Goal: Information Seeking & Learning: Learn about a topic

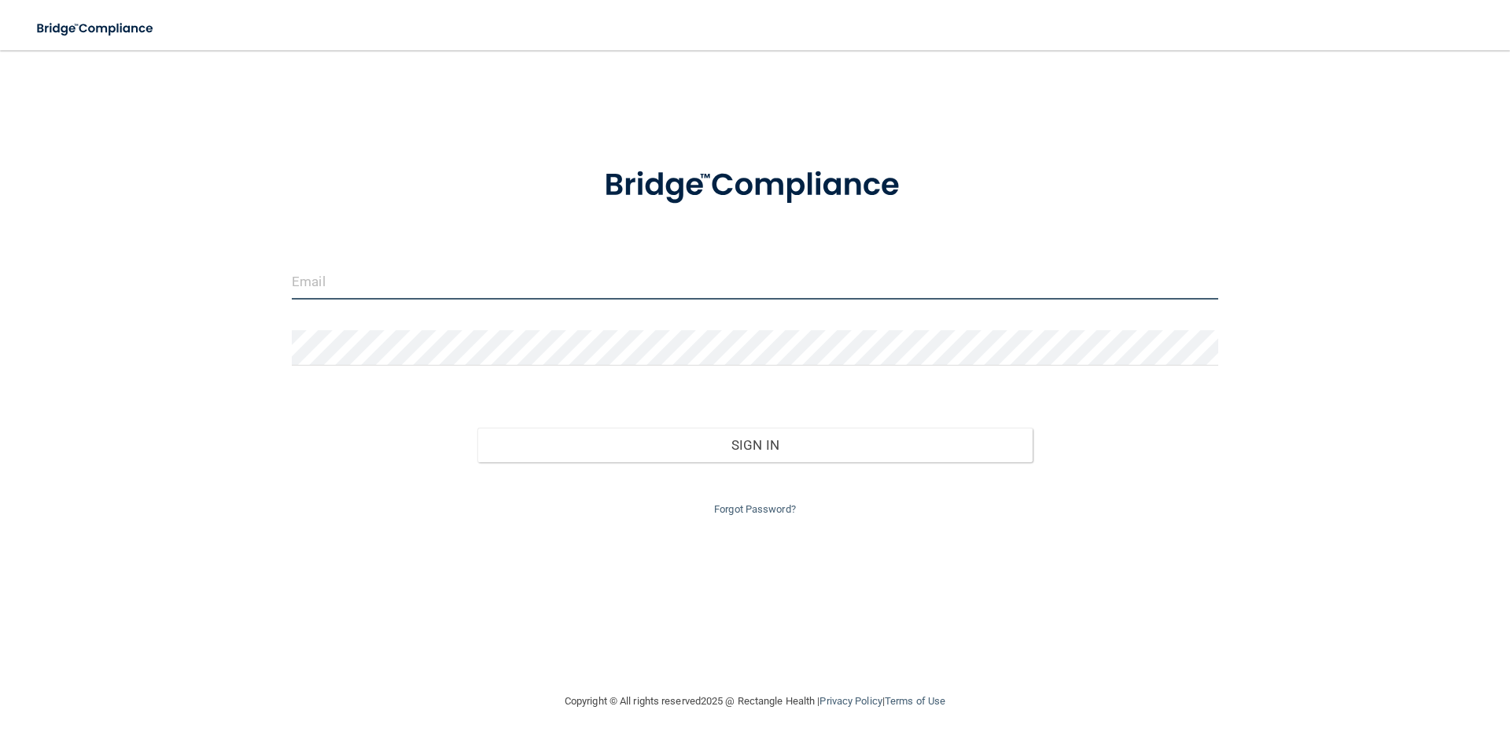
click at [350, 282] on input "email" at bounding box center [755, 281] width 927 height 35
type input "[EMAIL_ADDRESS][DOMAIN_NAME]"
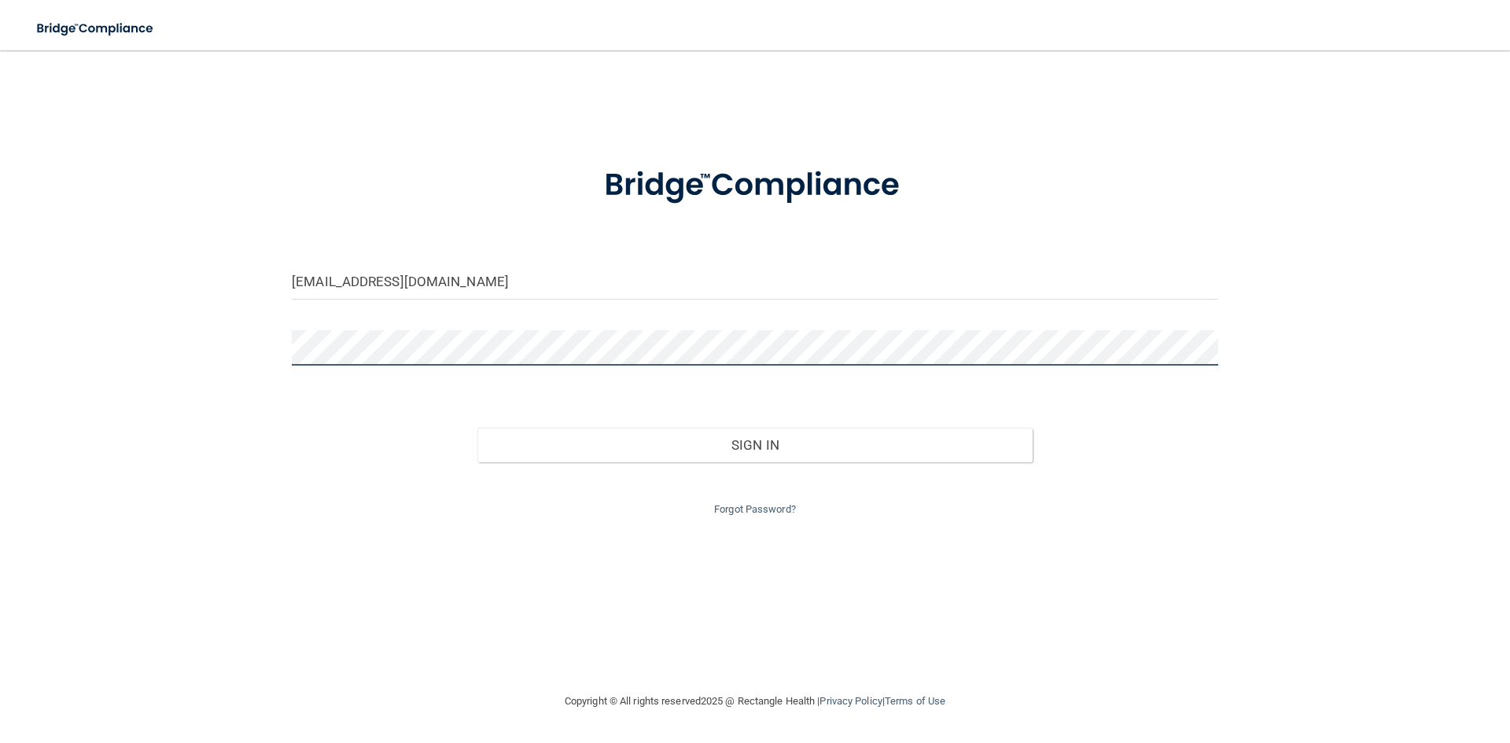
click at [477, 428] on button "Sign In" at bounding box center [755, 445] width 556 height 35
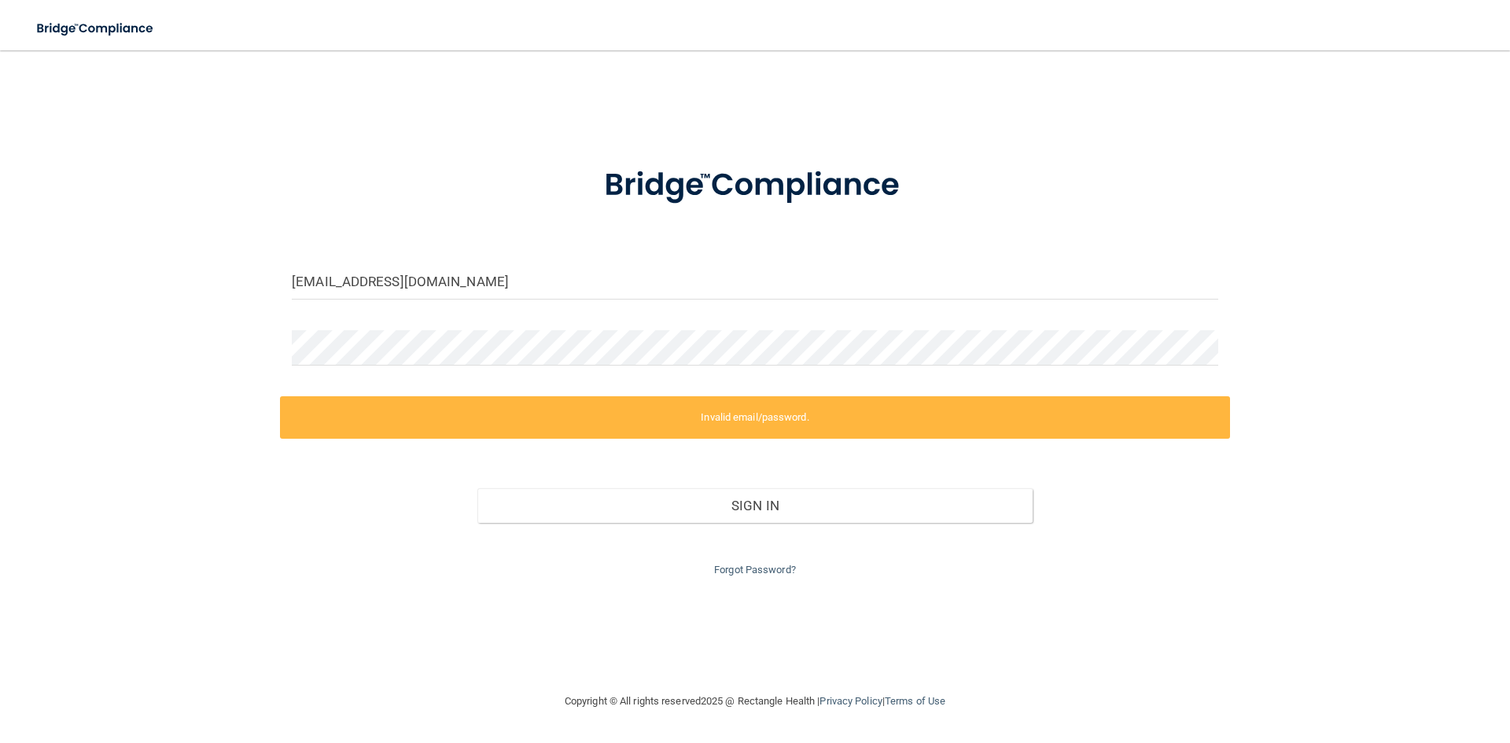
click at [1266, 576] on div "[EMAIL_ADDRESS][DOMAIN_NAME] Invalid email/password. You don't have permission …" at bounding box center [754, 371] width 1447 height 610
click at [40, 331] on div "[EMAIL_ADDRESS][DOMAIN_NAME] Invalid email/password. You don't have permission …" at bounding box center [754, 371] width 1447 height 610
click at [774, 570] on link "Forgot Password?" at bounding box center [755, 570] width 82 height 12
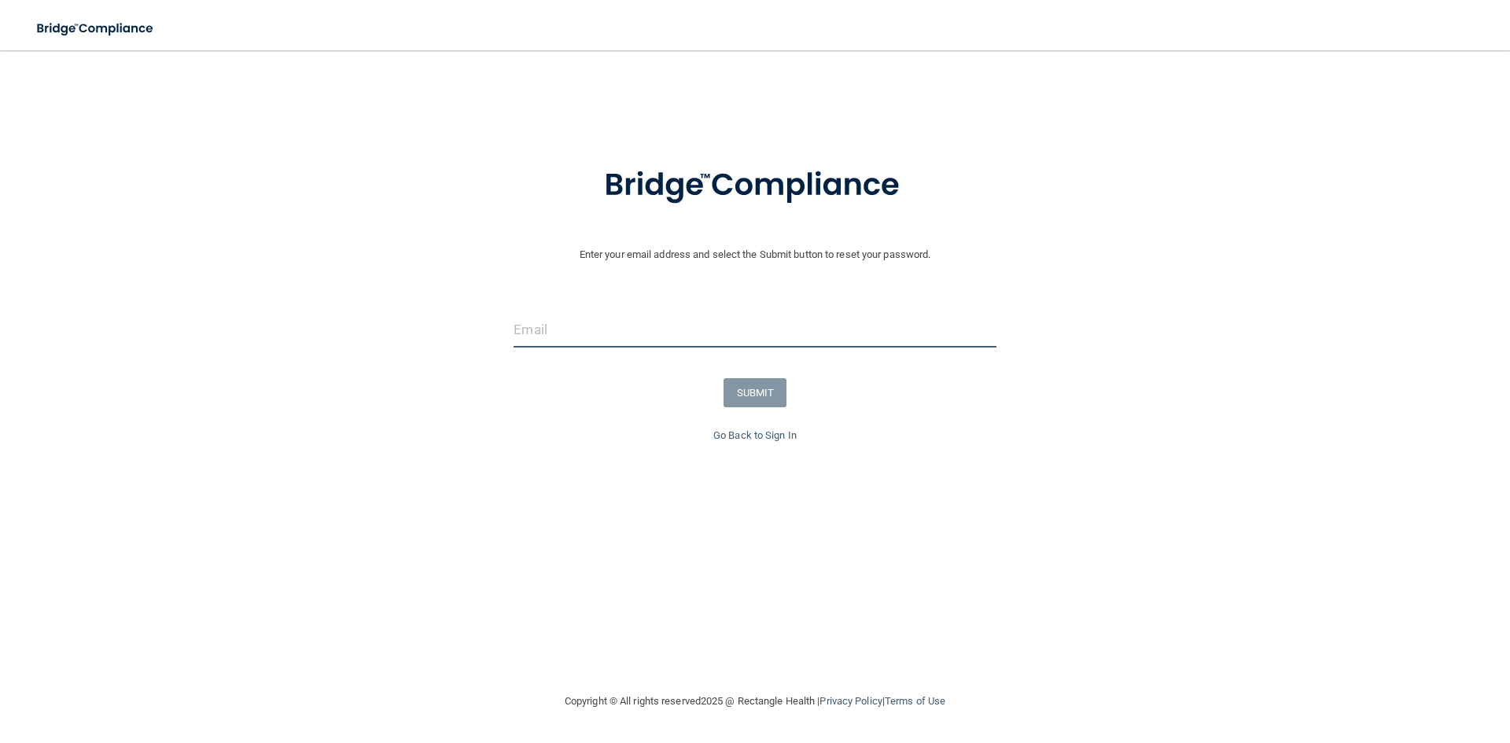
click at [587, 338] on input "email" at bounding box center [755, 329] width 482 height 35
type input "[EMAIL_ADDRESS][DOMAIN_NAME]"
click at [771, 395] on button "SUBMIT" at bounding box center [756, 392] width 64 height 29
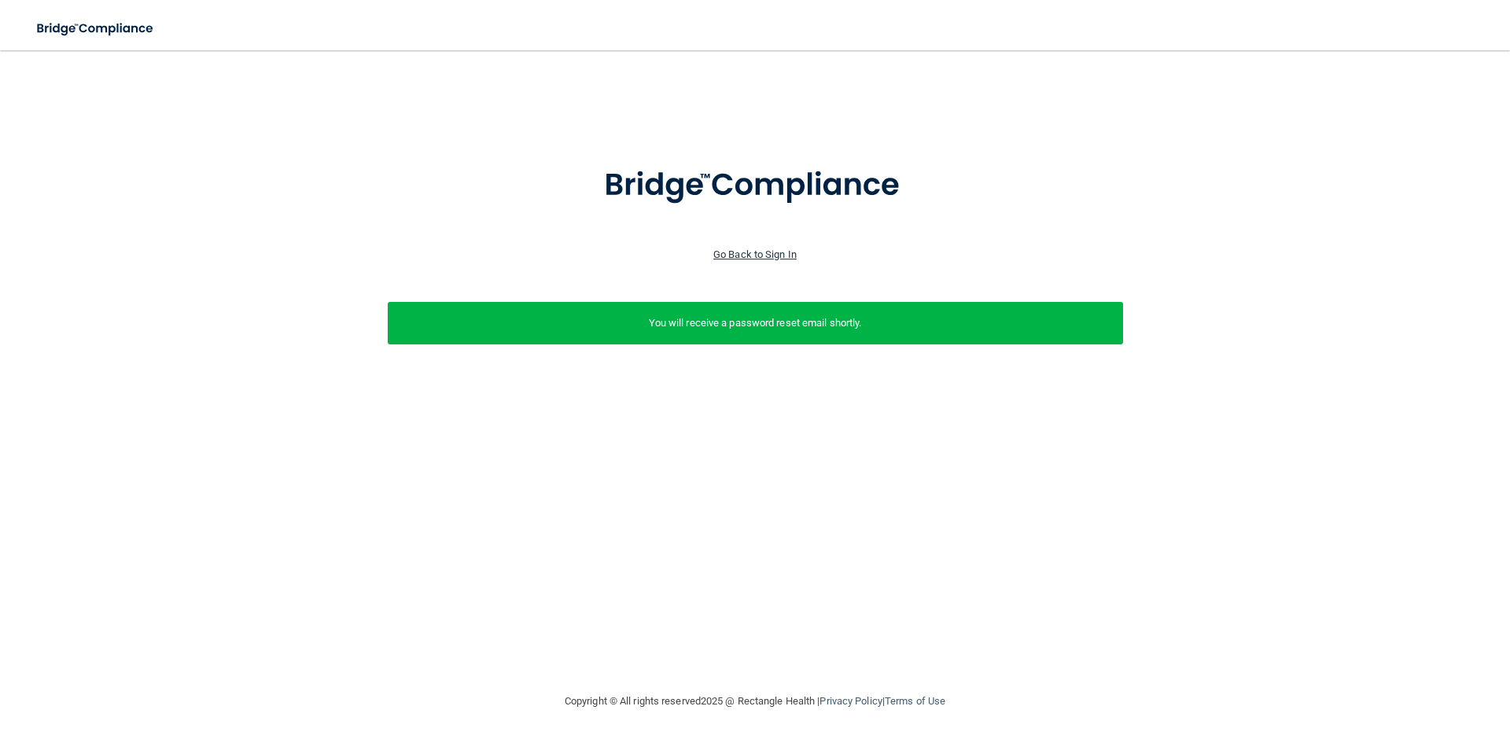
click at [771, 258] on link "Go Back to Sign In" at bounding box center [754, 255] width 83 height 12
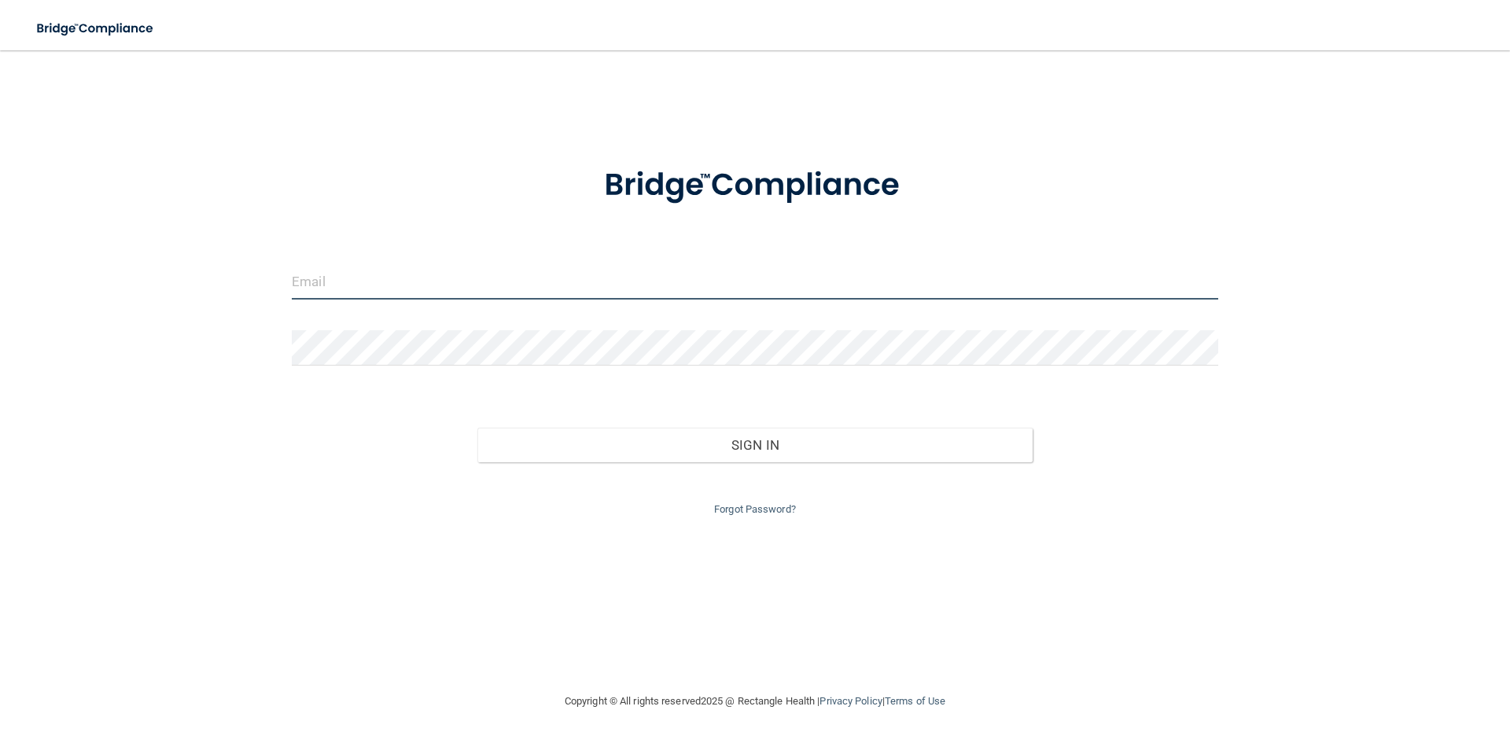
click at [614, 286] on input "email" at bounding box center [755, 281] width 927 height 35
type input "[EMAIL_ADDRESS][DOMAIN_NAME]"
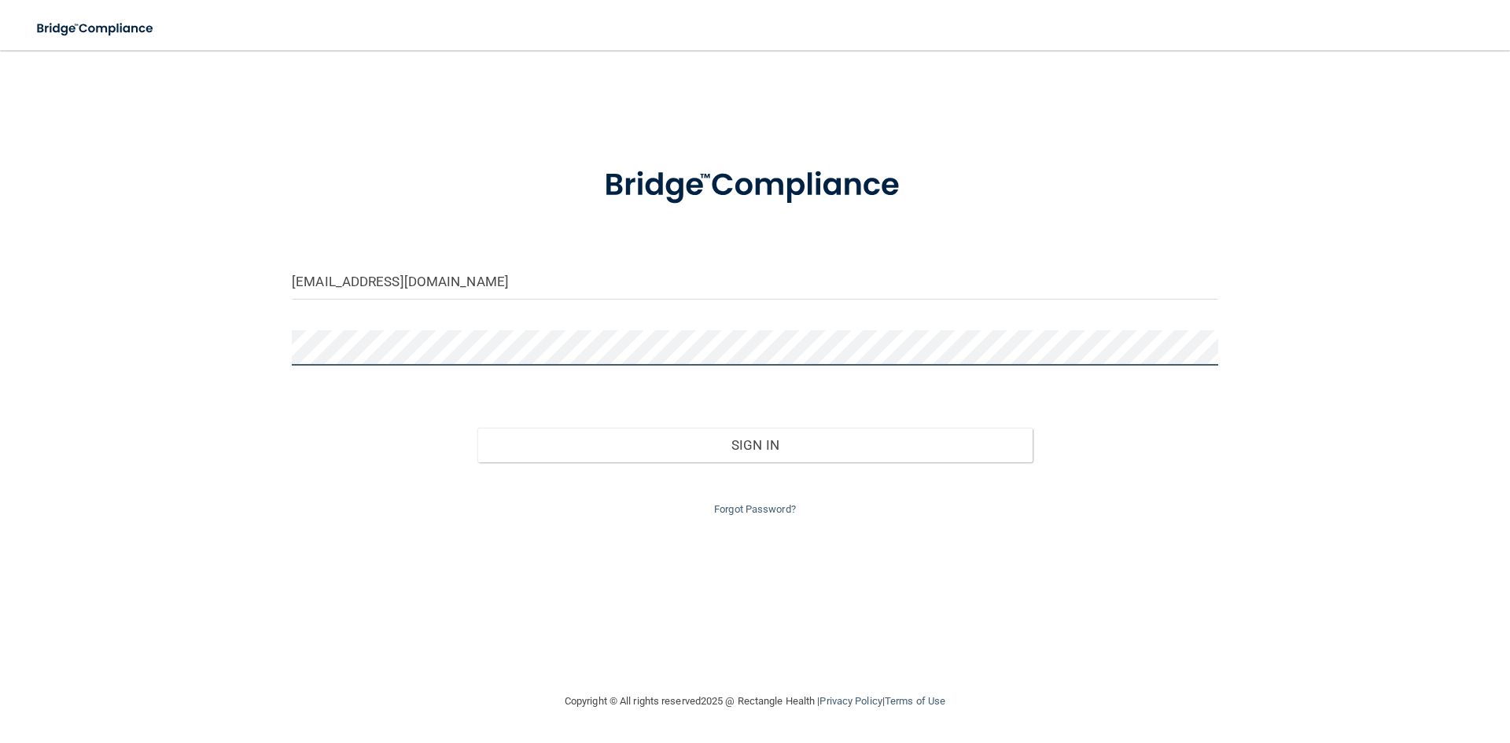
click at [477, 428] on button "Sign In" at bounding box center [755, 445] width 556 height 35
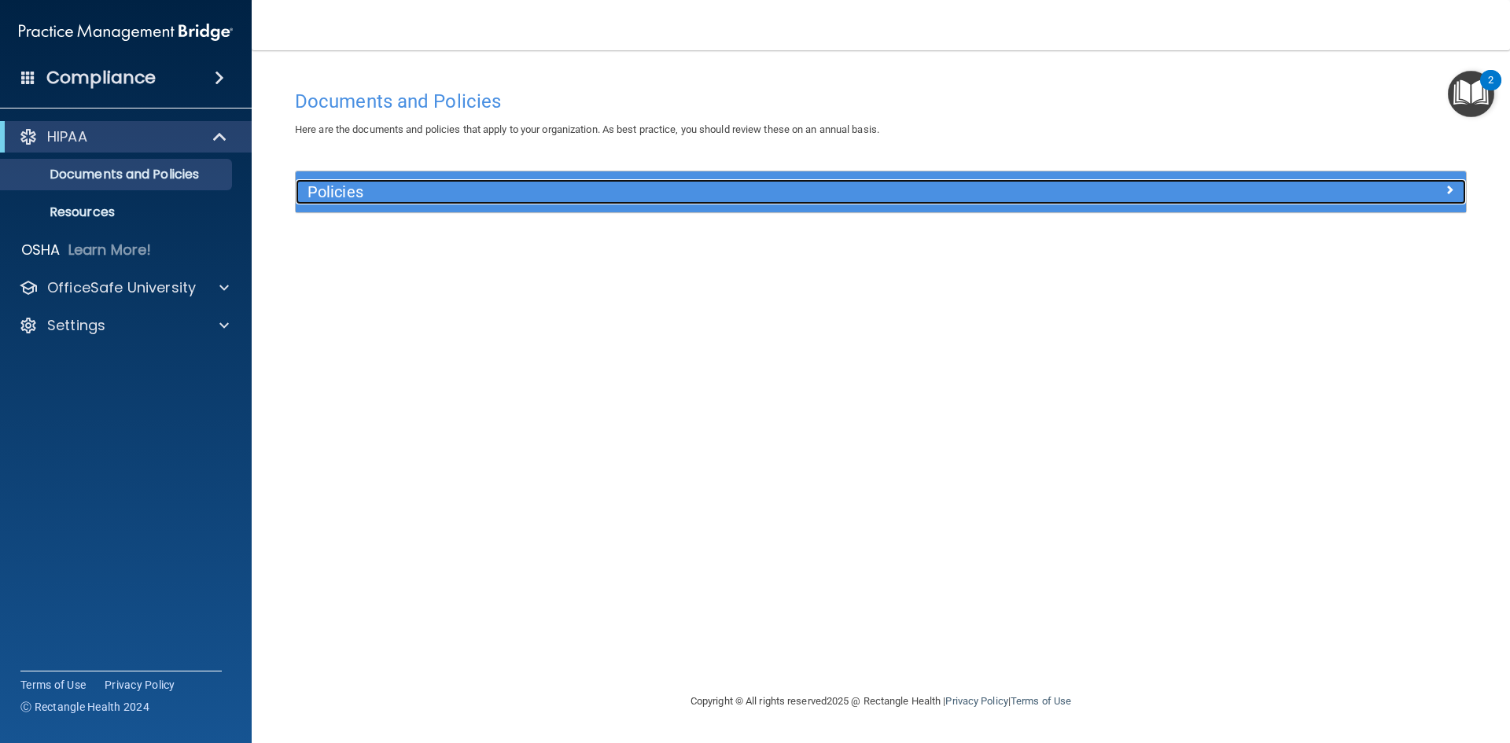
click at [488, 202] on div "Policies" at bounding box center [735, 191] width 878 height 25
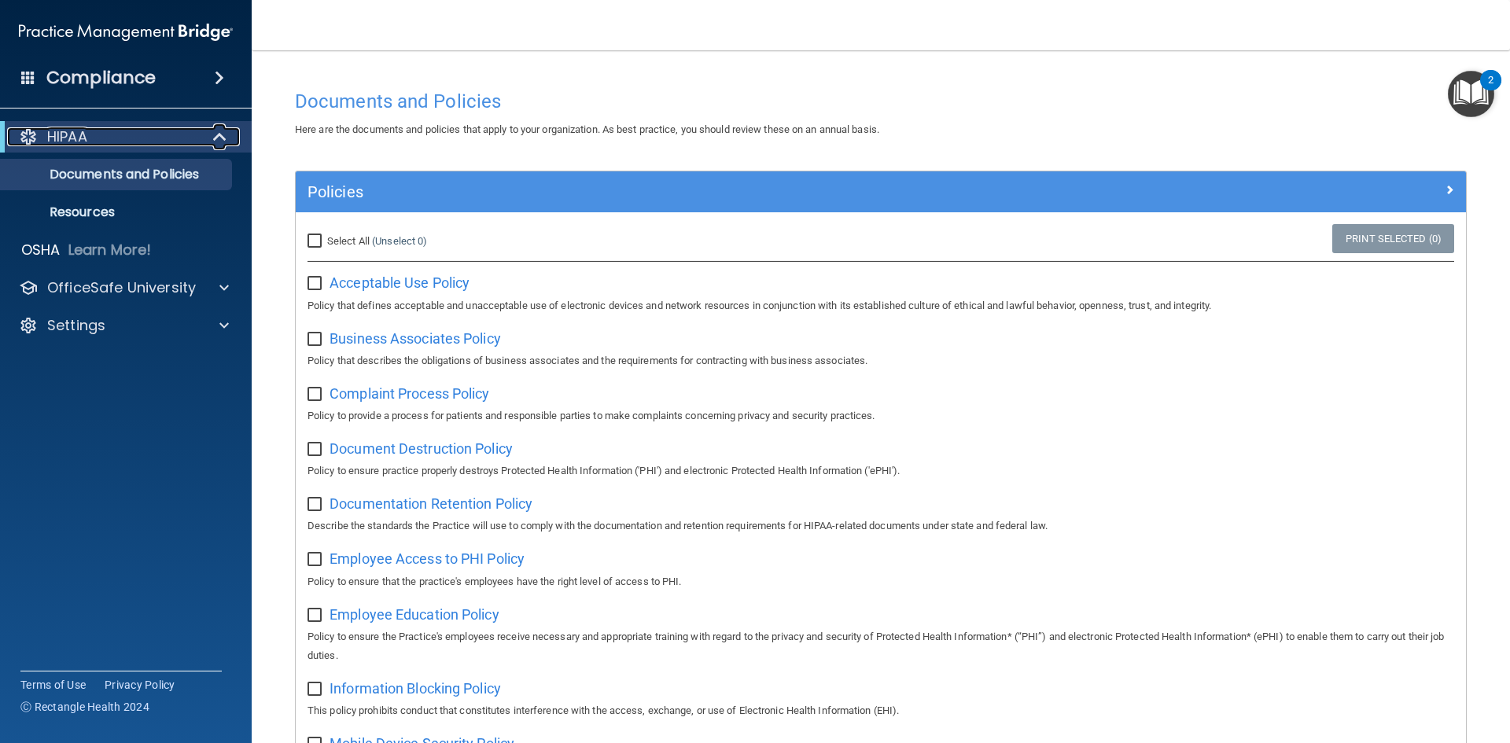
click at [175, 132] on div "HIPAA" at bounding box center [104, 136] width 194 height 19
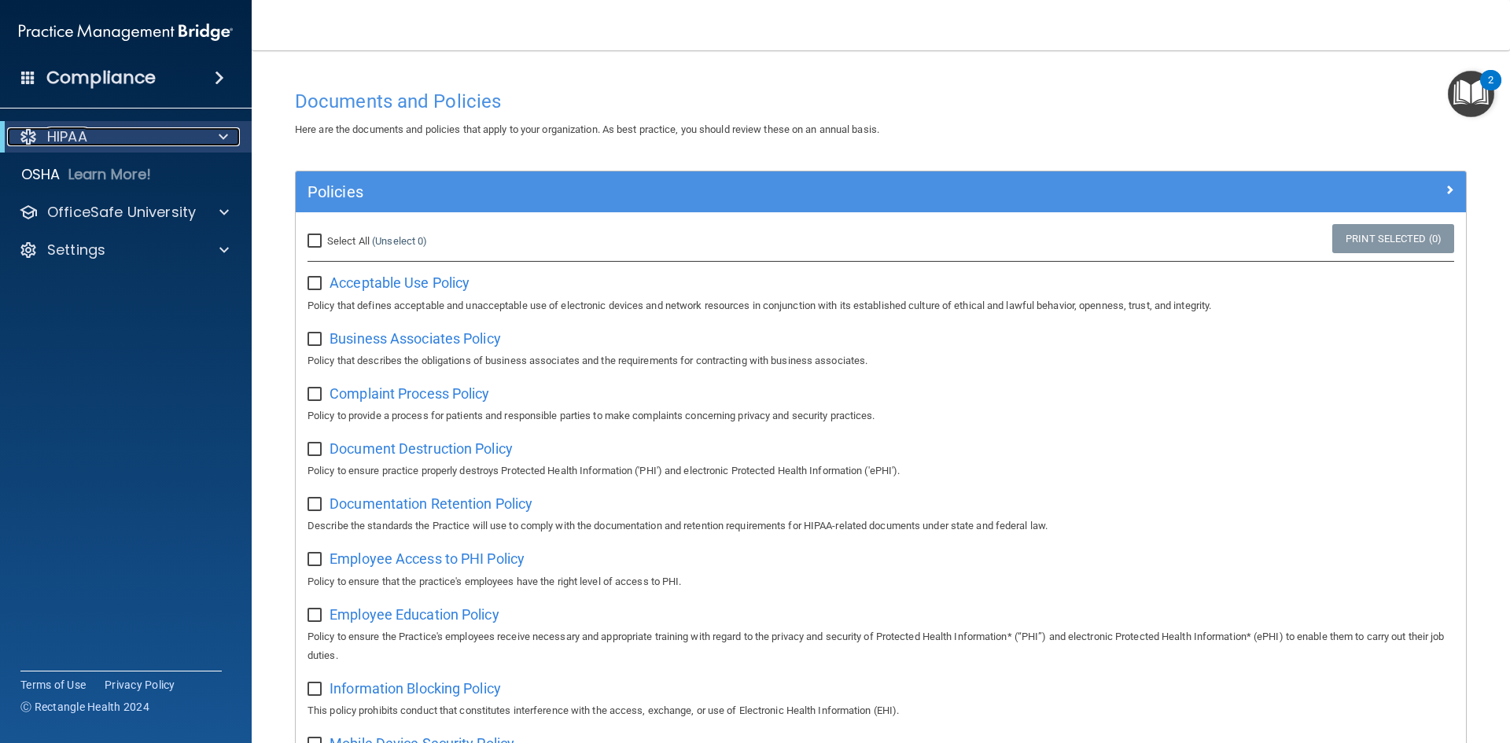
click at [170, 142] on div "HIPAA" at bounding box center [104, 136] width 194 height 19
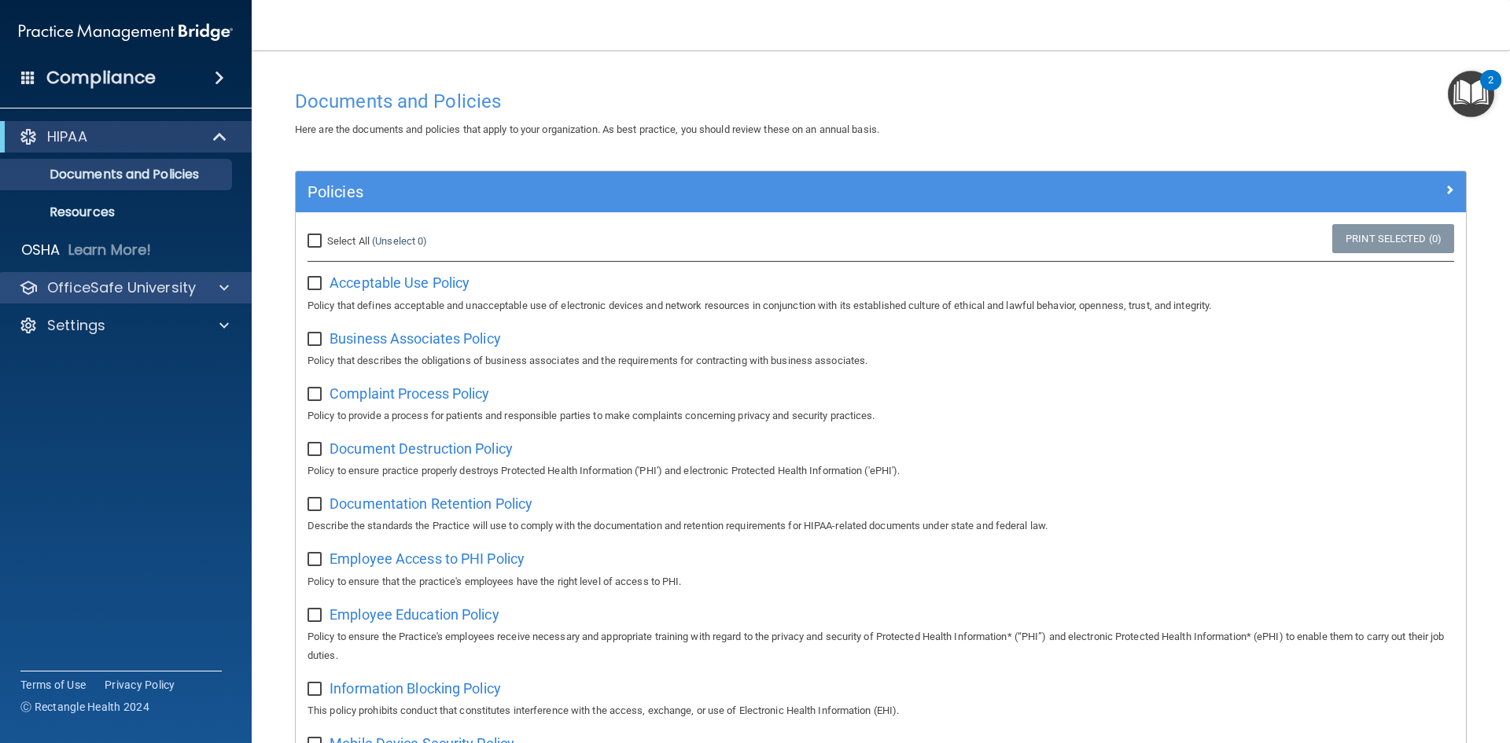
click at [175, 275] on div "OfficeSafe University" at bounding box center [126, 287] width 252 height 31
click at [219, 287] on span at bounding box center [223, 287] width 9 height 19
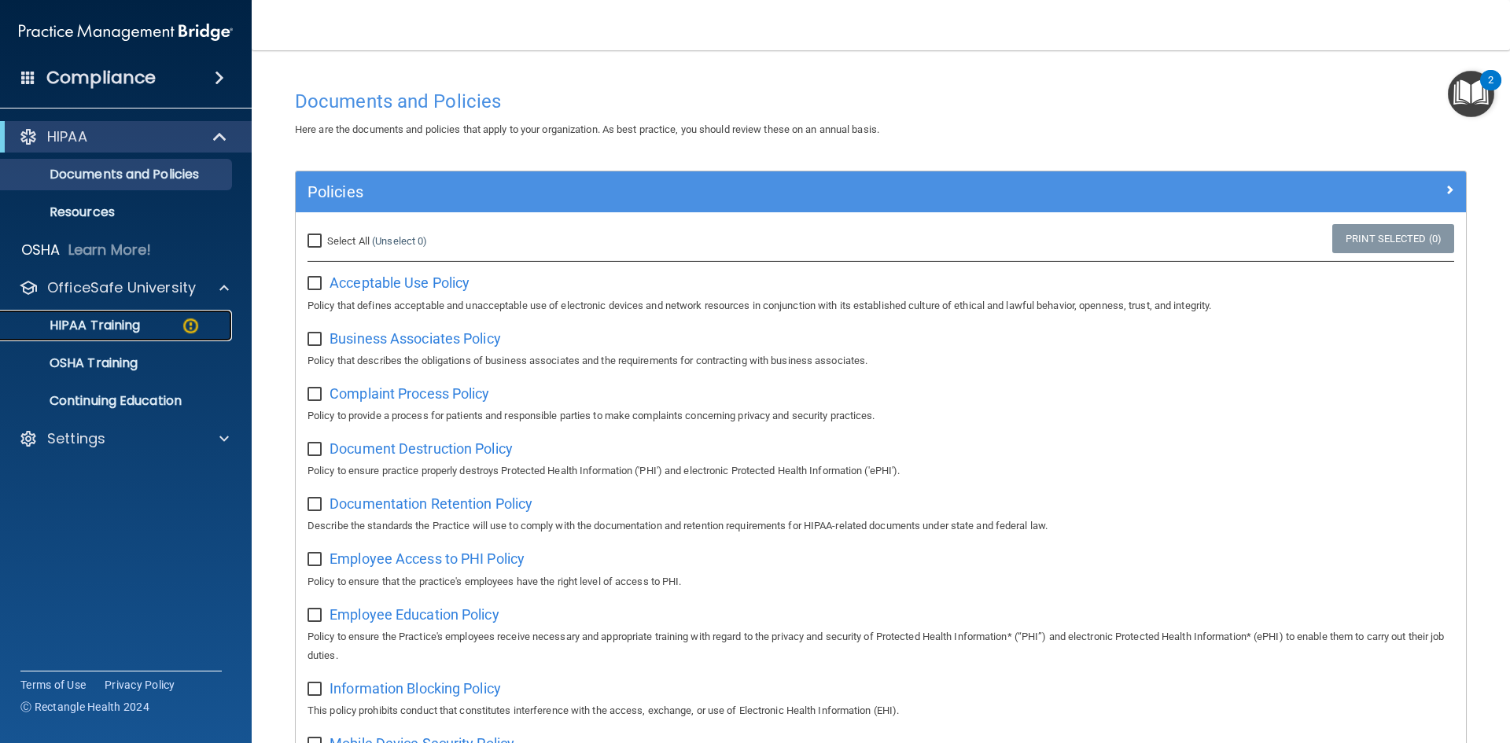
click at [139, 323] on p "HIPAA Training" at bounding box center [75, 326] width 130 height 16
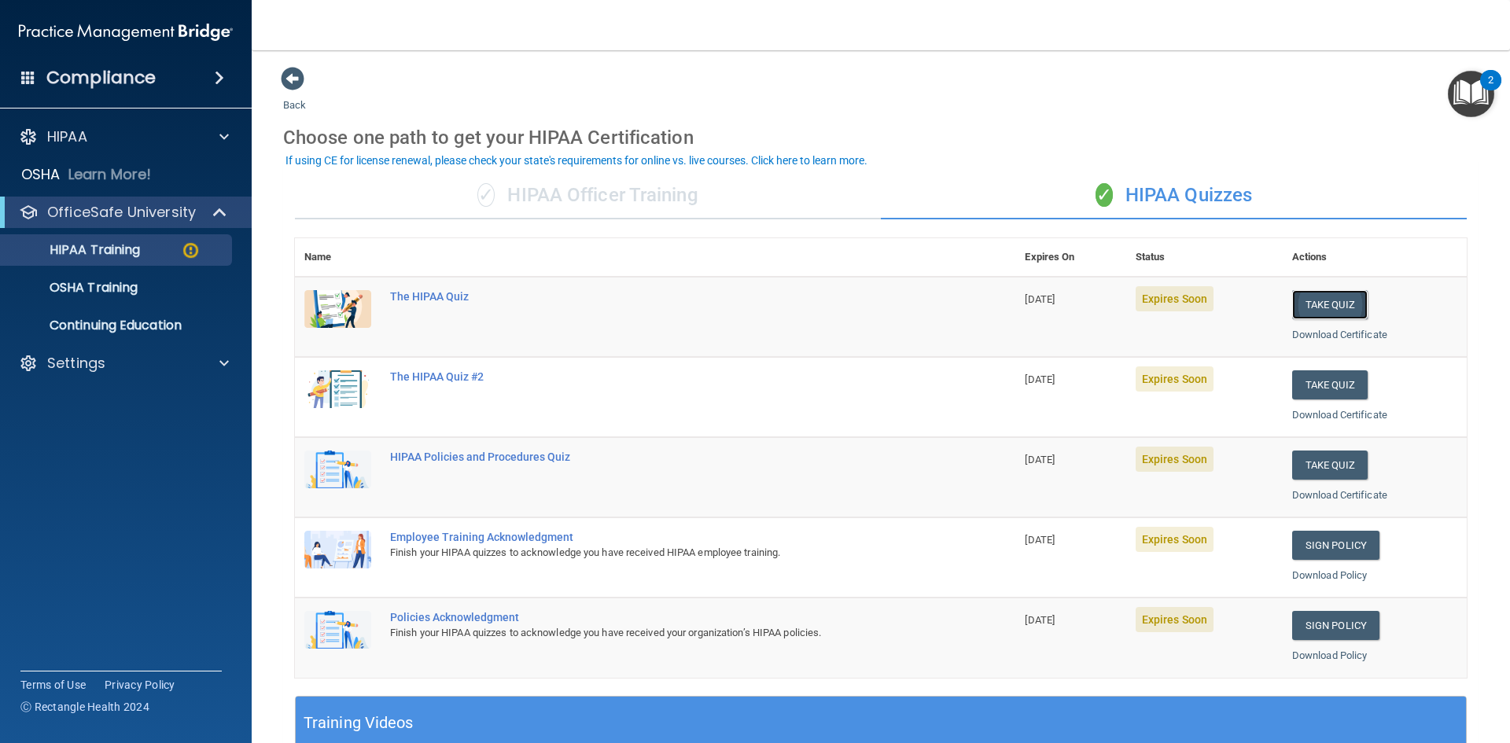
click at [1340, 304] on button "Take Quiz" at bounding box center [1330, 304] width 76 height 29
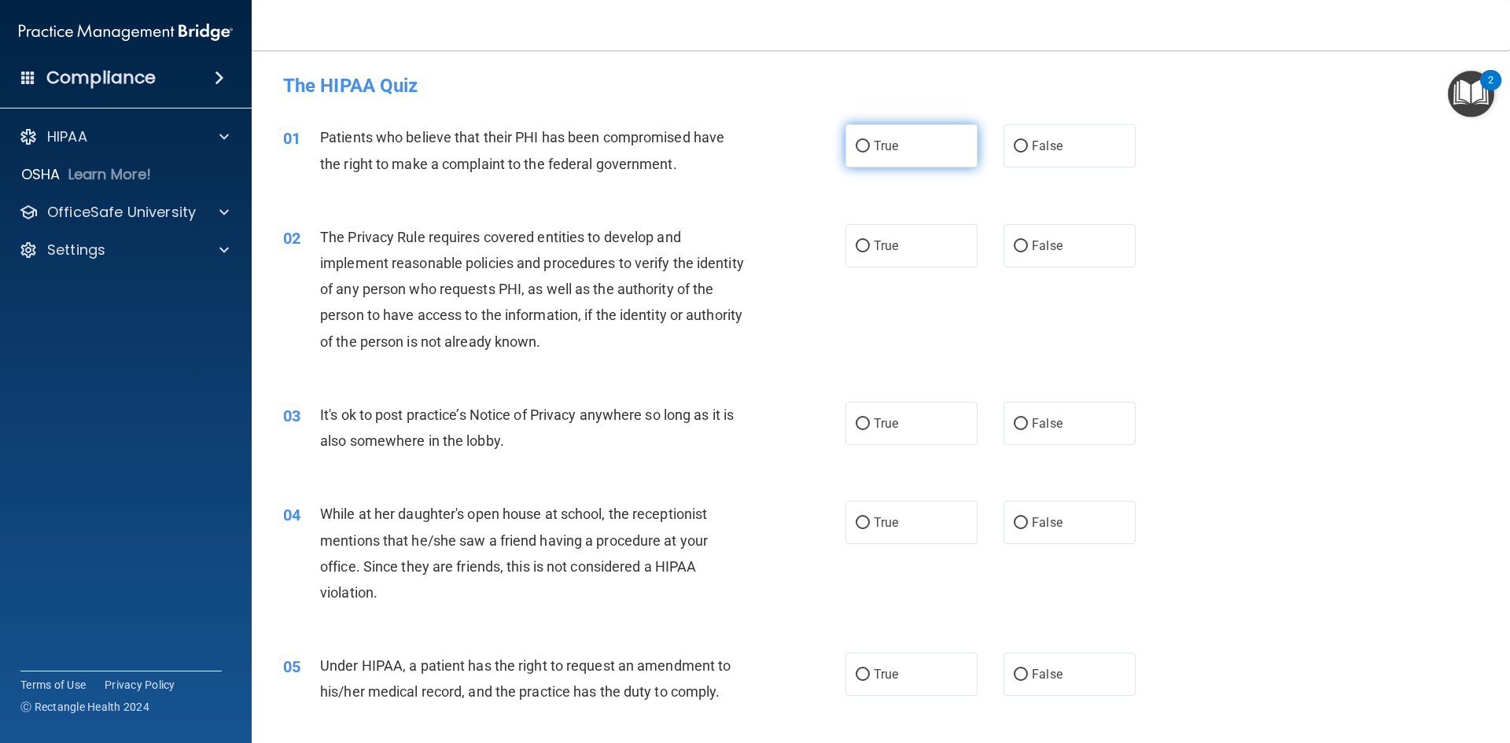
click at [882, 132] on label "True" at bounding box center [912, 145] width 132 height 43
click at [870, 141] on input "True" at bounding box center [863, 147] width 14 height 12
radio input "true"
click at [417, 318] on span "The Privacy Rule requires covered entities to develop and implement reasonable …" at bounding box center [532, 289] width 424 height 121
click at [895, 257] on label "True" at bounding box center [912, 245] width 132 height 43
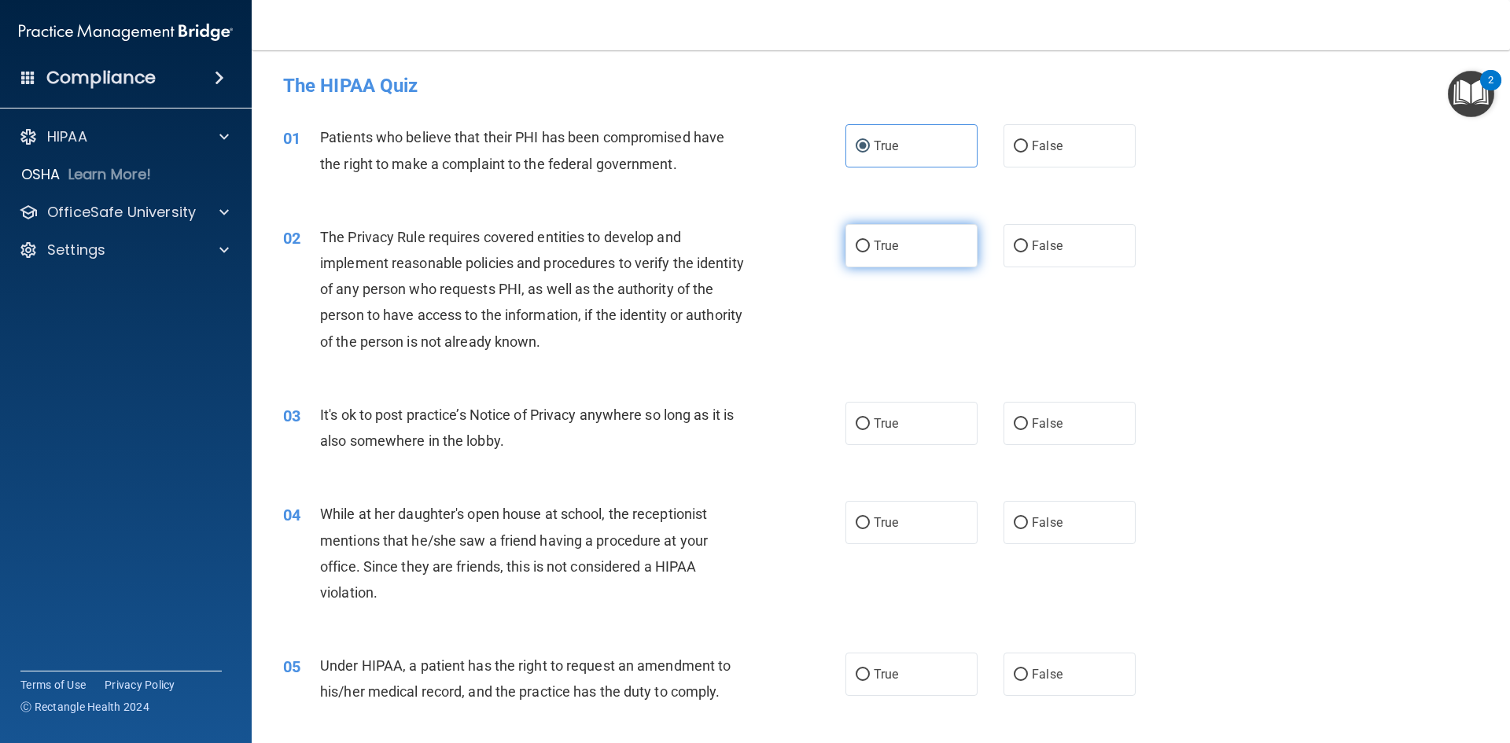
click at [870, 252] on input "True" at bounding box center [863, 247] width 14 height 12
radio input "true"
click at [911, 412] on label "True" at bounding box center [912, 423] width 132 height 43
click at [870, 418] on input "True" at bounding box center [863, 424] width 14 height 12
radio input "true"
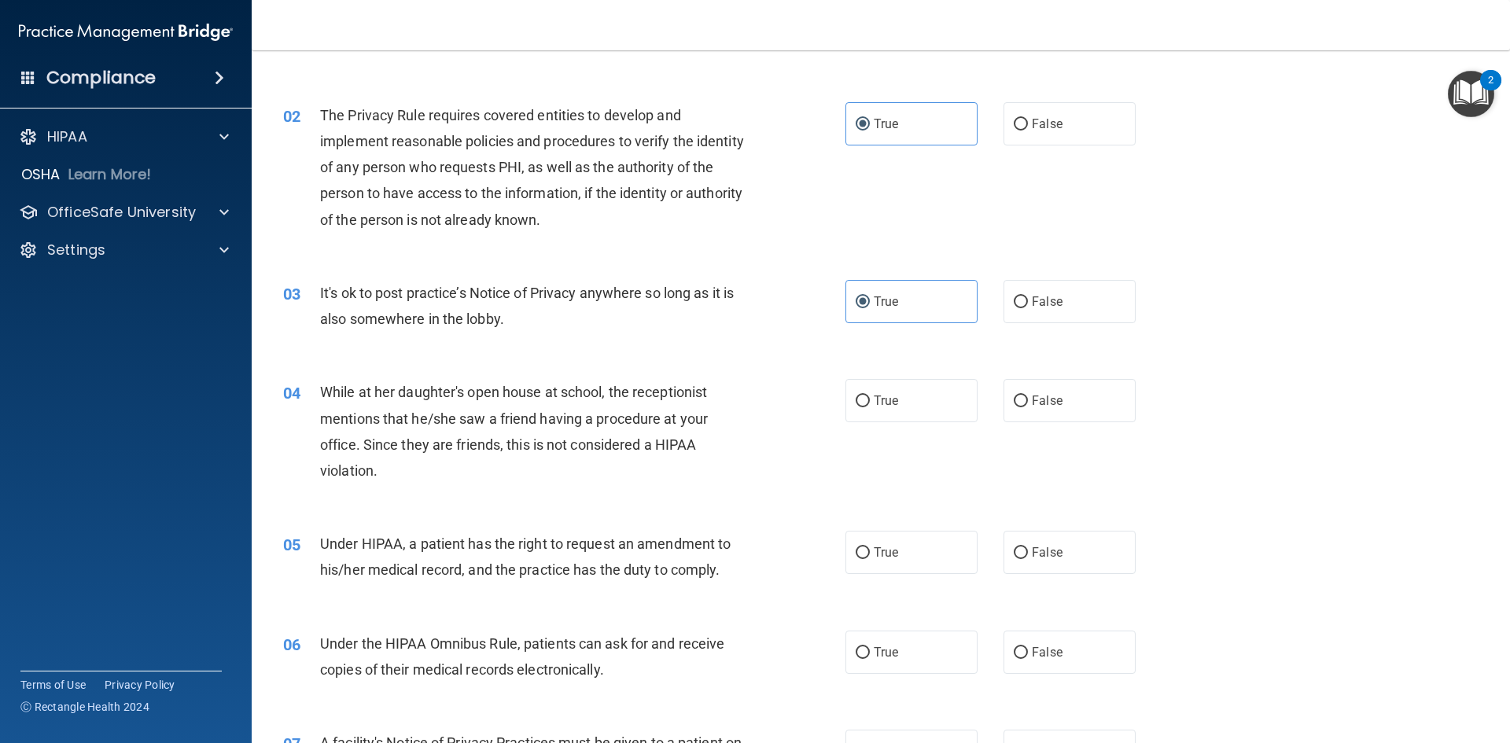
scroll to position [157, 0]
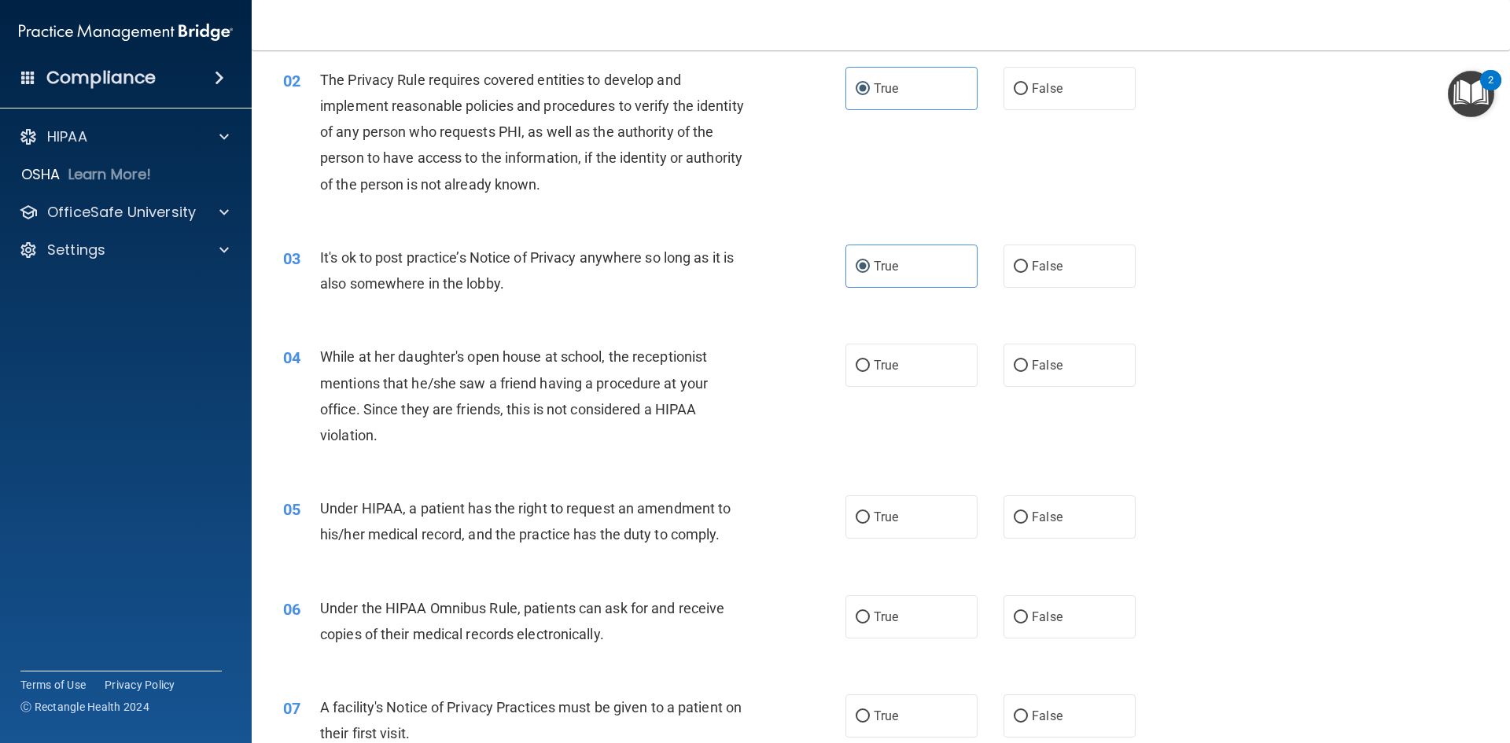
click at [1257, 474] on div "04 While at her daughter's open house at school, the receptionist mentions that…" at bounding box center [880, 400] width 1219 height 152
click at [1064, 348] on label "False" at bounding box center [1070, 365] width 132 height 43
click at [1028, 360] on input "False" at bounding box center [1021, 366] width 14 height 12
radio input "true"
click at [1256, 458] on div "04 While at her daughter's open house at school, the receptionist mentions that…" at bounding box center [880, 400] width 1219 height 152
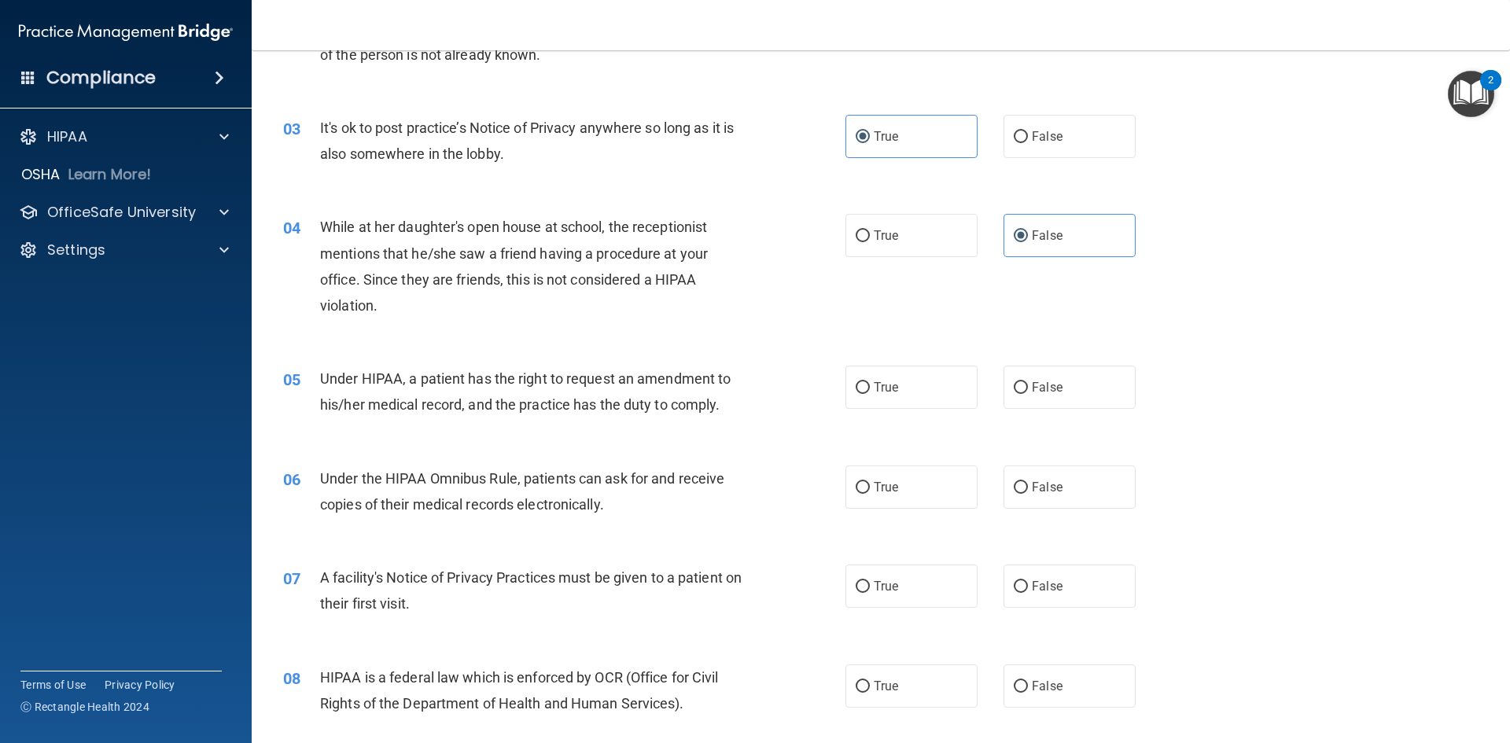
scroll to position [315, 0]
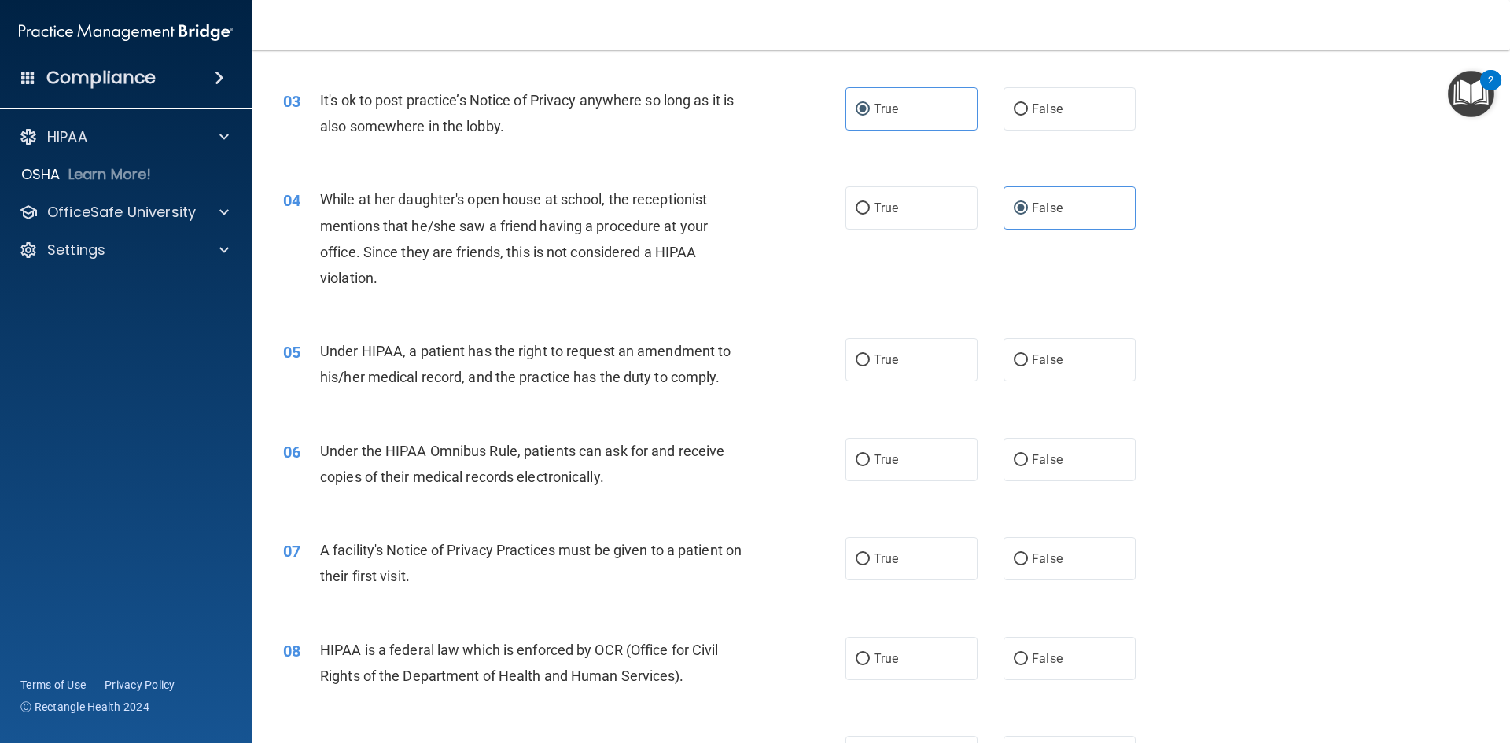
click at [1274, 322] on div "05 Under HIPAA, a patient has the right to request an amendment to his/her medi…" at bounding box center [880, 368] width 1219 height 99
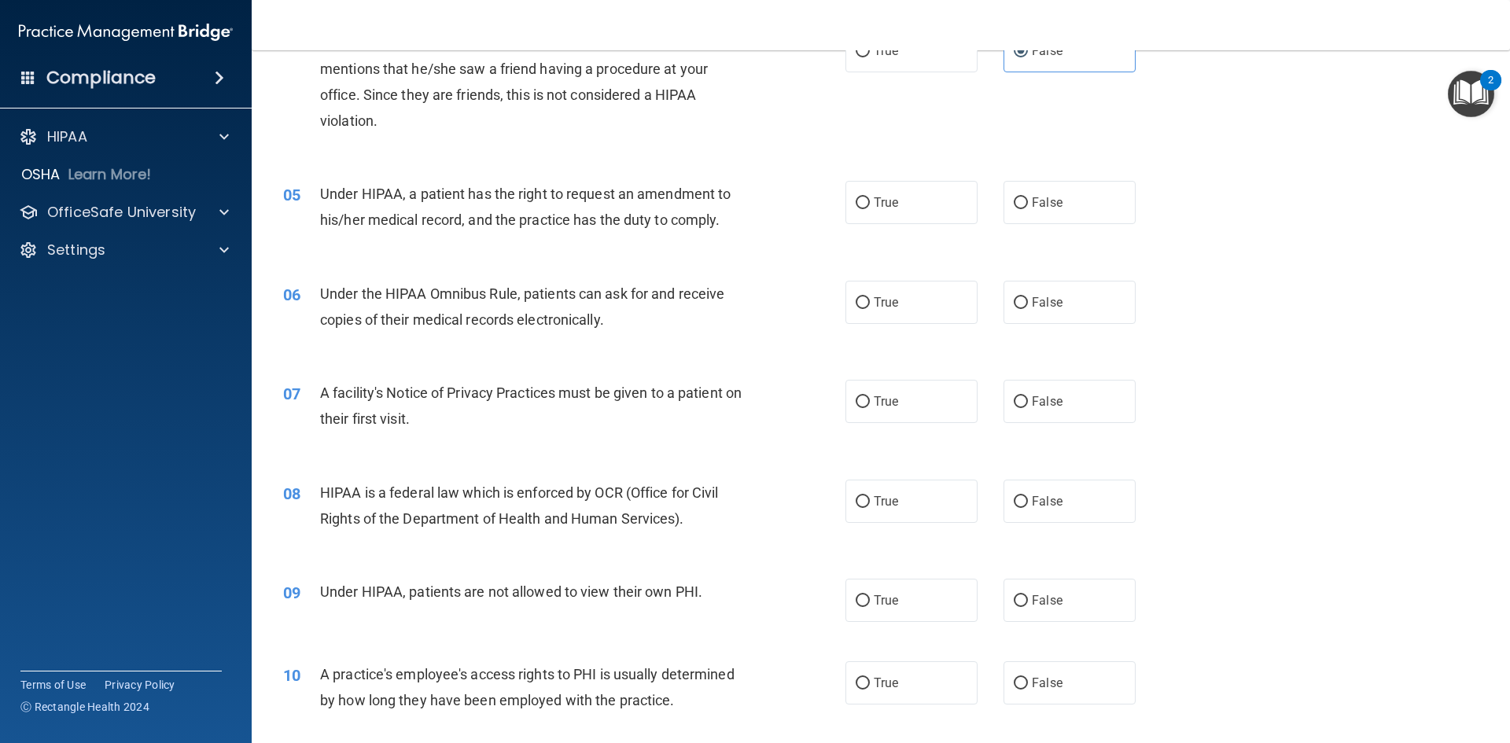
scroll to position [551, 0]
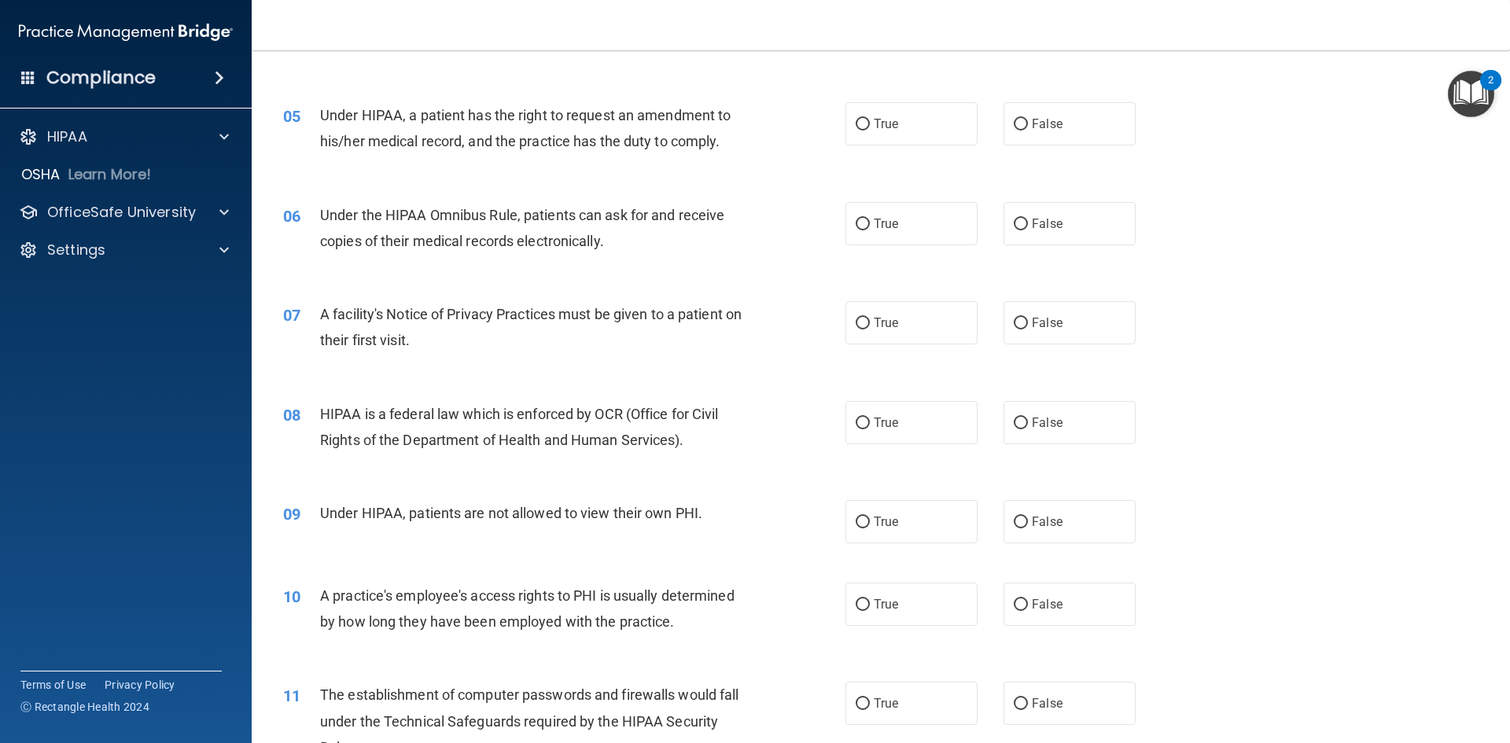
click at [623, 229] on div "Under the HIPAA Omnibus Rule, patients can ask for and receive copies of their …" at bounding box center [540, 228] width 440 height 52
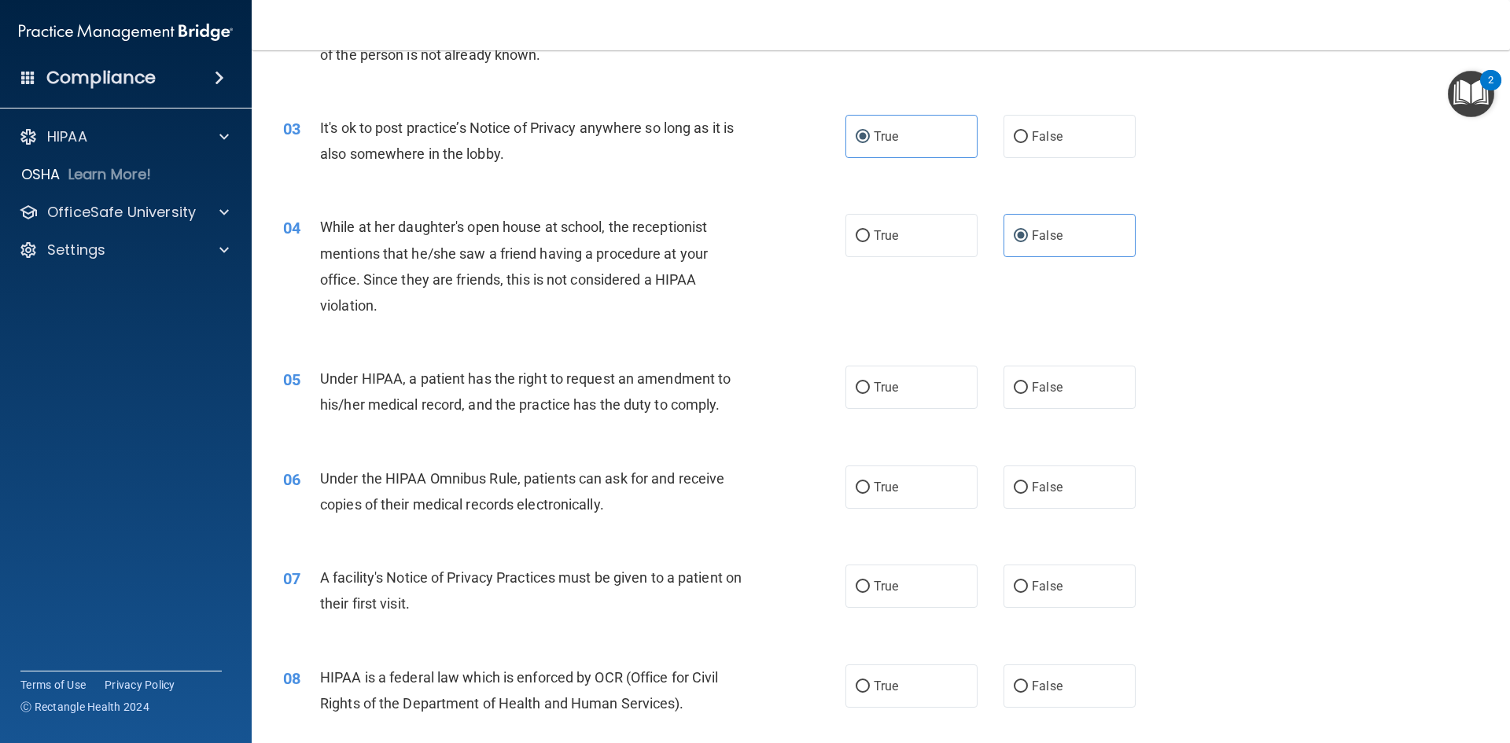
scroll to position [315, 0]
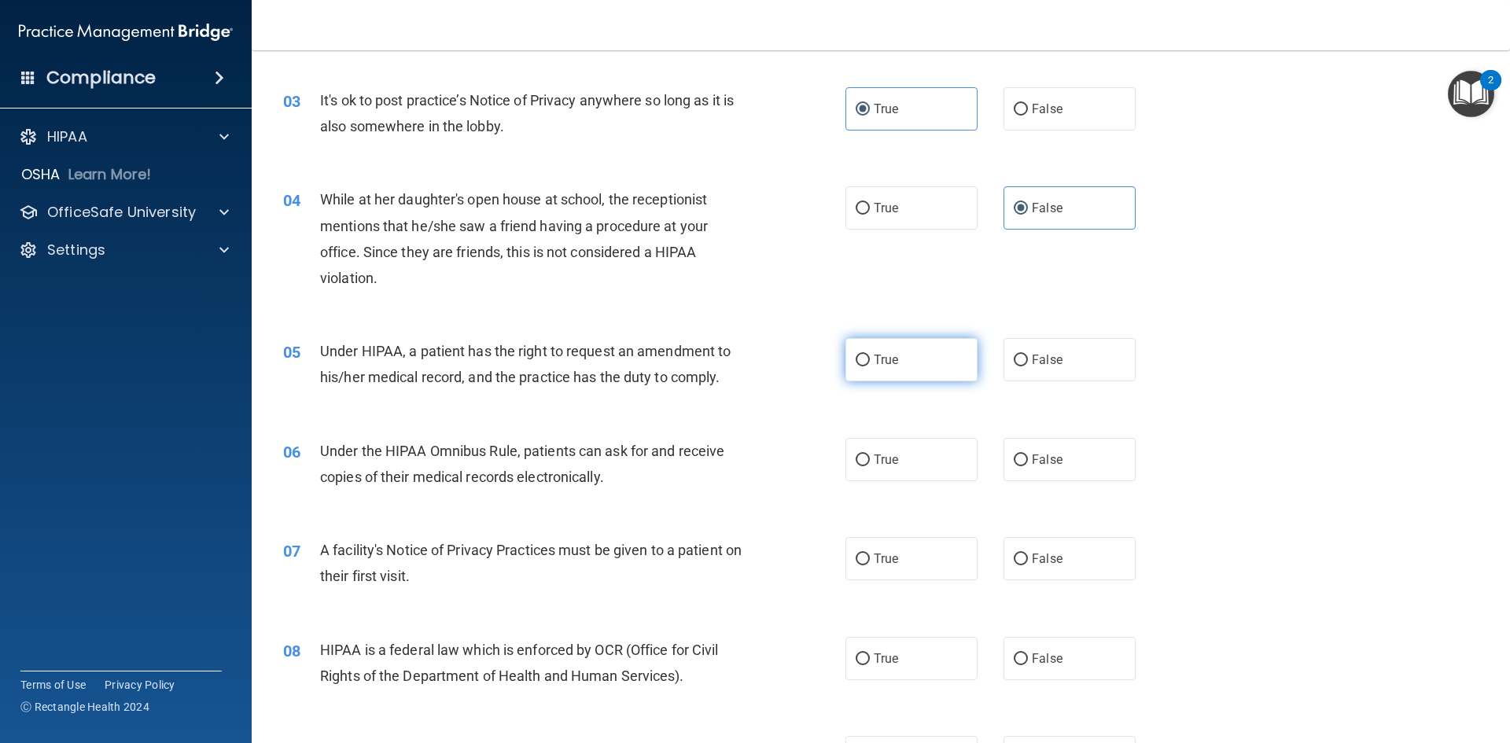
click at [874, 359] on span "True" at bounding box center [886, 359] width 24 height 15
click at [869, 359] on input "True" at bounding box center [863, 361] width 14 height 12
radio input "true"
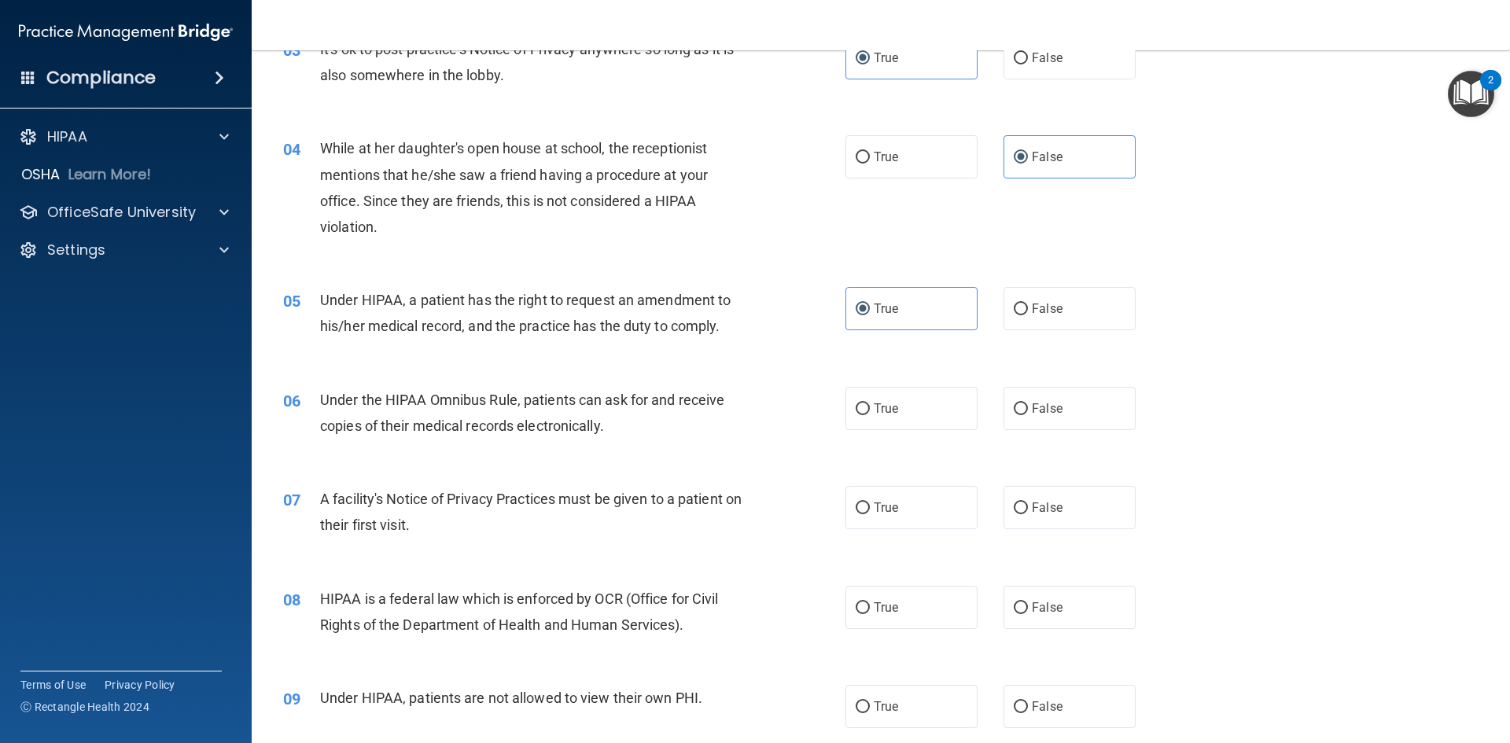
scroll to position [393, 0]
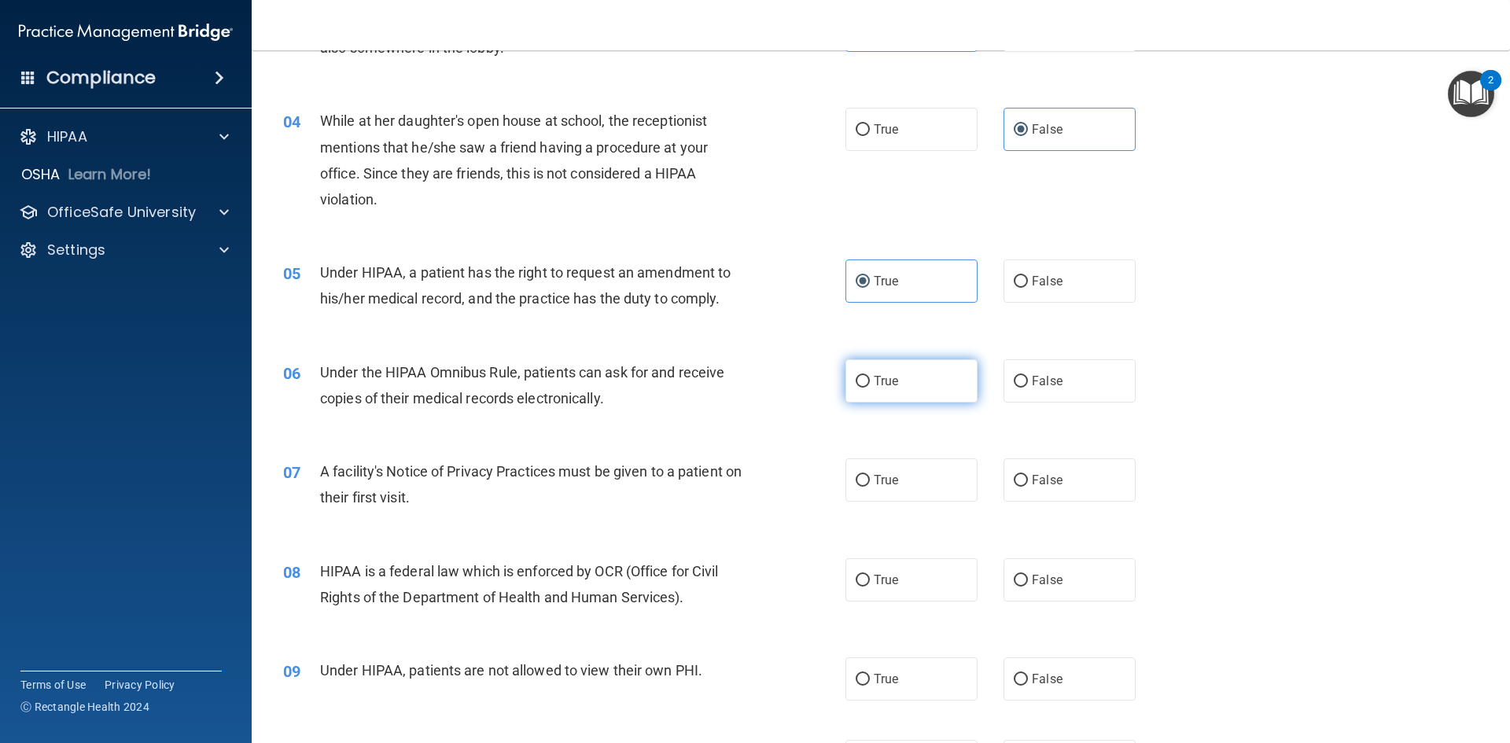
click at [877, 380] on span "True" at bounding box center [886, 381] width 24 height 15
click at [870, 380] on input "True" at bounding box center [863, 382] width 14 height 12
radio input "true"
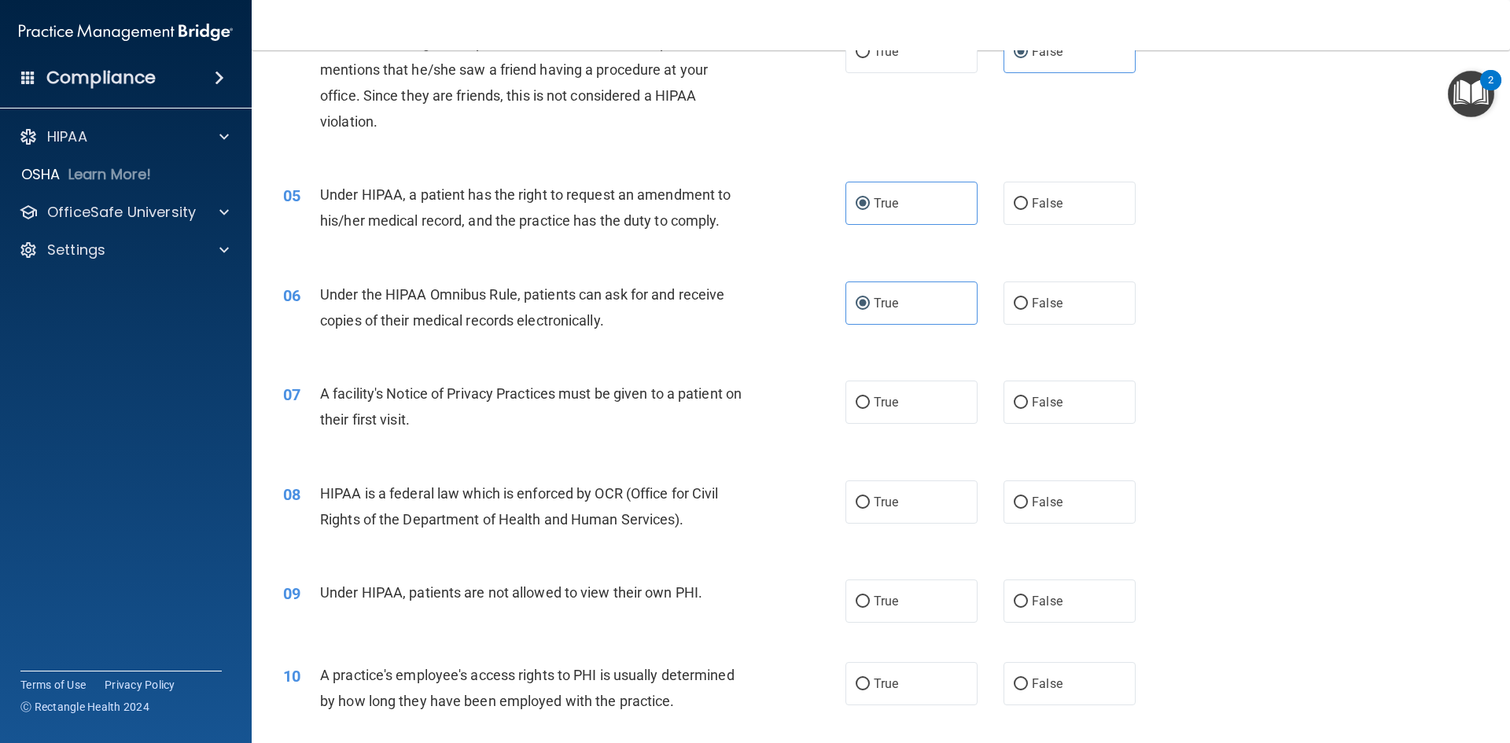
scroll to position [472, 0]
click at [942, 390] on label "True" at bounding box center [912, 401] width 132 height 43
click at [870, 396] on input "True" at bounding box center [863, 402] width 14 height 12
radio input "true"
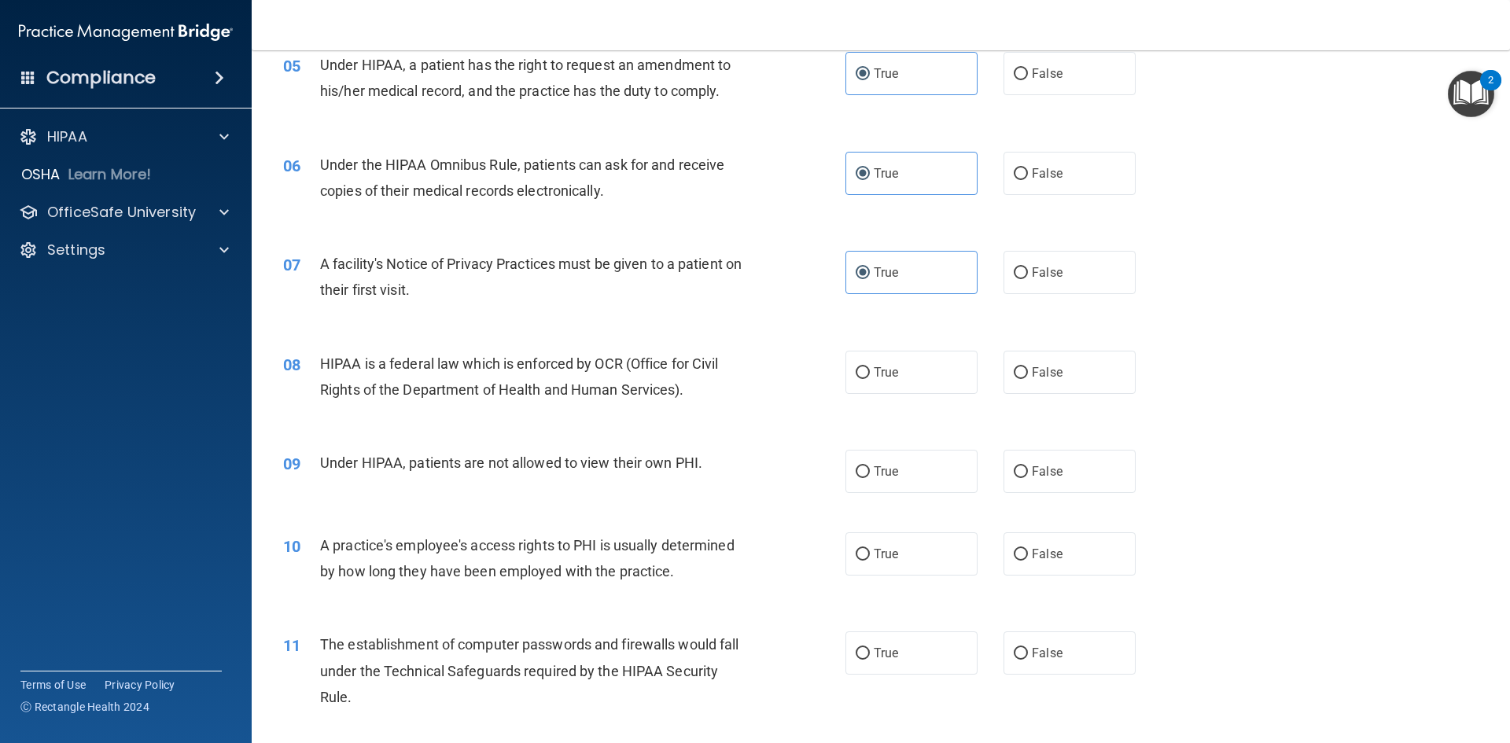
scroll to position [629, 0]
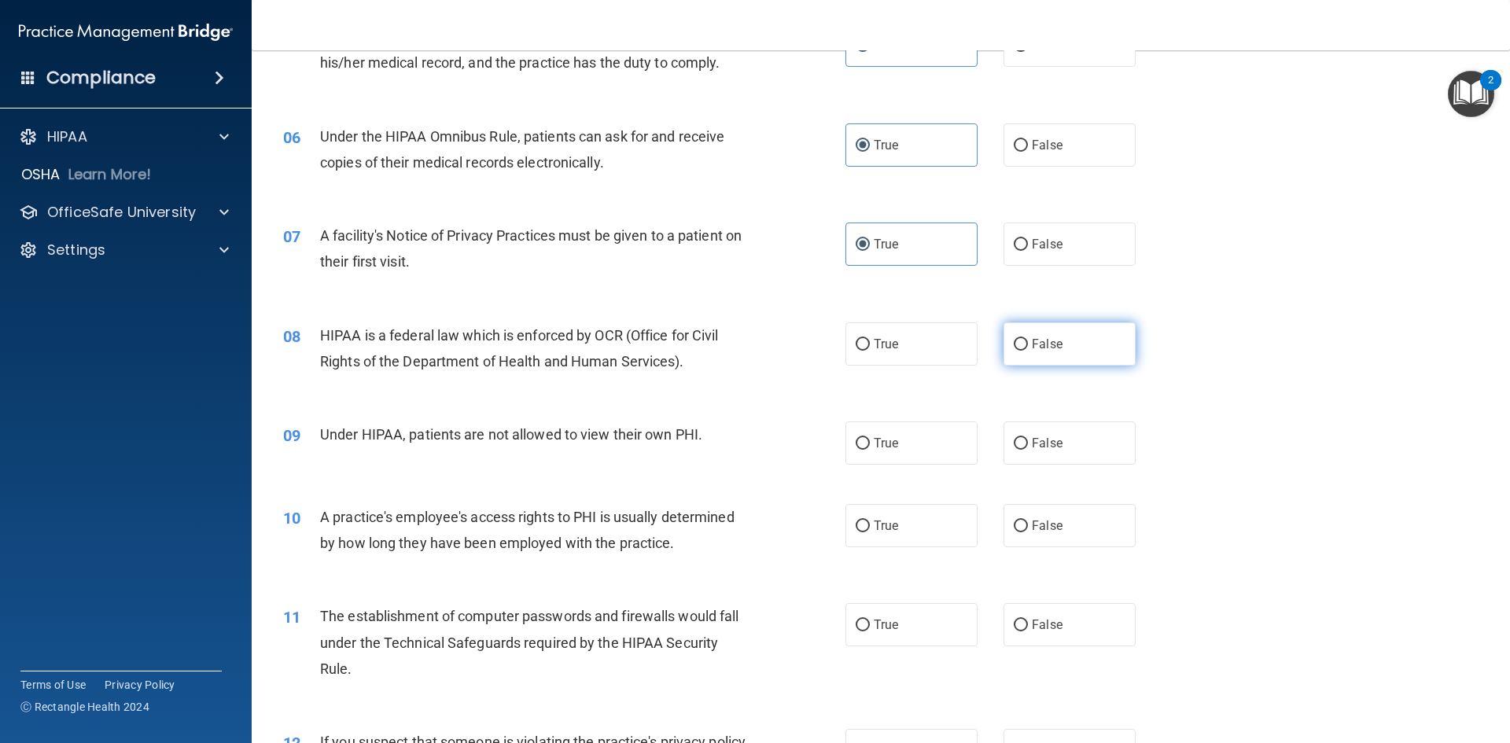
click at [1049, 351] on span "False" at bounding box center [1047, 344] width 31 height 15
click at [1028, 351] on input "False" at bounding box center [1021, 345] width 14 height 12
radio input "true"
click at [1067, 430] on label "False" at bounding box center [1070, 443] width 132 height 43
click at [1028, 438] on input "False" at bounding box center [1021, 444] width 14 height 12
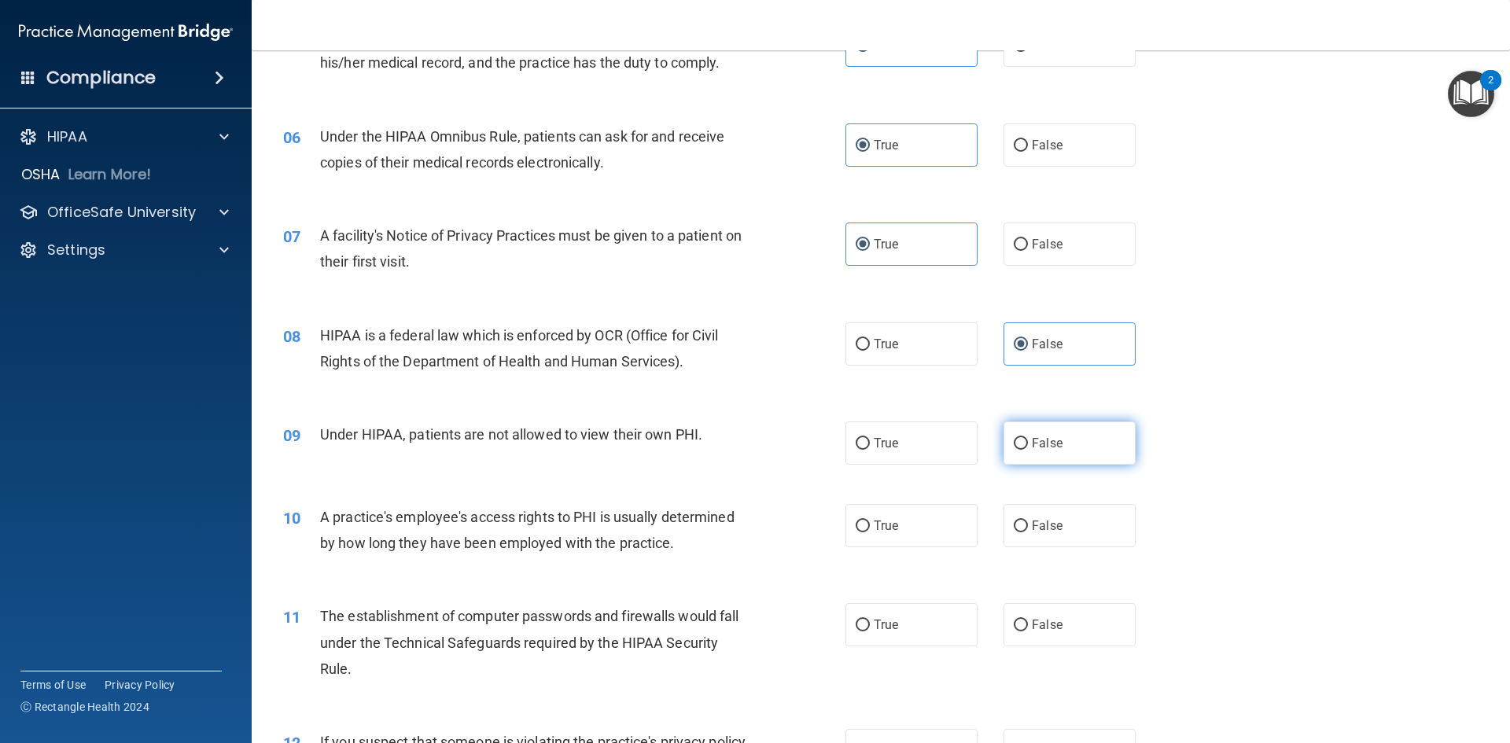
radio input "true"
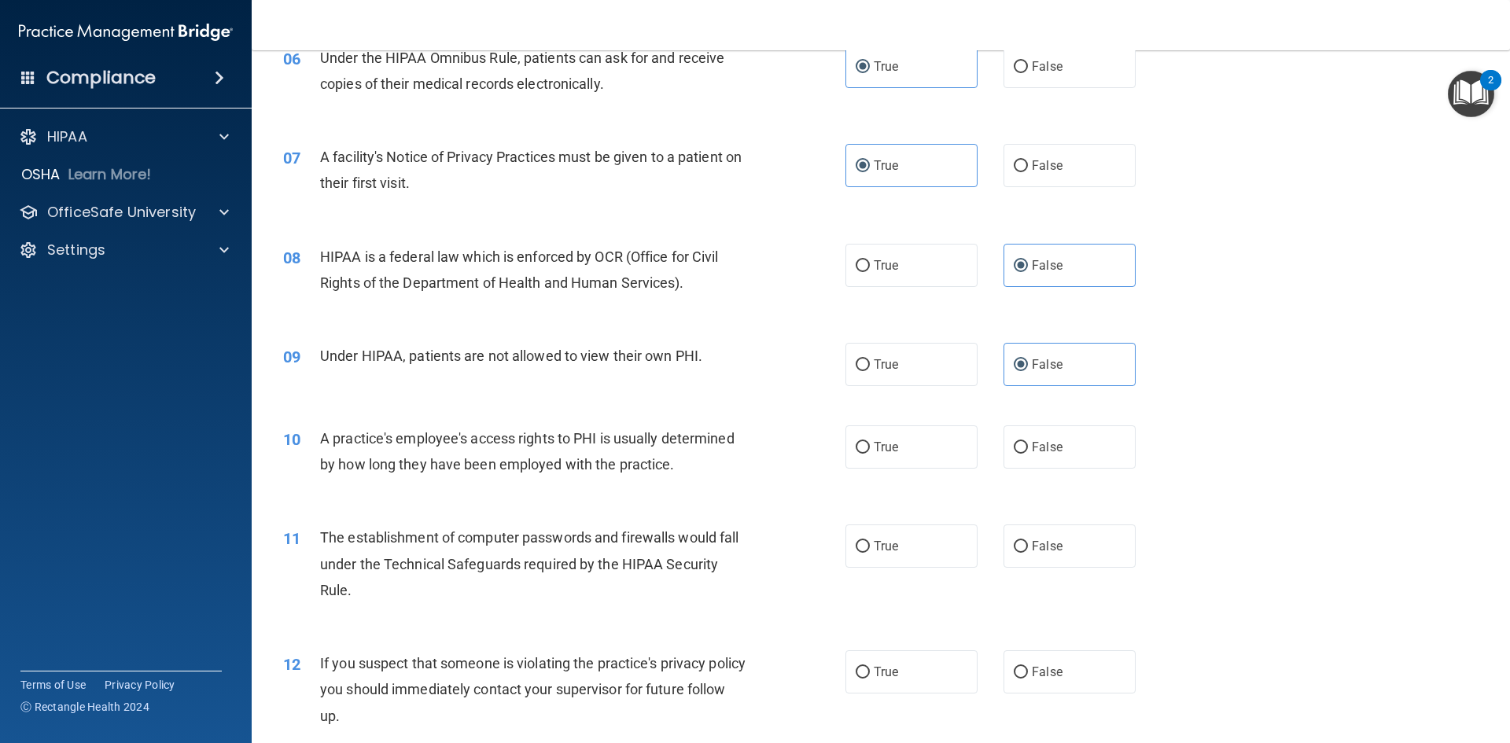
scroll to position [787, 0]
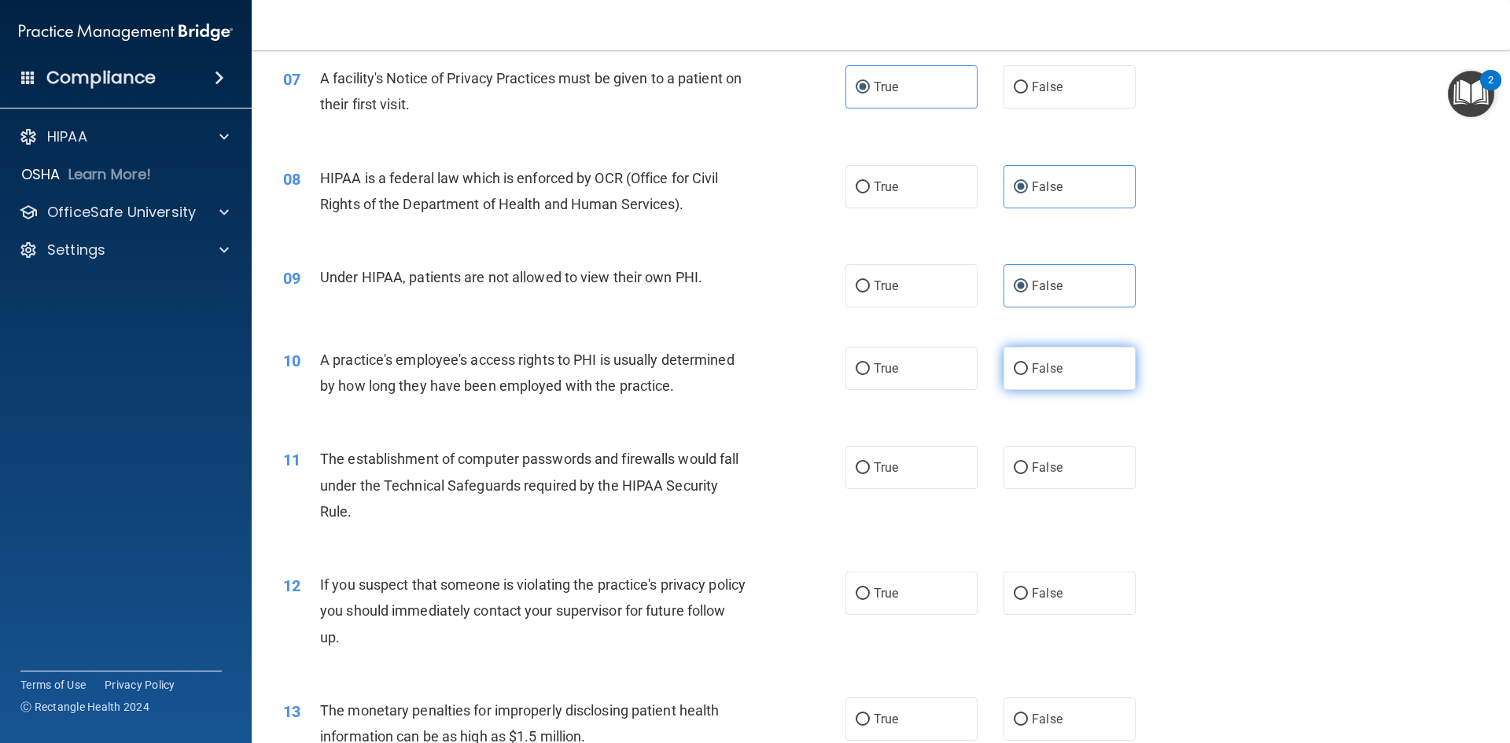
click at [1041, 376] on label "False" at bounding box center [1070, 368] width 132 height 43
click at [1028, 375] on input "False" at bounding box center [1021, 369] width 14 height 12
radio input "true"
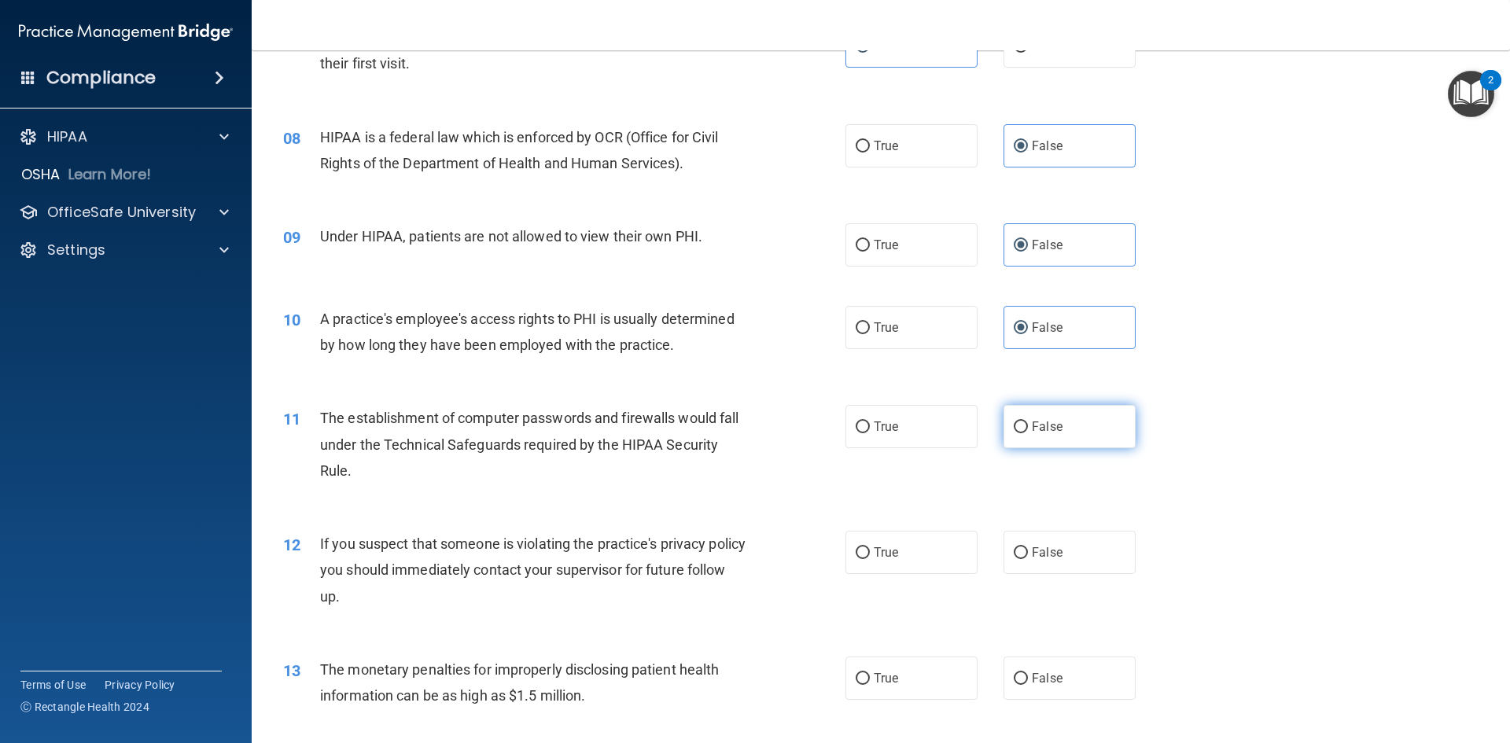
scroll to position [865, 0]
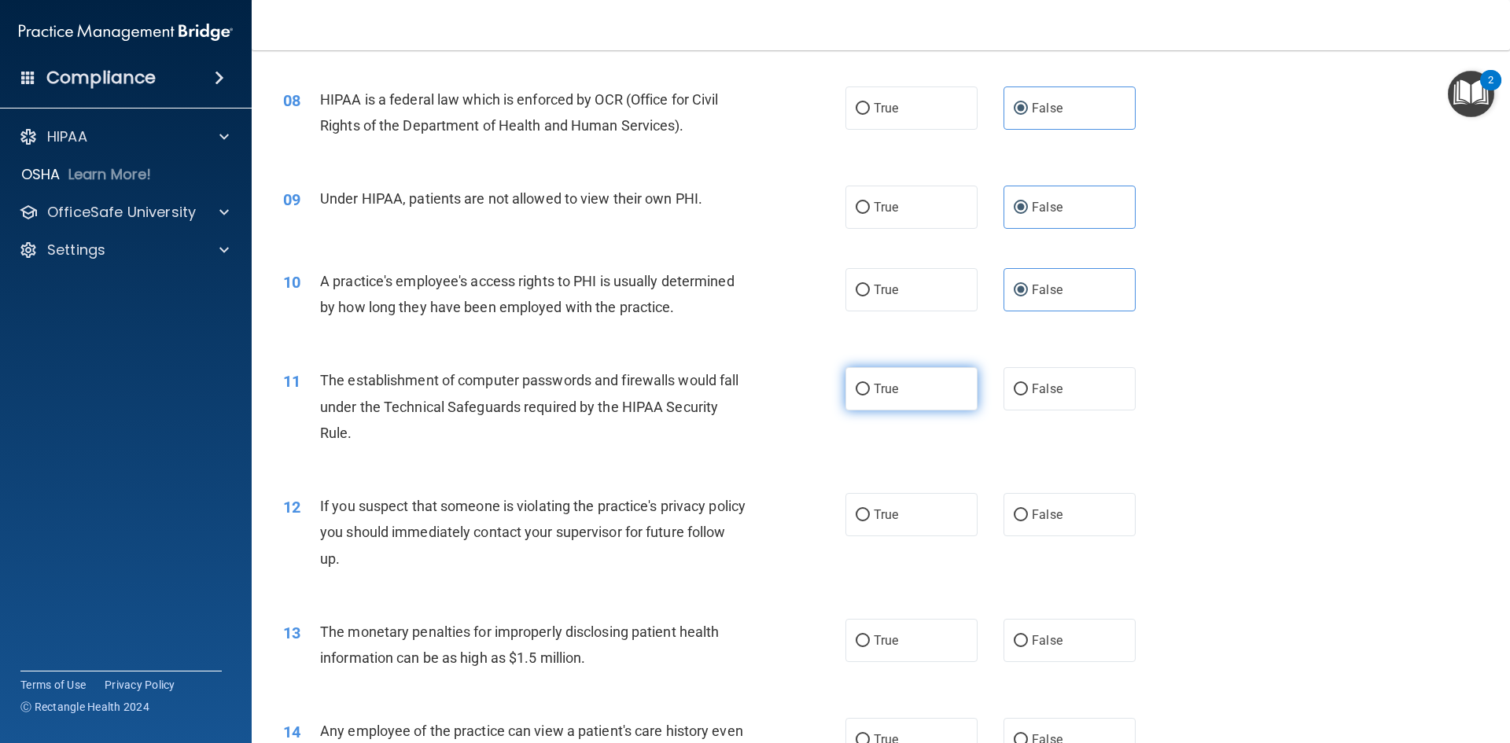
click at [879, 404] on label "True" at bounding box center [912, 388] width 132 height 43
click at [870, 396] on input "True" at bounding box center [863, 390] width 14 height 12
radio input "true"
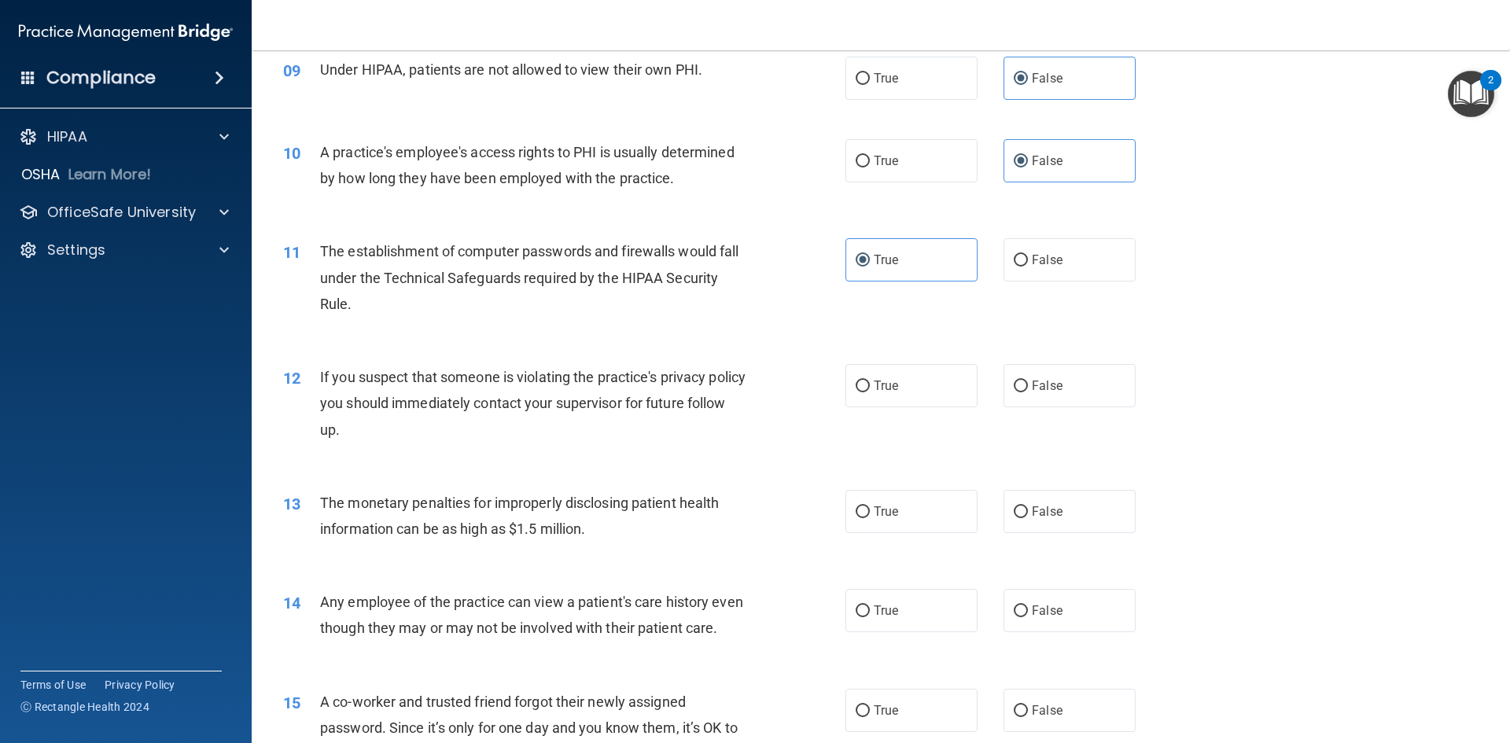
scroll to position [1023, 0]
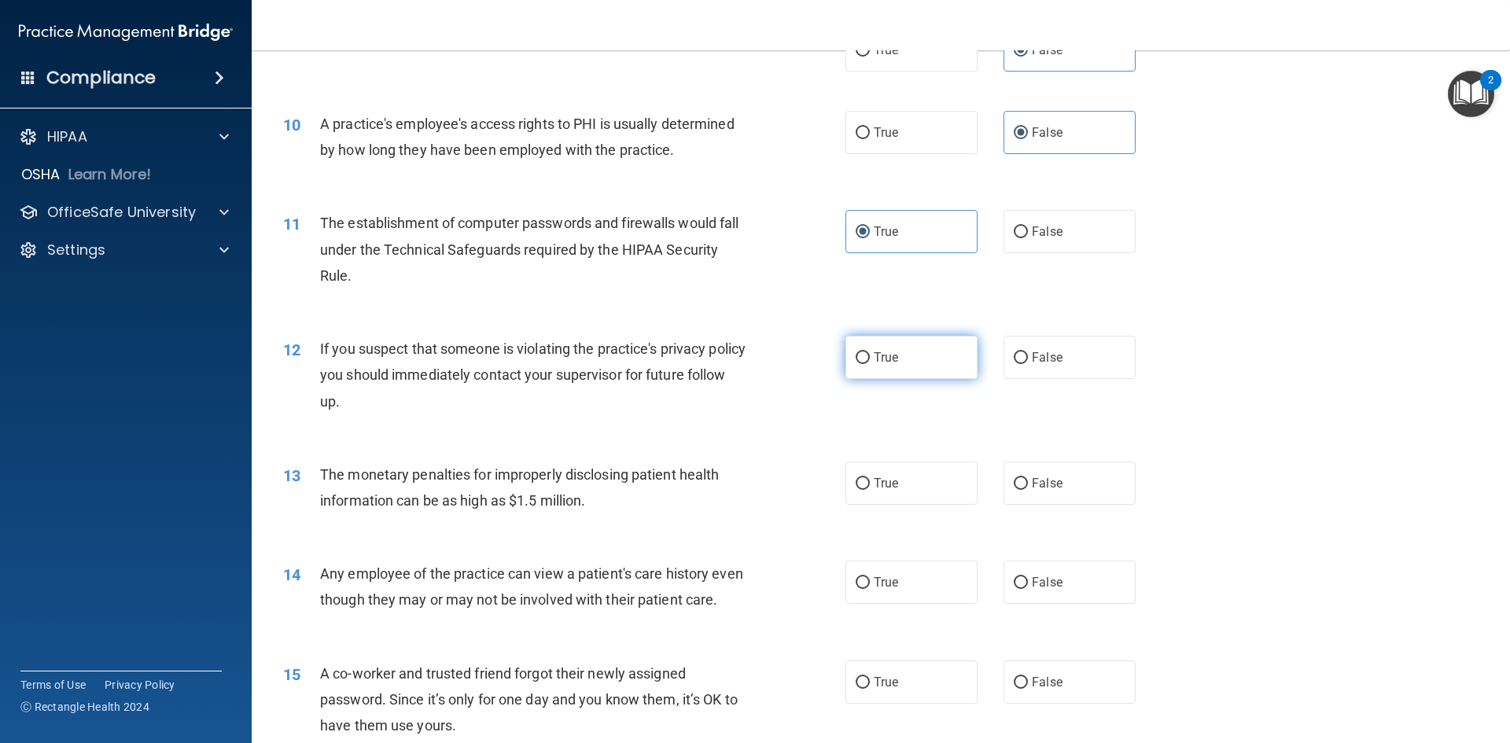
click at [886, 366] on label "True" at bounding box center [912, 357] width 132 height 43
click at [870, 364] on input "True" at bounding box center [863, 358] width 14 height 12
radio input "true"
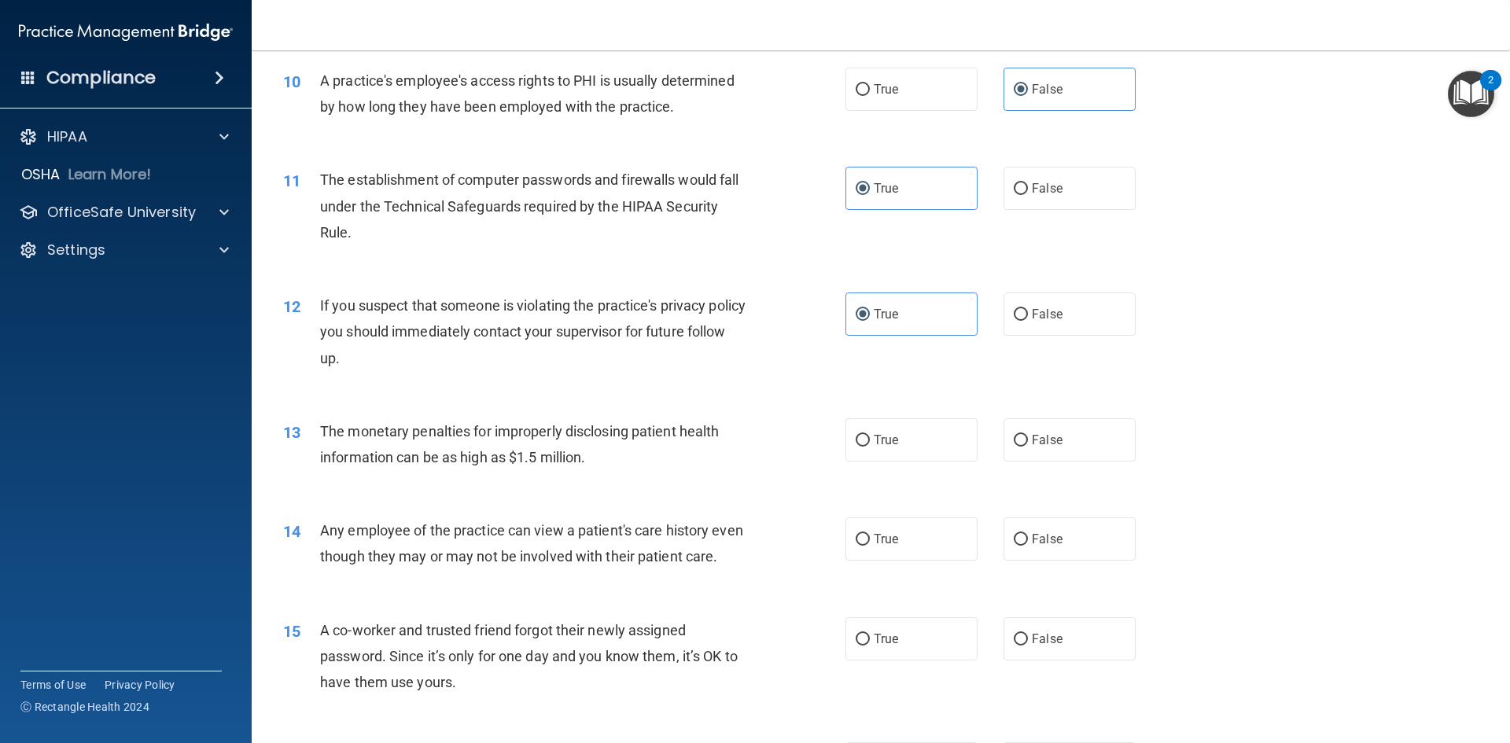
scroll to position [1101, 0]
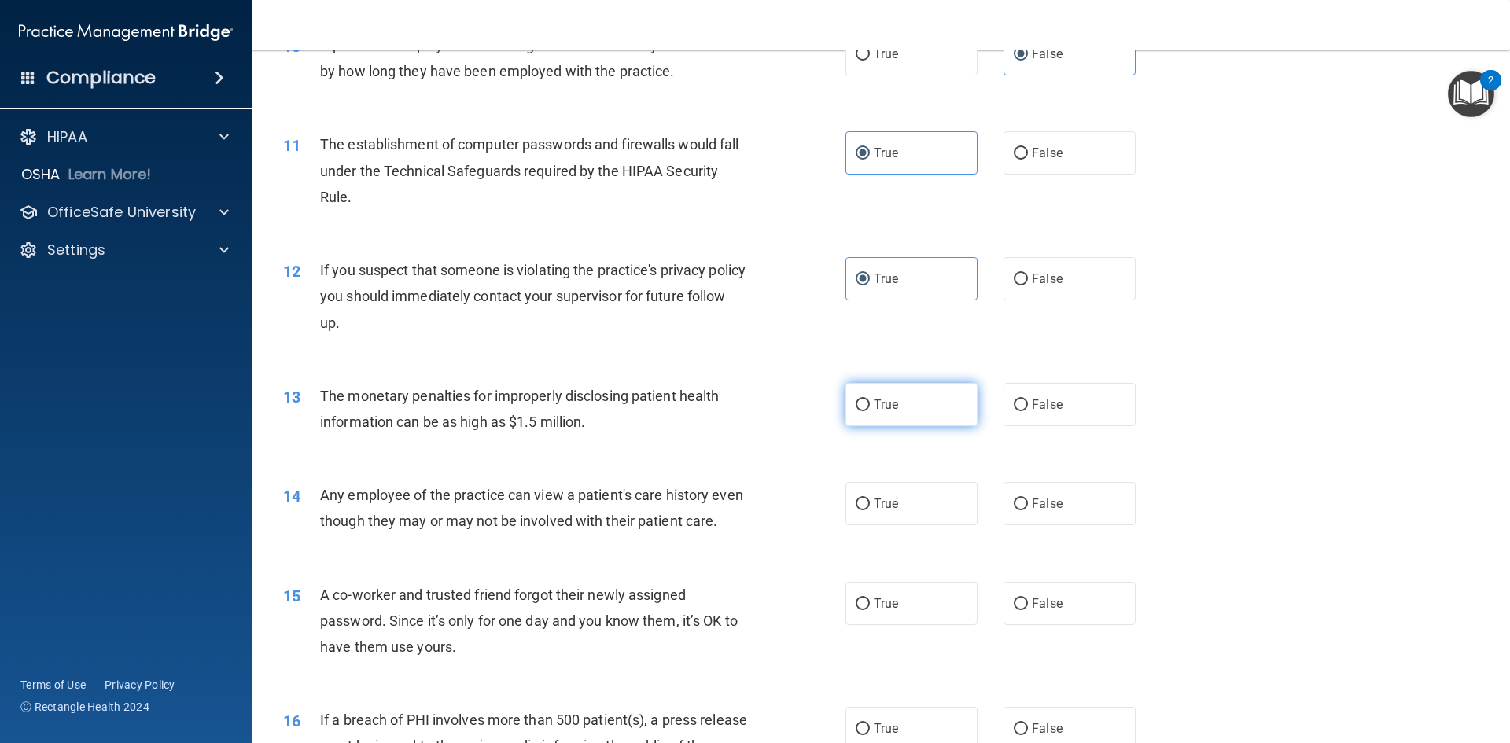
click at [905, 420] on label "True" at bounding box center [912, 404] width 132 height 43
click at [870, 411] on input "True" at bounding box center [863, 406] width 14 height 12
radio input "true"
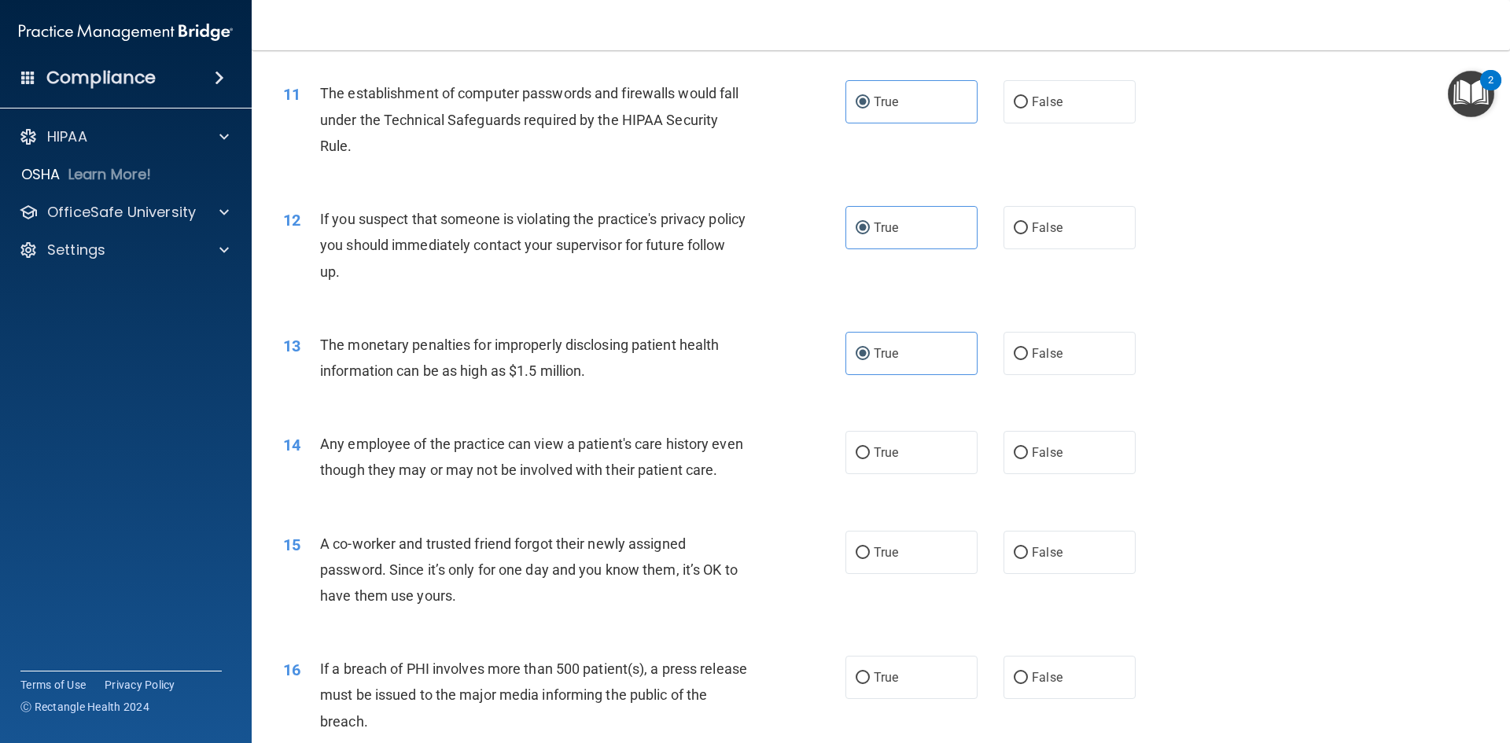
scroll to position [1180, 0]
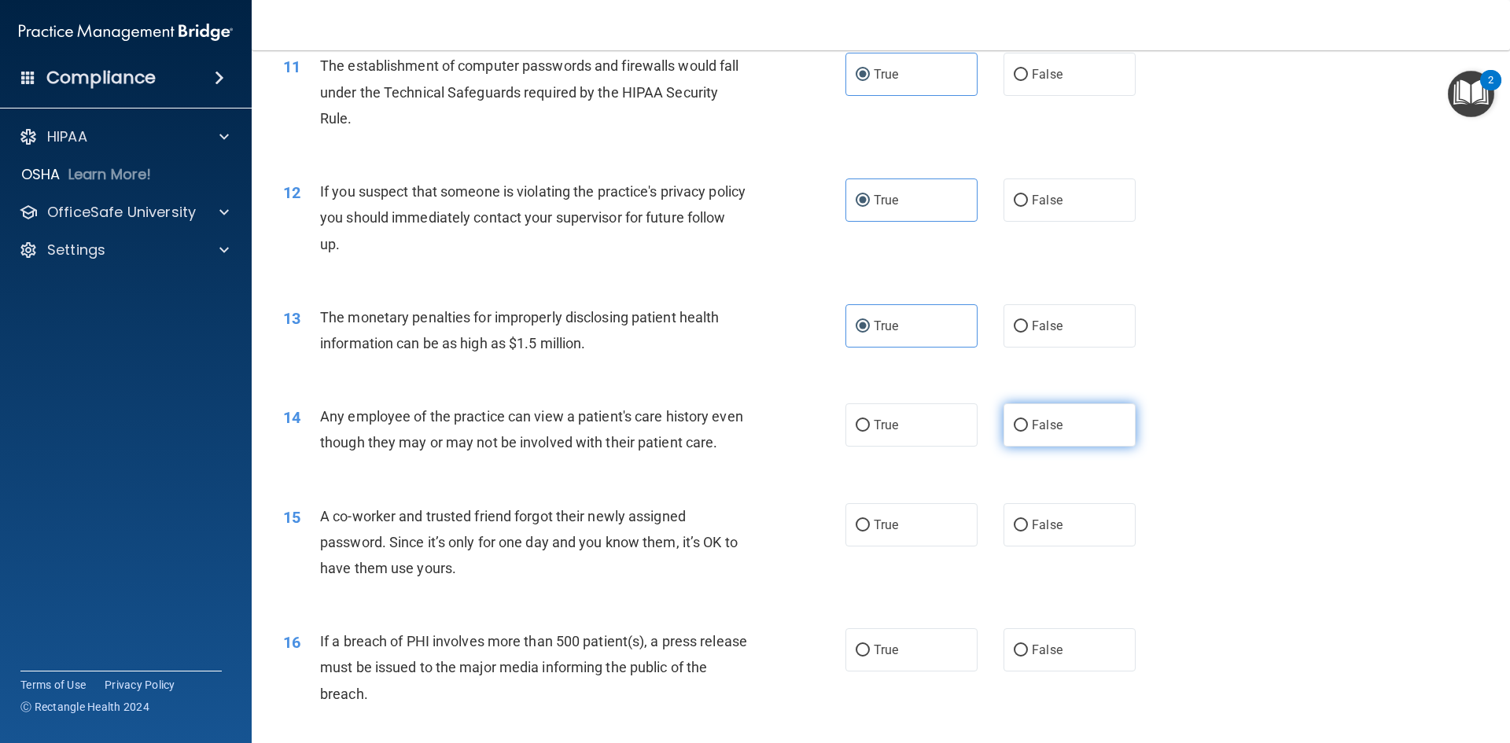
click at [1022, 422] on label "False" at bounding box center [1070, 425] width 132 height 43
click at [1022, 422] on input "False" at bounding box center [1021, 426] width 14 height 12
radio input "true"
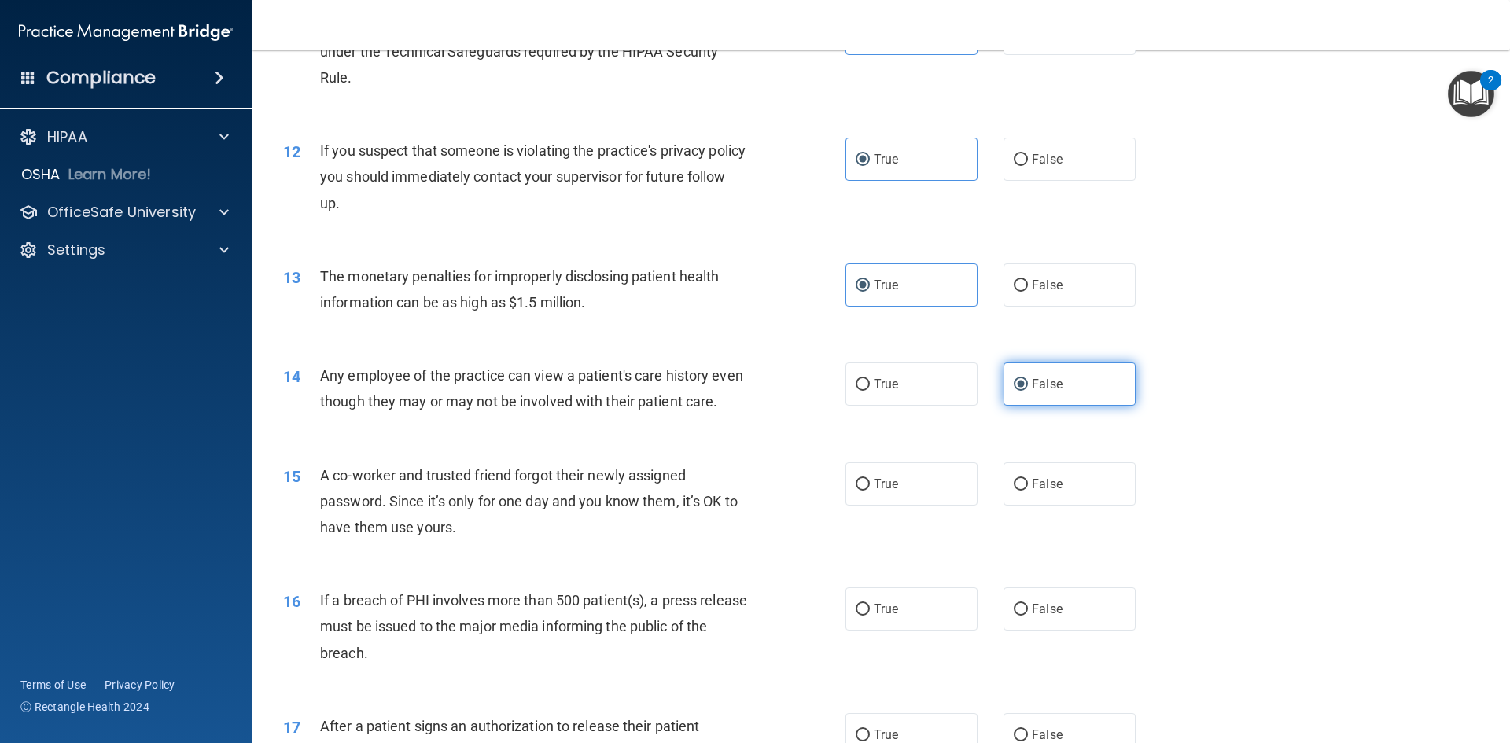
scroll to position [1258, 0]
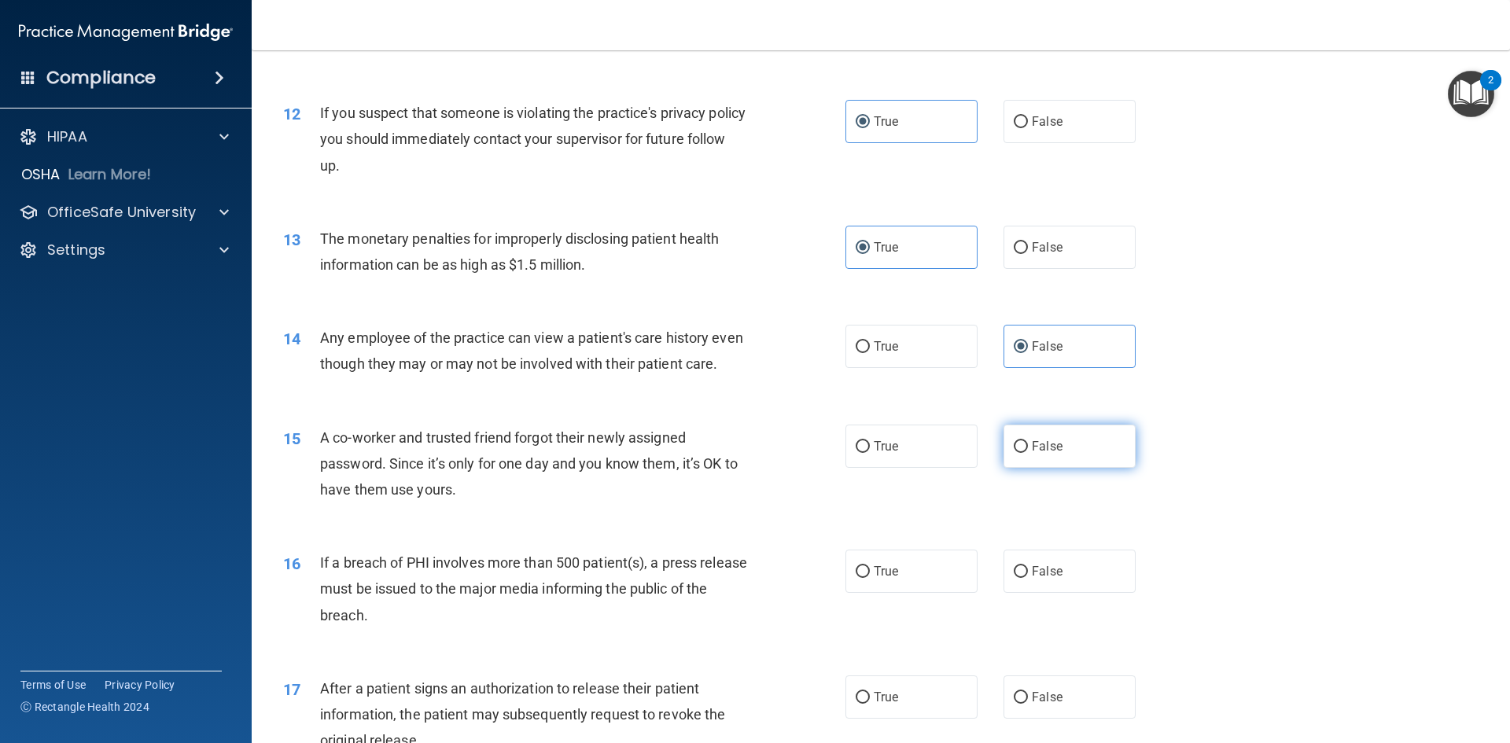
click at [1074, 468] on label "False" at bounding box center [1070, 446] width 132 height 43
click at [1028, 453] on input "False" at bounding box center [1021, 447] width 14 height 12
radio input "true"
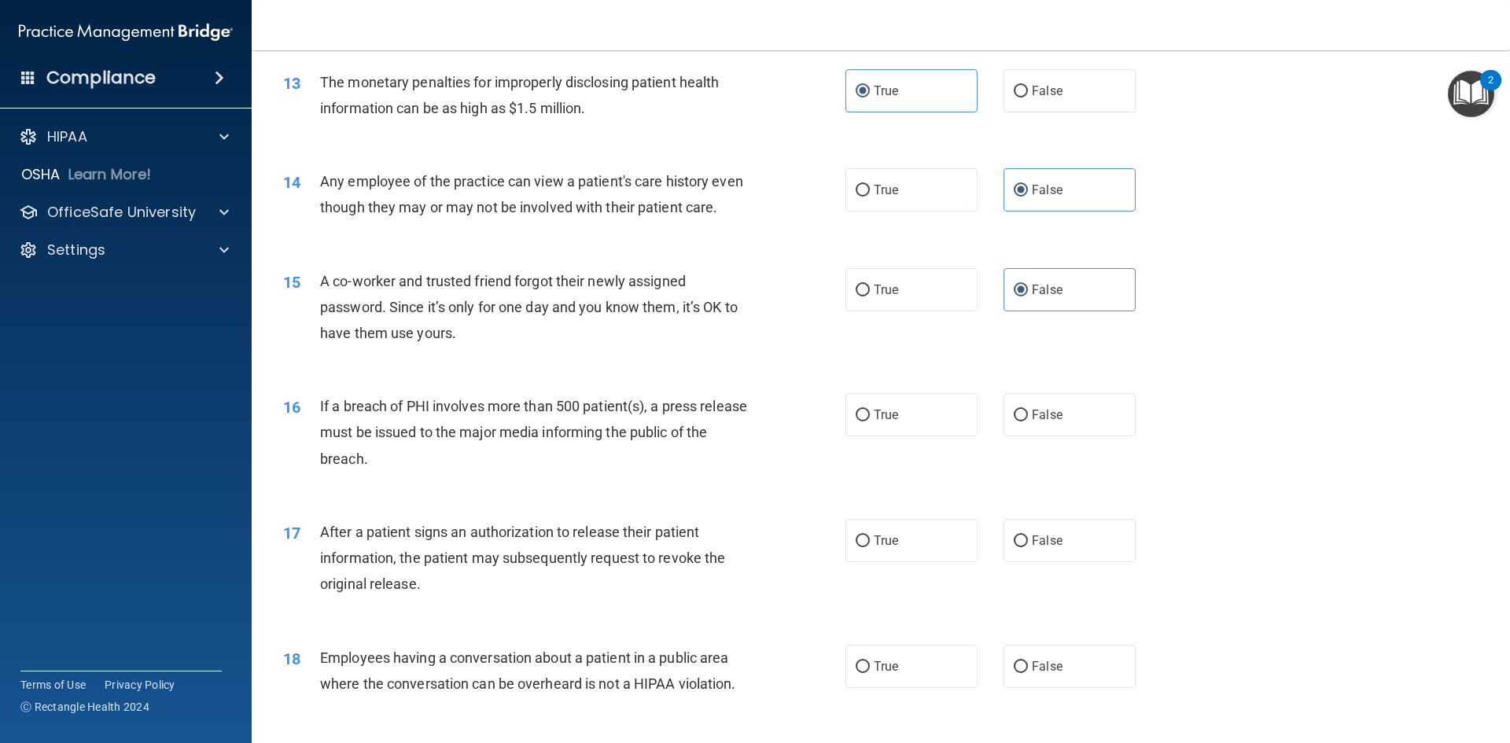
scroll to position [1416, 0]
click at [1004, 436] on label "False" at bounding box center [1070, 413] width 132 height 43
click at [1014, 421] on input "False" at bounding box center [1021, 415] width 14 height 12
radio input "true"
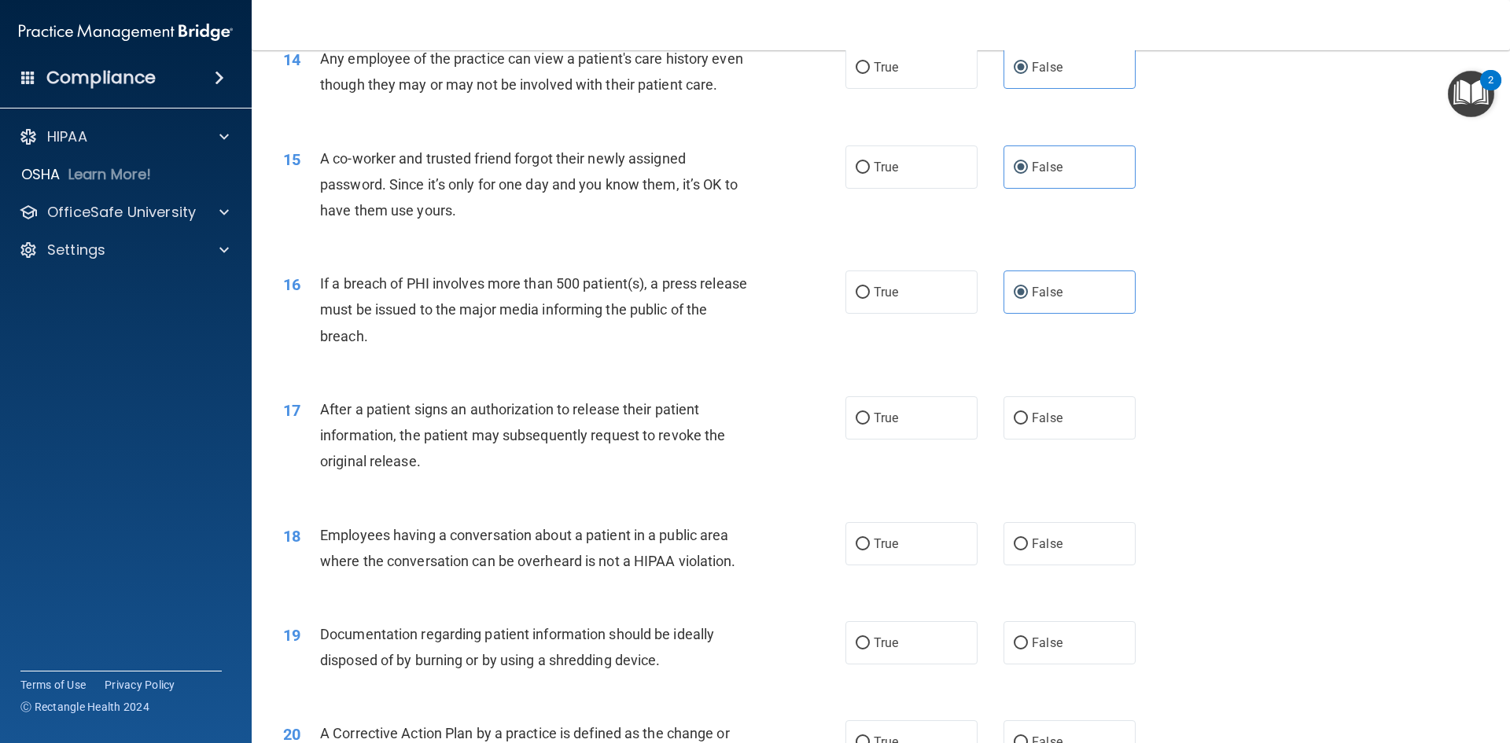
scroll to position [1573, 0]
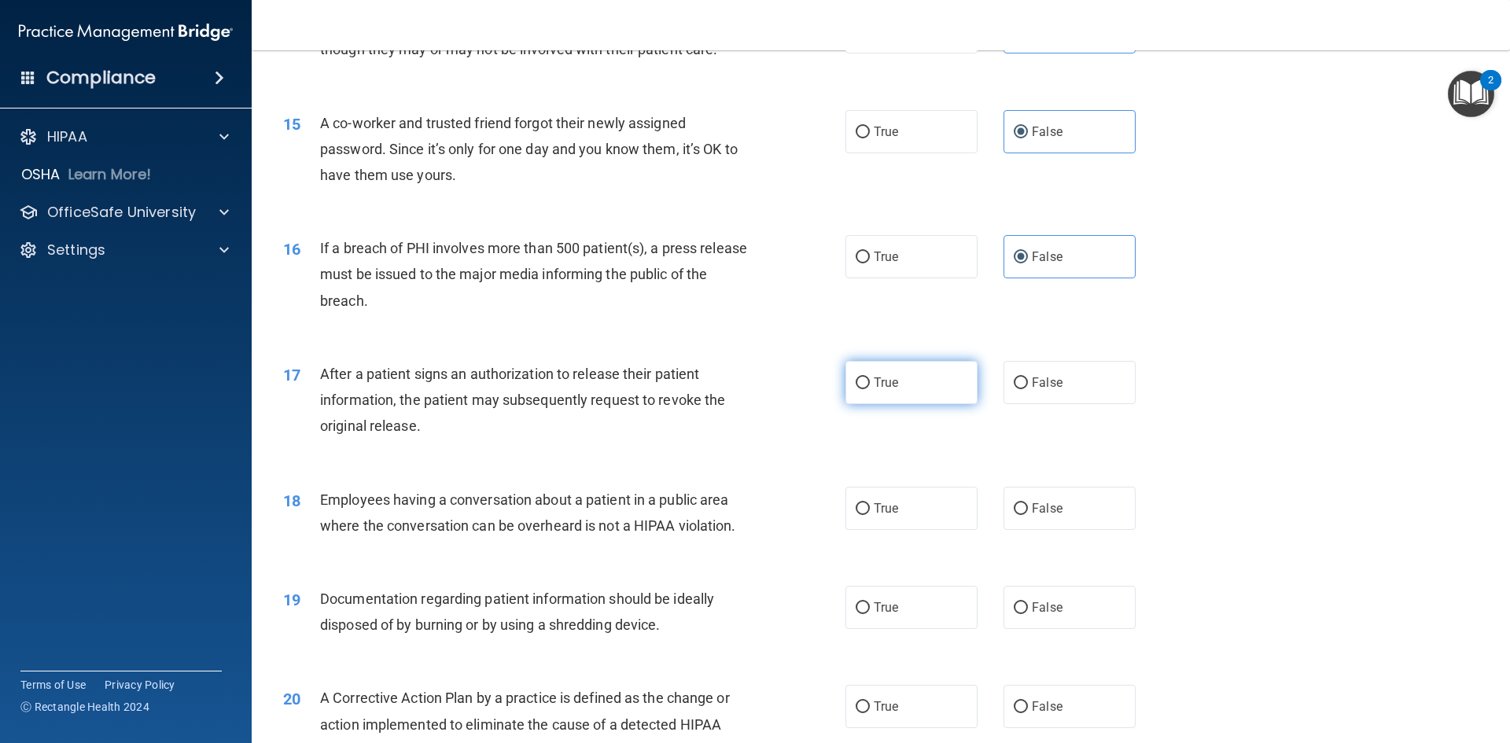
click at [923, 404] on label "True" at bounding box center [912, 382] width 132 height 43
click at [870, 389] on input "True" at bounding box center [863, 384] width 14 height 12
radio input "true"
click at [1052, 516] on span "False" at bounding box center [1047, 508] width 31 height 15
click at [1028, 515] on input "False" at bounding box center [1021, 509] width 14 height 12
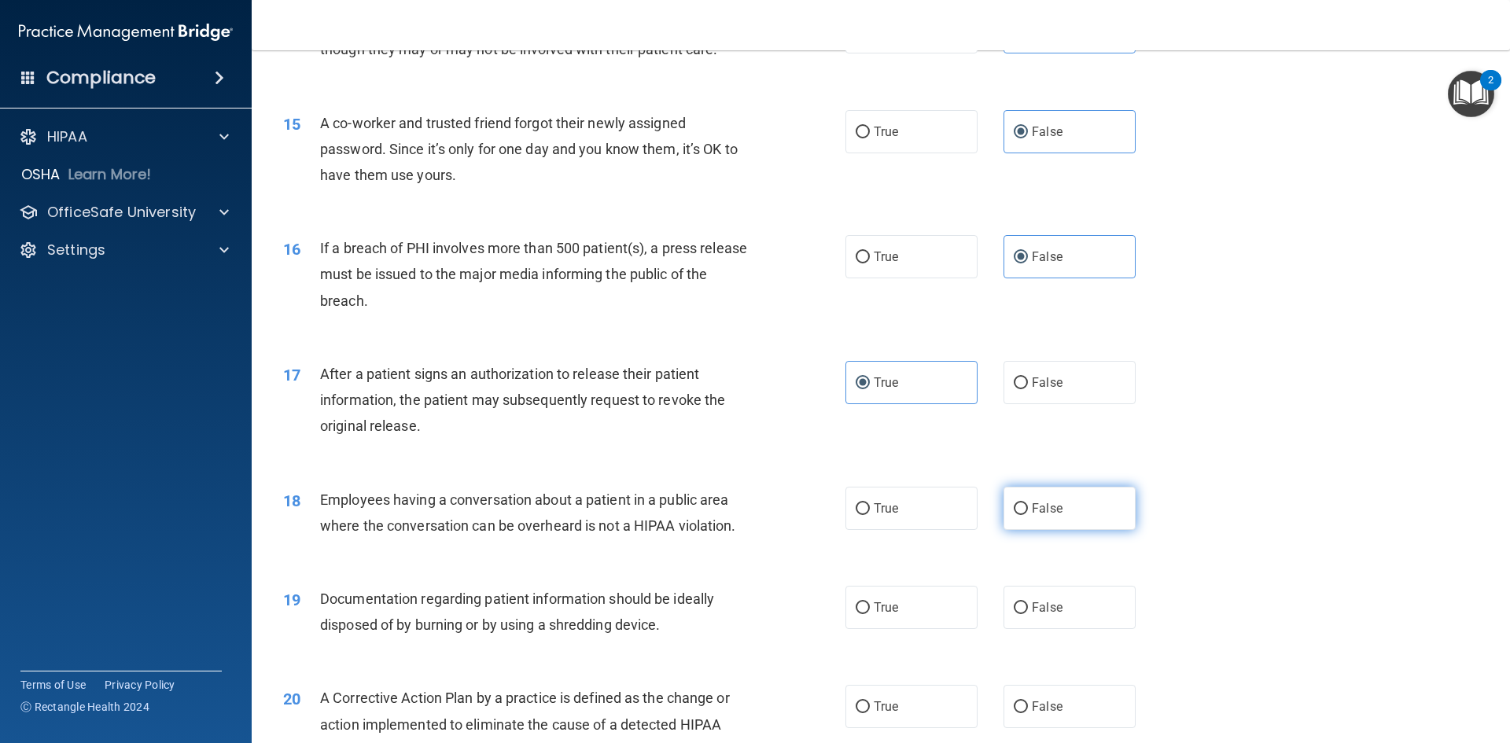
radio input "true"
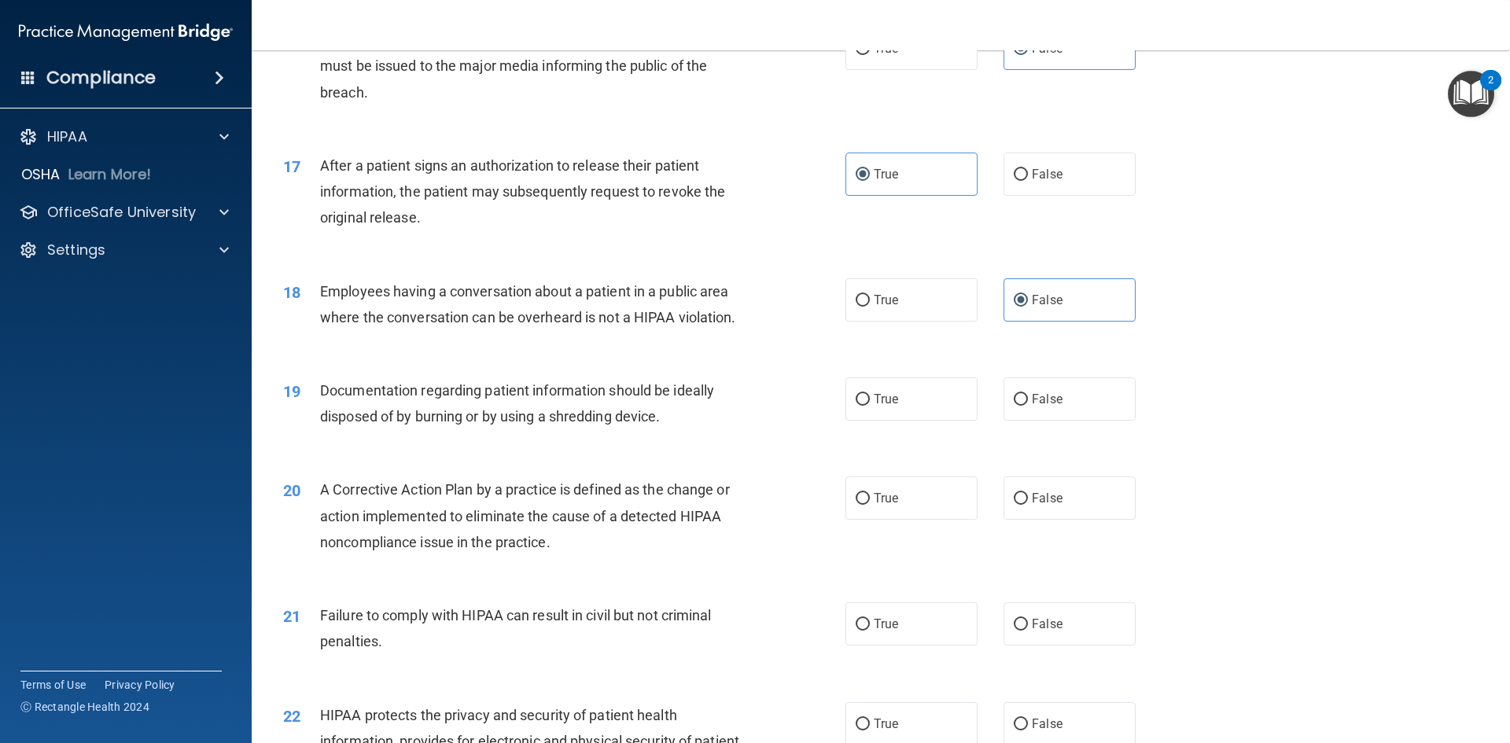
scroll to position [1809, 0]
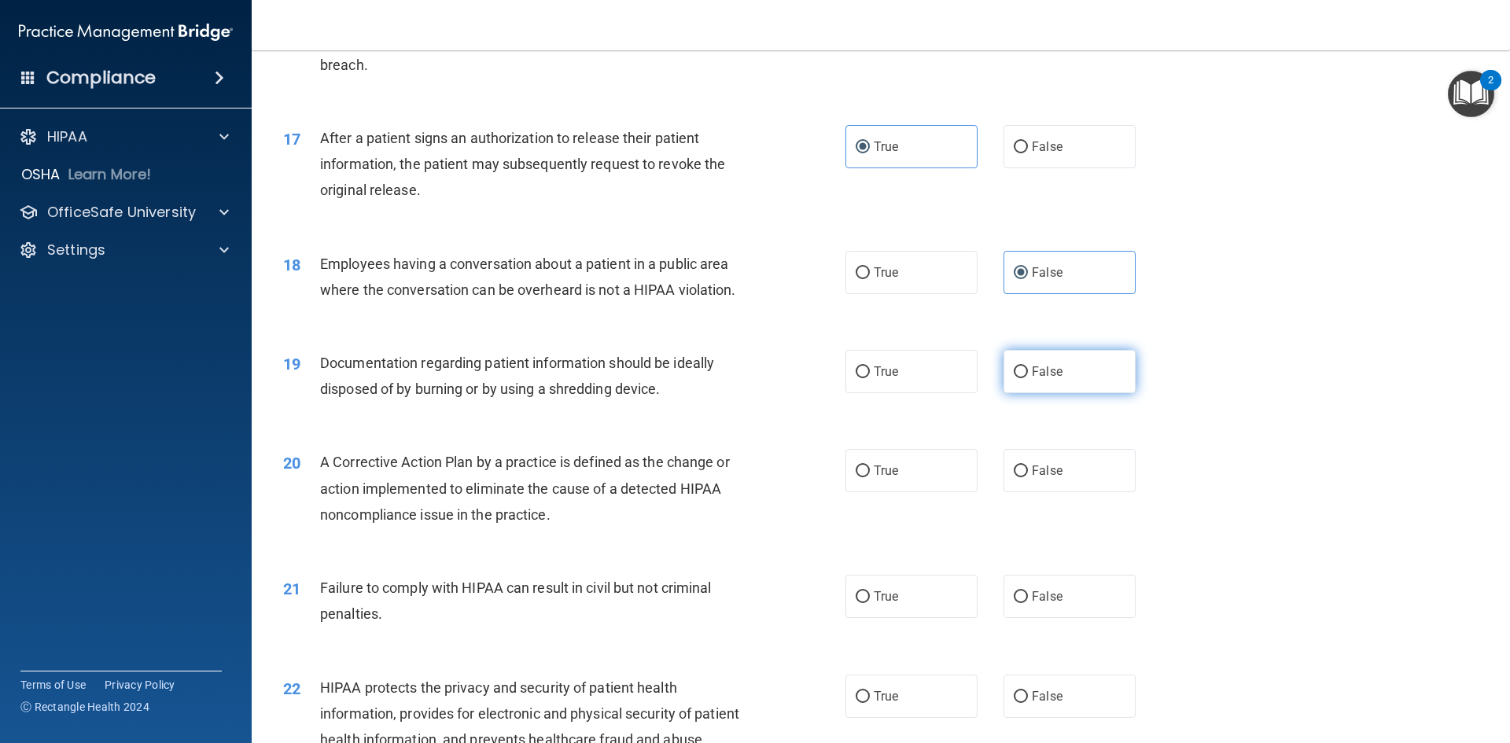
click at [1048, 379] on span "False" at bounding box center [1047, 371] width 31 height 15
click at [1028, 378] on input "False" at bounding box center [1021, 373] width 14 height 12
radio input "true"
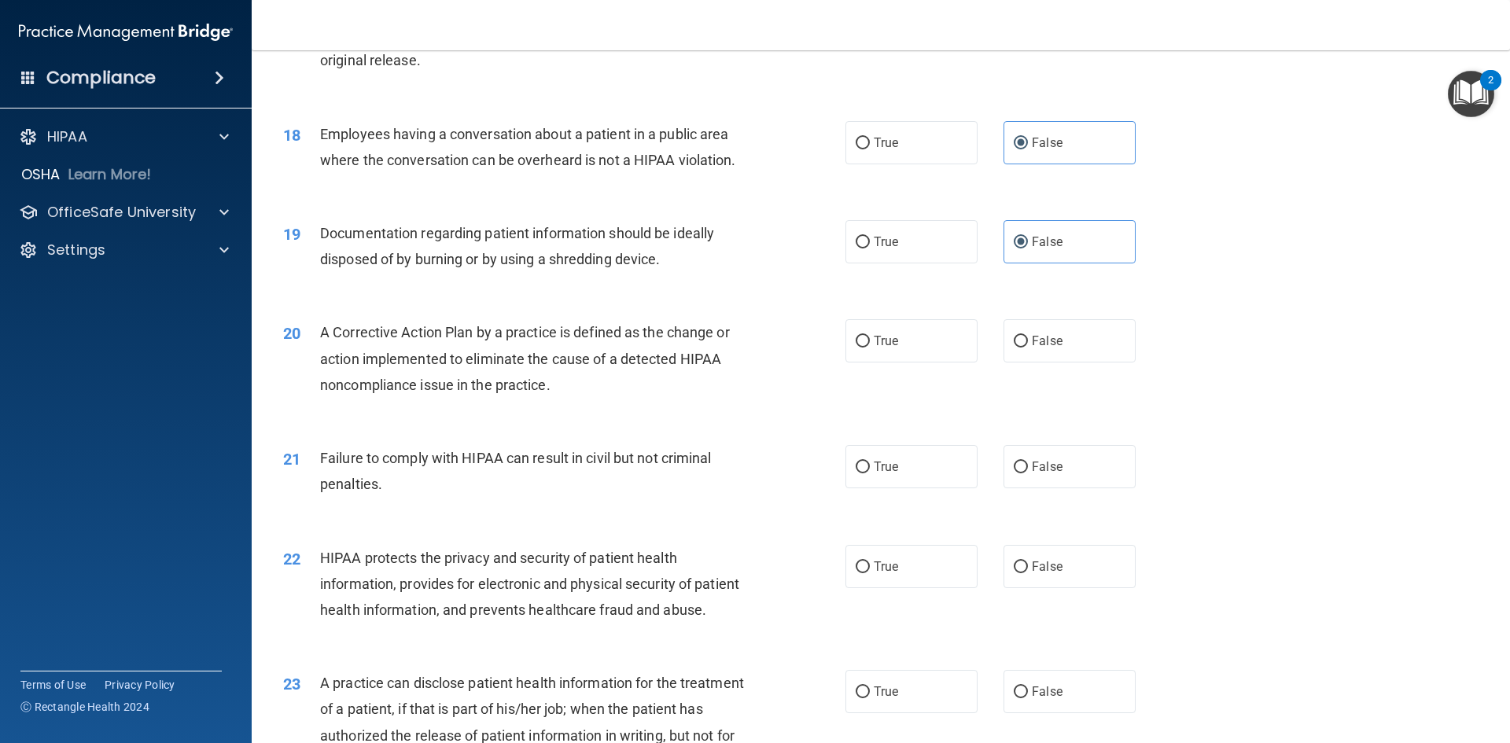
scroll to position [1966, 0]
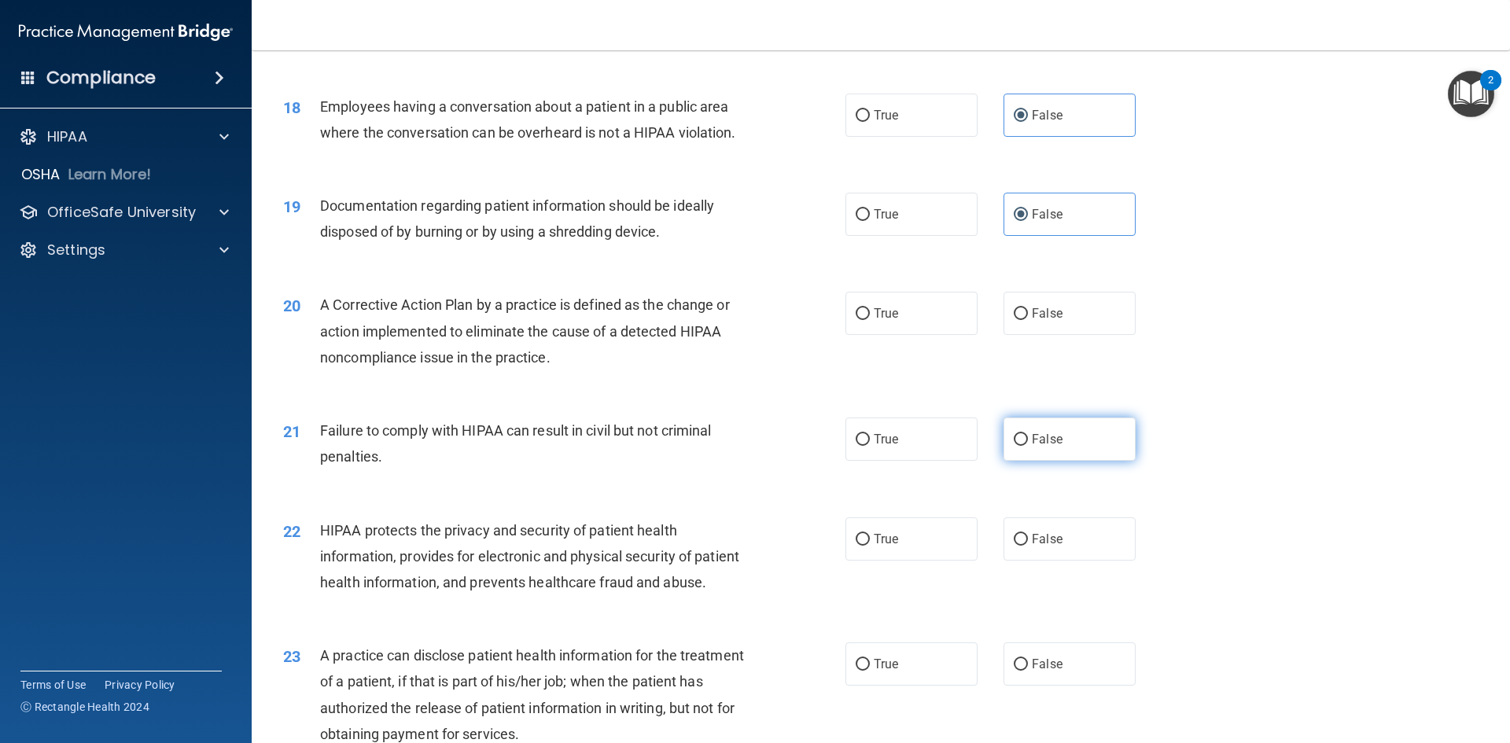
click at [1048, 447] on span "False" at bounding box center [1047, 439] width 31 height 15
click at [1028, 446] on input "False" at bounding box center [1021, 440] width 14 height 12
radio input "true"
click at [952, 335] on label "True" at bounding box center [912, 313] width 132 height 43
click at [870, 320] on input "True" at bounding box center [863, 314] width 14 height 12
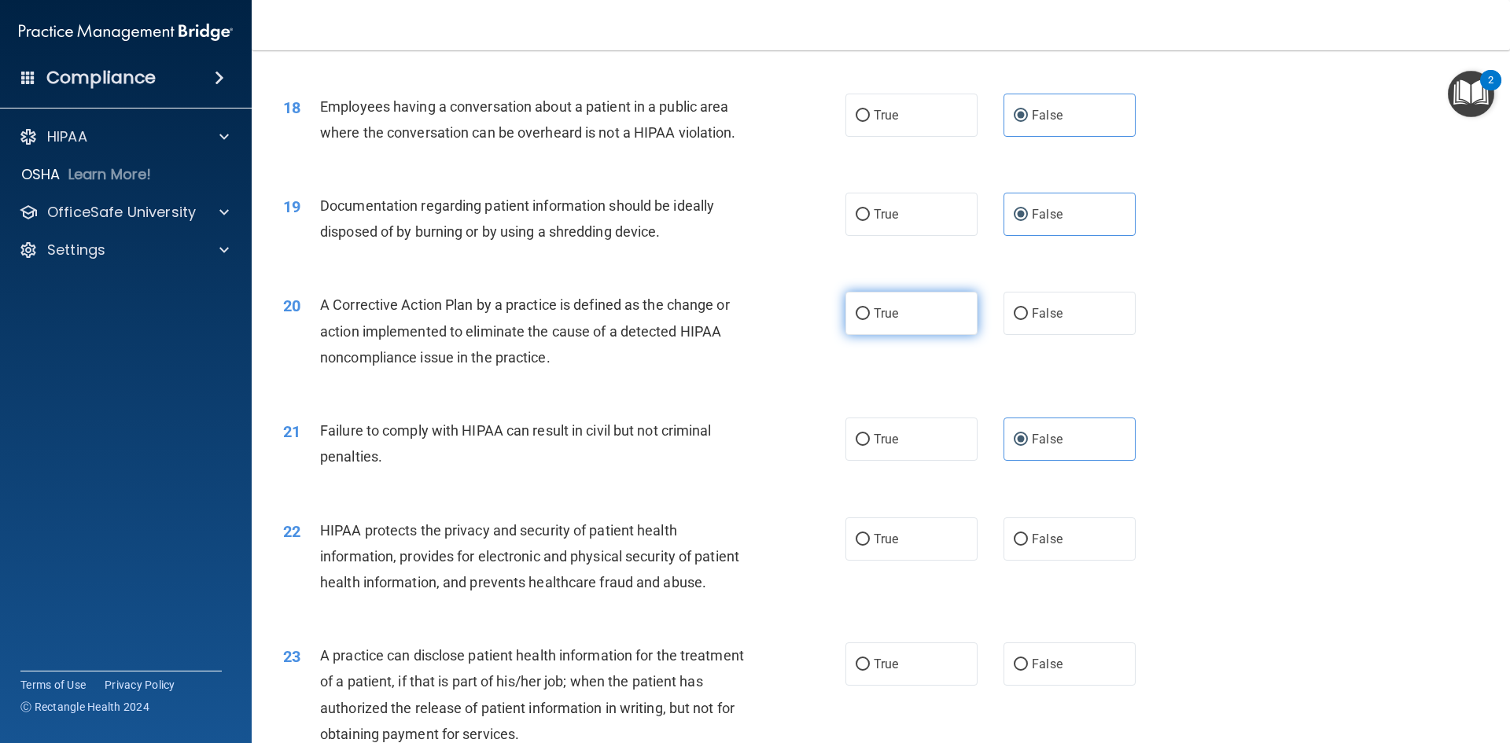
radio input "true"
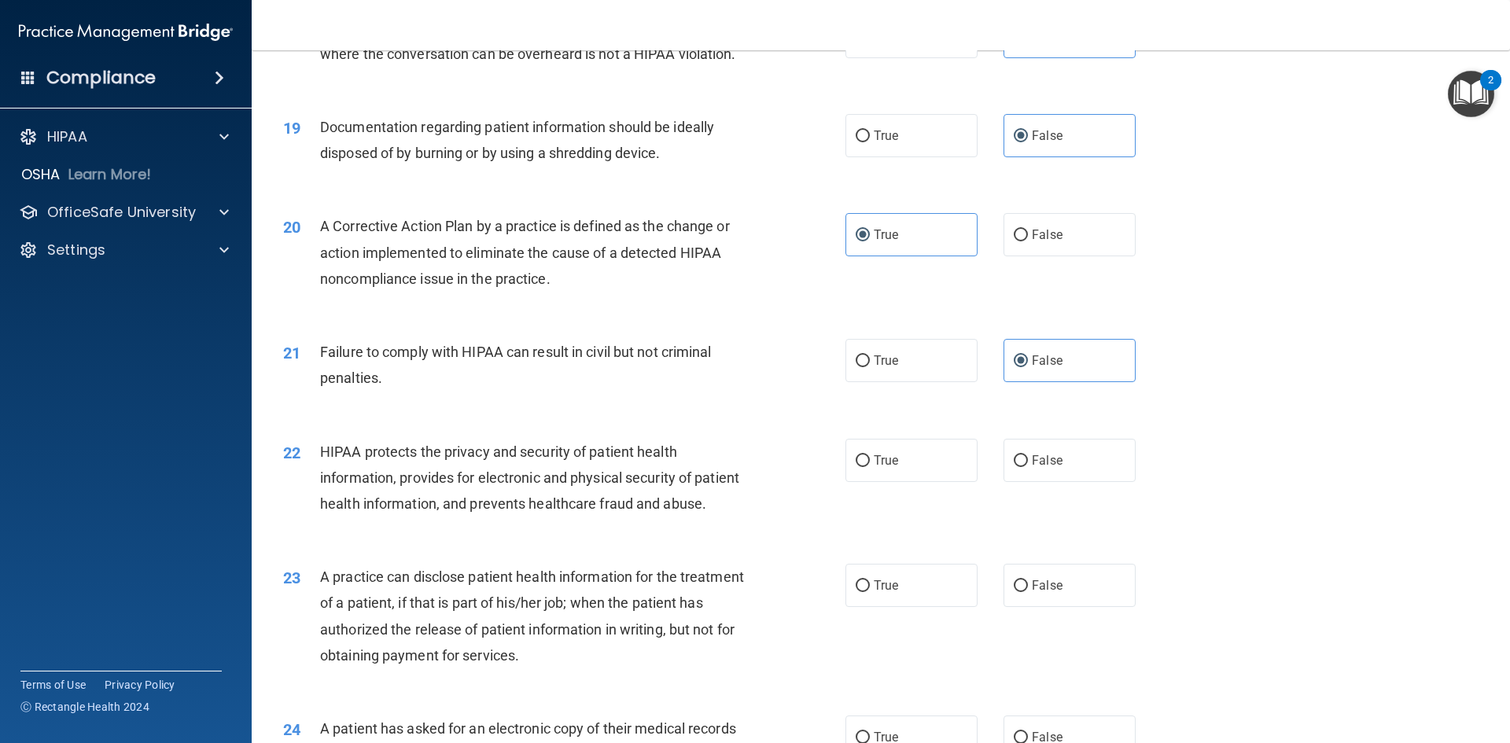
scroll to position [2124, 0]
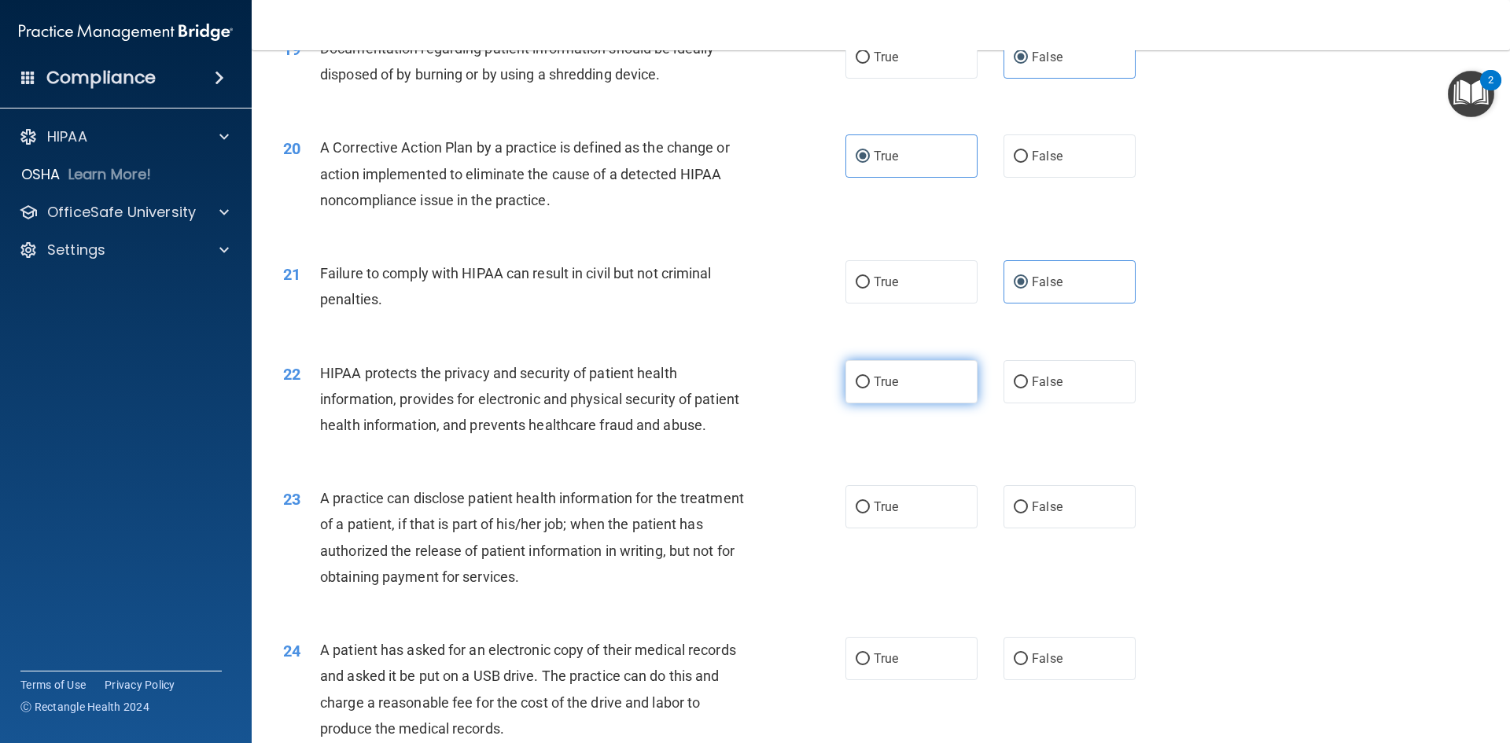
click at [886, 404] on label "True" at bounding box center [912, 381] width 132 height 43
click at [870, 389] on input "True" at bounding box center [863, 383] width 14 height 12
radio input "true"
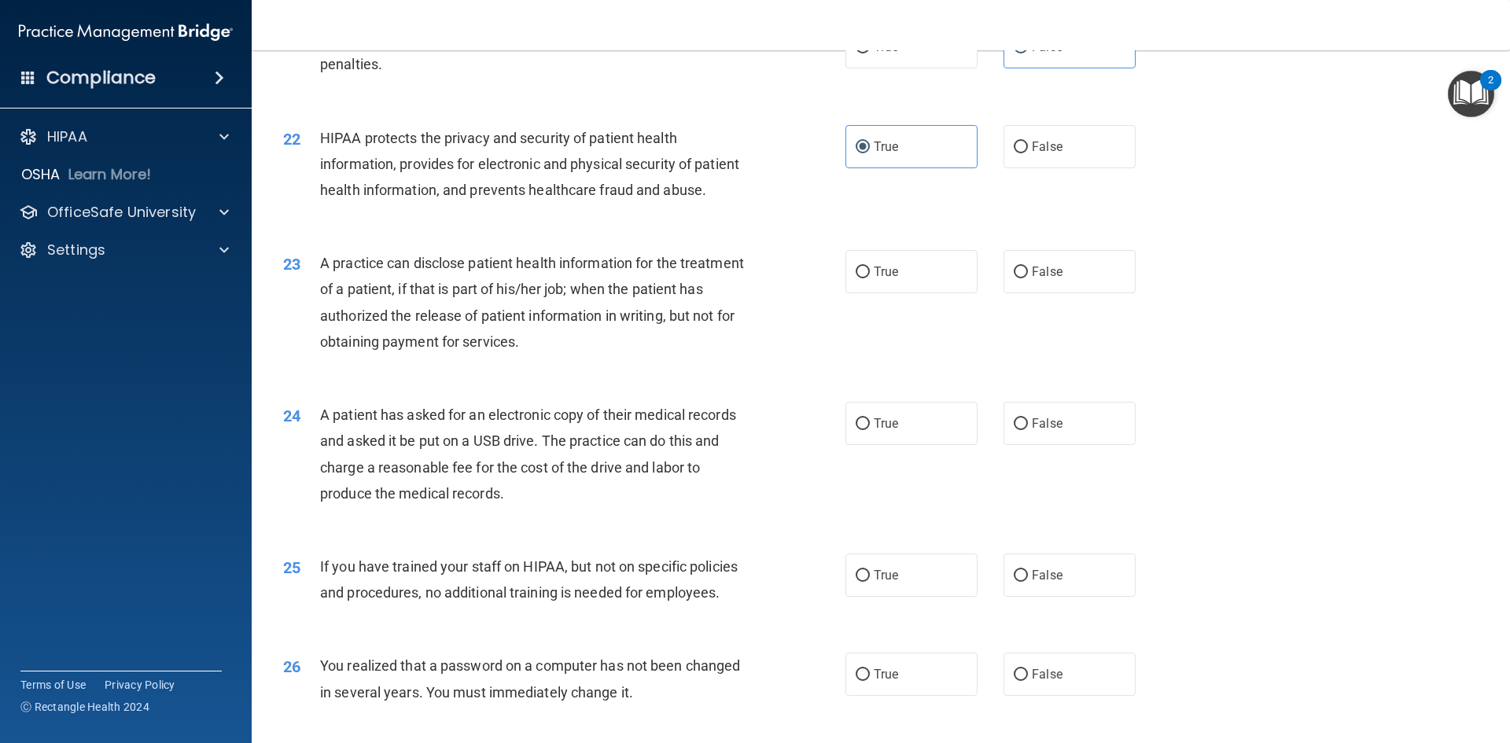
scroll to position [2360, 0]
click at [896, 293] on label "True" at bounding box center [912, 270] width 132 height 43
click at [870, 278] on input "True" at bounding box center [863, 272] width 14 height 12
radio input "true"
click at [908, 444] on label "True" at bounding box center [912, 422] width 132 height 43
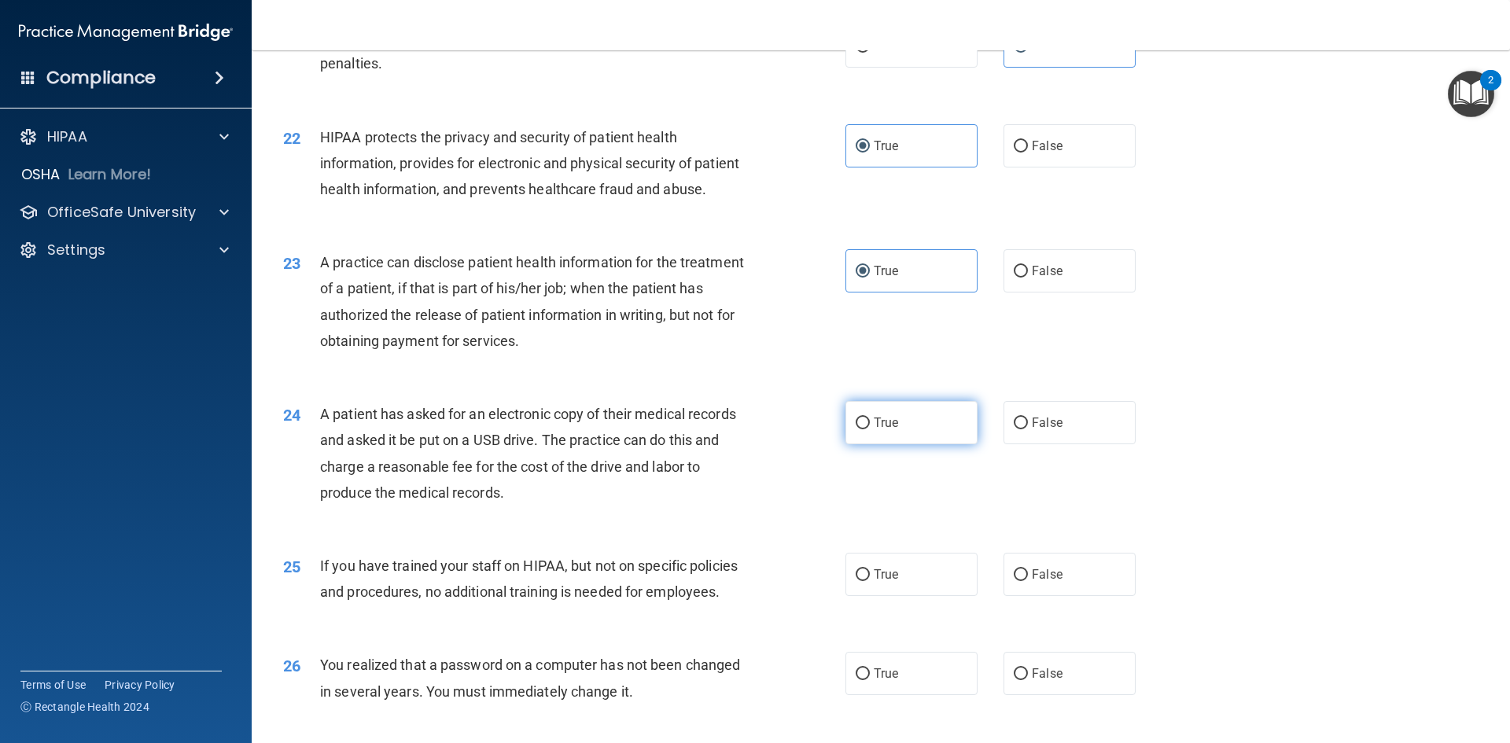
click at [870, 429] on input "True" at bounding box center [863, 424] width 14 height 12
radio input "true"
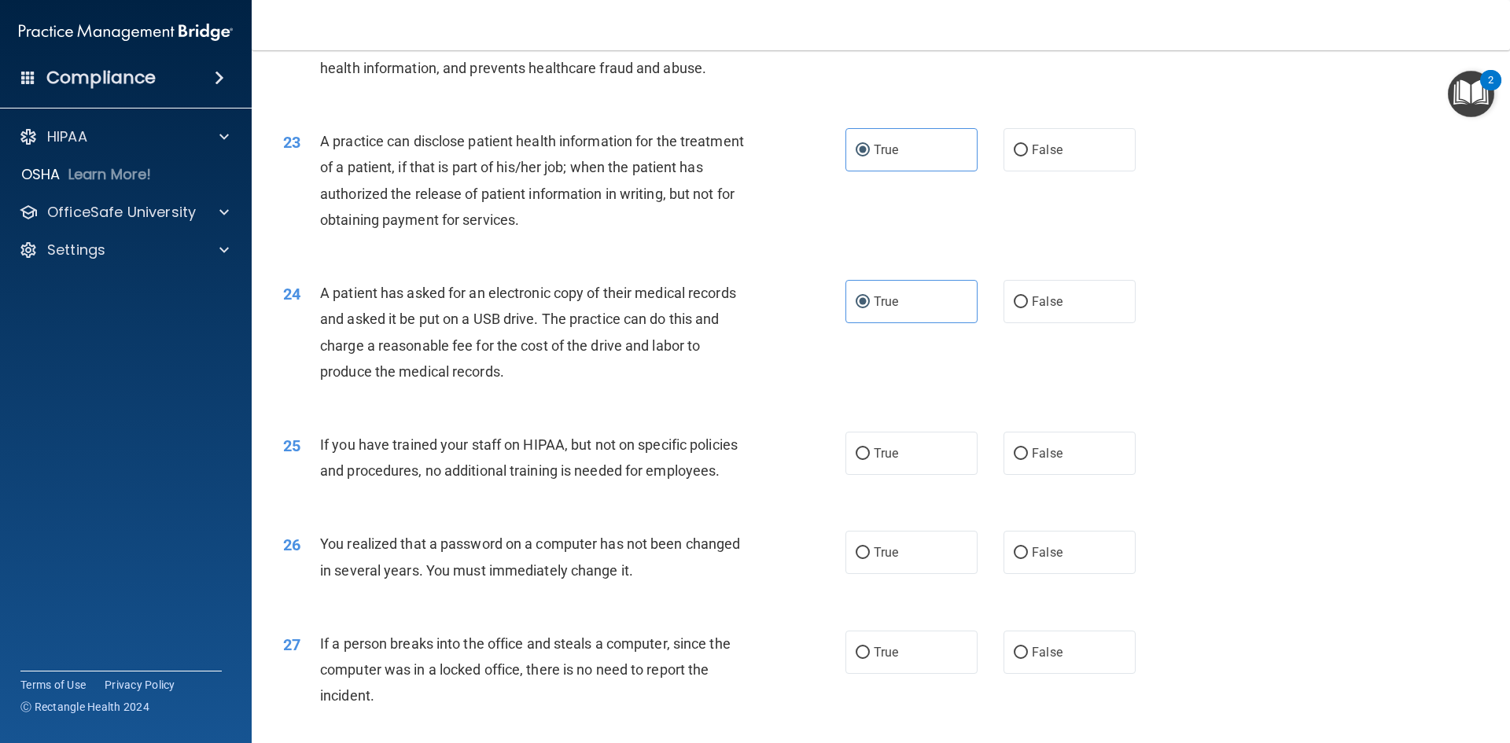
scroll to position [2517, 0]
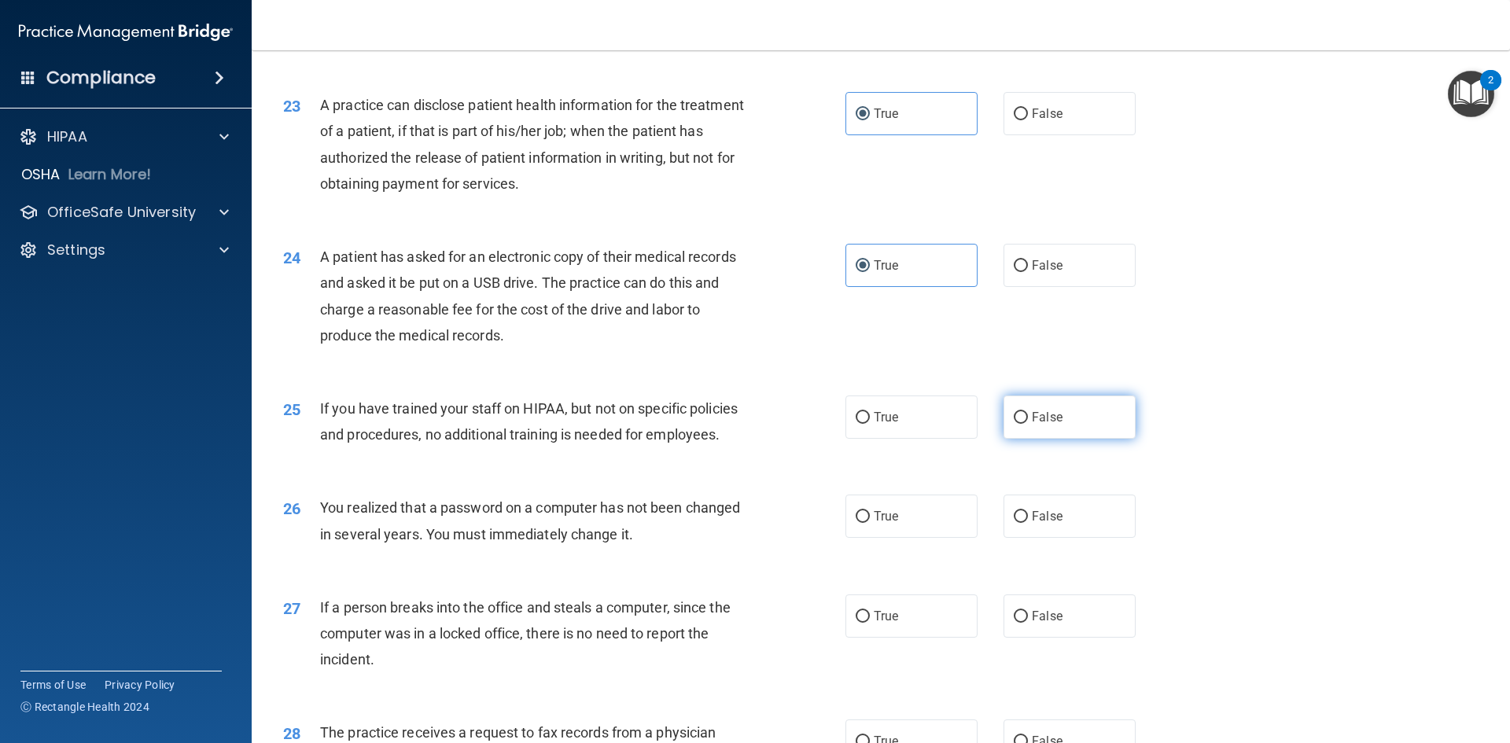
click at [1082, 439] on label "False" at bounding box center [1070, 417] width 132 height 43
click at [1028, 424] on input "False" at bounding box center [1021, 418] width 14 height 12
radio input "true"
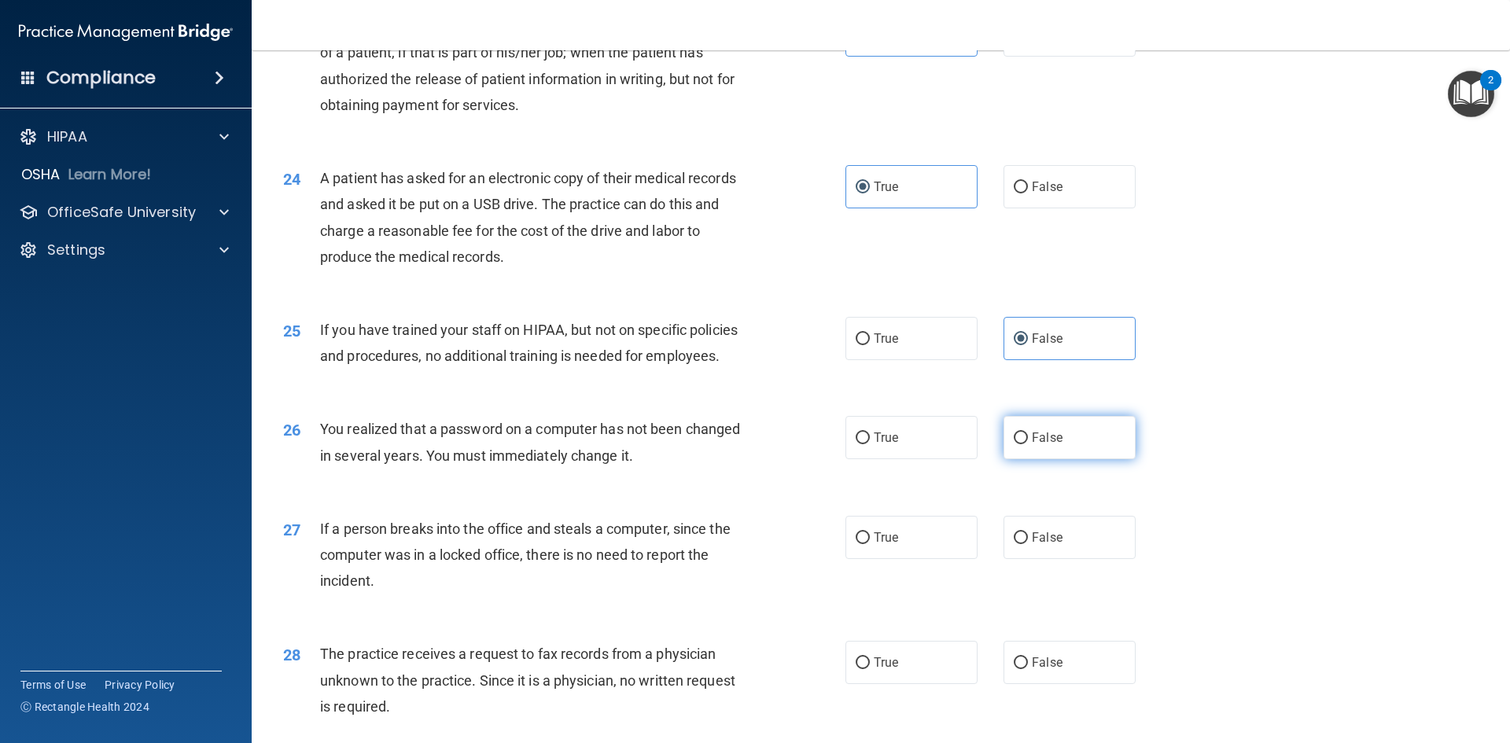
click at [1081, 459] on label "False" at bounding box center [1070, 437] width 132 height 43
click at [1028, 444] on input "False" at bounding box center [1021, 439] width 14 height 12
radio input "true"
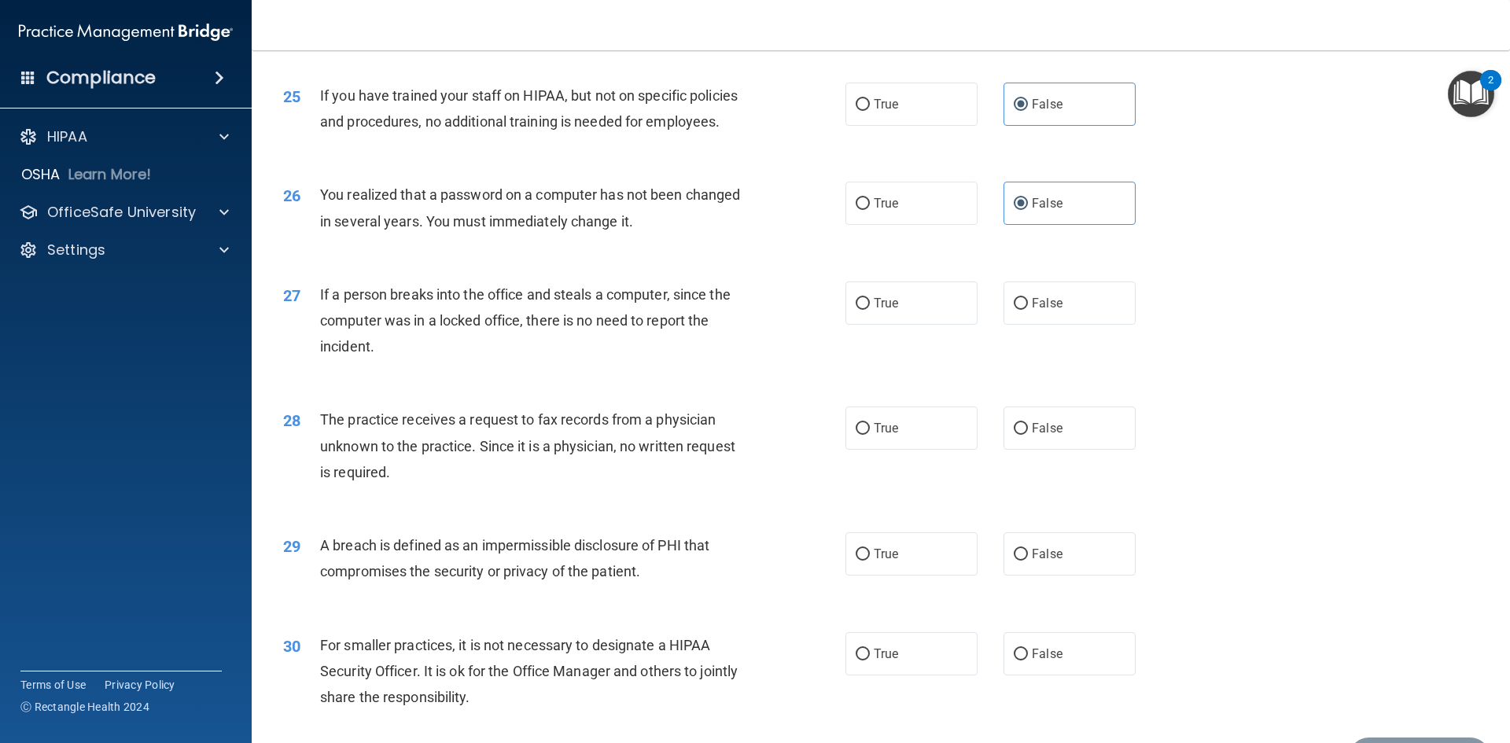
scroll to position [2832, 0]
click at [1076, 323] on label "False" at bounding box center [1070, 301] width 132 height 43
click at [1028, 308] on input "False" at bounding box center [1021, 303] width 14 height 12
radio input "true"
click at [1035, 448] on label "False" at bounding box center [1070, 426] width 132 height 43
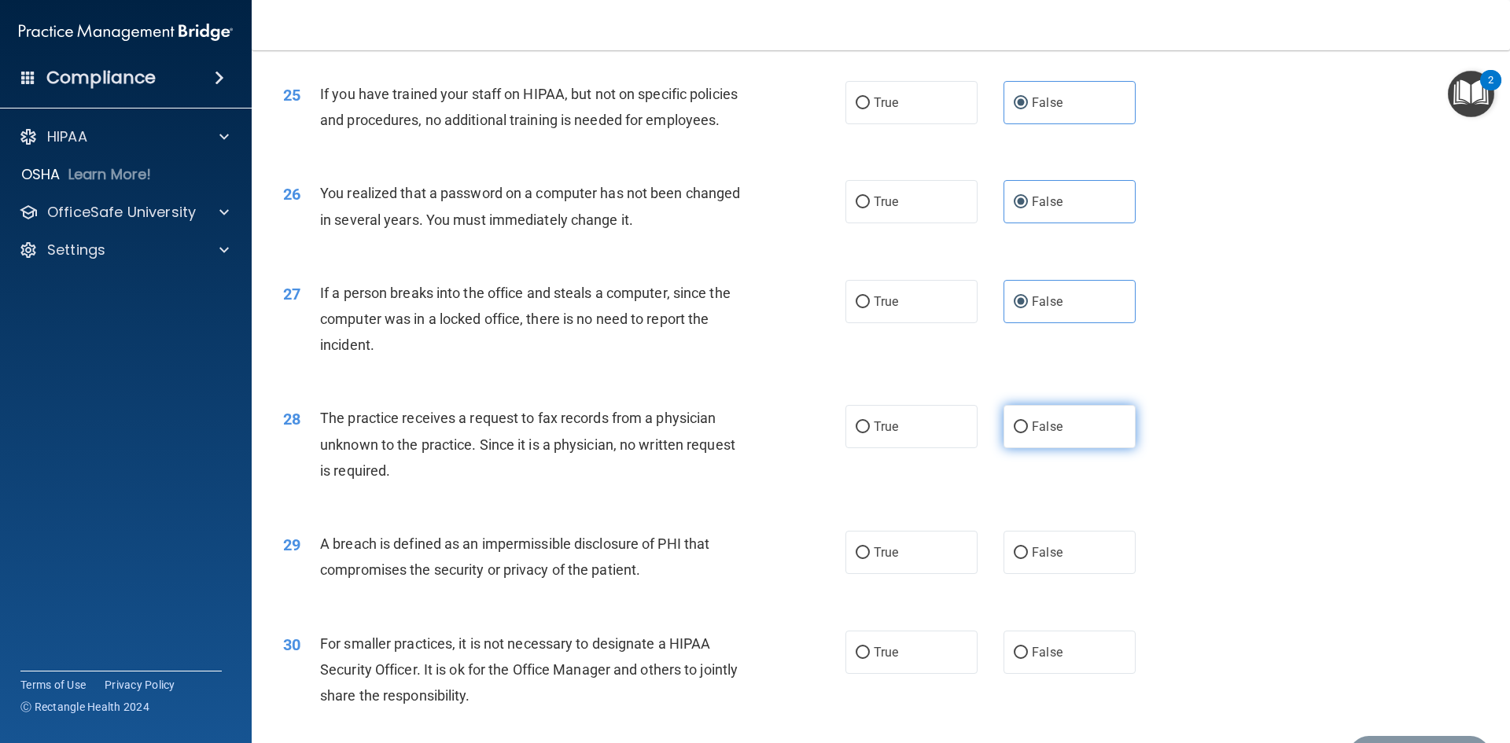
click at [1028, 433] on input "False" at bounding box center [1021, 428] width 14 height 12
radio input "true"
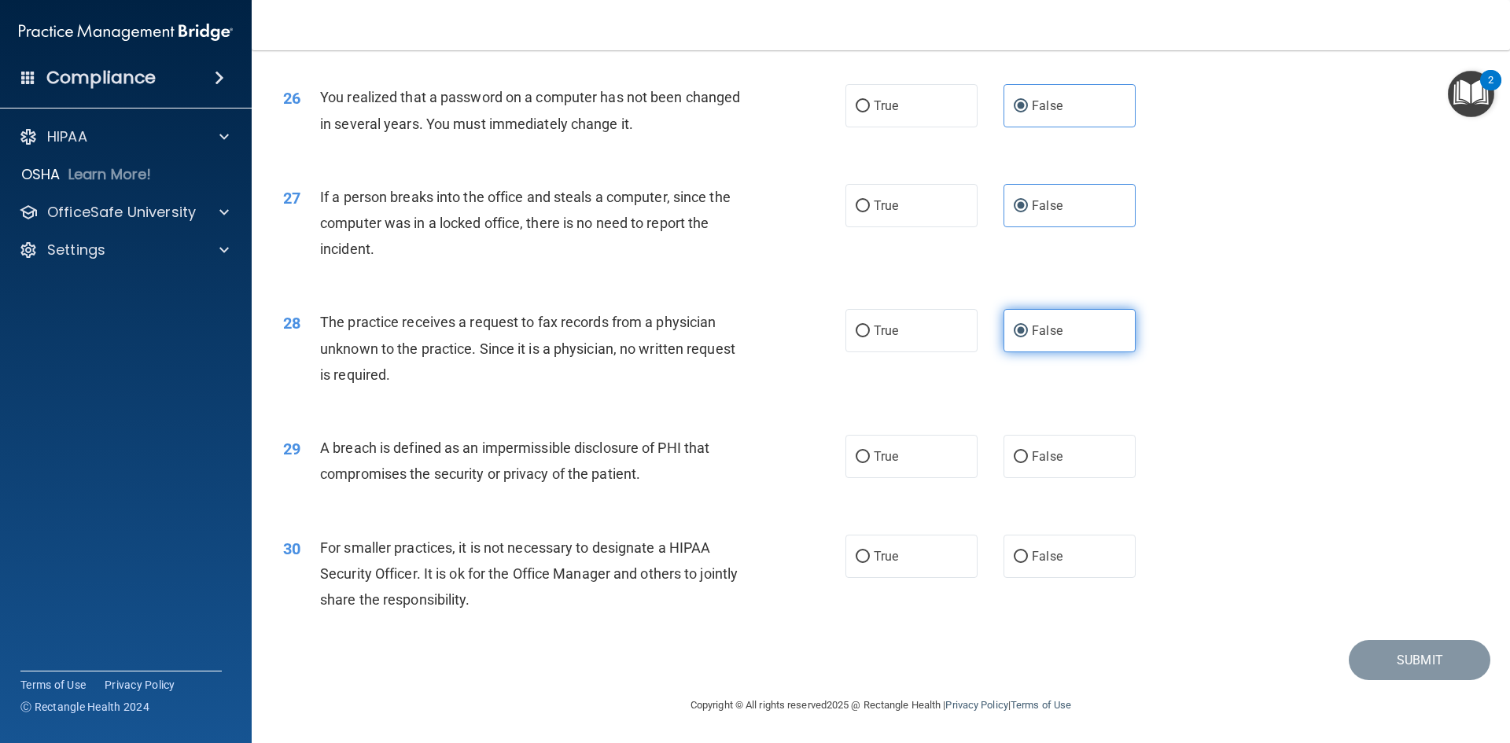
scroll to position [2979, 0]
click at [907, 452] on label "True" at bounding box center [912, 456] width 132 height 43
click at [870, 452] on input "True" at bounding box center [863, 457] width 14 height 12
radio input "true"
click at [882, 562] on span "True" at bounding box center [886, 556] width 24 height 15
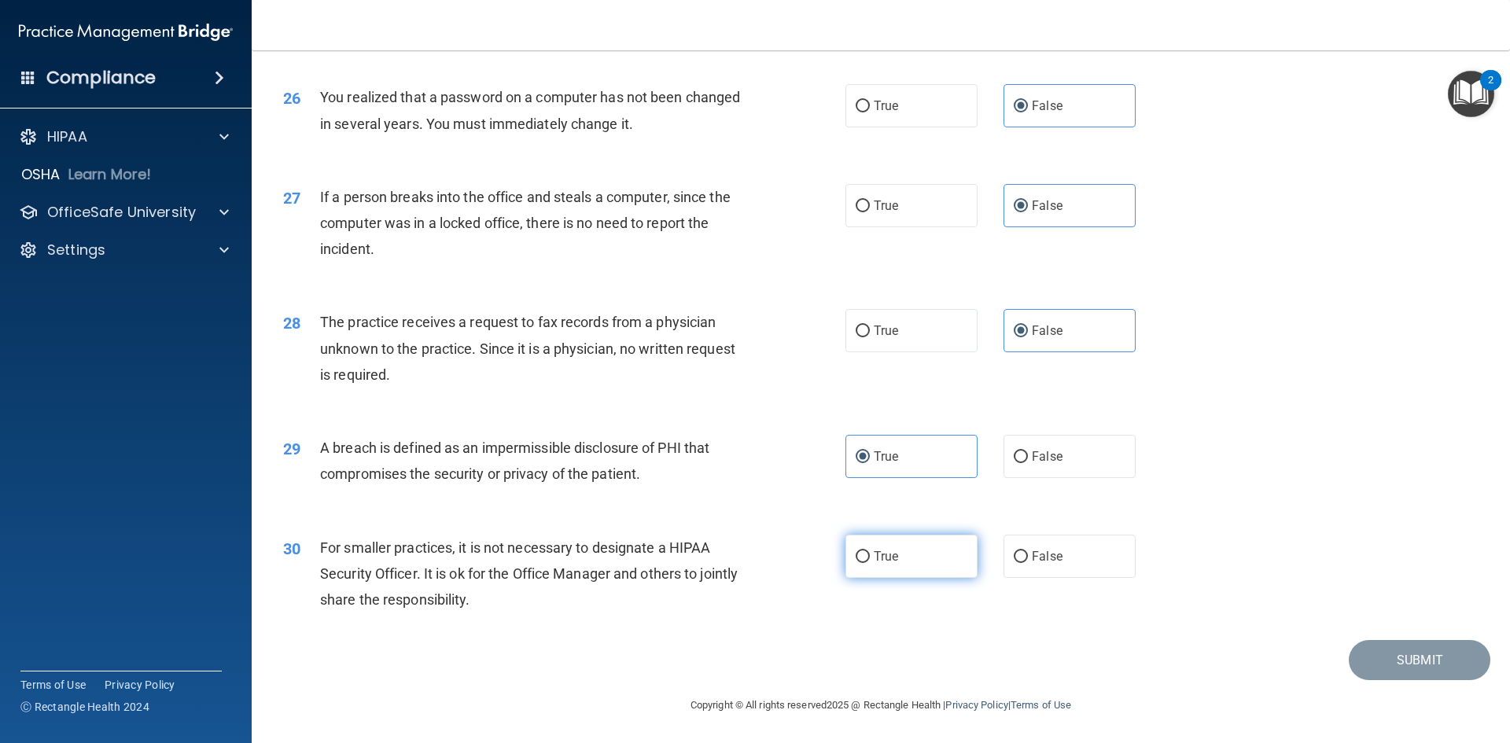
click at [870, 562] on input "True" at bounding box center [863, 557] width 14 height 12
radio input "true"
click at [1237, 532] on div "30 For smaller practices, it is not necessary to designate a HIPAA Security Off…" at bounding box center [880, 578] width 1219 height 126
click at [1384, 668] on button "Submit" at bounding box center [1420, 660] width 142 height 40
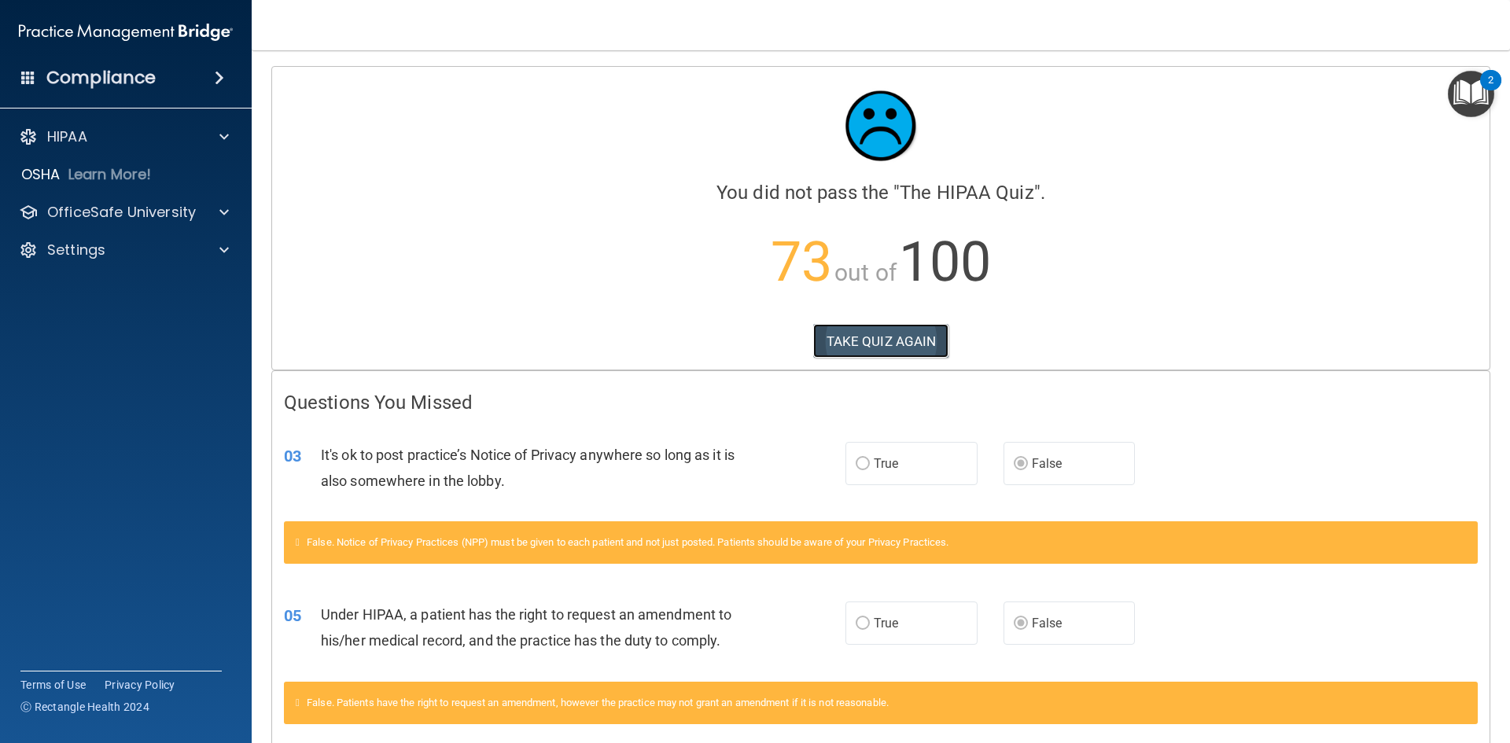
click at [879, 332] on button "TAKE QUIZ AGAIN" at bounding box center [881, 341] width 136 height 35
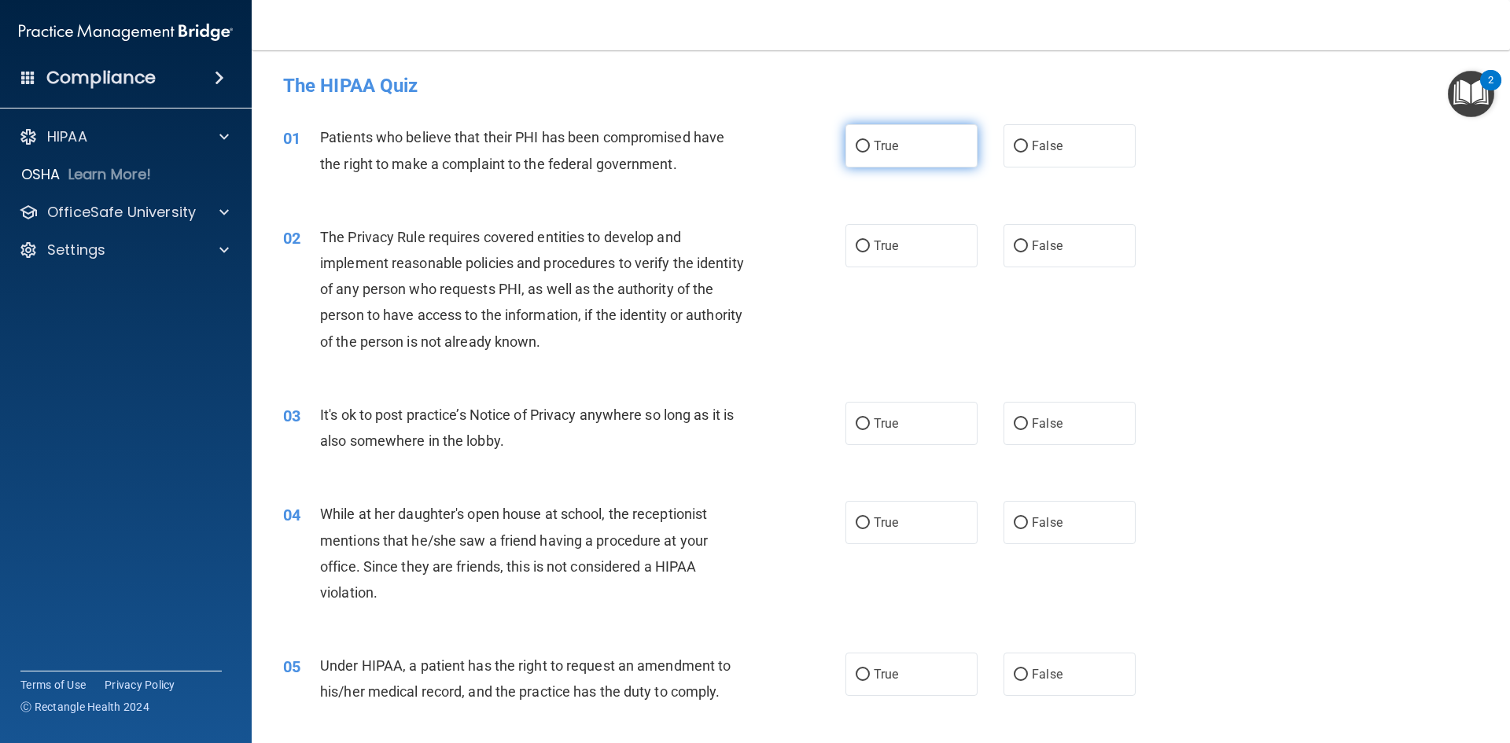
click at [955, 154] on label "True" at bounding box center [912, 145] width 132 height 43
click at [870, 153] on input "True" at bounding box center [863, 147] width 14 height 12
radio input "true"
click at [918, 249] on label "True" at bounding box center [912, 245] width 132 height 43
click at [870, 249] on input "True" at bounding box center [863, 247] width 14 height 12
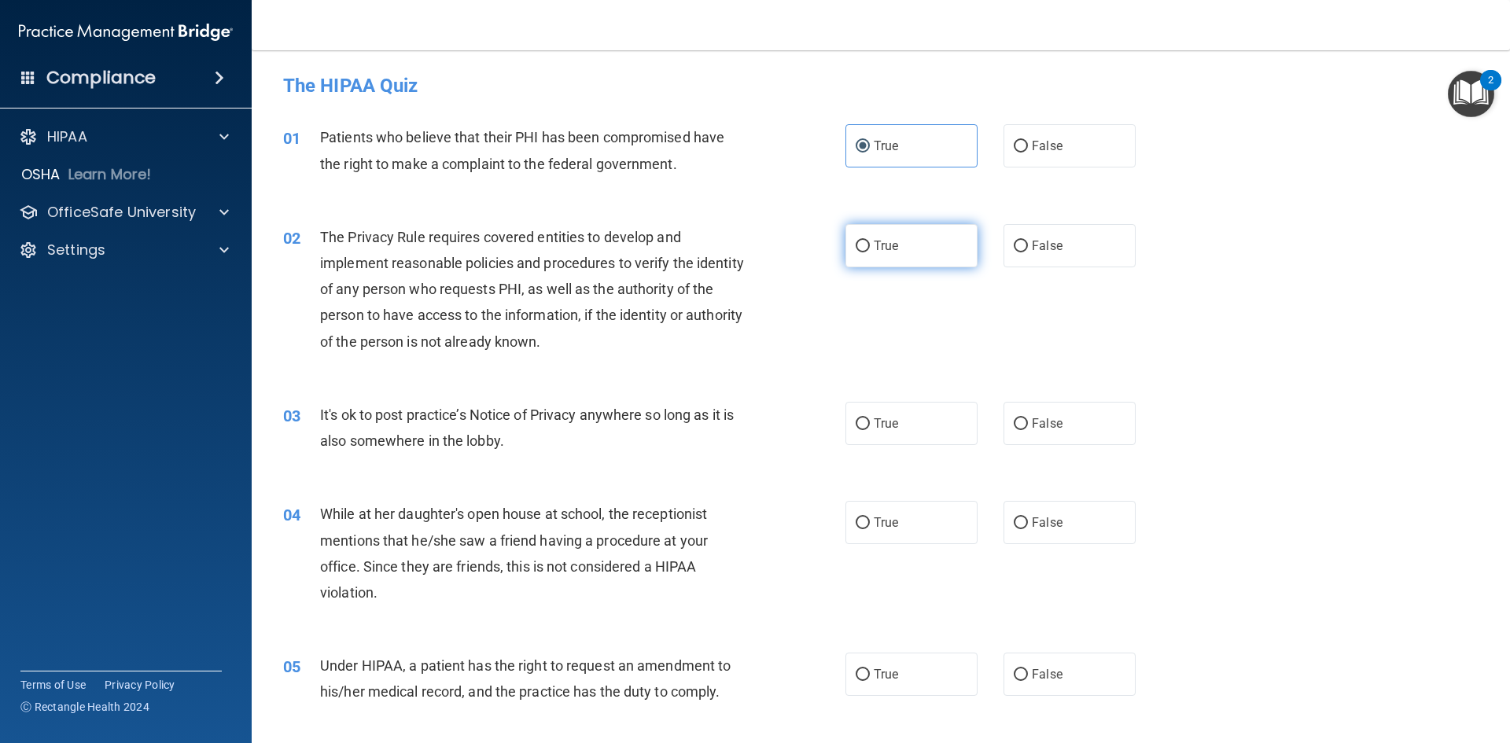
radio input "true"
click at [1071, 420] on label "False" at bounding box center [1070, 423] width 132 height 43
click at [1028, 420] on input "False" at bounding box center [1021, 424] width 14 height 12
radio input "true"
click at [1044, 532] on label "False" at bounding box center [1070, 522] width 132 height 43
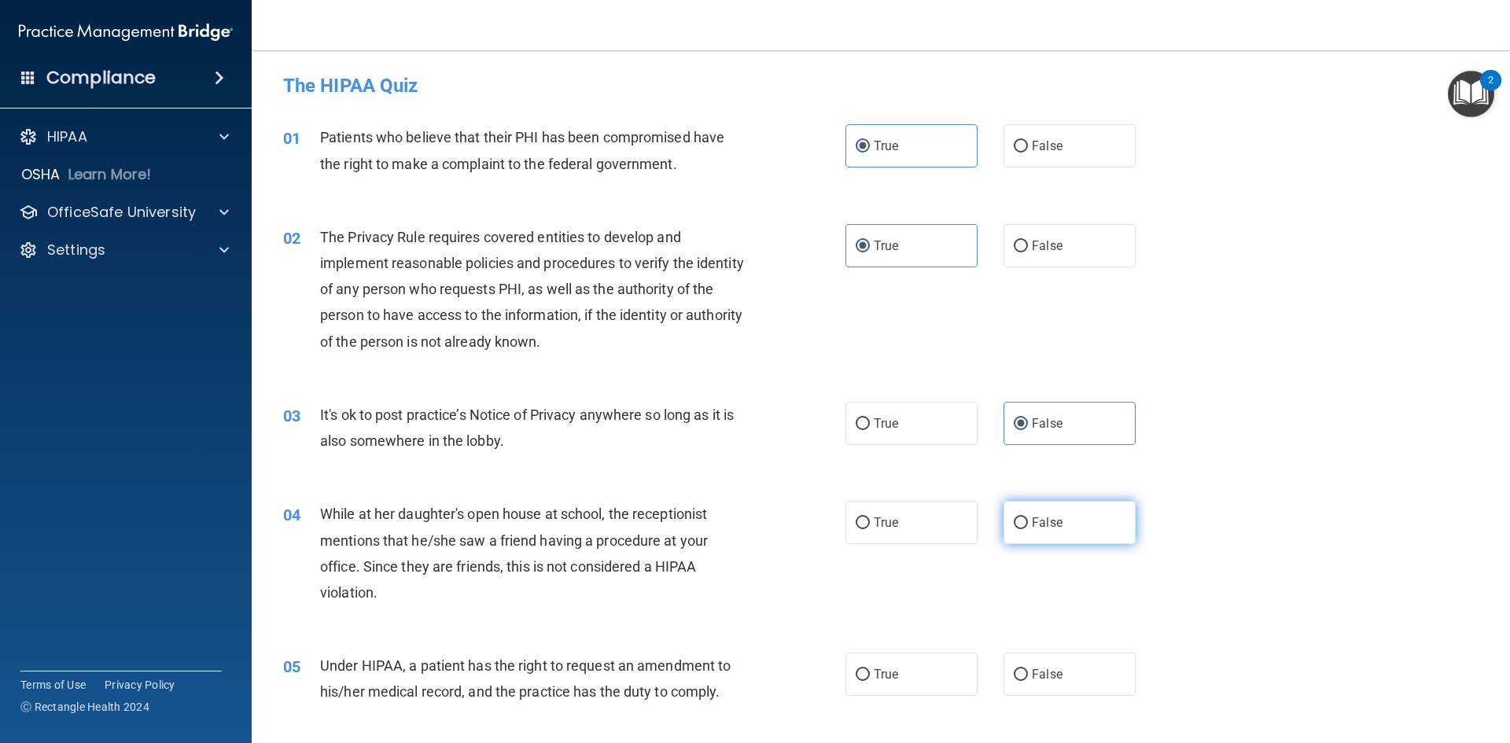
click at [1028, 529] on input "False" at bounding box center [1021, 524] width 14 height 12
radio input "true"
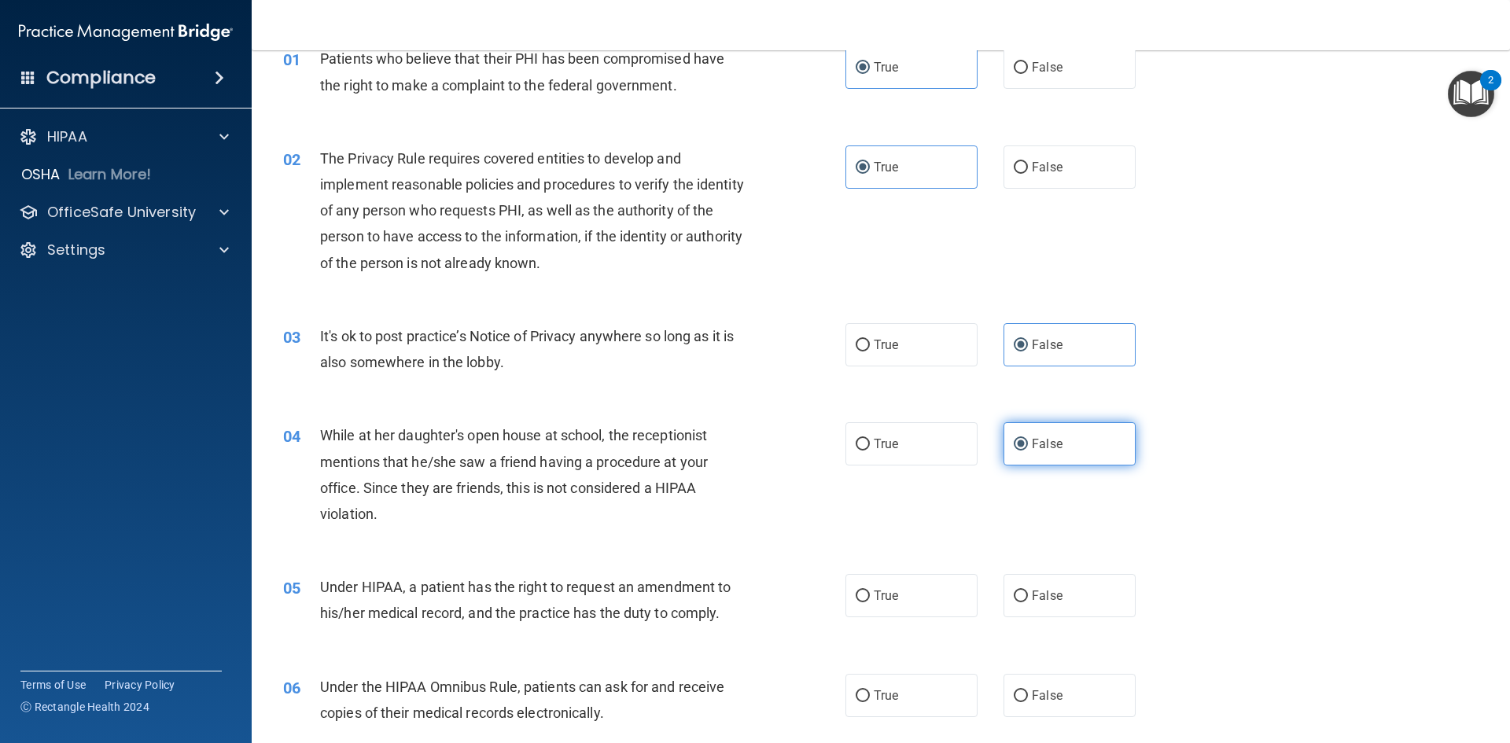
scroll to position [157, 0]
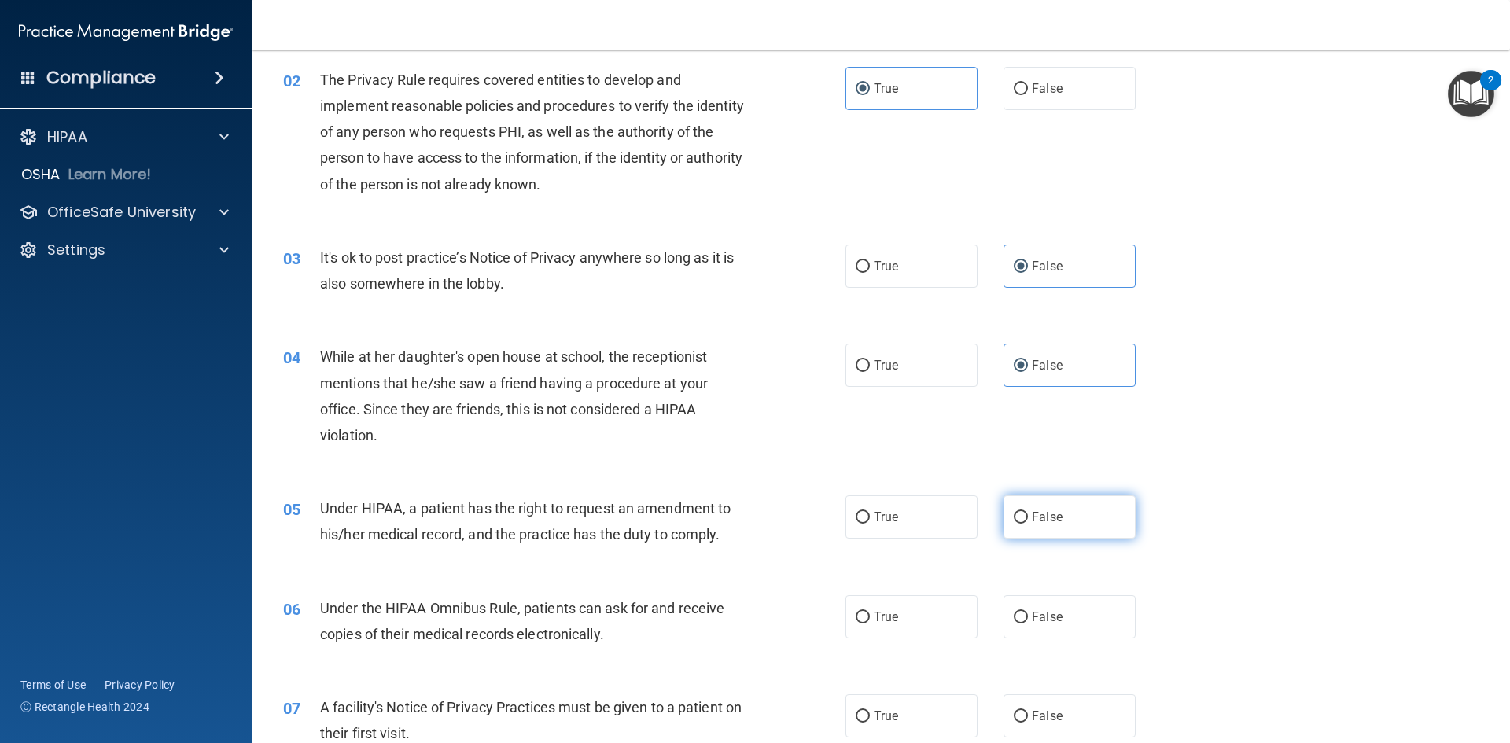
click at [1051, 532] on label "False" at bounding box center [1070, 517] width 132 height 43
click at [1028, 524] on input "False" at bounding box center [1021, 518] width 14 height 12
radio input "true"
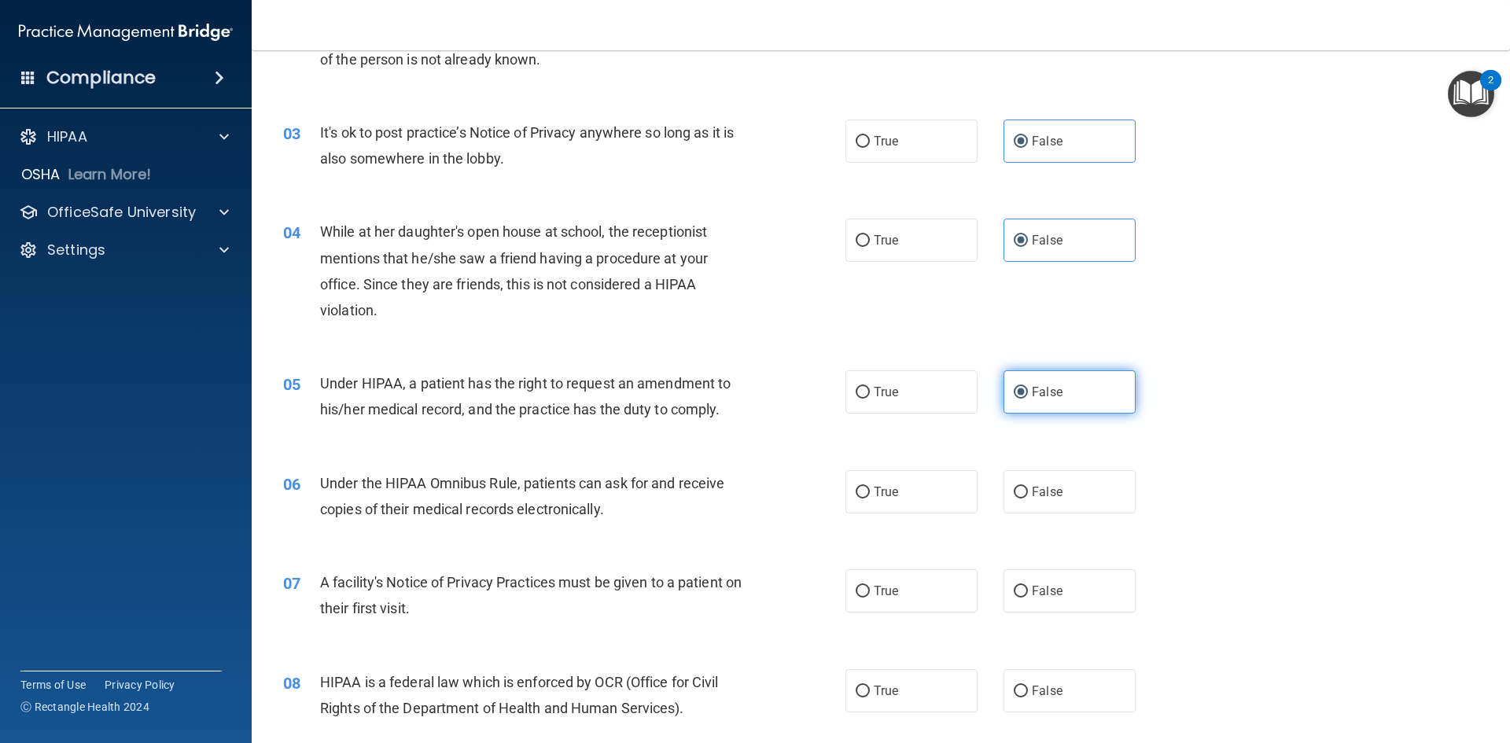
scroll to position [315, 0]
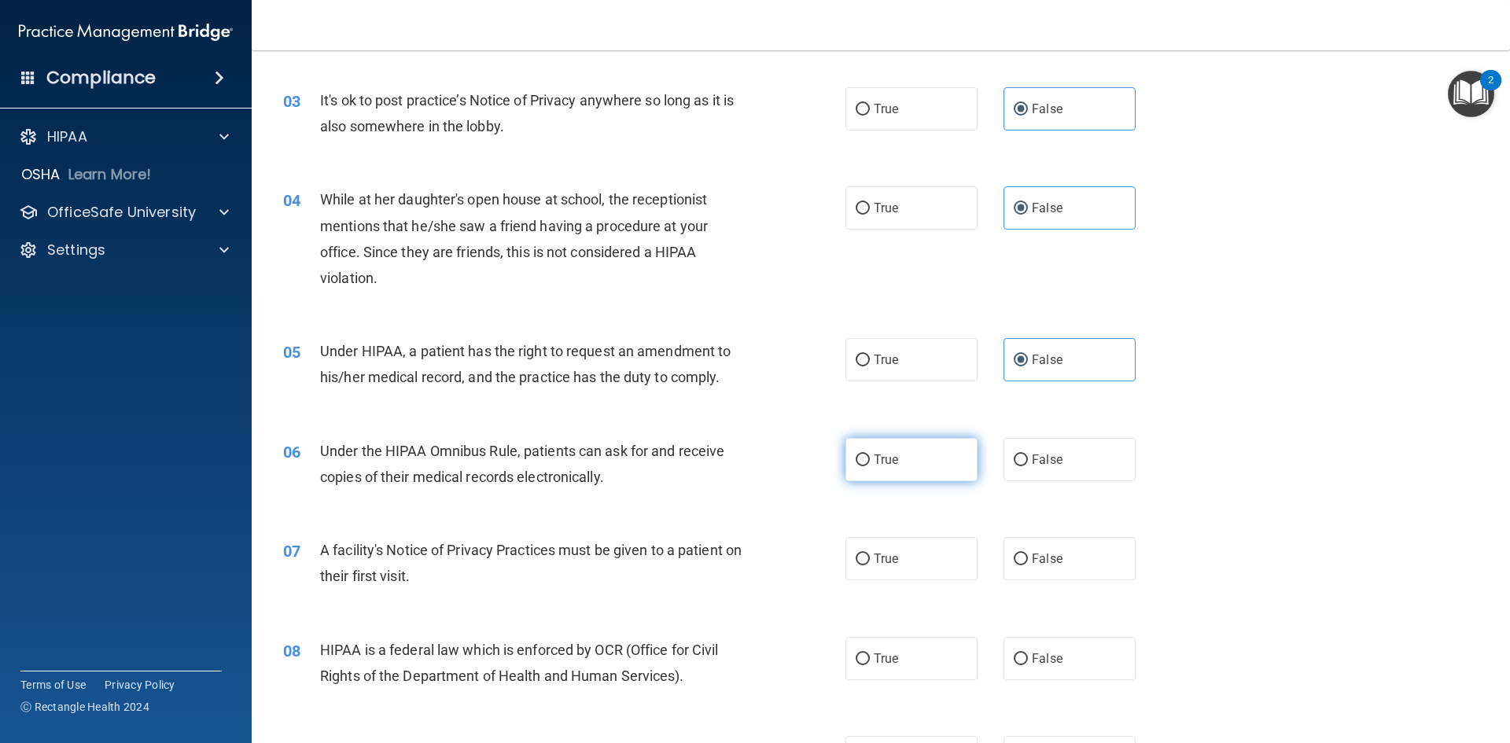
click at [901, 462] on label "True" at bounding box center [912, 459] width 132 height 43
click at [870, 462] on input "True" at bounding box center [863, 461] width 14 height 12
radio input "true"
click at [874, 558] on span "True" at bounding box center [886, 558] width 24 height 15
click at [870, 558] on input "True" at bounding box center [863, 560] width 14 height 12
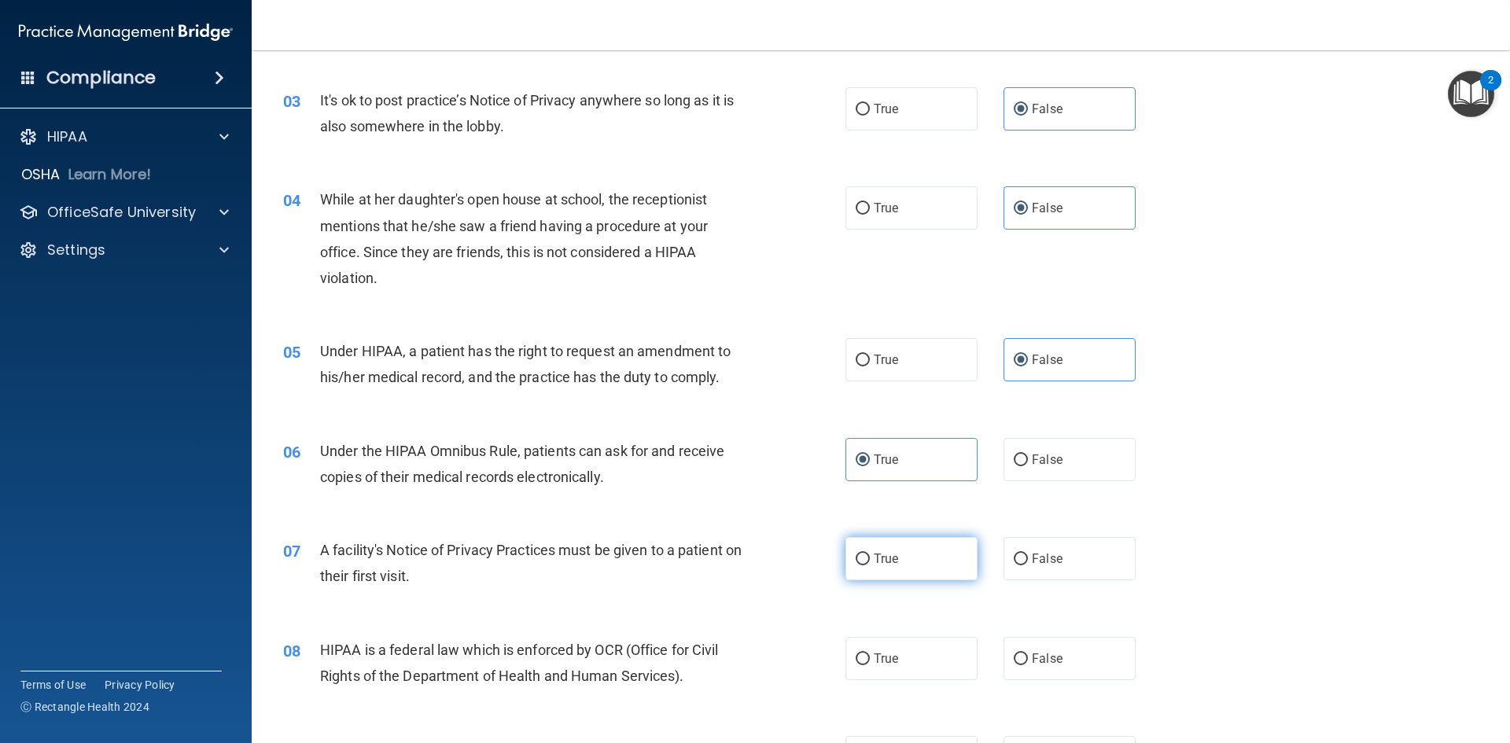
radio input "true"
click at [875, 649] on label "True" at bounding box center [912, 658] width 132 height 43
click at [870, 654] on input "True" at bounding box center [863, 660] width 14 height 12
radio input "true"
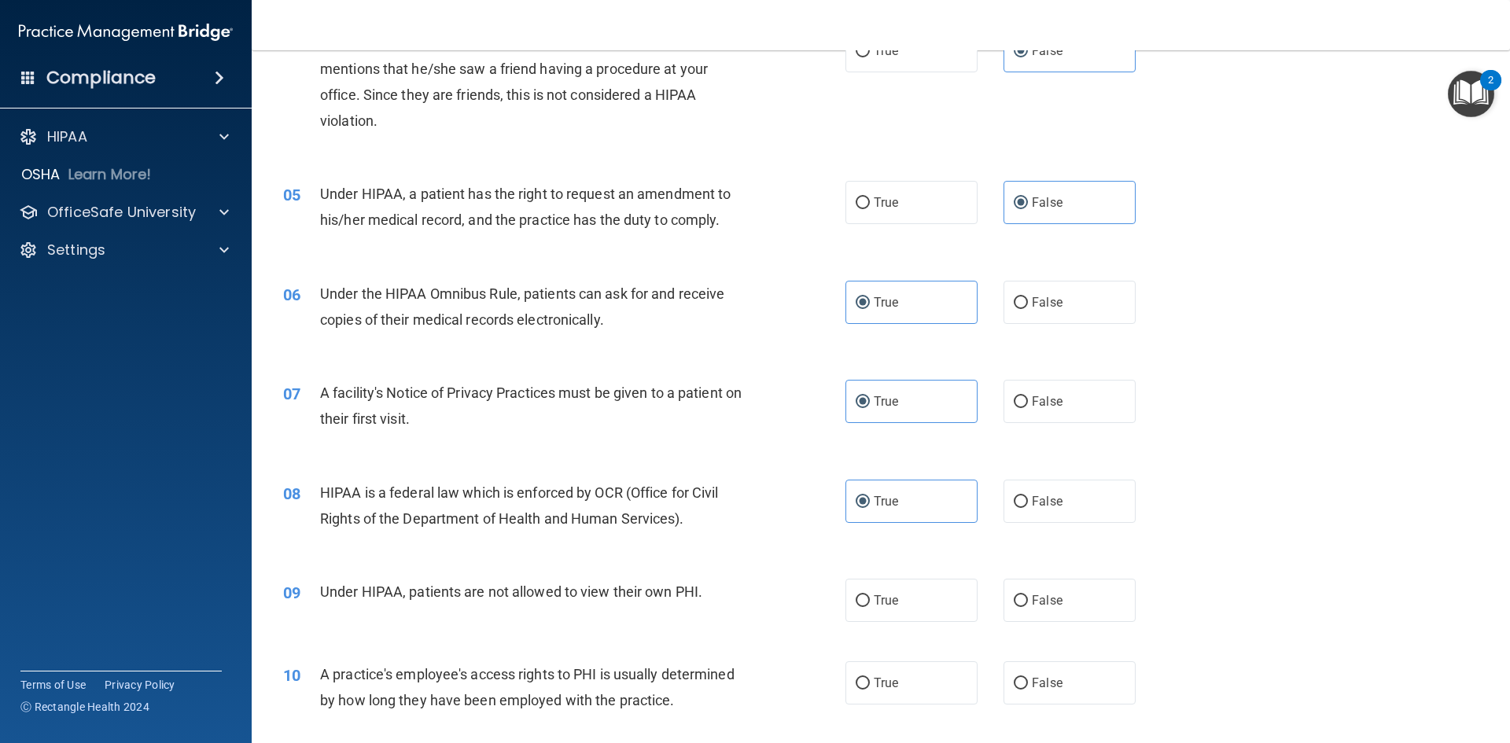
scroll to position [551, 0]
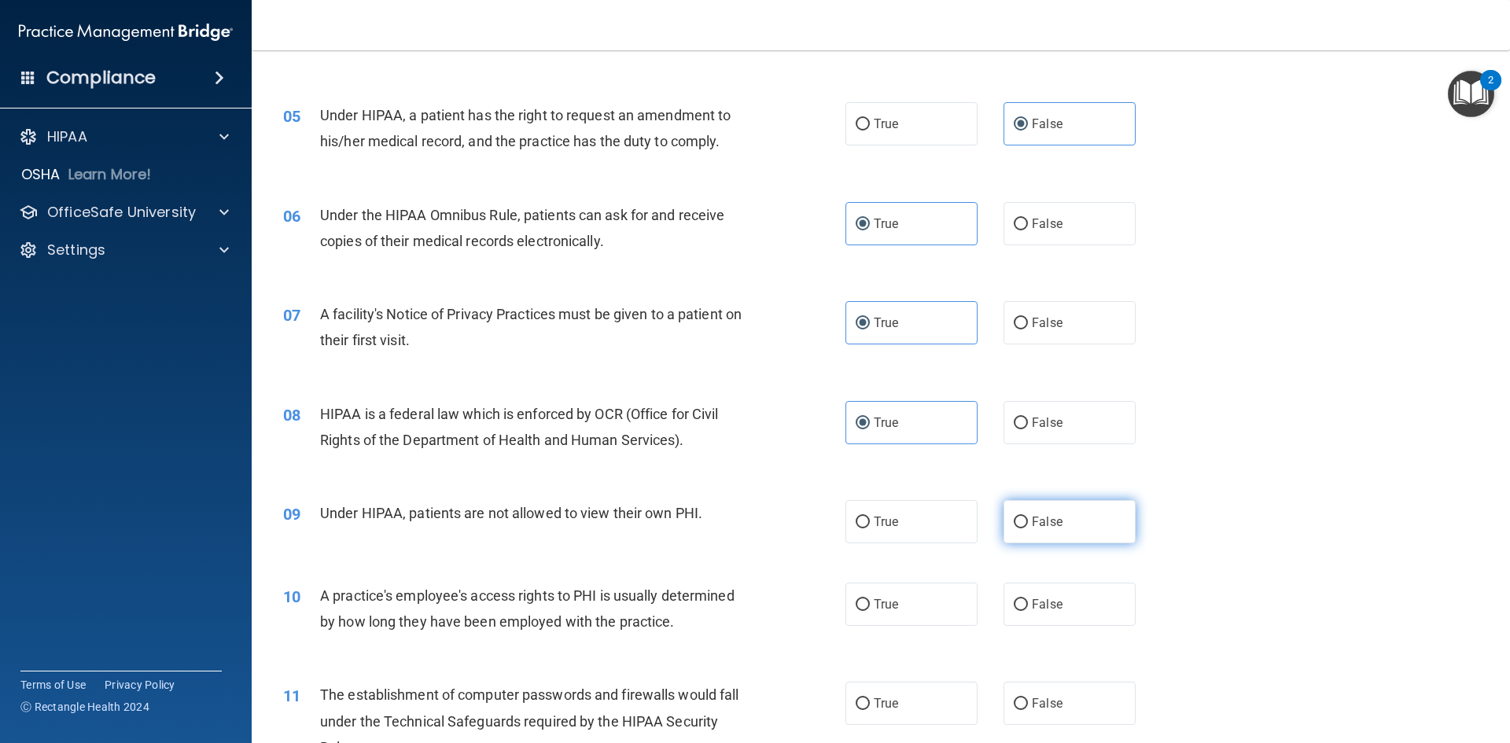
click at [1067, 518] on label "False" at bounding box center [1070, 521] width 132 height 43
click at [1028, 518] on input "False" at bounding box center [1021, 523] width 14 height 12
radio input "true"
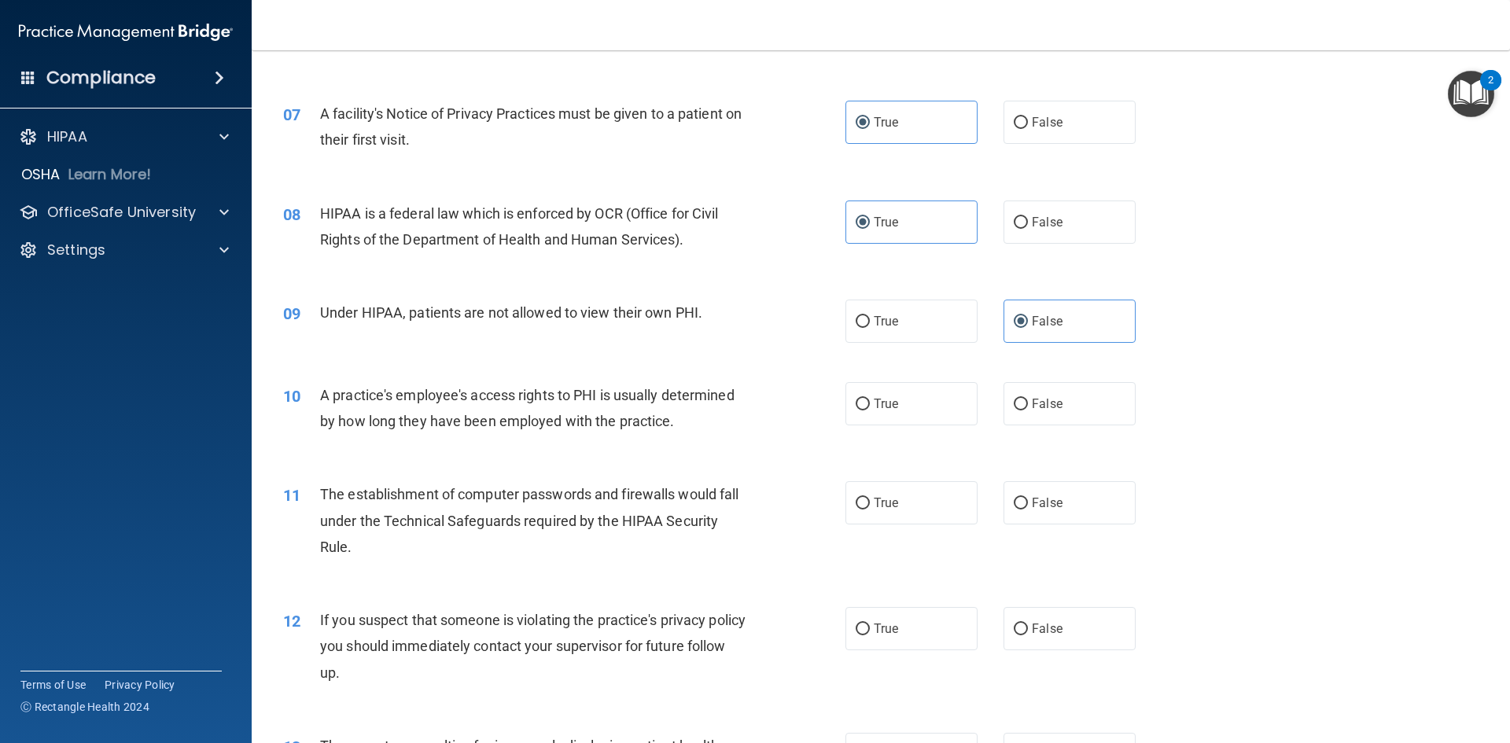
scroll to position [787, 0]
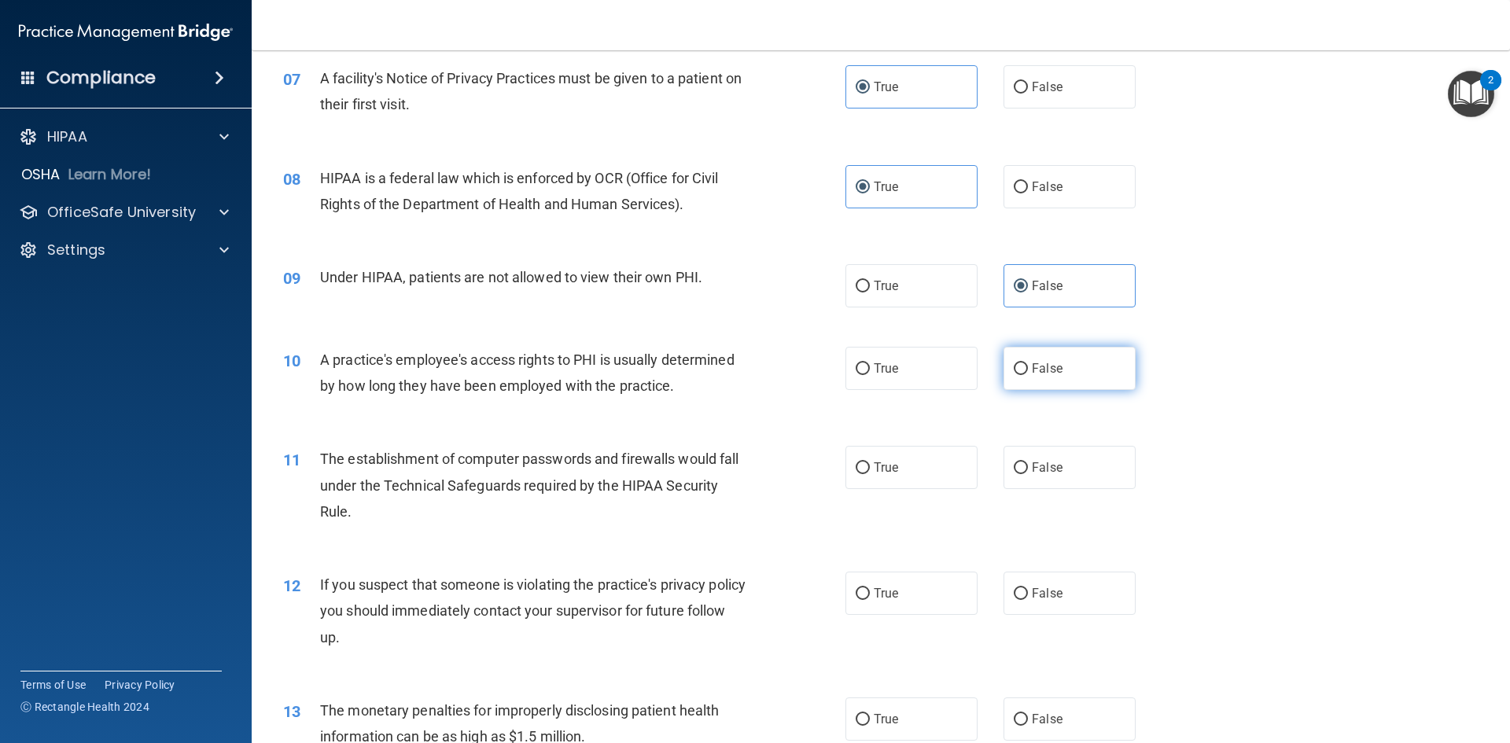
click at [1041, 370] on span "False" at bounding box center [1047, 368] width 31 height 15
click at [1028, 370] on input "False" at bounding box center [1021, 369] width 14 height 12
radio input "true"
click at [894, 483] on label "True" at bounding box center [912, 467] width 132 height 43
click at [870, 474] on input "True" at bounding box center [863, 468] width 14 height 12
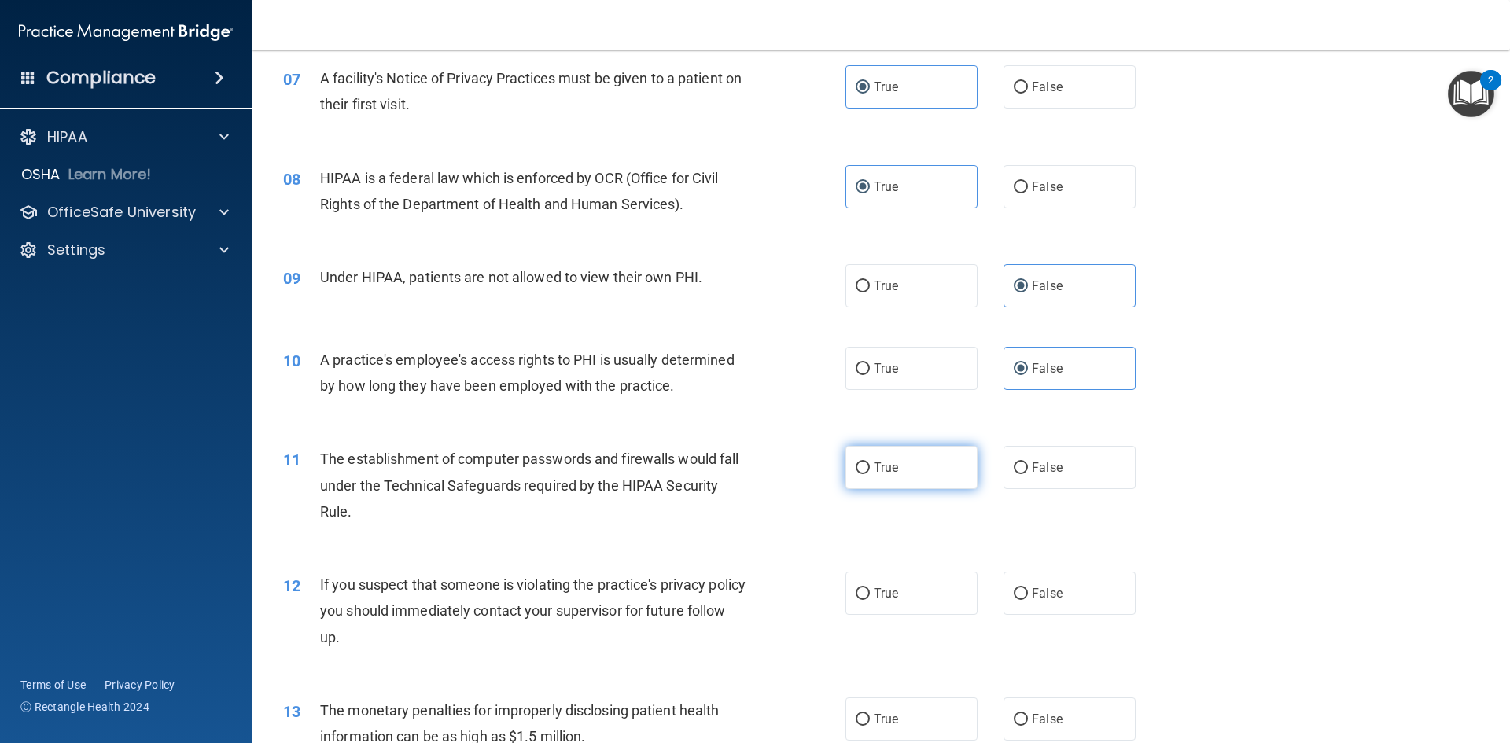
radio input "true"
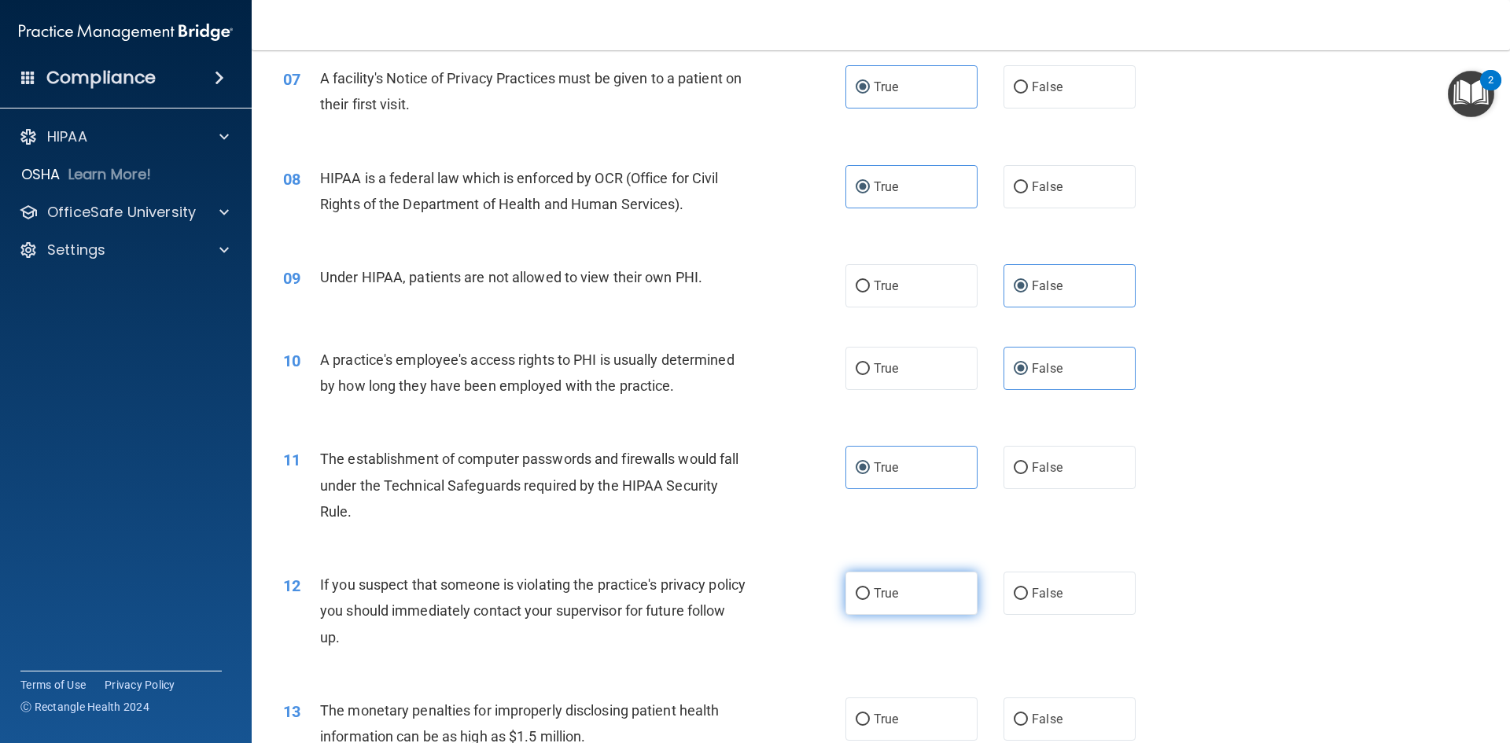
click at [865, 610] on label "True" at bounding box center [912, 593] width 132 height 43
click at [865, 600] on input "True" at bounding box center [863, 594] width 14 height 12
radio input "true"
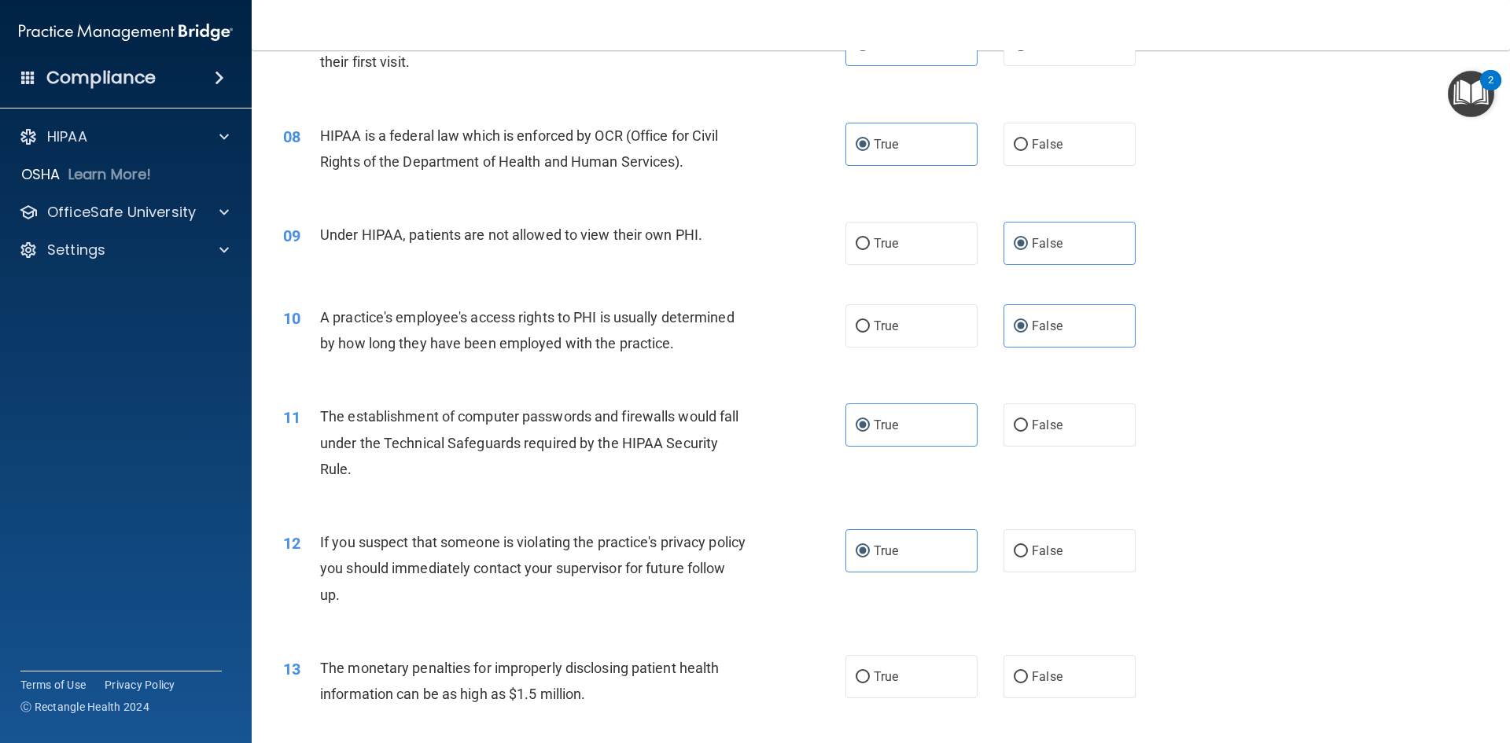
scroll to position [944, 0]
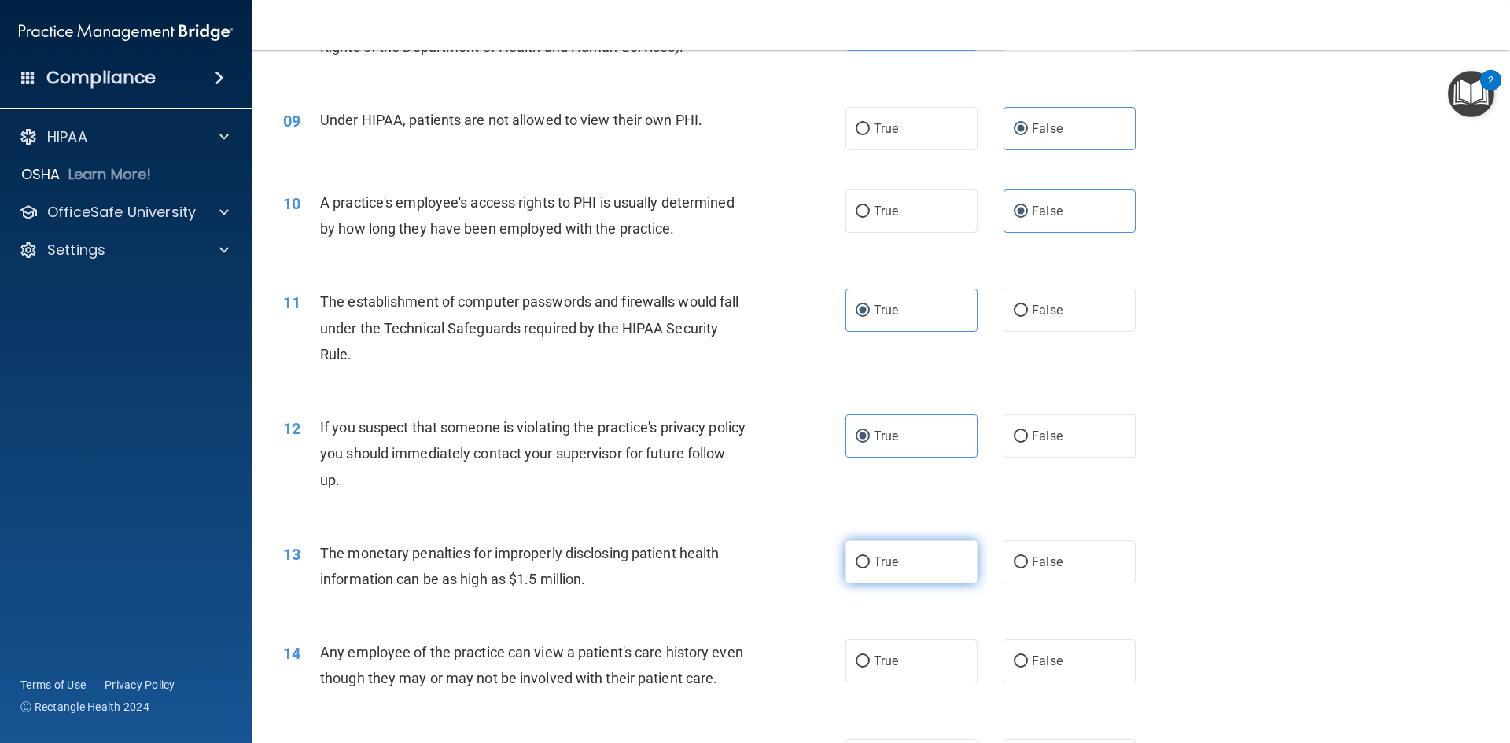
click at [926, 558] on label "True" at bounding box center [912, 561] width 132 height 43
click at [870, 558] on input "True" at bounding box center [863, 563] width 14 height 12
radio input "true"
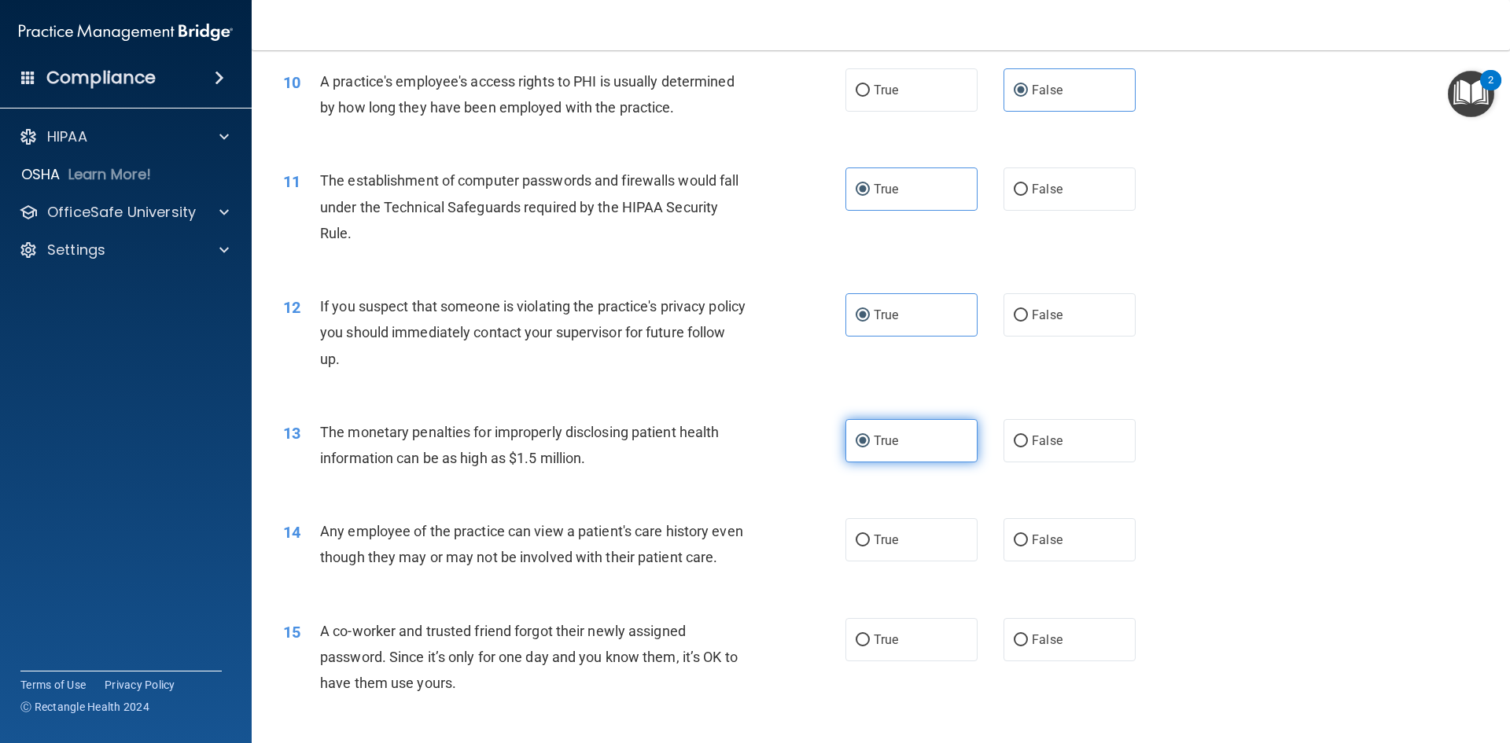
scroll to position [1101, 0]
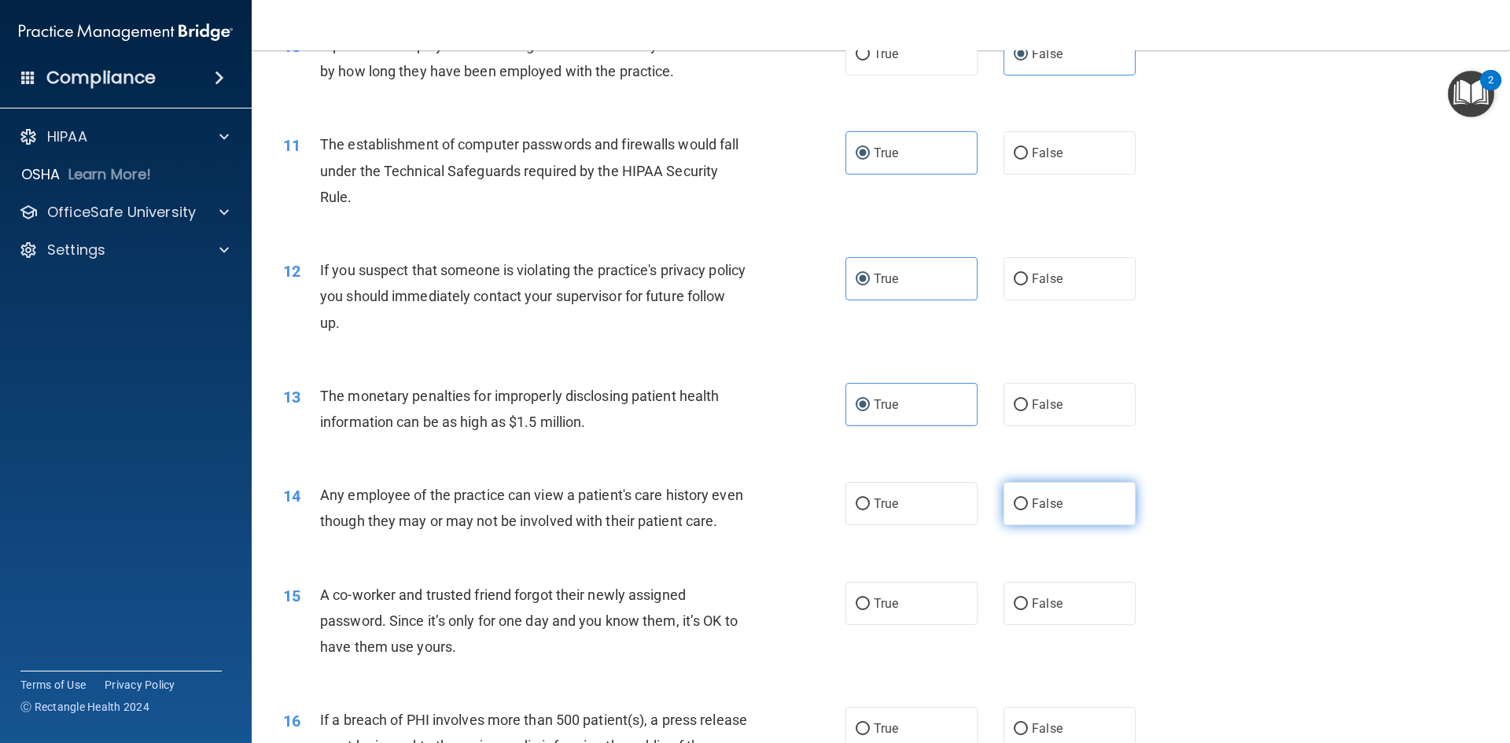
click at [1059, 513] on label "False" at bounding box center [1070, 503] width 132 height 43
click at [1028, 510] on input "False" at bounding box center [1021, 505] width 14 height 12
radio input "true"
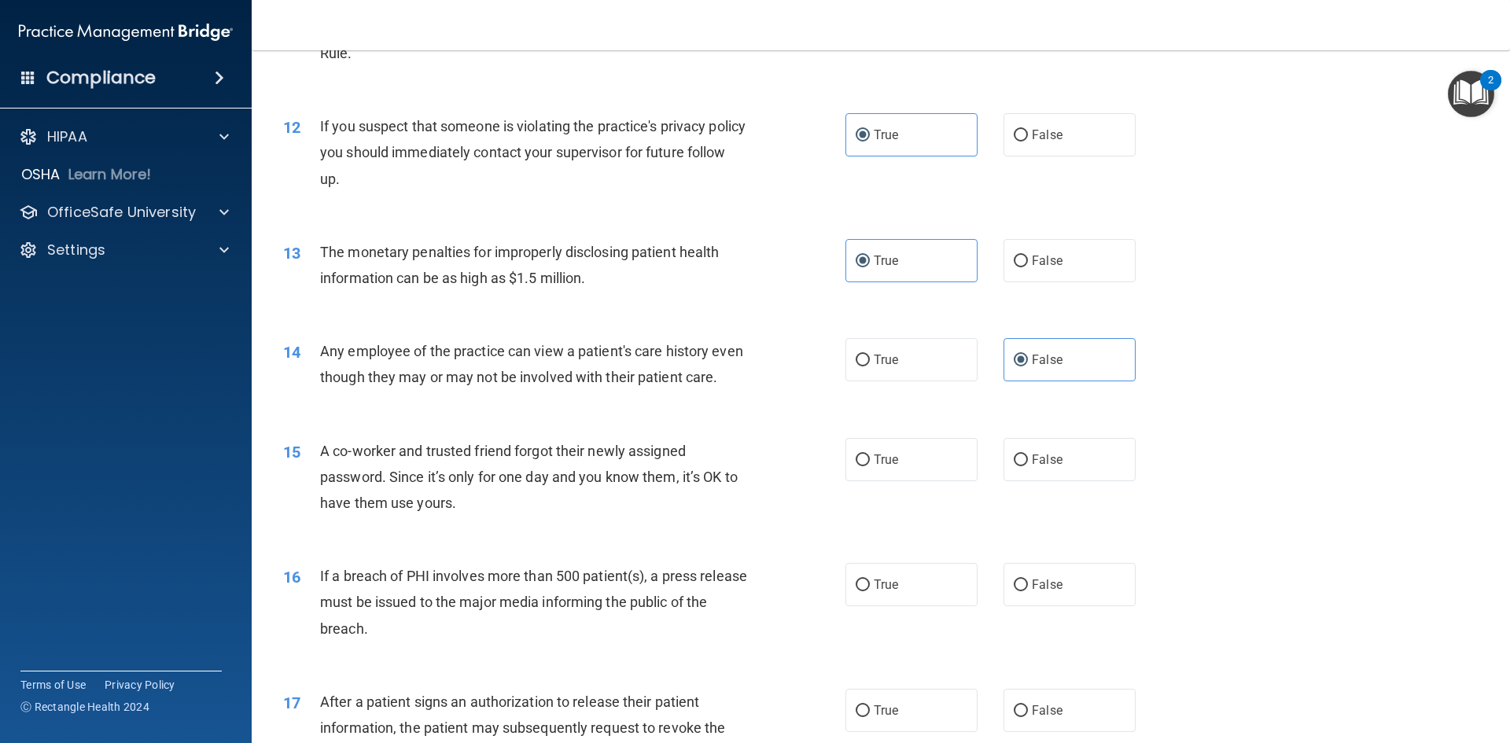
scroll to position [1258, 0]
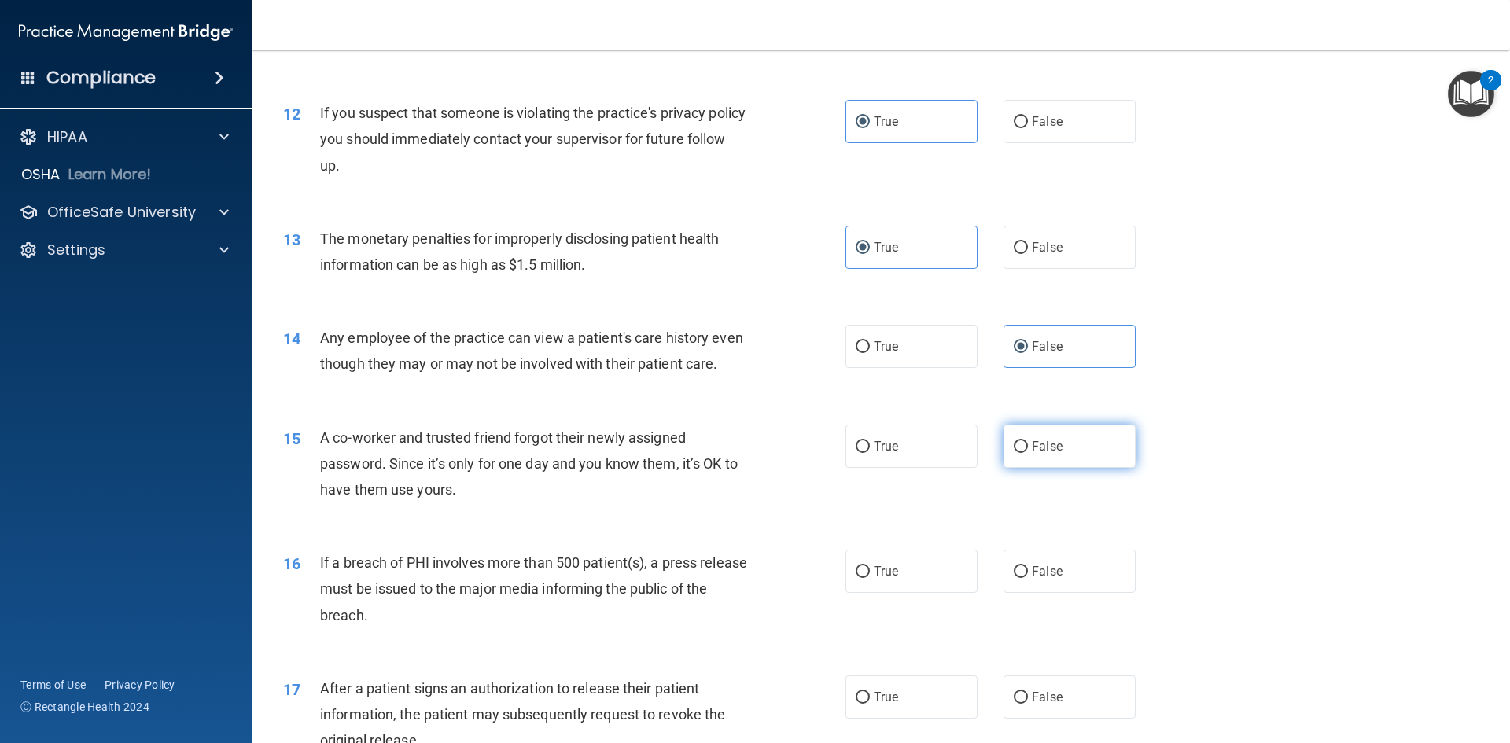
click at [1033, 454] on span "False" at bounding box center [1047, 446] width 31 height 15
click at [1028, 453] on input "False" at bounding box center [1021, 447] width 14 height 12
radio input "true"
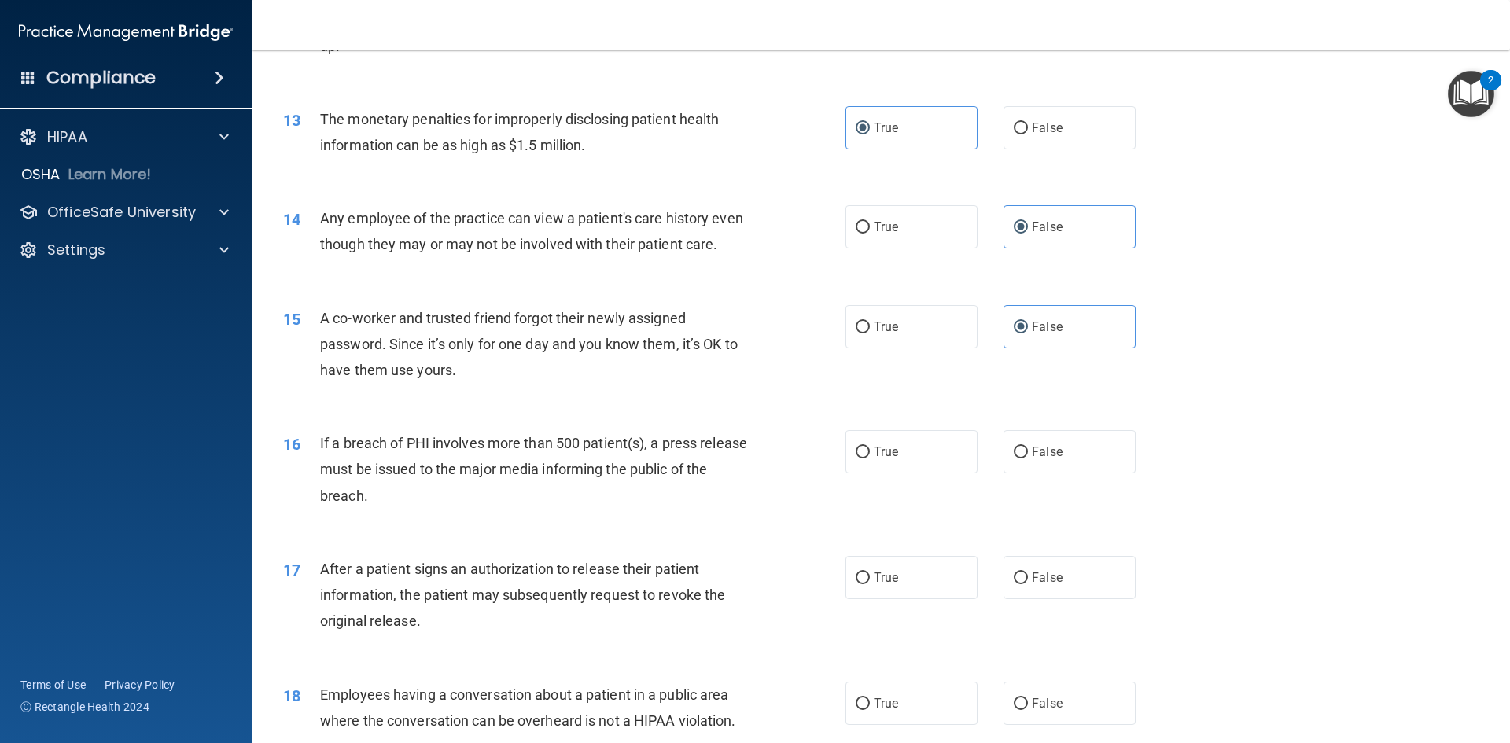
scroll to position [1416, 0]
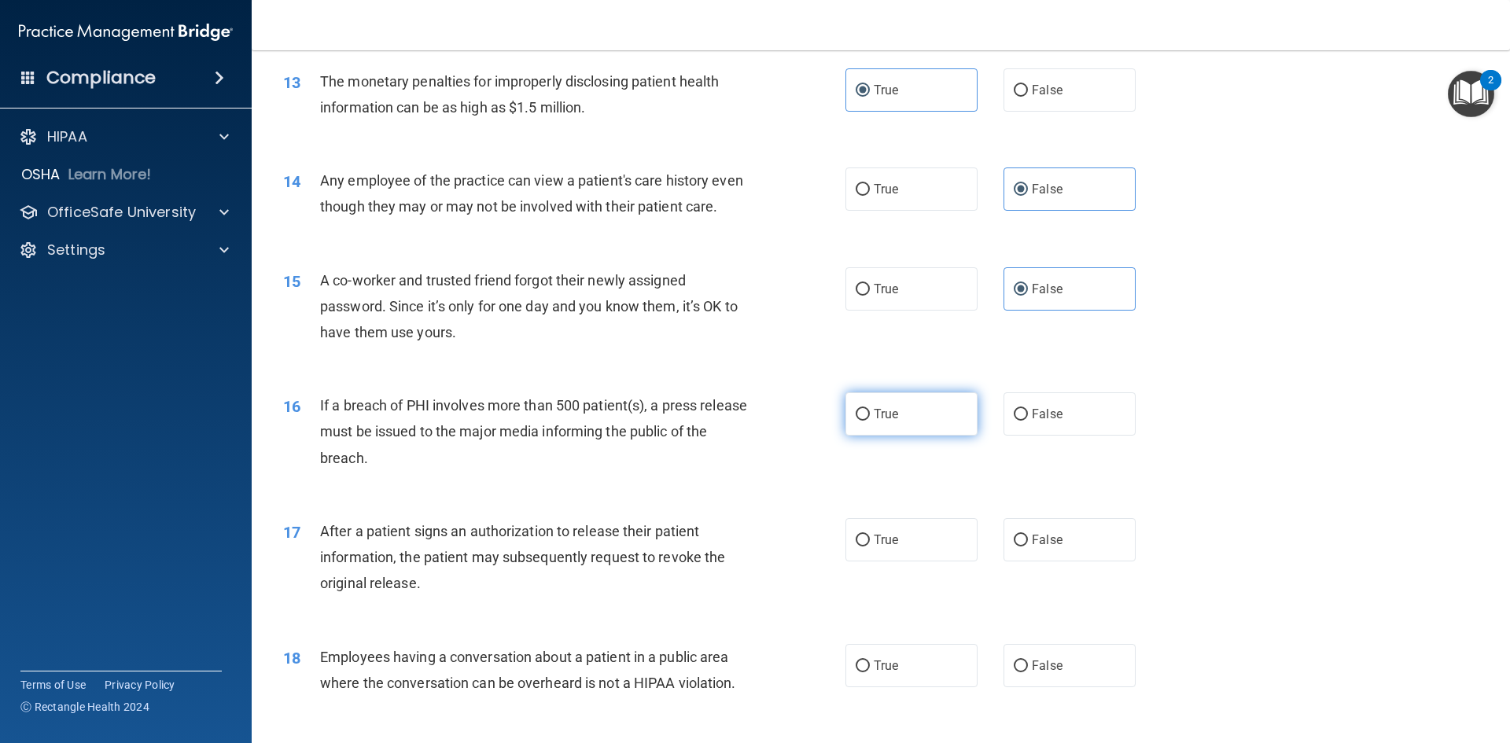
click at [878, 422] on span "True" at bounding box center [886, 414] width 24 height 15
click at [870, 421] on input "True" at bounding box center [863, 415] width 14 height 12
radio input "true"
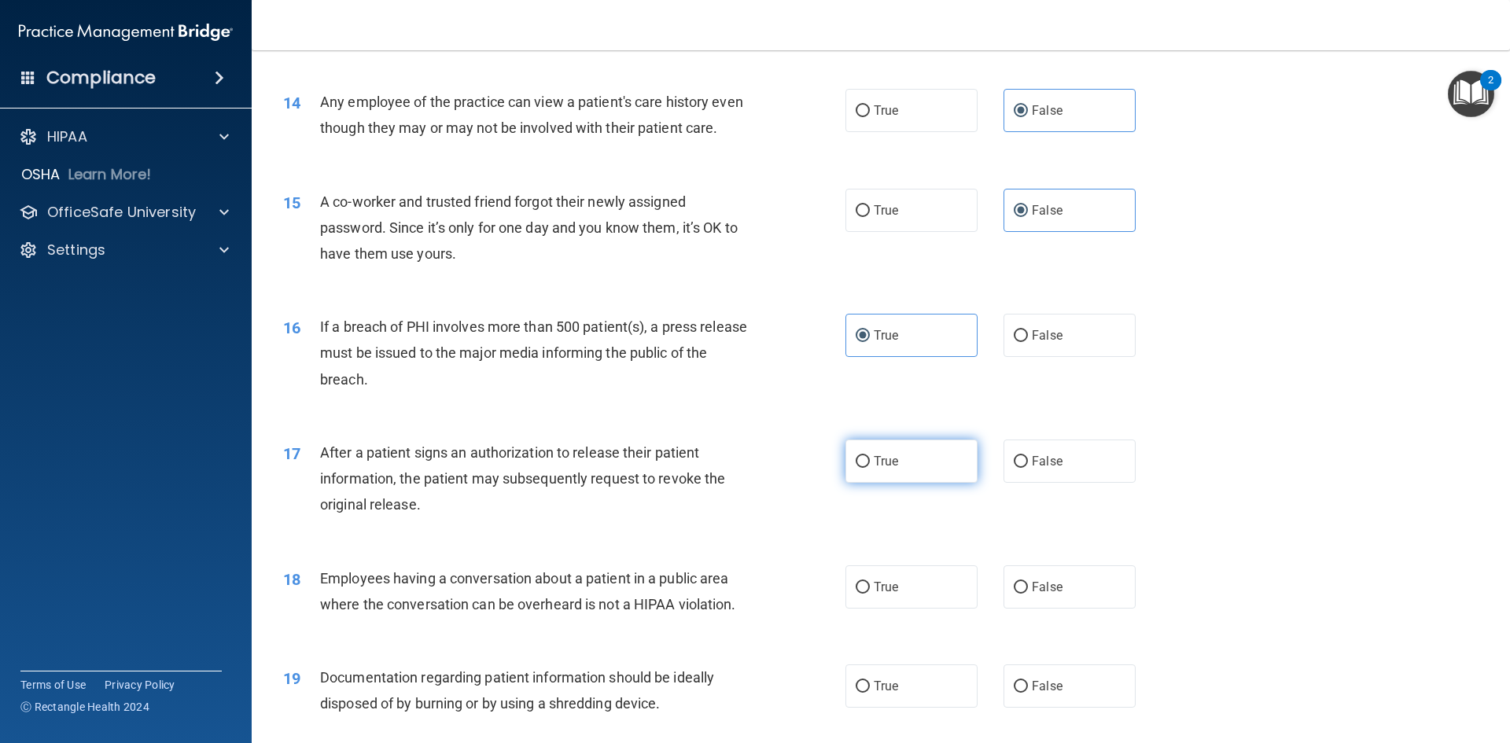
click at [897, 483] on label "True" at bounding box center [912, 461] width 132 height 43
click at [870, 468] on input "True" at bounding box center [863, 462] width 14 height 12
radio input "true"
click at [1060, 609] on label "False" at bounding box center [1070, 587] width 132 height 43
click at [1028, 594] on input "False" at bounding box center [1021, 588] width 14 height 12
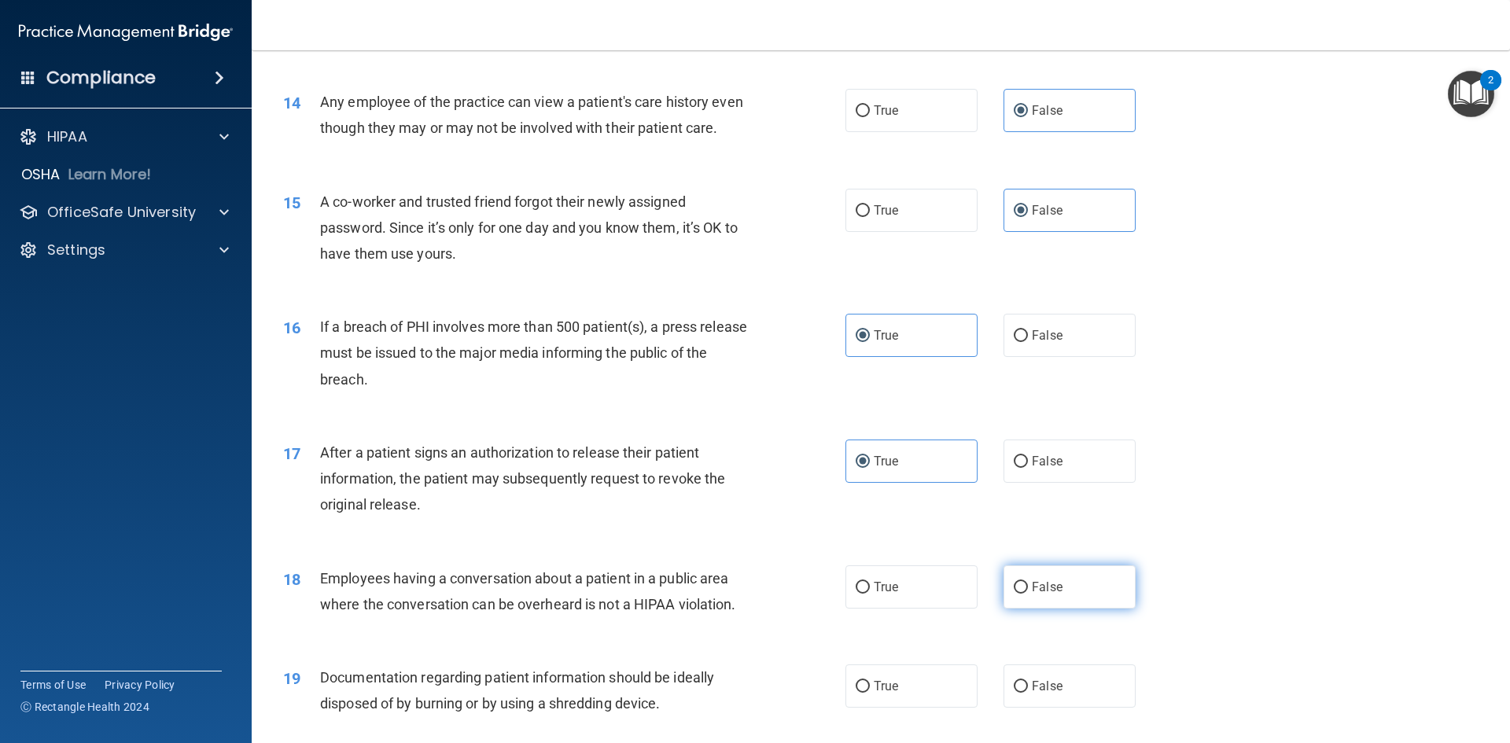
radio input "true"
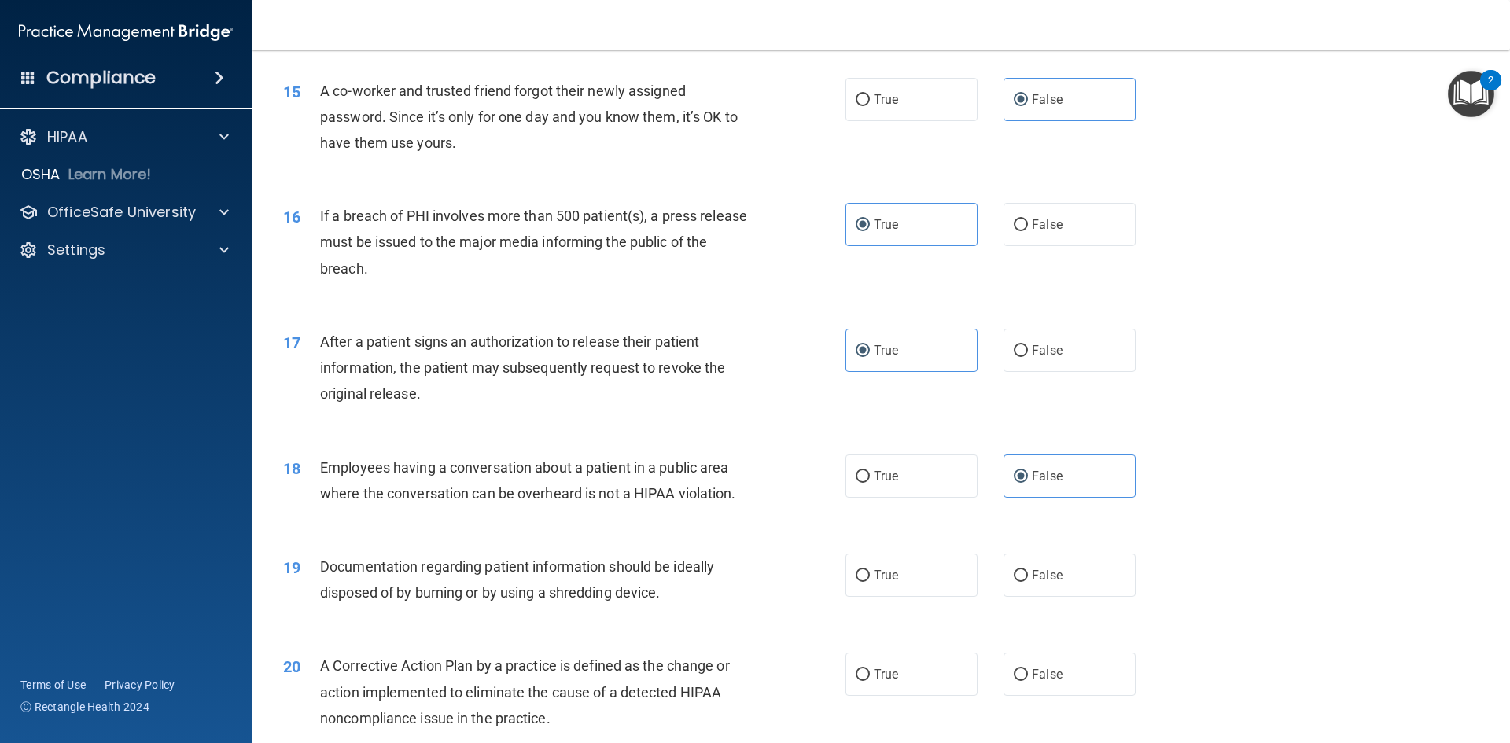
scroll to position [1652, 0]
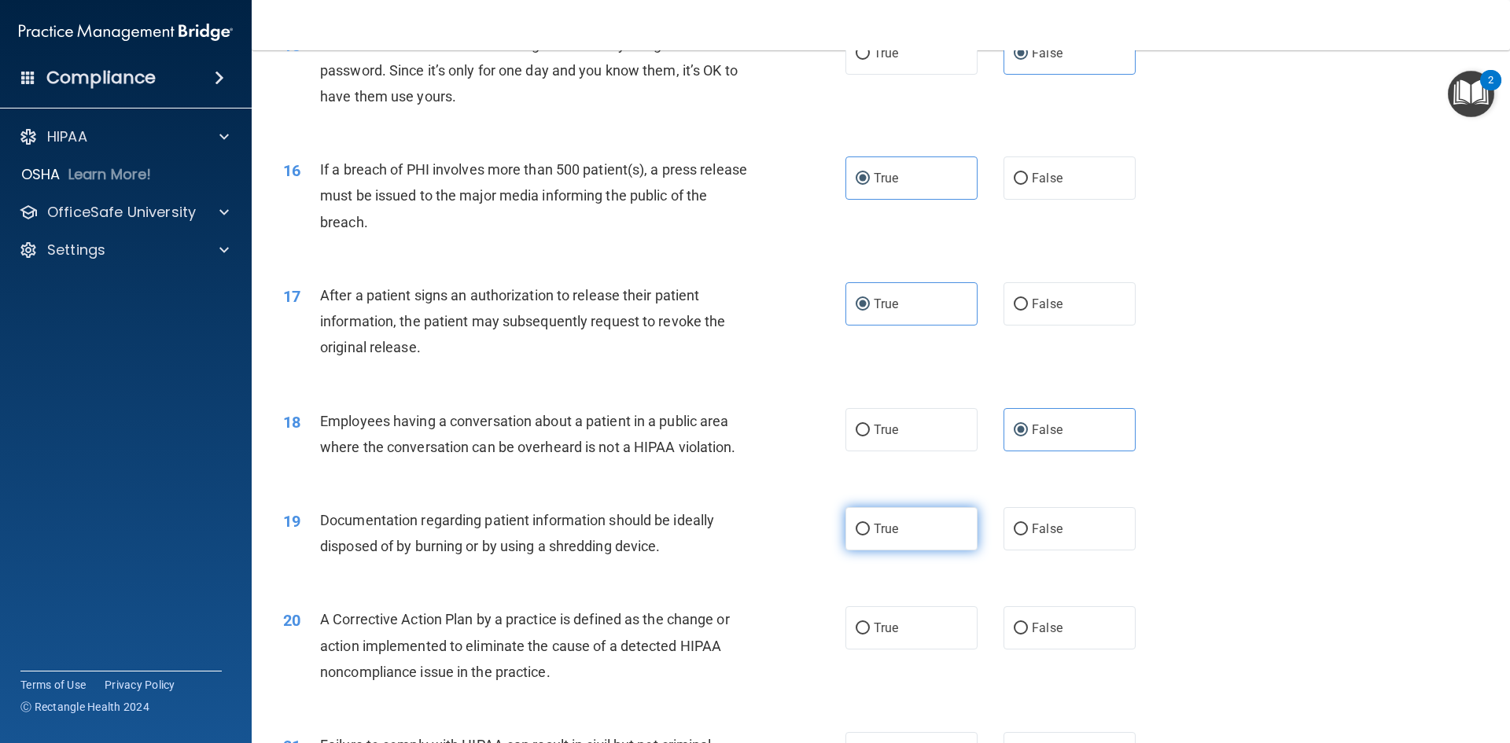
click at [909, 551] on label "True" at bounding box center [912, 528] width 132 height 43
click at [870, 536] on input "True" at bounding box center [863, 530] width 14 height 12
radio input "true"
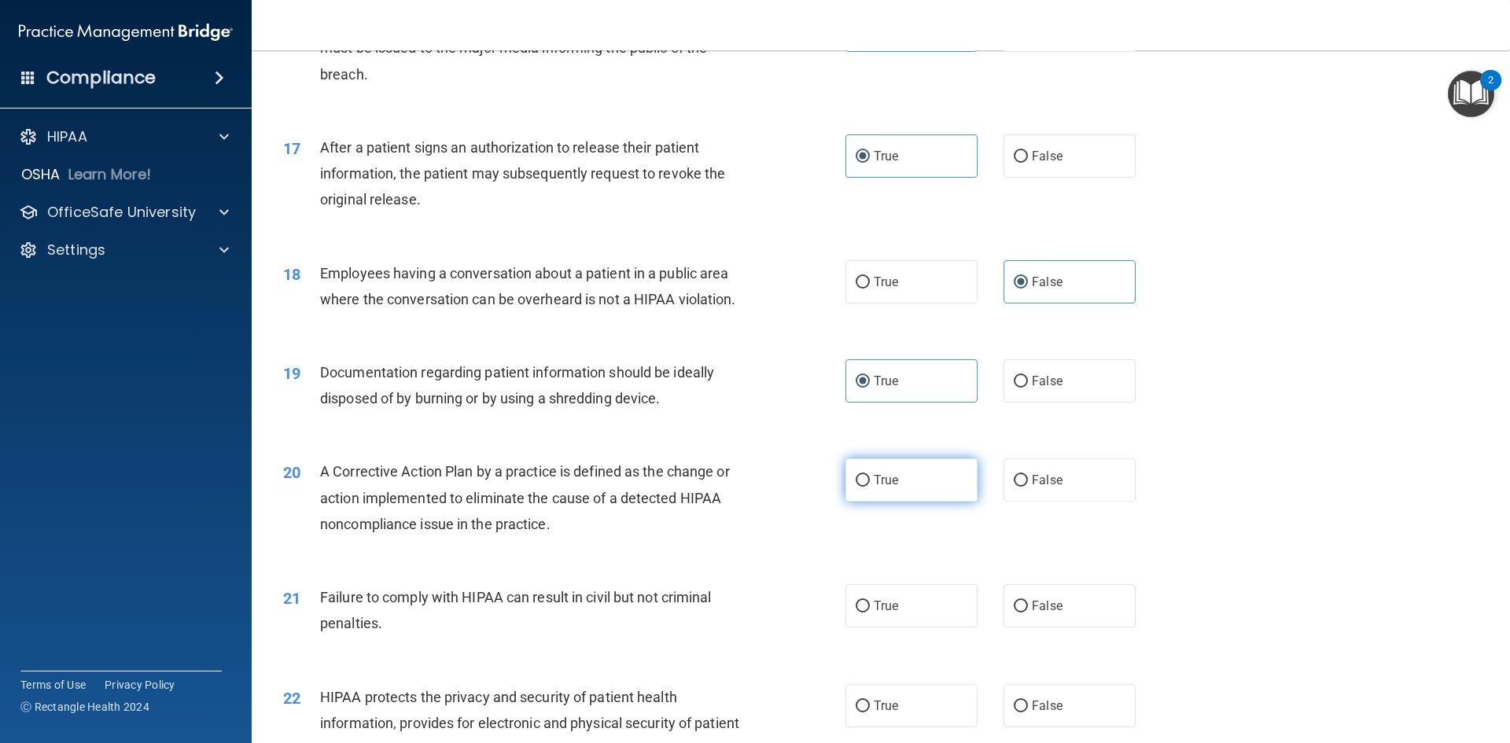
scroll to position [1809, 0]
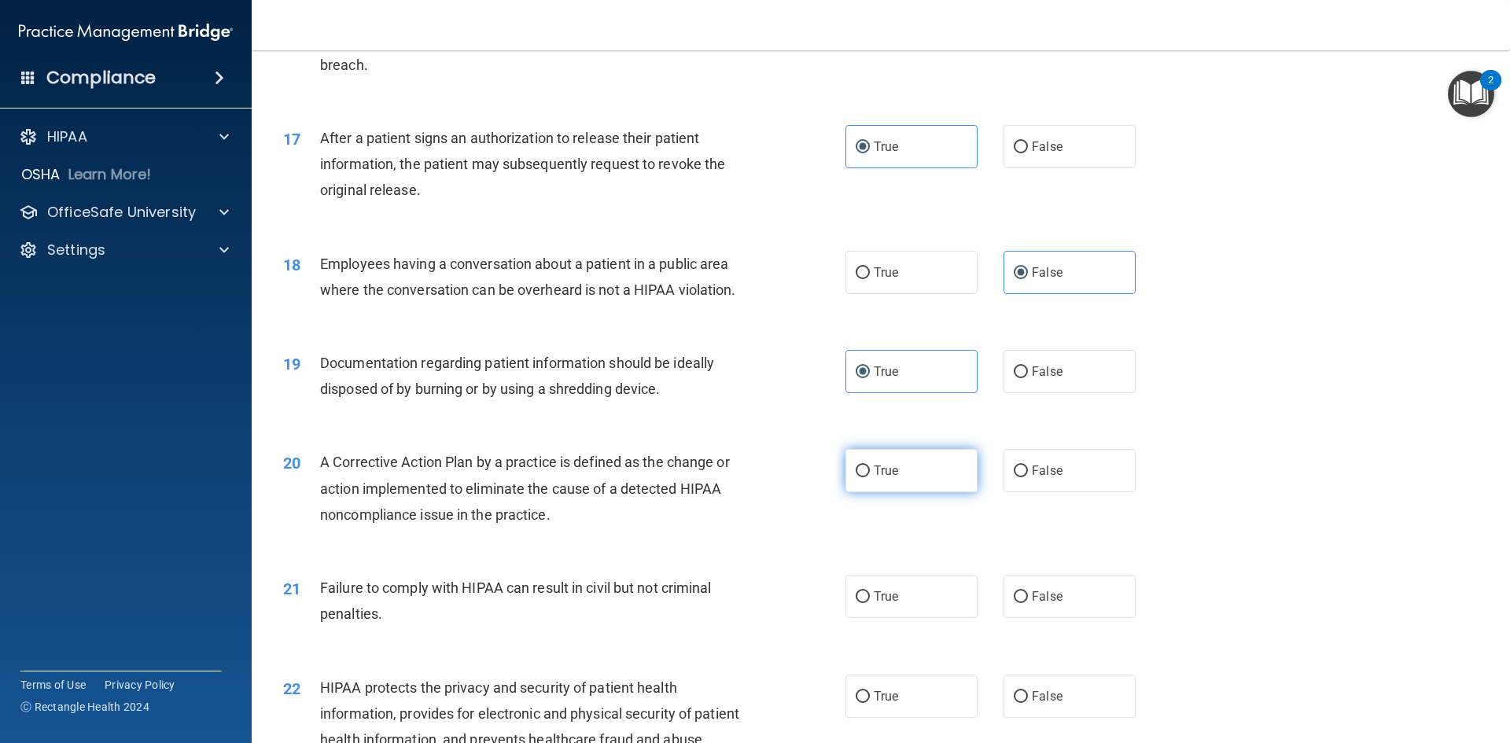
click at [907, 492] on label "True" at bounding box center [912, 470] width 132 height 43
click at [870, 477] on input "True" at bounding box center [863, 472] width 14 height 12
radio input "true"
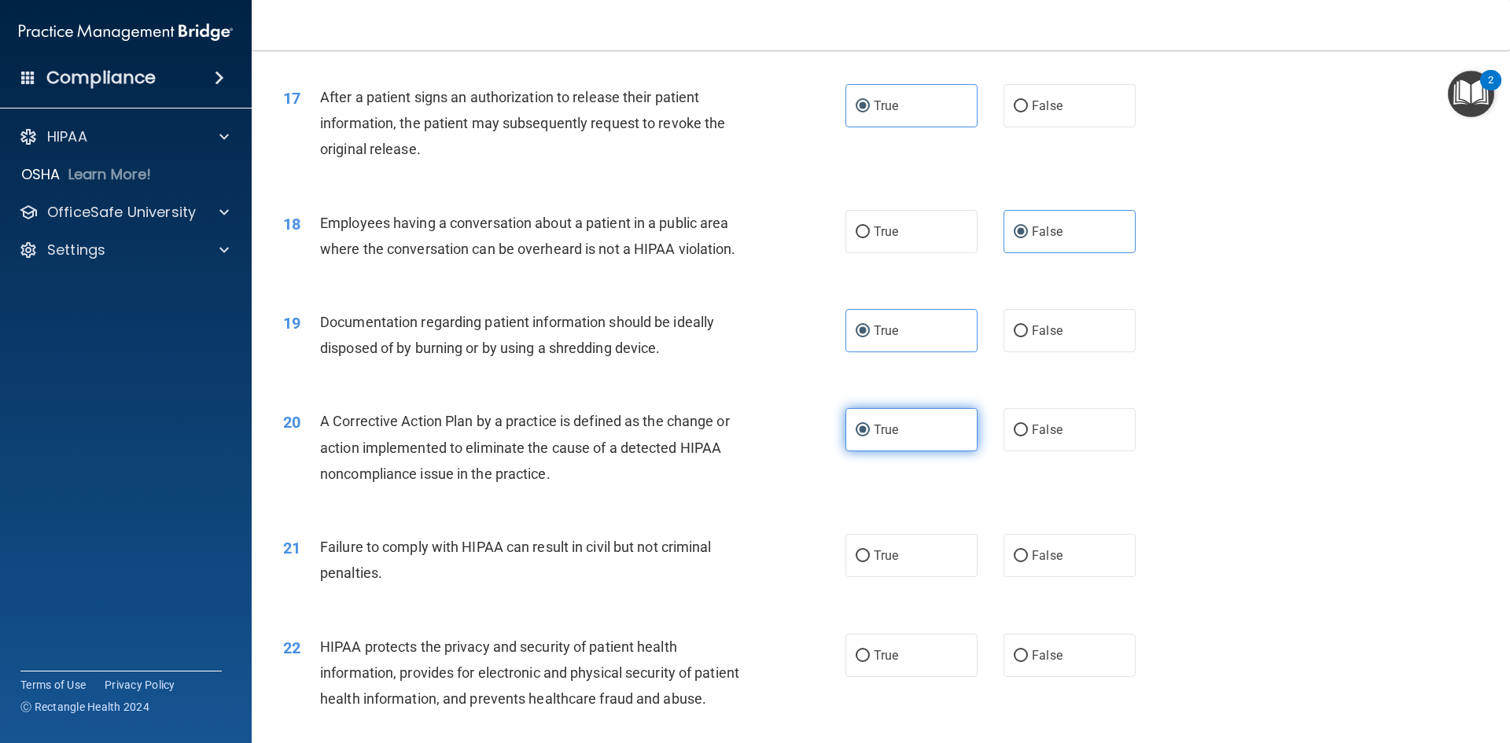
scroll to position [1966, 0]
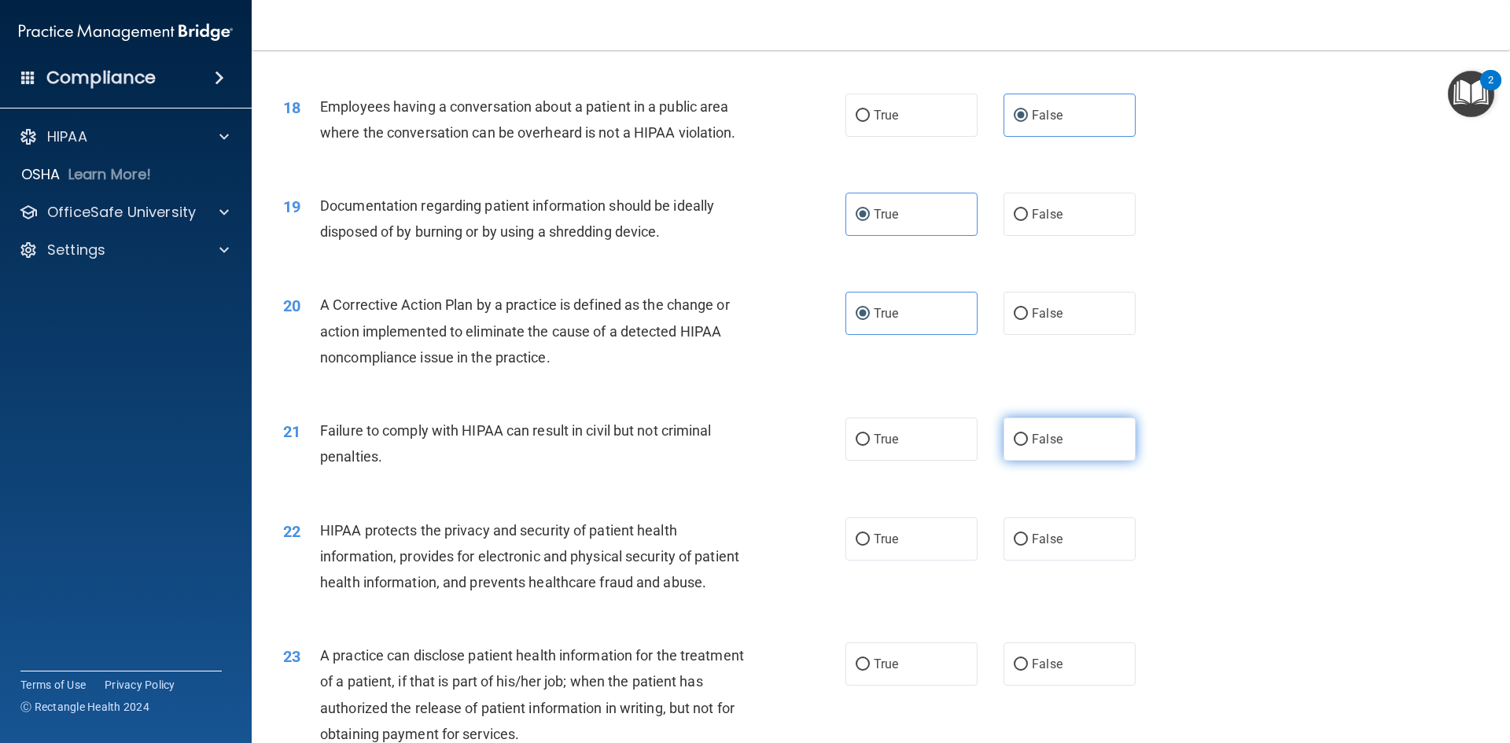
click at [1032, 447] on span "False" at bounding box center [1047, 439] width 31 height 15
click at [1028, 446] on input "False" at bounding box center [1021, 440] width 14 height 12
radio input "true"
click at [895, 560] on label "True" at bounding box center [912, 539] width 132 height 43
click at [870, 546] on input "True" at bounding box center [863, 540] width 14 height 12
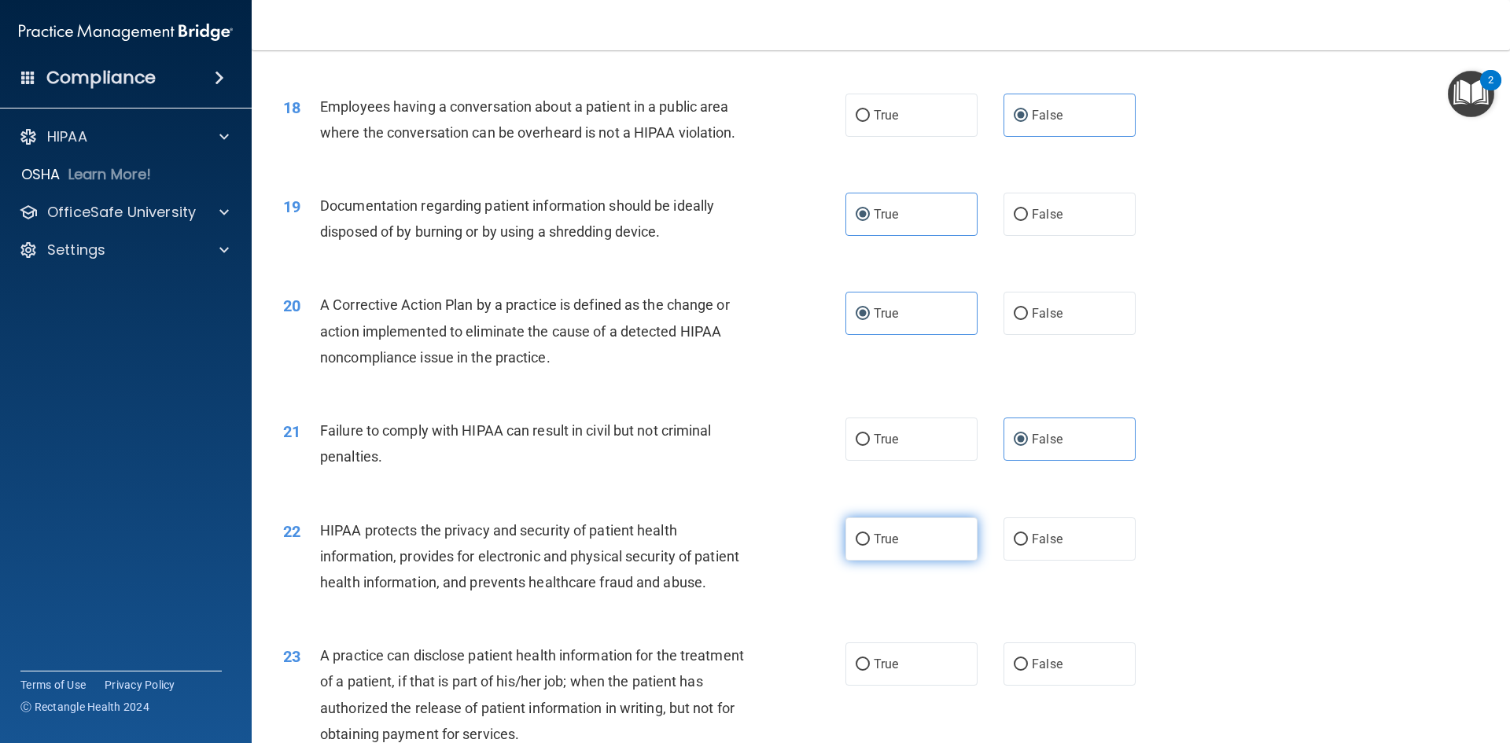
radio input "true"
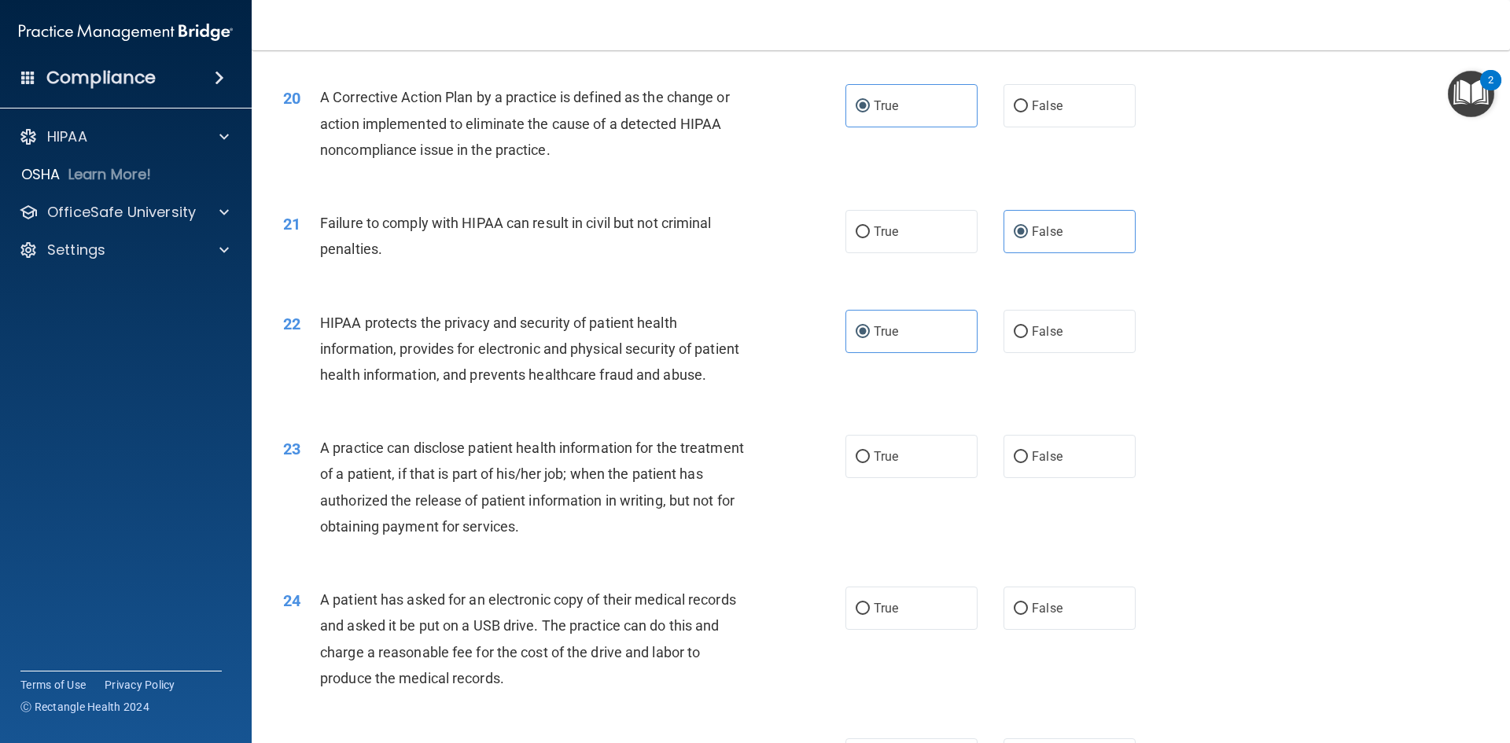
scroll to position [2202, 0]
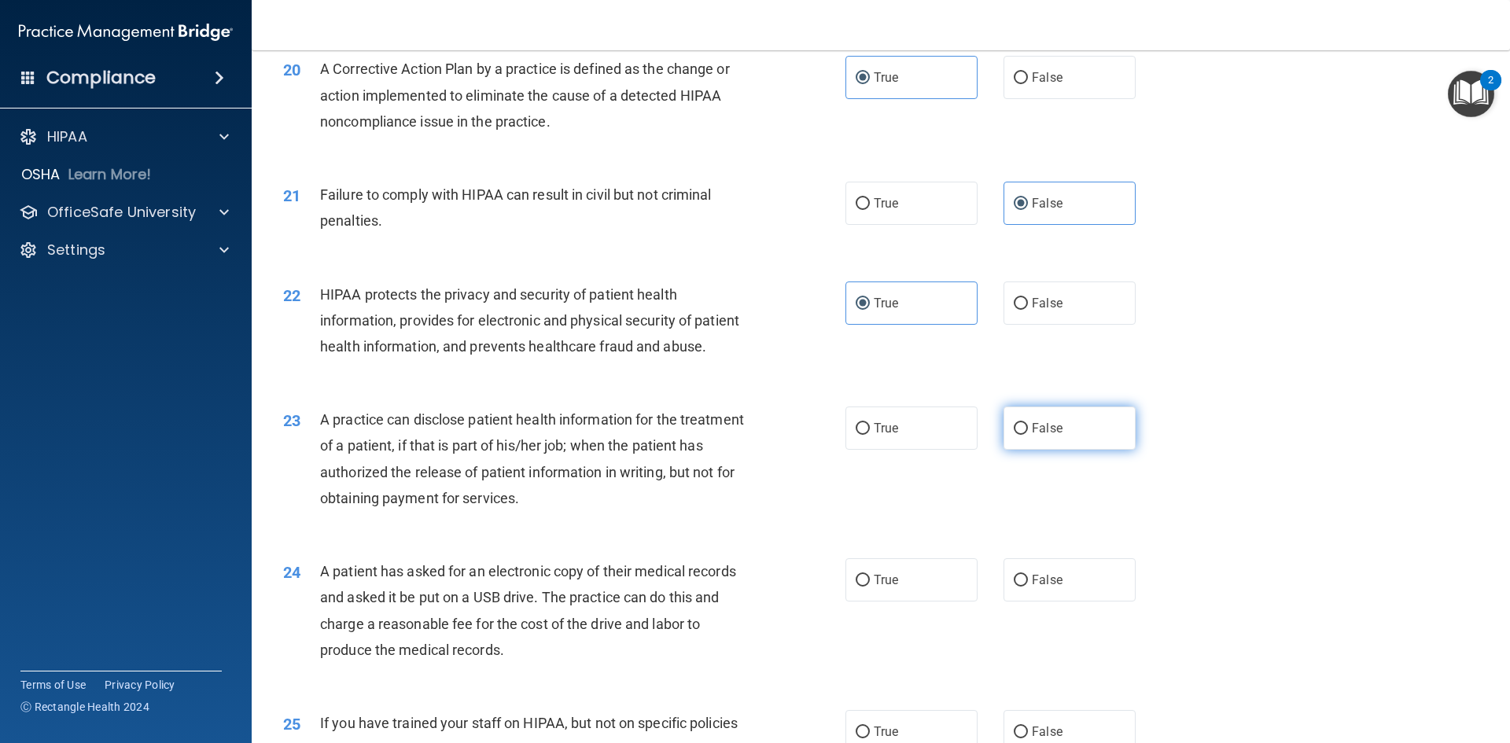
click at [1052, 450] on label "False" at bounding box center [1070, 428] width 132 height 43
click at [1028, 435] on input "False" at bounding box center [1021, 429] width 14 height 12
radio input "true"
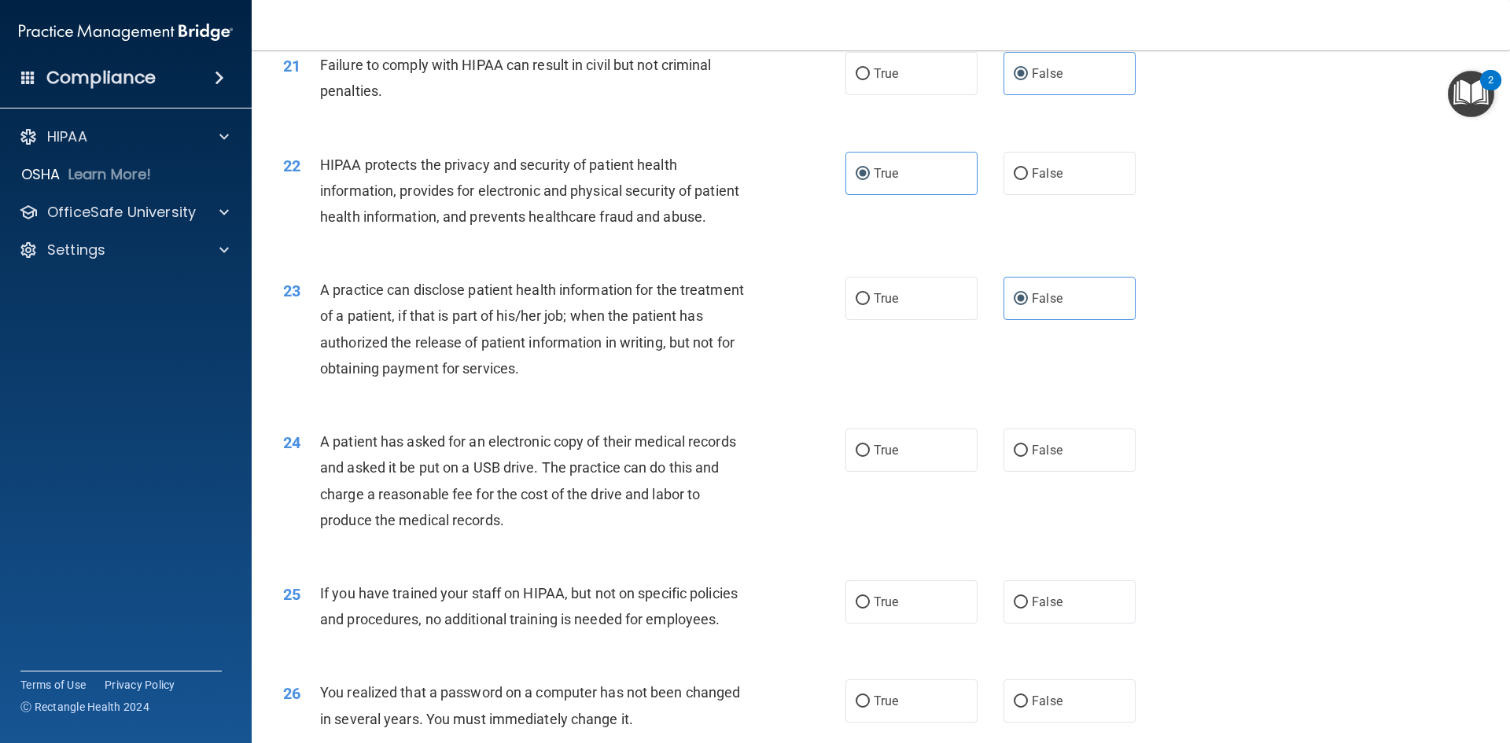
scroll to position [2360, 0]
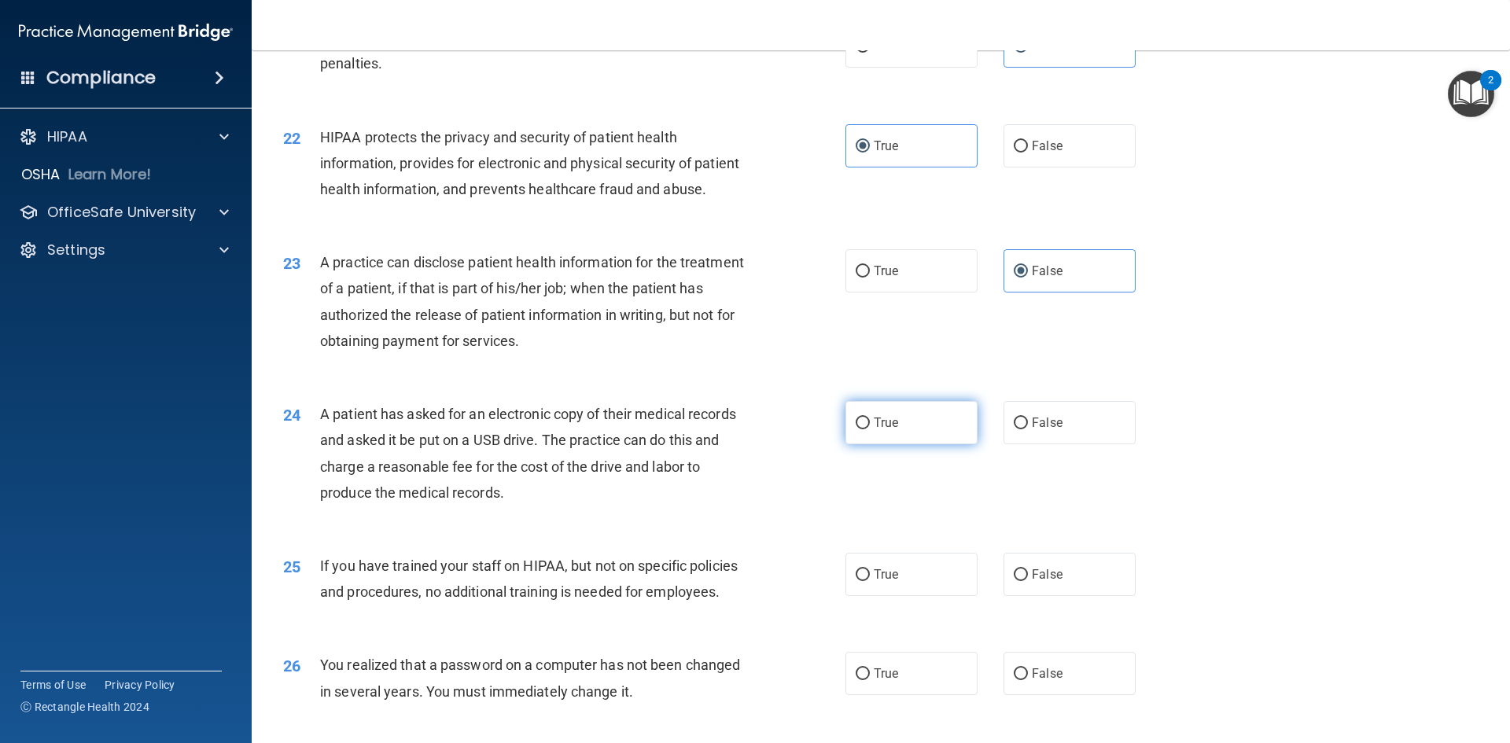
click at [919, 444] on label "True" at bounding box center [912, 422] width 132 height 43
click at [870, 429] on input "True" at bounding box center [863, 424] width 14 height 12
radio input "true"
click at [1041, 582] on span "False" at bounding box center [1047, 574] width 31 height 15
click at [1028, 581] on input "False" at bounding box center [1021, 575] width 14 height 12
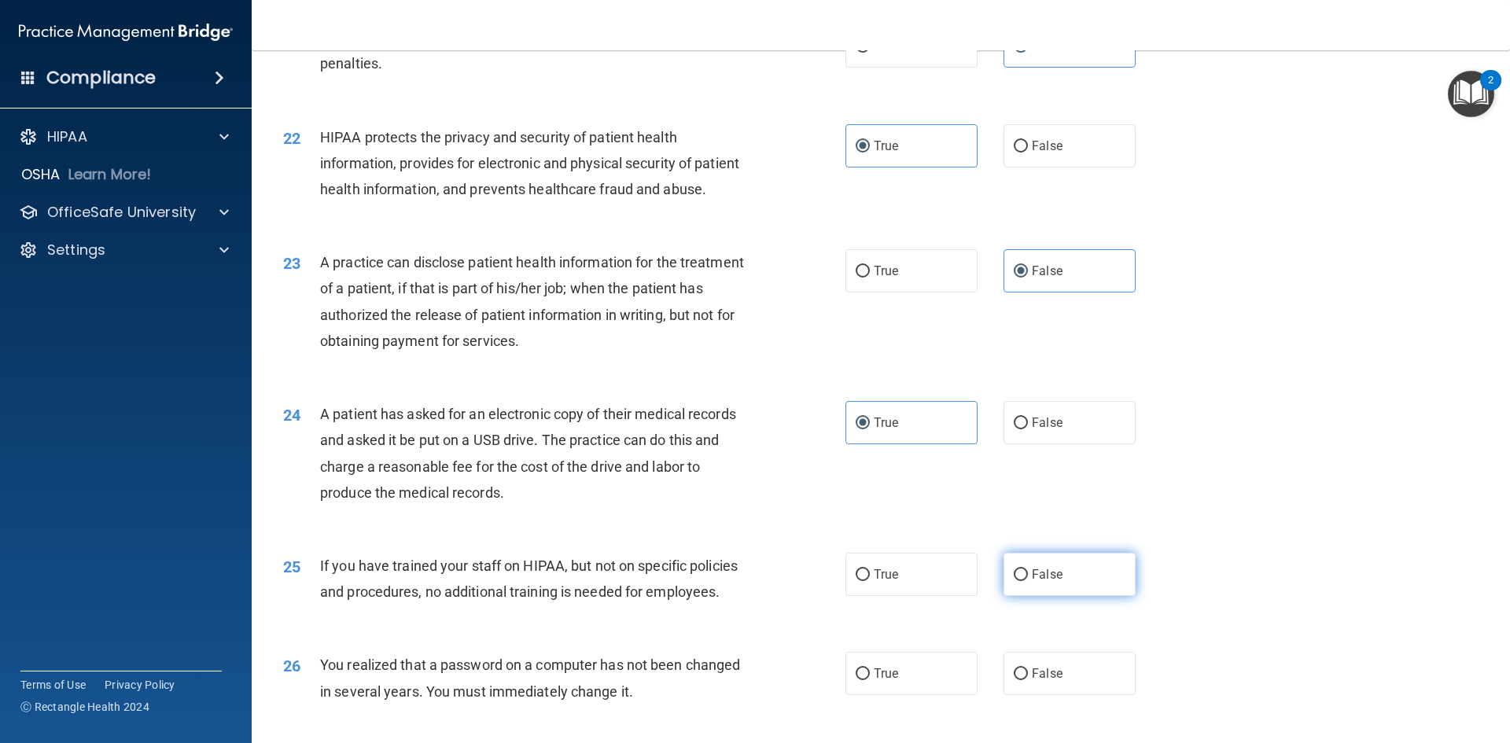
radio input "true"
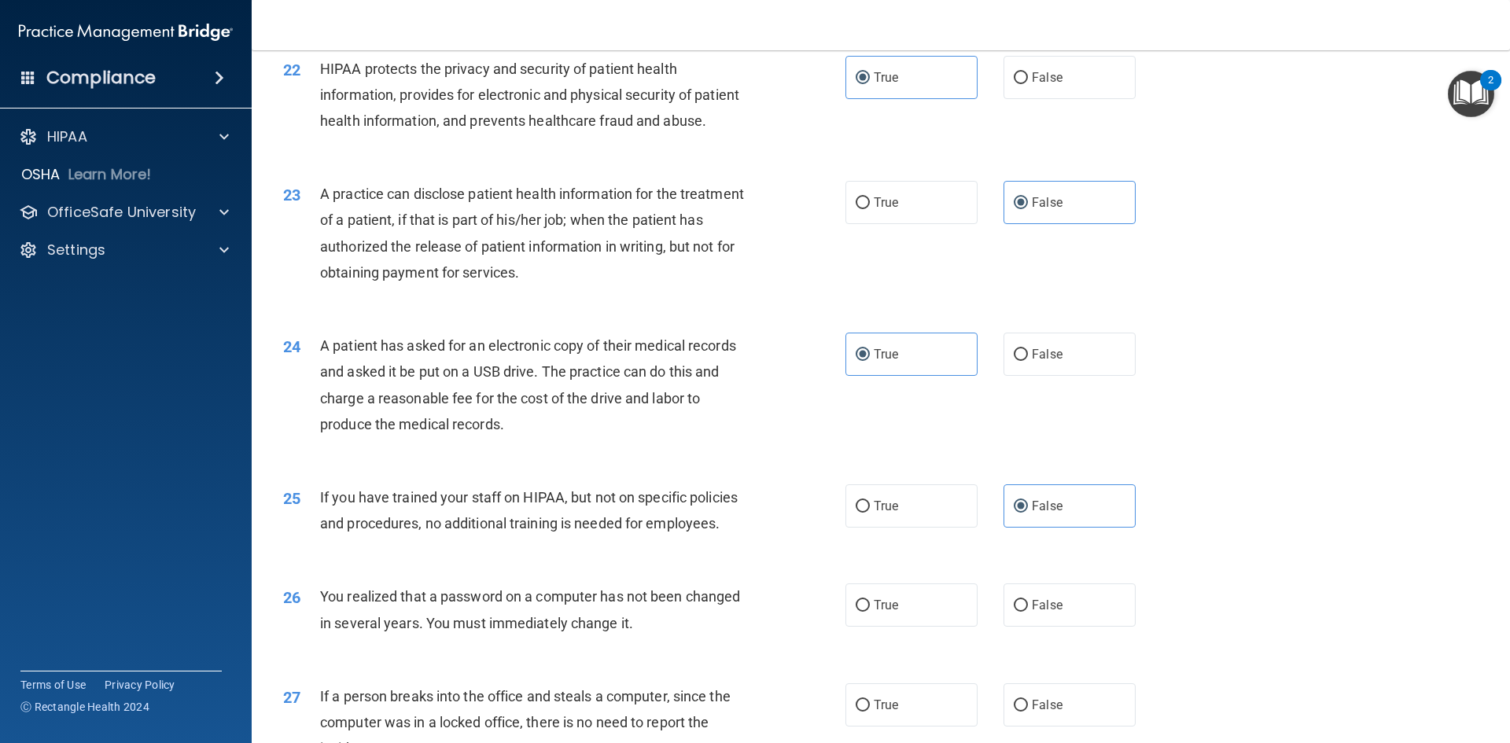
scroll to position [2596, 0]
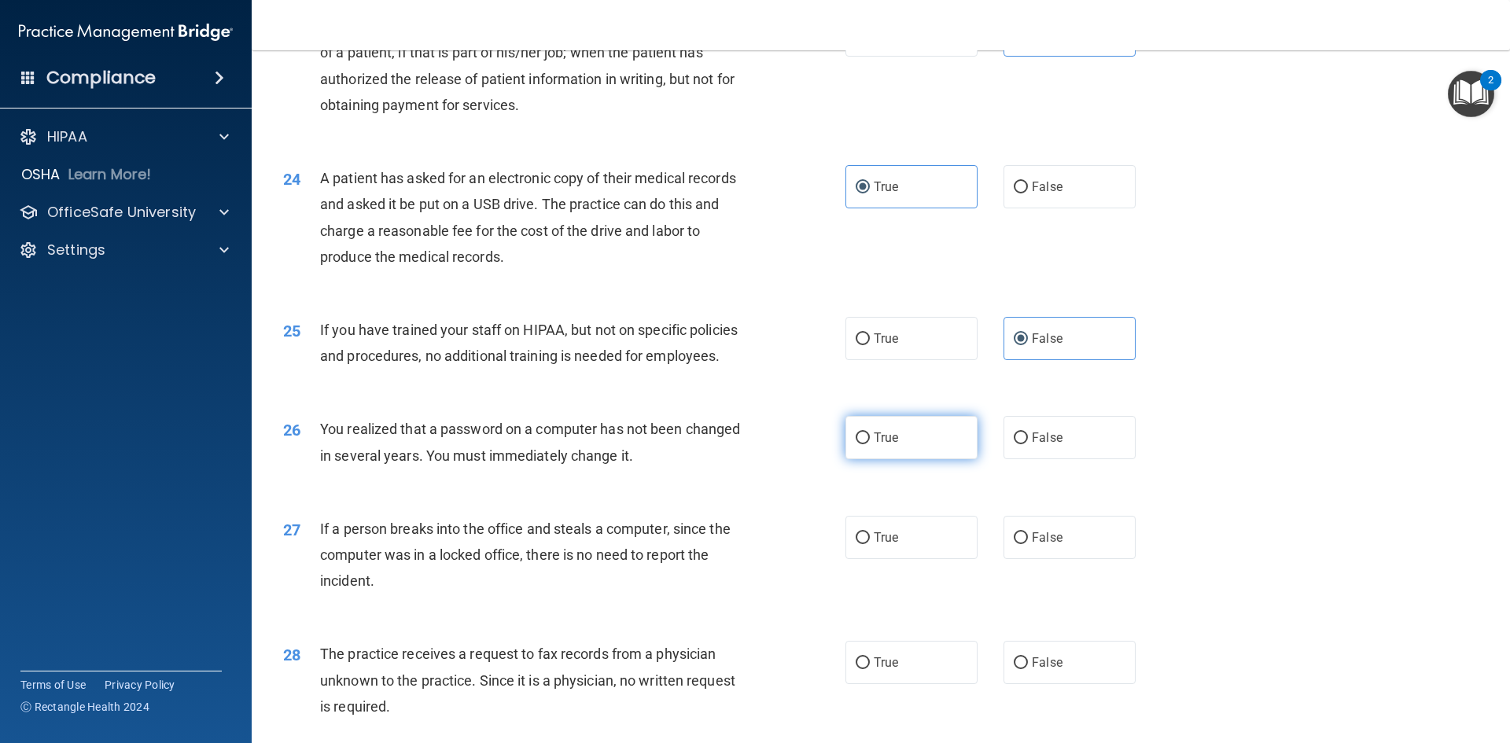
click at [887, 445] on span "True" at bounding box center [886, 437] width 24 height 15
click at [870, 444] on input "True" at bounding box center [863, 439] width 14 height 12
radio input "true"
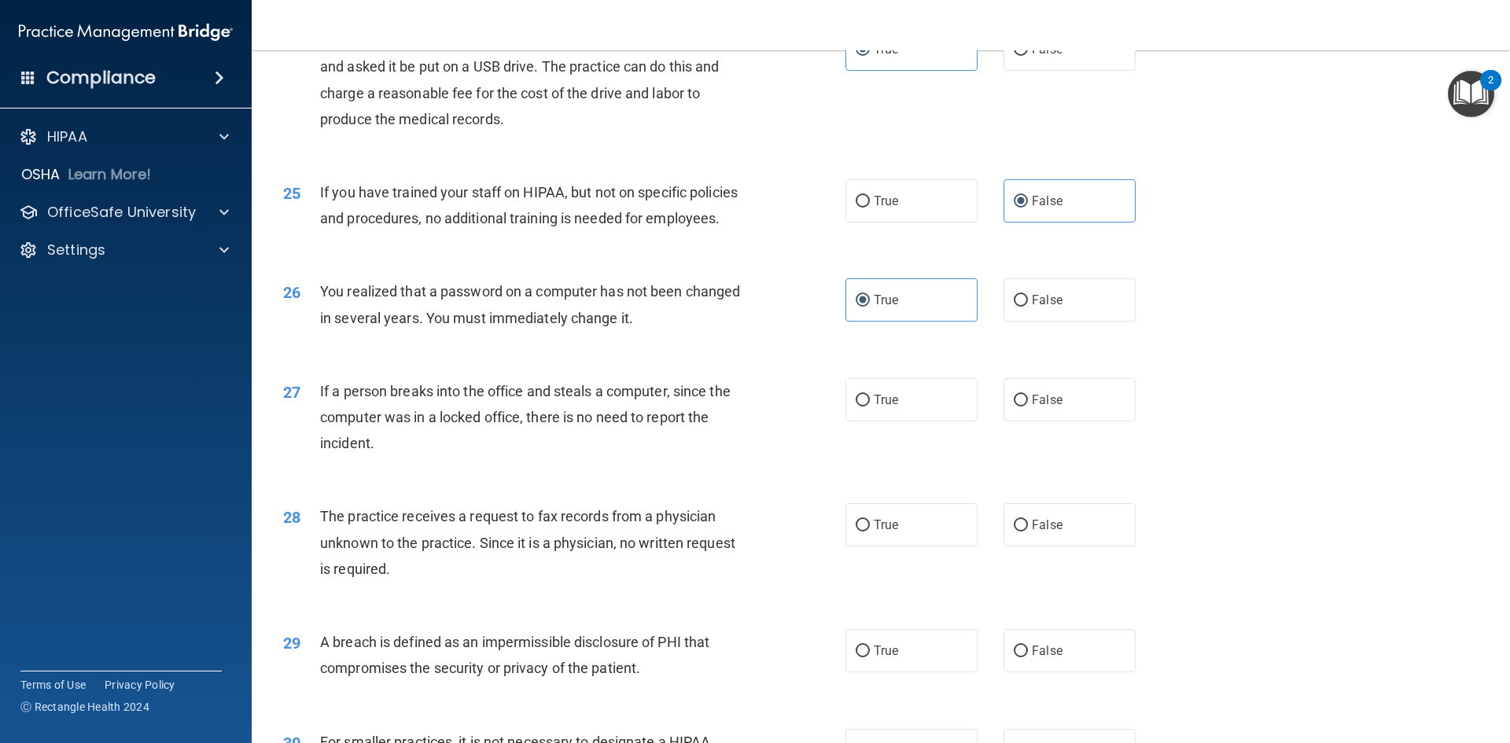
scroll to position [2753, 0]
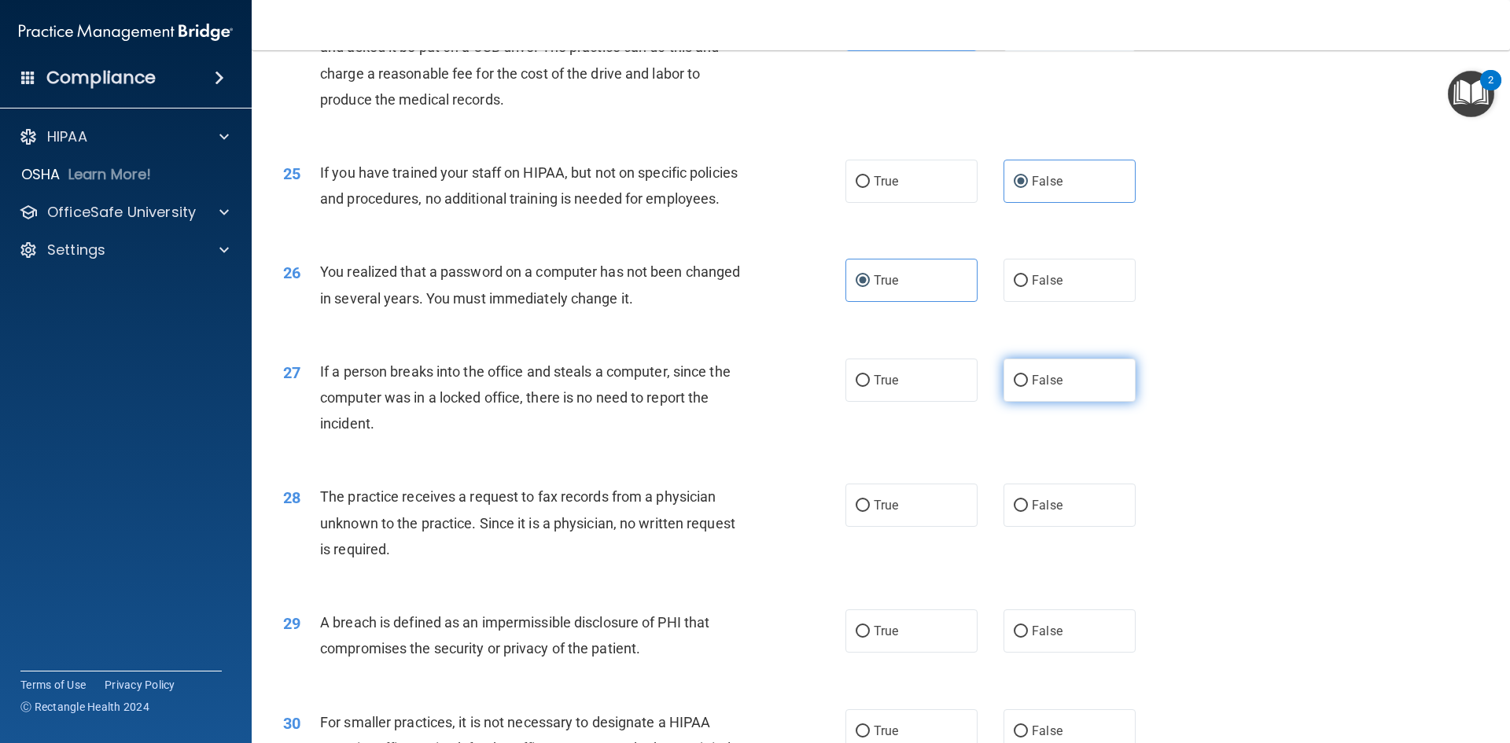
click at [1095, 402] on label "False" at bounding box center [1070, 380] width 132 height 43
click at [1028, 387] on input "False" at bounding box center [1021, 381] width 14 height 12
radio input "true"
click at [1074, 527] on label "False" at bounding box center [1070, 505] width 132 height 43
click at [1028, 512] on input "False" at bounding box center [1021, 506] width 14 height 12
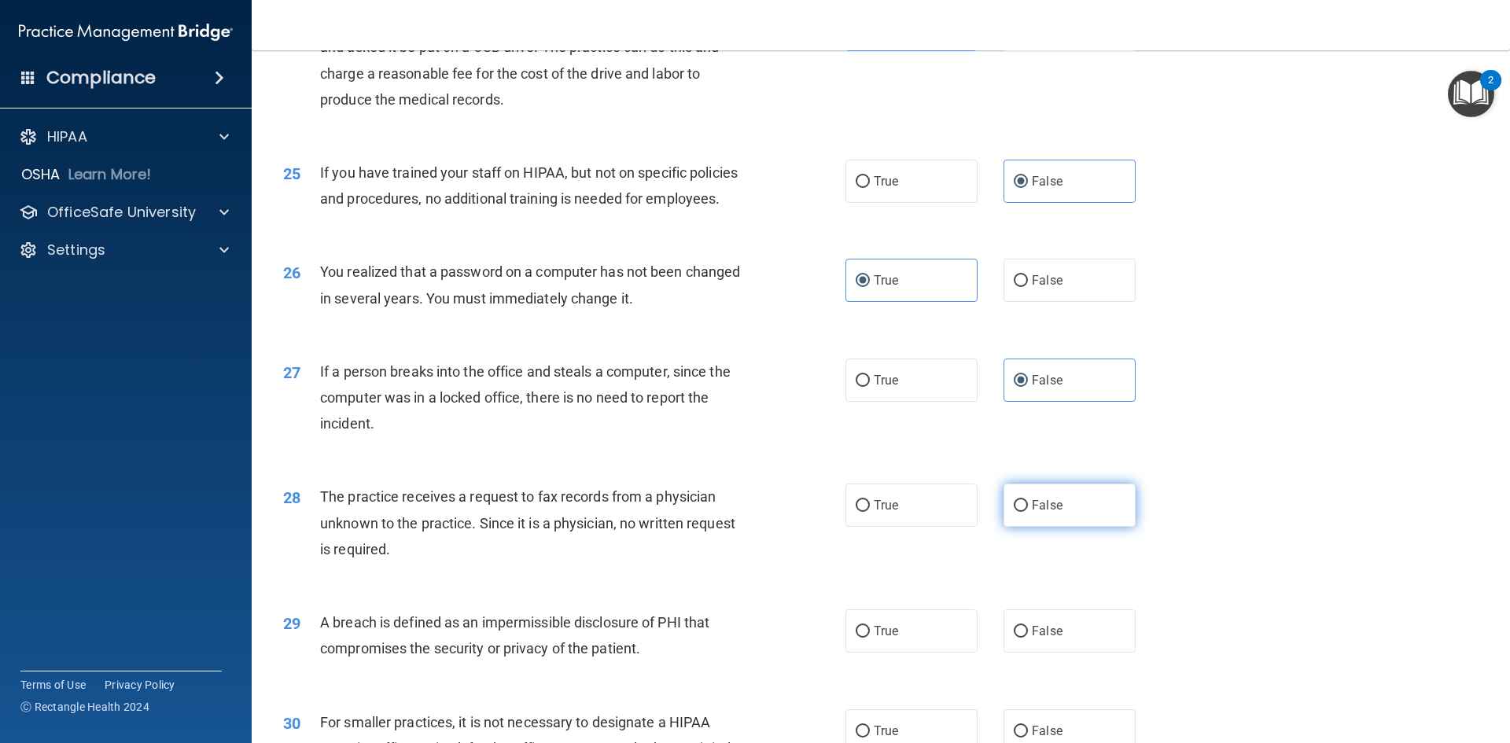
radio input "true"
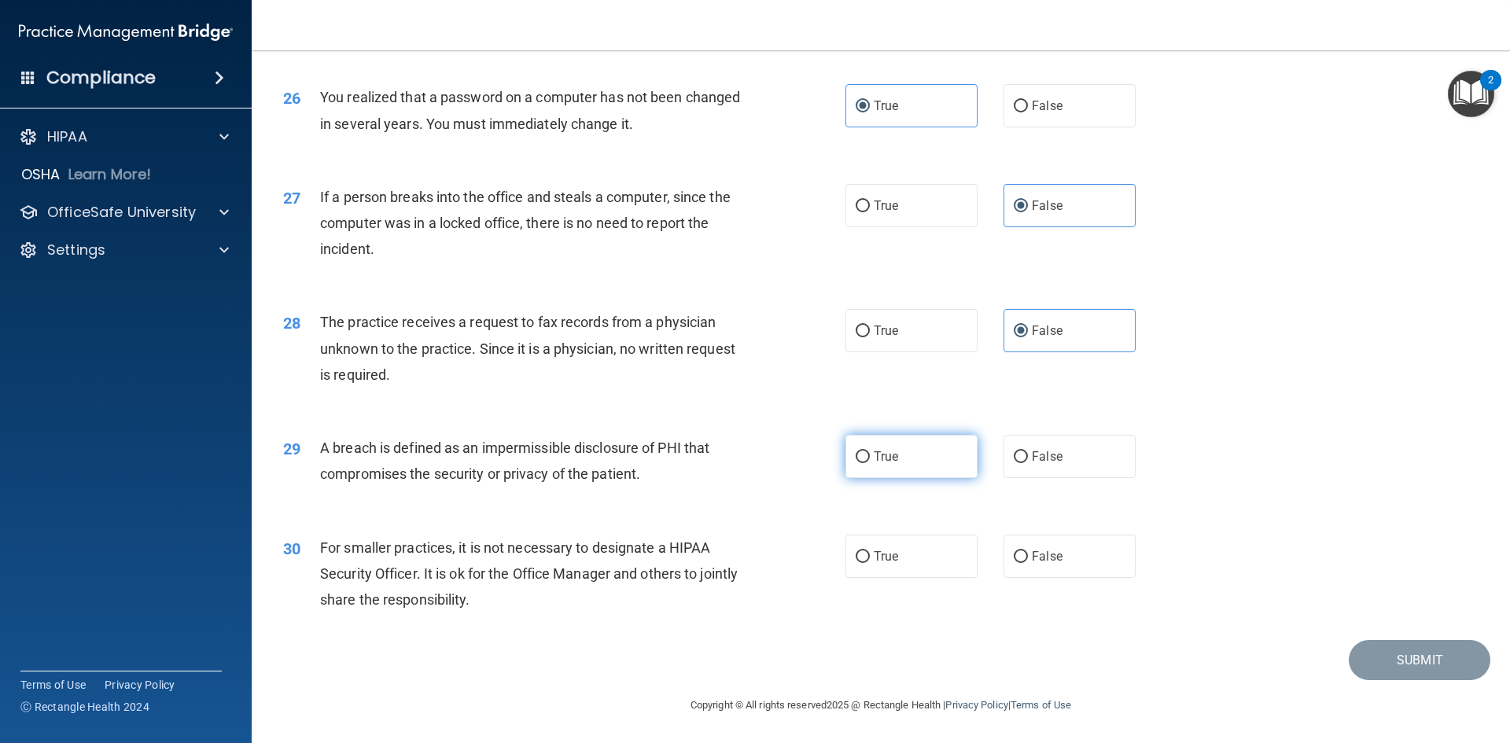
click at [937, 459] on label "True" at bounding box center [912, 456] width 132 height 43
click at [870, 459] on input "True" at bounding box center [863, 457] width 14 height 12
radio input "true"
click at [1078, 567] on label "False" at bounding box center [1070, 556] width 132 height 43
click at [1028, 563] on input "False" at bounding box center [1021, 557] width 14 height 12
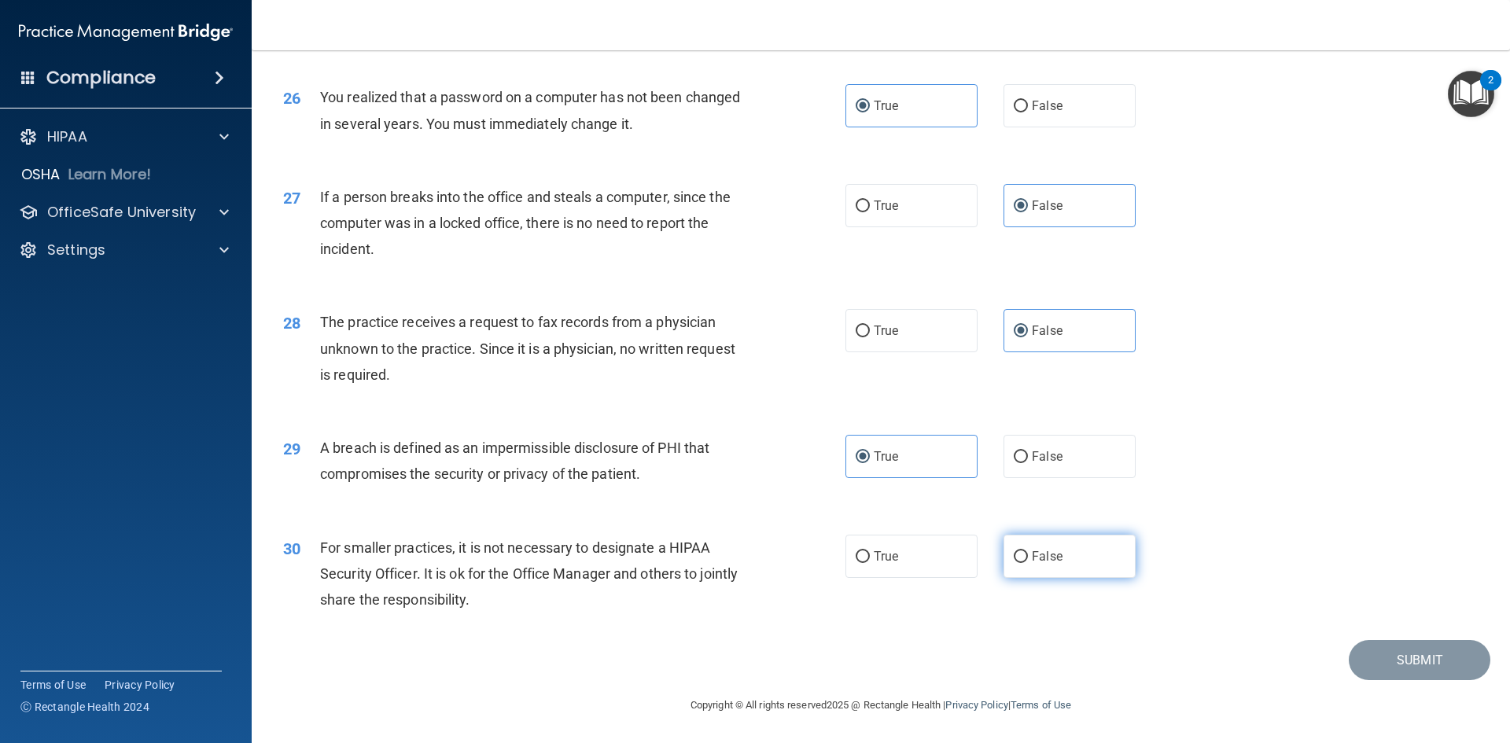
radio input "true"
click at [1394, 666] on button "Submit" at bounding box center [1420, 660] width 142 height 40
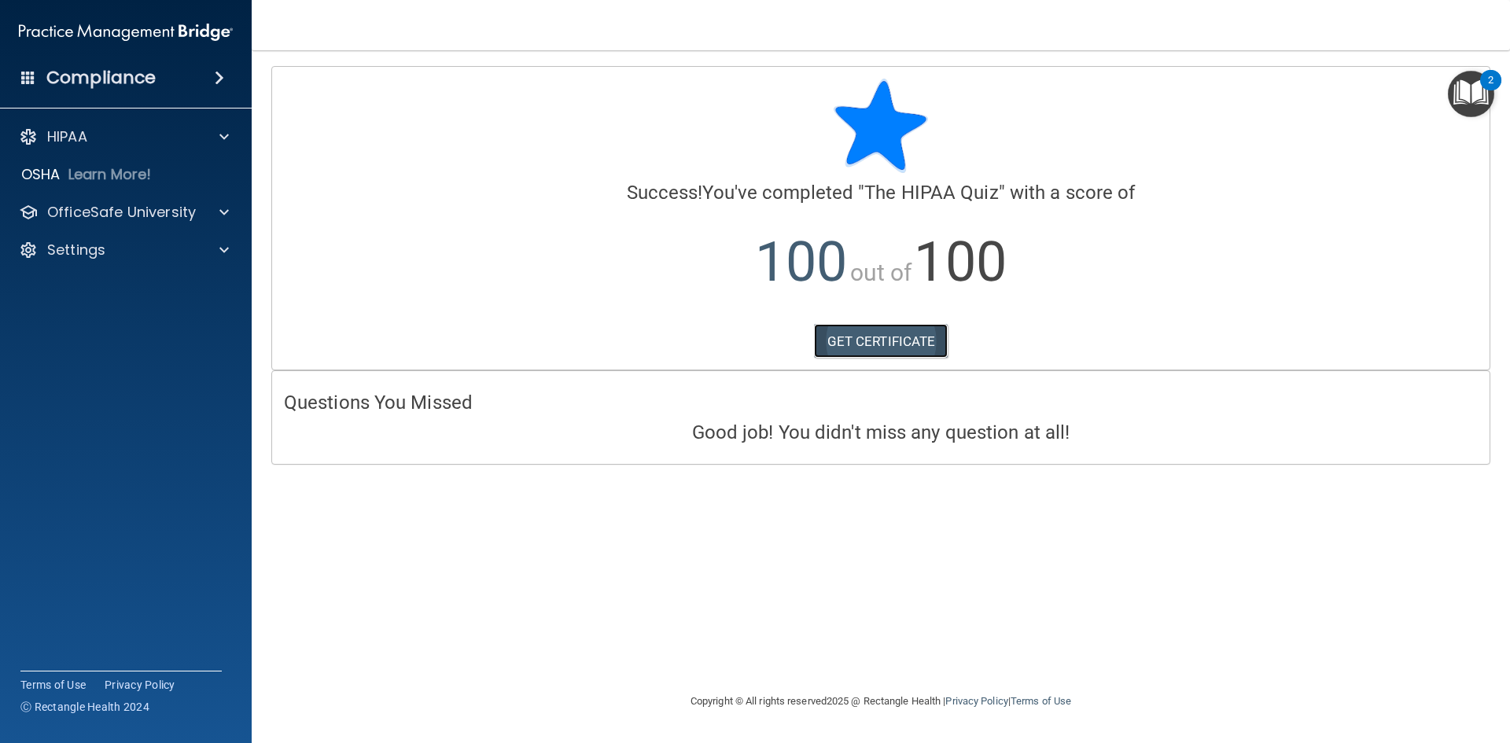
click at [892, 337] on link "GET CERTIFICATE" at bounding box center [881, 341] width 135 height 35
click at [75, 152] on div "HIPAA" at bounding box center [126, 136] width 252 height 31
click at [221, 140] on span at bounding box center [223, 136] width 9 height 19
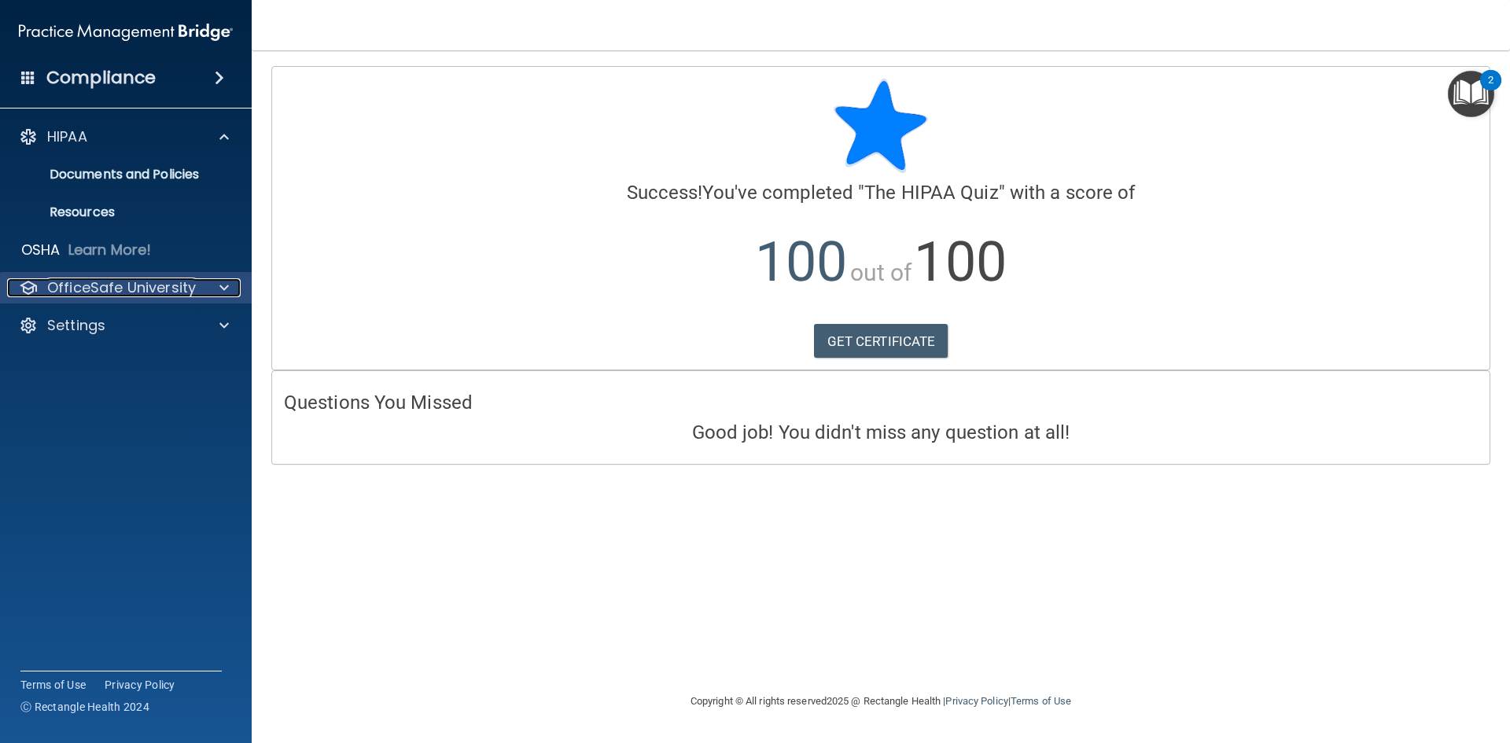
click at [226, 291] on span at bounding box center [223, 287] width 9 height 19
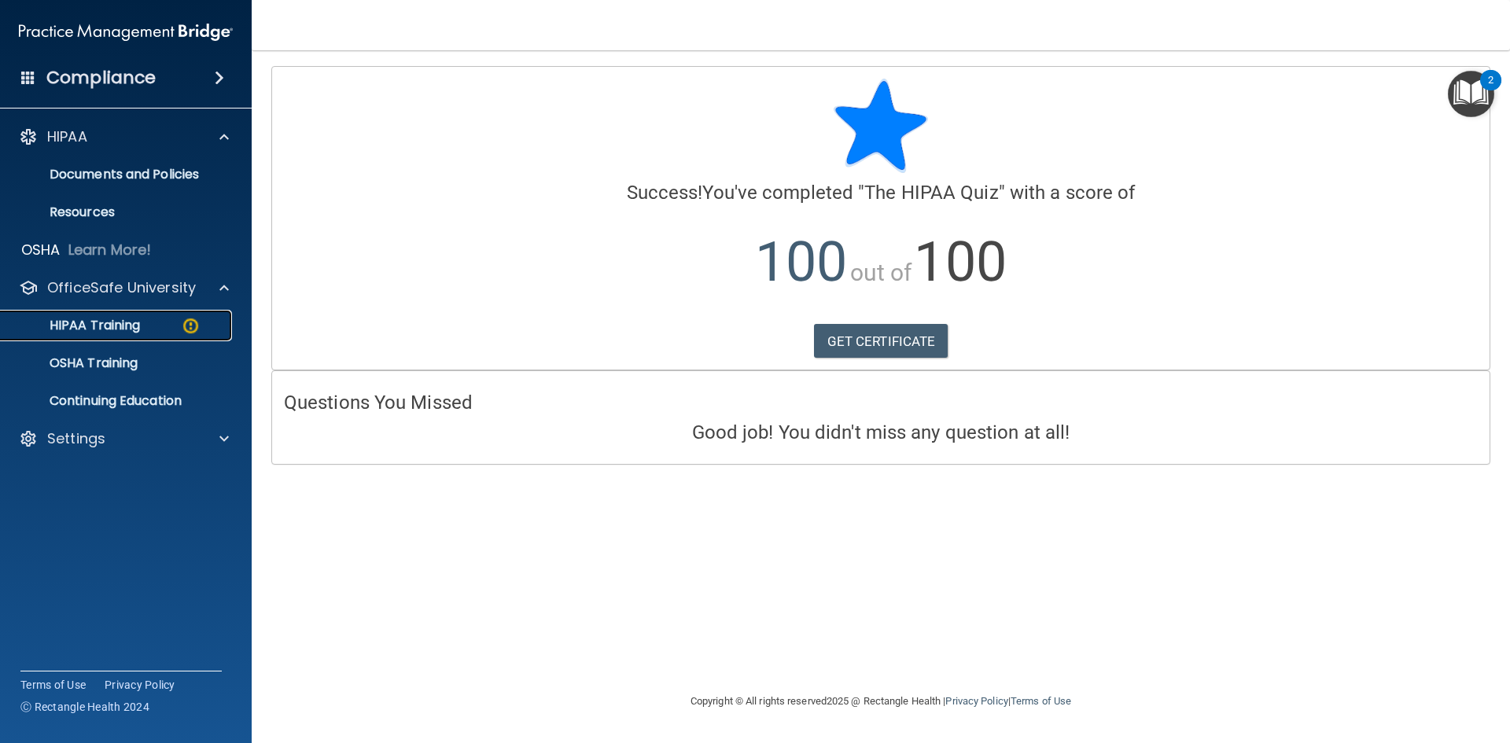
click at [116, 323] on p "HIPAA Training" at bounding box center [75, 326] width 130 height 16
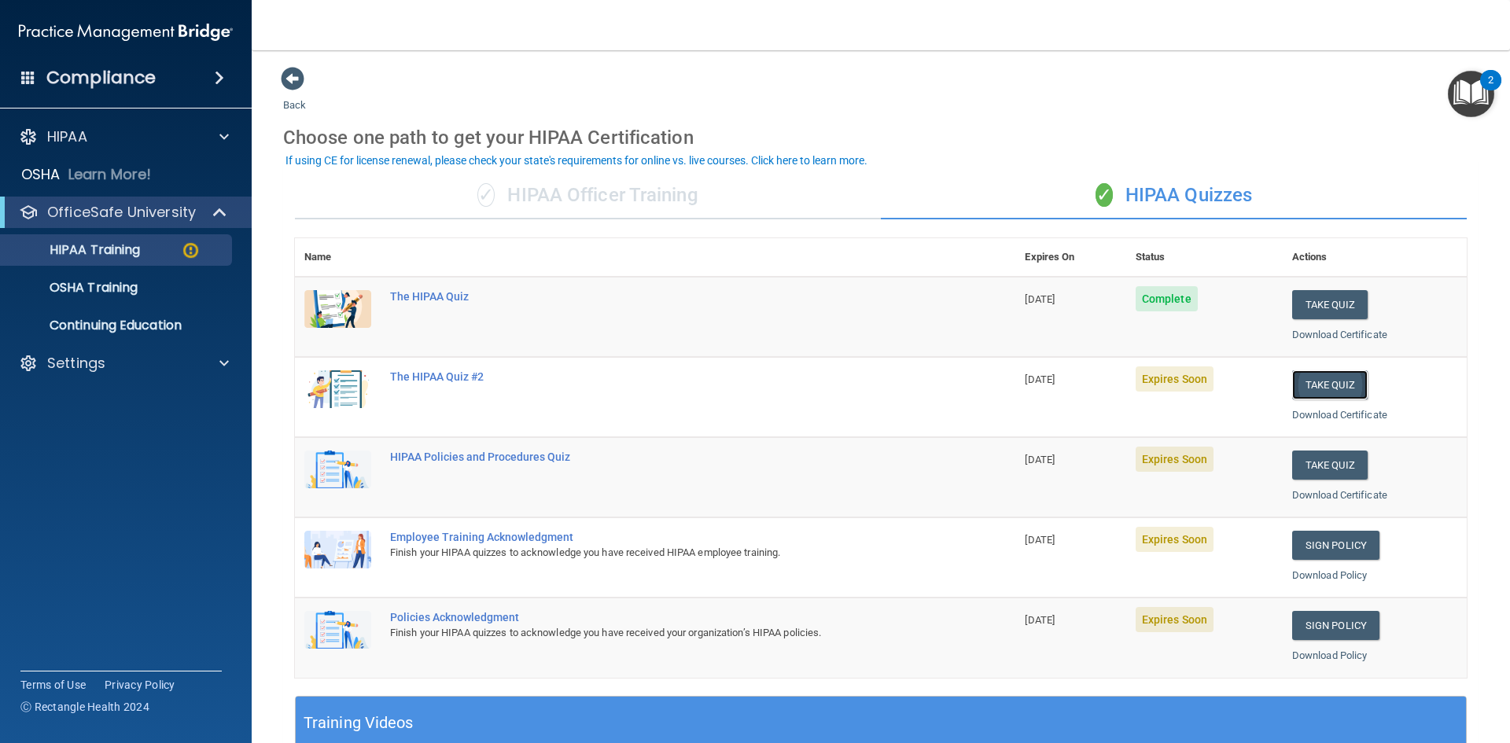
click at [1325, 384] on button "Take Quiz" at bounding box center [1330, 384] width 76 height 29
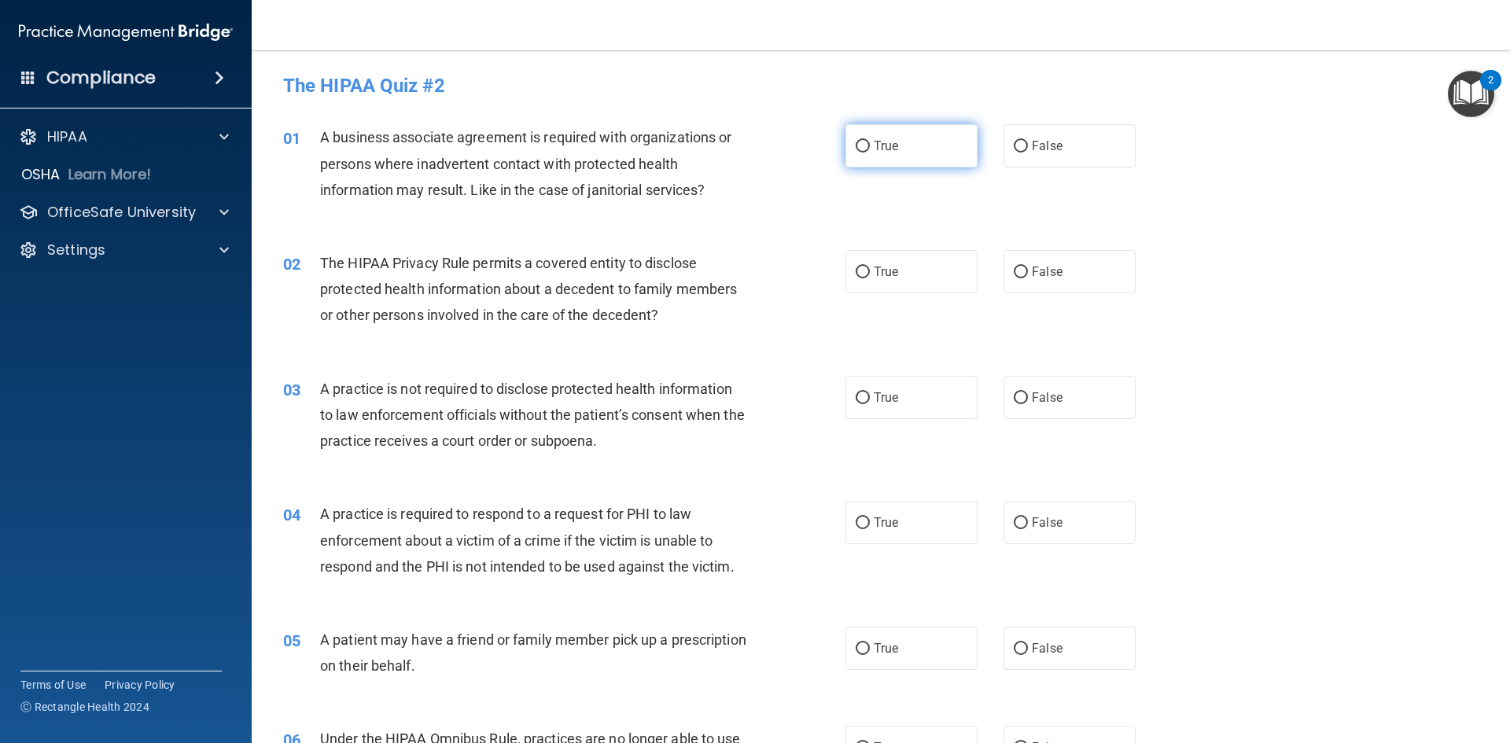
click at [873, 154] on label "True" at bounding box center [912, 145] width 132 height 43
click at [870, 153] on input "True" at bounding box center [863, 147] width 14 height 12
radio input "true"
click at [923, 260] on label "True" at bounding box center [912, 271] width 132 height 43
click at [870, 267] on input "True" at bounding box center [863, 273] width 14 height 12
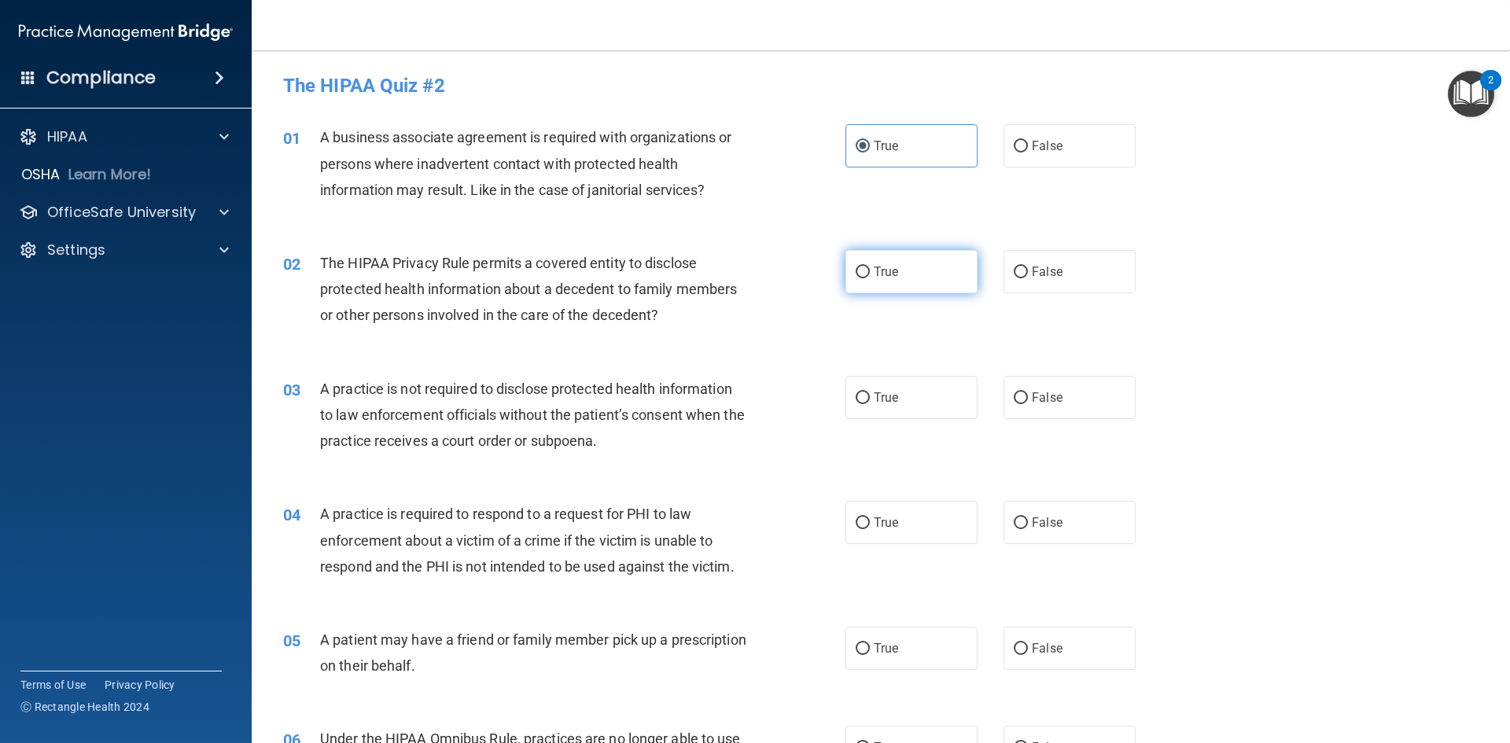
radio input "true"
click at [883, 402] on span "True" at bounding box center [886, 397] width 24 height 15
click at [870, 402] on input "True" at bounding box center [863, 398] width 14 height 12
radio input "true"
click at [874, 520] on span "True" at bounding box center [886, 522] width 24 height 15
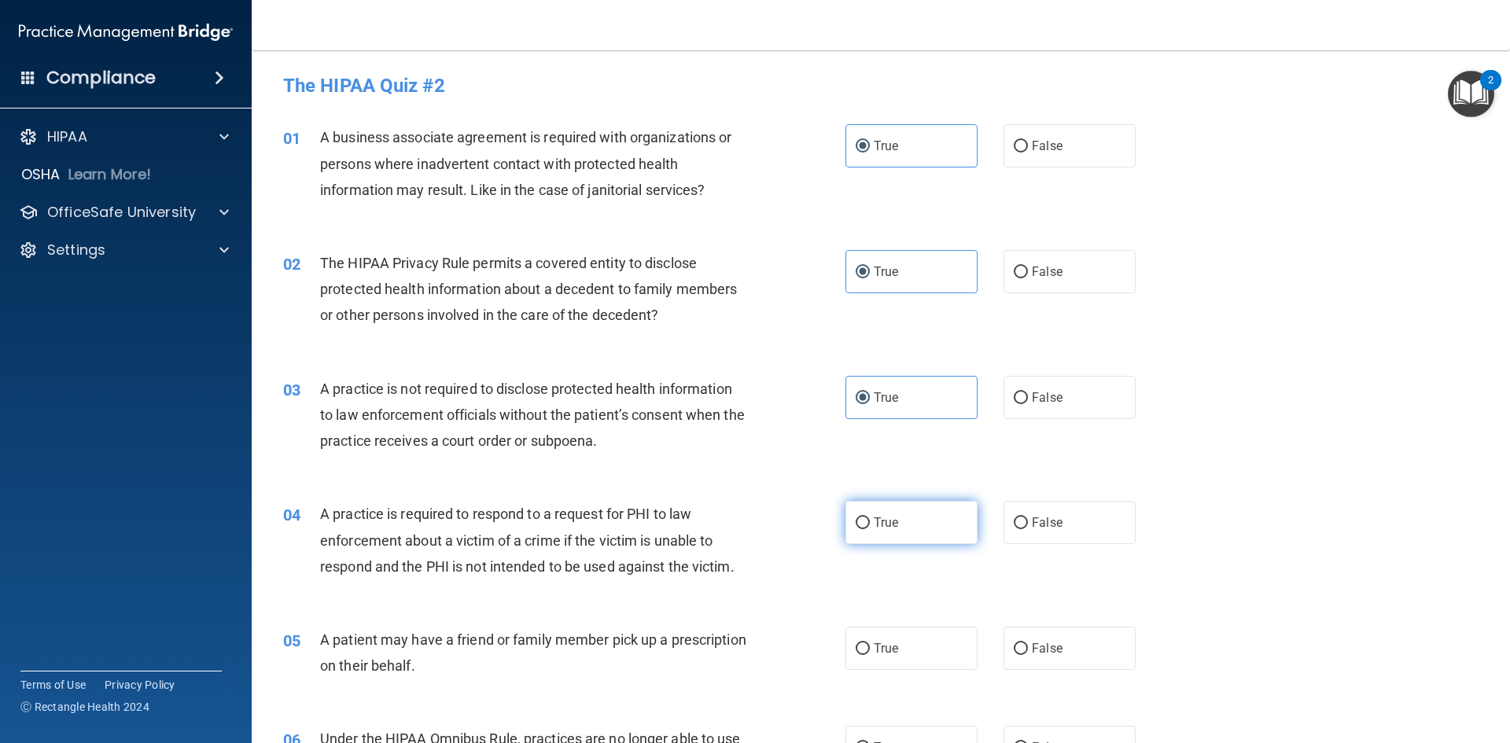
click at [870, 520] on input "True" at bounding box center [863, 524] width 14 height 12
radio input "true"
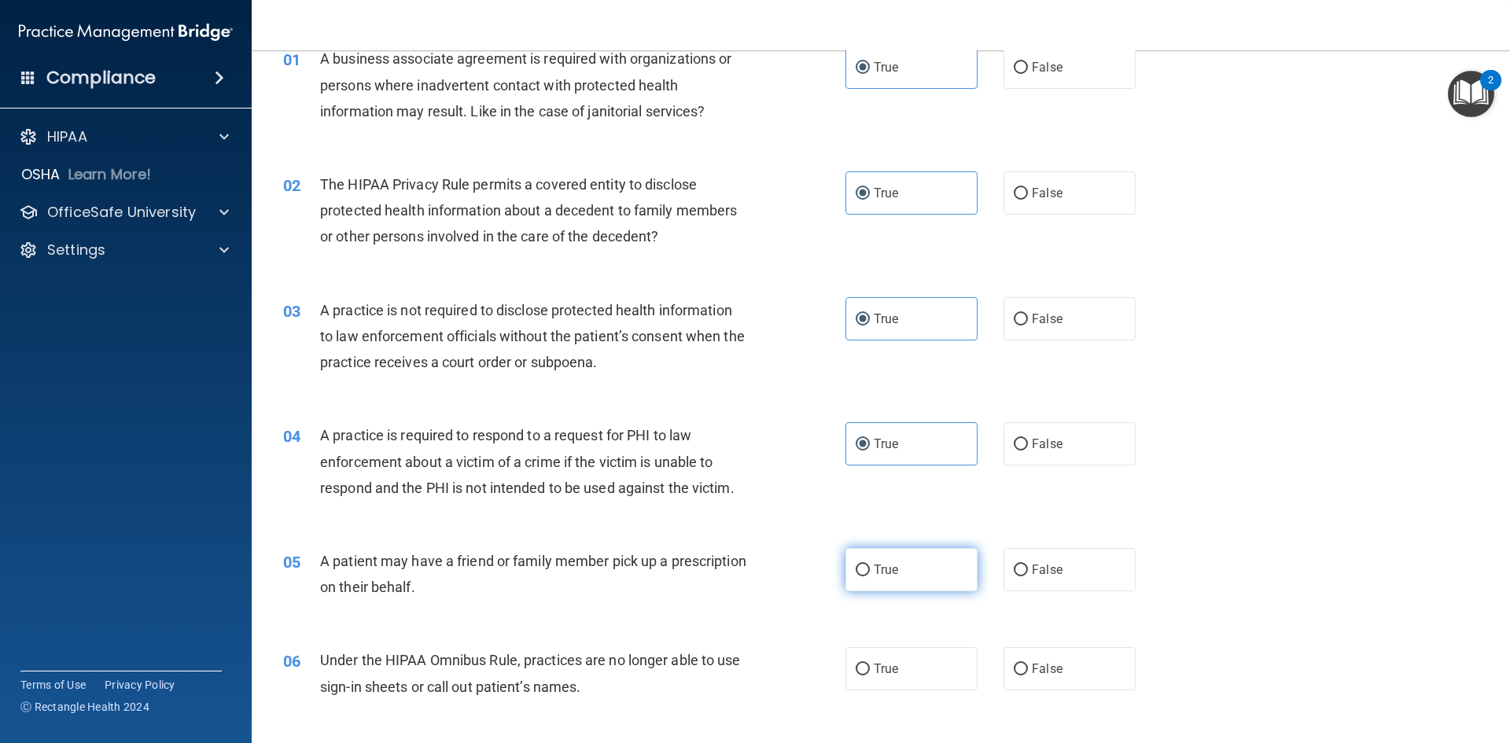
click at [868, 551] on label "True" at bounding box center [912, 569] width 132 height 43
click at [868, 565] on input "True" at bounding box center [863, 571] width 14 height 12
radio input "true"
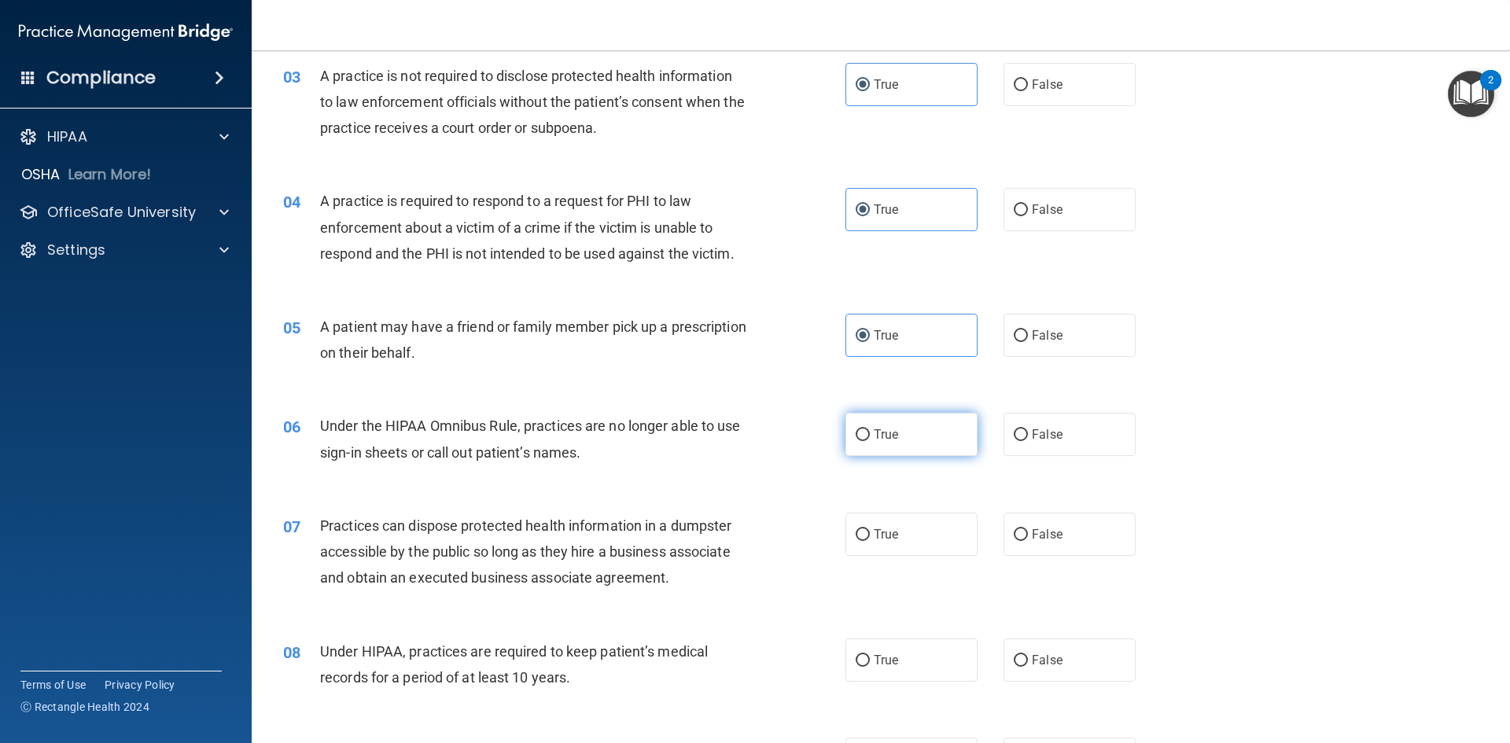
scroll to position [315, 0]
click at [892, 423] on label "True" at bounding box center [912, 432] width 132 height 43
click at [870, 428] on input "True" at bounding box center [863, 434] width 14 height 12
radio input "true"
click at [874, 534] on span "True" at bounding box center [886, 532] width 24 height 15
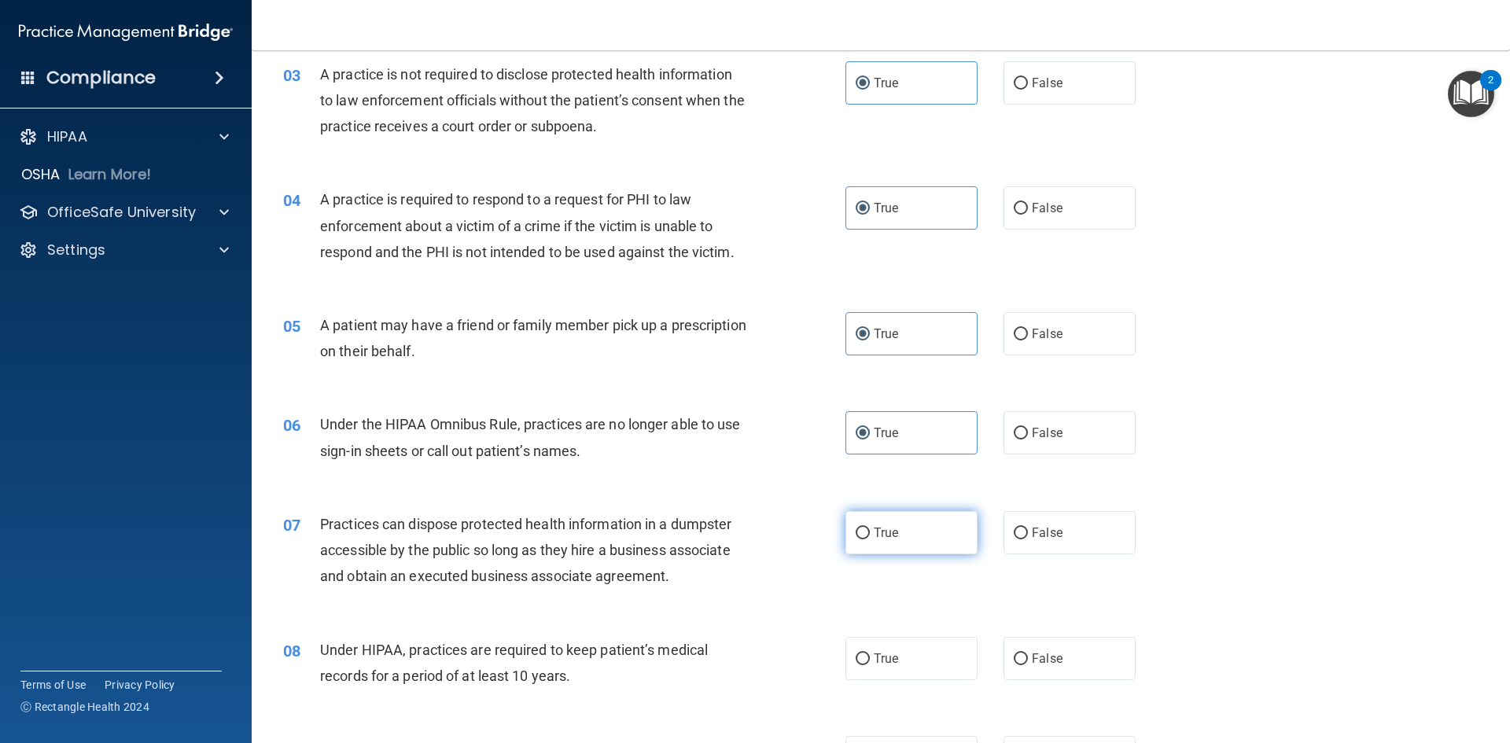
click at [870, 534] on input "True" at bounding box center [863, 534] width 14 height 12
radio input "true"
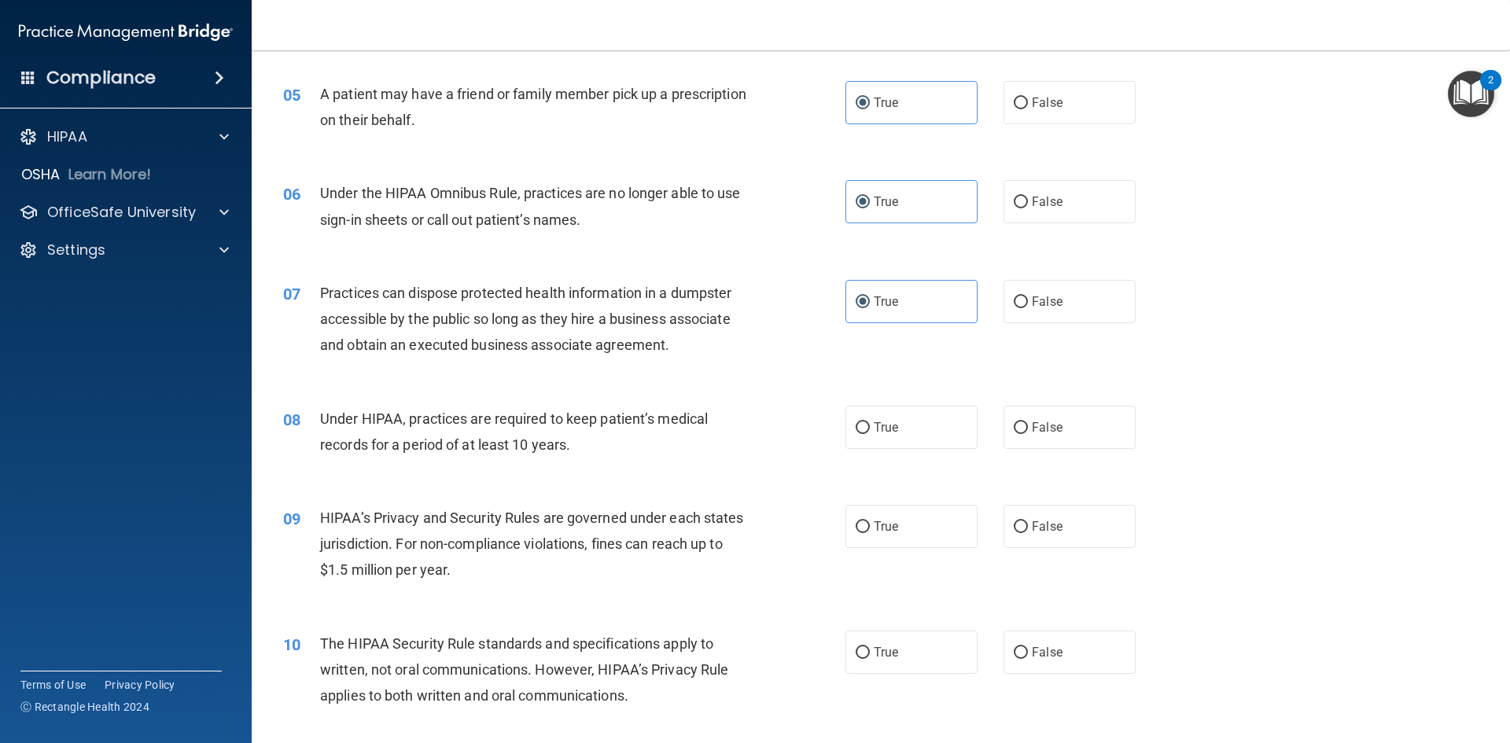
scroll to position [551, 0]
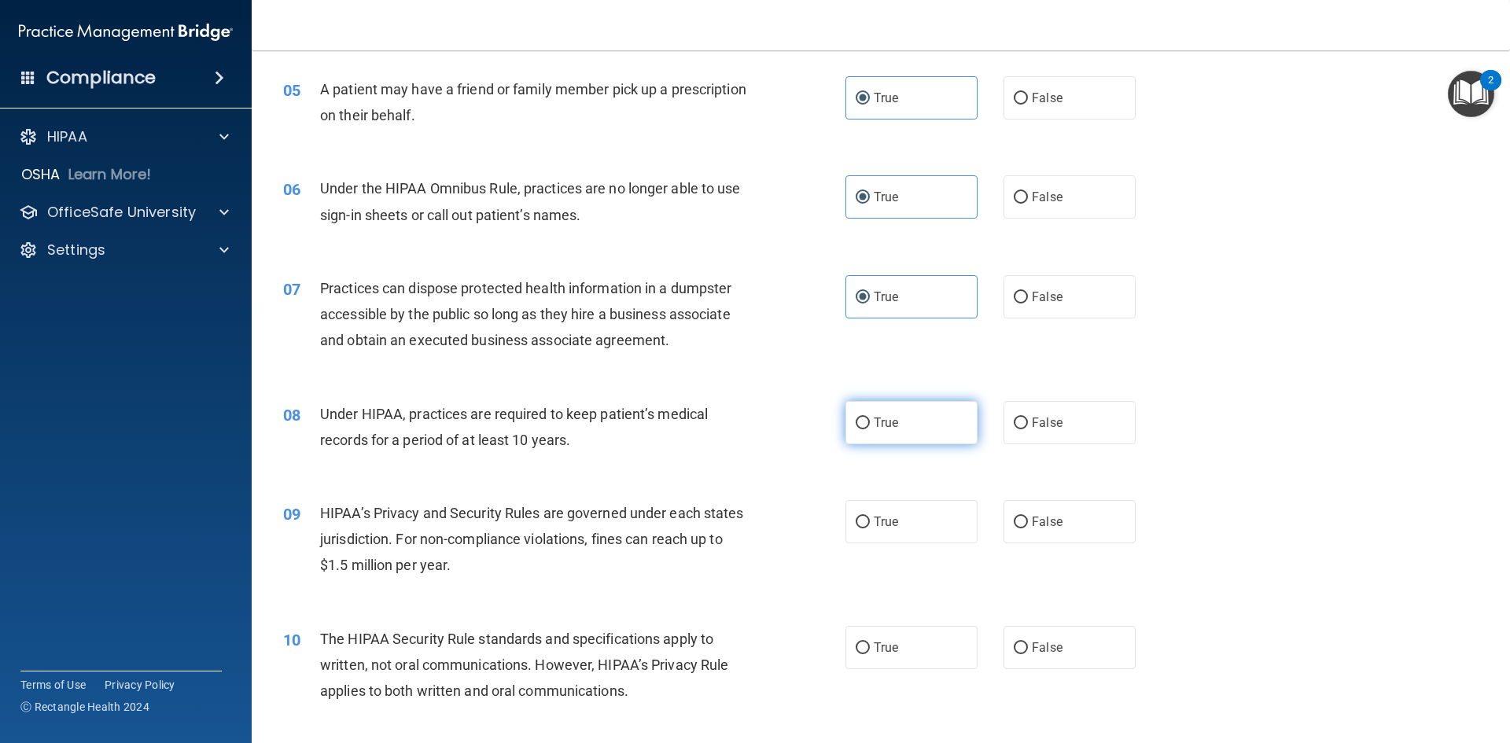
click at [906, 415] on label "True" at bounding box center [912, 422] width 132 height 43
click at [870, 418] on input "True" at bounding box center [863, 424] width 14 height 12
radio input "true"
click at [884, 544] on div "09 HIPAA’s Privacy and Security Rules are governed under each states jurisdicti…" at bounding box center [880, 544] width 1219 height 126
click at [890, 533] on label "True" at bounding box center [912, 521] width 132 height 43
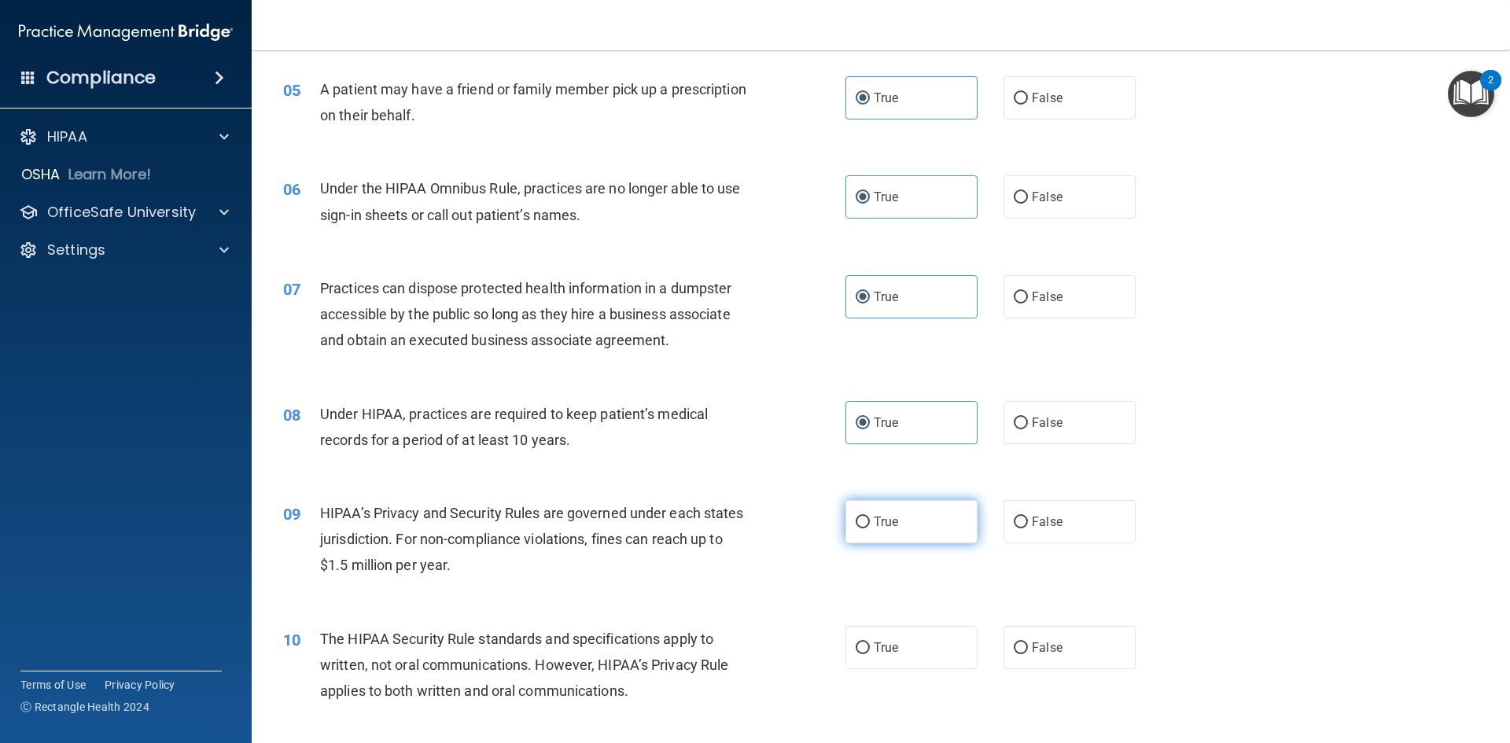
click at [870, 529] on input "True" at bounding box center [863, 523] width 14 height 12
radio input "true"
click at [883, 628] on label "True" at bounding box center [912, 647] width 132 height 43
click at [870, 643] on input "True" at bounding box center [863, 649] width 14 height 12
radio input "true"
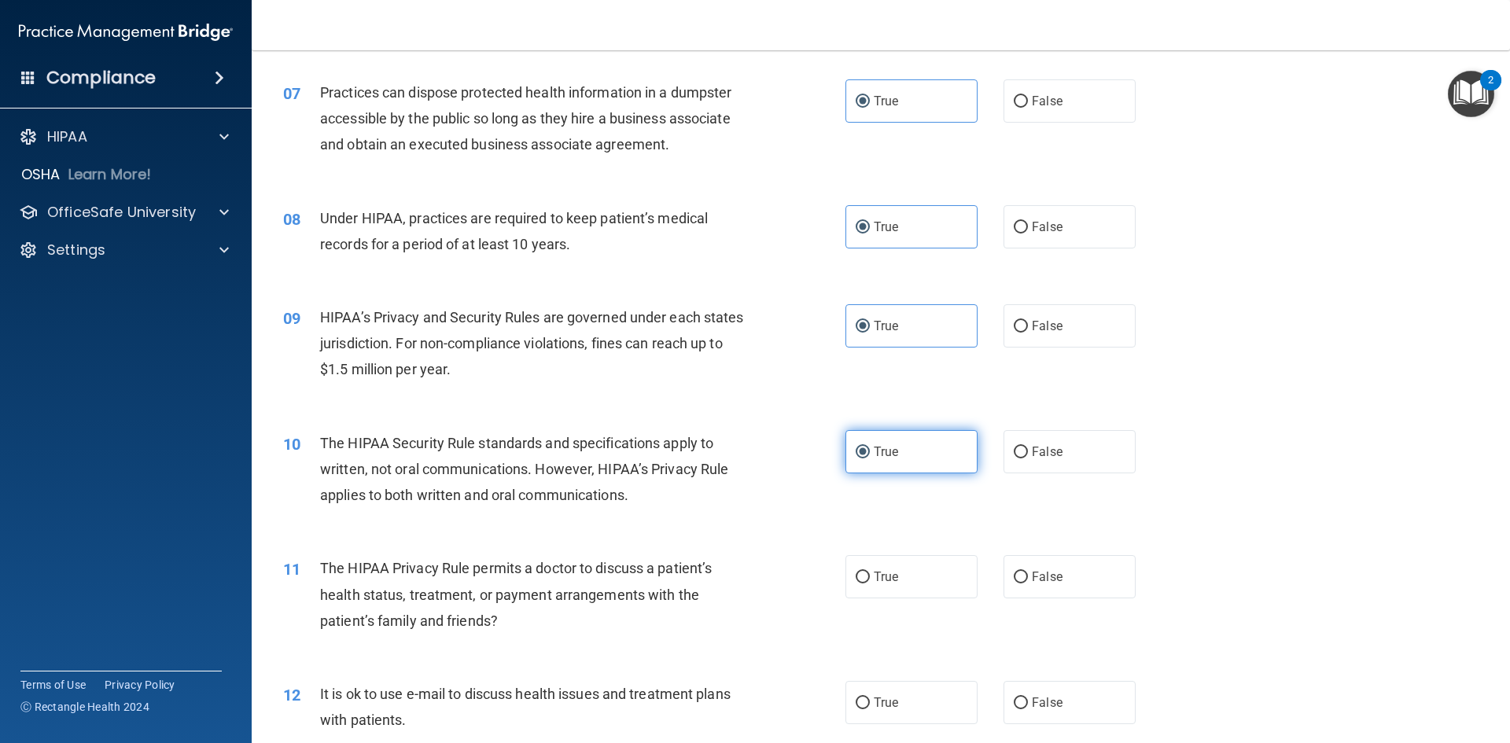
scroll to position [944, 0]
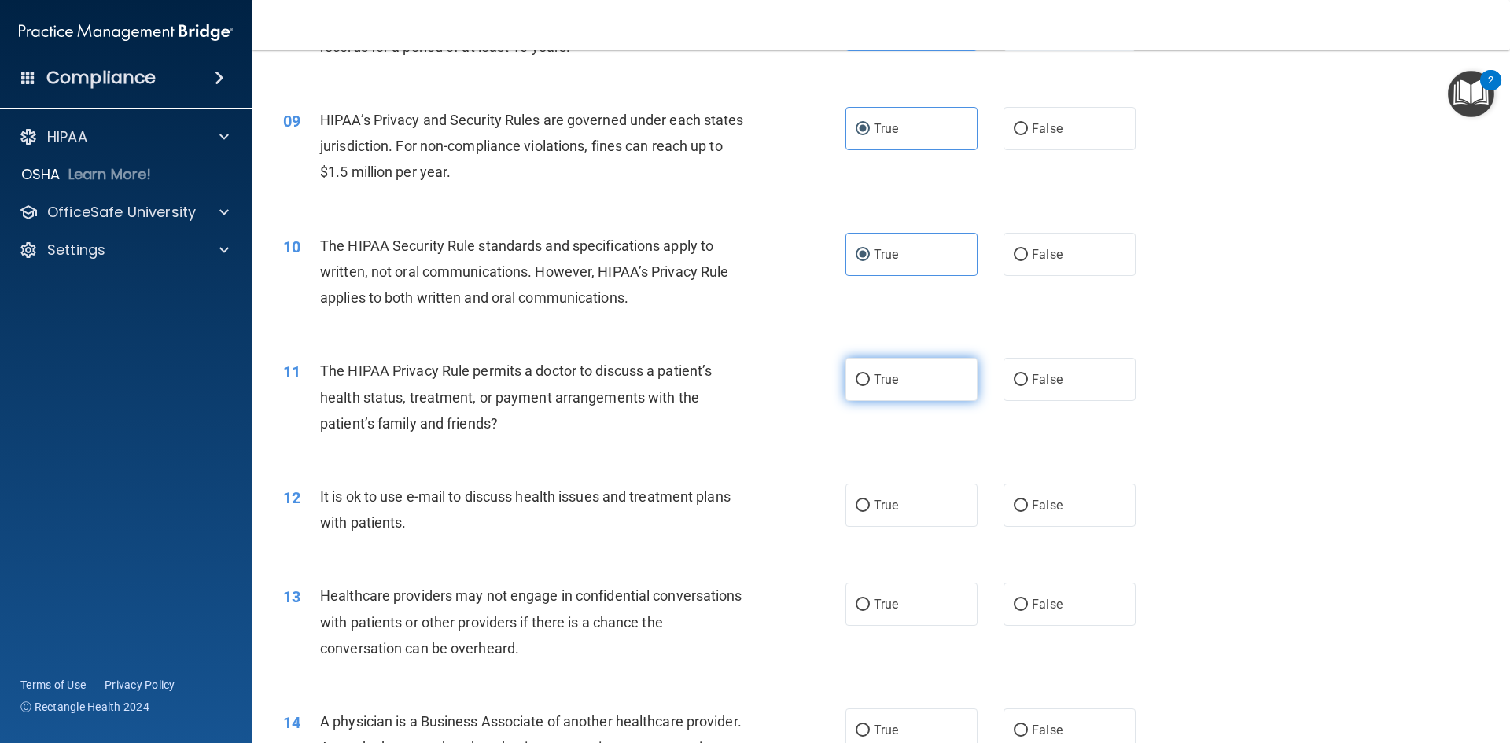
click at [915, 370] on label "True" at bounding box center [912, 379] width 132 height 43
click at [870, 374] on input "True" at bounding box center [863, 380] width 14 height 12
radio input "true"
click at [885, 507] on span "True" at bounding box center [886, 505] width 24 height 15
click at [870, 507] on input "True" at bounding box center [863, 506] width 14 height 12
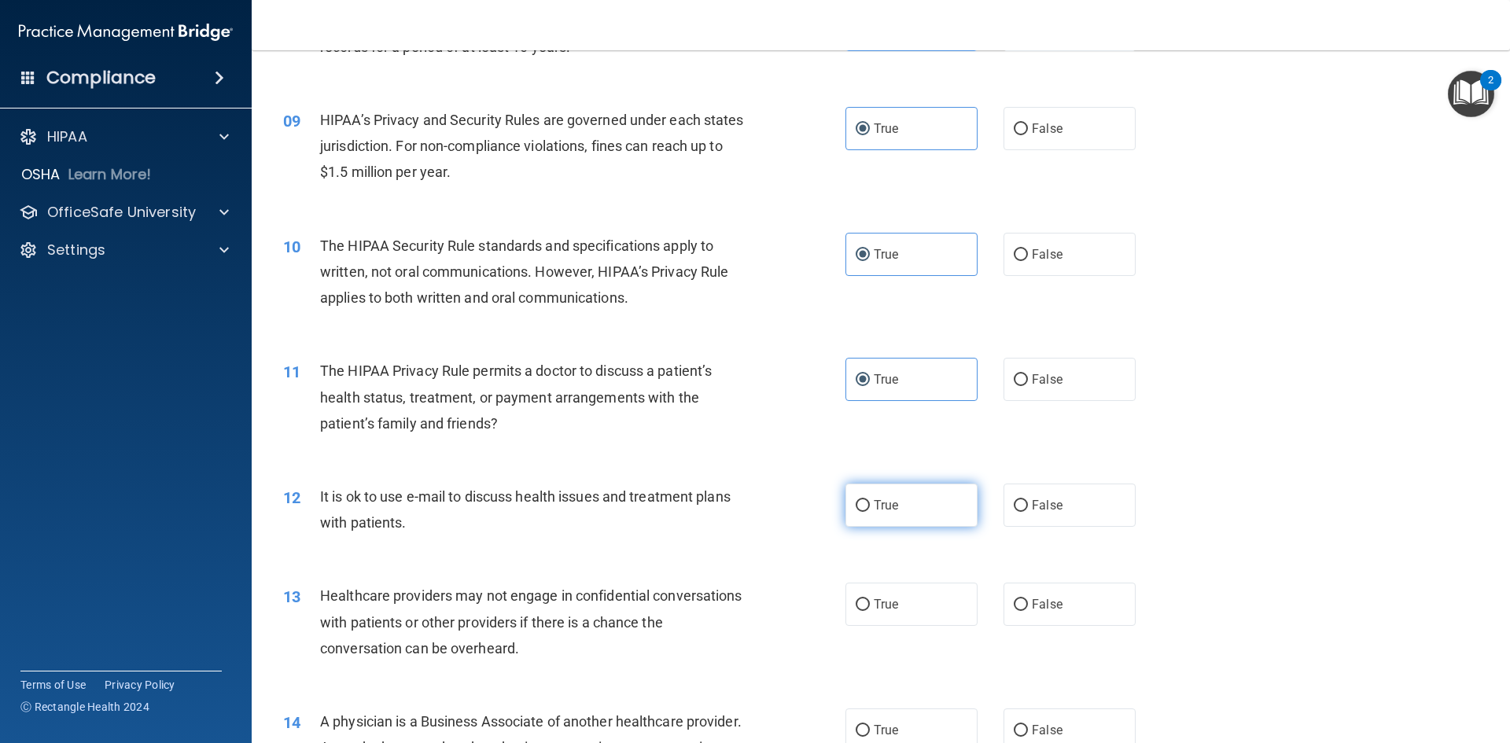
radio input "true"
click at [877, 589] on label "True" at bounding box center [912, 604] width 132 height 43
click at [870, 599] on input "True" at bounding box center [863, 605] width 14 height 12
radio input "true"
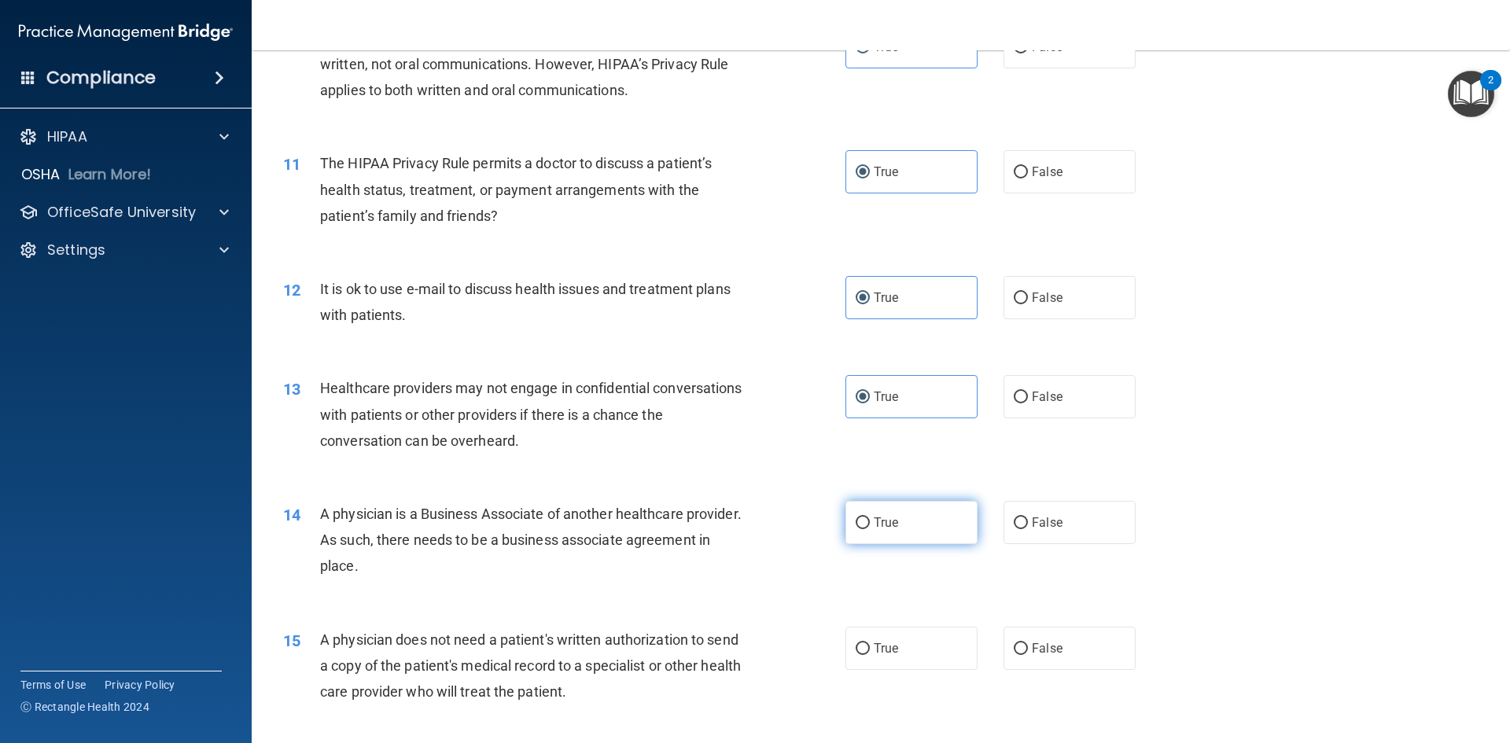
scroll to position [1180, 0]
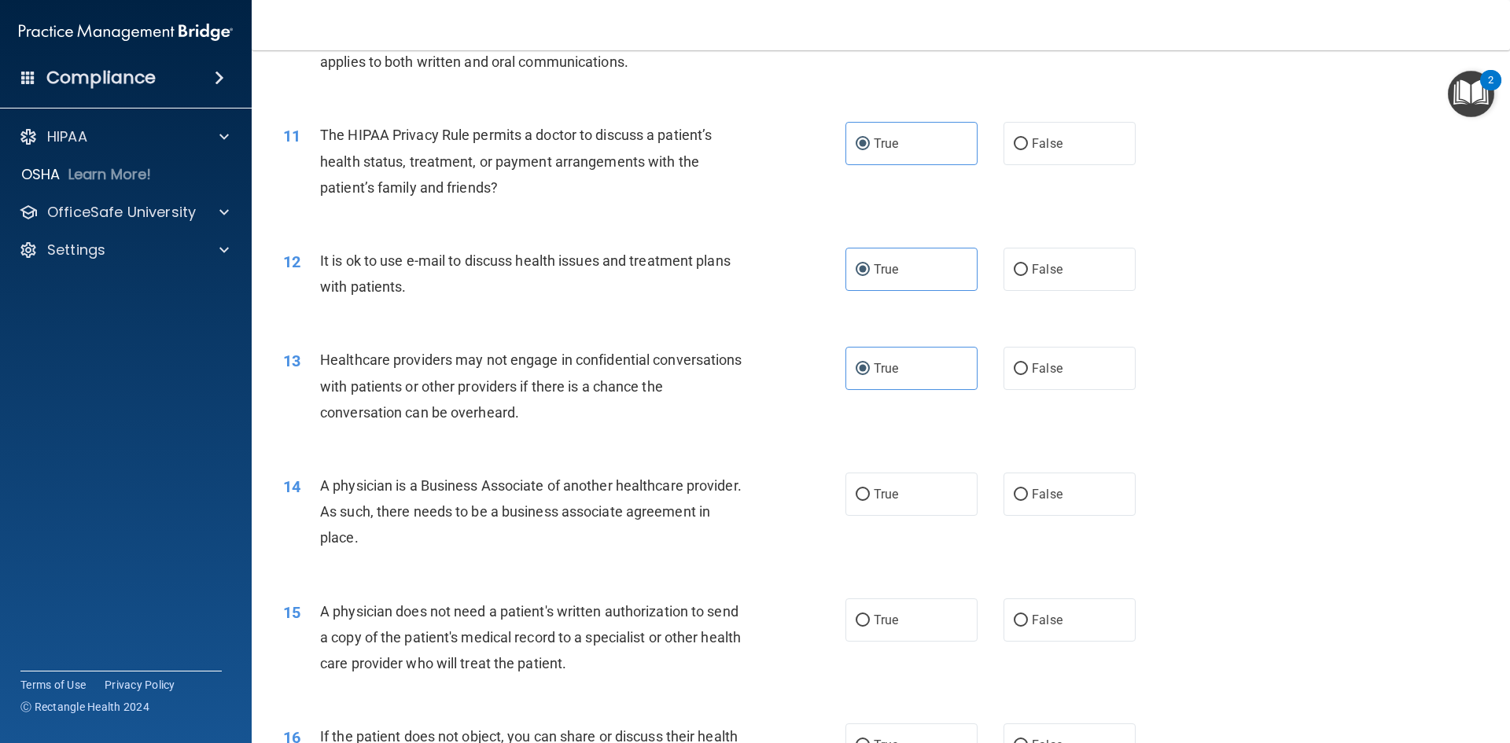
click at [948, 469] on div "14 A physician is a Business Associate of another healthcare provider. As such,…" at bounding box center [880, 516] width 1219 height 126
click at [934, 502] on label "True" at bounding box center [912, 494] width 132 height 43
click at [870, 501] on input "True" at bounding box center [863, 495] width 14 height 12
radio input "true"
click at [894, 612] on label "True" at bounding box center [912, 620] width 132 height 43
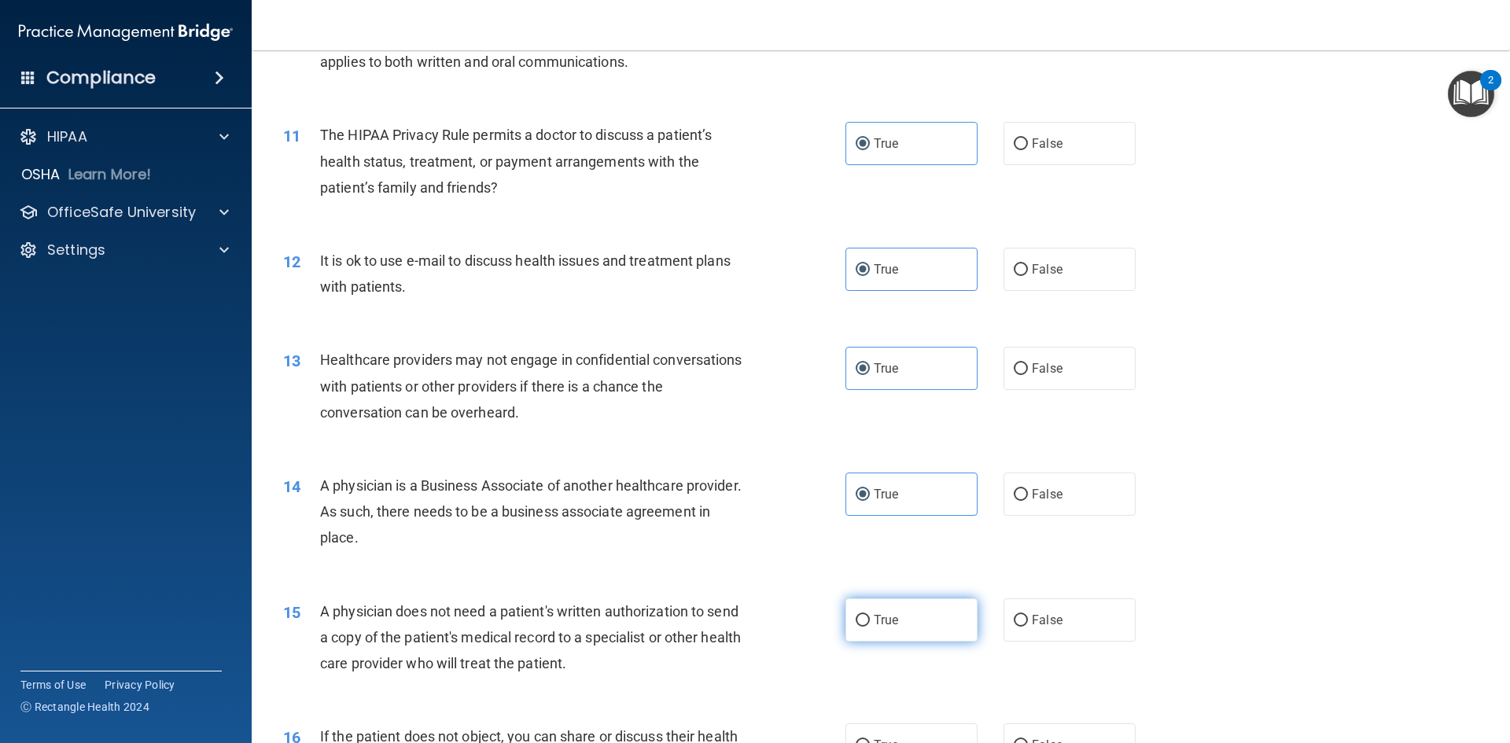
click at [870, 615] on input "True" at bounding box center [863, 621] width 14 height 12
radio input "true"
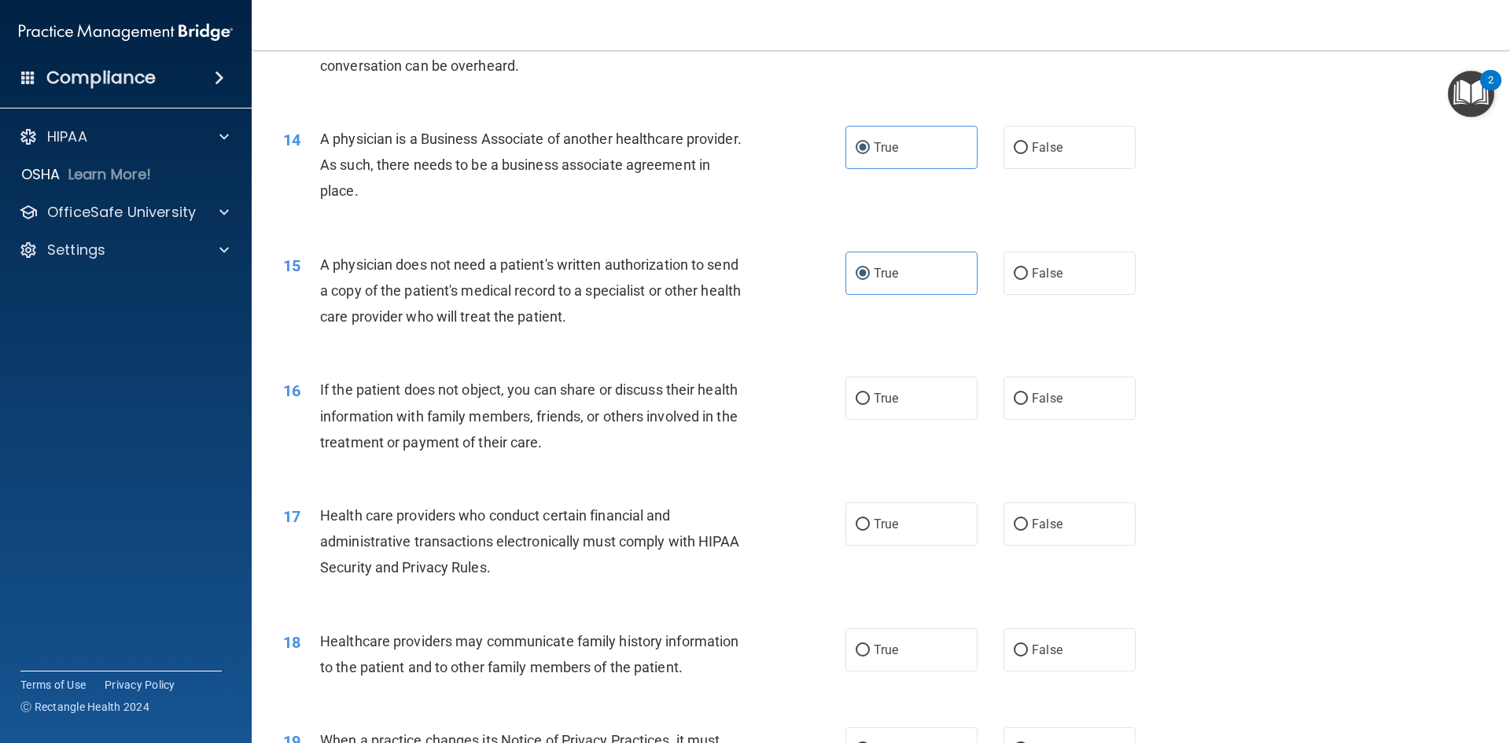
scroll to position [1573, 0]
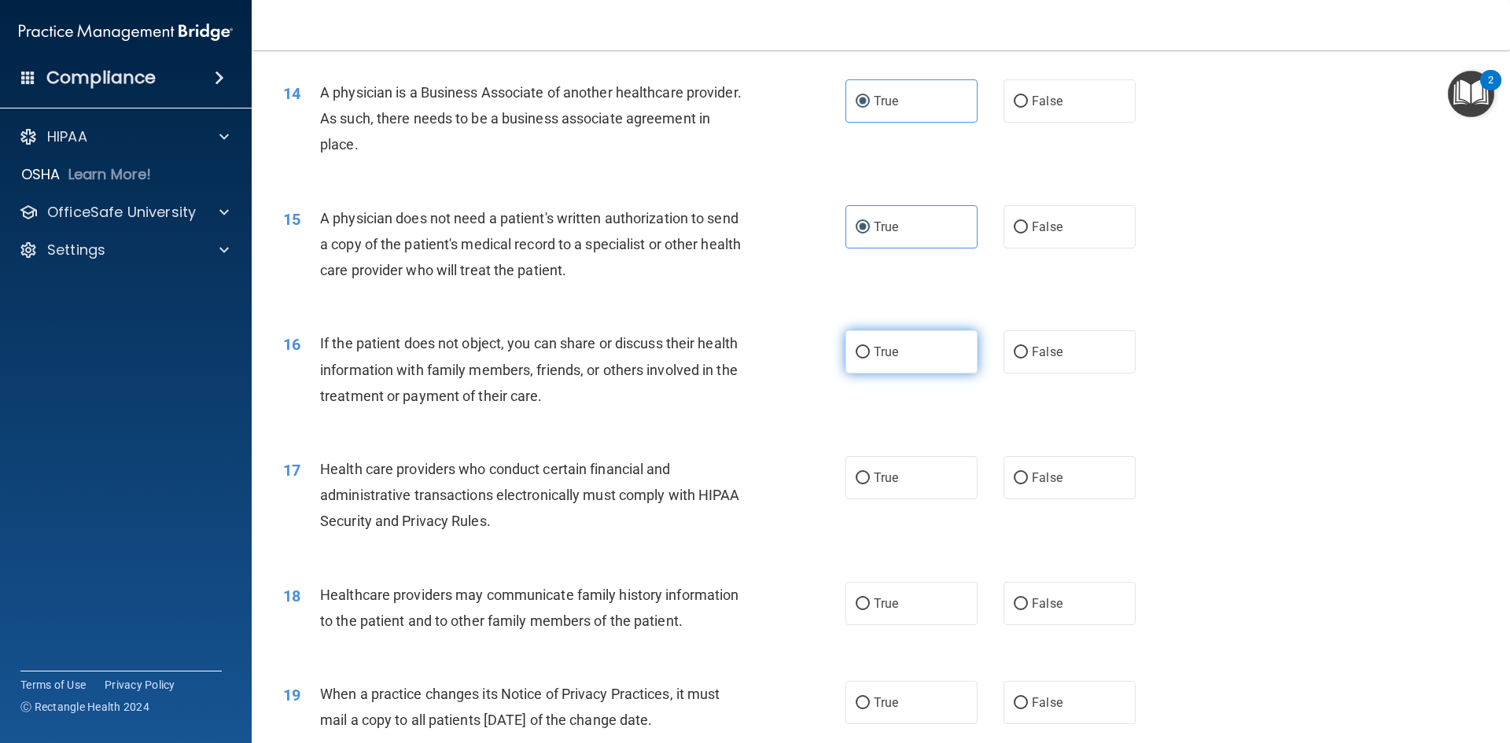
click at [927, 349] on label "True" at bounding box center [912, 351] width 132 height 43
click at [870, 349] on input "True" at bounding box center [863, 353] width 14 height 12
radio input "true"
click at [886, 476] on span "True" at bounding box center [886, 477] width 24 height 15
click at [870, 476] on input "True" at bounding box center [863, 479] width 14 height 12
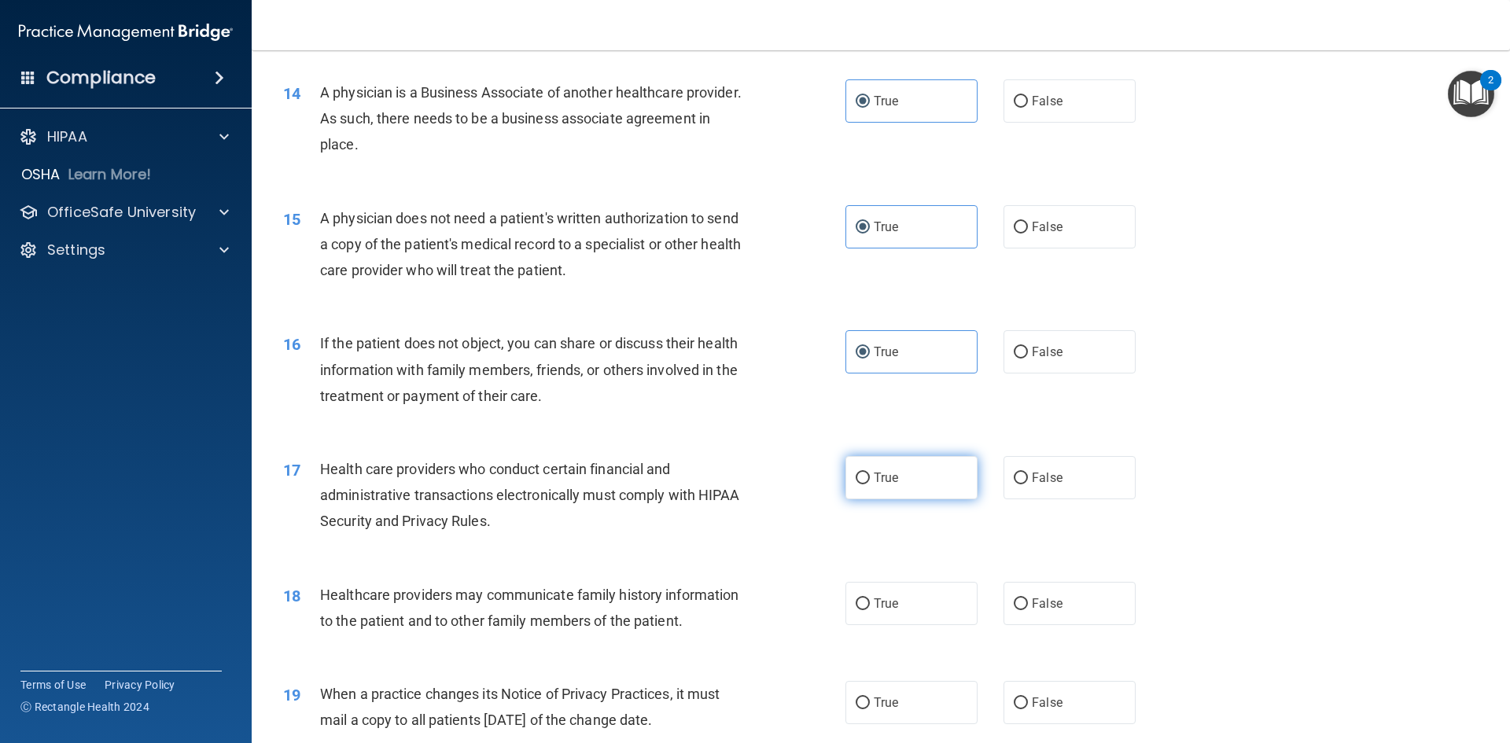
radio input "true"
click at [874, 609] on span "True" at bounding box center [886, 603] width 24 height 15
click at [870, 609] on input "True" at bounding box center [863, 605] width 14 height 12
radio input "true"
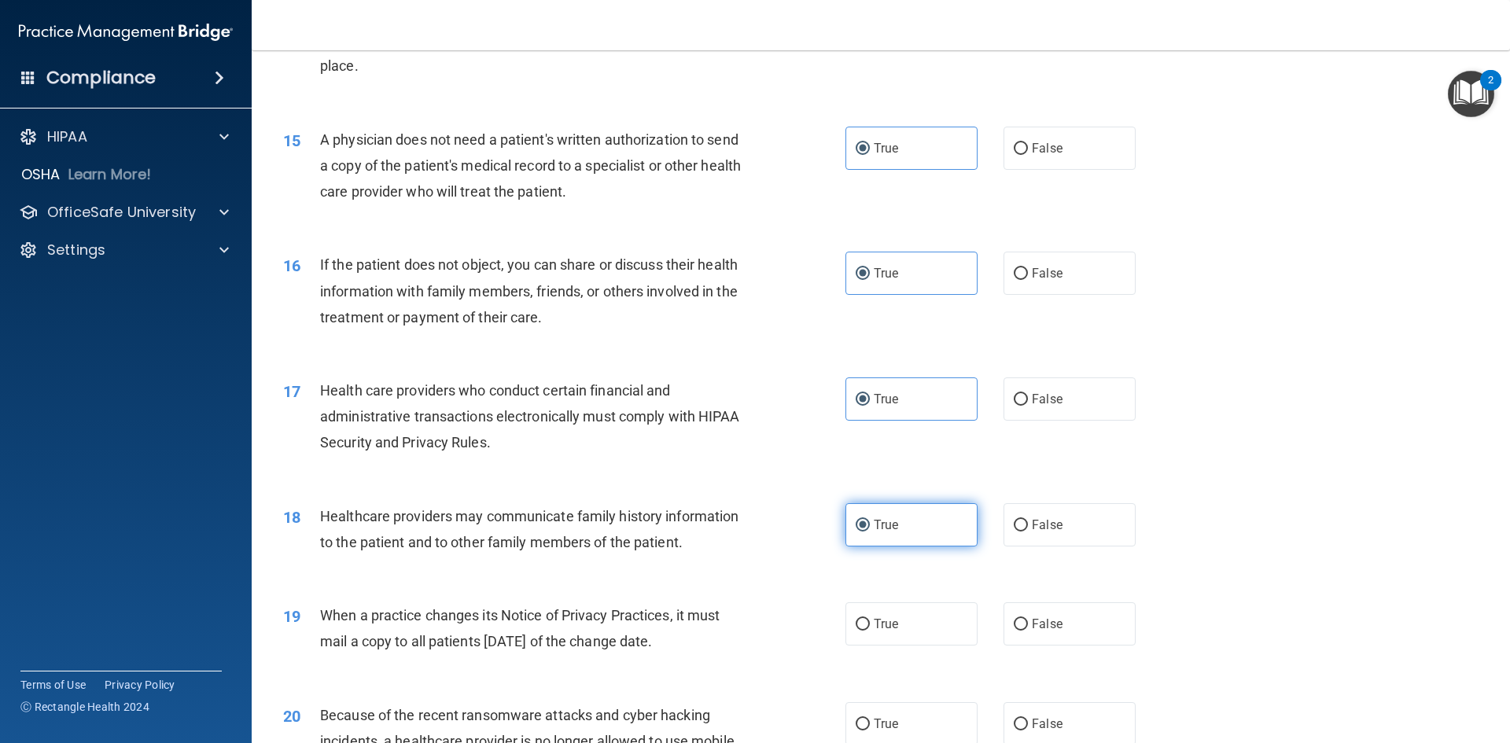
scroll to position [1888, 0]
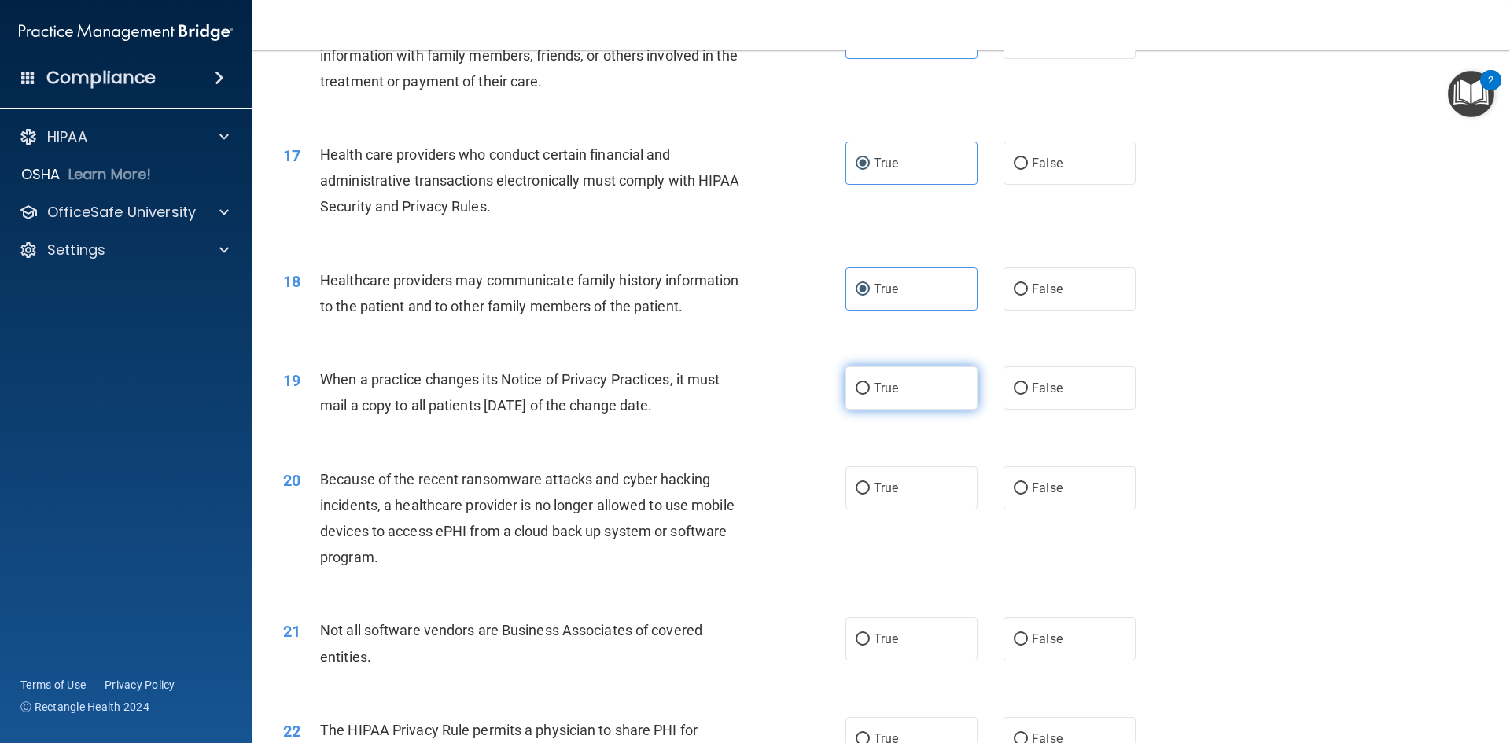
click at [917, 375] on label "True" at bounding box center [912, 388] width 132 height 43
click at [870, 383] on input "True" at bounding box center [863, 389] width 14 height 12
radio input "true"
click at [893, 477] on label "True" at bounding box center [912, 487] width 132 height 43
click at [870, 483] on input "True" at bounding box center [863, 489] width 14 height 12
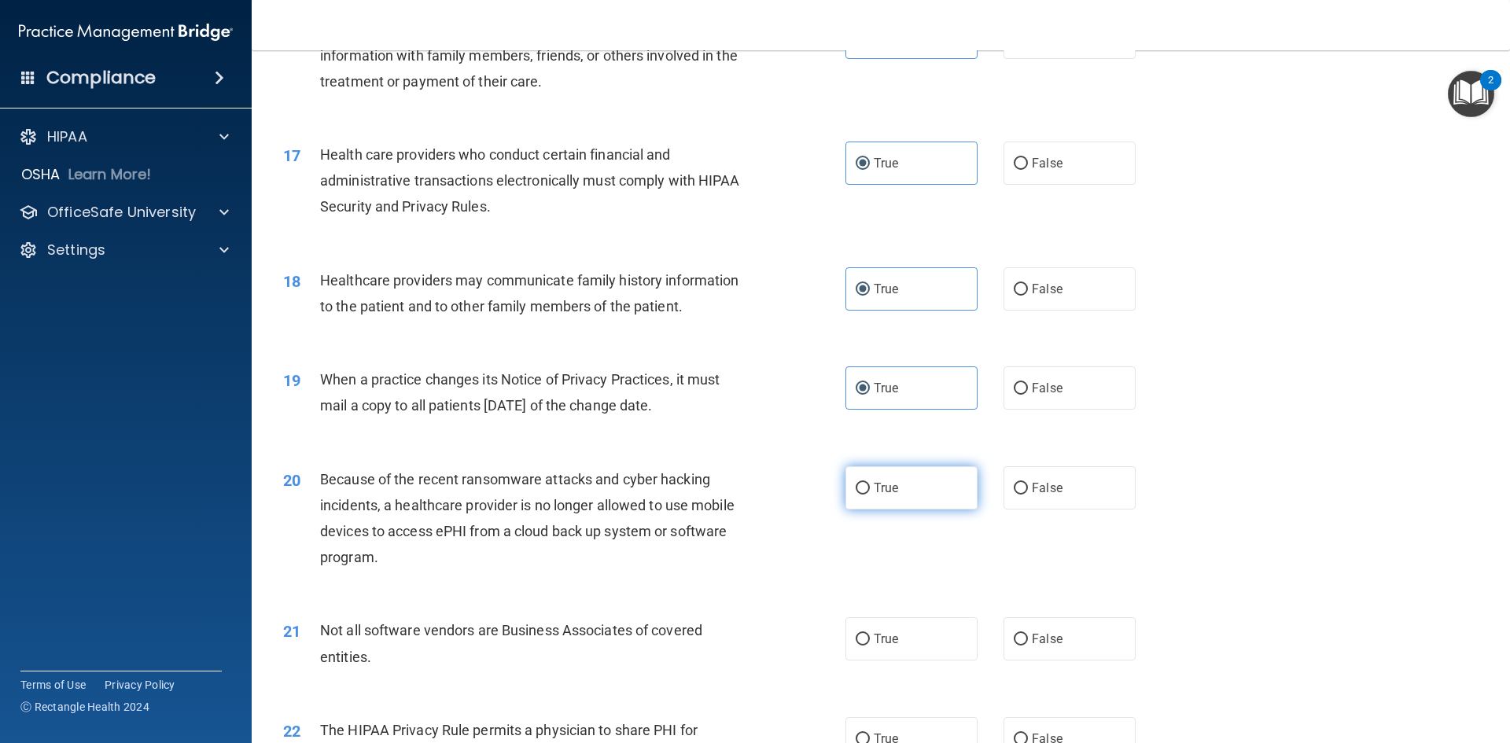
radio input "true"
click at [875, 642] on span "True" at bounding box center [886, 639] width 24 height 15
click at [870, 642] on input "True" at bounding box center [863, 640] width 14 height 12
radio input "true"
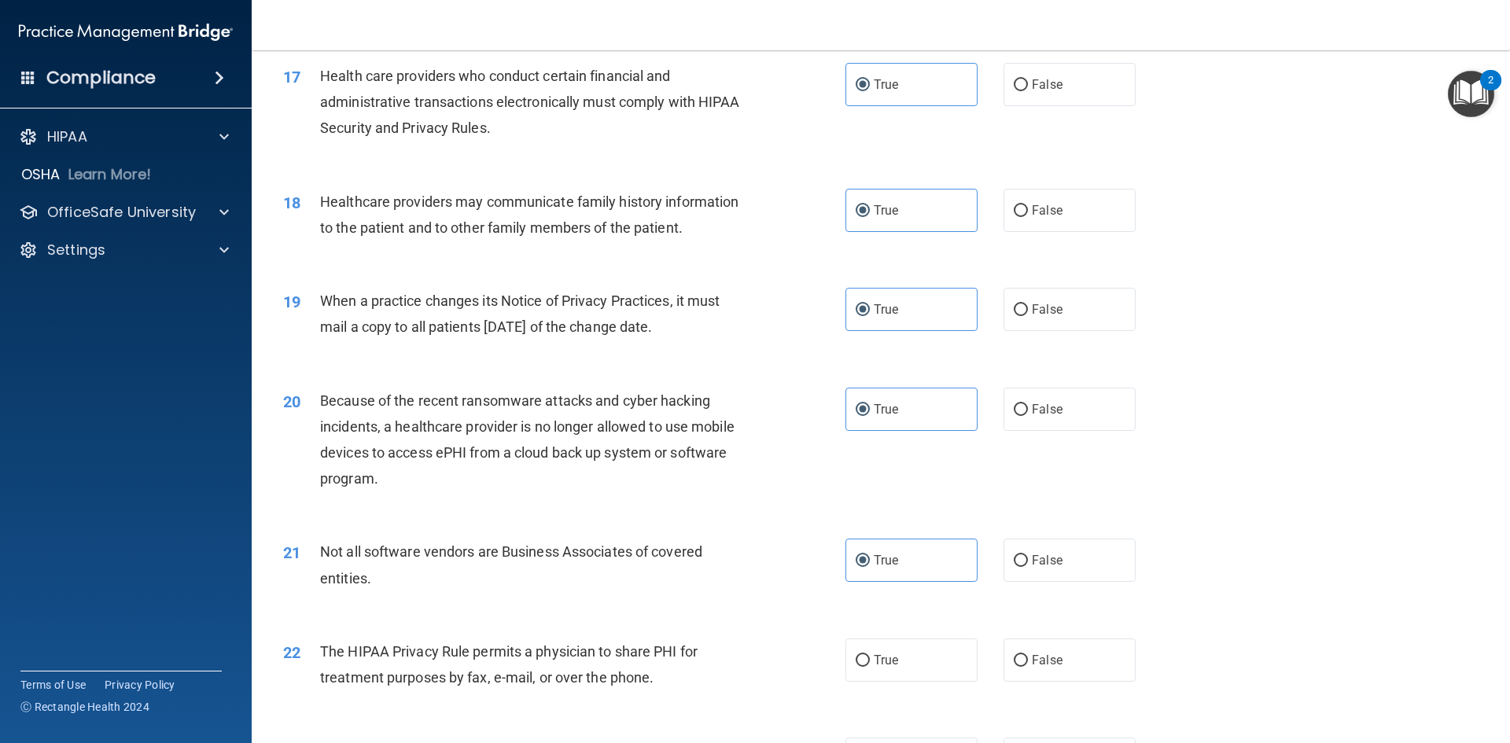
scroll to position [2045, 0]
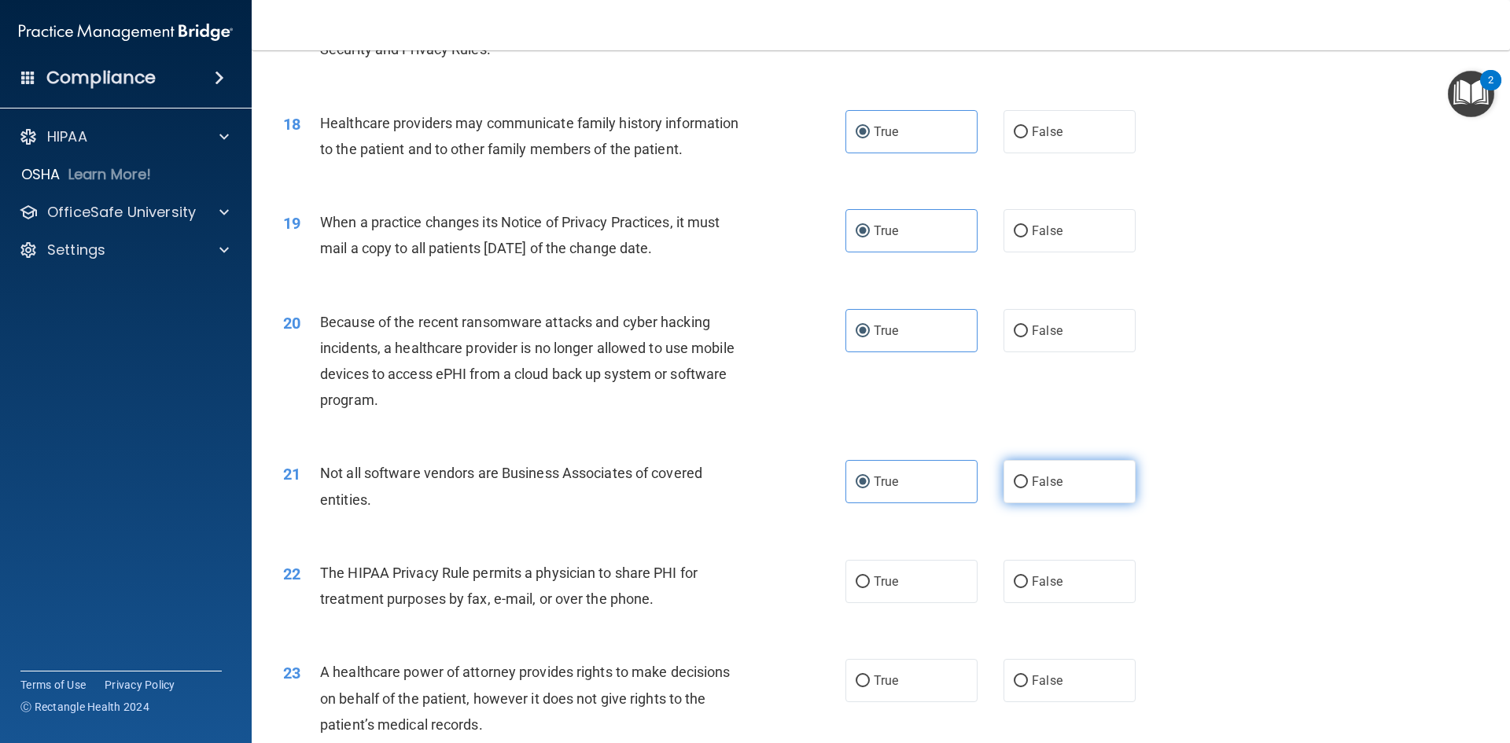
click at [1030, 502] on label "False" at bounding box center [1070, 481] width 132 height 43
click at [1028, 488] on input "False" at bounding box center [1021, 483] width 14 height 12
radio input "true"
radio input "false"
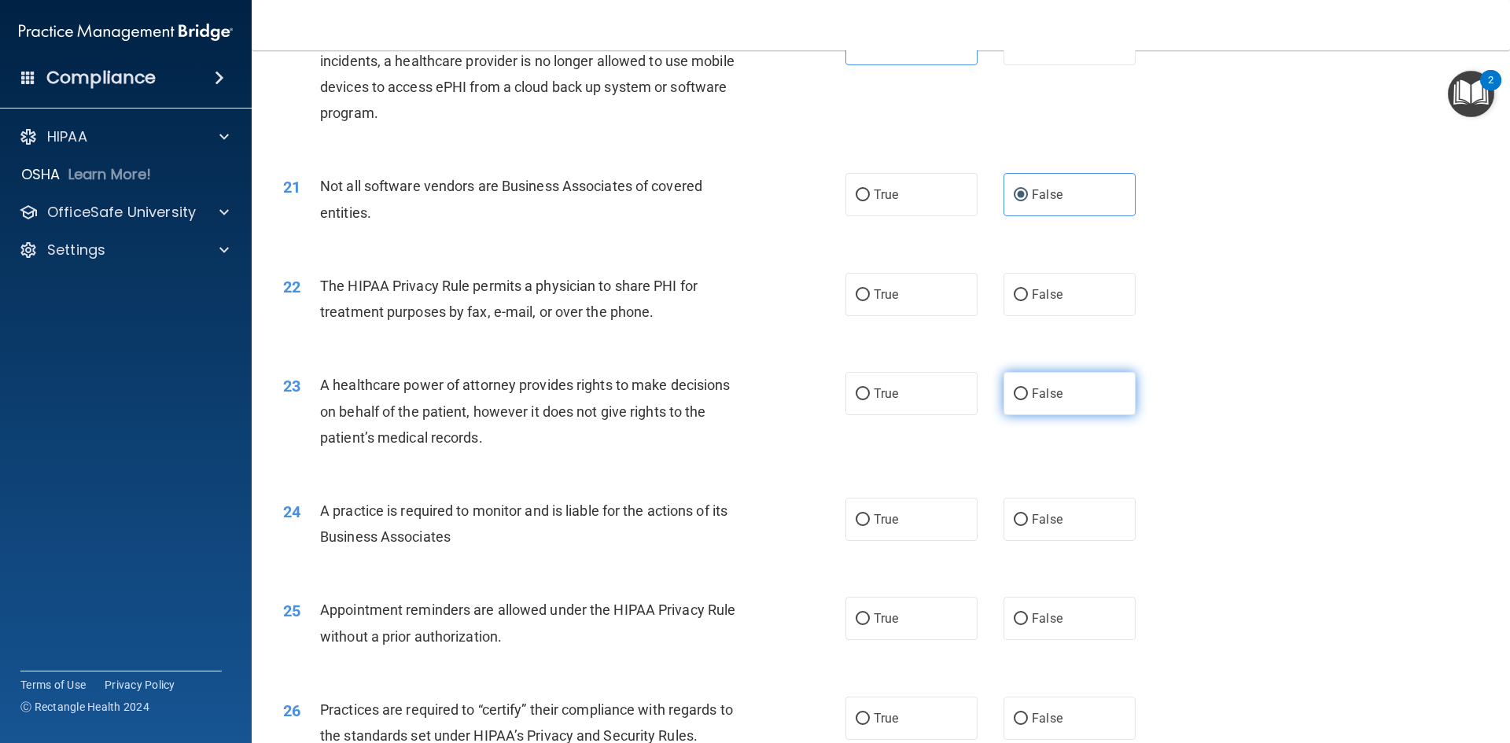
scroll to position [2360, 0]
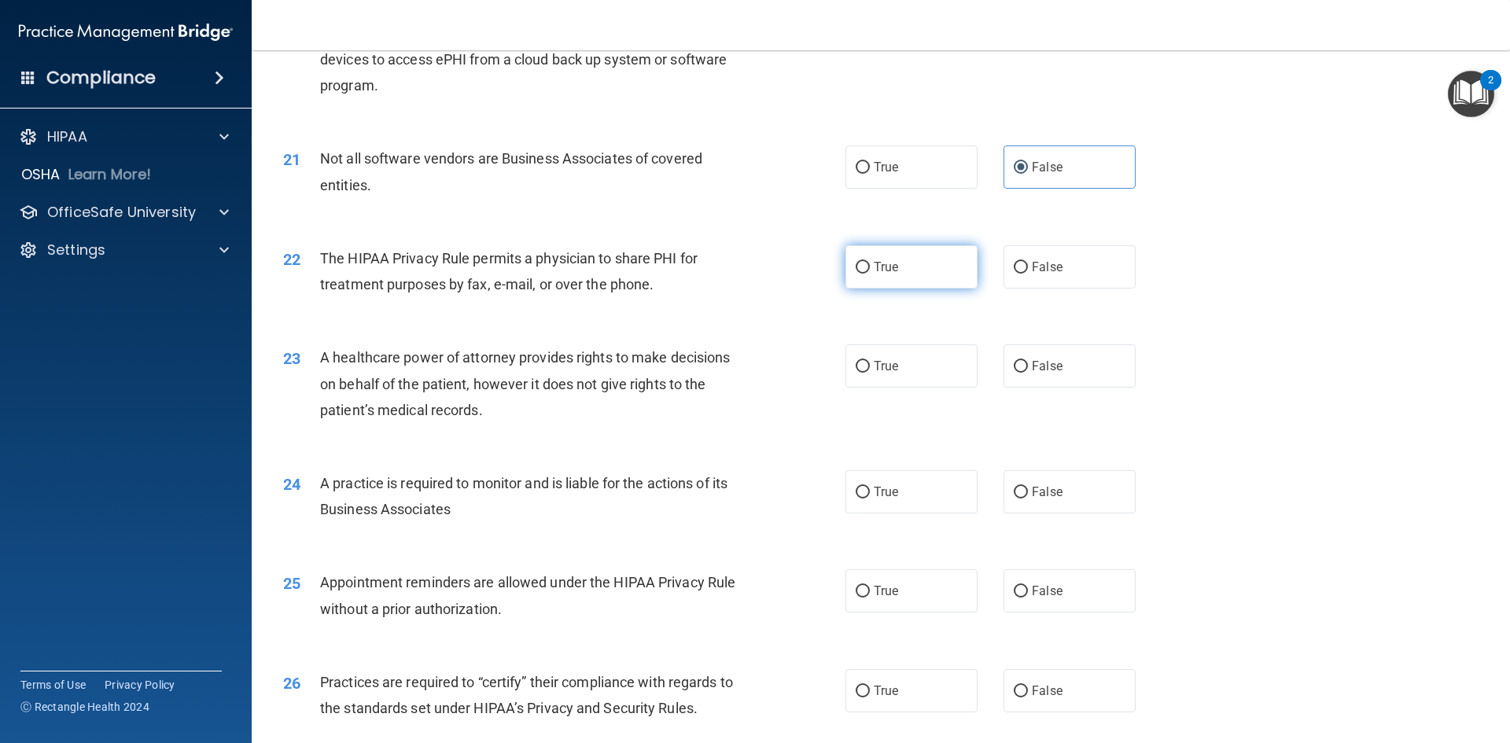
click at [870, 277] on label "True" at bounding box center [912, 266] width 132 height 43
click at [870, 274] on input "True" at bounding box center [863, 268] width 14 height 12
radio input "true"
click at [868, 356] on label "True" at bounding box center [912, 366] width 132 height 43
click at [868, 361] on input "True" at bounding box center [863, 367] width 14 height 12
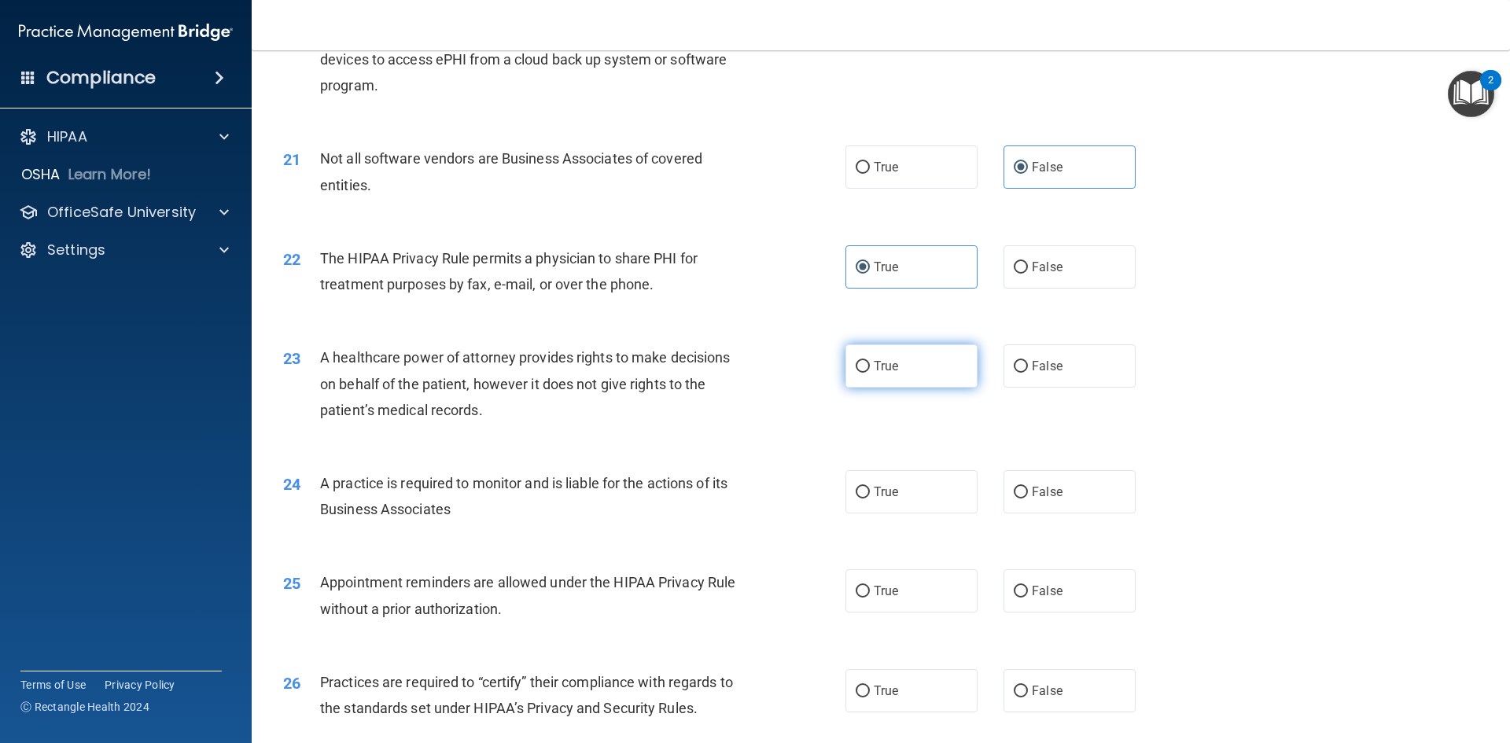
radio input "true"
click at [856, 494] on input "True" at bounding box center [863, 493] width 14 height 12
radio input "true"
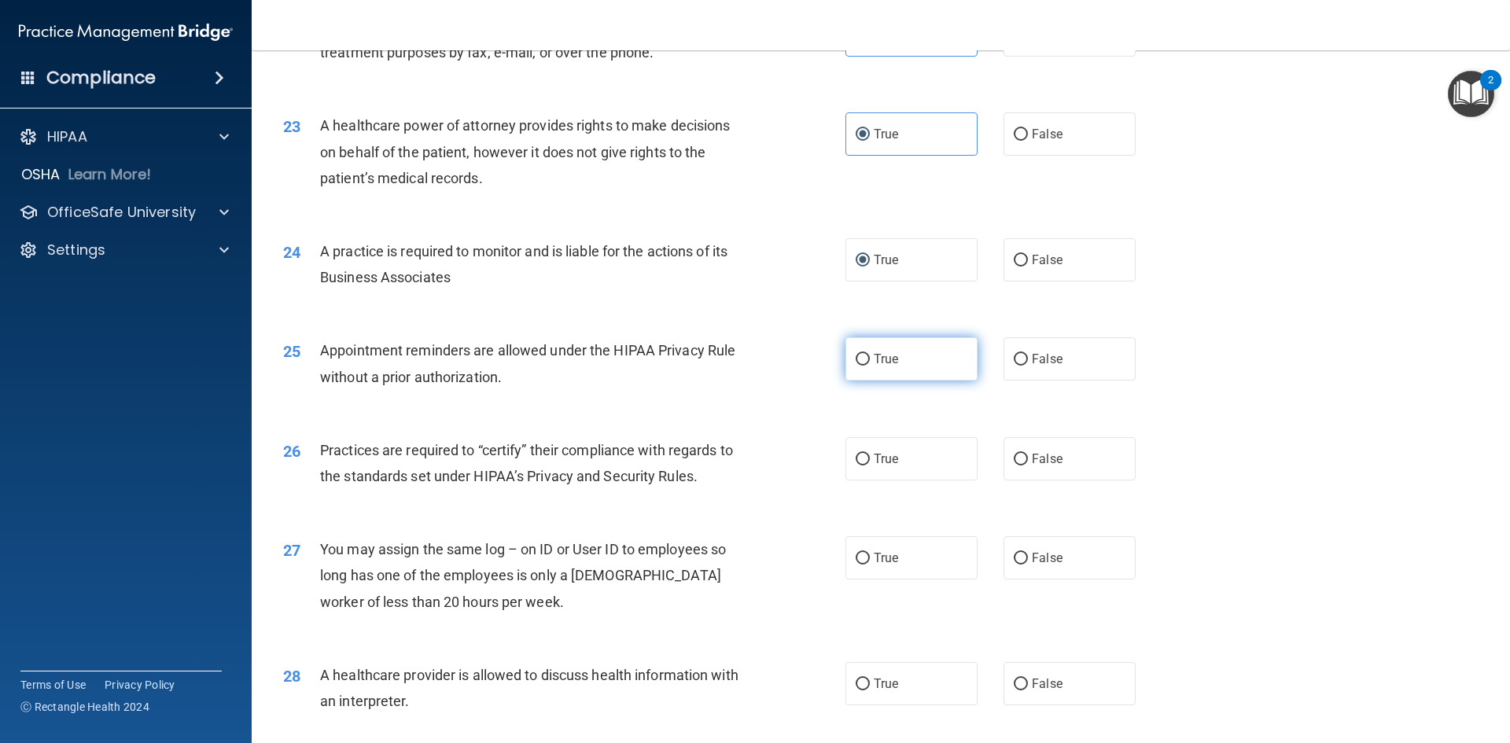
scroll to position [2596, 0]
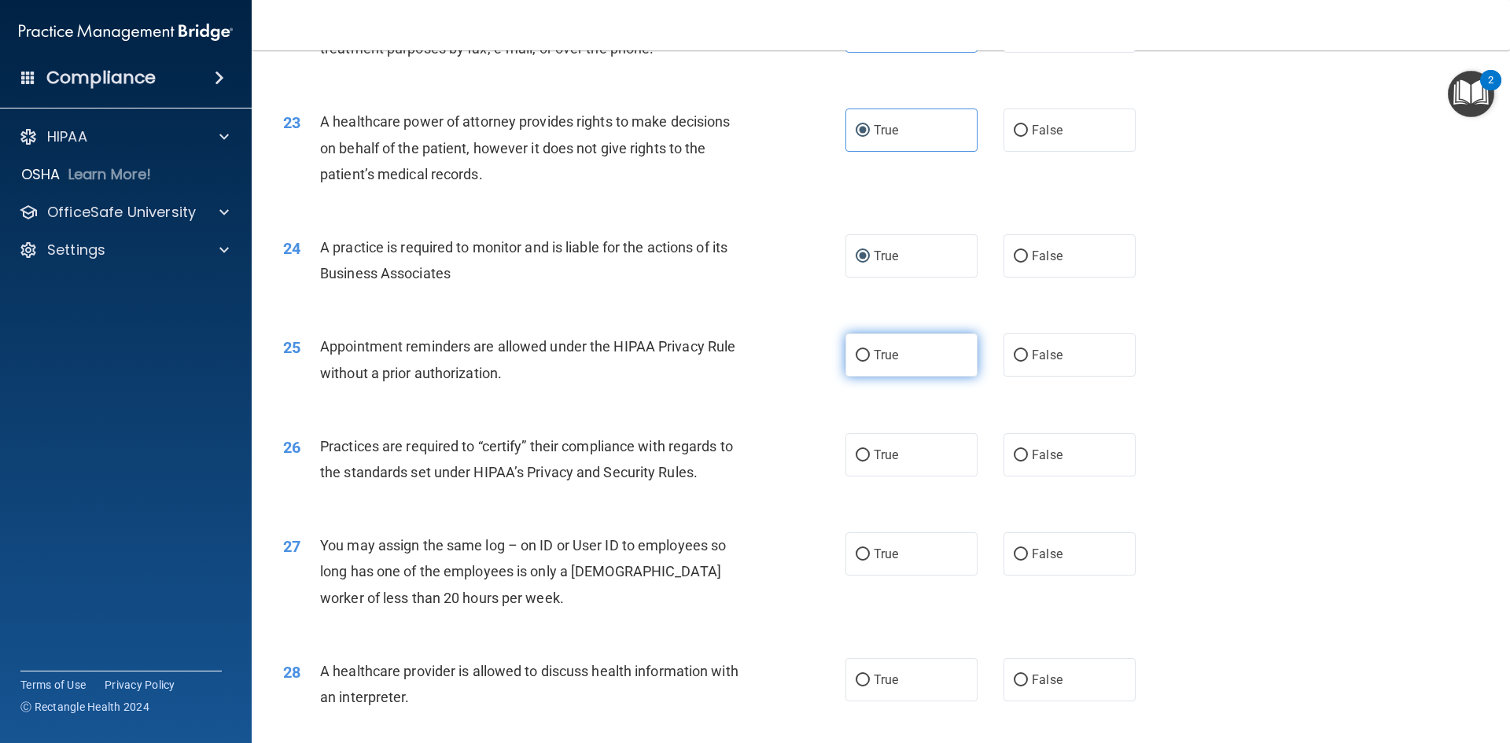
click at [893, 362] on span "True" at bounding box center [886, 355] width 24 height 15
click at [870, 362] on input "True" at bounding box center [863, 356] width 14 height 12
radio input "true"
click at [864, 483] on div "26 Practices are required to “certify” their compliance with regards to the sta…" at bounding box center [880, 463] width 1219 height 99
click at [883, 468] on label "True" at bounding box center [912, 454] width 132 height 43
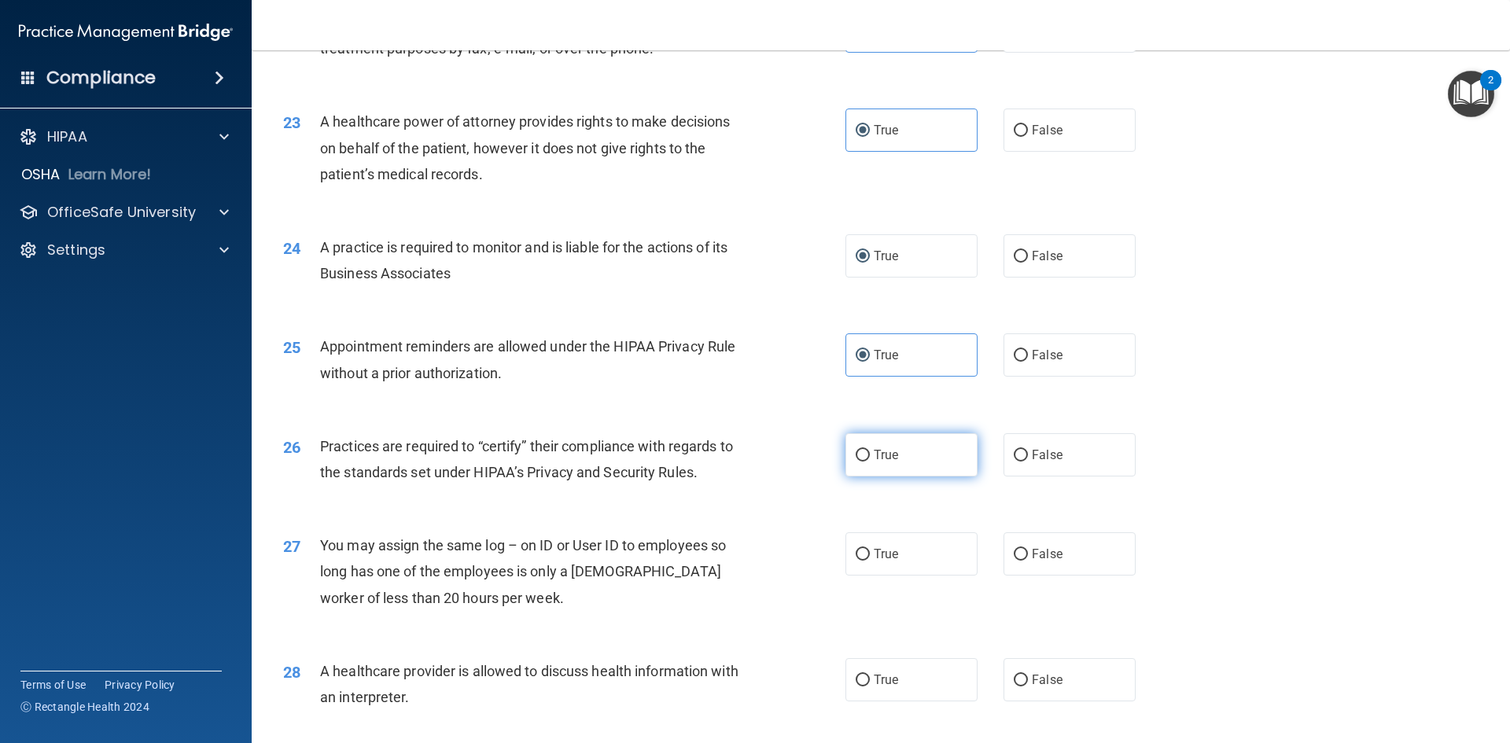
click at [870, 462] on input "True" at bounding box center [863, 456] width 14 height 12
radio input "true"
click at [882, 547] on span "True" at bounding box center [886, 554] width 24 height 15
click at [870, 549] on input "True" at bounding box center [863, 555] width 14 height 12
radio input "true"
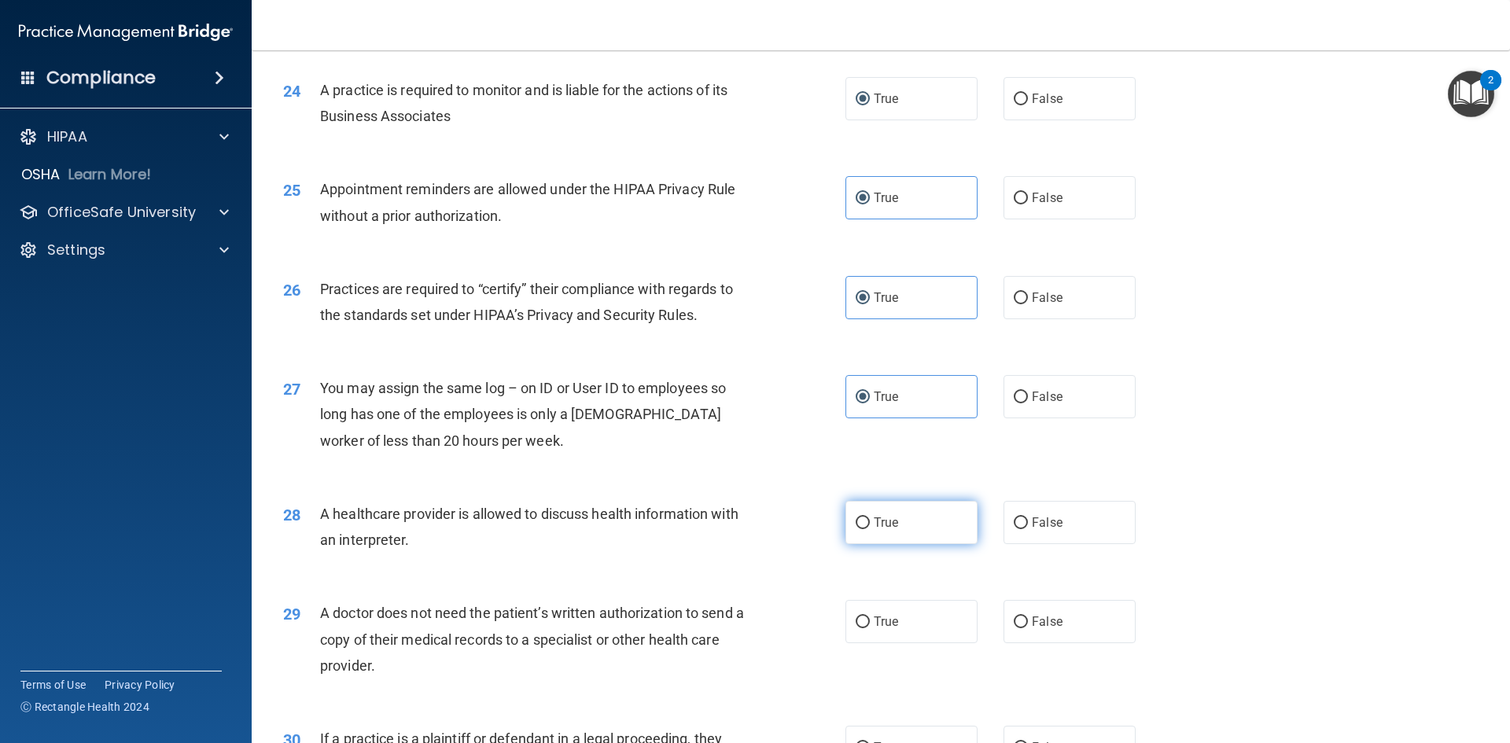
click at [890, 514] on label "True" at bounding box center [912, 522] width 132 height 43
click at [870, 518] on input "True" at bounding box center [863, 524] width 14 height 12
radio input "true"
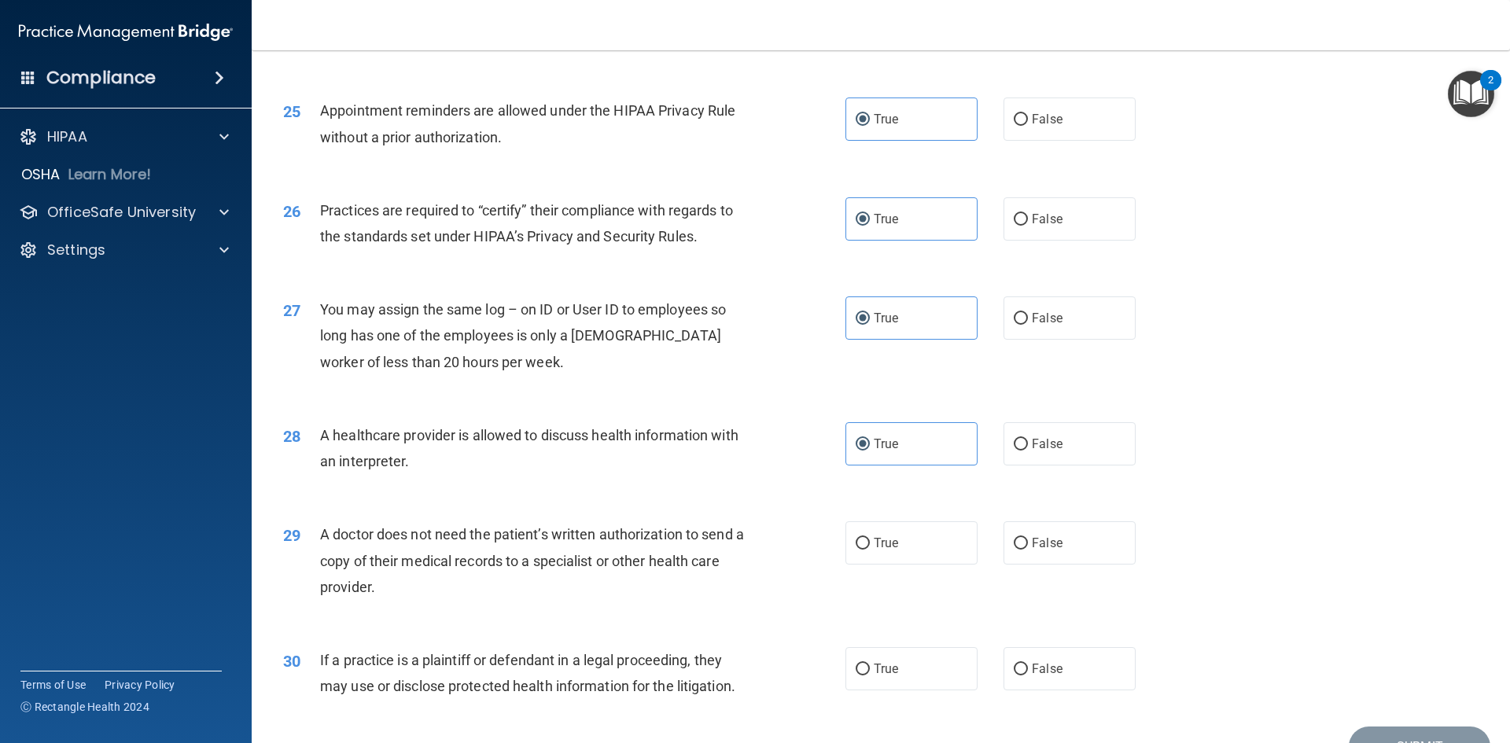
scroll to position [2918, 0]
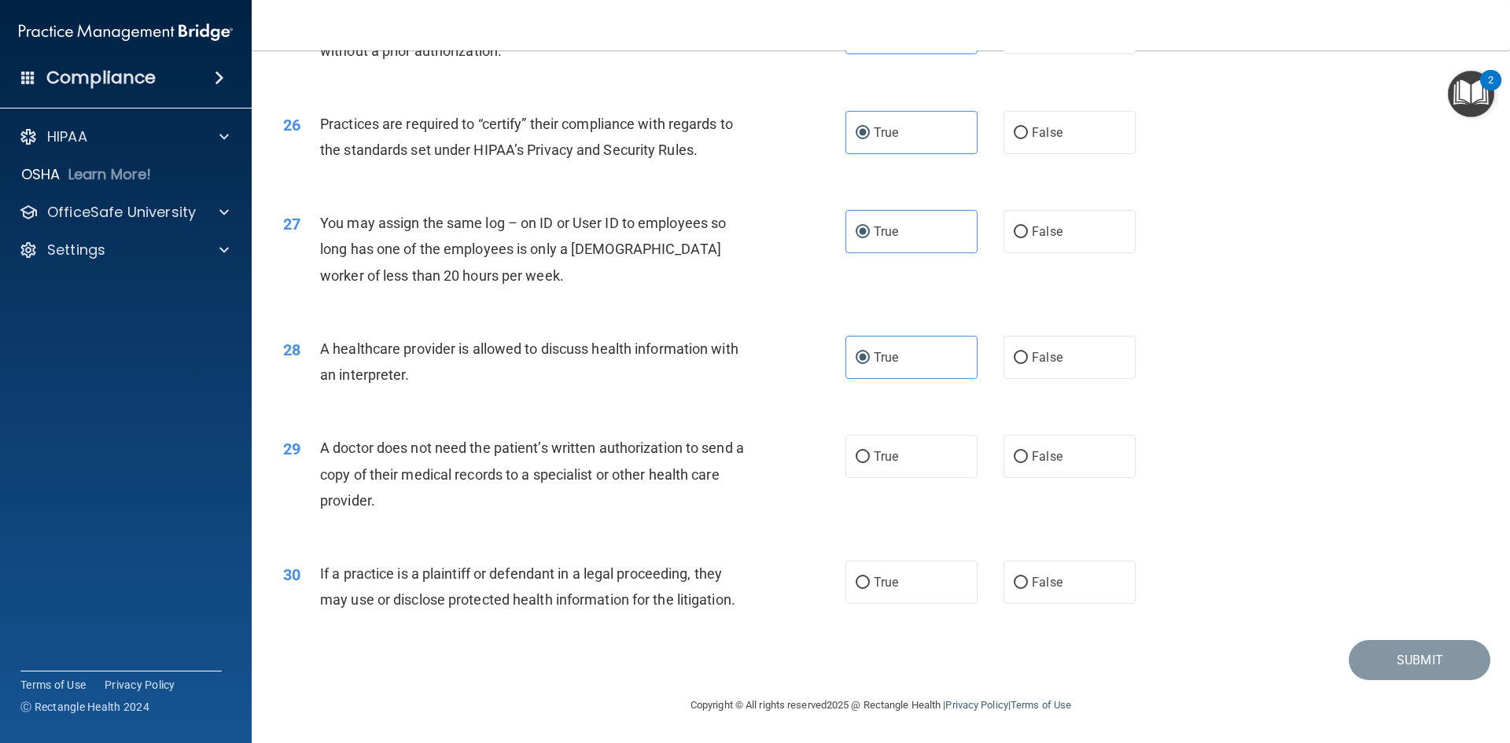
click at [911, 433] on div "29 A doctor does not need the patient’s written authorization to send a copy of…" at bounding box center [880, 478] width 1219 height 126
click at [911, 455] on label "True" at bounding box center [912, 456] width 132 height 43
click at [870, 455] on input "True" at bounding box center [863, 457] width 14 height 12
radio input "true"
click at [896, 571] on label "True" at bounding box center [912, 582] width 132 height 43
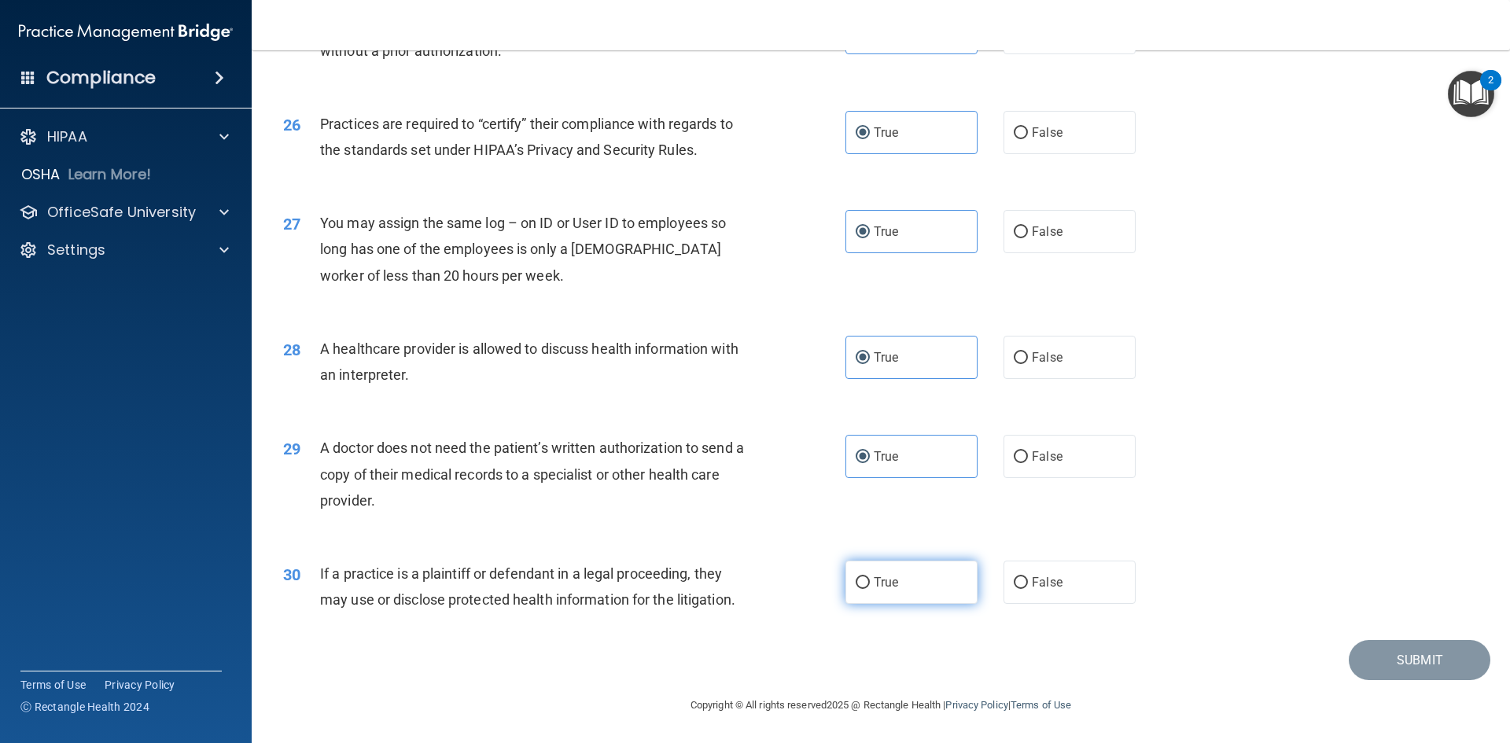
click at [870, 577] on input "True" at bounding box center [863, 583] width 14 height 12
radio input "true"
click at [1369, 659] on button "Submit" at bounding box center [1420, 660] width 142 height 40
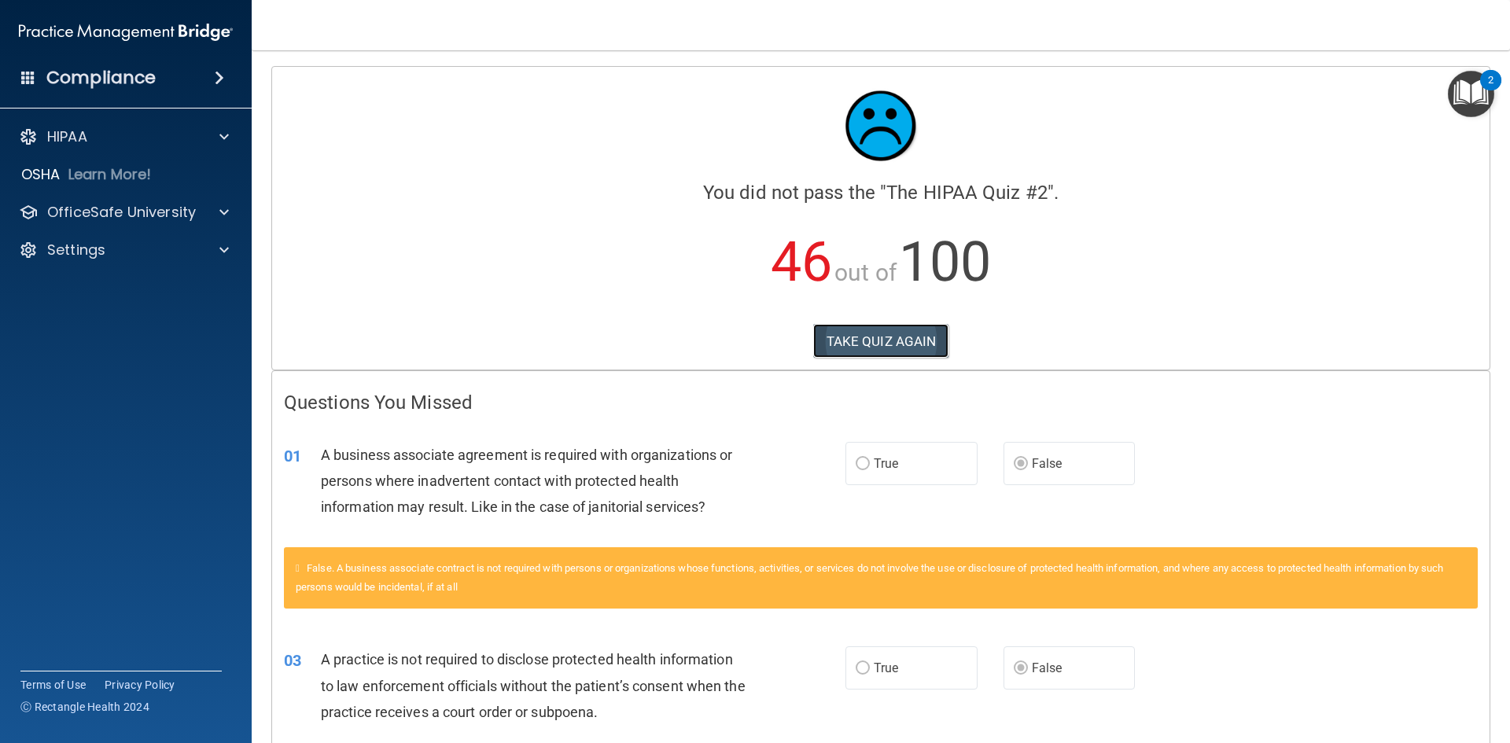
click at [879, 345] on button "TAKE QUIZ AGAIN" at bounding box center [881, 341] width 136 height 35
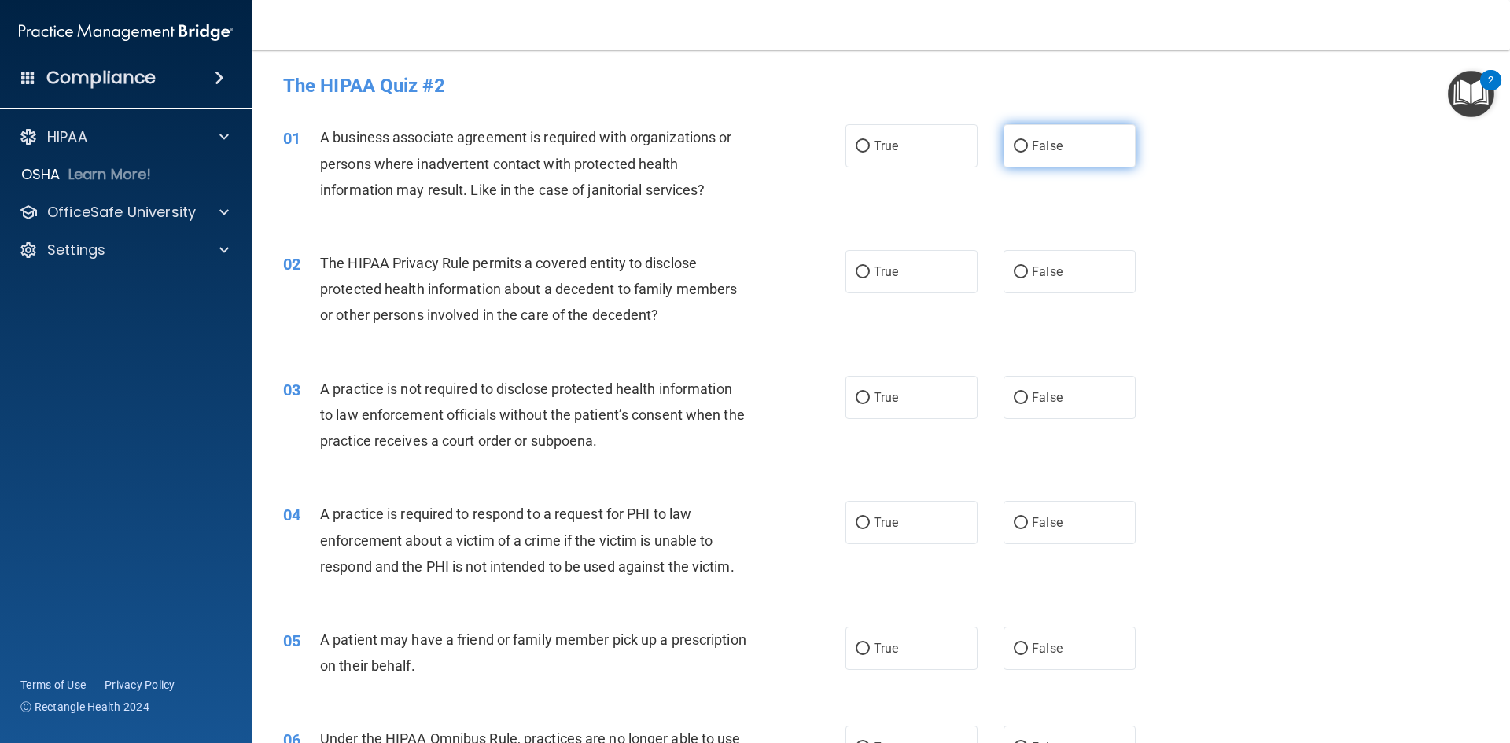
click at [1074, 157] on label "False" at bounding box center [1070, 145] width 132 height 43
click at [1028, 153] on input "False" at bounding box center [1021, 147] width 14 height 12
radio input "true"
click at [919, 267] on label "True" at bounding box center [912, 271] width 132 height 43
click at [870, 267] on input "True" at bounding box center [863, 273] width 14 height 12
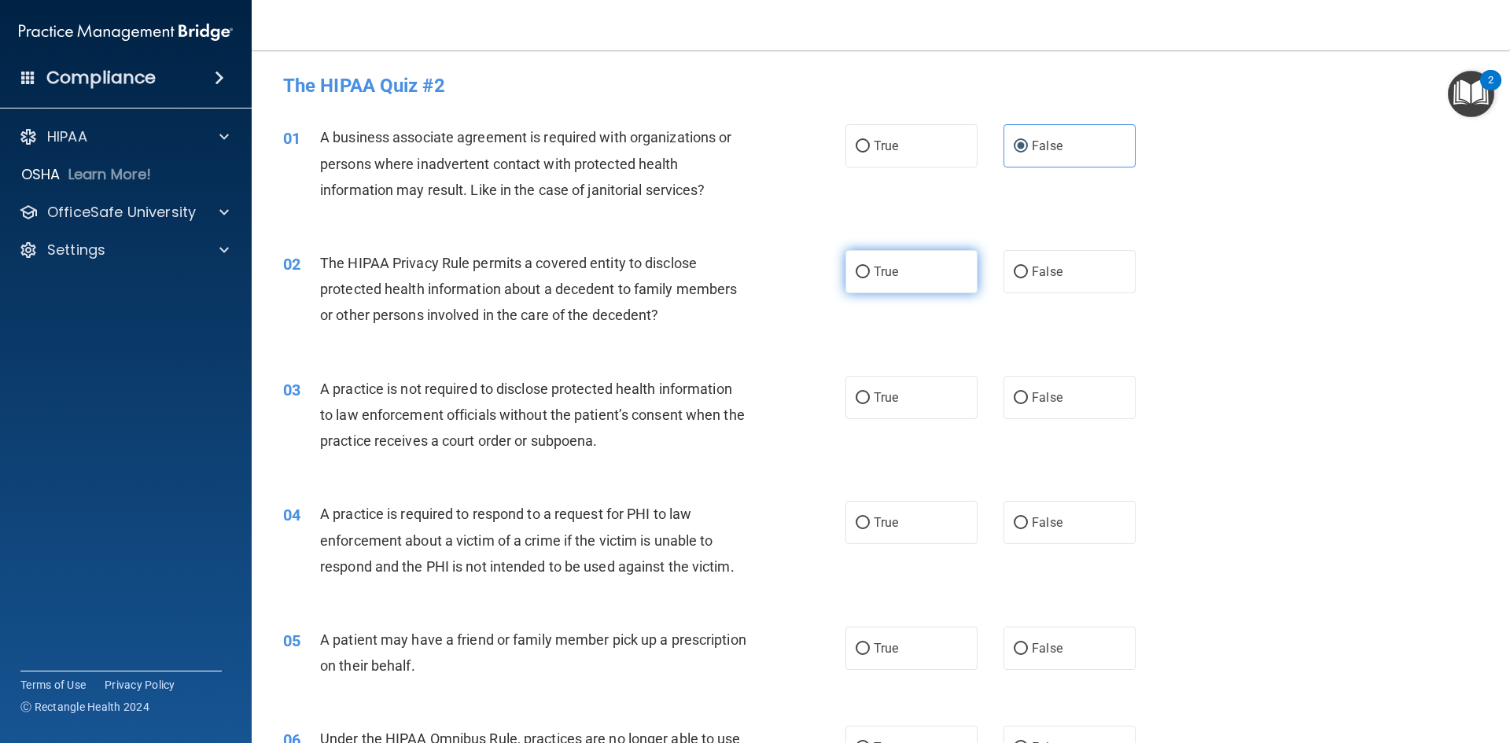
radio input "true"
click at [1039, 422] on div "03 A practice is not required to disclose protected health information to law e…" at bounding box center [880, 419] width 1219 height 126
click at [1047, 411] on label "False" at bounding box center [1070, 397] width 132 height 43
click at [1028, 404] on input "False" at bounding box center [1021, 398] width 14 height 12
radio input "true"
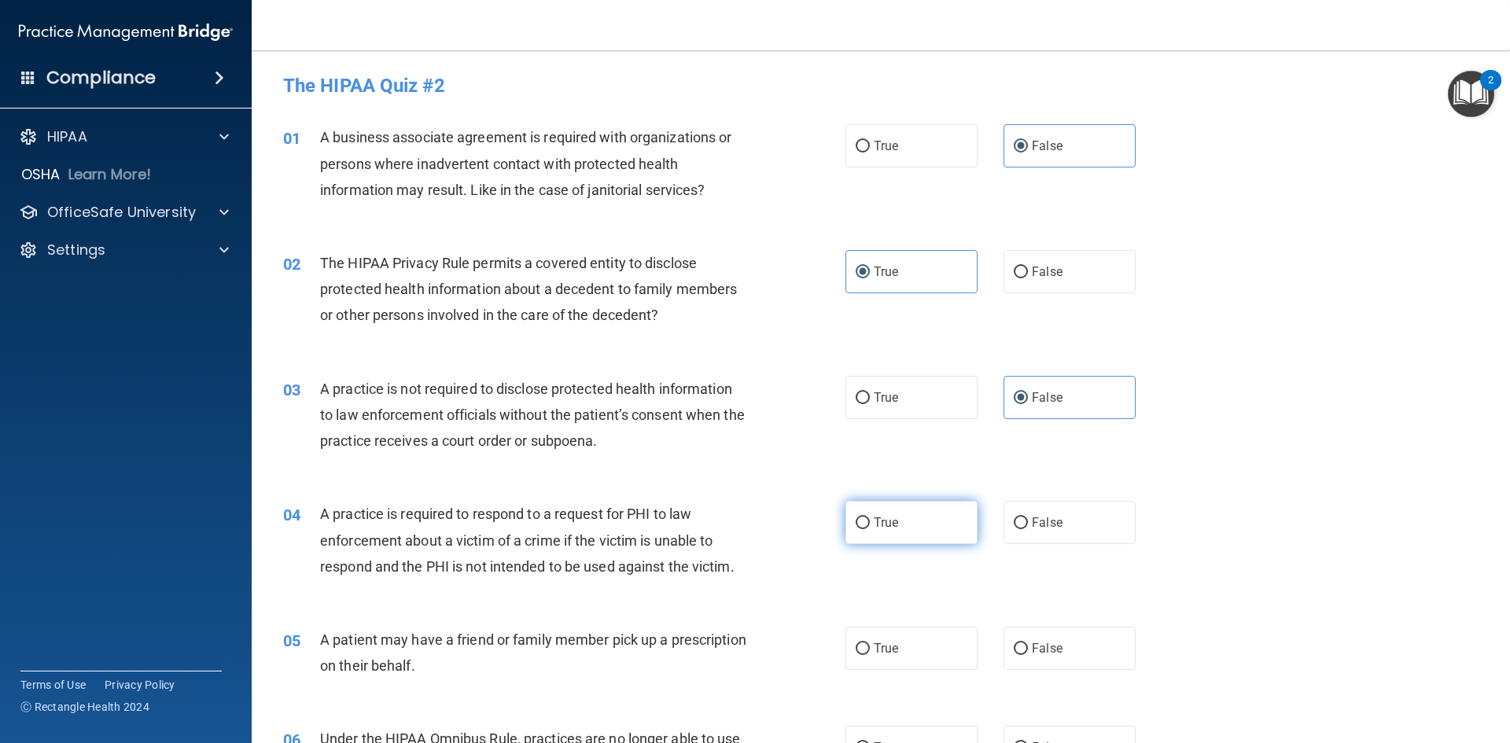
click at [912, 514] on label "True" at bounding box center [912, 522] width 132 height 43
click at [870, 518] on input "True" at bounding box center [863, 524] width 14 height 12
radio input "true"
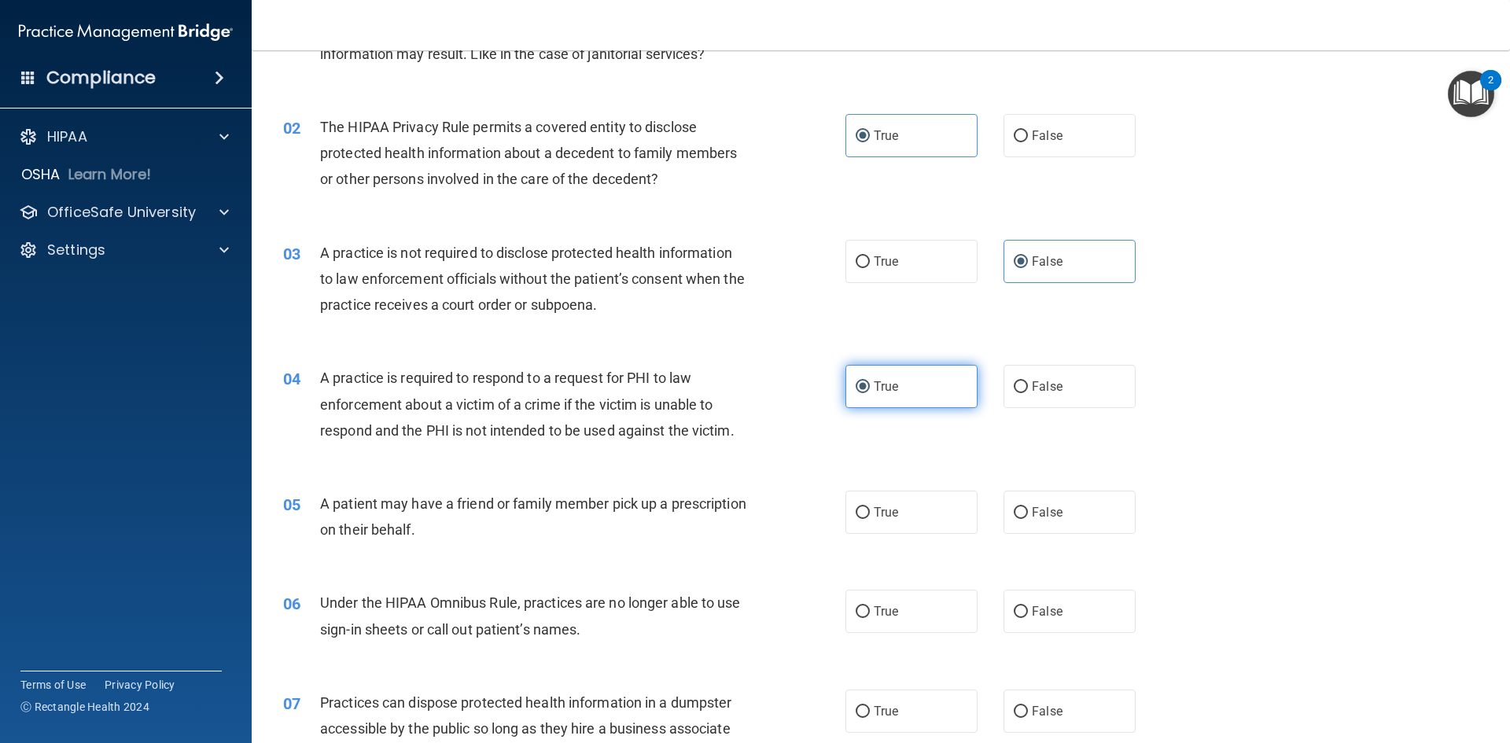
scroll to position [157, 0]
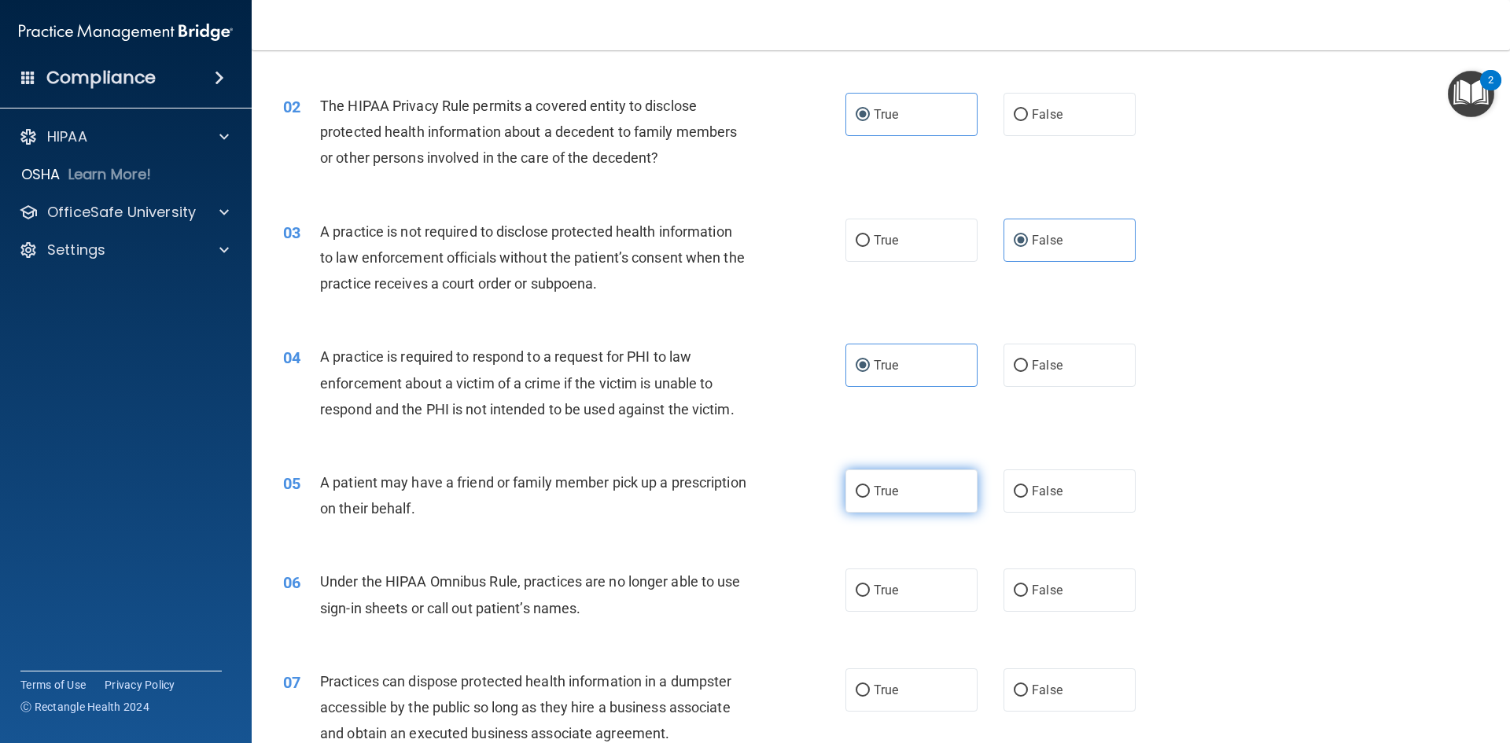
click at [913, 507] on label "True" at bounding box center [912, 491] width 132 height 43
click at [870, 498] on input "True" at bounding box center [863, 492] width 14 height 12
radio input "true"
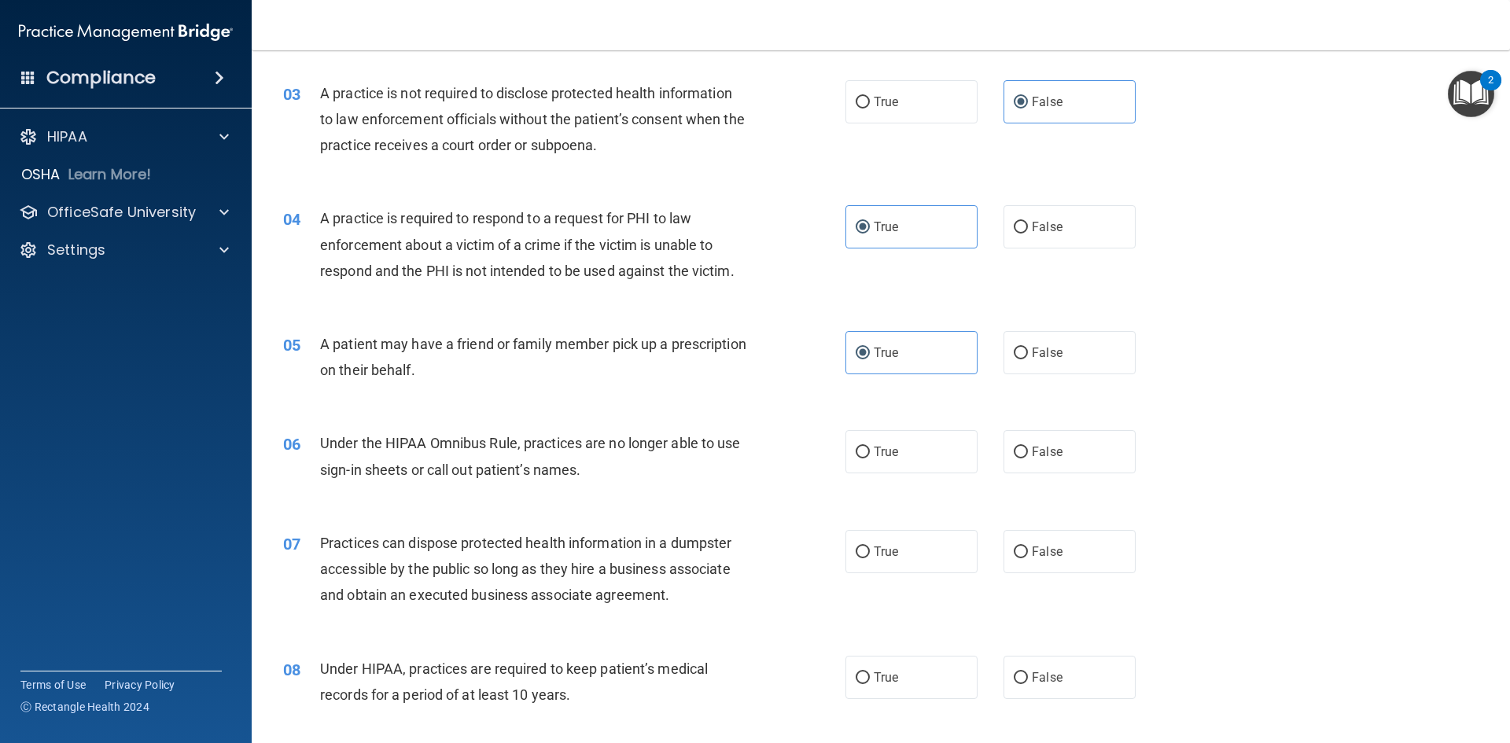
scroll to position [315, 0]
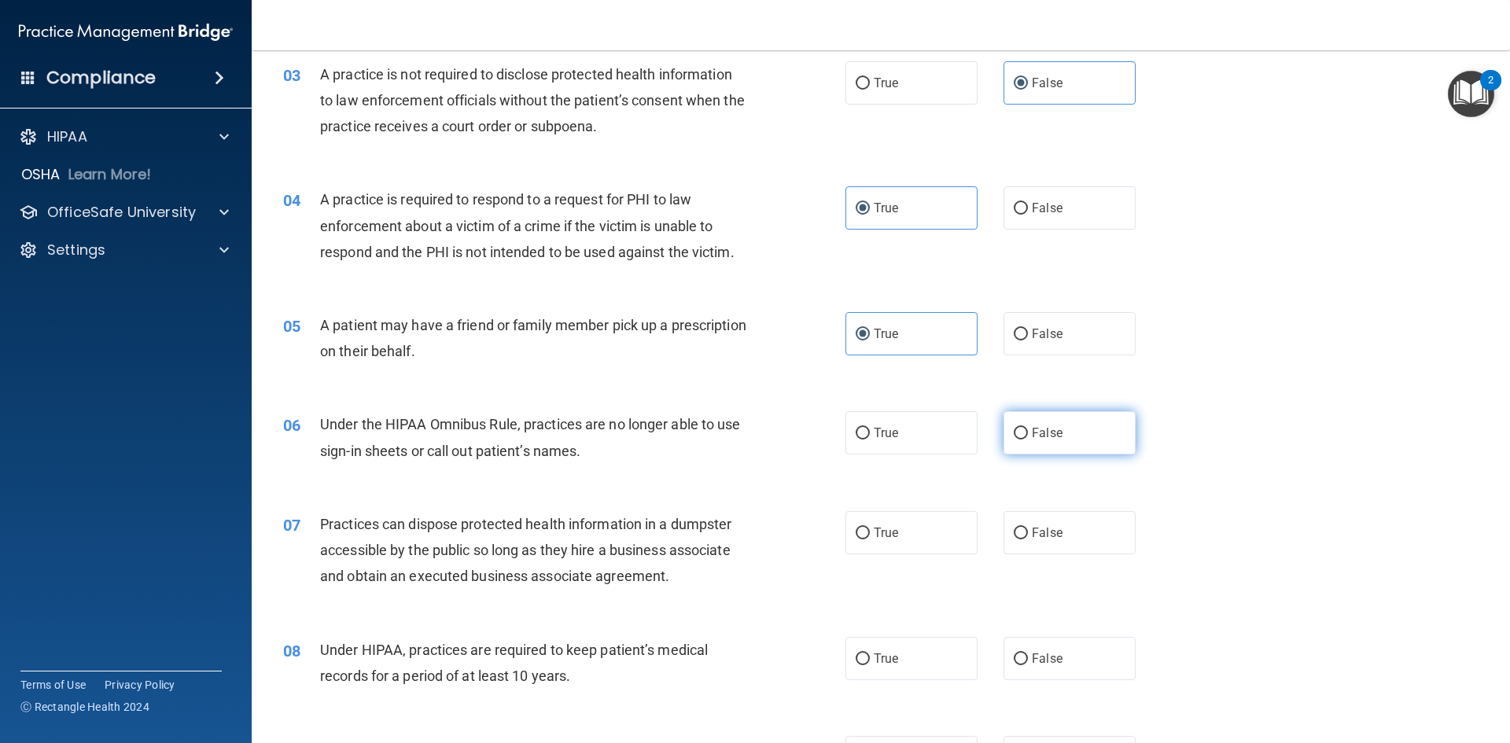
click at [1082, 439] on label "False" at bounding box center [1070, 432] width 132 height 43
click at [1028, 439] on input "False" at bounding box center [1021, 434] width 14 height 12
radio input "true"
click at [1077, 524] on label "False" at bounding box center [1070, 532] width 132 height 43
click at [1028, 528] on input "False" at bounding box center [1021, 534] width 14 height 12
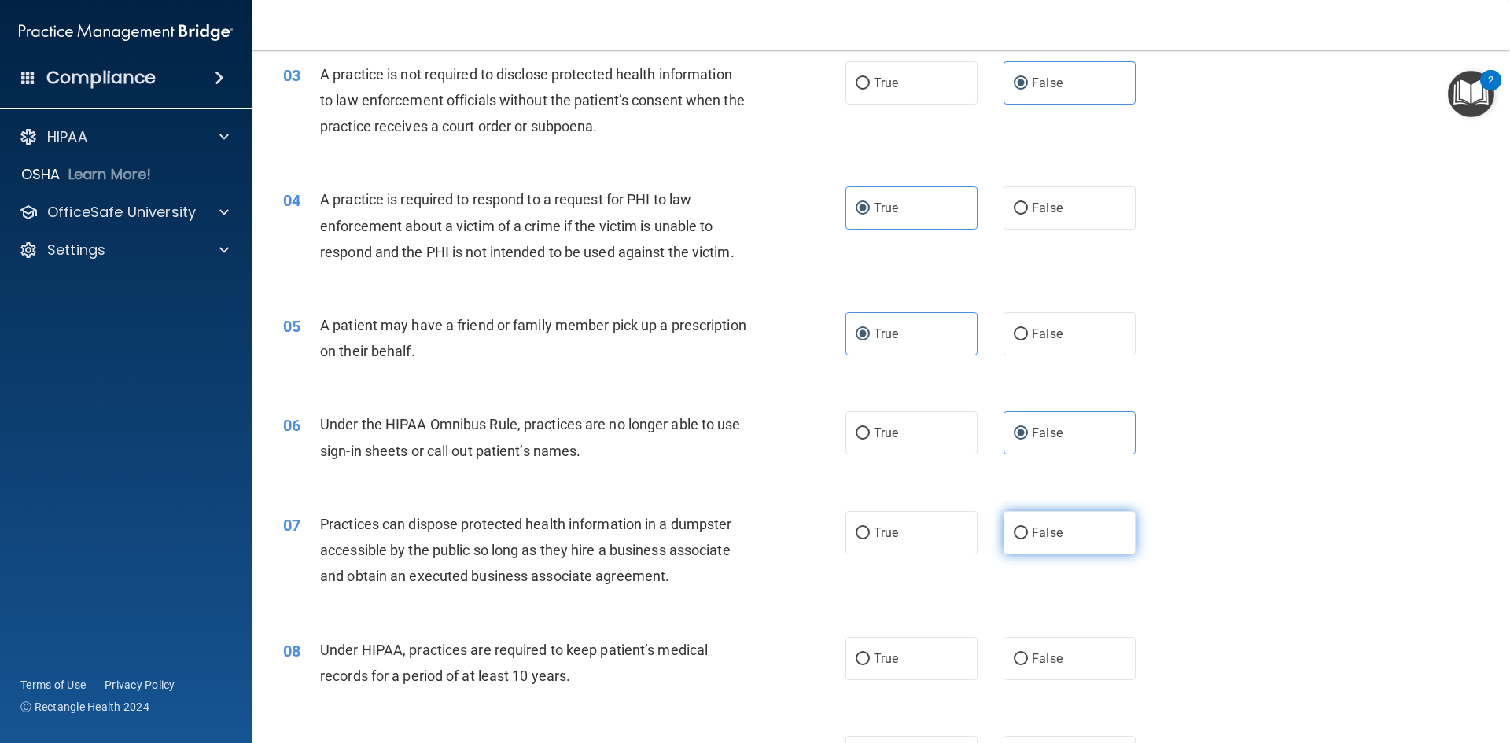
radio input "true"
click at [1059, 647] on label "False" at bounding box center [1070, 658] width 132 height 43
click at [1028, 654] on input "False" at bounding box center [1021, 660] width 14 height 12
radio input "true"
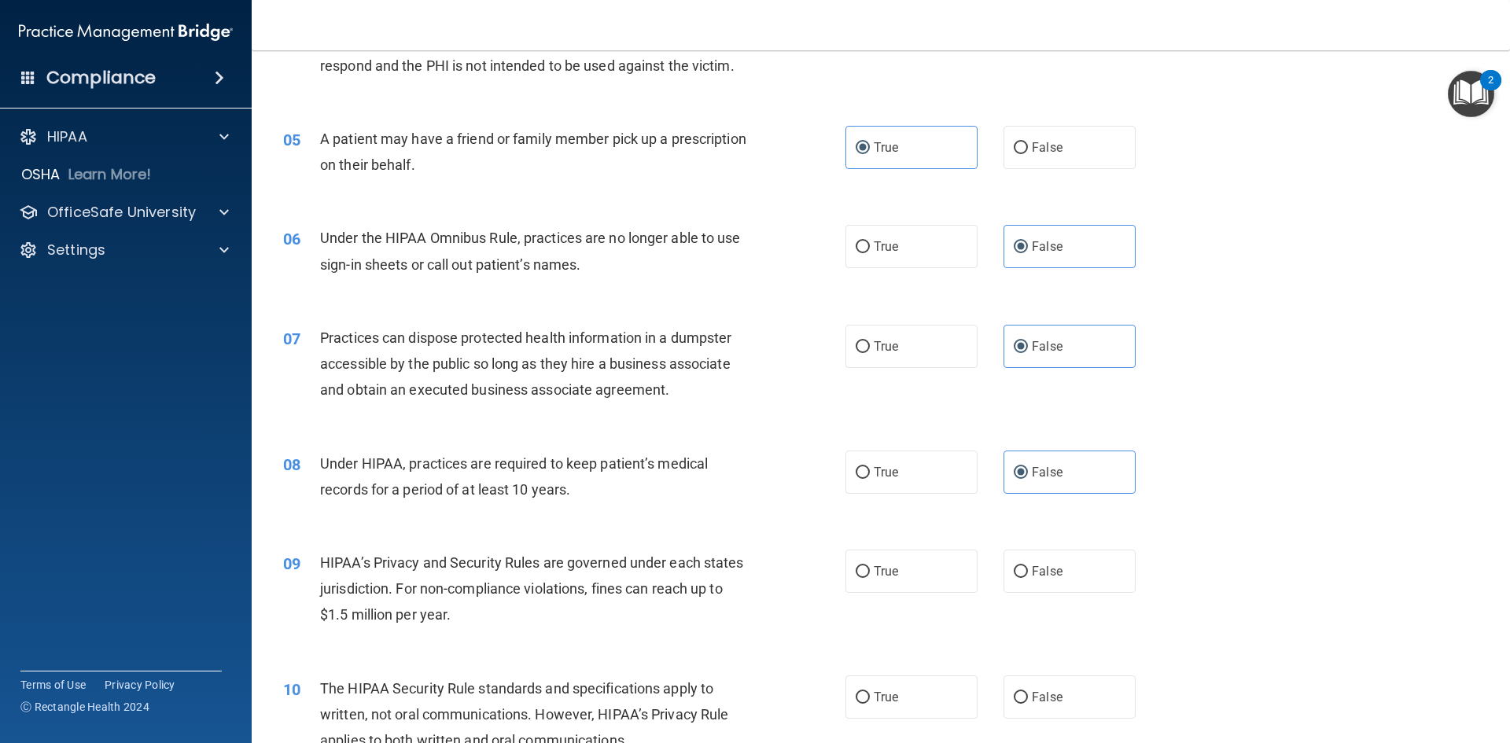
scroll to position [551, 0]
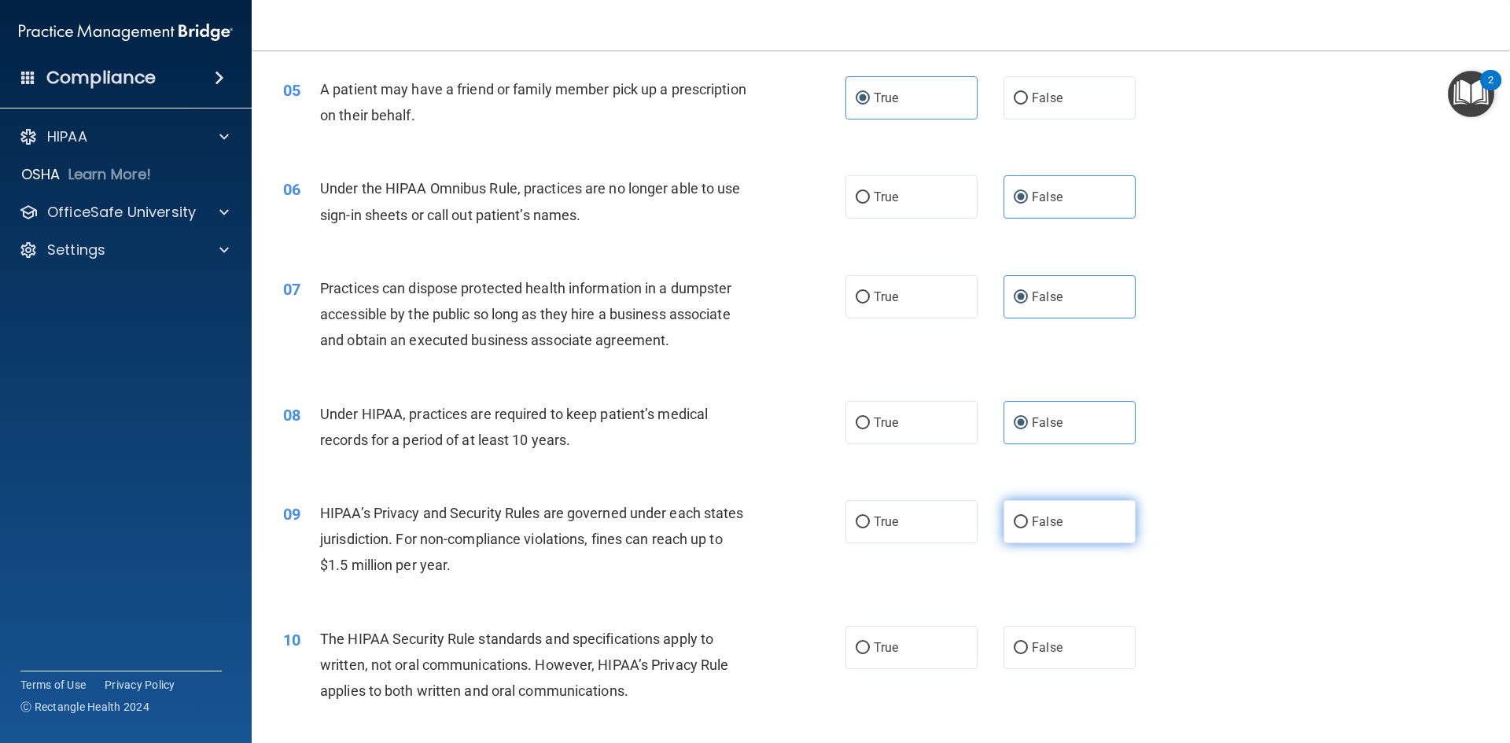
click at [1098, 533] on label "False" at bounding box center [1070, 521] width 132 height 43
click at [1028, 529] on input "False" at bounding box center [1021, 523] width 14 height 12
radio input "true"
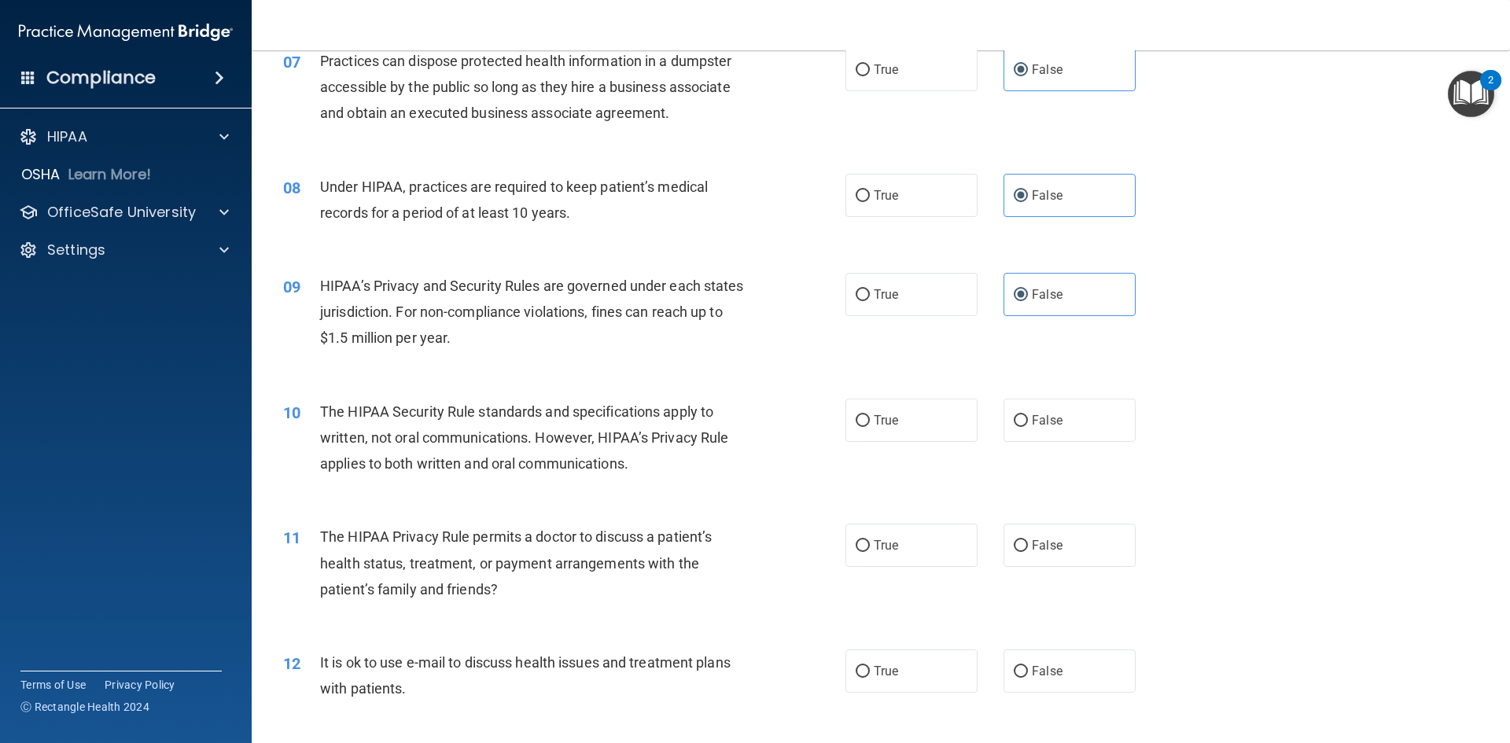
scroll to position [787, 0]
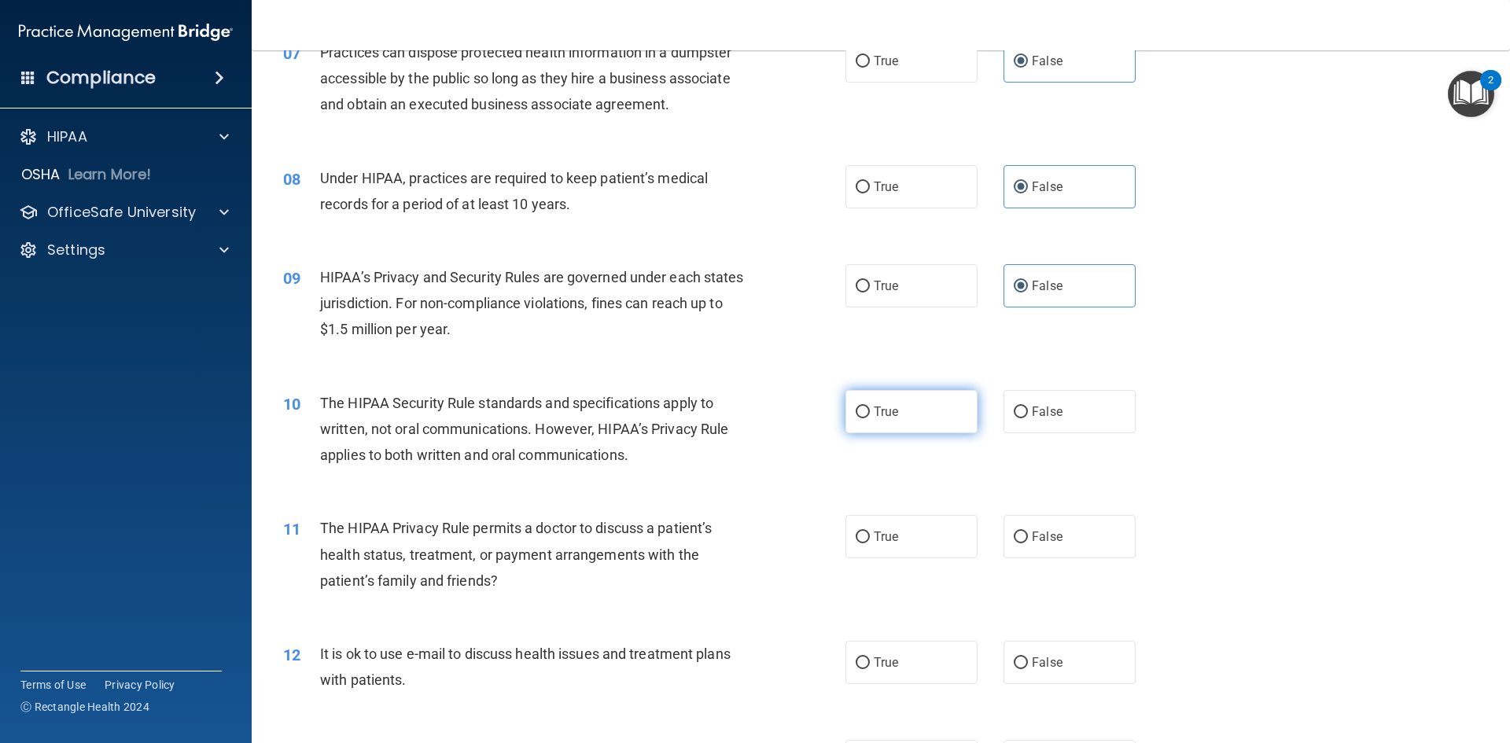
click at [878, 415] on span "True" at bounding box center [886, 411] width 24 height 15
click at [870, 415] on input "True" at bounding box center [863, 413] width 14 height 12
radio input "true"
click at [883, 541] on span "True" at bounding box center [886, 536] width 24 height 15
click at [870, 541] on input "True" at bounding box center [863, 538] width 14 height 12
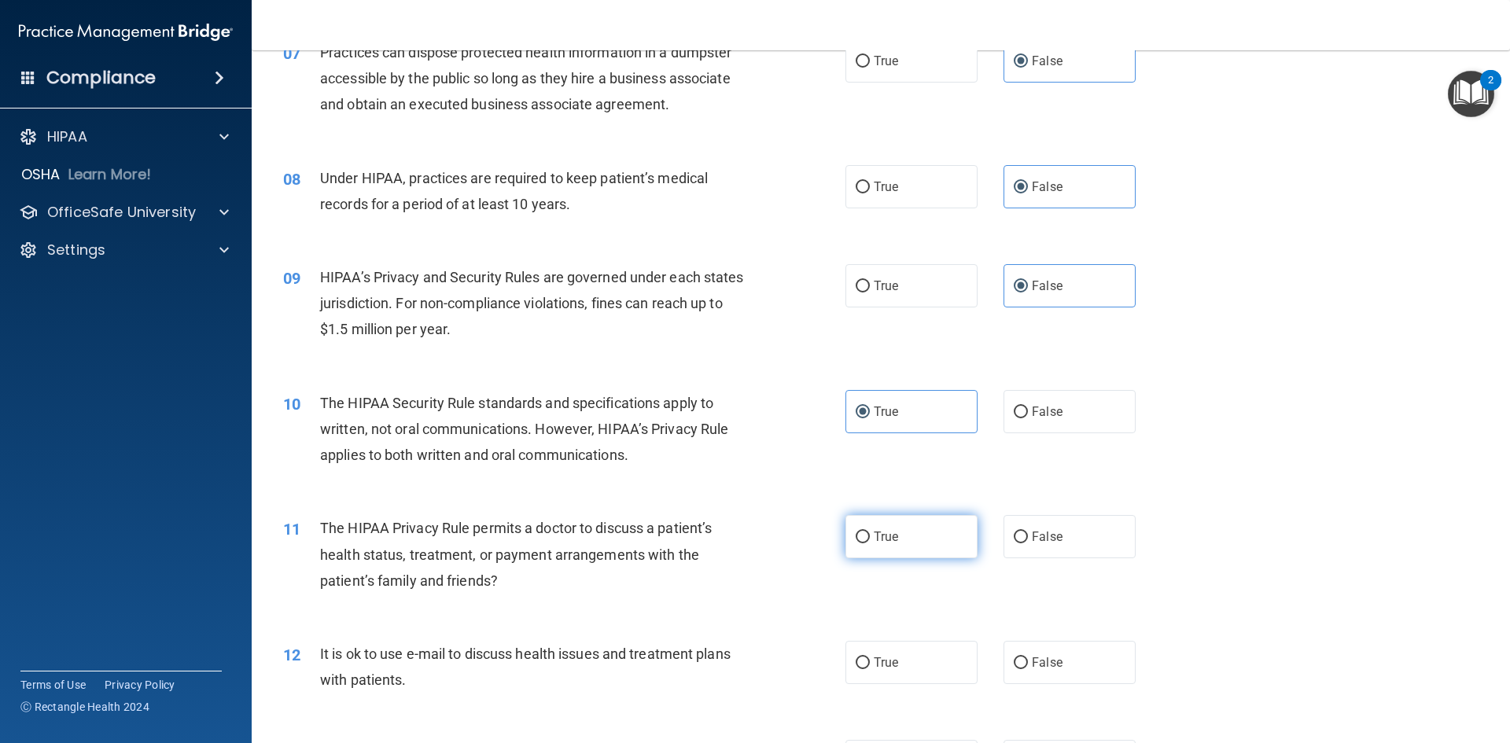
radio input "true"
click at [921, 661] on label "True" at bounding box center [912, 662] width 132 height 43
click at [870, 661] on input "True" at bounding box center [863, 664] width 14 height 12
radio input "true"
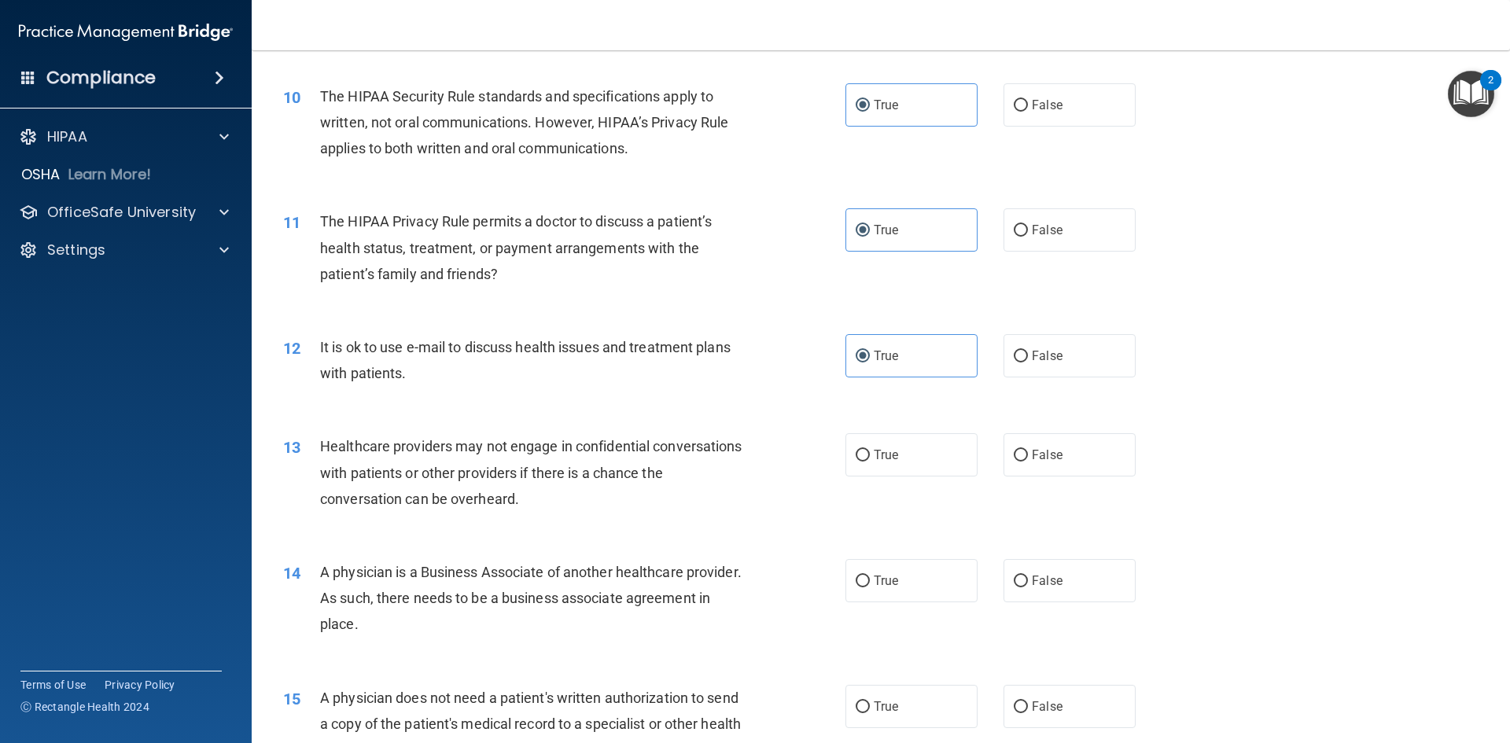
scroll to position [1101, 0]
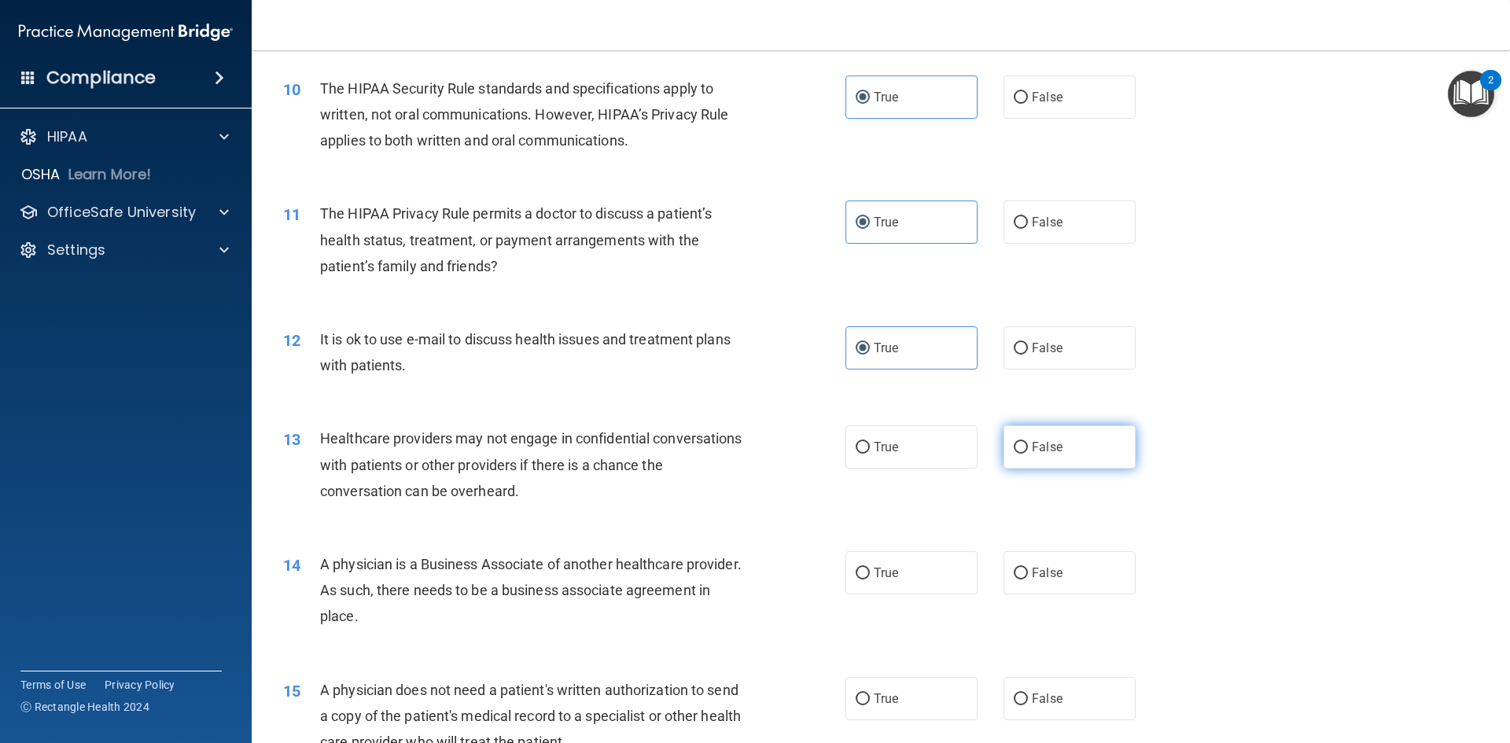
click at [1093, 459] on label "False" at bounding box center [1070, 447] width 132 height 43
click at [1028, 454] on input "False" at bounding box center [1021, 448] width 14 height 12
radio input "true"
click at [1067, 570] on label "False" at bounding box center [1070, 572] width 132 height 43
click at [1028, 570] on input "False" at bounding box center [1021, 574] width 14 height 12
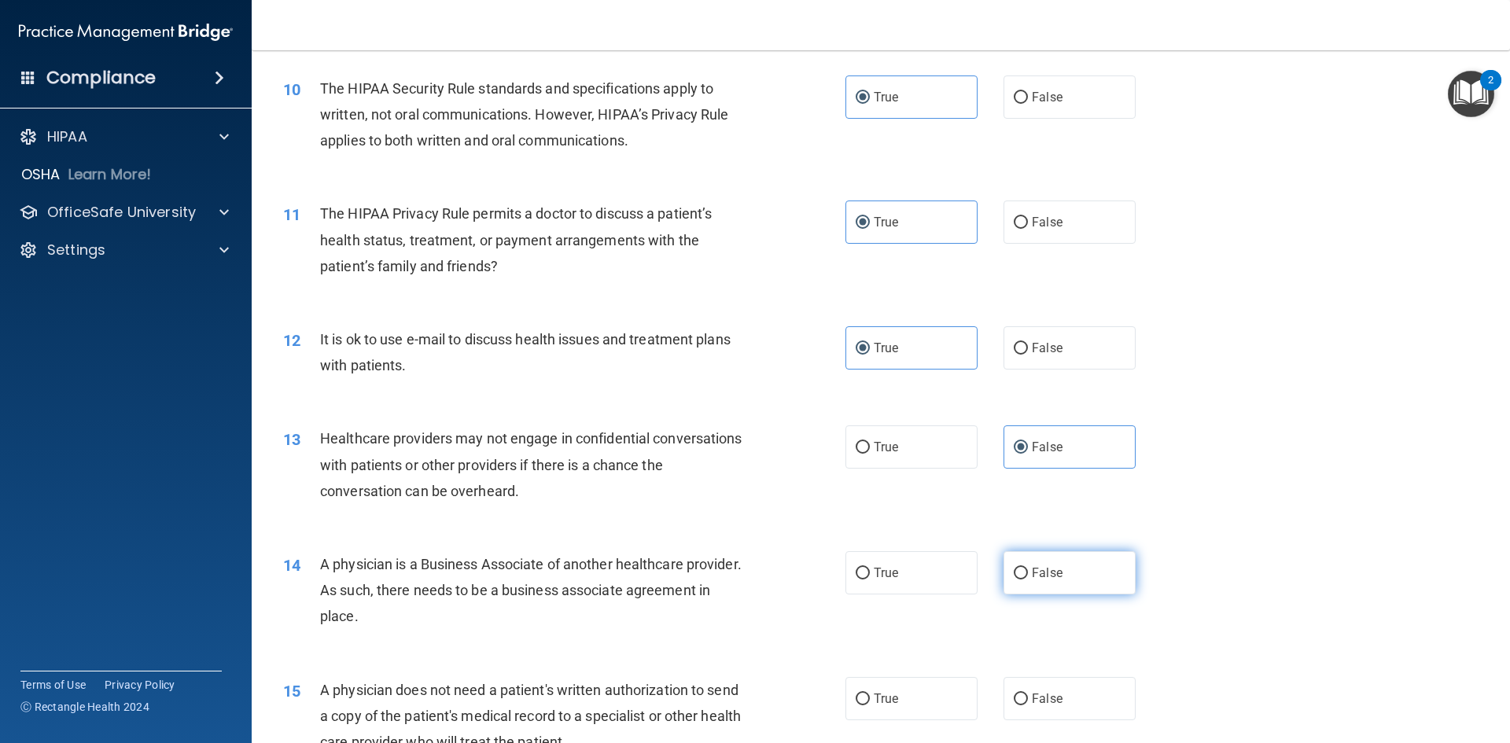
radio input "true"
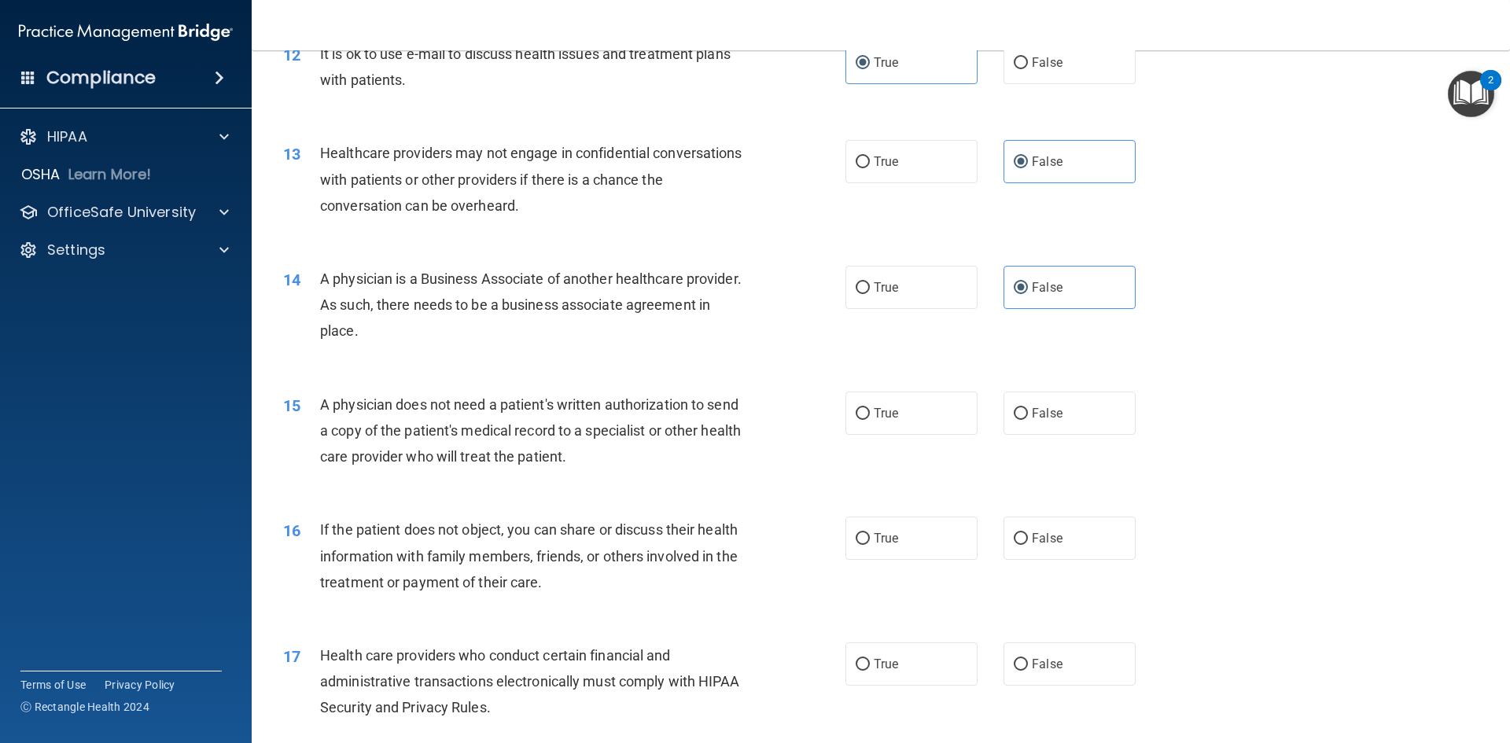
scroll to position [1416, 0]
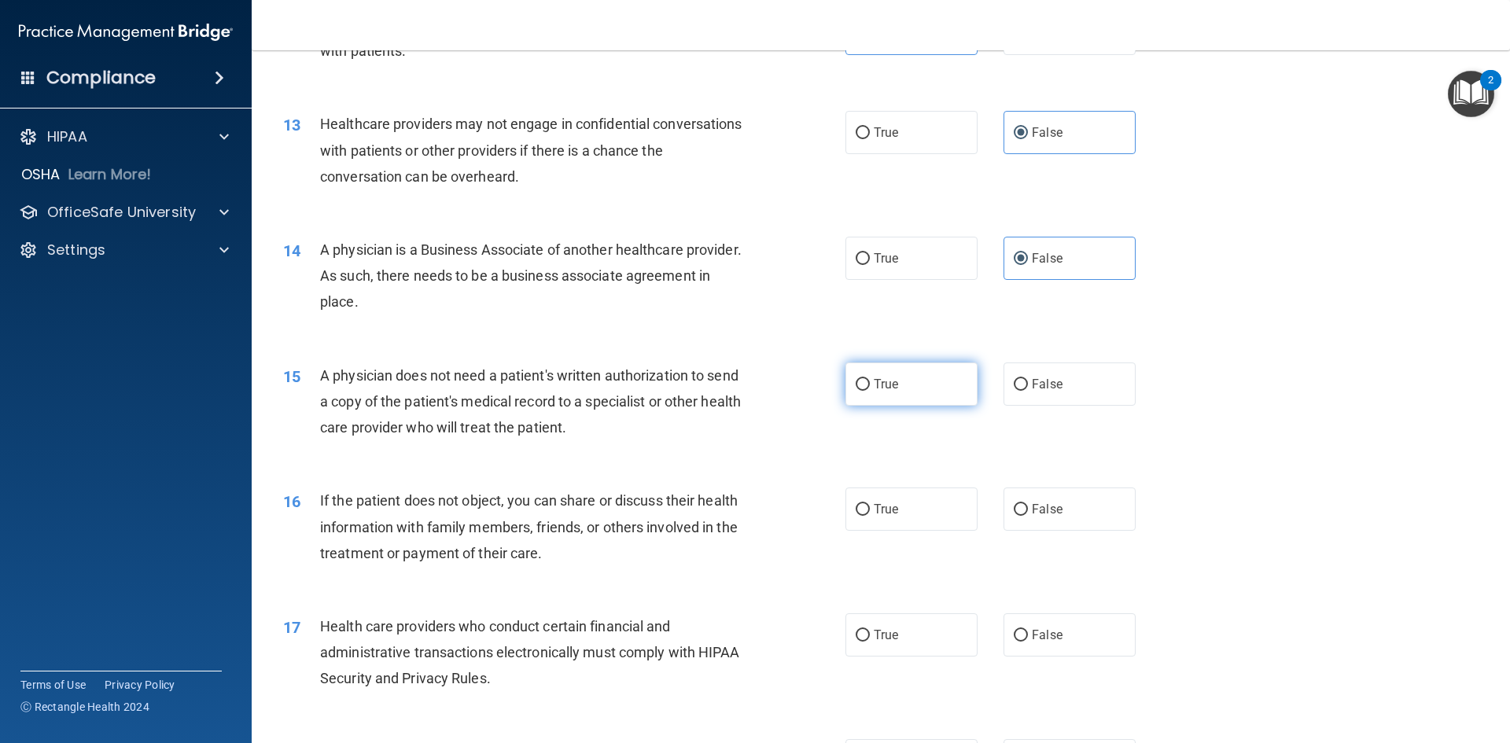
click at [901, 390] on label "True" at bounding box center [912, 384] width 132 height 43
click at [870, 390] on input "True" at bounding box center [863, 385] width 14 height 12
radio input "true"
click at [891, 514] on span "True" at bounding box center [886, 509] width 24 height 15
click at [870, 514] on input "True" at bounding box center [863, 510] width 14 height 12
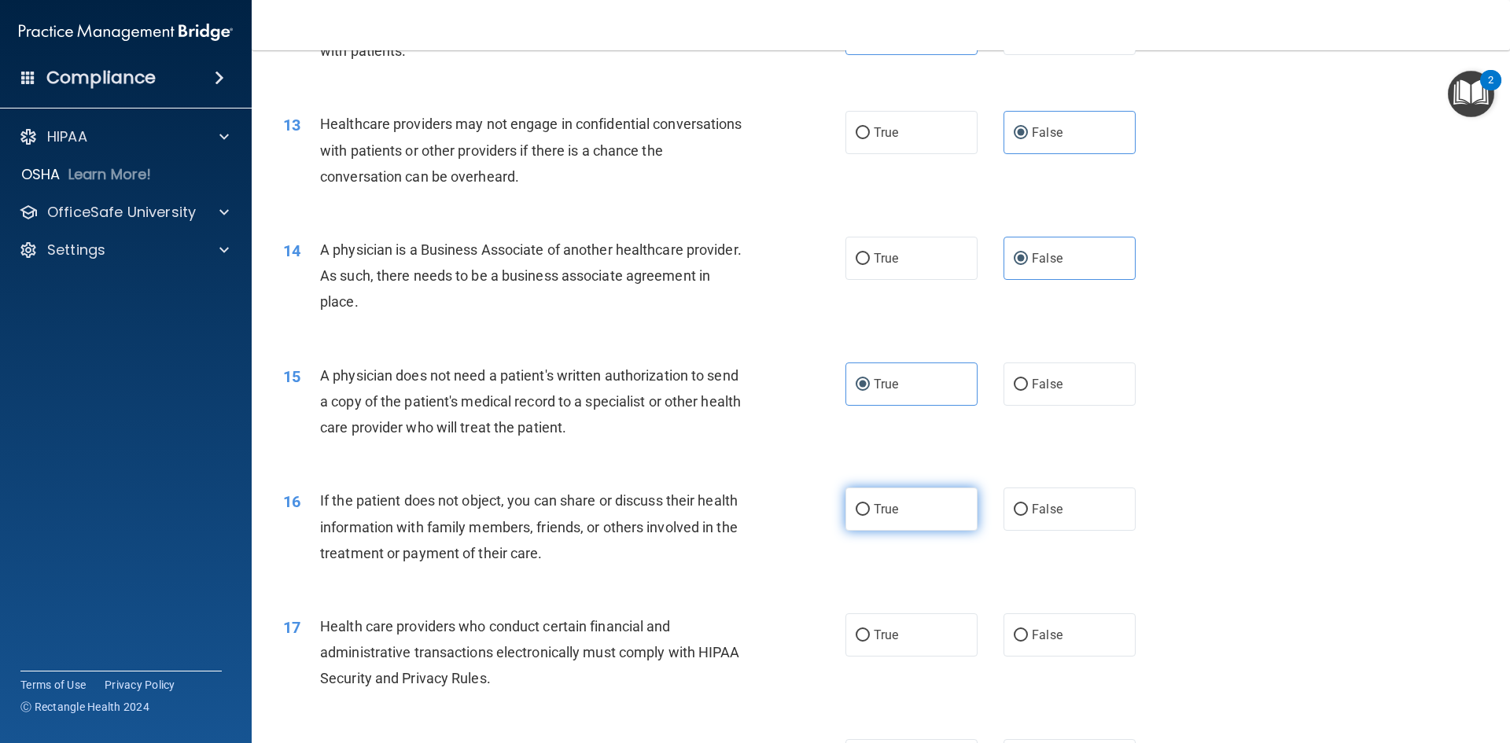
radio input "true"
click at [895, 631] on label "True" at bounding box center [912, 635] width 132 height 43
click at [870, 631] on input "True" at bounding box center [863, 636] width 14 height 12
radio input "true"
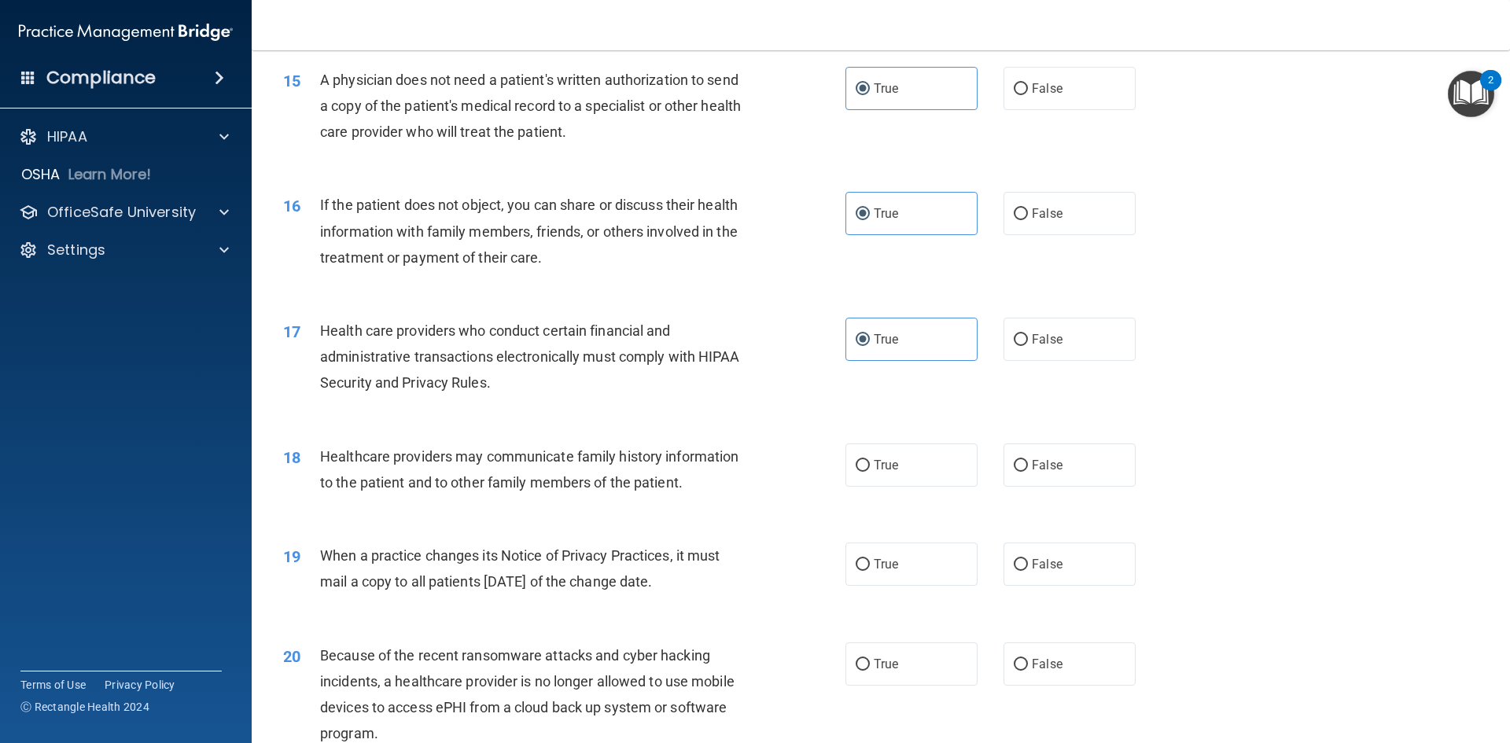
scroll to position [1730, 0]
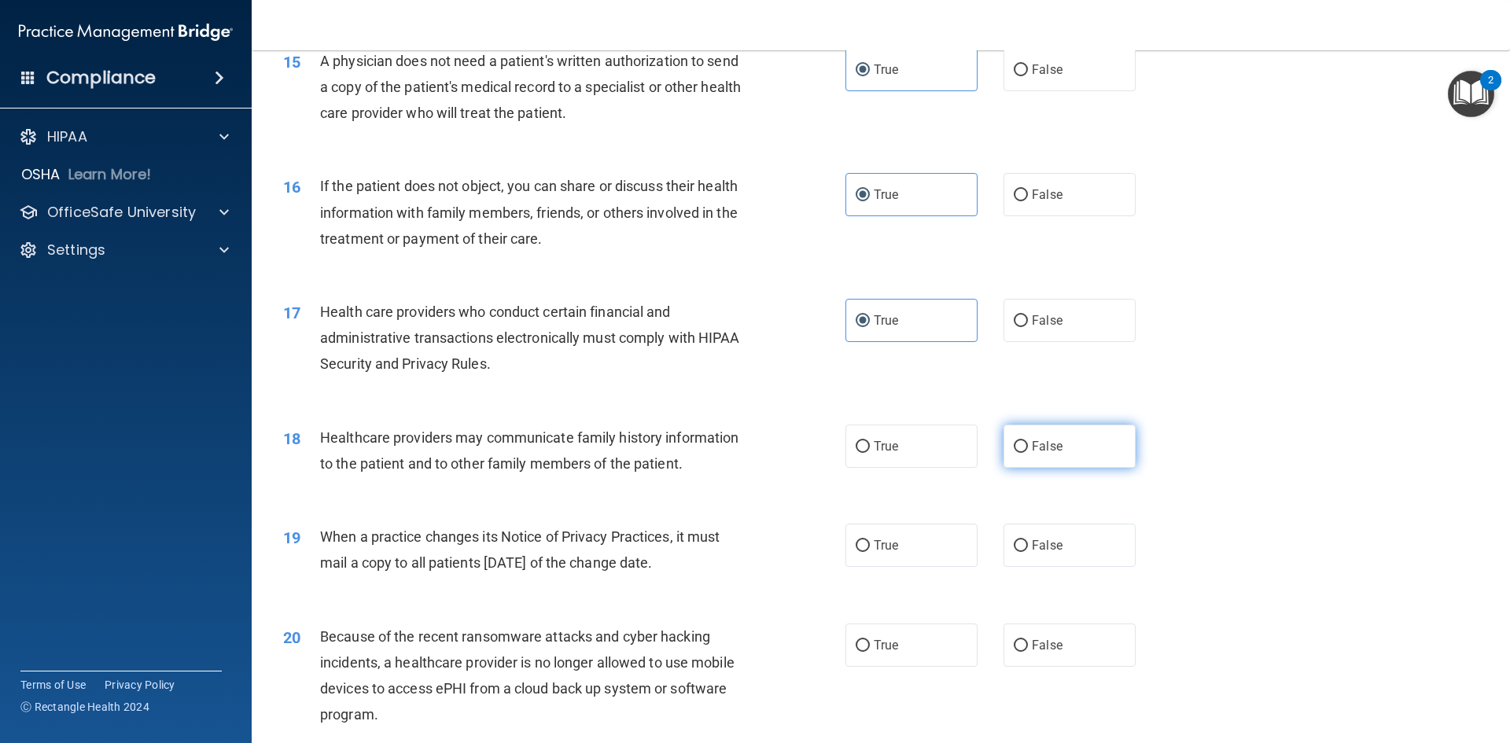
click at [1055, 458] on label "False" at bounding box center [1070, 446] width 132 height 43
click at [1028, 453] on input "False" at bounding box center [1021, 447] width 14 height 12
radio input "true"
click at [1043, 556] on label "False" at bounding box center [1070, 545] width 132 height 43
click at [1028, 552] on input "False" at bounding box center [1021, 546] width 14 height 12
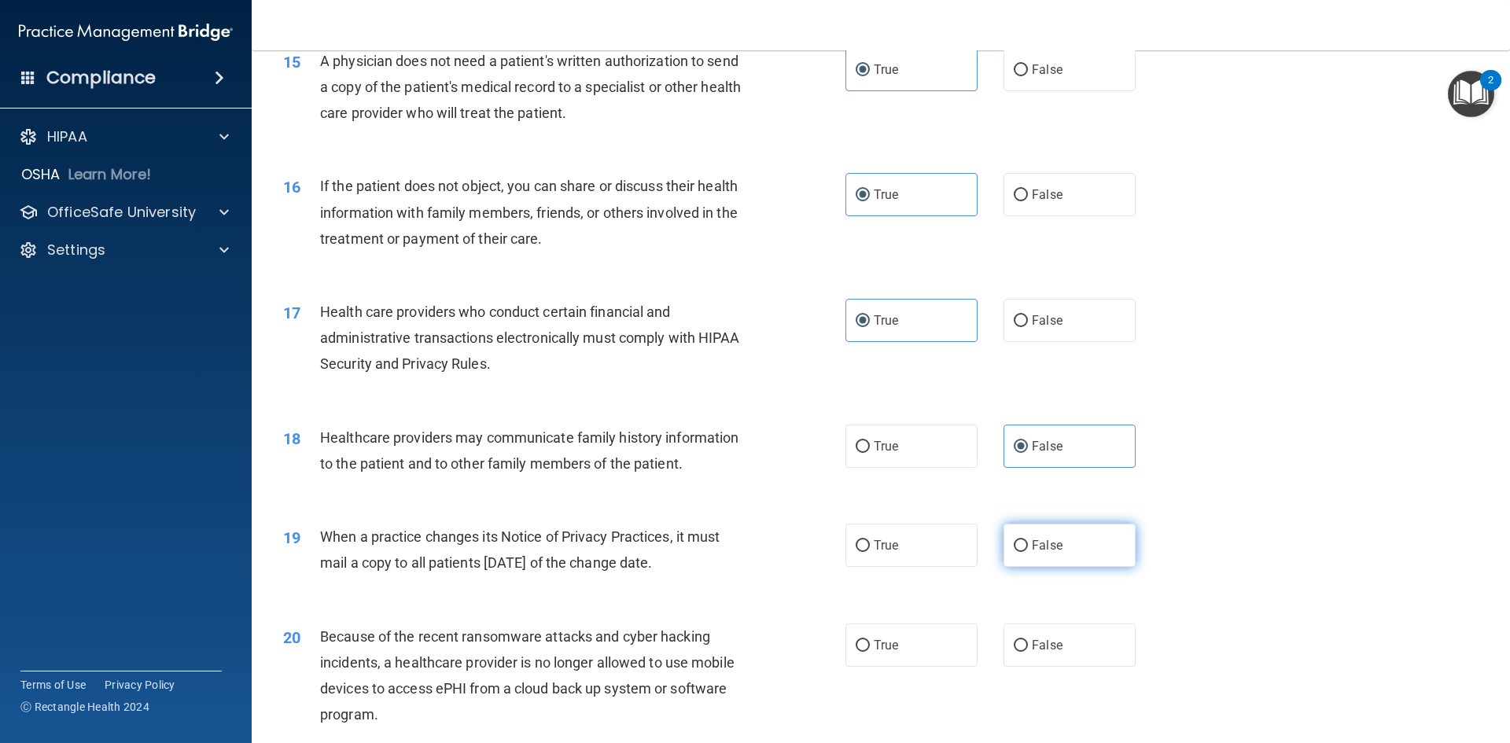
radio input "true"
click at [1048, 640] on span "False" at bounding box center [1047, 645] width 31 height 15
click at [1028, 640] on input "False" at bounding box center [1021, 646] width 14 height 12
radio input "true"
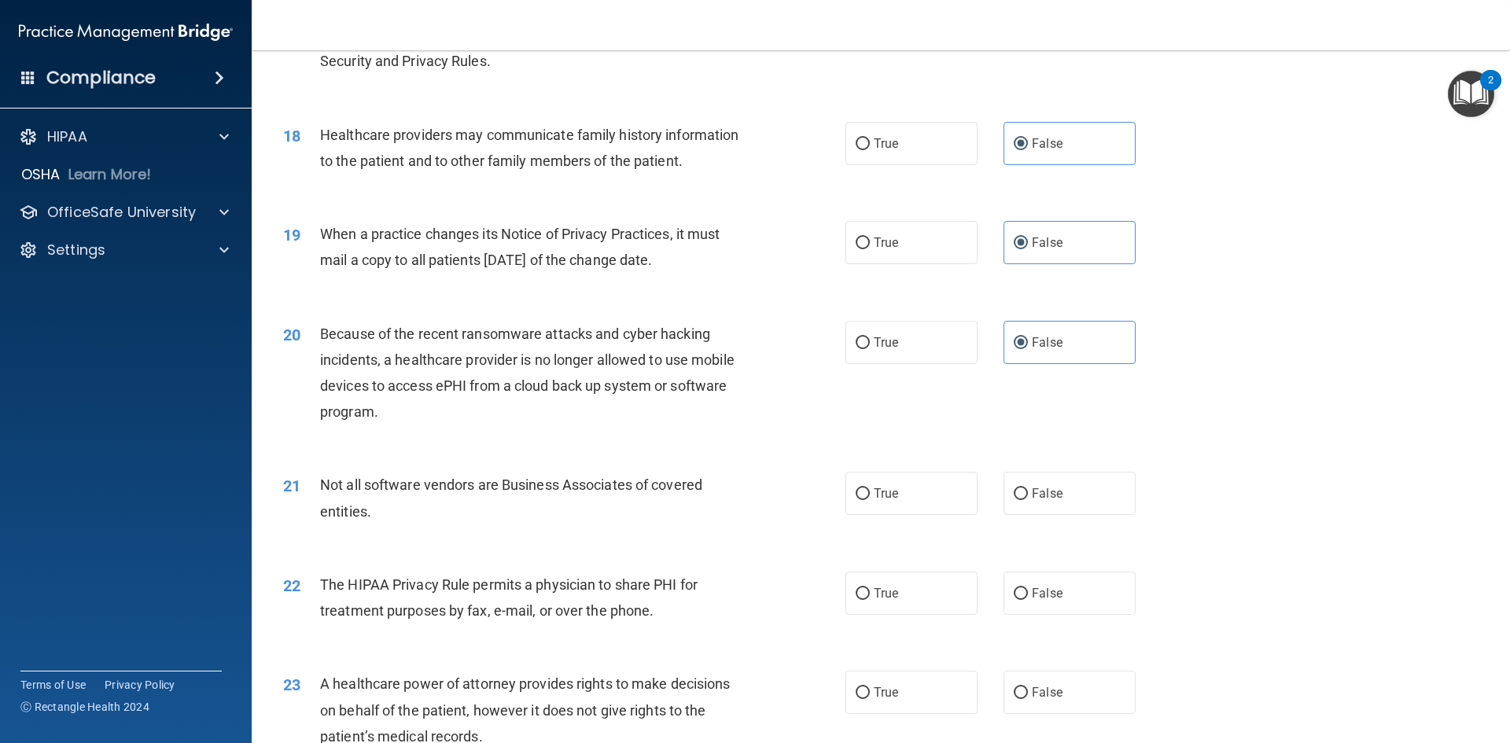
scroll to position [2045, 0]
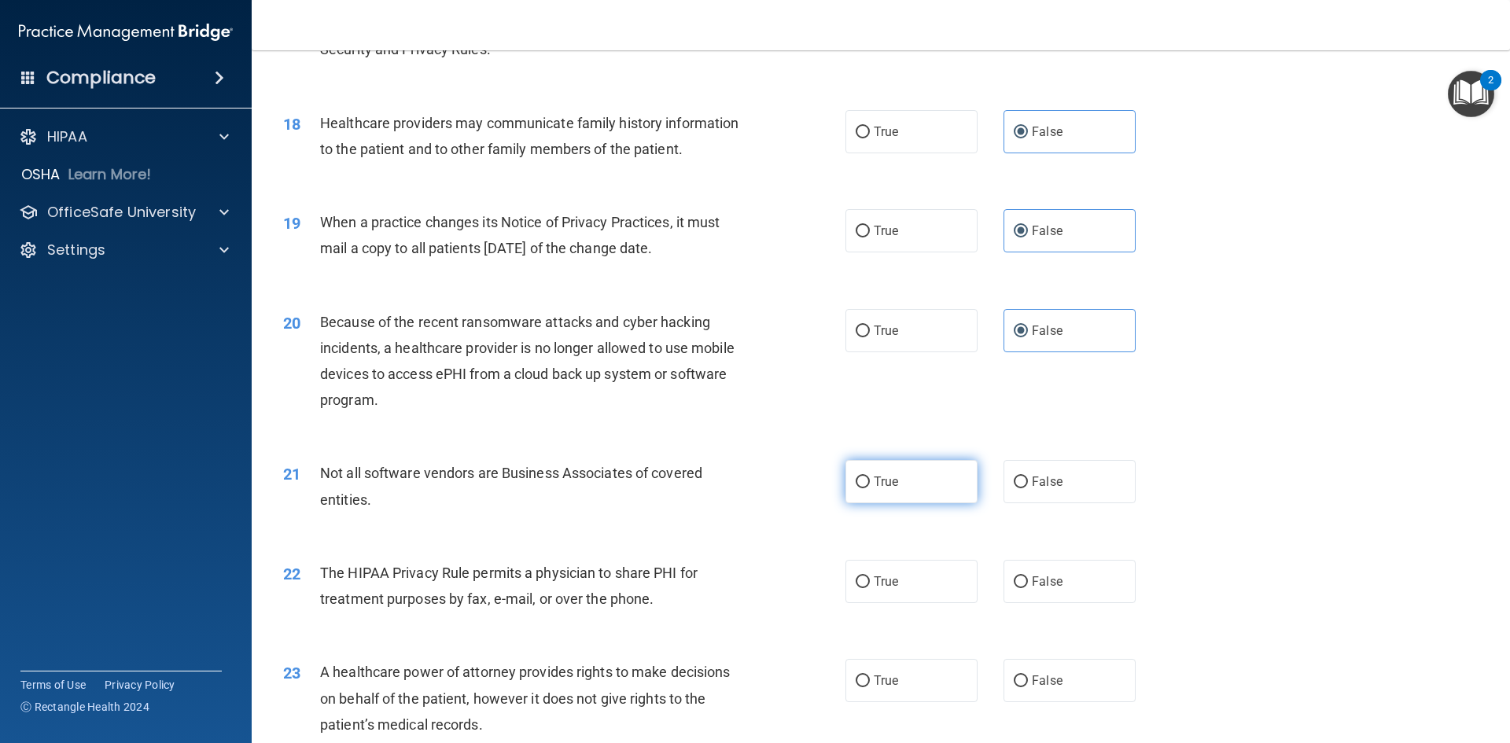
click at [858, 477] on input "True" at bounding box center [863, 483] width 14 height 12
radio input "true"
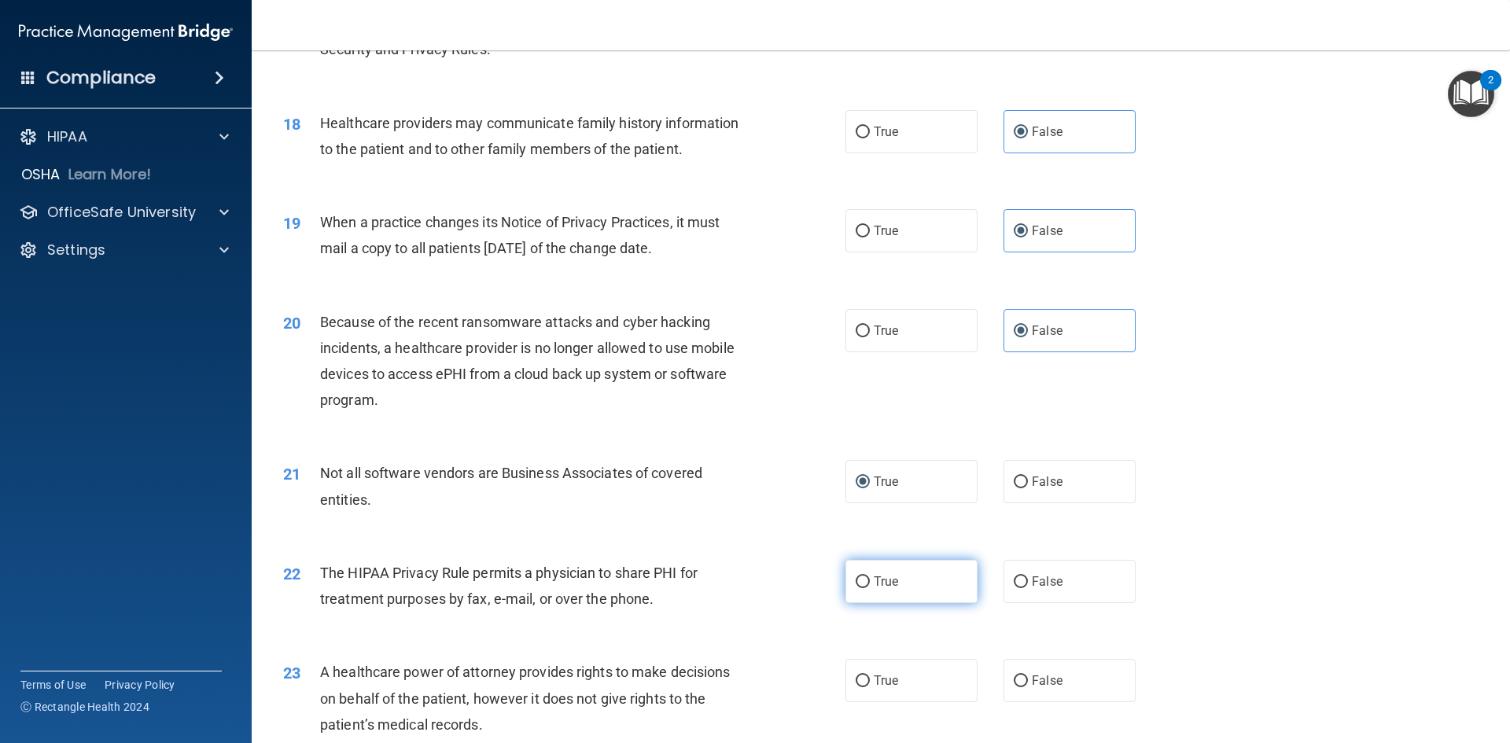
click at [860, 594] on label "True" at bounding box center [912, 581] width 132 height 43
click at [860, 588] on input "True" at bounding box center [863, 583] width 14 height 12
radio input "true"
click at [1072, 681] on label "False" at bounding box center [1070, 680] width 132 height 43
click at [1028, 681] on input "False" at bounding box center [1021, 682] width 14 height 12
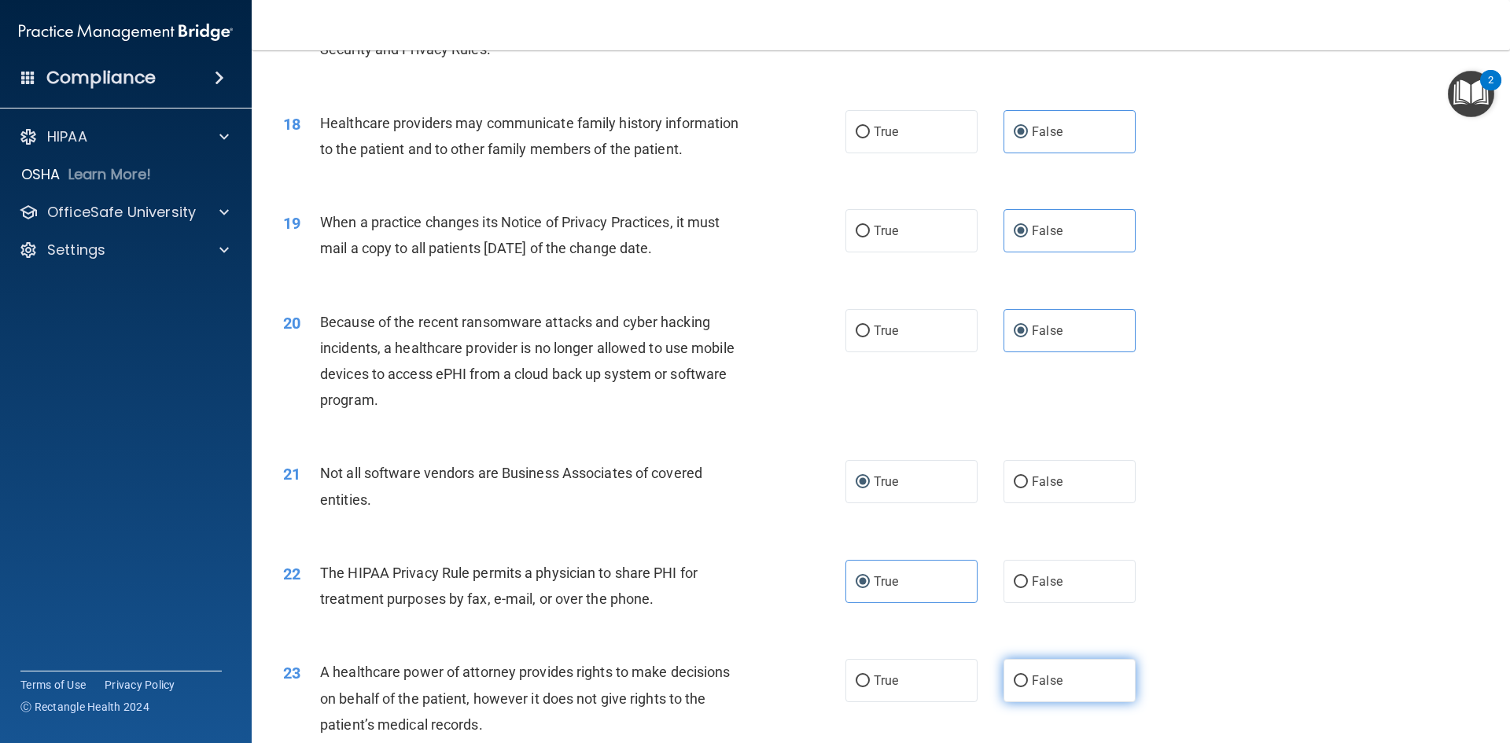
radio input "true"
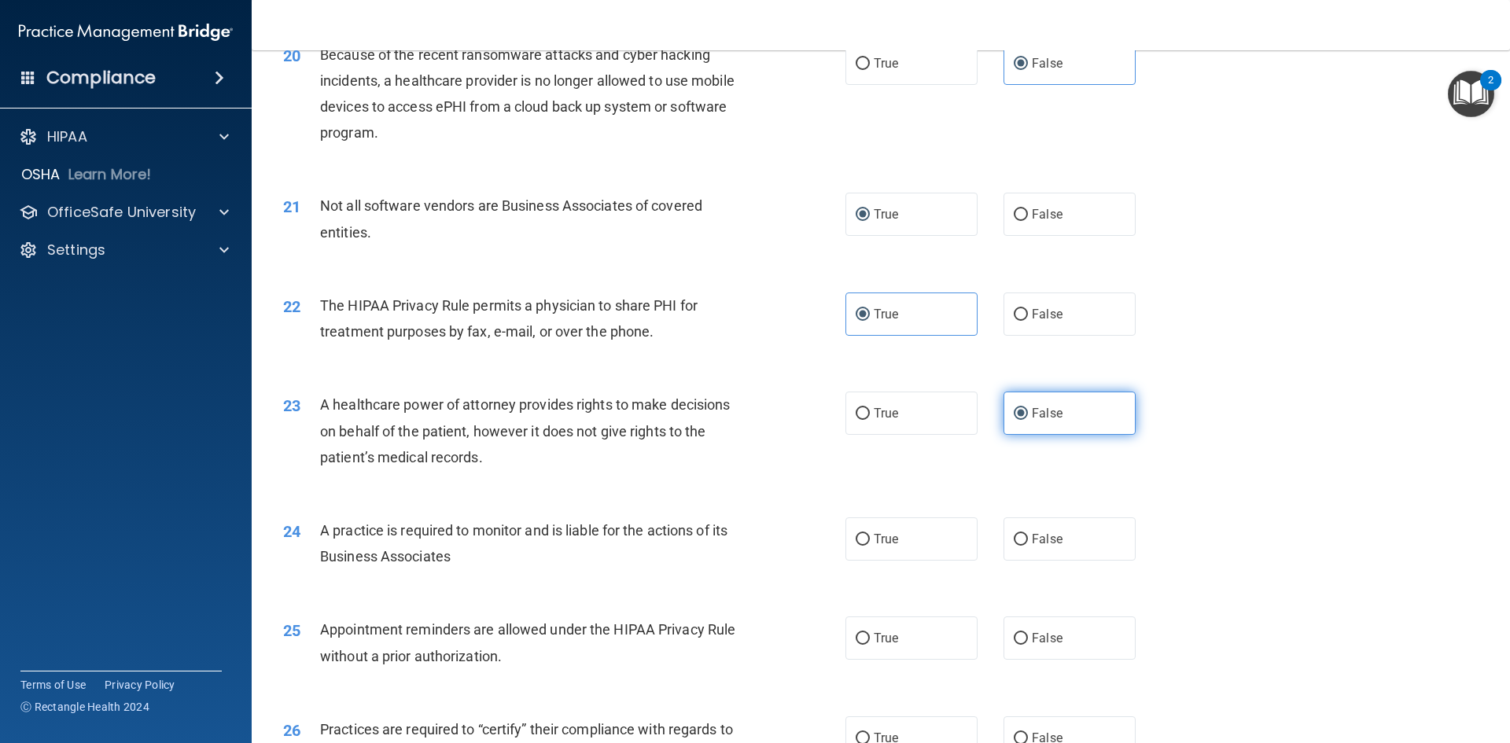
scroll to position [2360, 0]
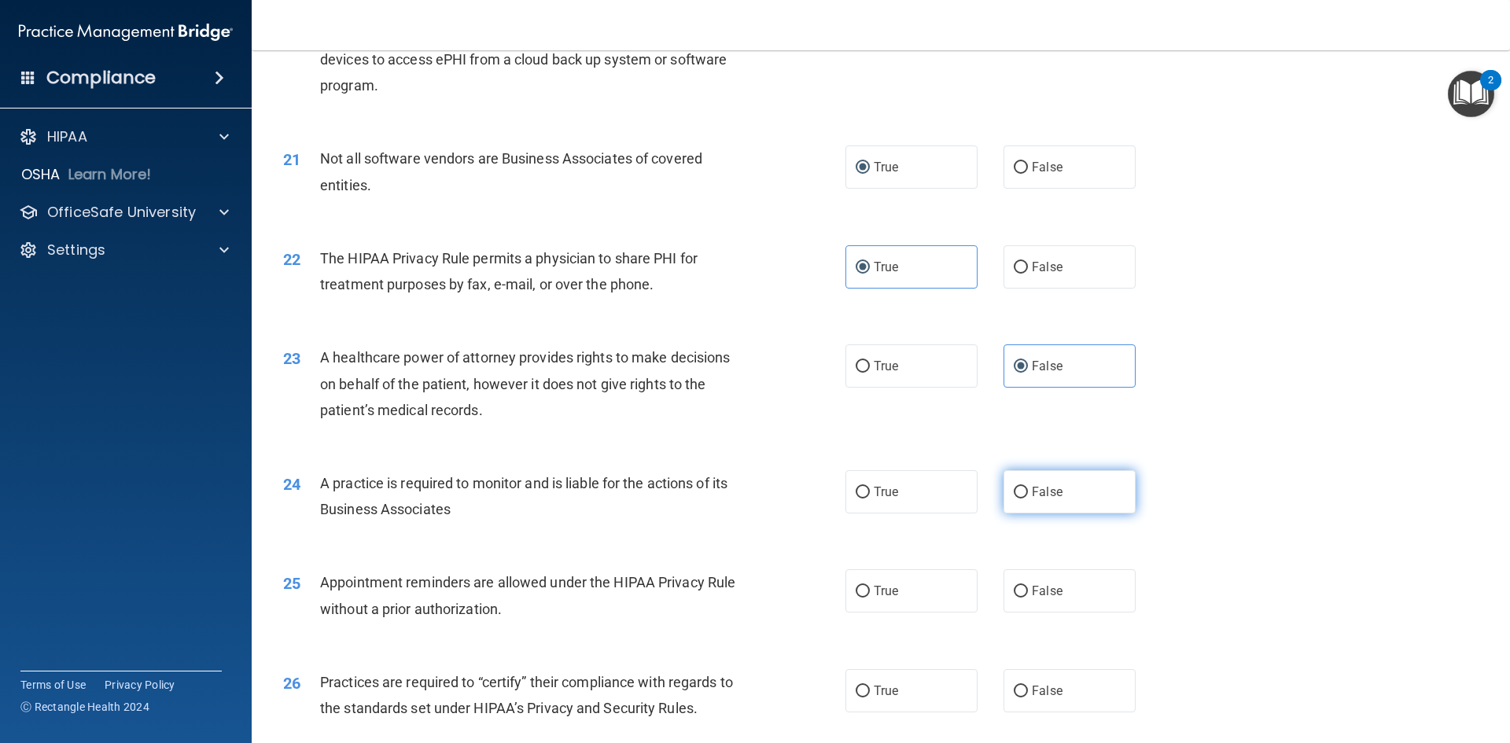
click at [1032, 496] on span "False" at bounding box center [1047, 492] width 31 height 15
click at [1027, 496] on input "False" at bounding box center [1021, 493] width 14 height 12
radio input "true"
click at [893, 588] on span "True" at bounding box center [886, 591] width 24 height 15
click at [870, 588] on input "True" at bounding box center [863, 592] width 14 height 12
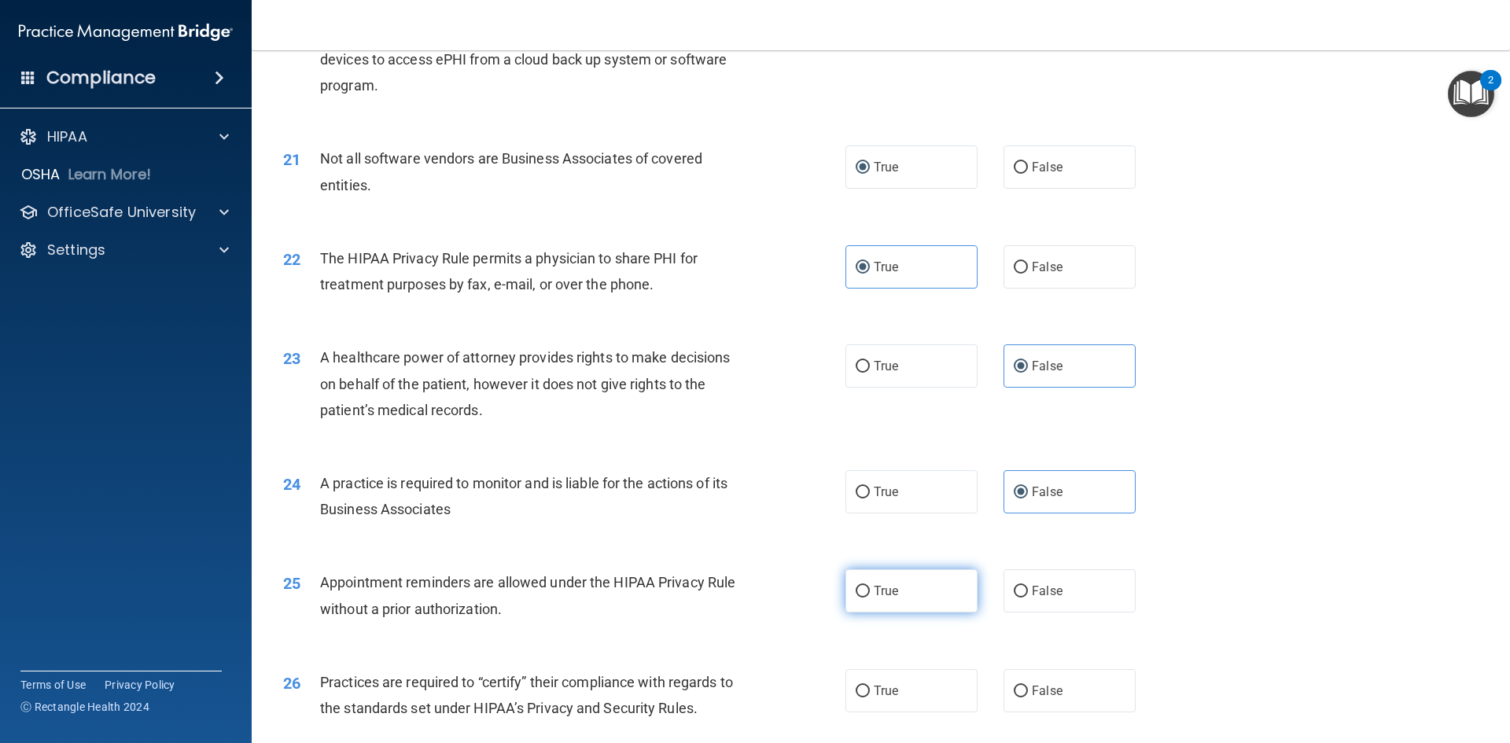
radio input "true"
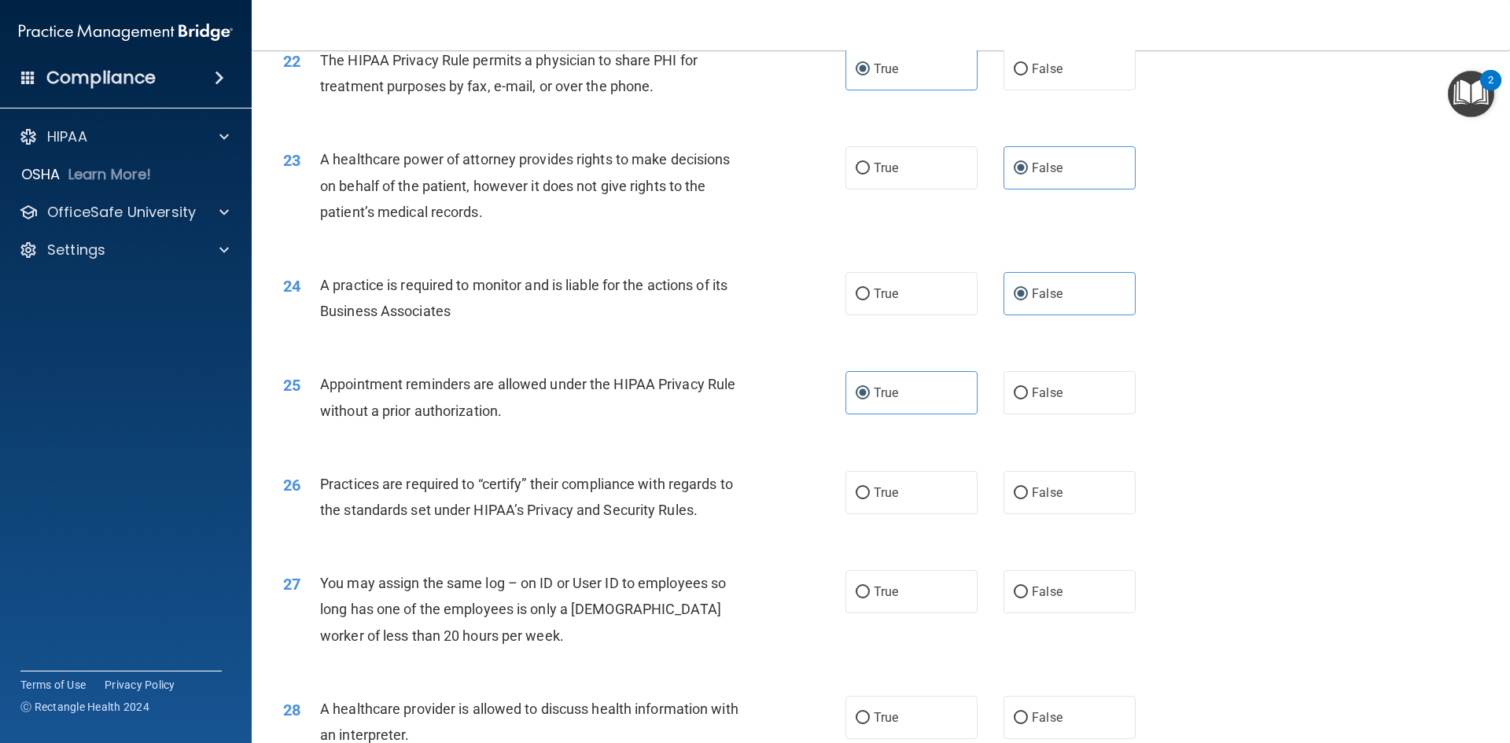
scroll to position [2596, 0]
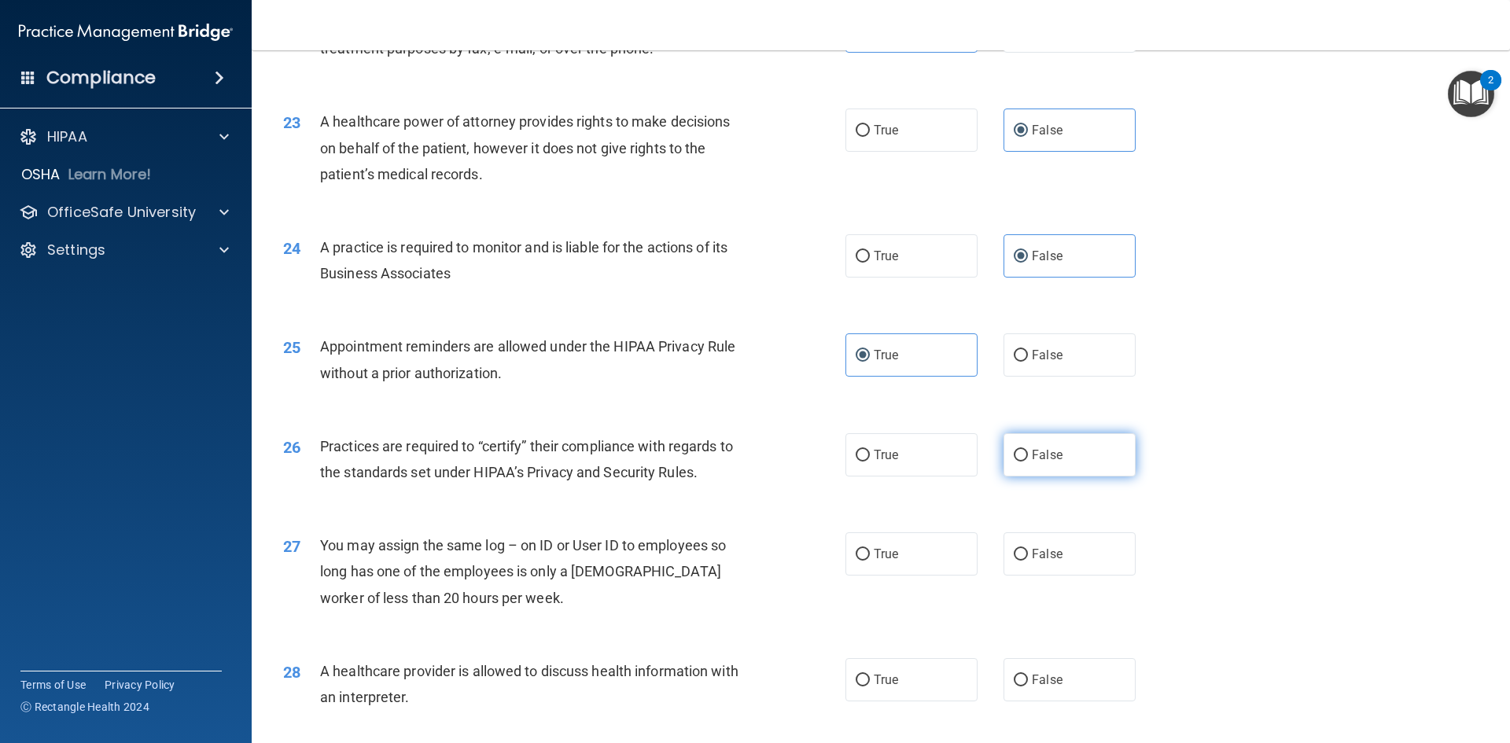
click at [1063, 459] on label "False" at bounding box center [1070, 454] width 132 height 43
click at [1028, 459] on input "False" at bounding box center [1021, 456] width 14 height 12
radio input "true"
click at [1068, 567] on label "False" at bounding box center [1070, 553] width 132 height 43
click at [1028, 561] on input "False" at bounding box center [1021, 555] width 14 height 12
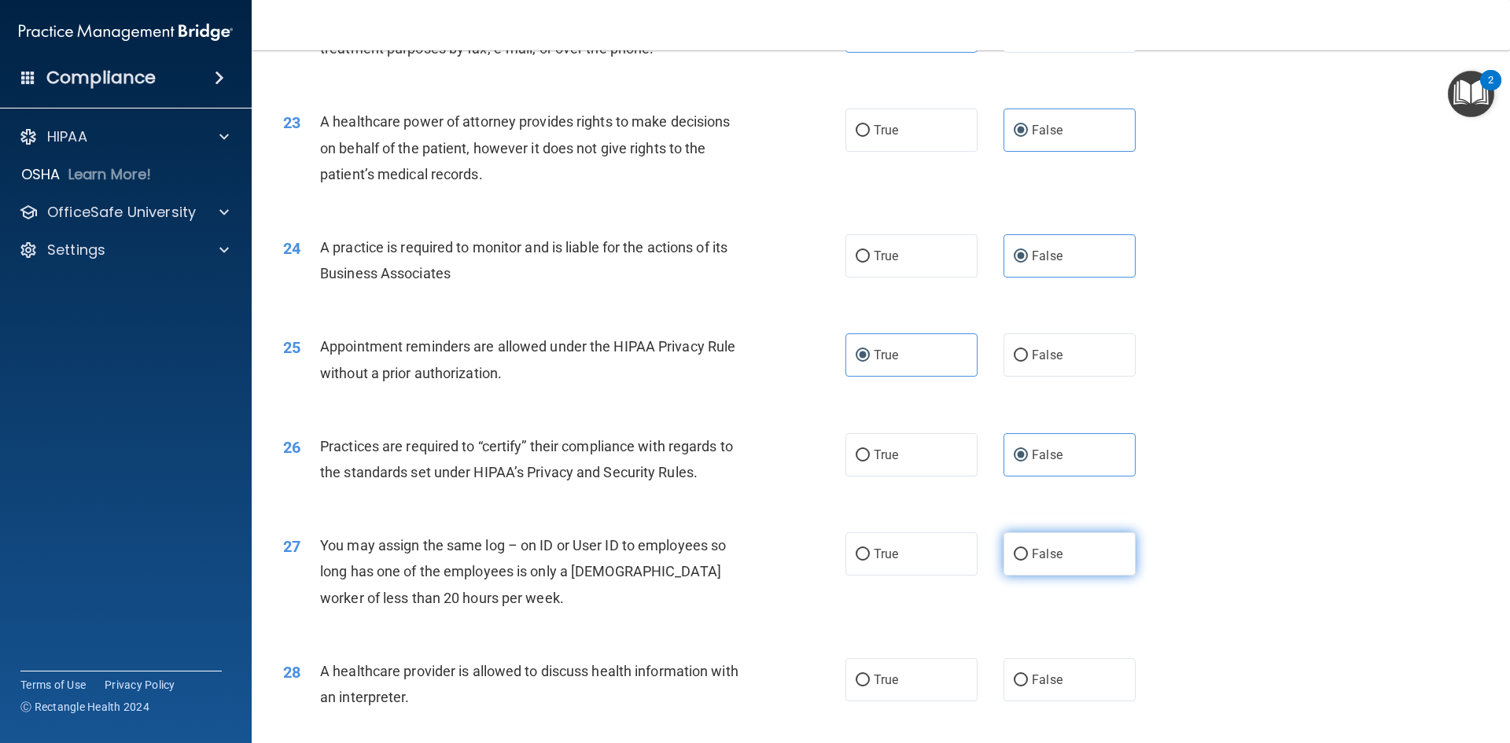
radio input "true"
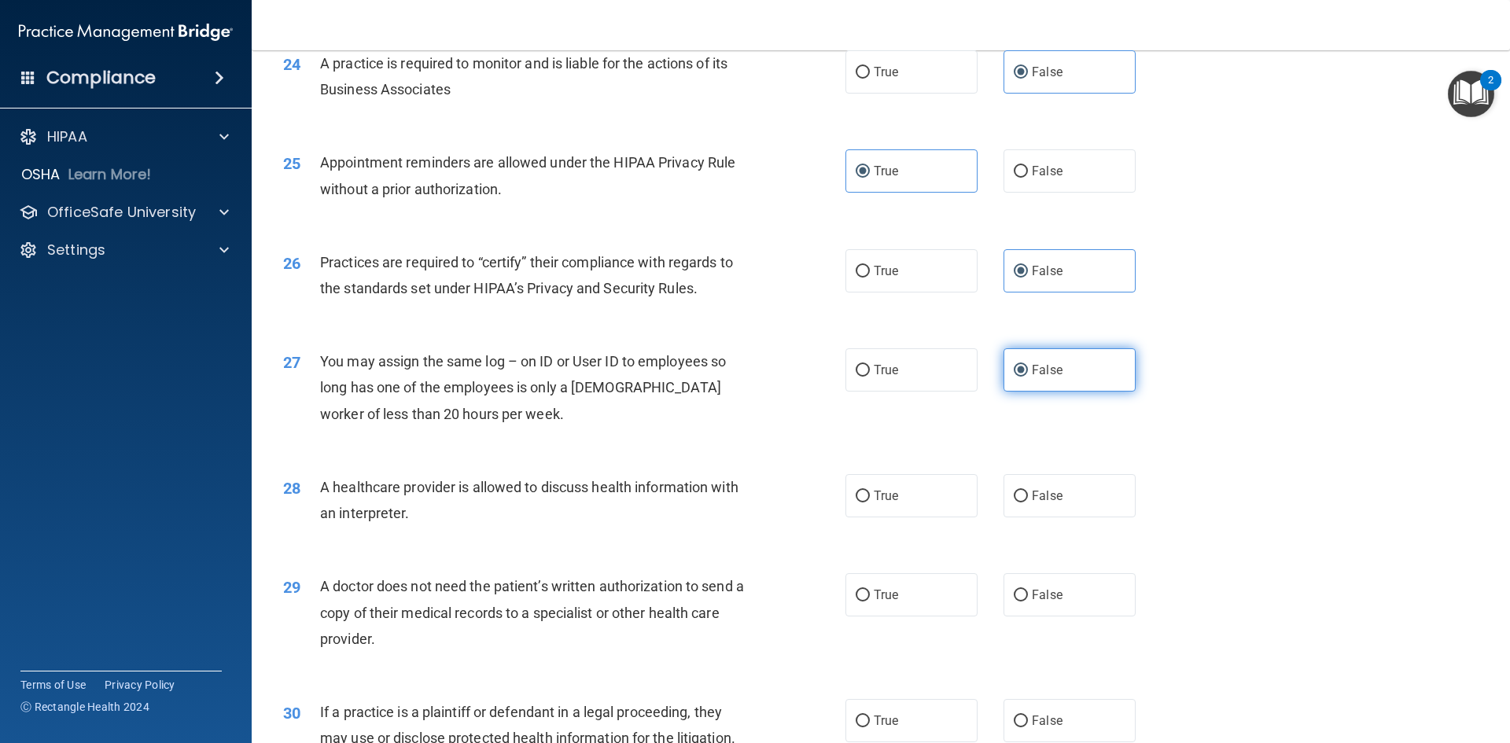
scroll to position [2832, 0]
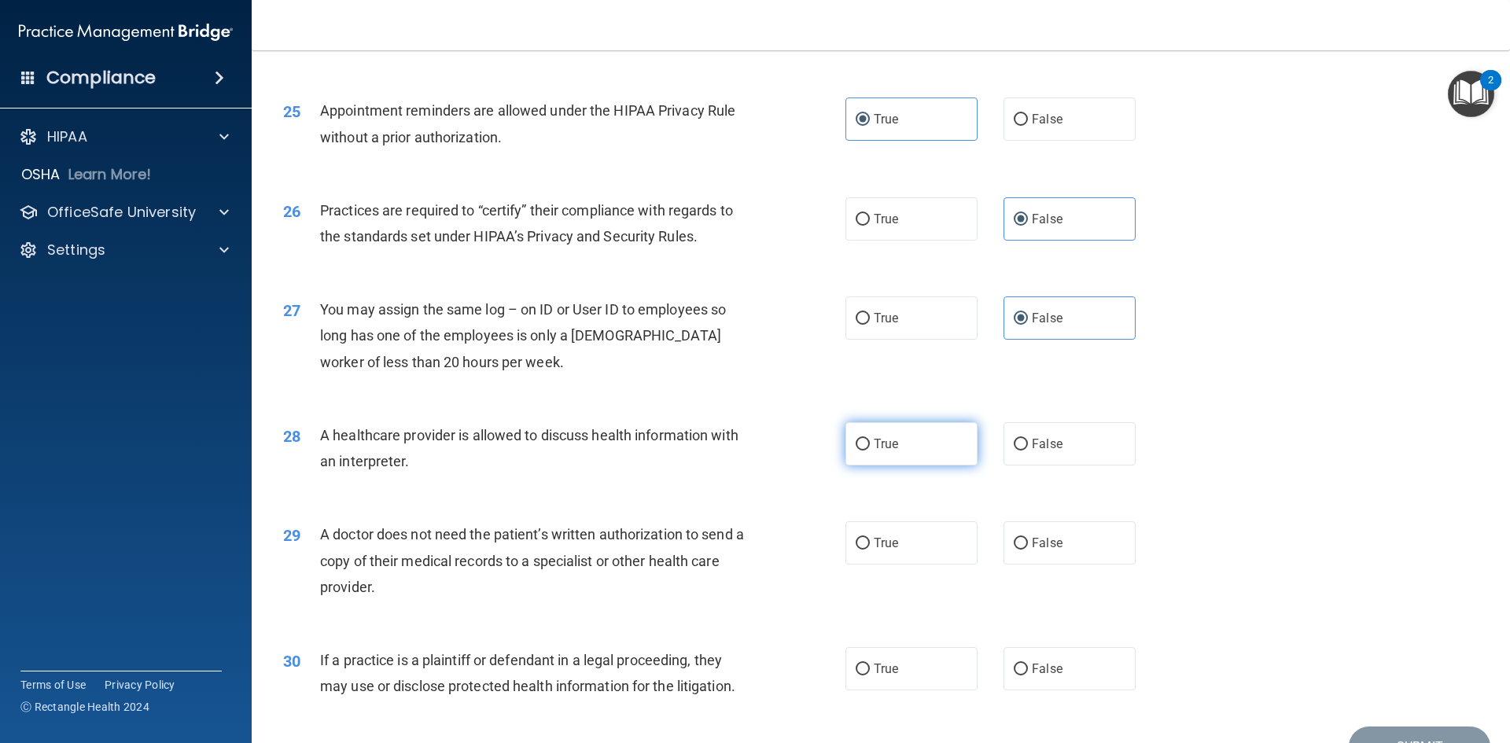
click at [920, 438] on label "True" at bounding box center [912, 443] width 132 height 43
click at [870, 439] on input "True" at bounding box center [863, 445] width 14 height 12
radio input "true"
click at [904, 547] on label "True" at bounding box center [912, 542] width 132 height 43
click at [870, 547] on input "True" at bounding box center [863, 544] width 14 height 12
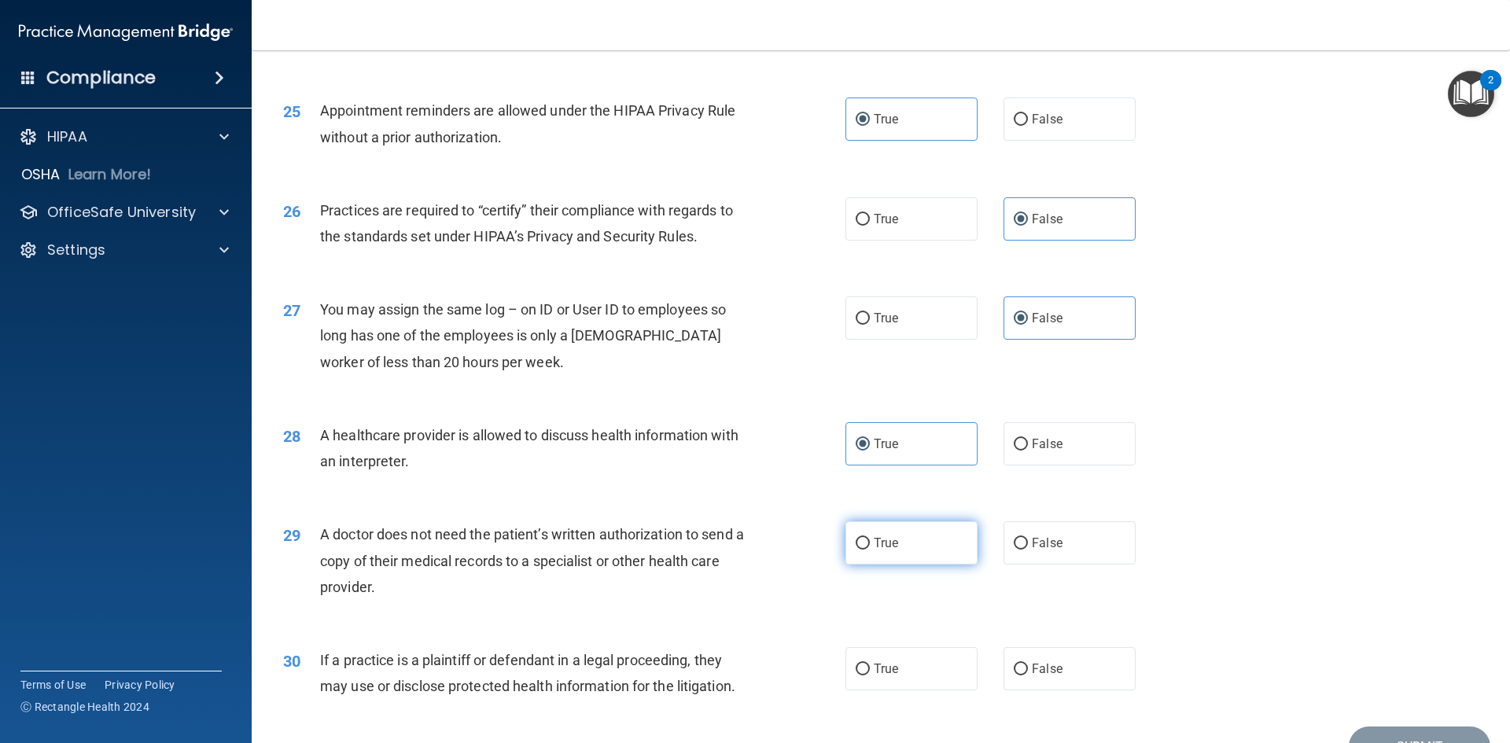
radio input "true"
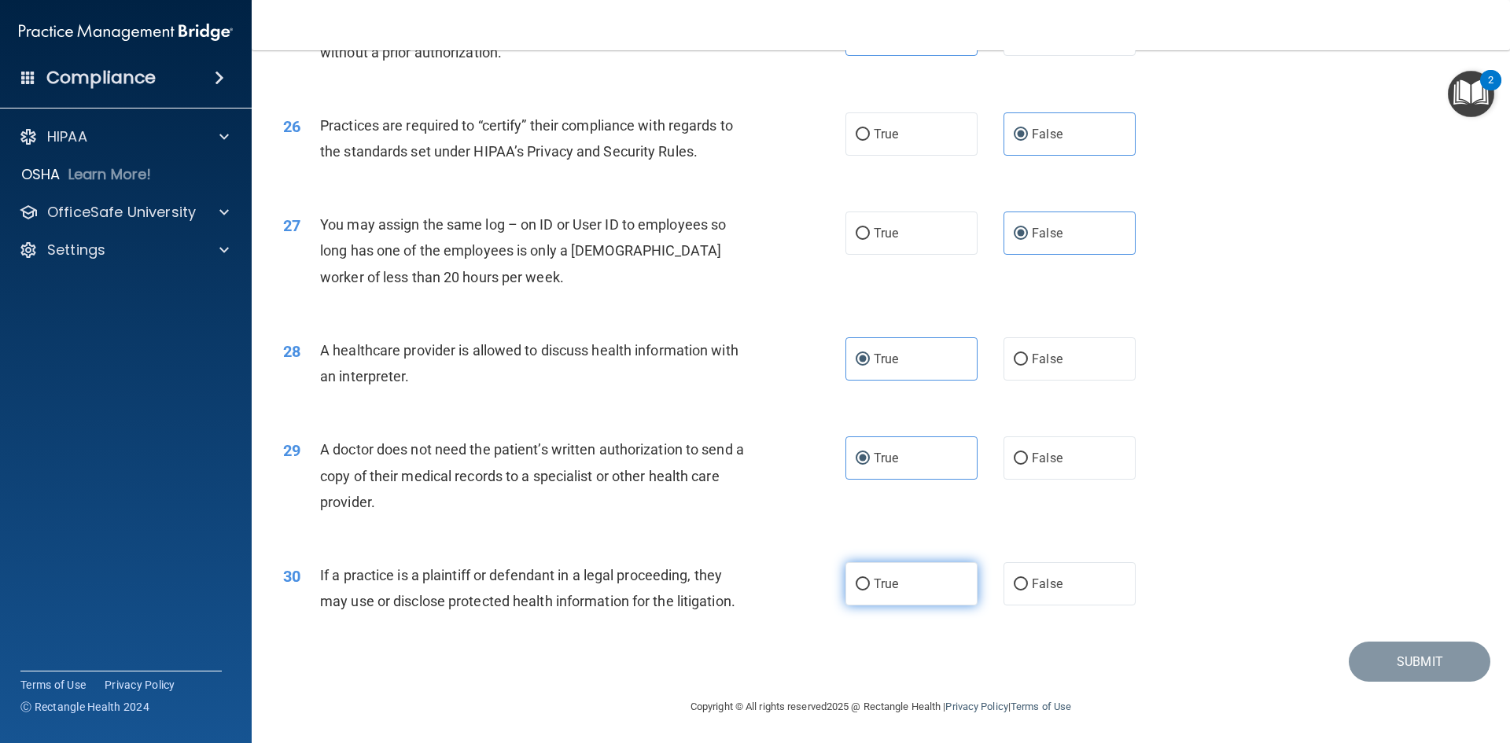
scroll to position [2918, 0]
click at [904, 588] on label "True" at bounding box center [912, 582] width 132 height 43
click at [870, 588] on input "True" at bounding box center [863, 583] width 14 height 12
radio input "true"
click at [1373, 653] on button "Submit" at bounding box center [1420, 660] width 142 height 40
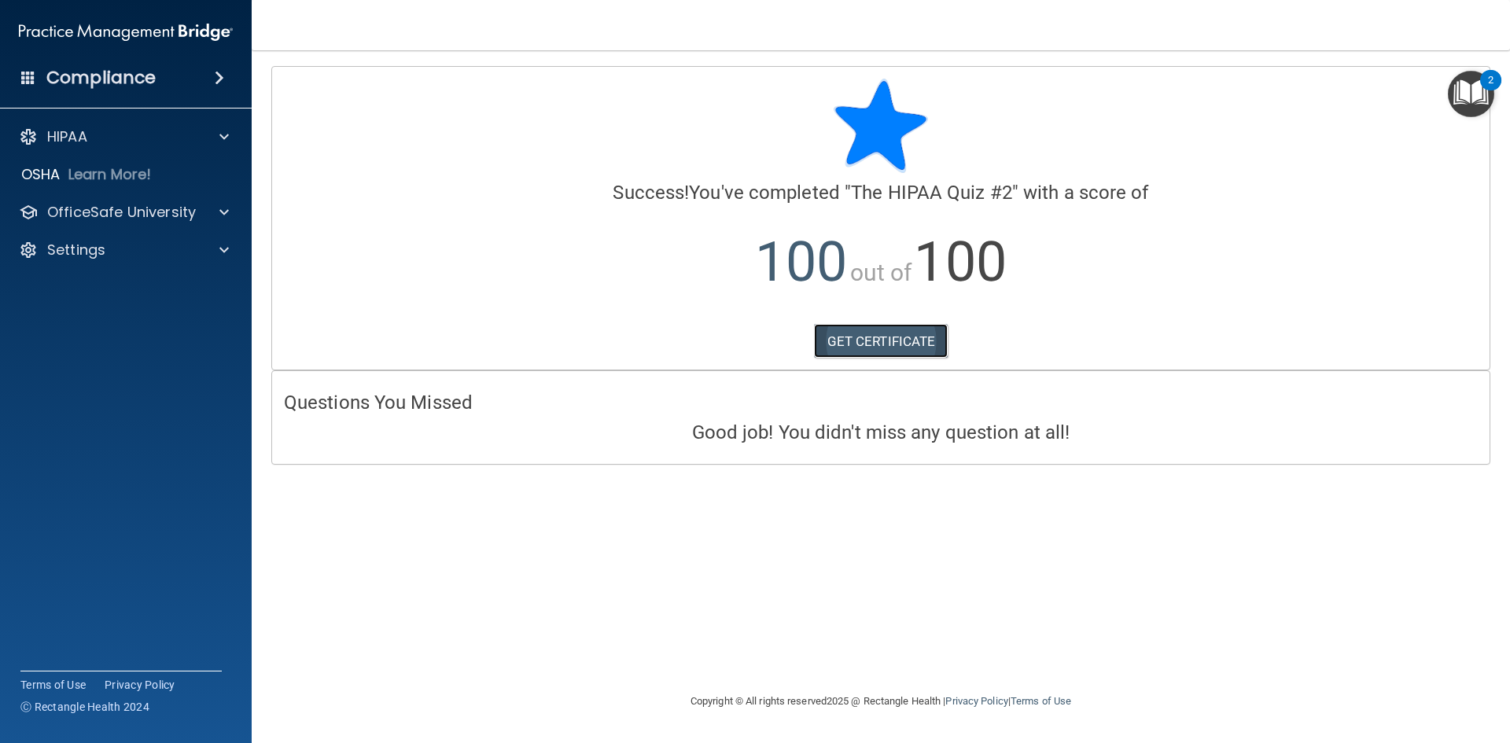
click at [861, 333] on link "GET CERTIFICATE" at bounding box center [881, 341] width 135 height 35
click at [163, 138] on div "HIPAA" at bounding box center [104, 136] width 195 height 19
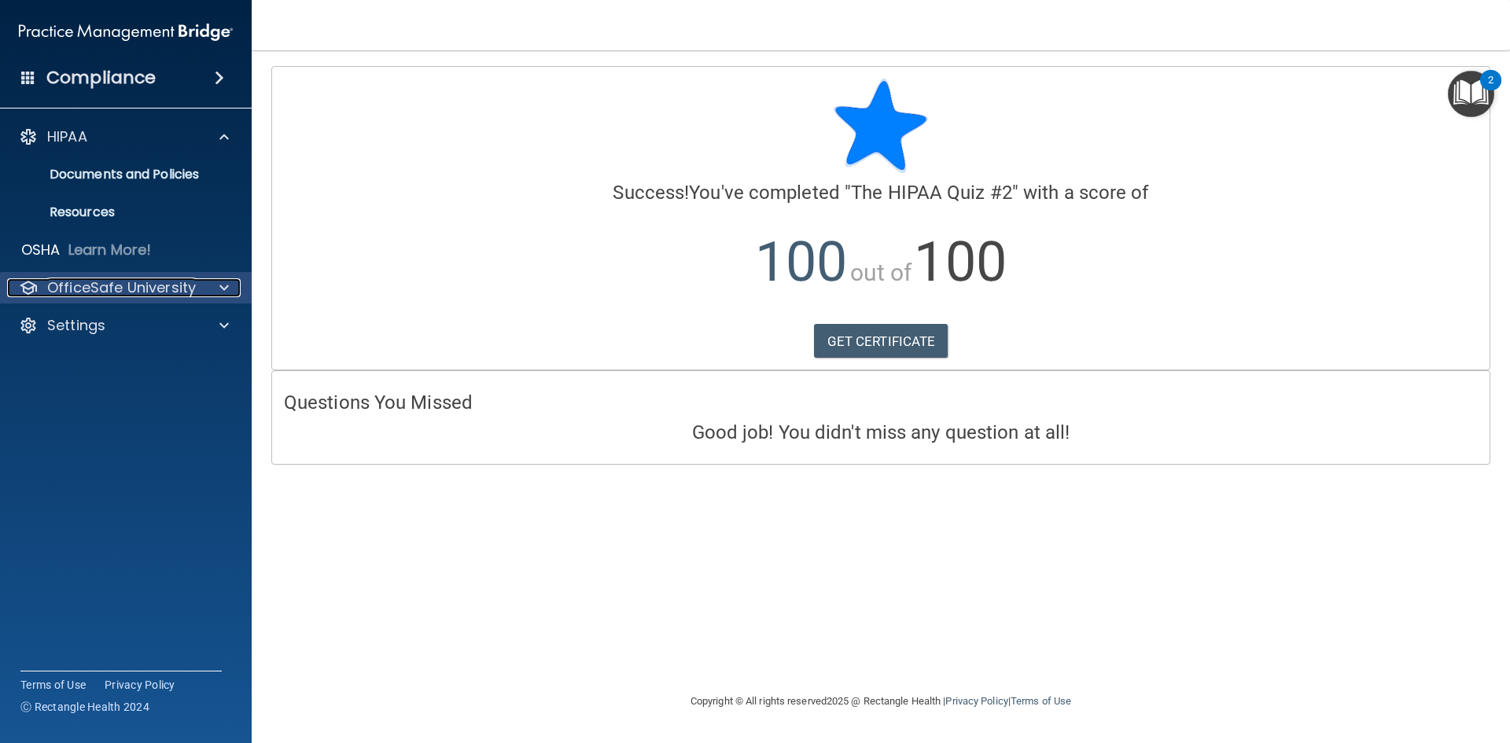
click at [136, 282] on p "OfficeSafe University" at bounding box center [121, 287] width 149 height 19
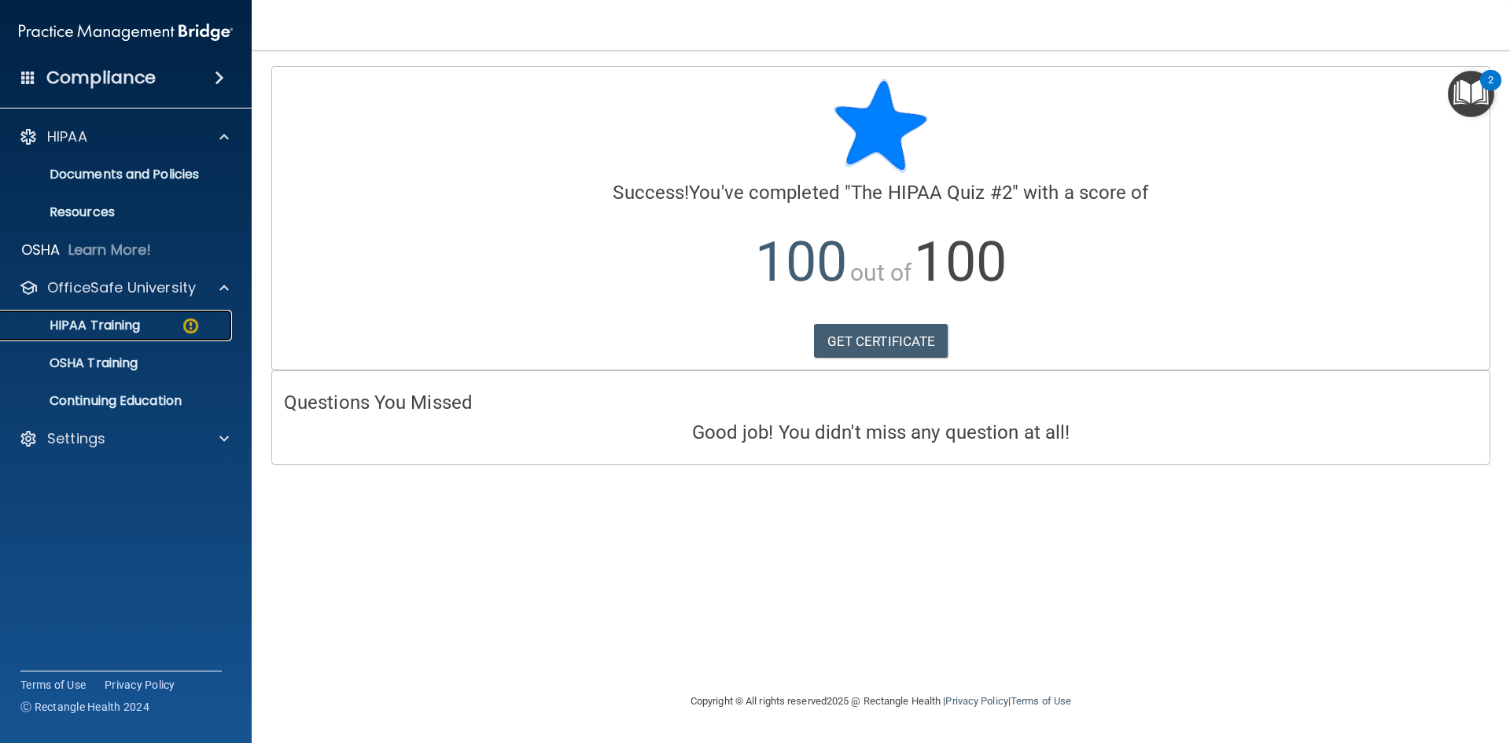
click at [123, 318] on p "HIPAA Training" at bounding box center [75, 326] width 130 height 16
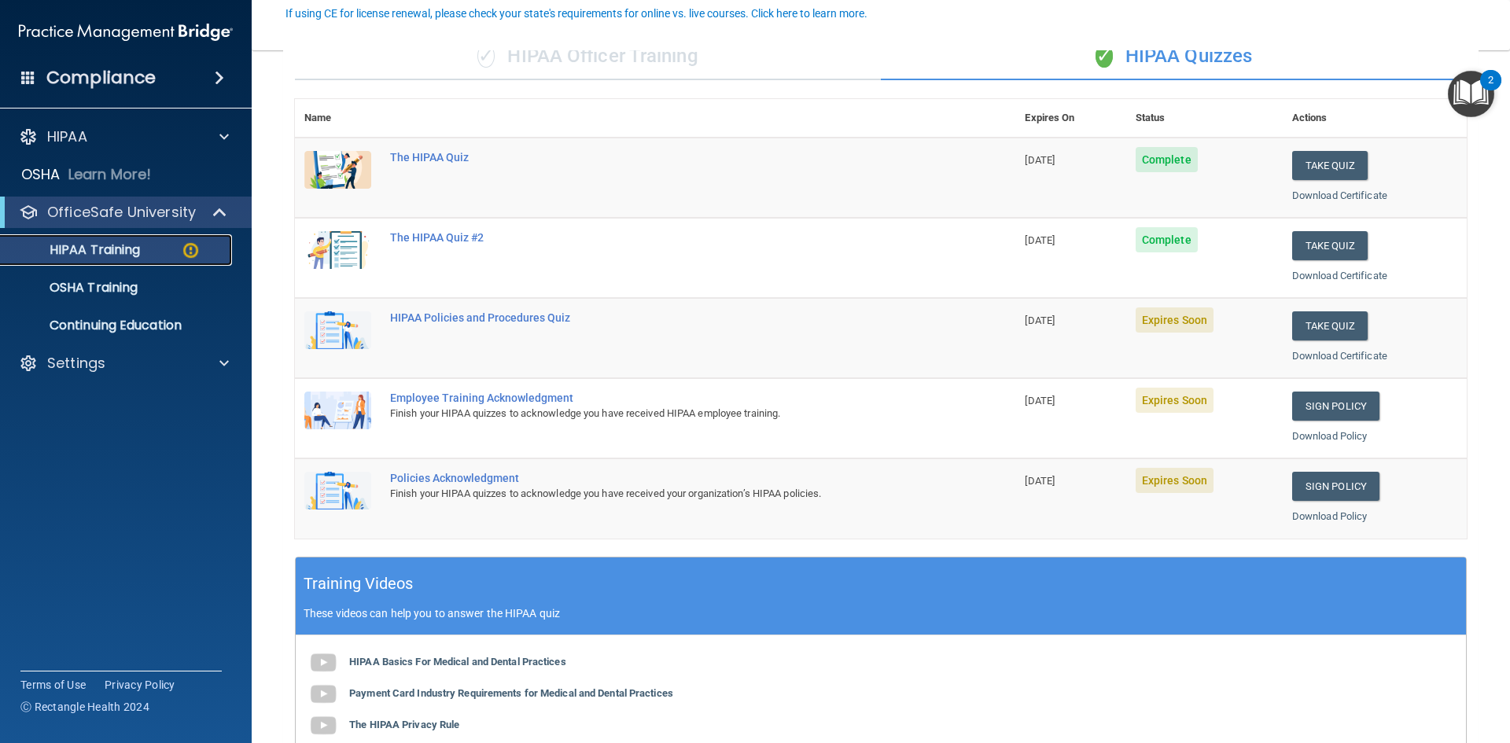
scroll to position [157, 0]
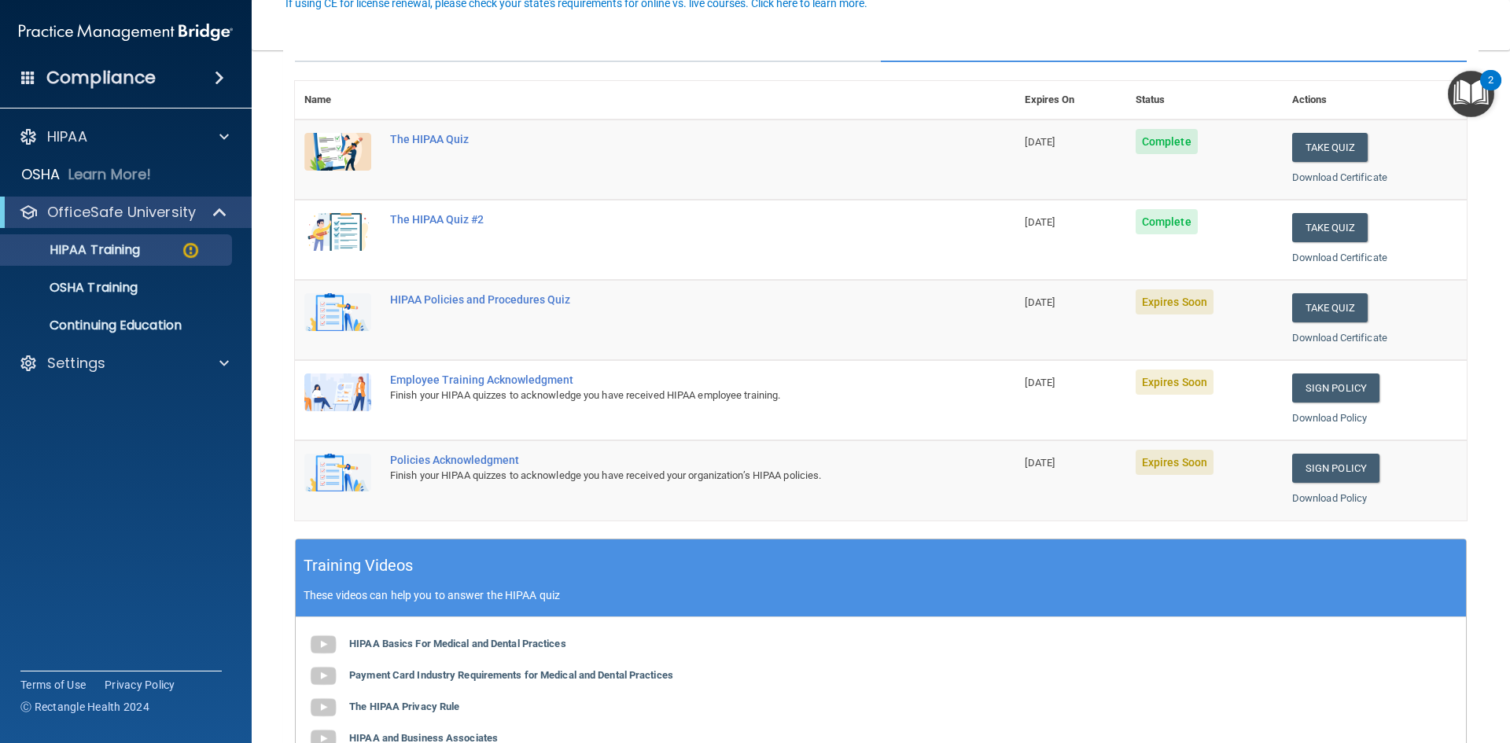
click at [779, 392] on div "Finish your HIPAA quizzes to acknowledge you have received HIPAA employee train…" at bounding box center [663, 395] width 547 height 19
click at [1332, 306] on button "Take Quiz" at bounding box center [1330, 307] width 76 height 29
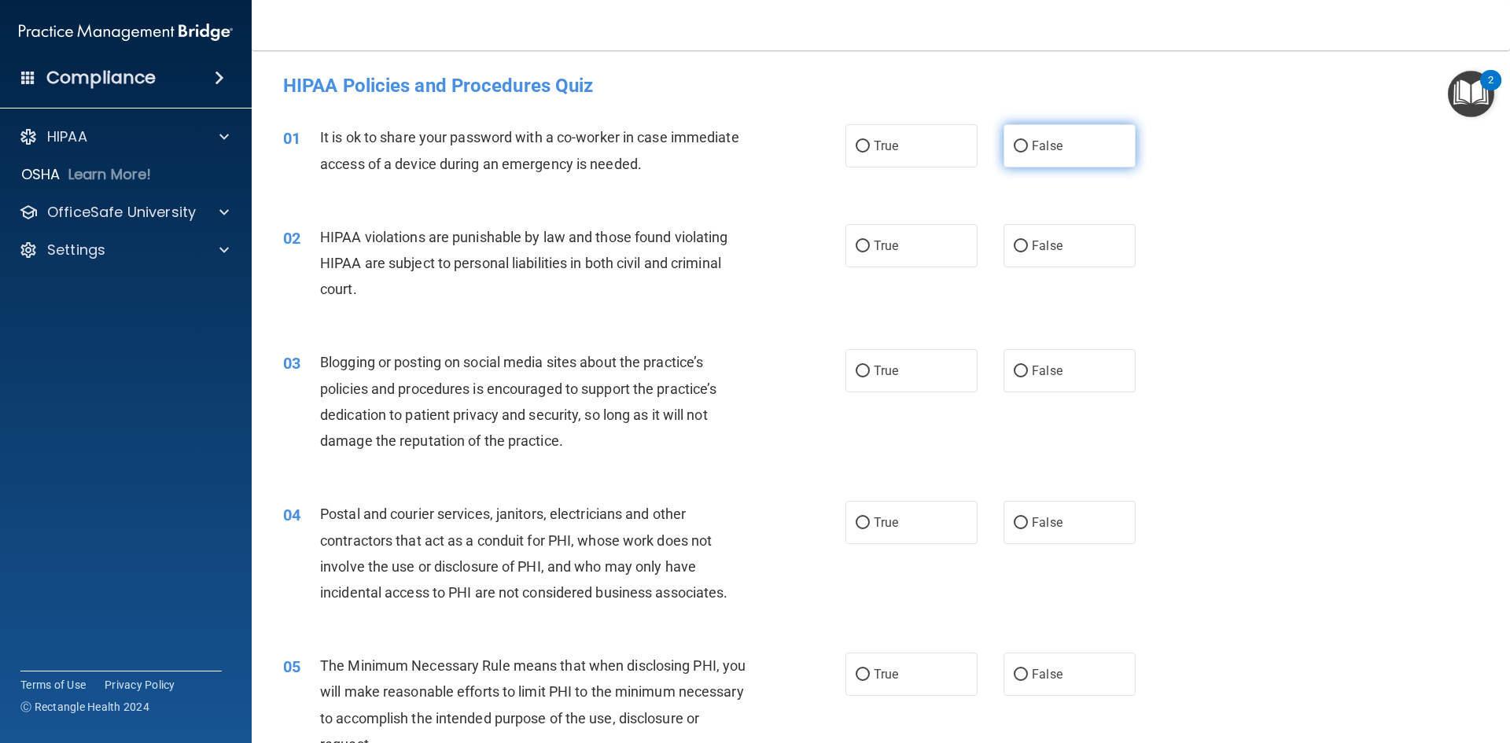
click at [1041, 155] on label "False" at bounding box center [1070, 145] width 132 height 43
click at [1028, 153] on input "False" at bounding box center [1021, 147] width 14 height 12
radio input "true"
click at [893, 249] on span "True" at bounding box center [886, 245] width 24 height 15
click at [870, 249] on input "True" at bounding box center [863, 247] width 14 height 12
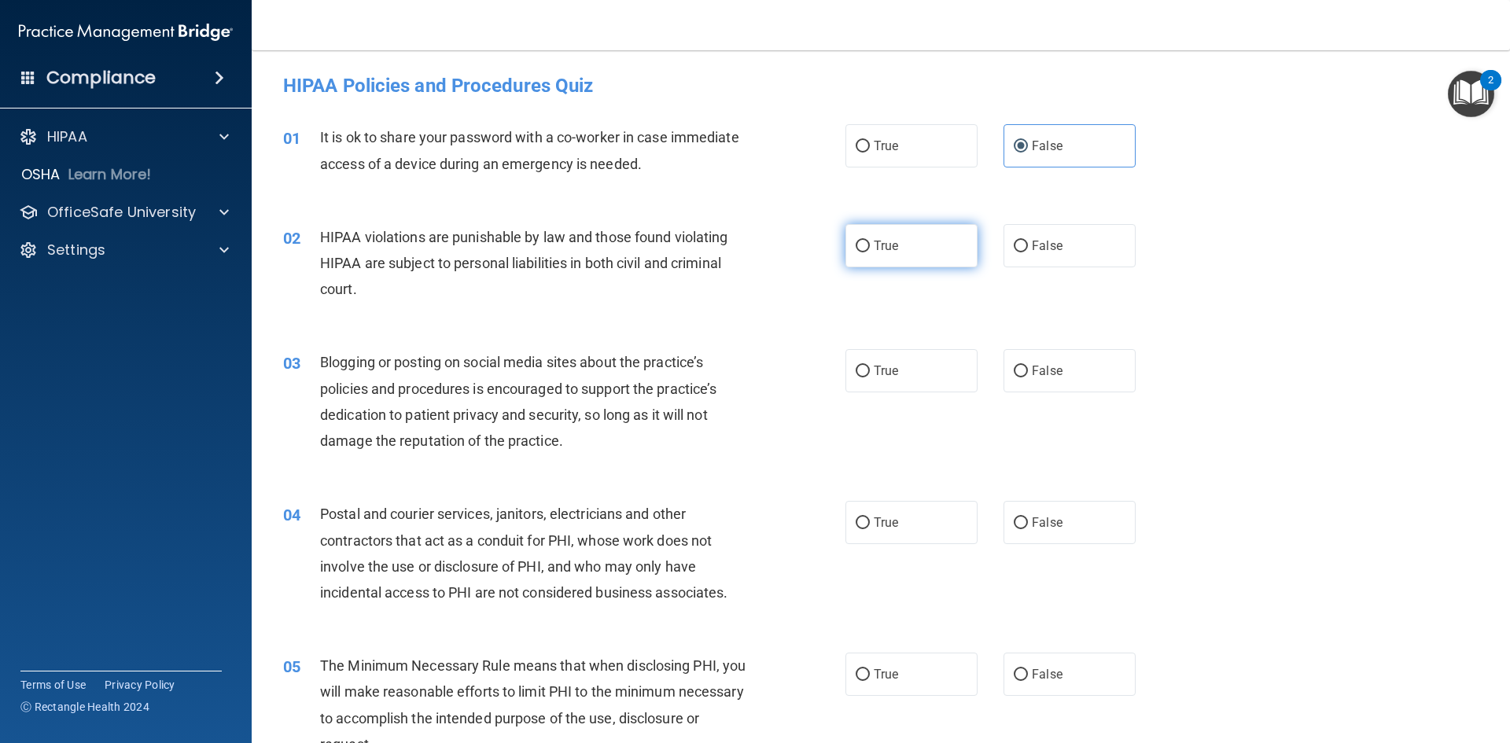
radio input "true"
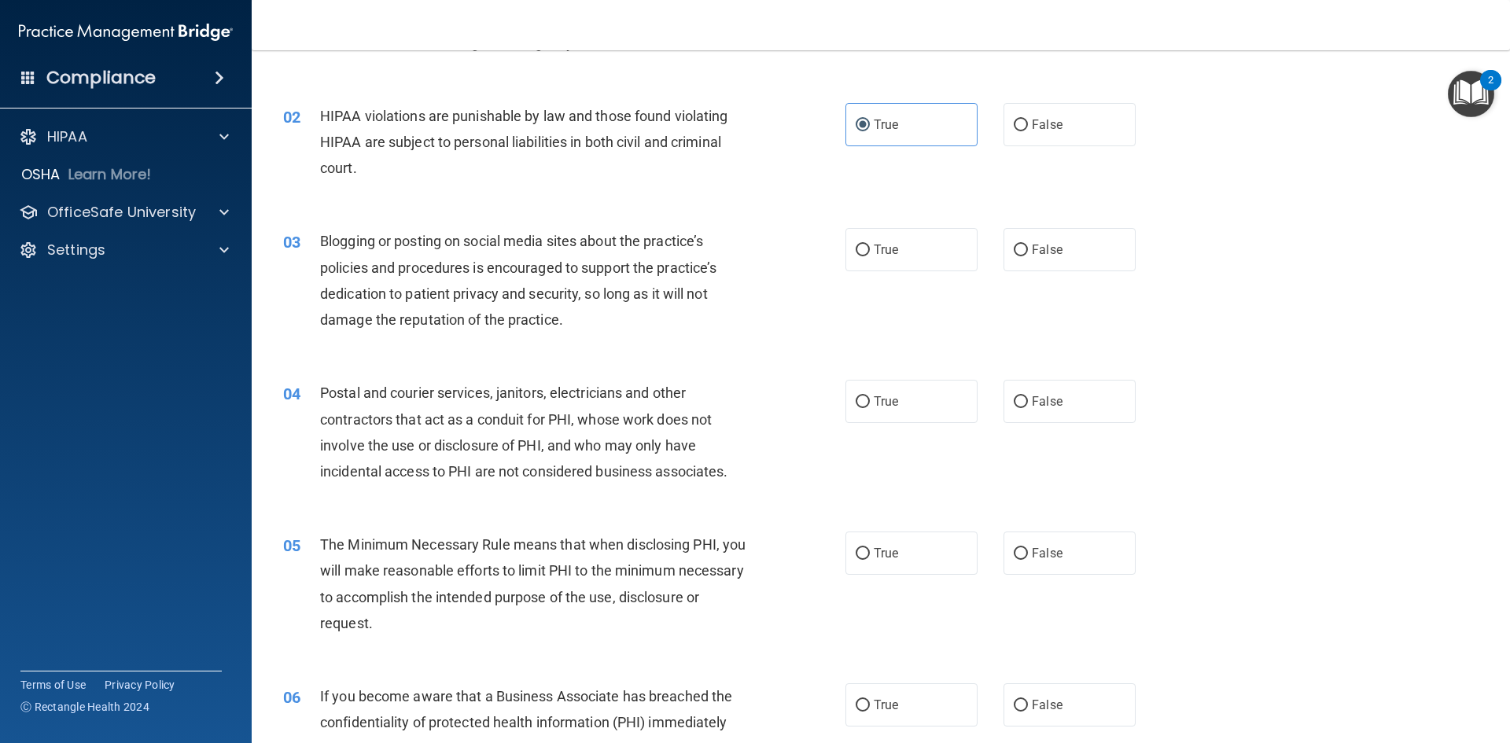
scroll to position [157, 0]
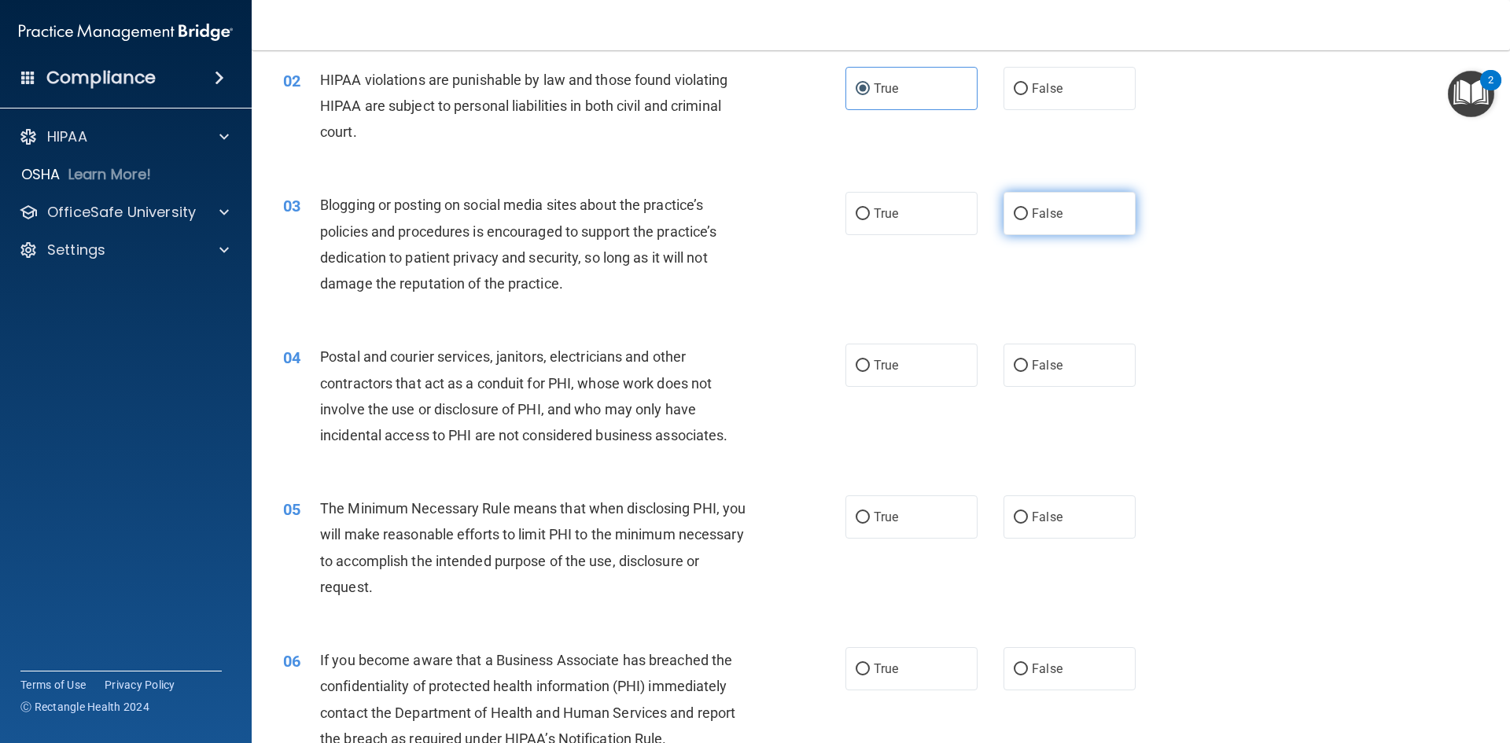
click at [1067, 201] on label "False" at bounding box center [1070, 213] width 132 height 43
click at [1028, 208] on input "False" at bounding box center [1021, 214] width 14 height 12
radio input "true"
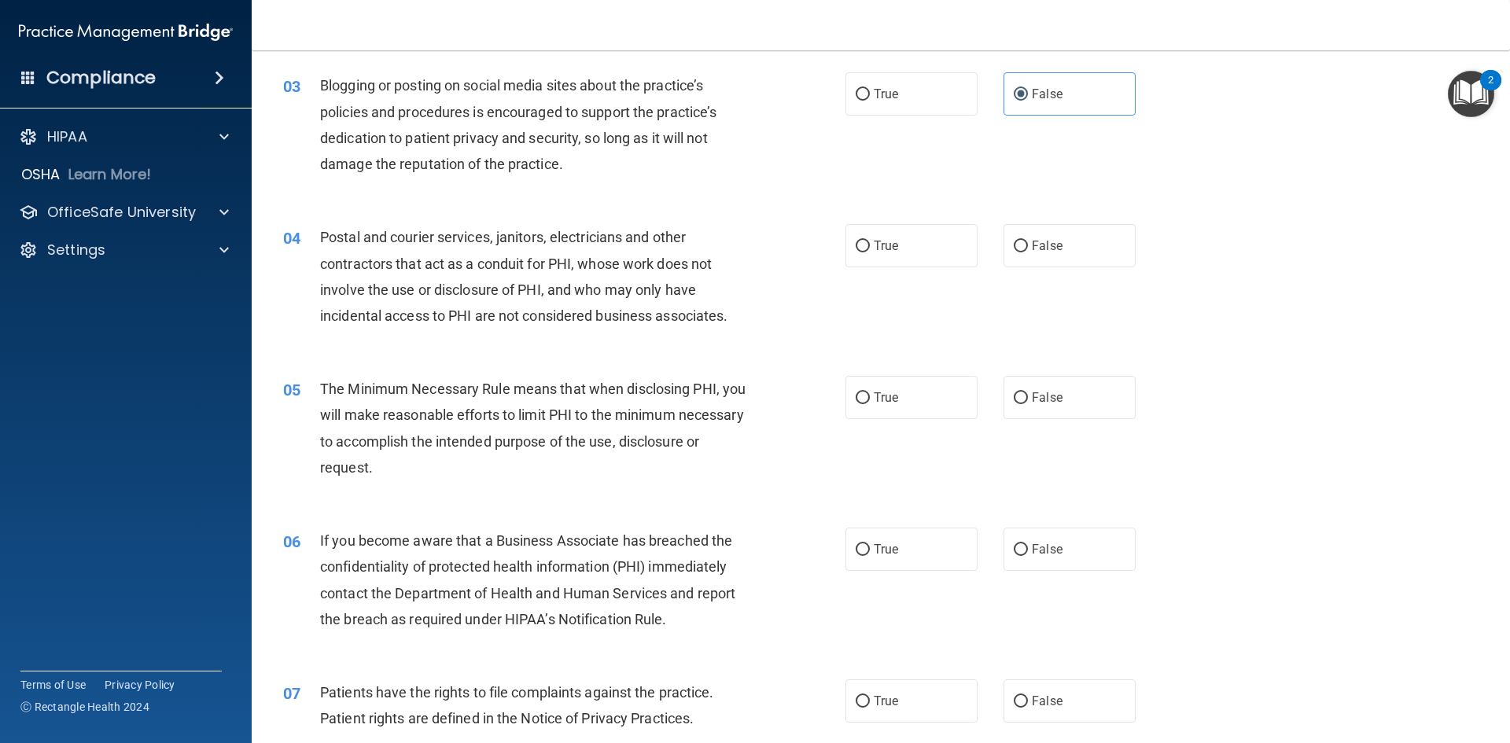
scroll to position [315, 0]
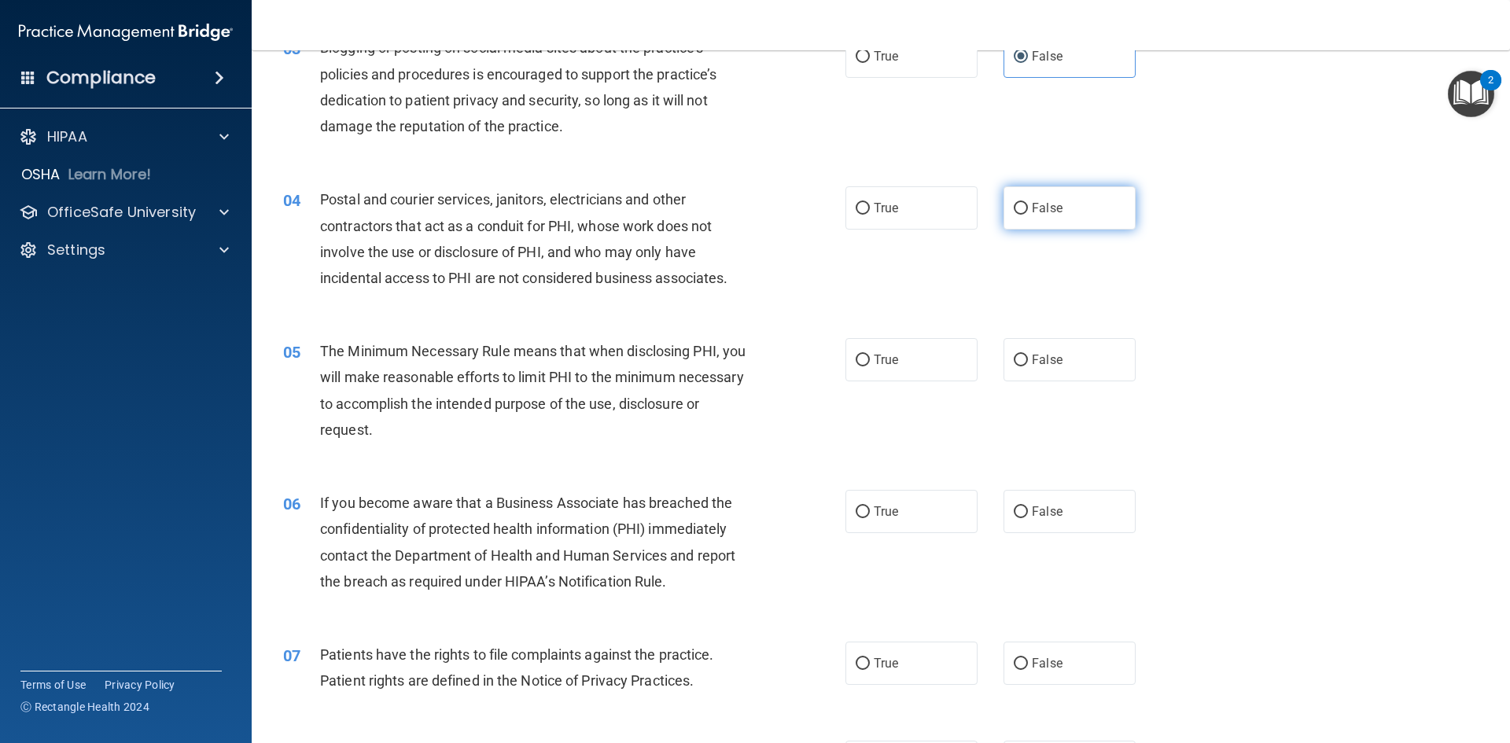
click at [1085, 193] on label "False" at bounding box center [1070, 207] width 132 height 43
click at [1028, 203] on input "False" at bounding box center [1021, 209] width 14 height 12
radio input "true"
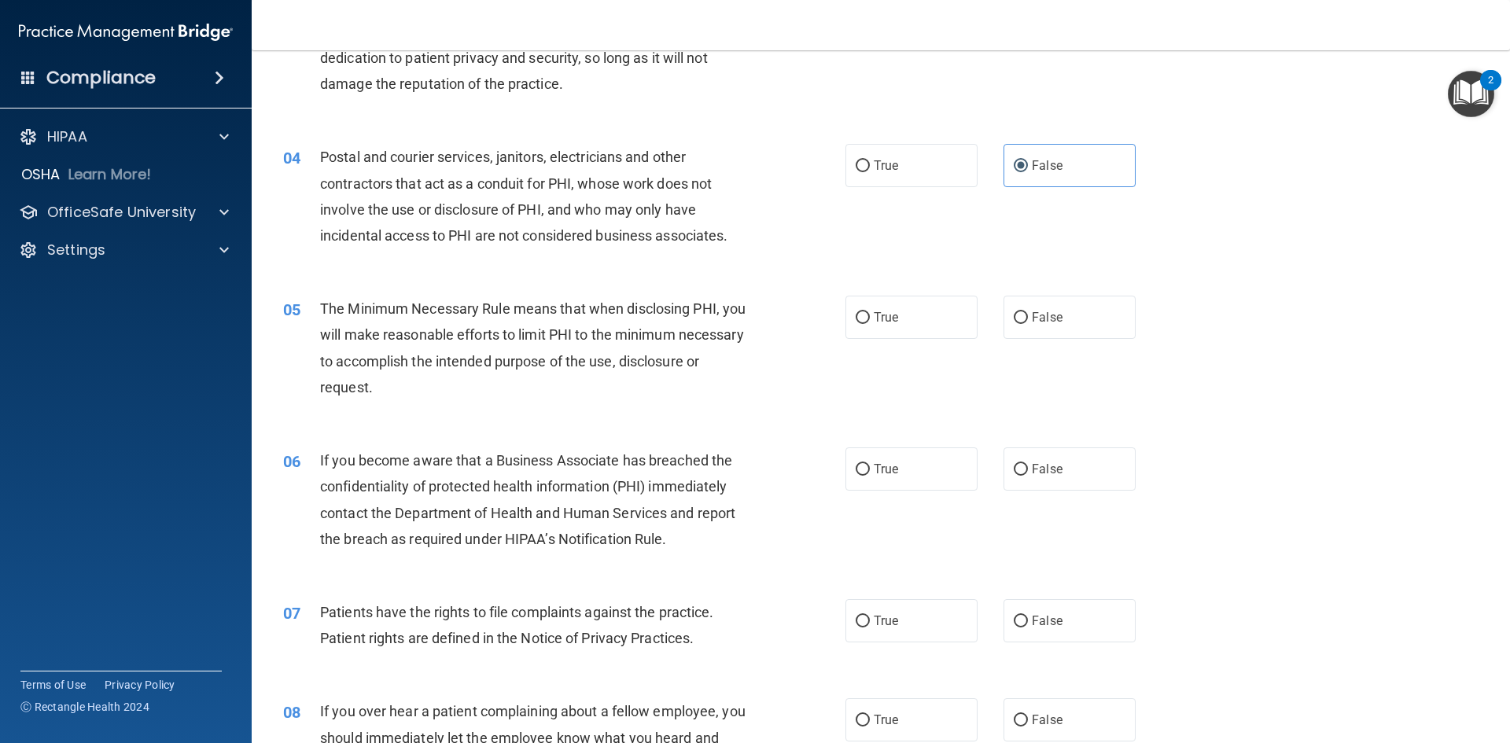
scroll to position [393, 0]
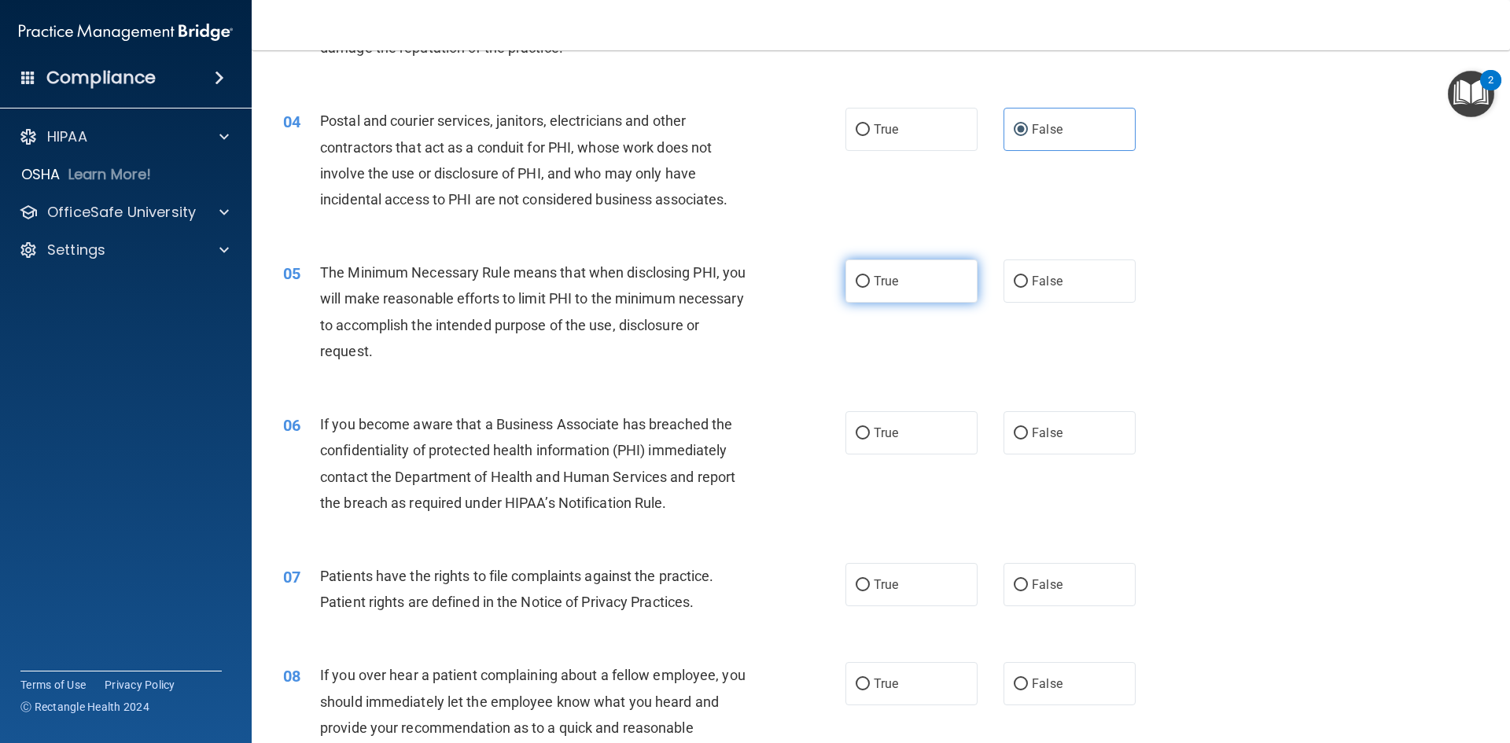
click at [923, 260] on label "True" at bounding box center [912, 281] width 132 height 43
click at [870, 276] on input "True" at bounding box center [863, 282] width 14 height 12
radio input "true"
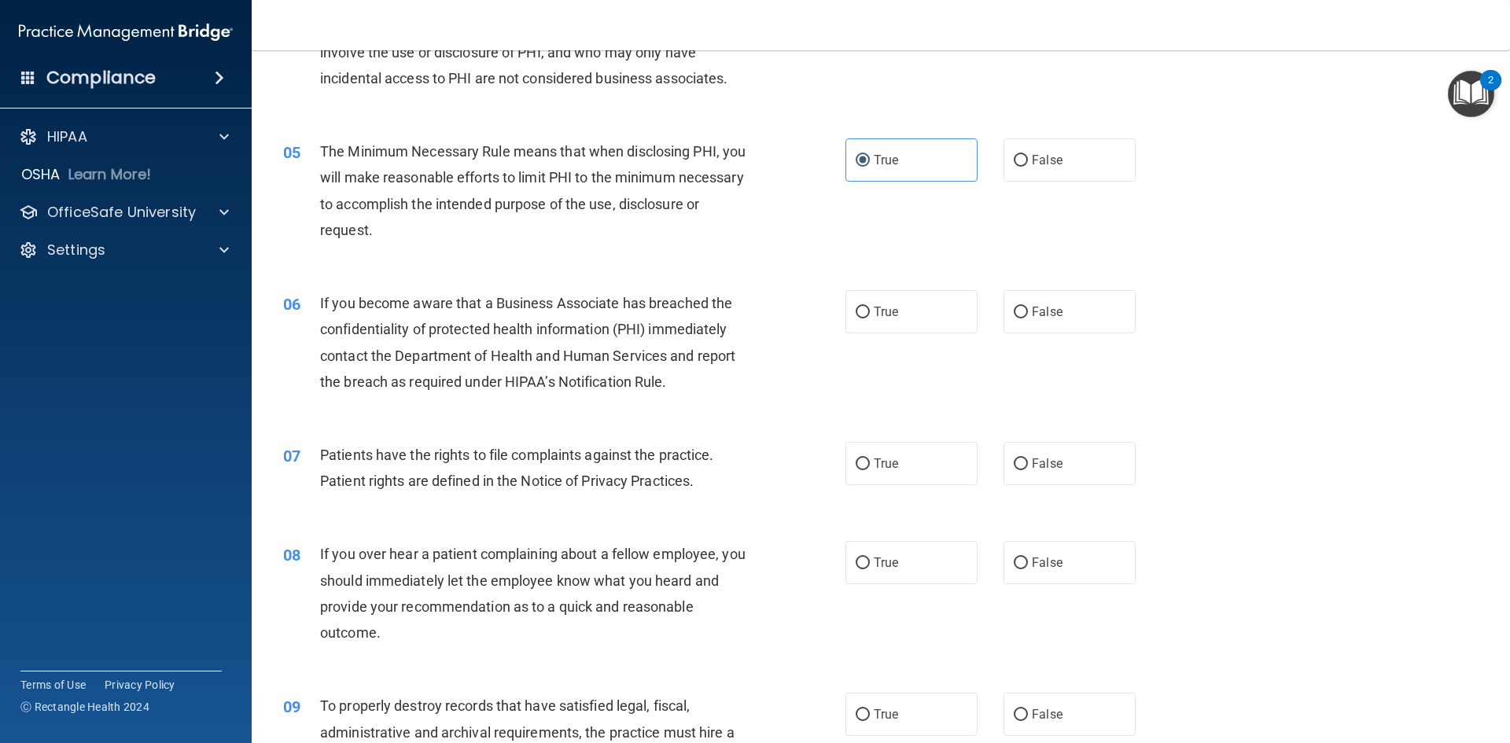
scroll to position [551, 0]
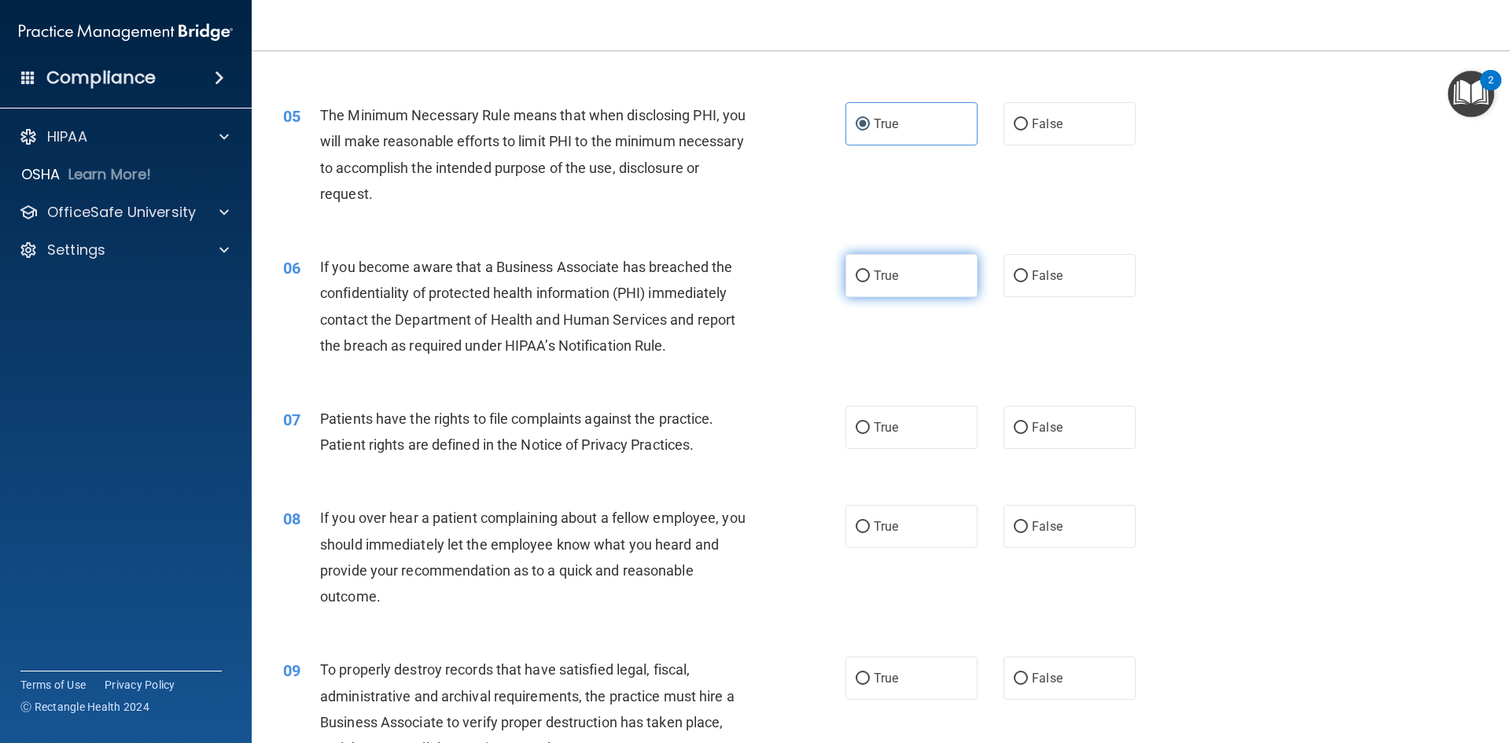
click at [898, 267] on label "True" at bounding box center [912, 275] width 132 height 43
click at [870, 271] on input "True" at bounding box center [863, 277] width 14 height 12
radio input "true"
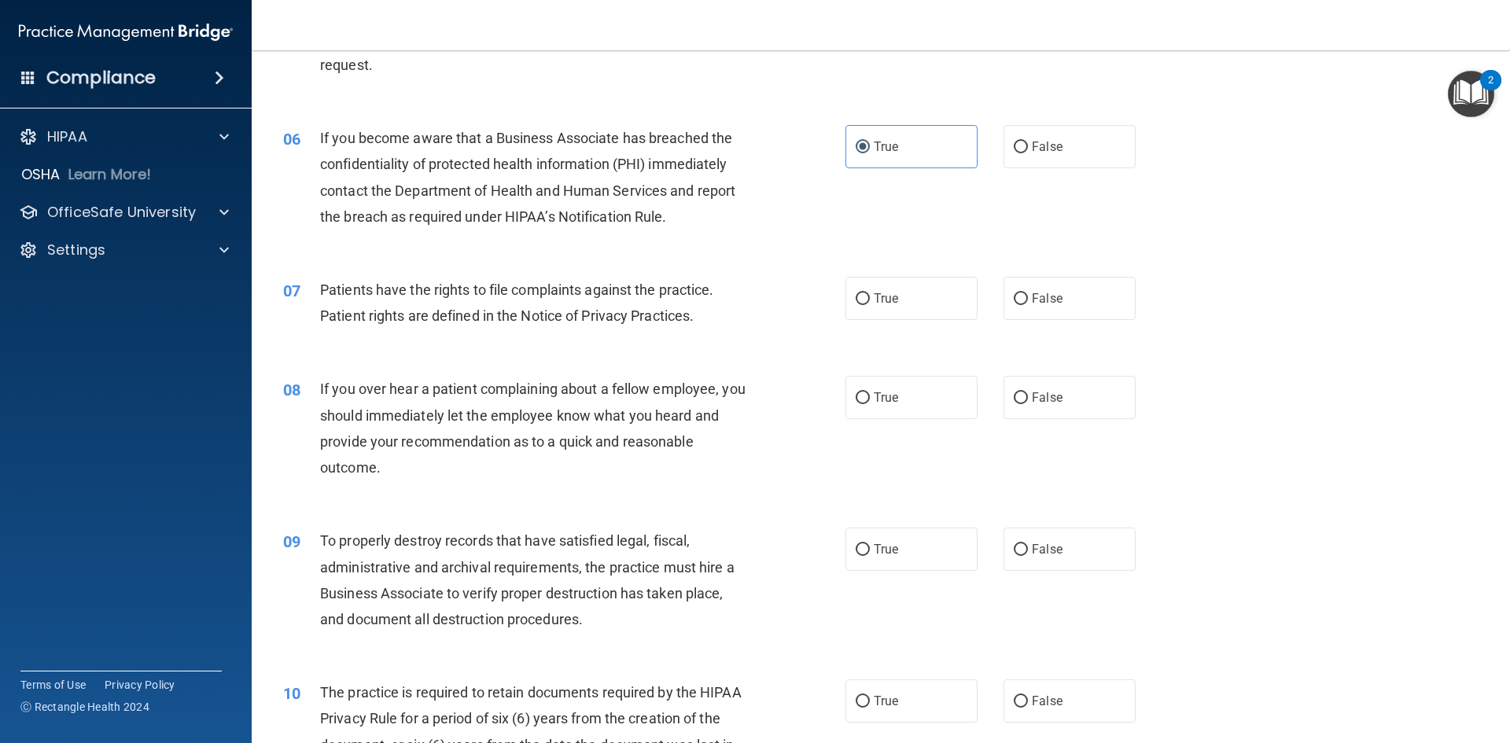
scroll to position [708, 0]
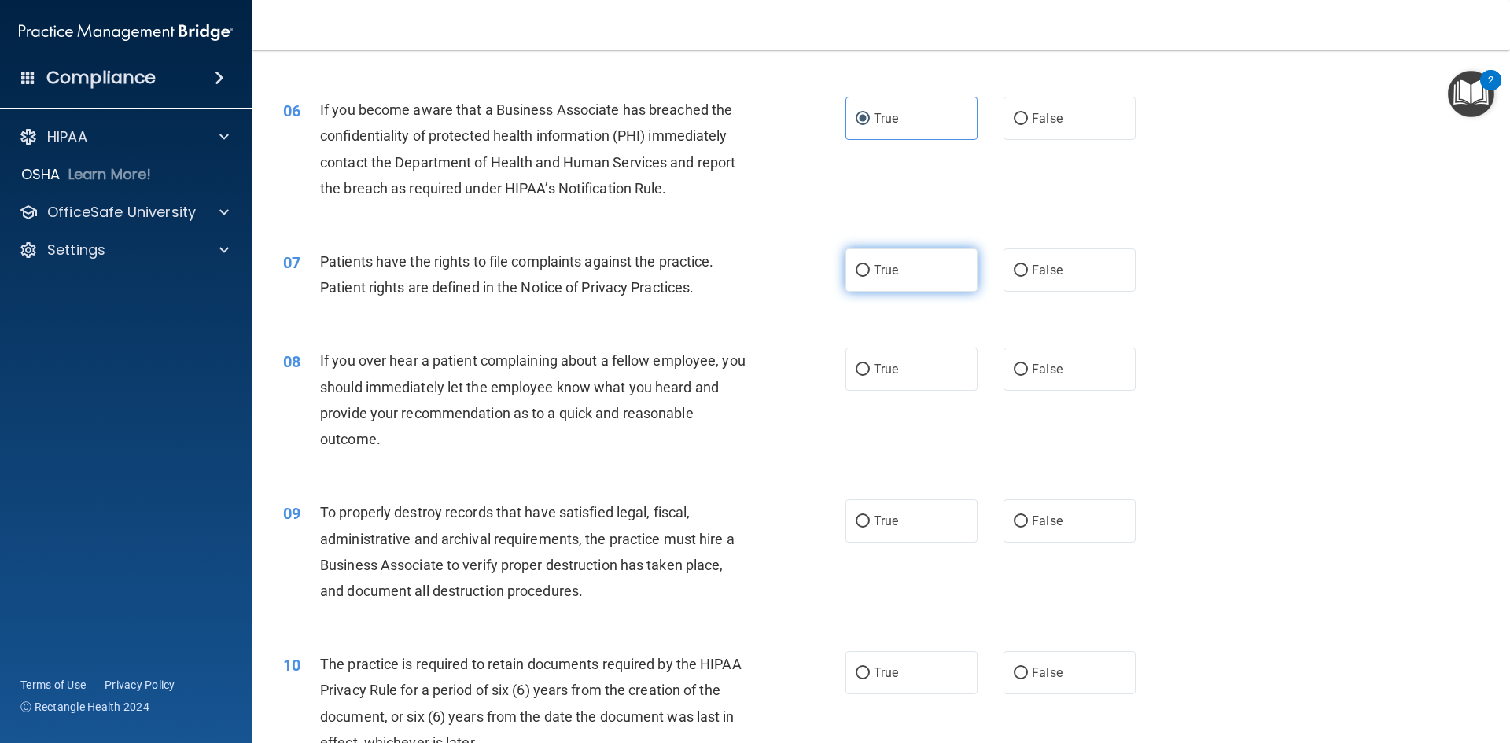
click at [897, 271] on label "True" at bounding box center [912, 270] width 132 height 43
click at [870, 271] on input "True" at bounding box center [863, 271] width 14 height 12
radio input "true"
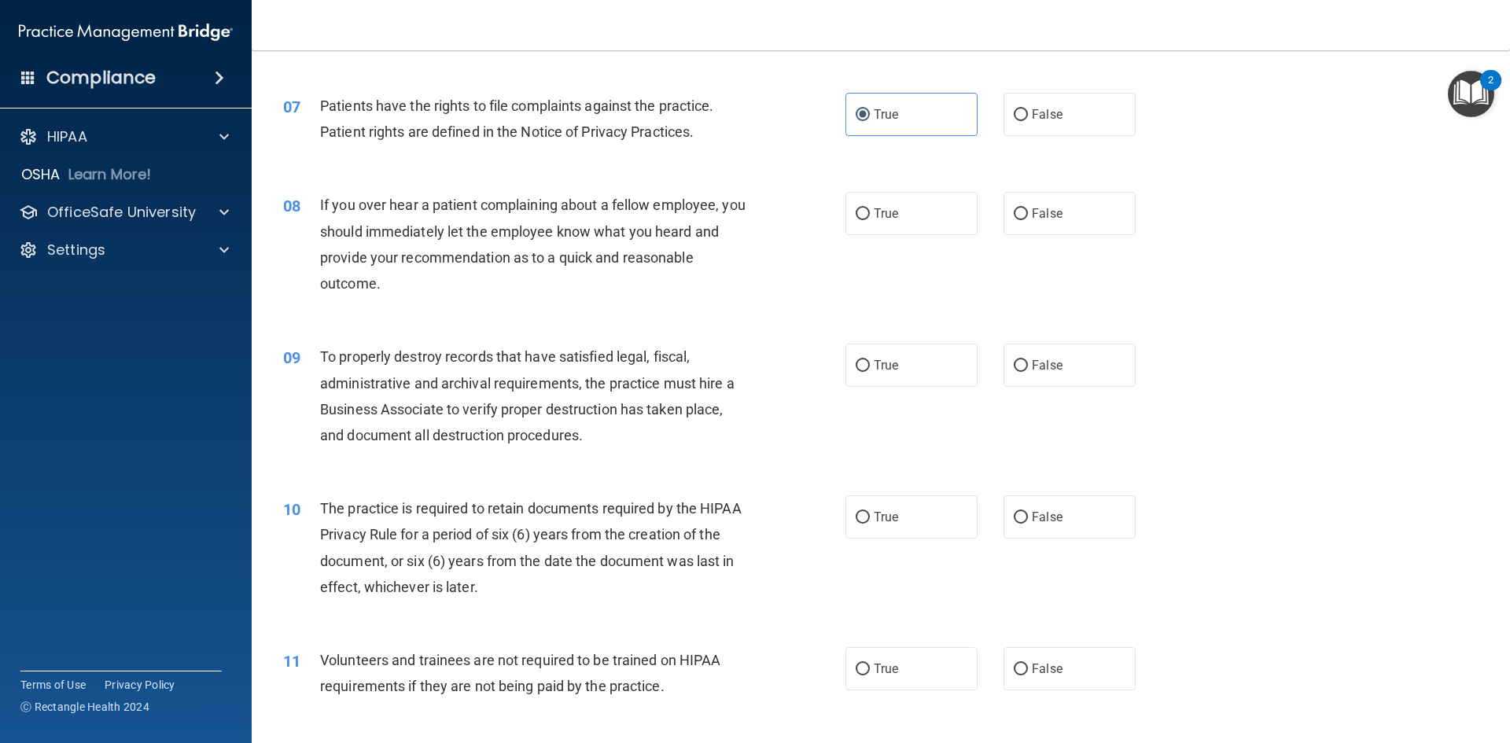
scroll to position [865, 0]
click at [889, 206] on span "True" at bounding box center [886, 212] width 24 height 15
click at [870, 207] on input "True" at bounding box center [863, 213] width 14 height 12
radio input "true"
click at [897, 370] on label "True" at bounding box center [912, 363] width 132 height 43
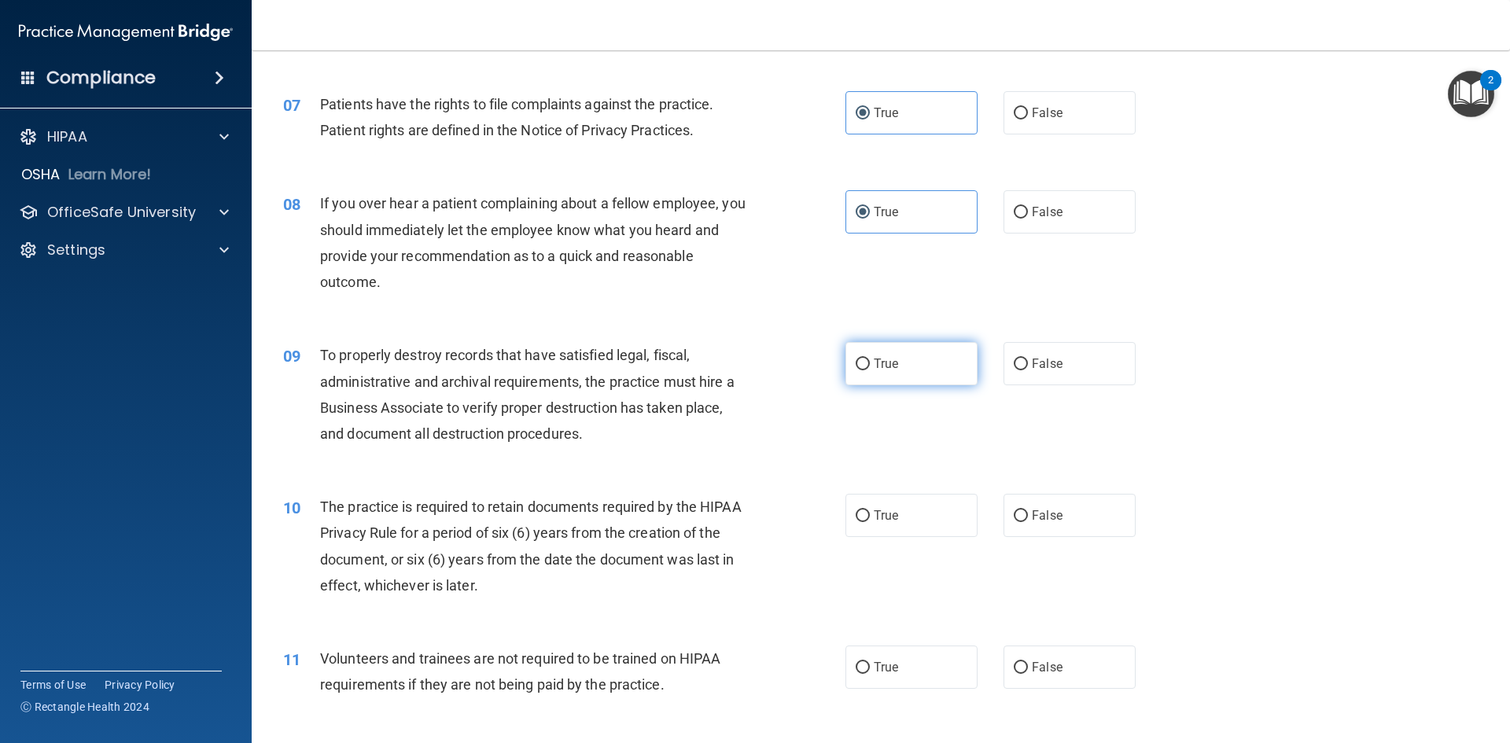
click at [870, 370] on input "True" at bounding box center [863, 365] width 14 height 12
radio input "true"
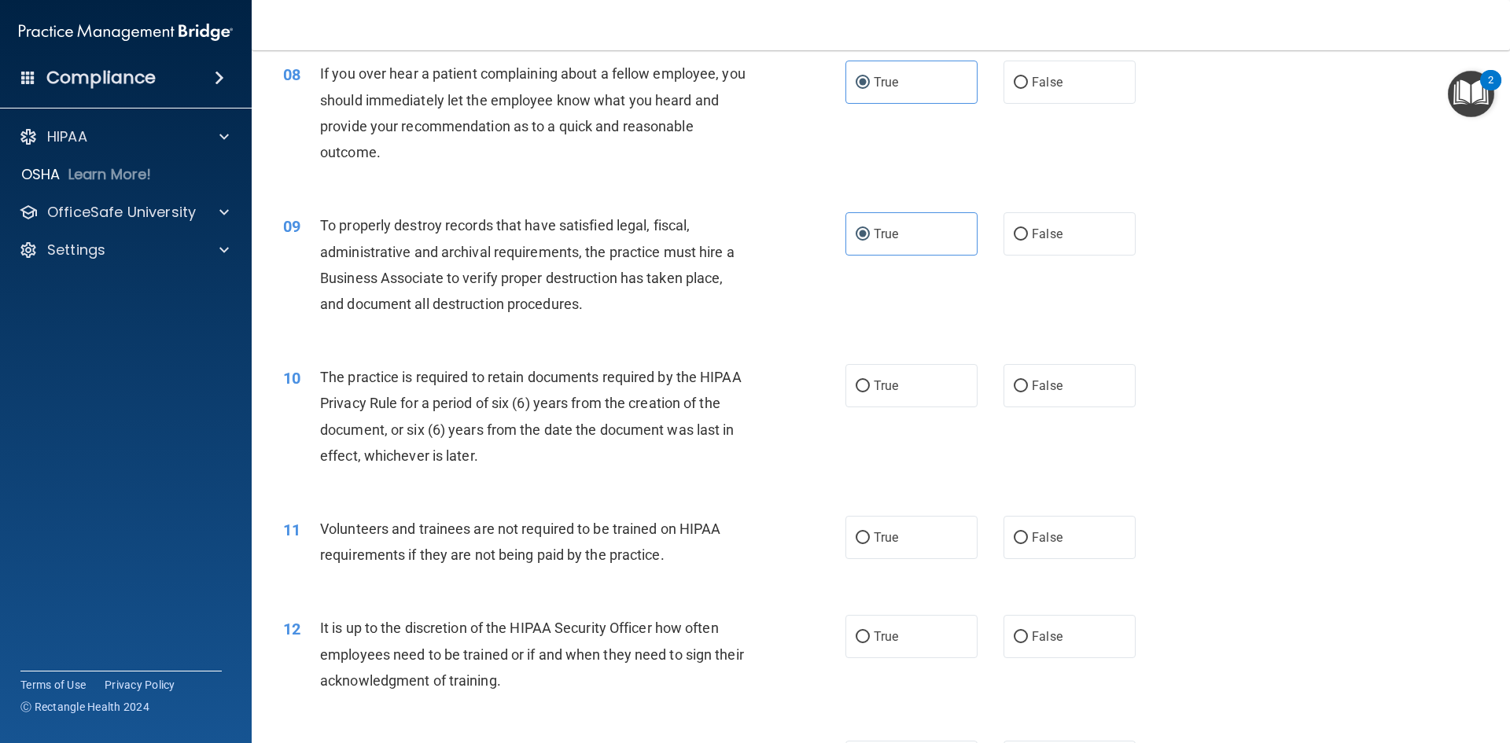
scroll to position [1023, 0]
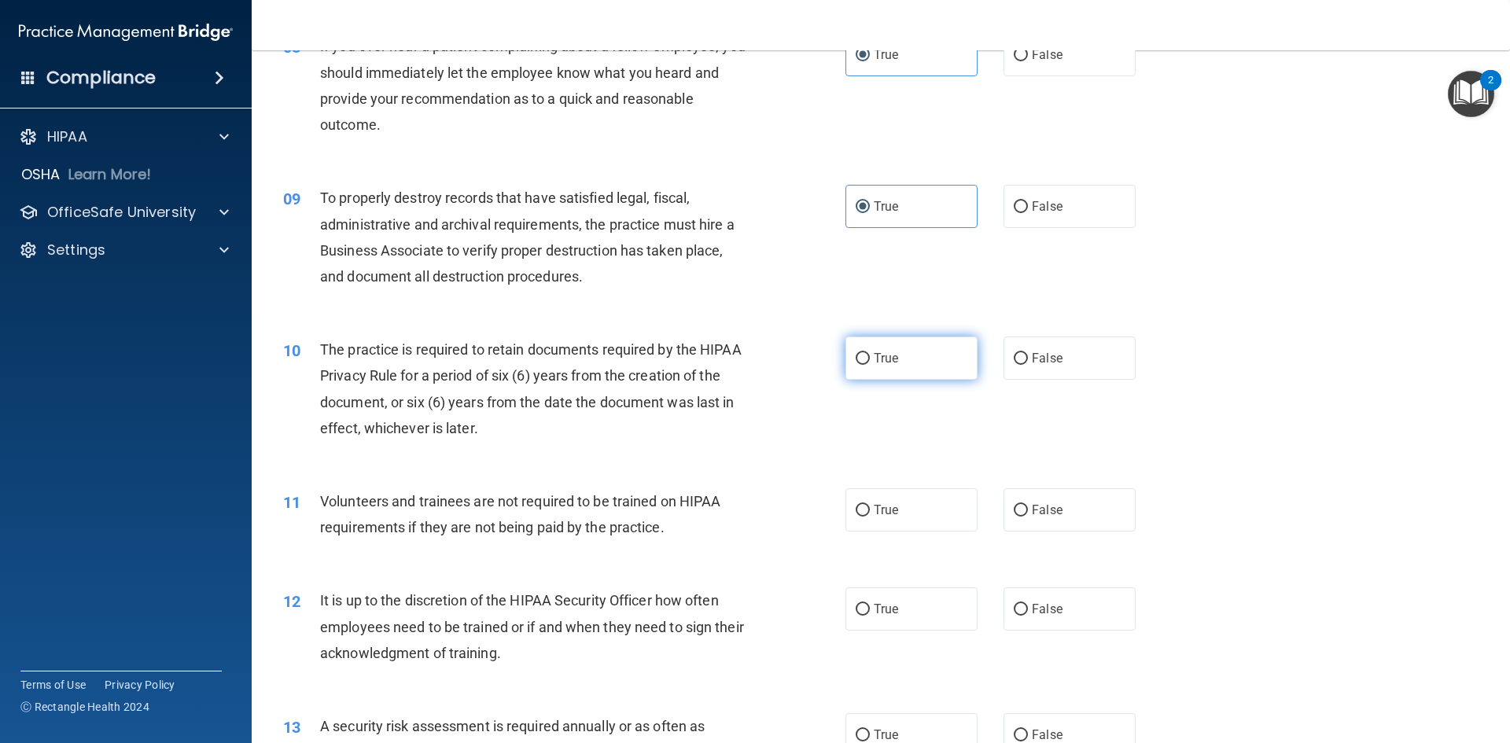
click at [849, 367] on label "True" at bounding box center [912, 358] width 132 height 43
click at [856, 365] on input "True" at bounding box center [863, 359] width 14 height 12
radio input "true"
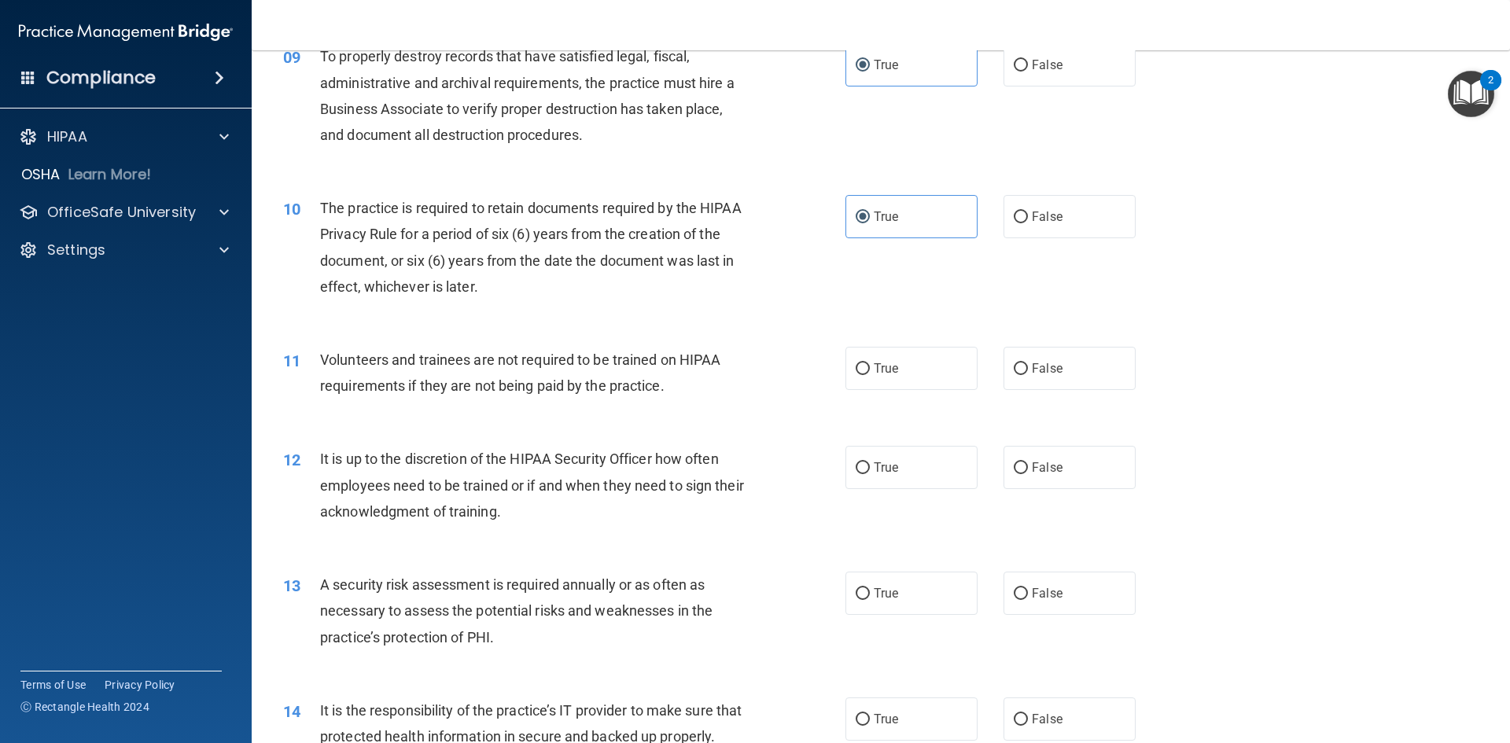
scroll to position [1180, 0]
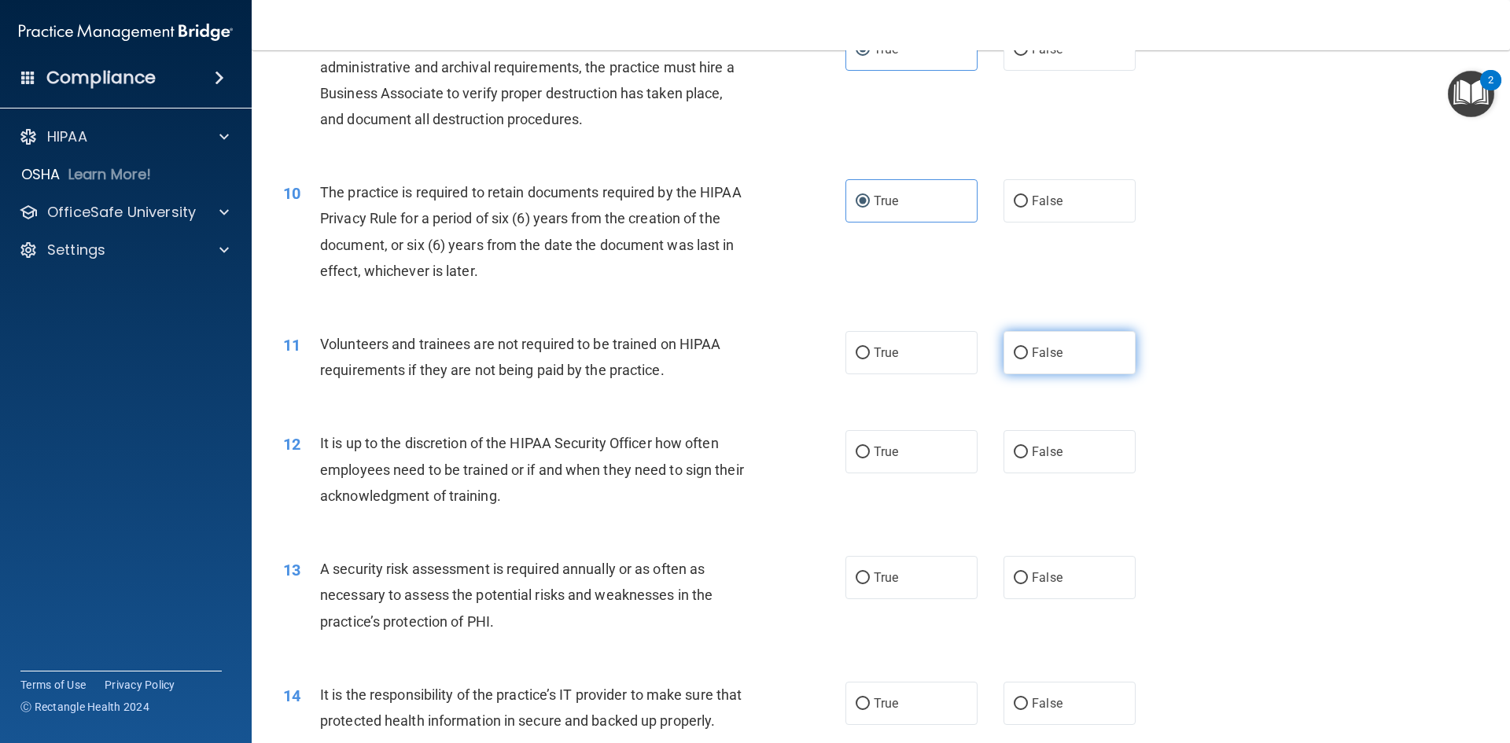
click at [1086, 351] on label "False" at bounding box center [1070, 352] width 132 height 43
click at [1028, 351] on input "False" at bounding box center [1021, 354] width 14 height 12
radio input "true"
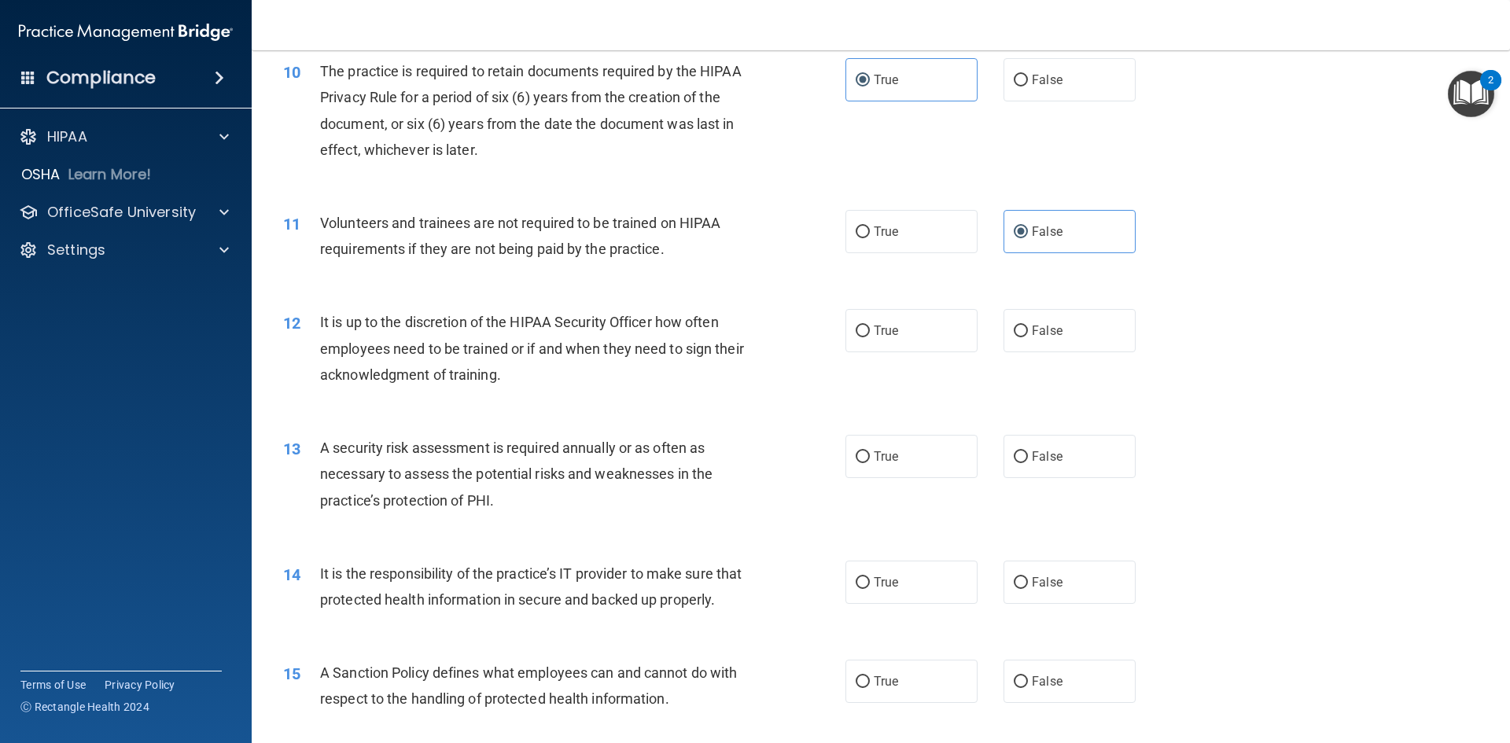
scroll to position [1337, 0]
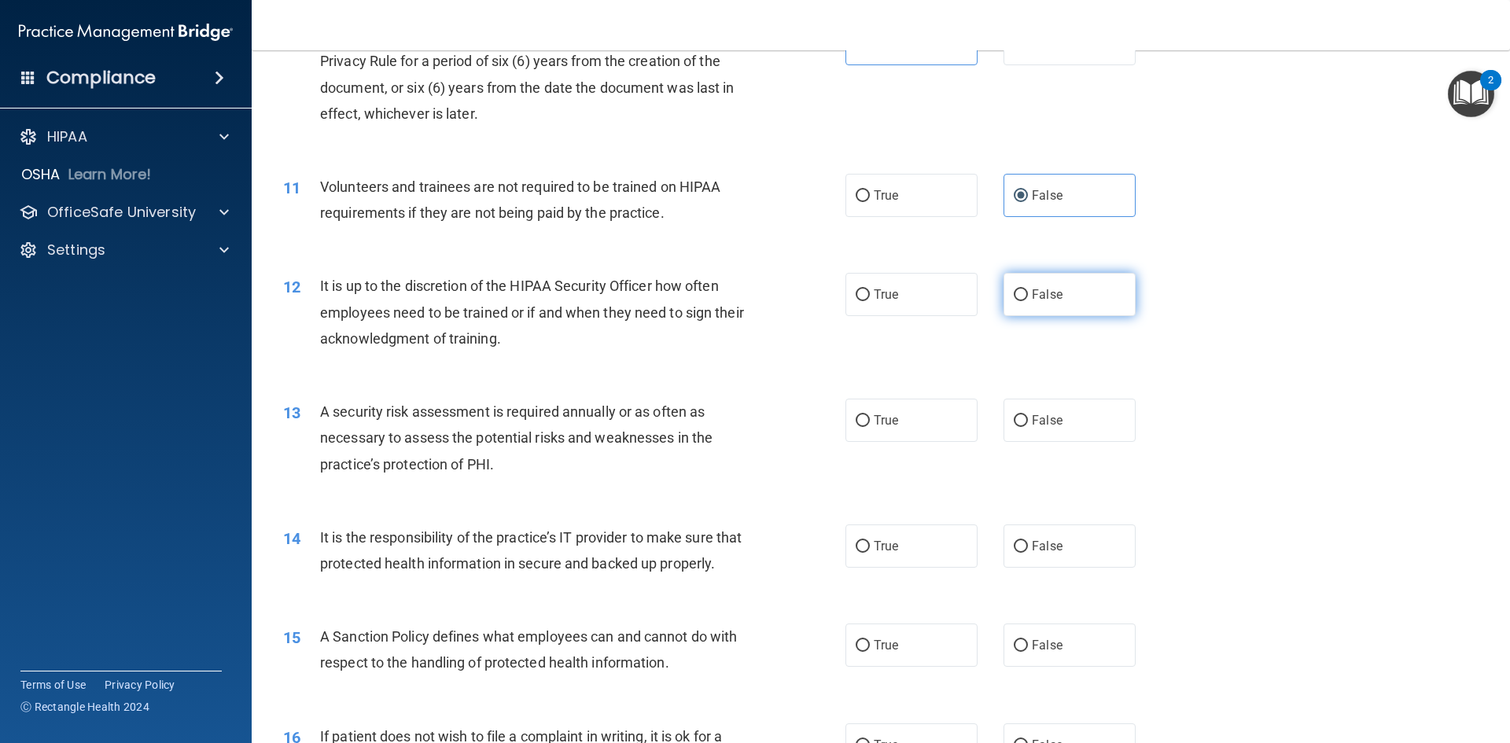
click at [1014, 290] on input "False" at bounding box center [1021, 295] width 14 height 12
radio input "true"
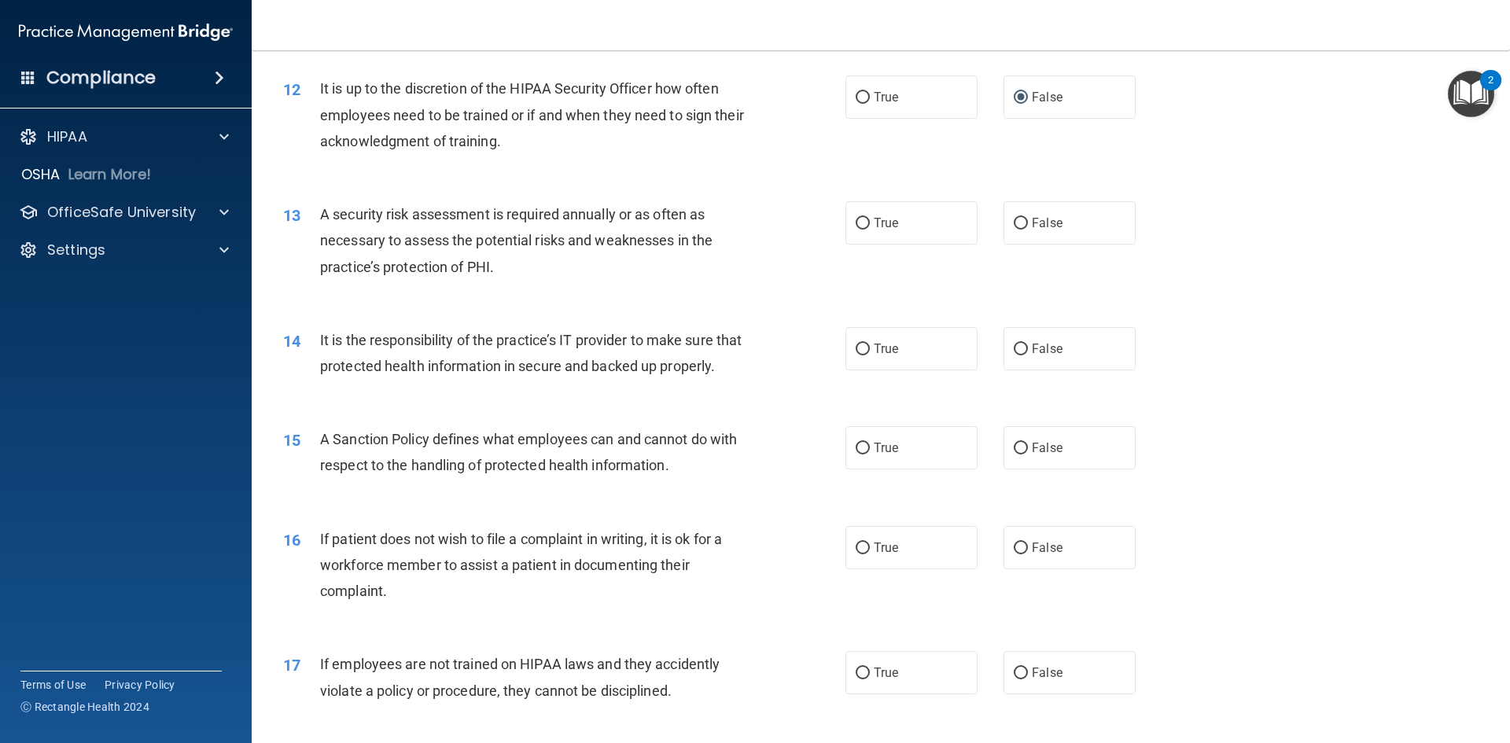
scroll to position [1573, 0]
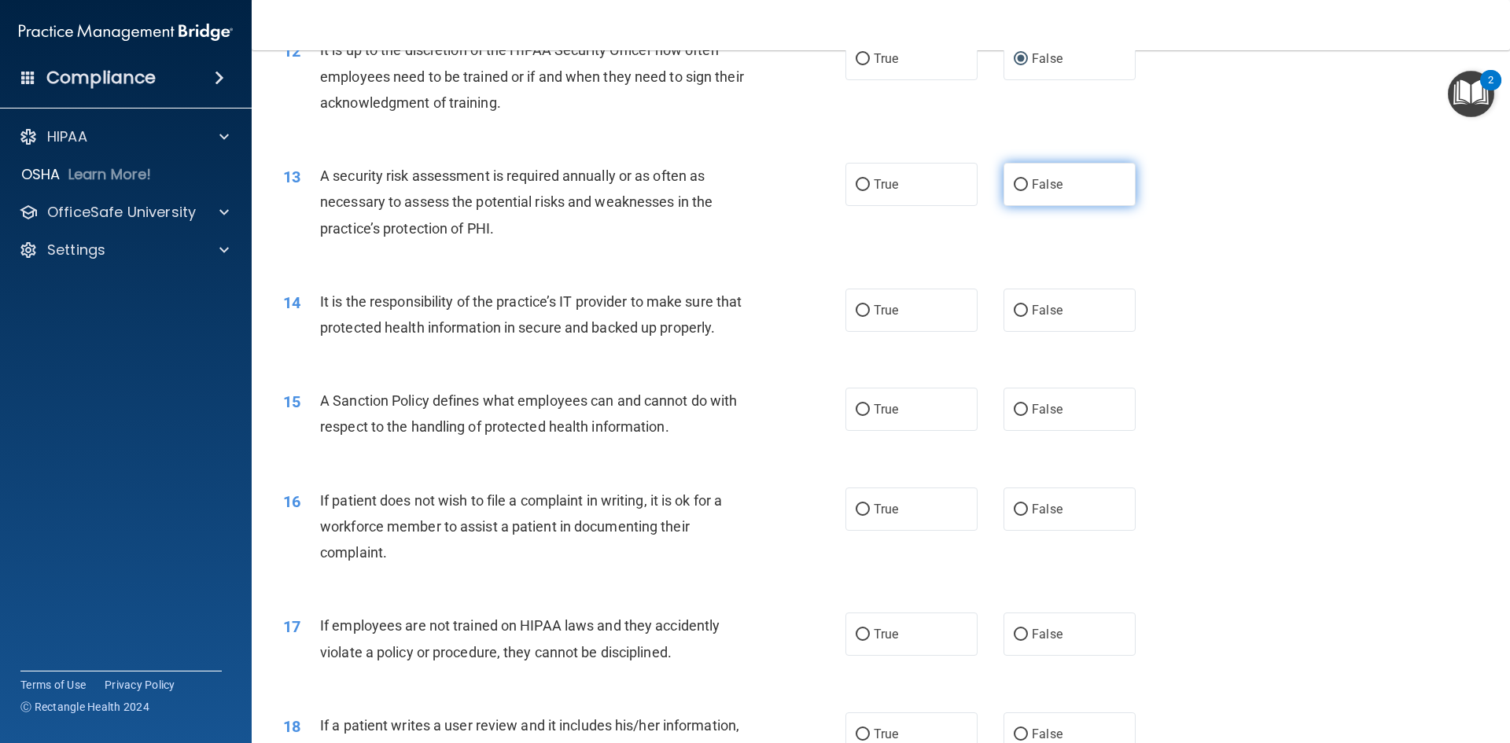
click at [1041, 194] on label "False" at bounding box center [1070, 184] width 132 height 43
click at [1028, 191] on input "False" at bounding box center [1021, 185] width 14 height 12
radio input "true"
click at [856, 316] on input "True" at bounding box center [863, 311] width 14 height 12
radio input "true"
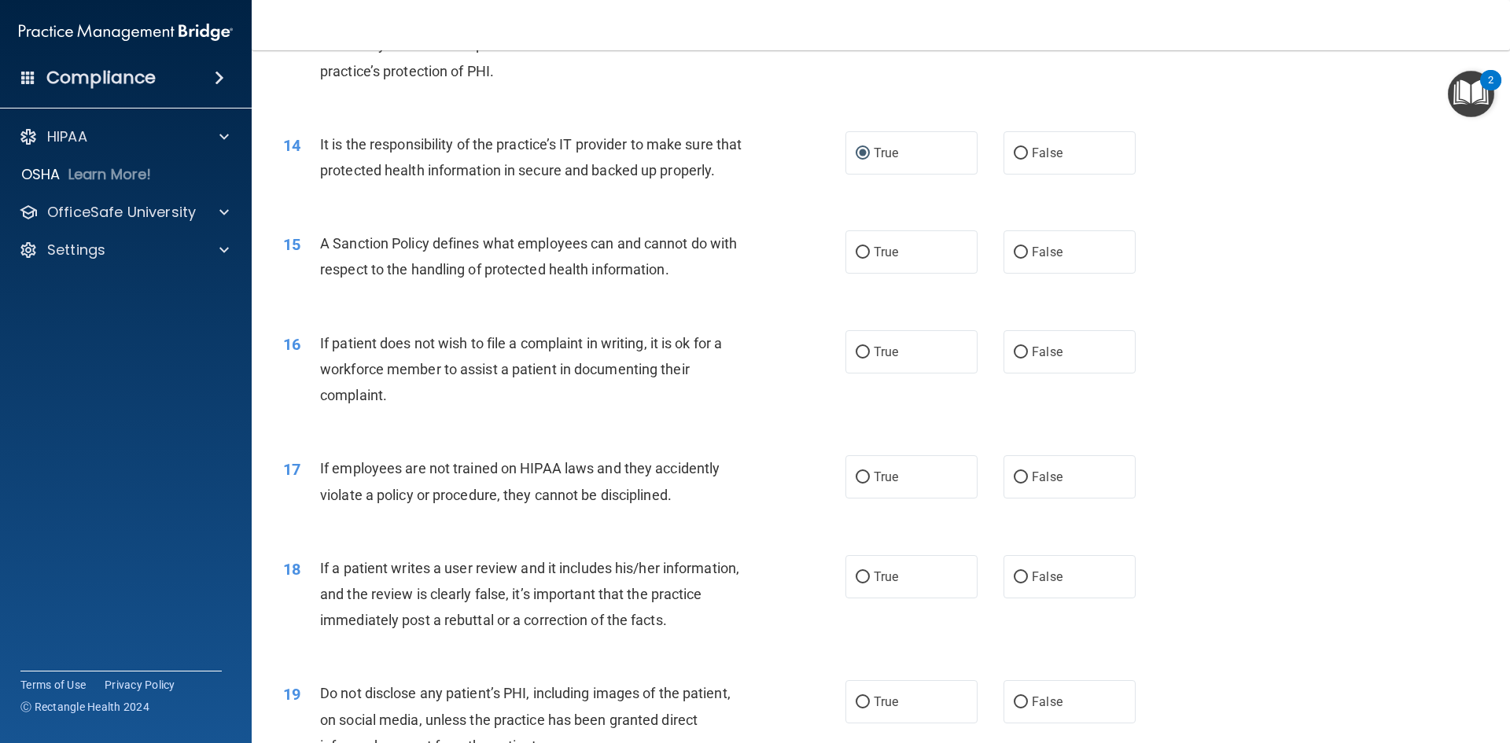
scroll to position [1809, 0]
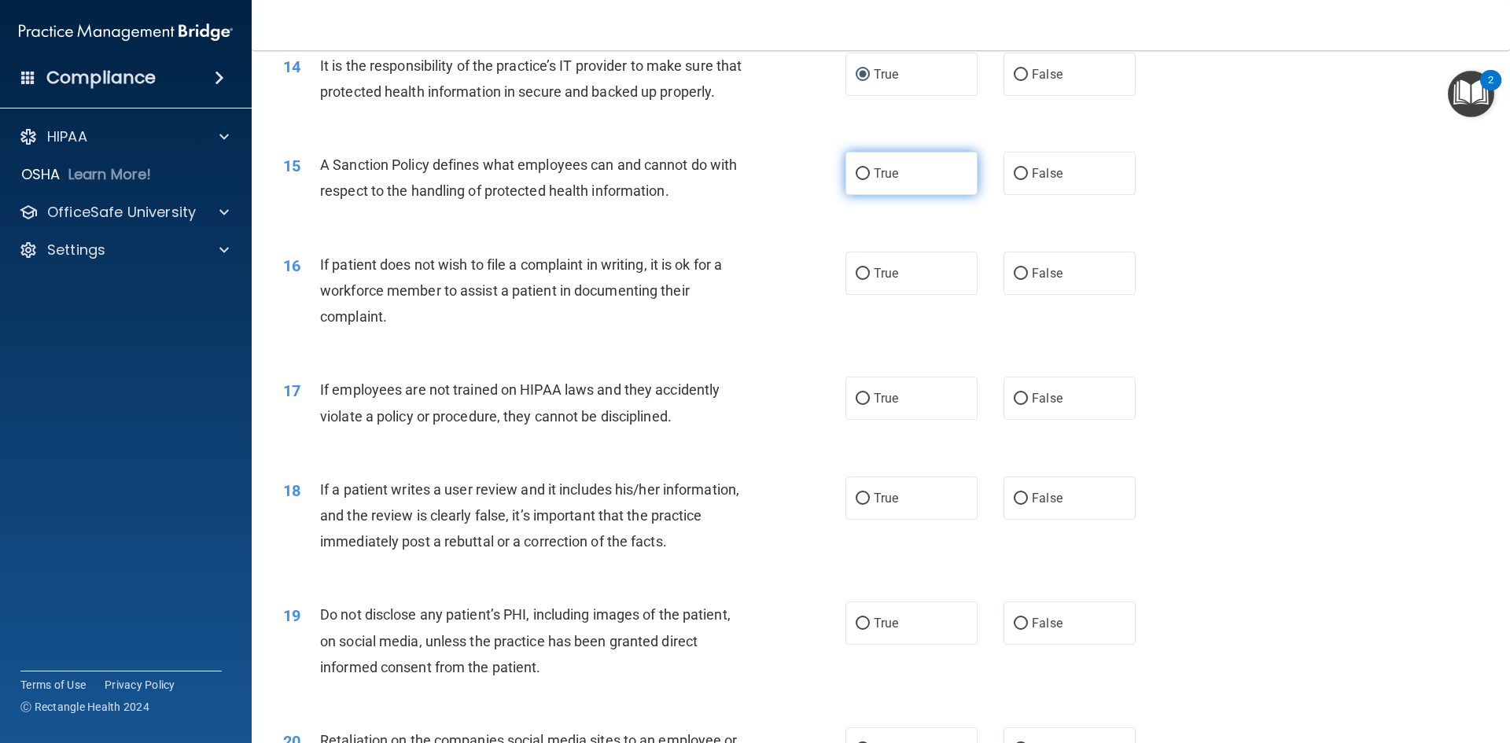
click at [928, 195] on label "True" at bounding box center [912, 173] width 132 height 43
click at [870, 180] on input "True" at bounding box center [863, 174] width 14 height 12
radio input "true"
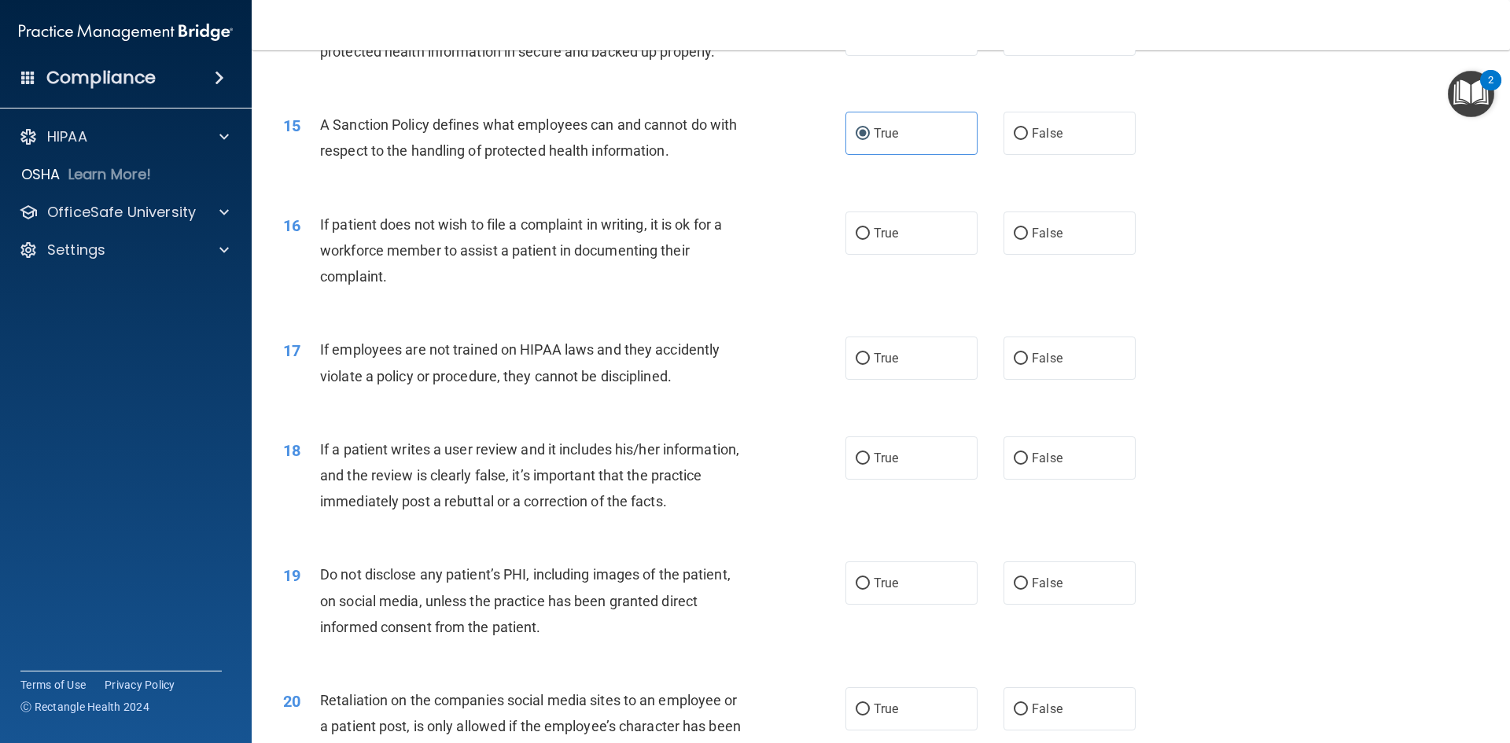
scroll to position [1888, 0]
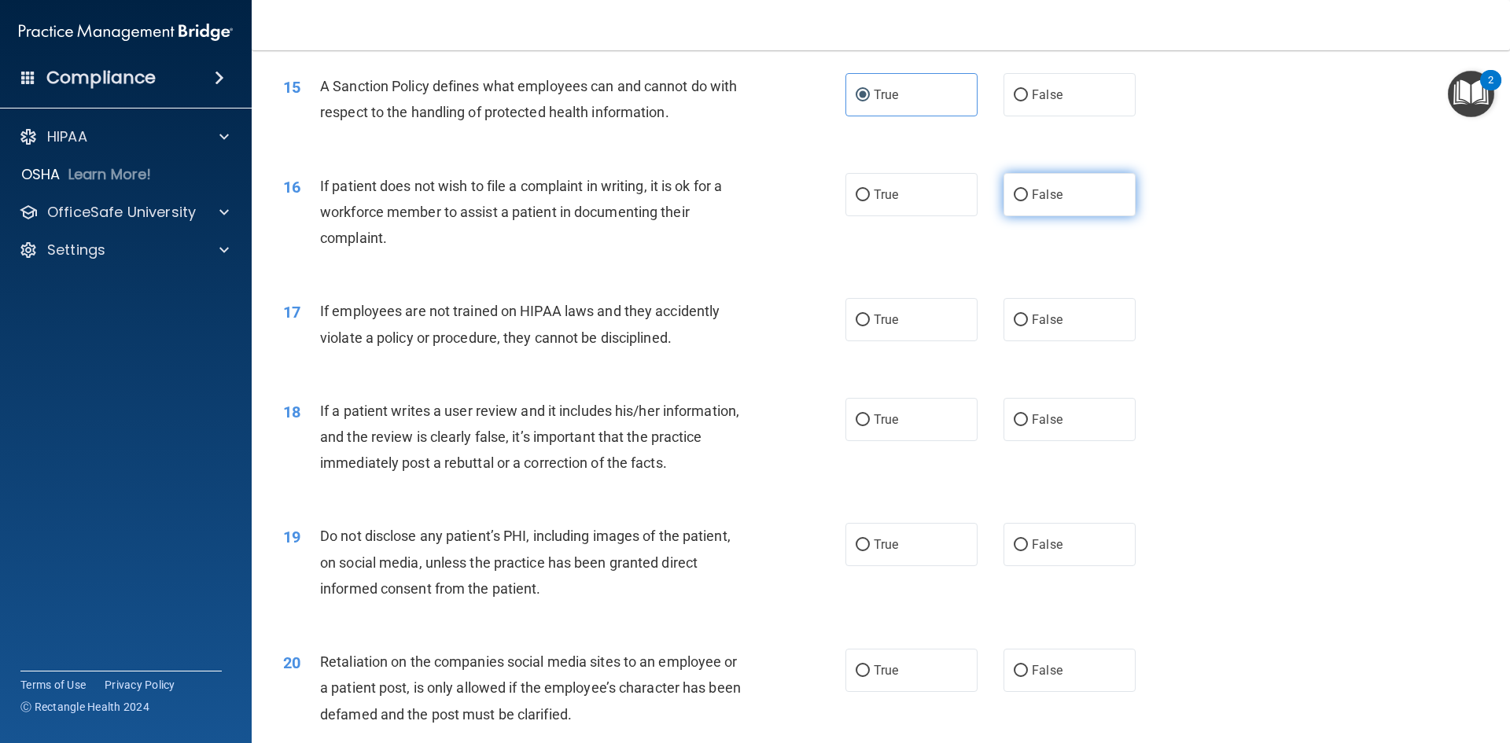
click at [1052, 202] on span "False" at bounding box center [1047, 194] width 31 height 15
click at [1028, 201] on input "False" at bounding box center [1021, 196] width 14 height 12
radio input "true"
click at [1079, 341] on label "False" at bounding box center [1070, 319] width 132 height 43
click at [1028, 326] on input "False" at bounding box center [1021, 321] width 14 height 12
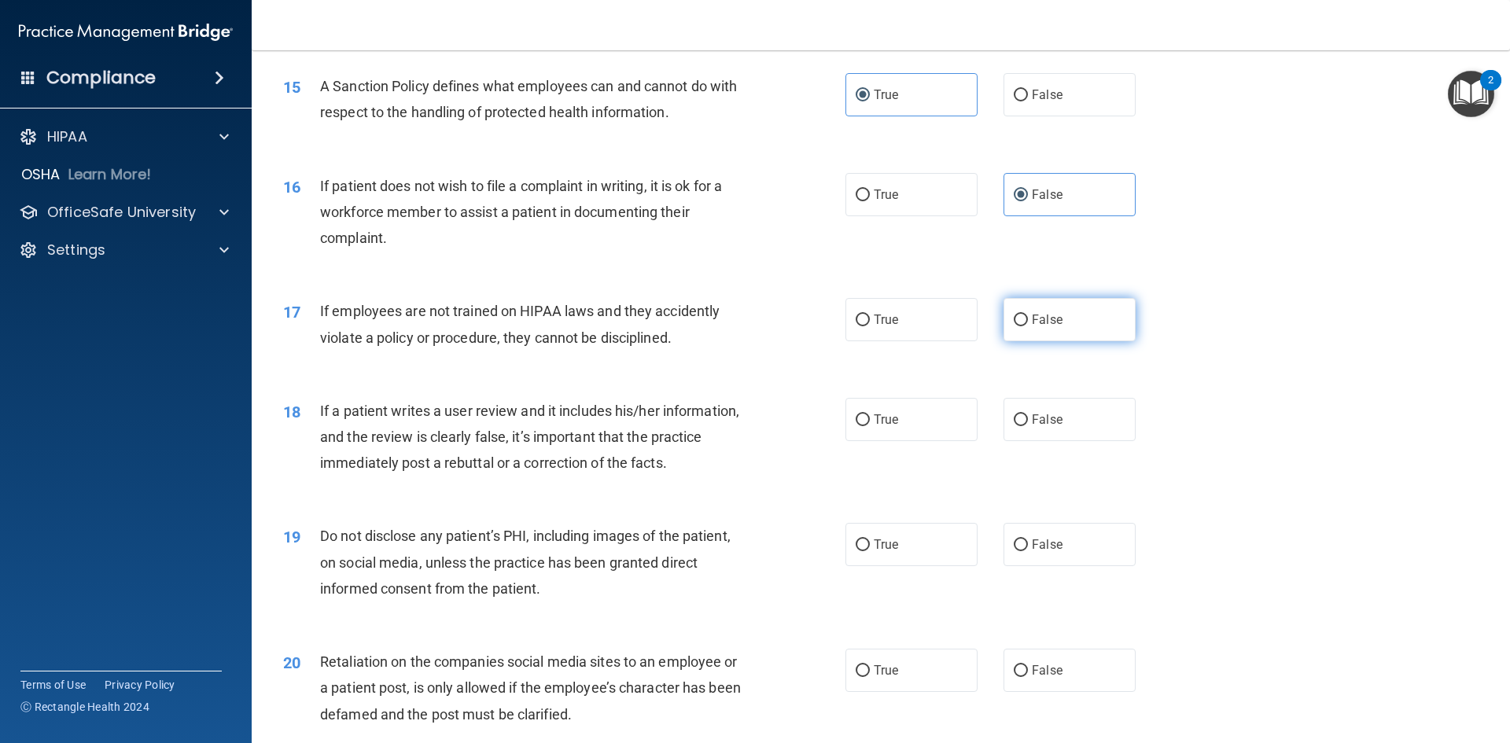
radio input "true"
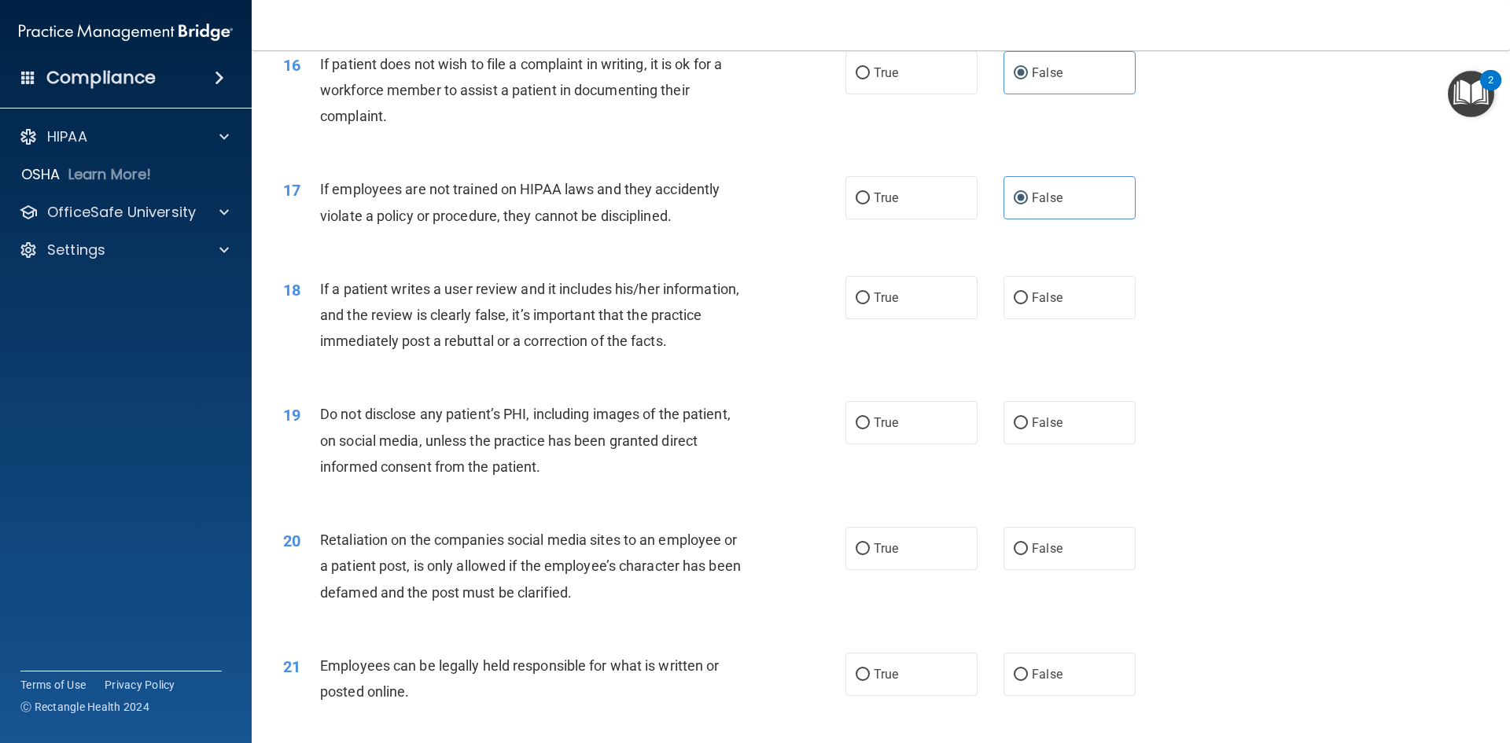
scroll to position [2045, 0]
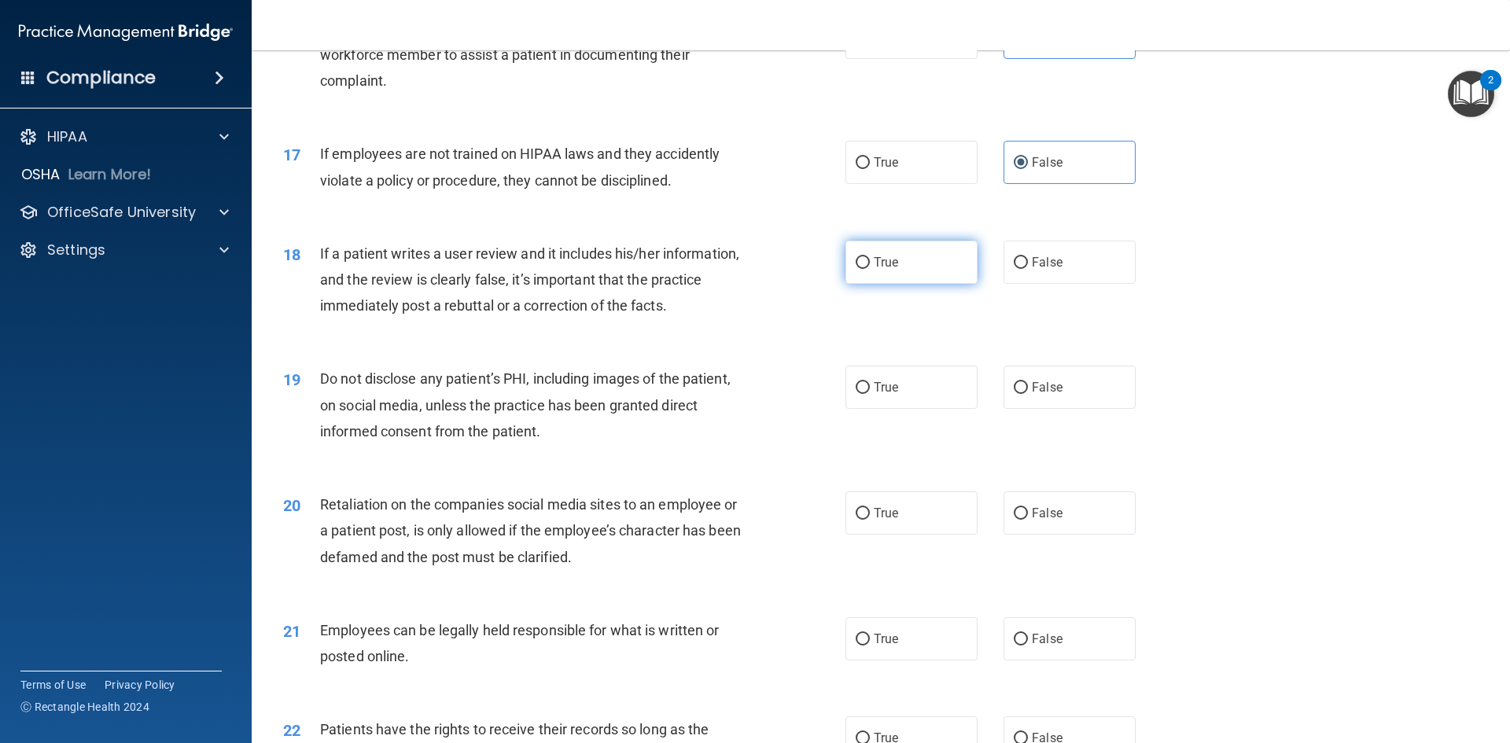
click at [928, 284] on label "True" at bounding box center [912, 262] width 132 height 43
click at [870, 269] on input "True" at bounding box center [863, 263] width 14 height 12
radio input "true"
click at [913, 407] on label "True" at bounding box center [912, 387] width 132 height 43
click at [870, 394] on input "True" at bounding box center [863, 388] width 14 height 12
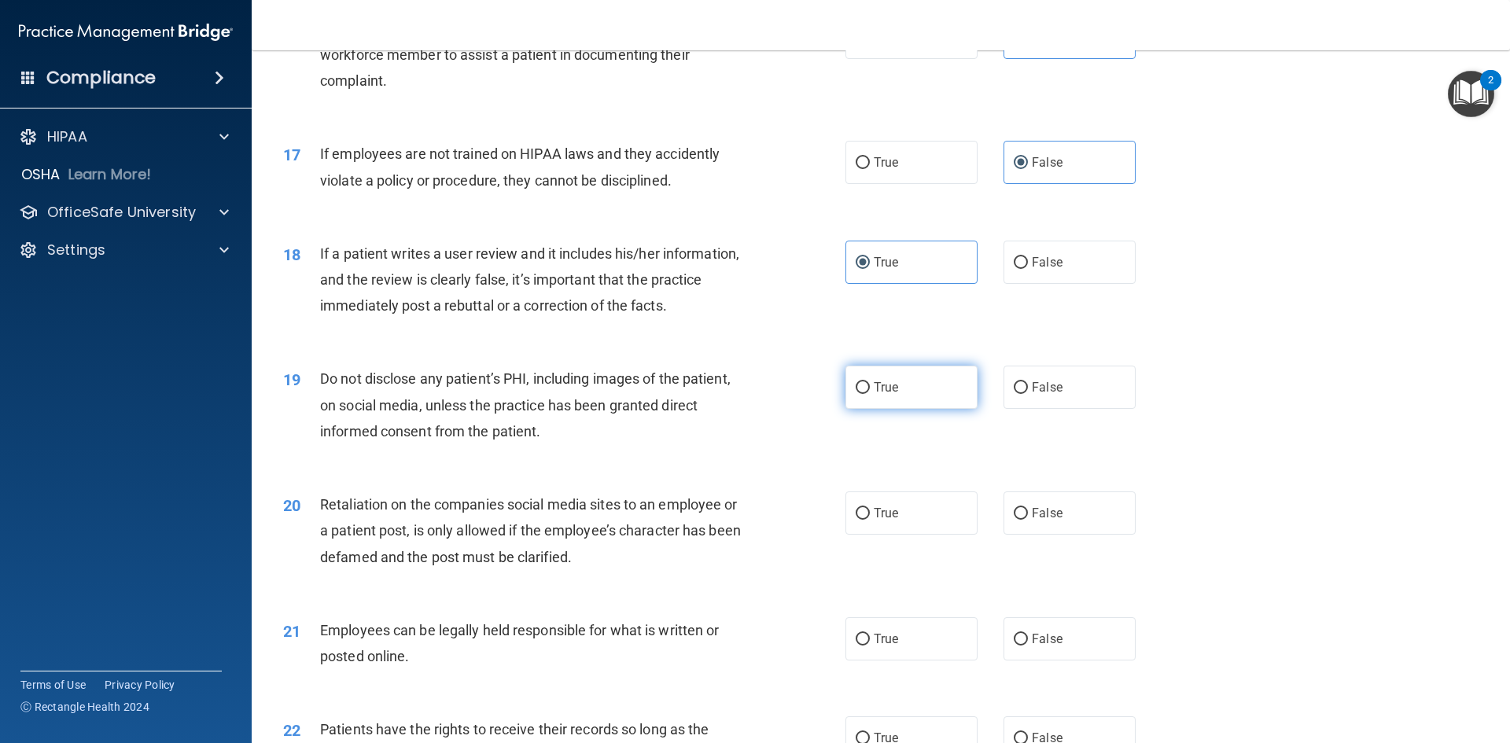
radio input "true"
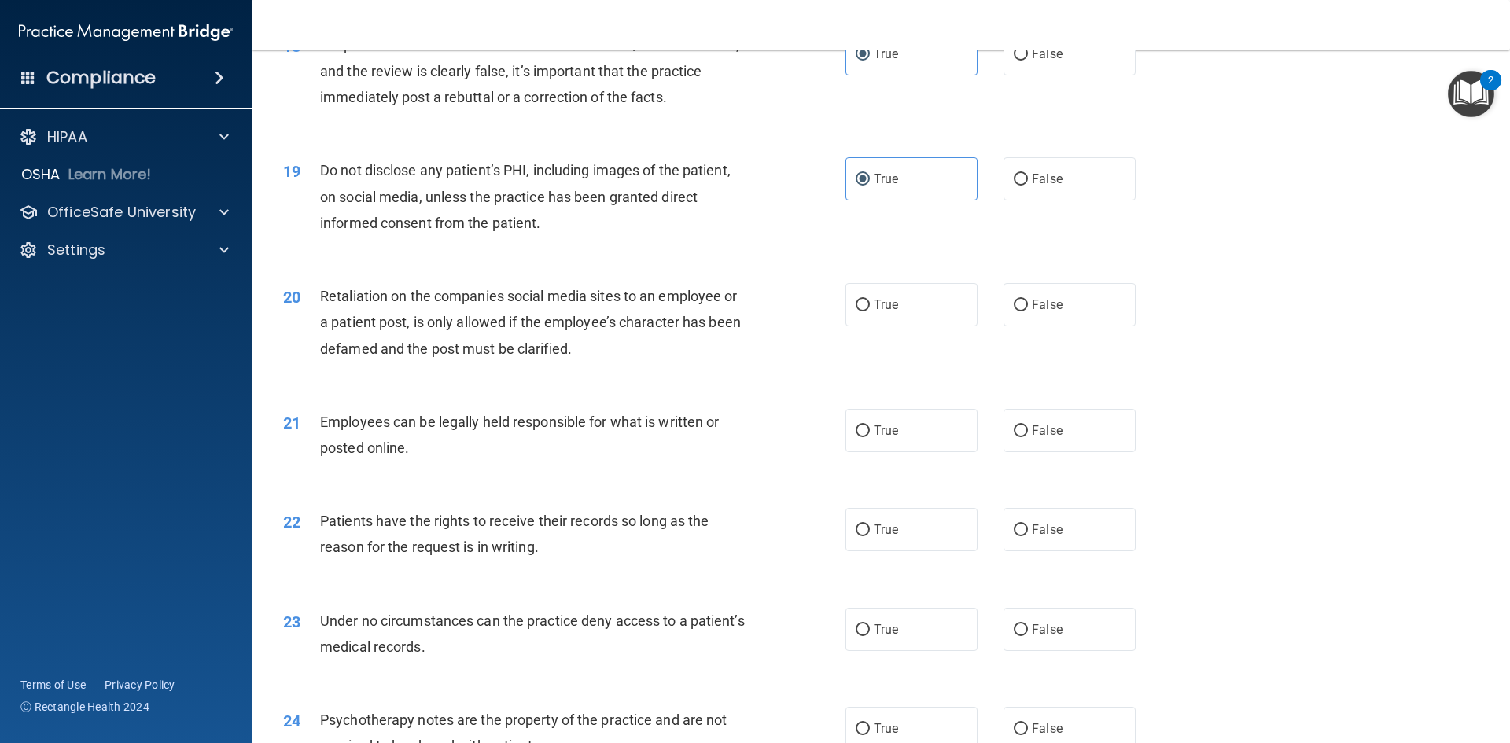
scroll to position [2281, 0]
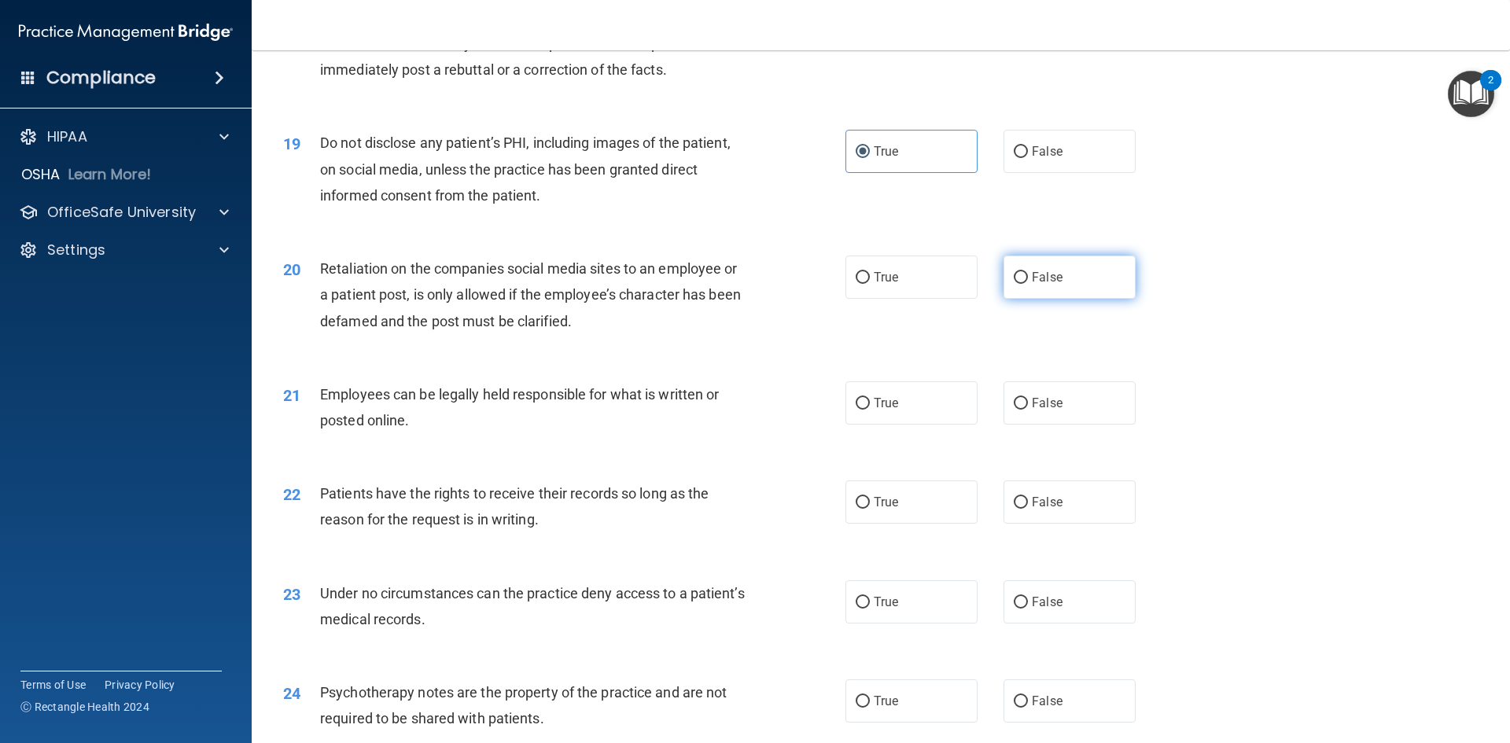
click at [1059, 292] on label "False" at bounding box center [1070, 277] width 132 height 43
click at [1028, 284] on input "False" at bounding box center [1021, 278] width 14 height 12
radio input "true"
click at [856, 410] on input "True" at bounding box center [863, 404] width 14 height 12
radio input "true"
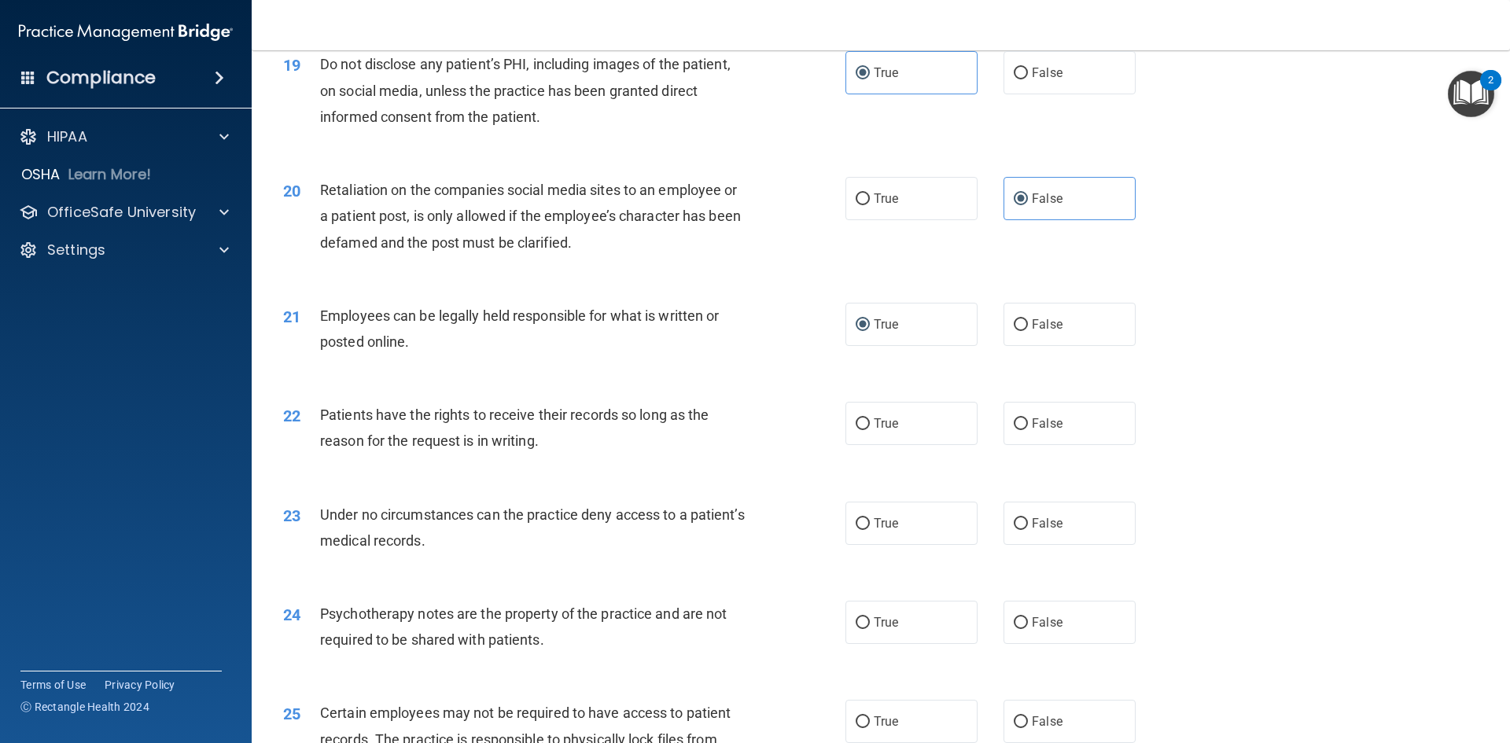
scroll to position [2438, 0]
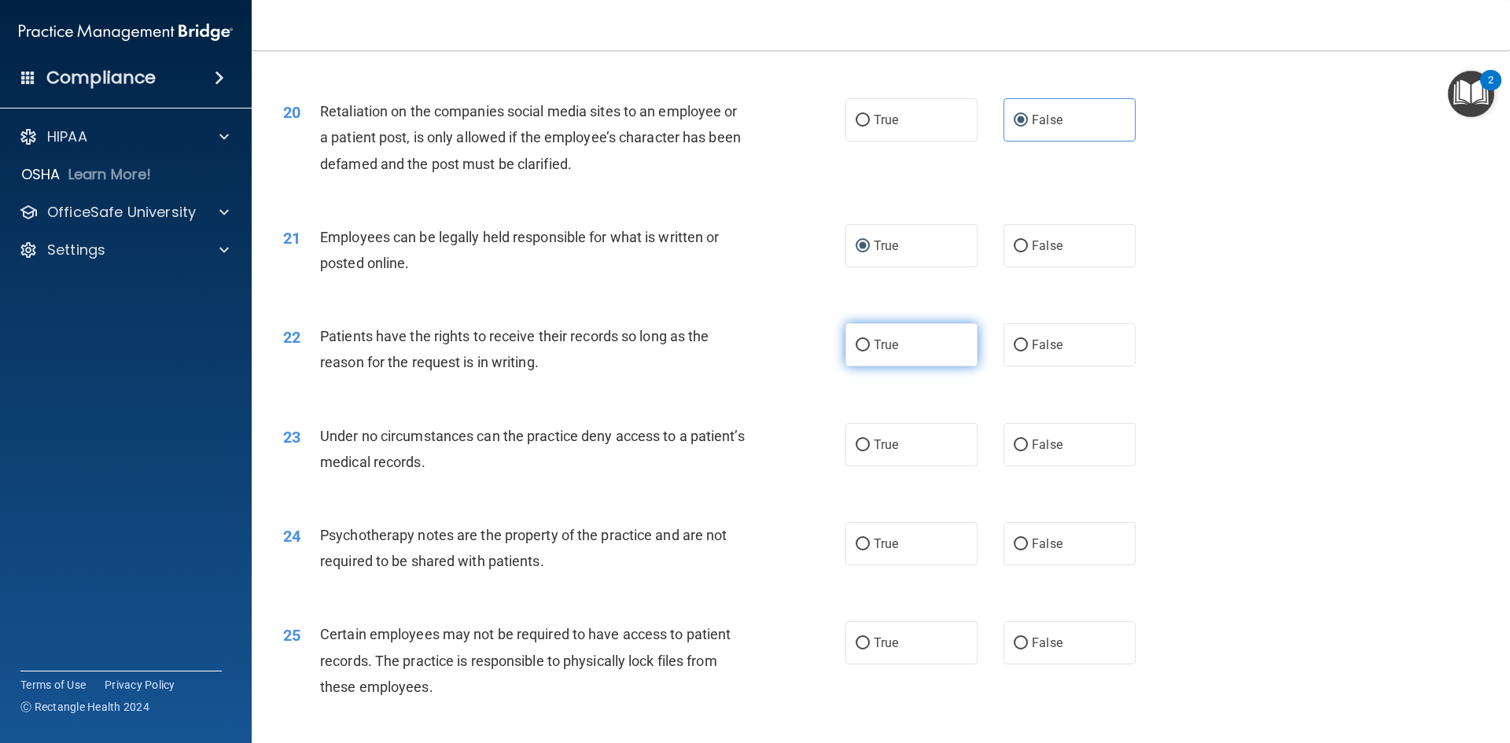
click at [846, 367] on label "True" at bounding box center [912, 344] width 132 height 43
click at [856, 352] on input "True" at bounding box center [863, 346] width 14 height 12
radio input "true"
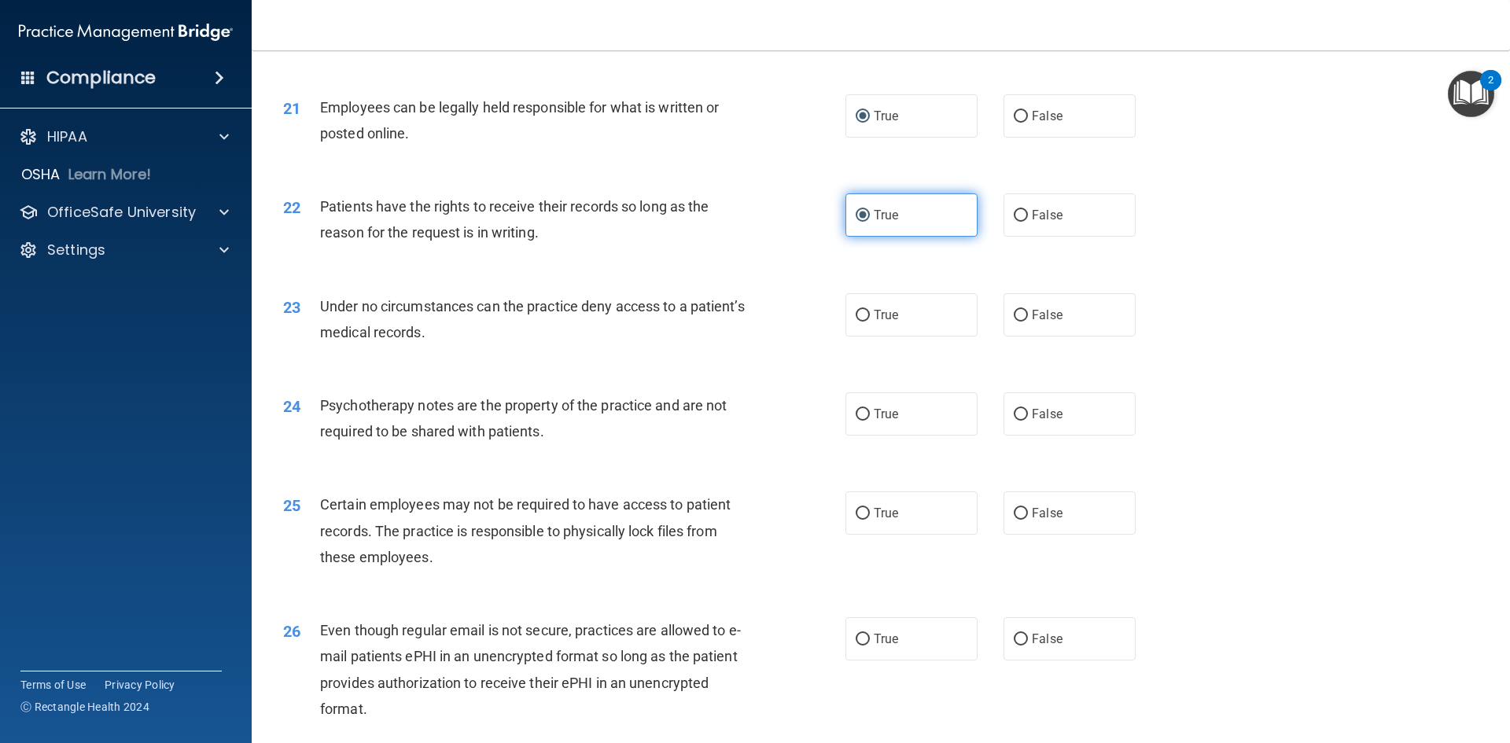
scroll to position [2596, 0]
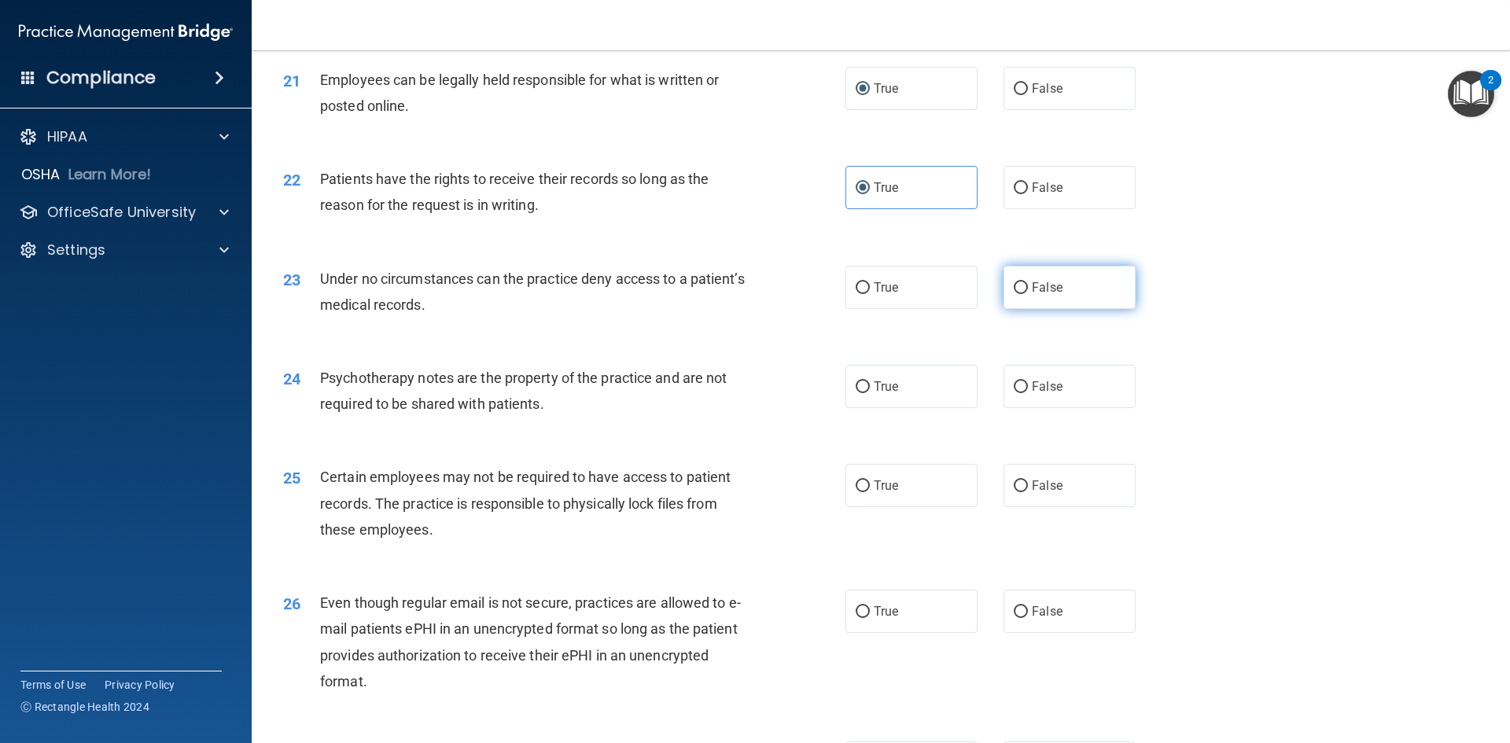
click at [1050, 295] on span "False" at bounding box center [1047, 287] width 31 height 15
click at [1028, 294] on input "False" at bounding box center [1021, 288] width 14 height 12
radio input "true"
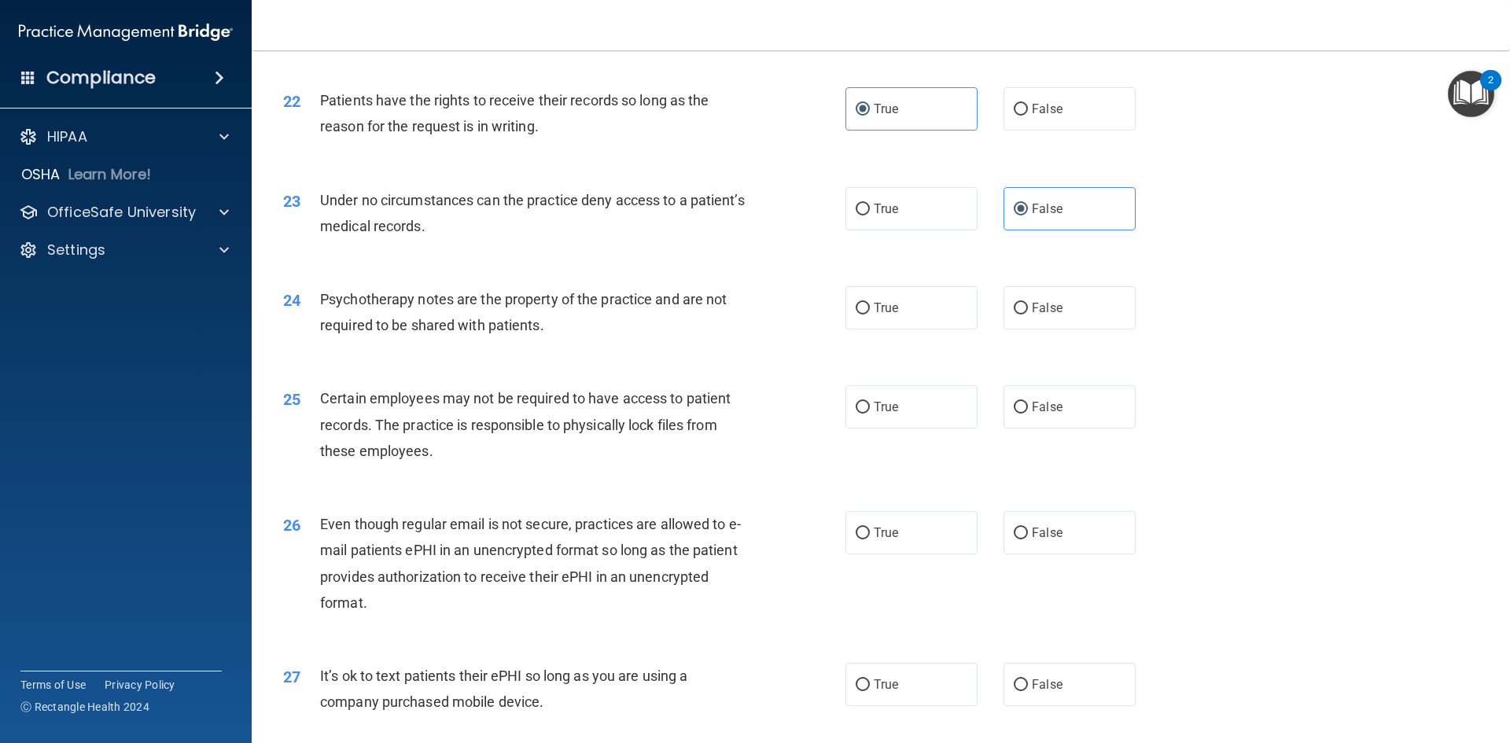
scroll to position [2753, 0]
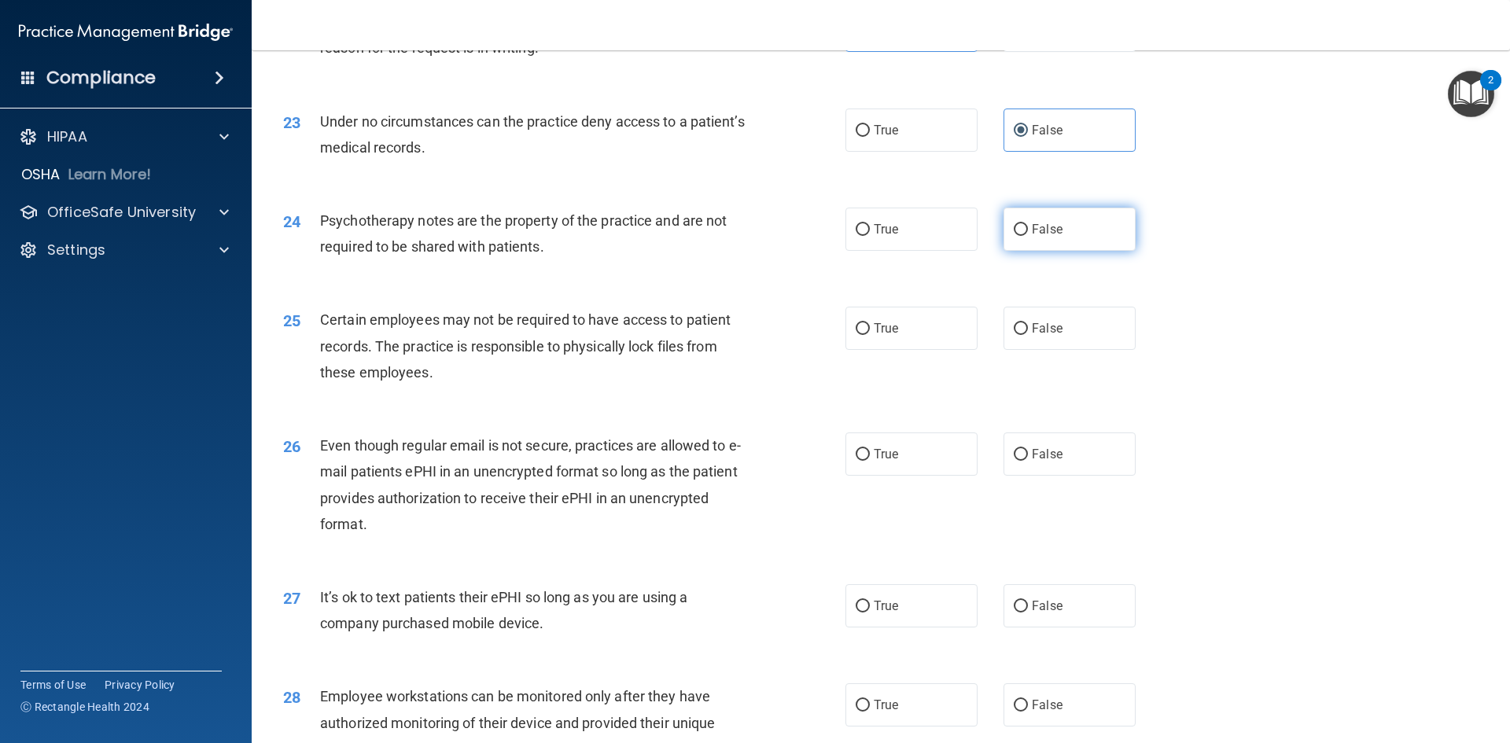
click at [1079, 251] on label "False" at bounding box center [1070, 229] width 132 height 43
click at [1028, 236] on input "False" at bounding box center [1021, 230] width 14 height 12
radio input "true"
click at [865, 350] on label "True" at bounding box center [912, 328] width 132 height 43
click at [865, 335] on input "True" at bounding box center [863, 329] width 14 height 12
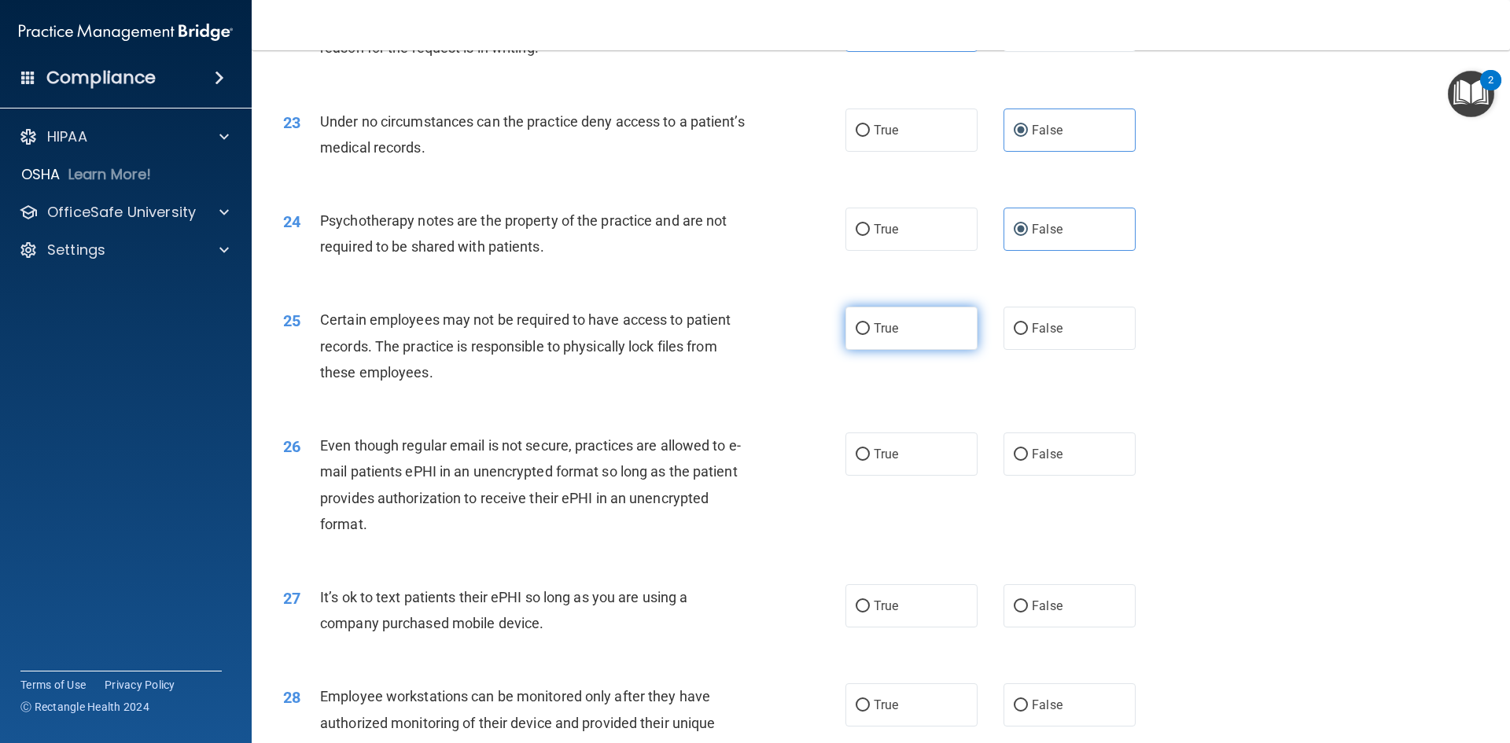
radio input "true"
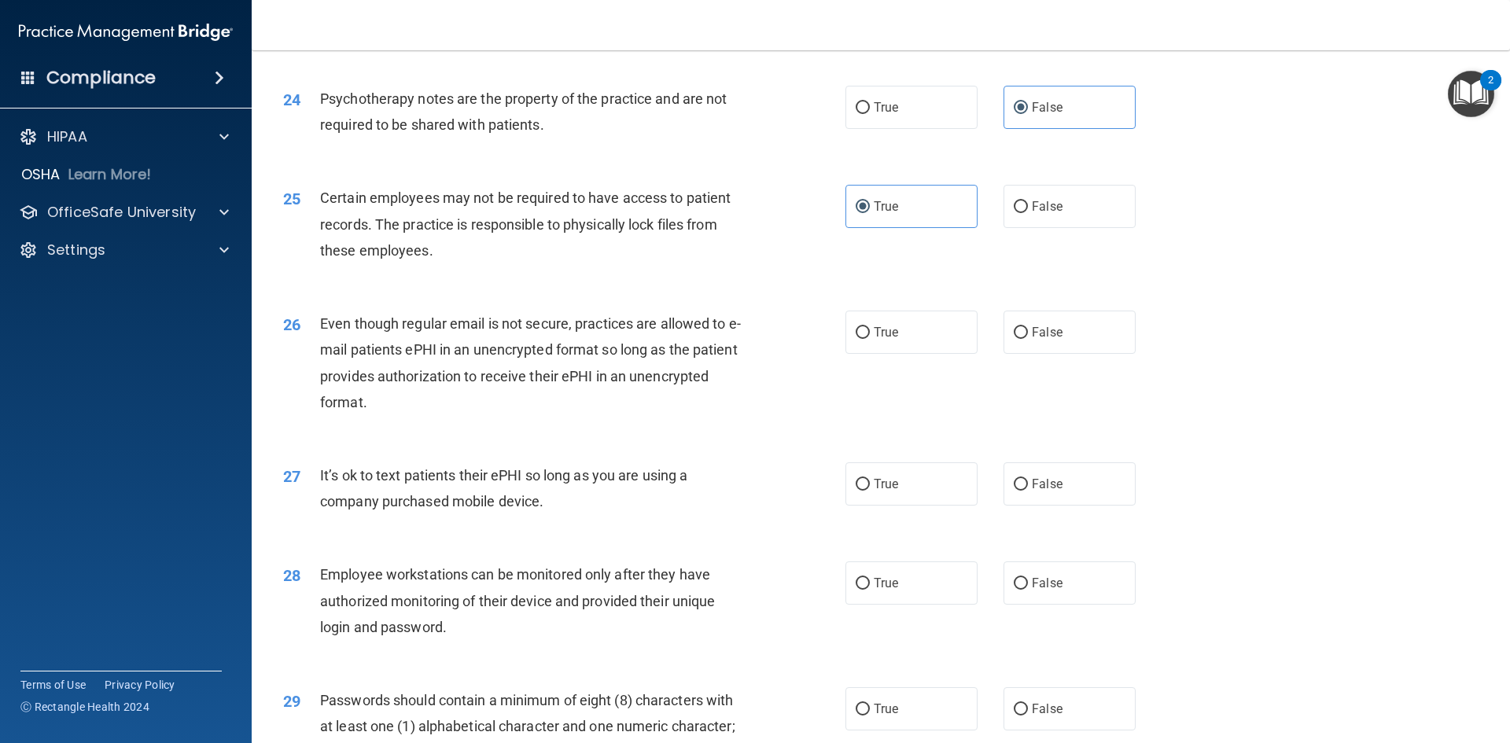
scroll to position [2910, 0]
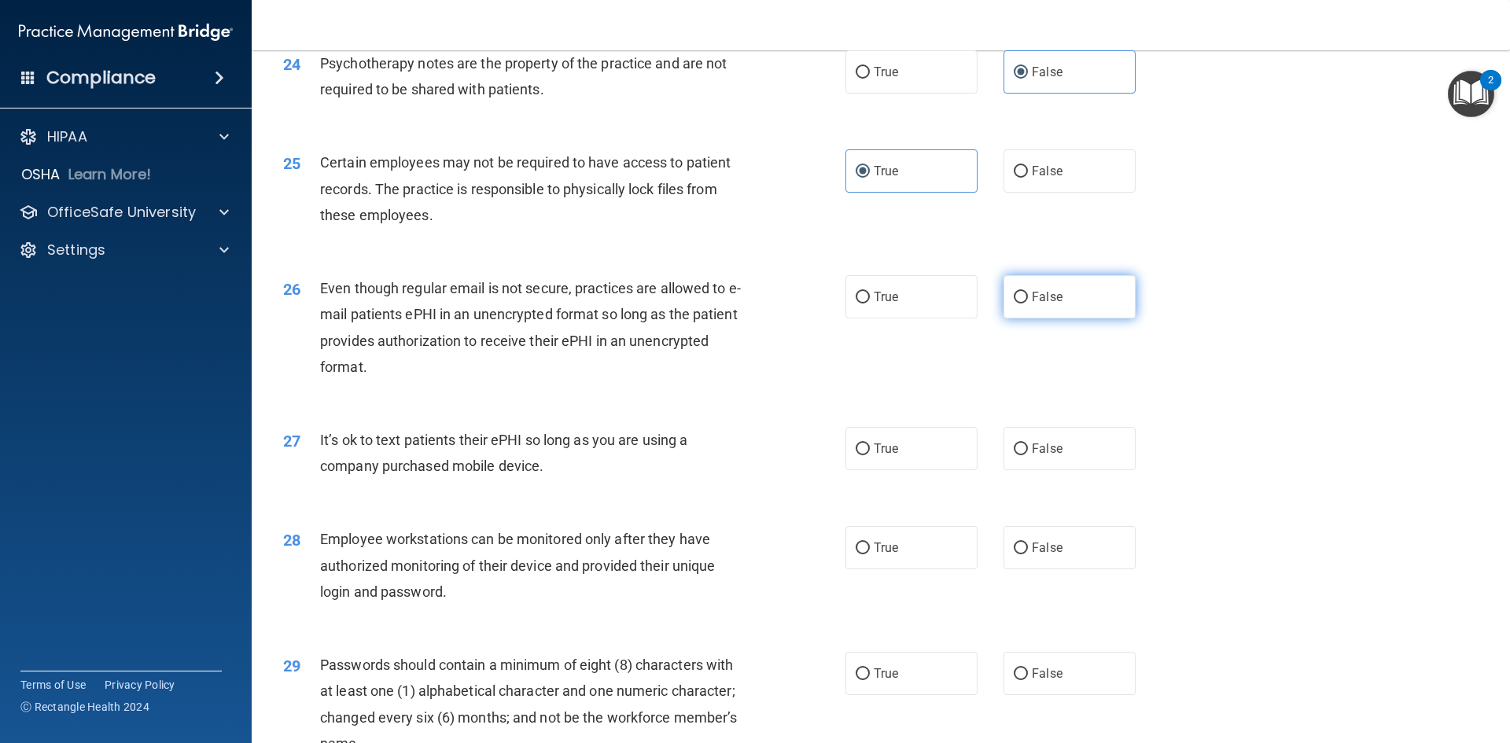
click at [1057, 317] on label "False" at bounding box center [1070, 296] width 132 height 43
click at [1028, 304] on input "False" at bounding box center [1021, 298] width 14 height 12
radio input "true"
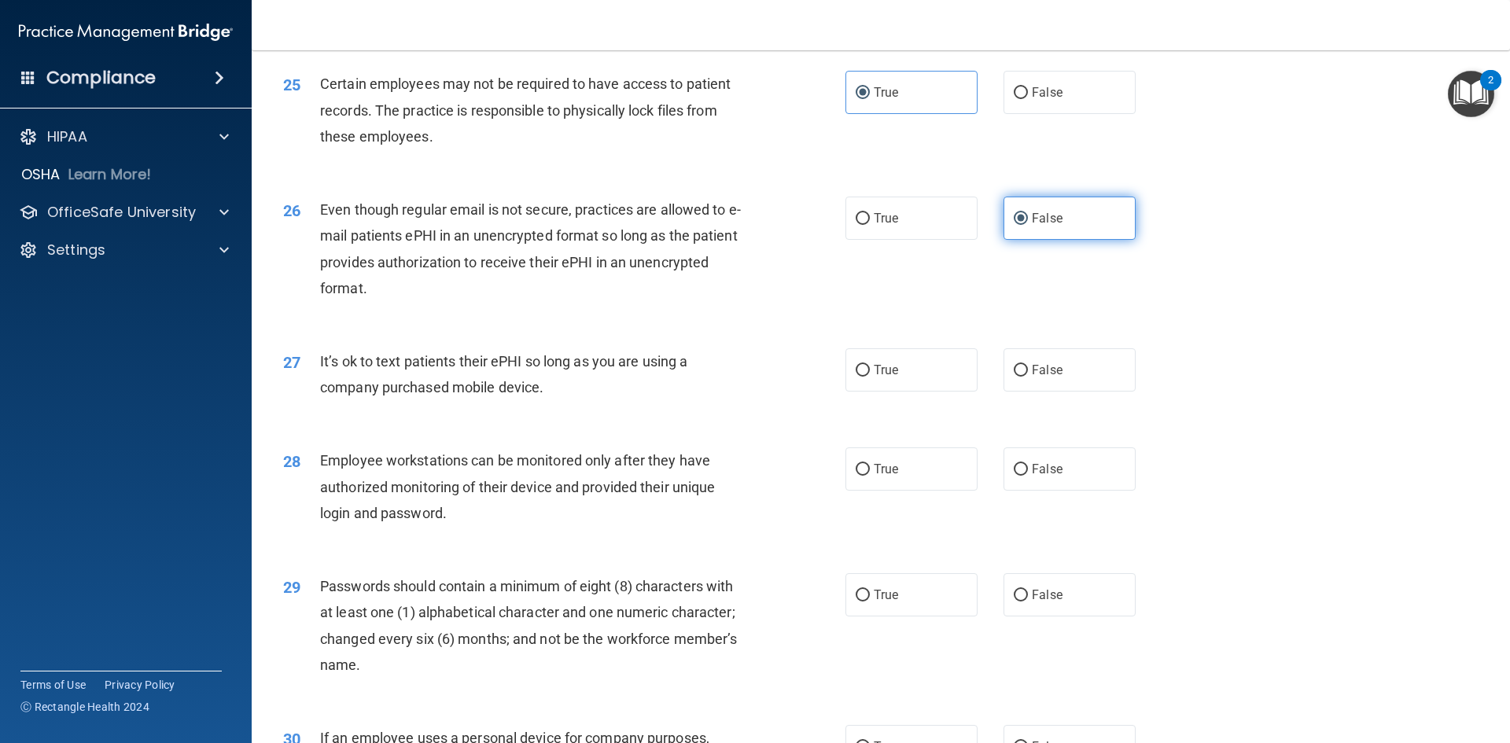
scroll to position [3068, 0]
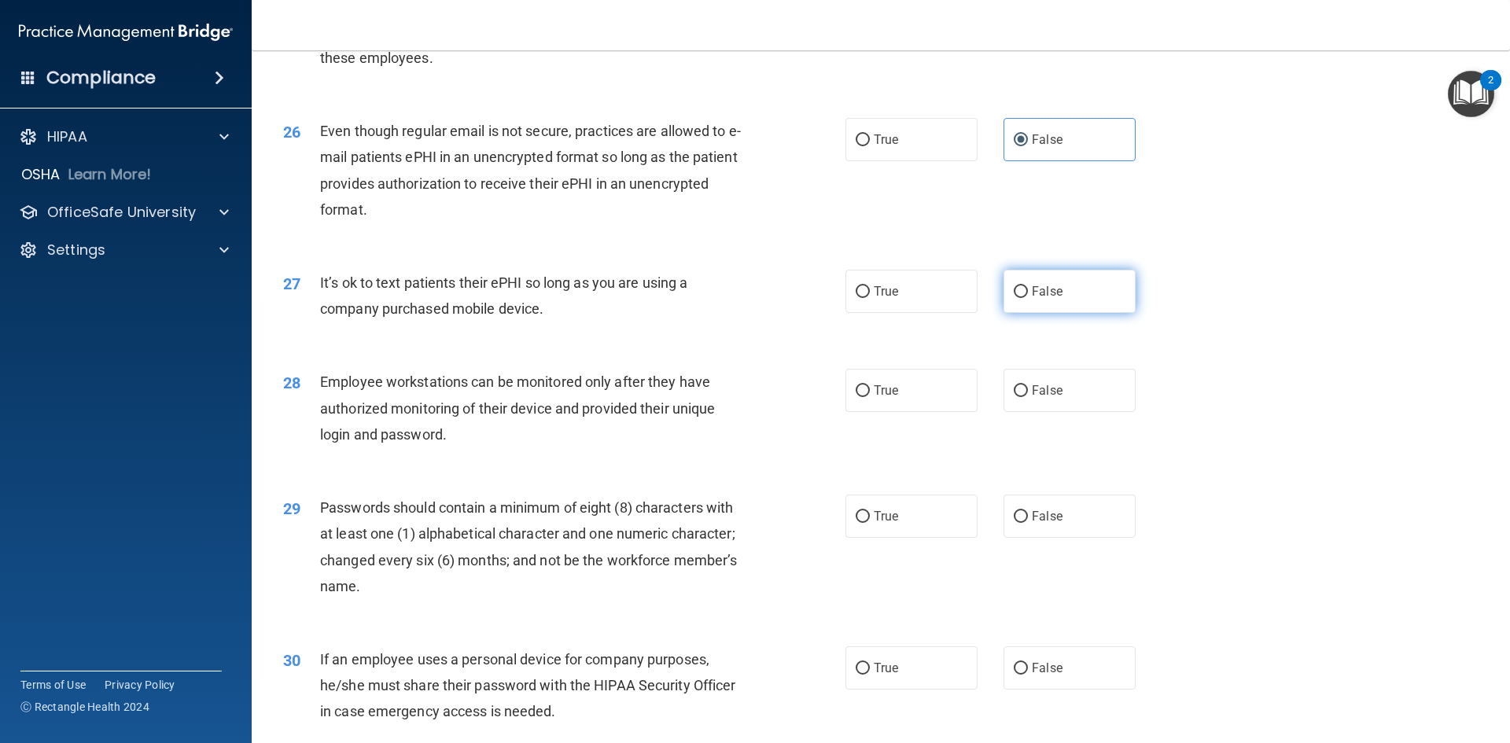
click at [1057, 313] on label "False" at bounding box center [1070, 291] width 132 height 43
click at [1028, 298] on input "False" at bounding box center [1021, 292] width 14 height 12
radio input "true"
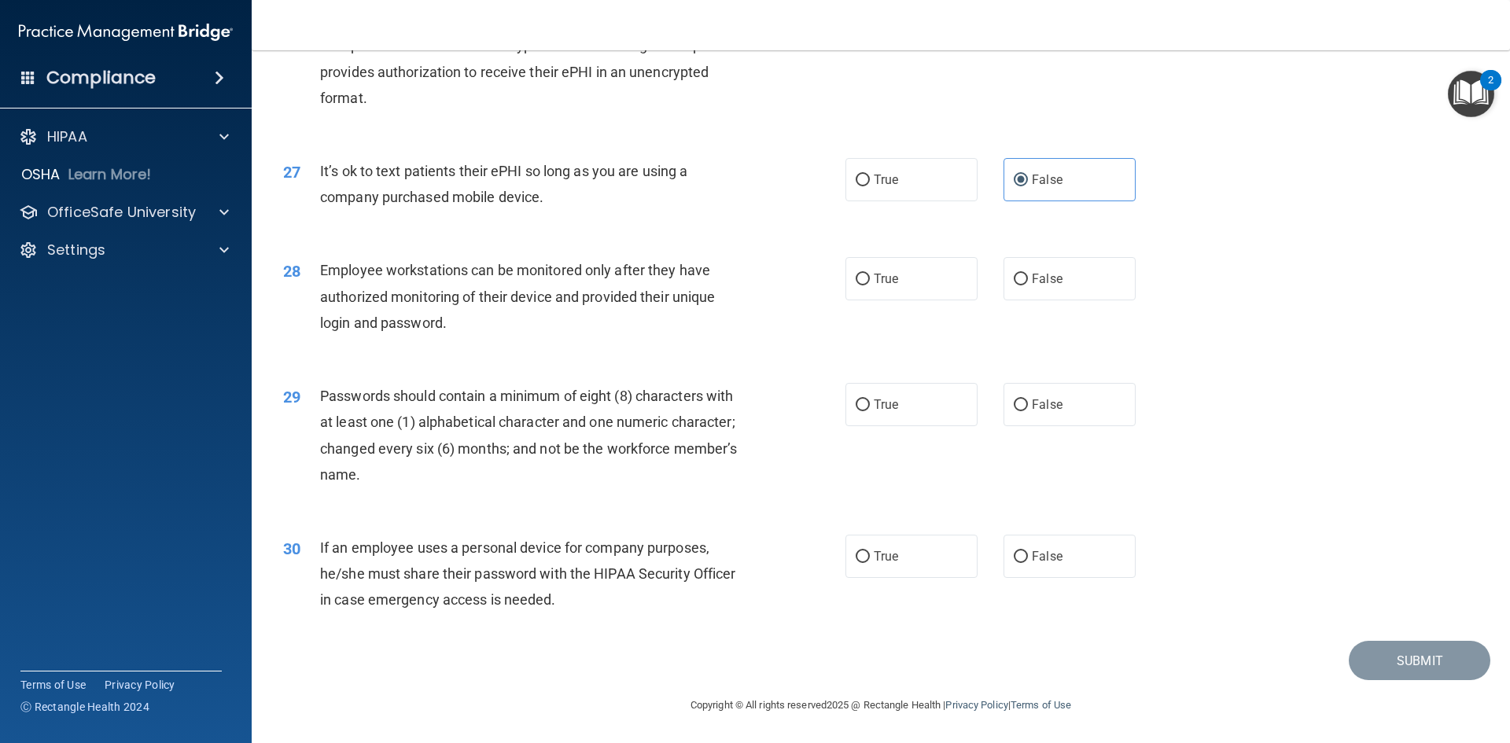
scroll to position [3205, 0]
click at [911, 283] on label "True" at bounding box center [912, 278] width 132 height 43
click at [870, 283] on input "True" at bounding box center [863, 280] width 14 height 12
radio input "true"
click at [894, 417] on label "True" at bounding box center [912, 404] width 132 height 43
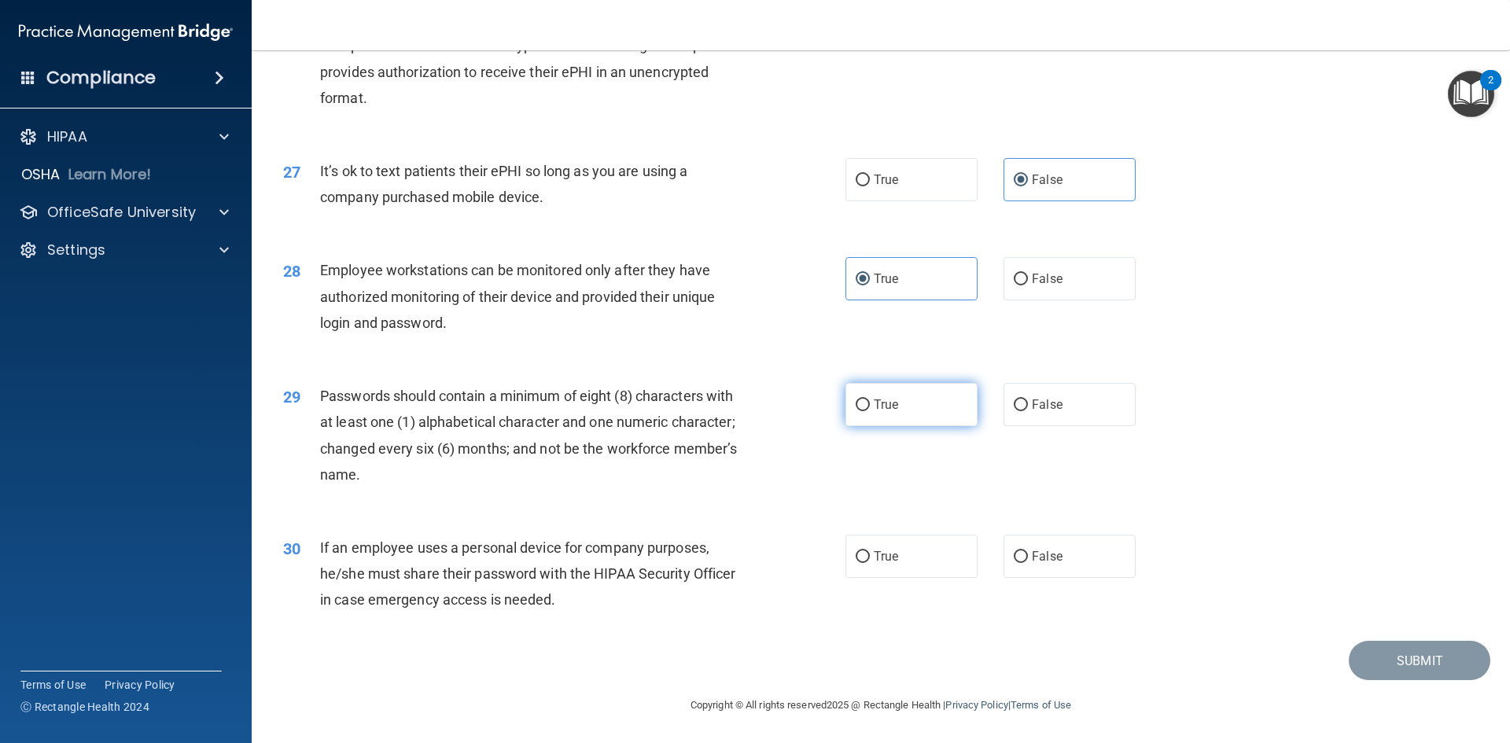
click at [870, 411] on input "True" at bounding box center [863, 406] width 14 height 12
radio input "true"
click at [874, 563] on span "True" at bounding box center [886, 556] width 24 height 15
click at [870, 563] on input "True" at bounding box center [863, 557] width 14 height 12
radio input "true"
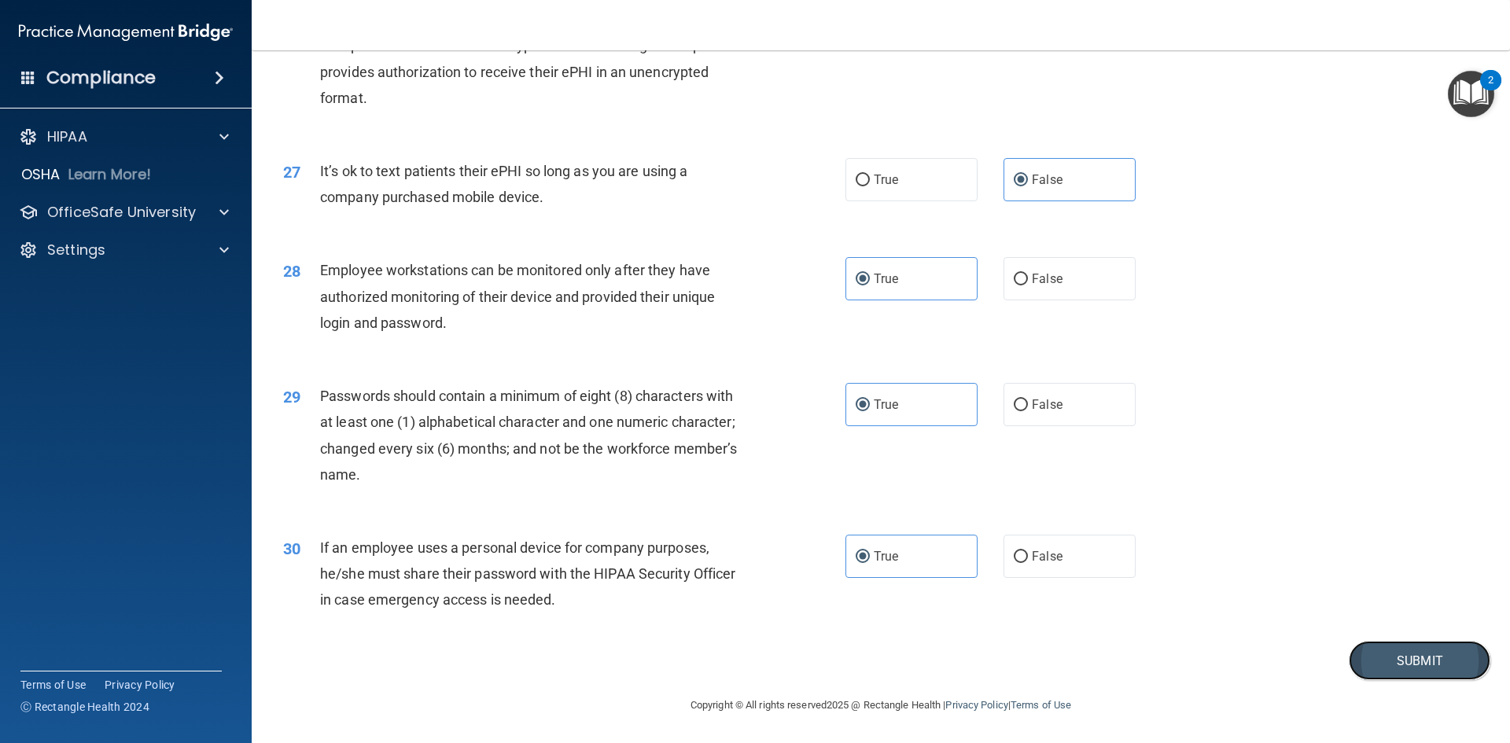
click at [1406, 660] on button "Submit" at bounding box center [1420, 661] width 142 height 40
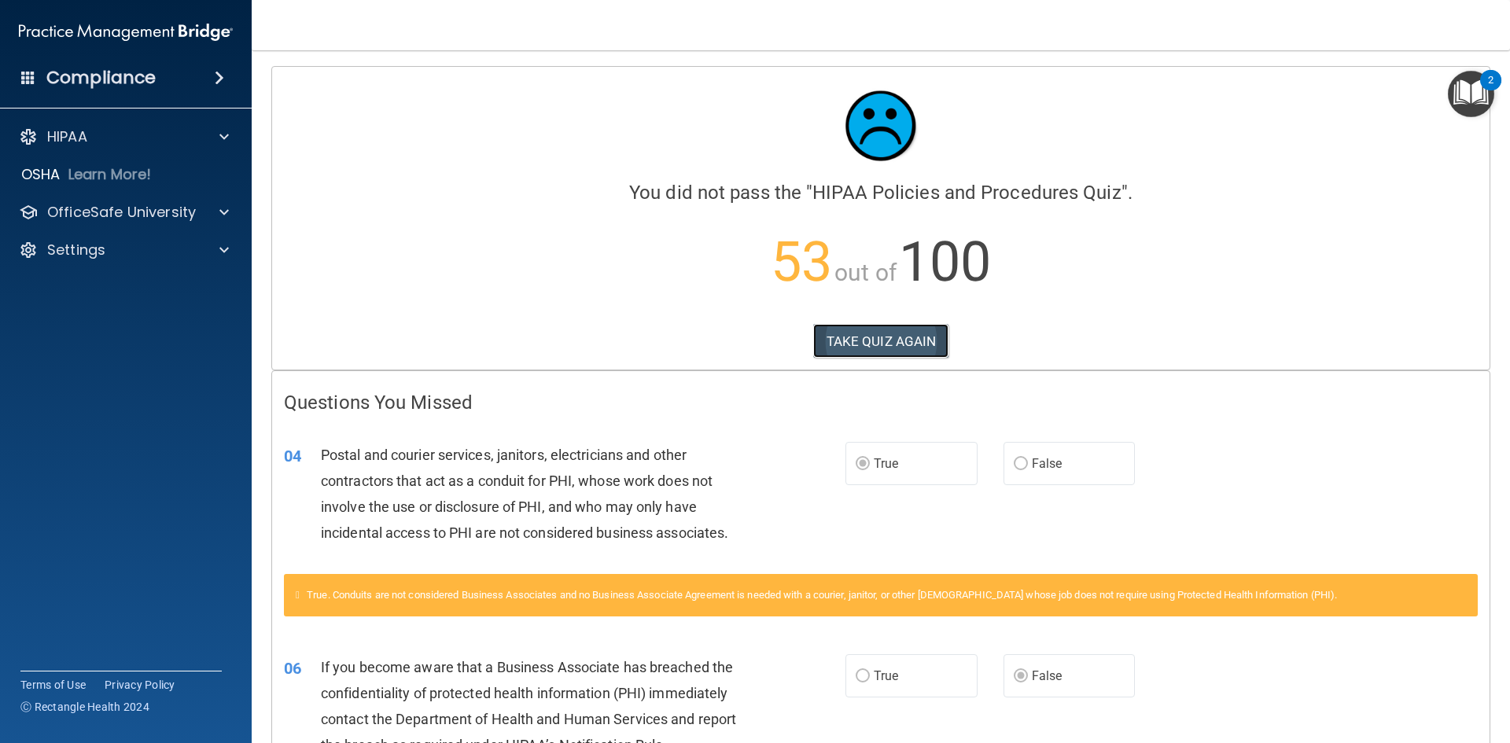
click at [927, 344] on button "TAKE QUIZ AGAIN" at bounding box center [881, 341] width 136 height 35
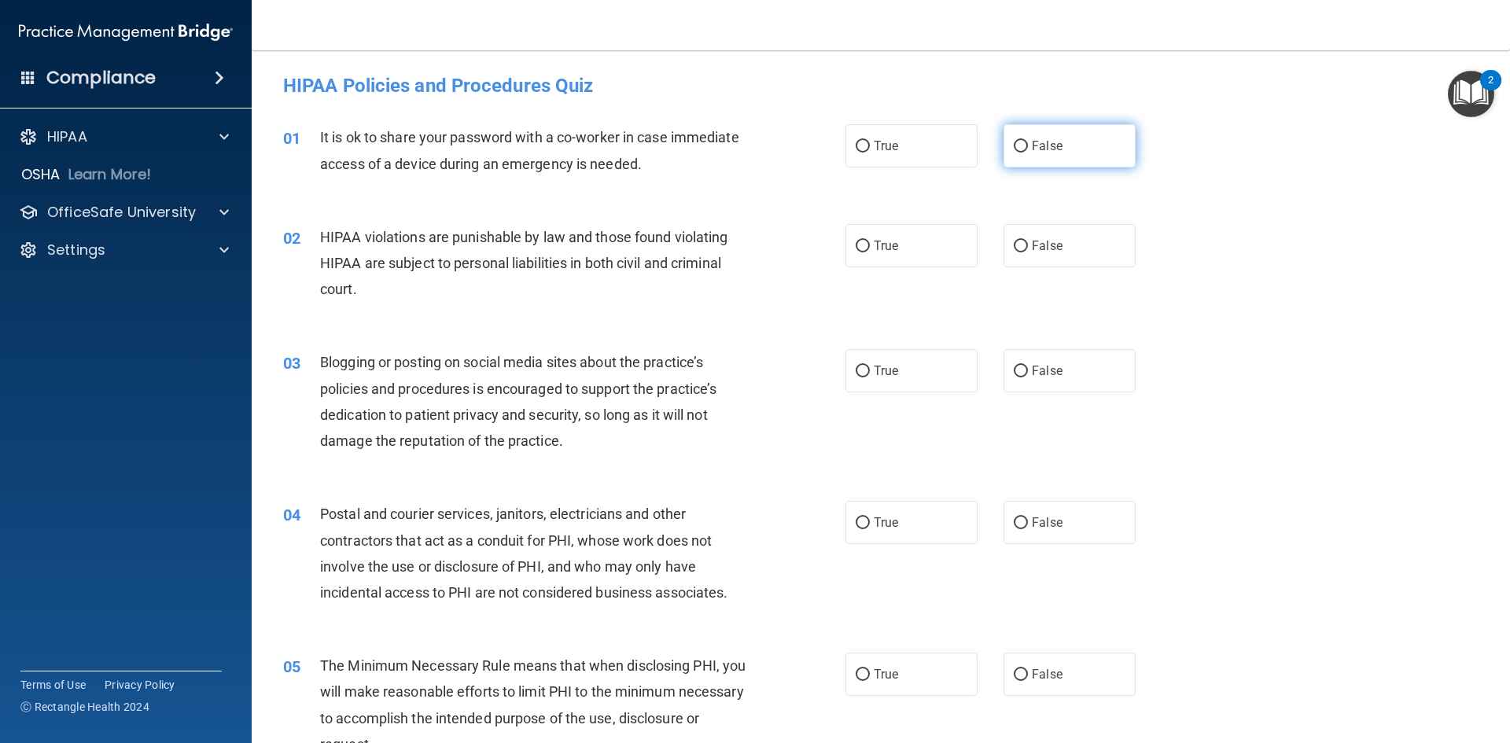
click at [1048, 159] on label "False" at bounding box center [1070, 145] width 132 height 43
click at [1028, 153] on input "False" at bounding box center [1021, 147] width 14 height 12
radio input "true"
click at [916, 250] on label "True" at bounding box center [912, 245] width 132 height 43
click at [870, 250] on input "True" at bounding box center [863, 247] width 14 height 12
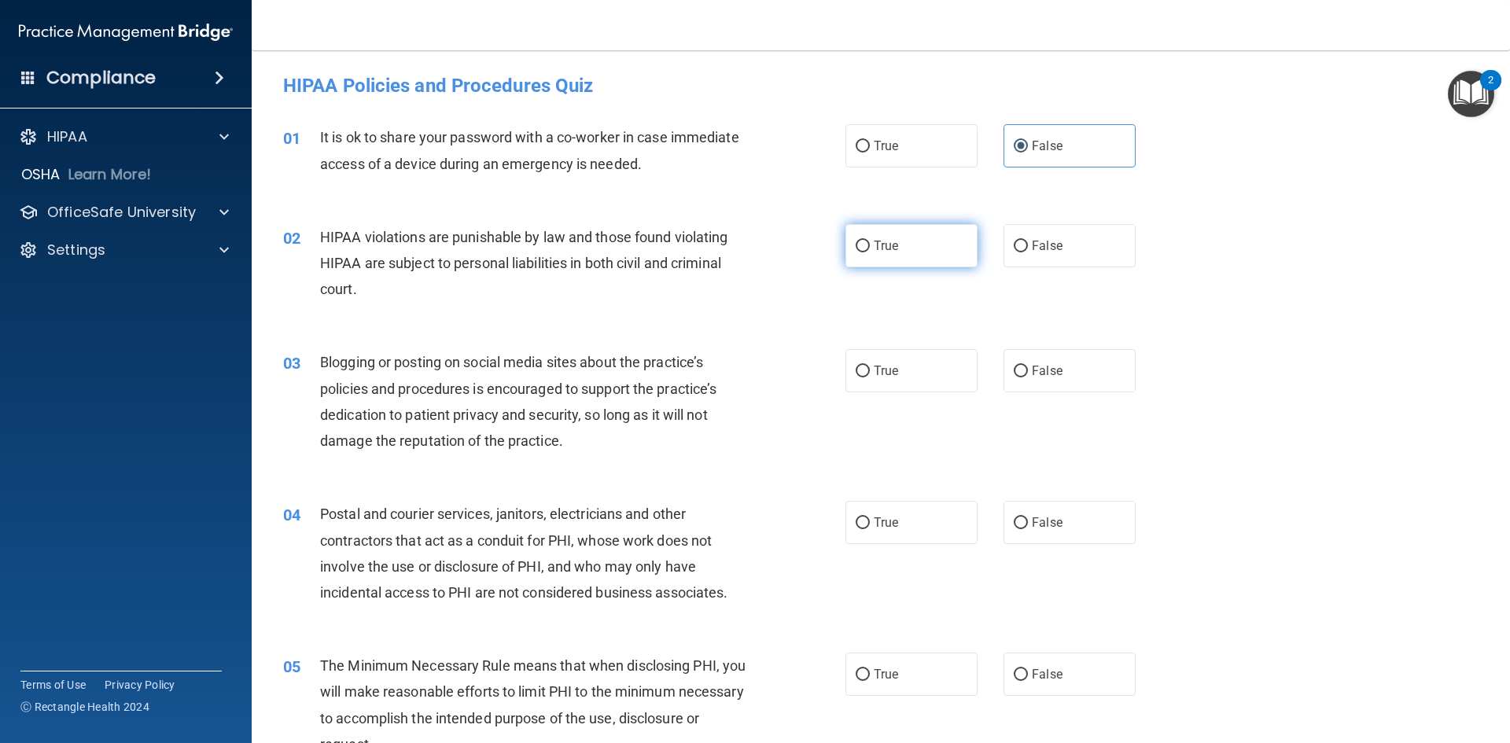
radio input "true"
click at [1033, 368] on span "False" at bounding box center [1047, 370] width 31 height 15
click at [1028, 368] on input "False" at bounding box center [1021, 372] width 14 height 12
radio input "true"
click at [897, 521] on label "True" at bounding box center [912, 522] width 132 height 43
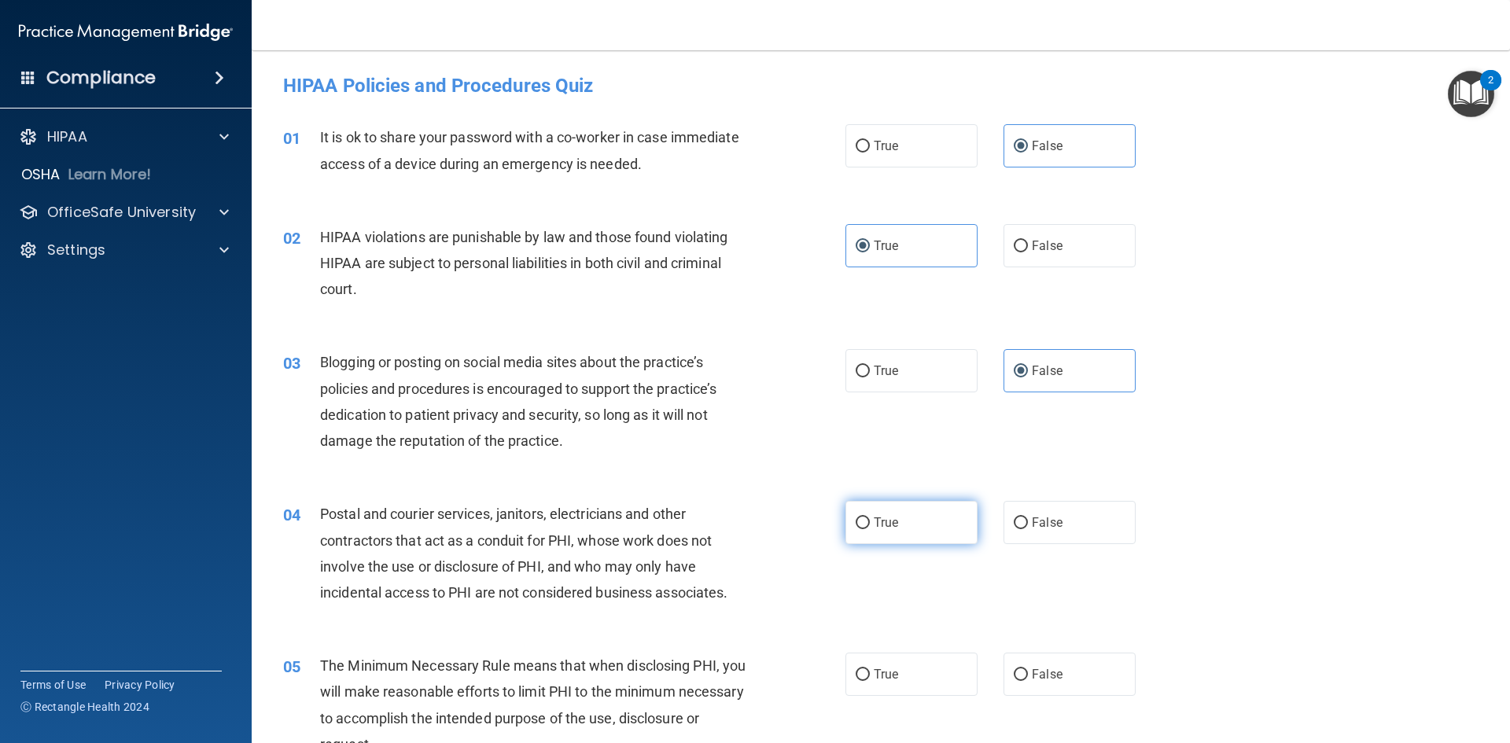
click at [870, 521] on input "True" at bounding box center [863, 524] width 14 height 12
radio input "true"
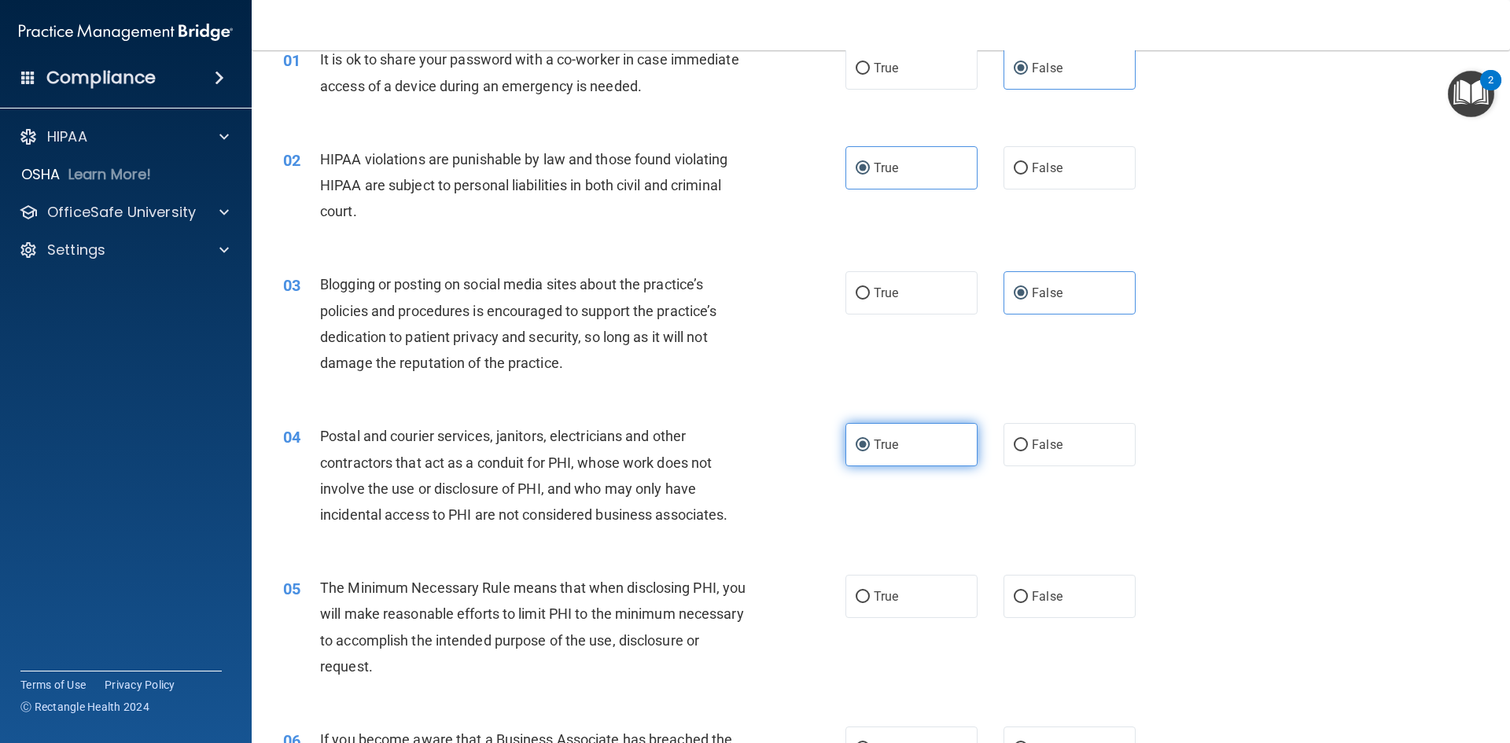
scroll to position [157, 0]
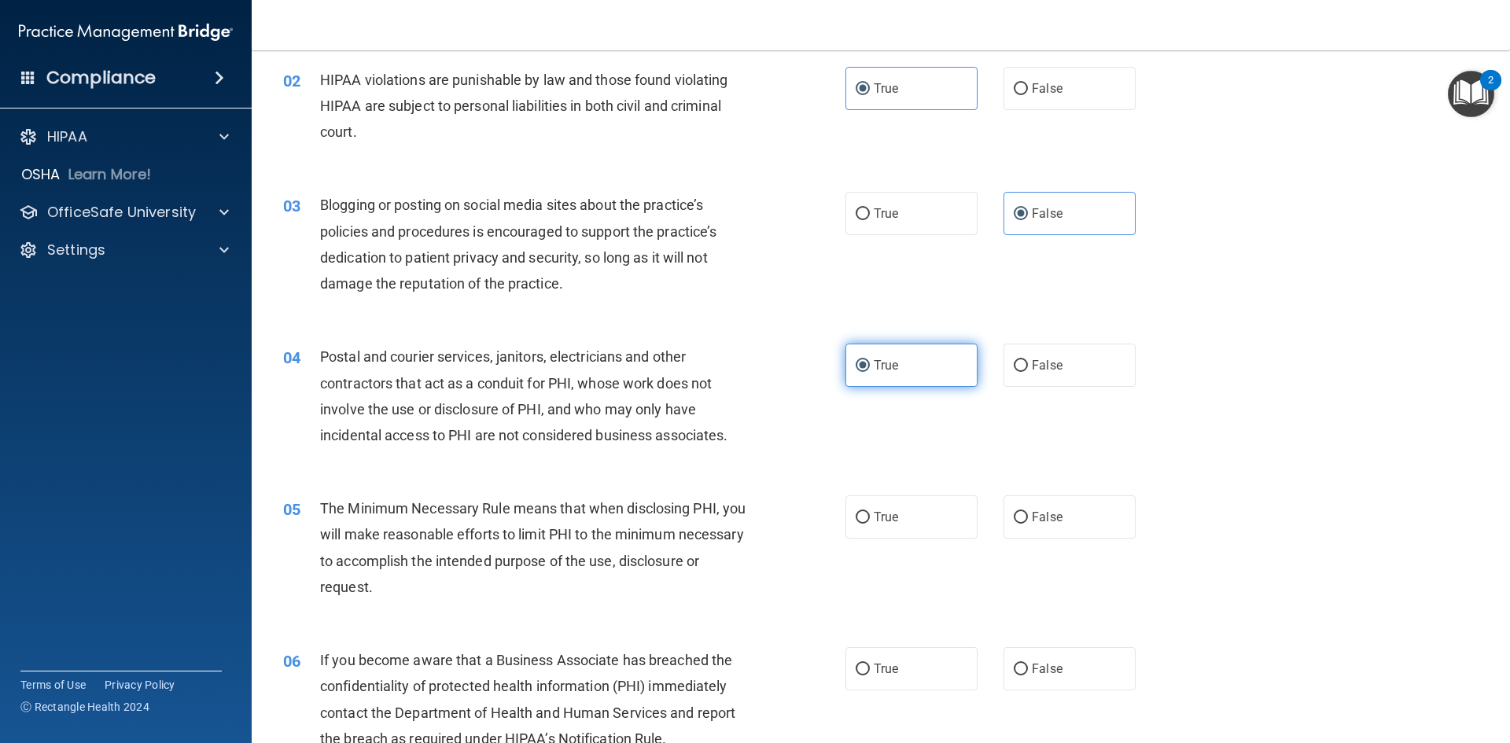
click at [897, 521] on label "True" at bounding box center [912, 517] width 132 height 43
click at [870, 521] on input "True" at bounding box center [863, 518] width 14 height 12
radio input "true"
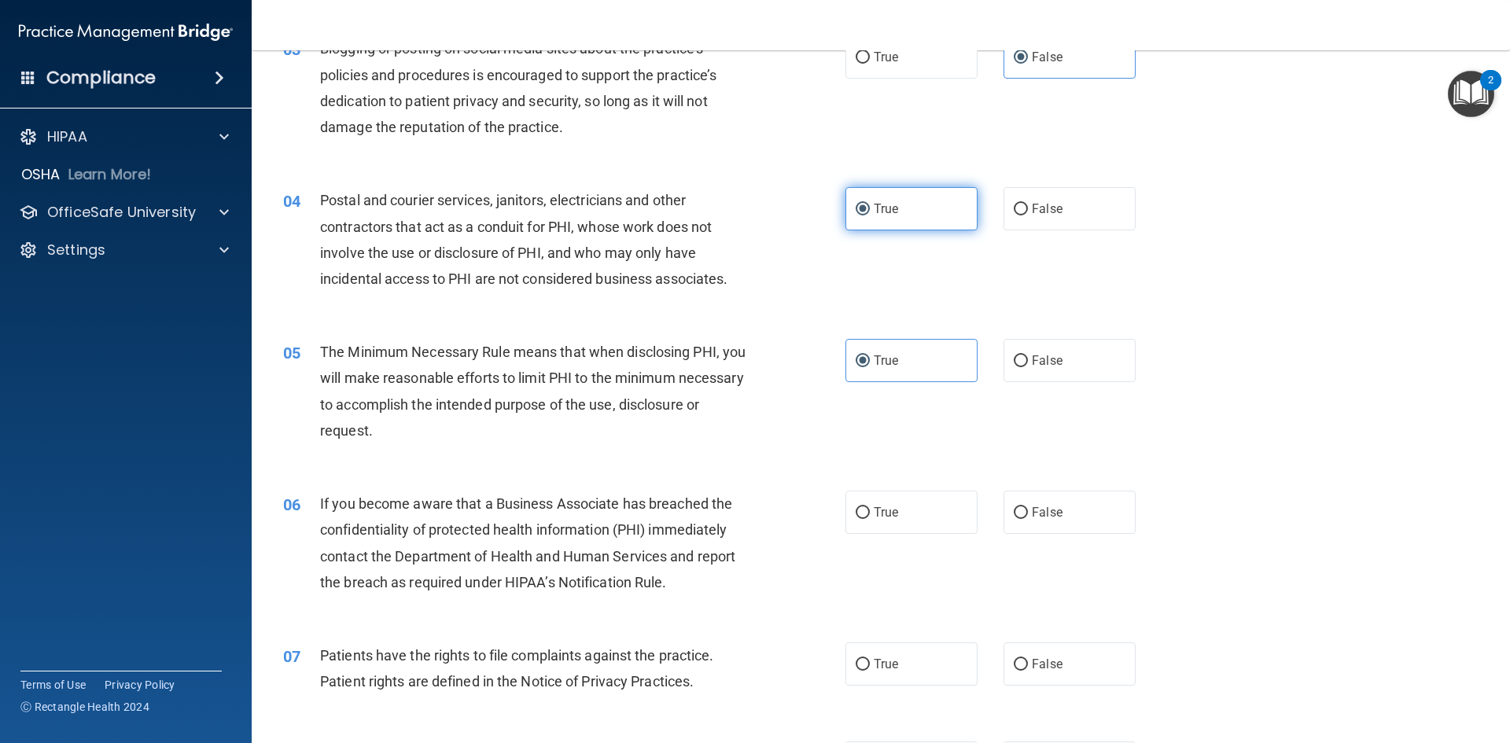
scroll to position [315, 0]
click at [1059, 516] on label "False" at bounding box center [1070, 511] width 132 height 43
click at [1028, 516] on input "False" at bounding box center [1021, 513] width 14 height 12
radio input "true"
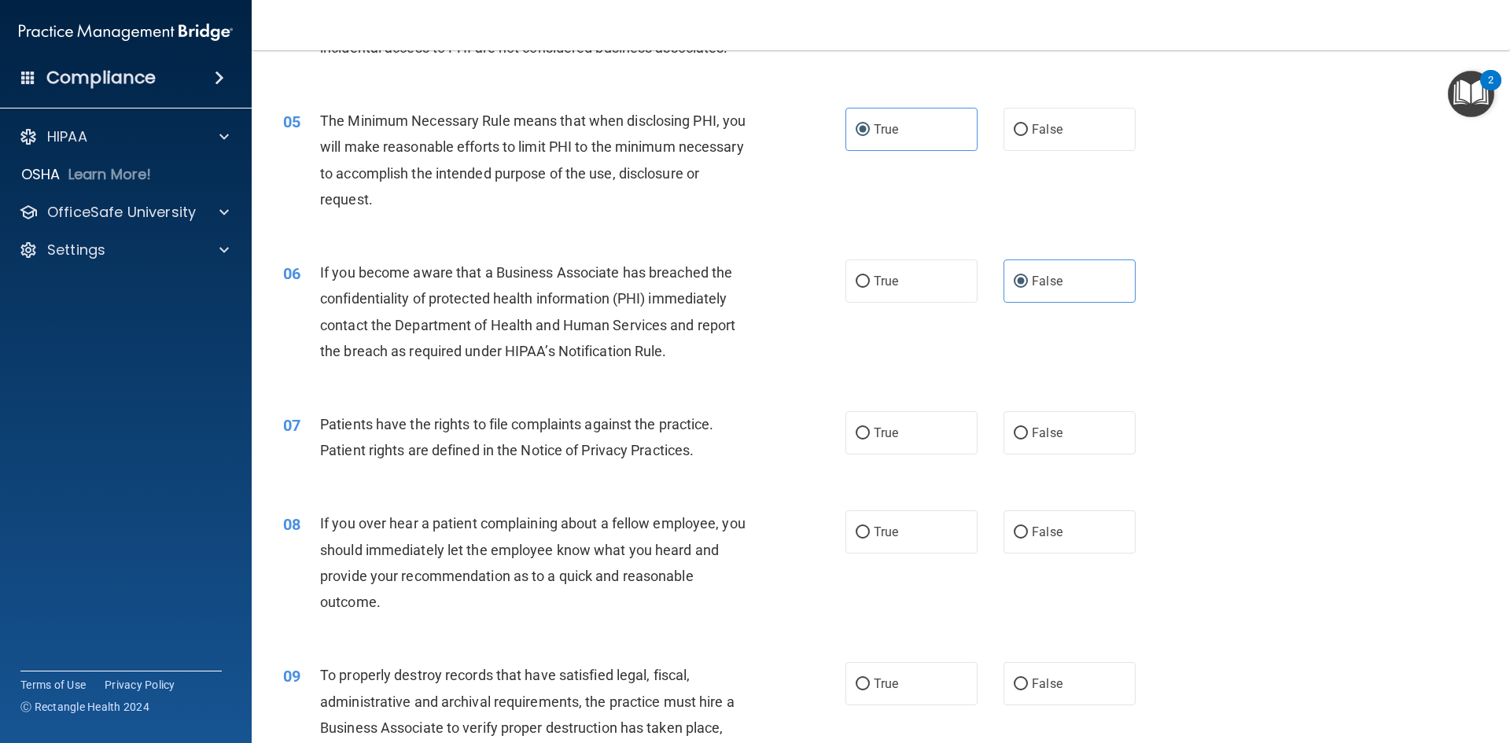
scroll to position [551, 0]
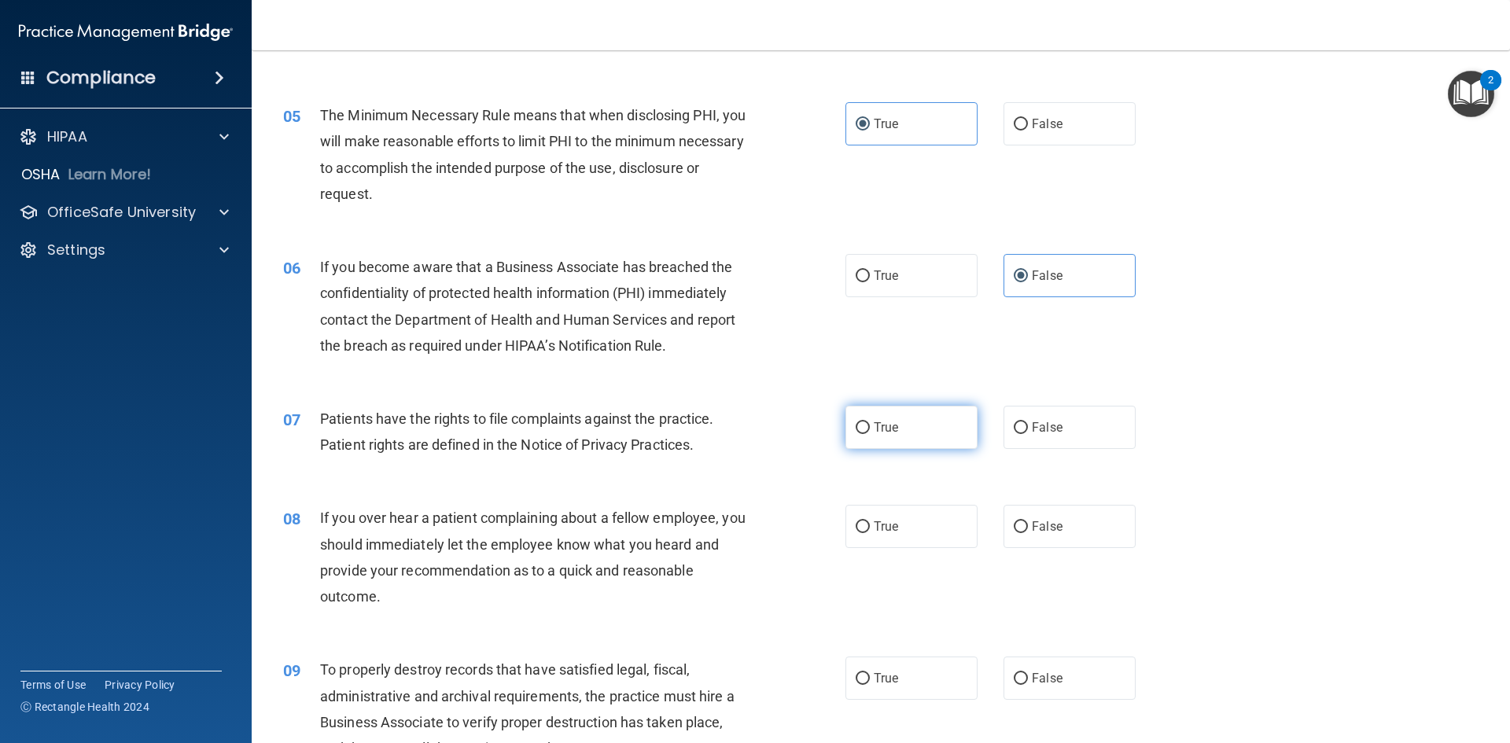
click at [902, 429] on label "True" at bounding box center [912, 427] width 132 height 43
click at [870, 429] on input "True" at bounding box center [863, 428] width 14 height 12
radio input "true"
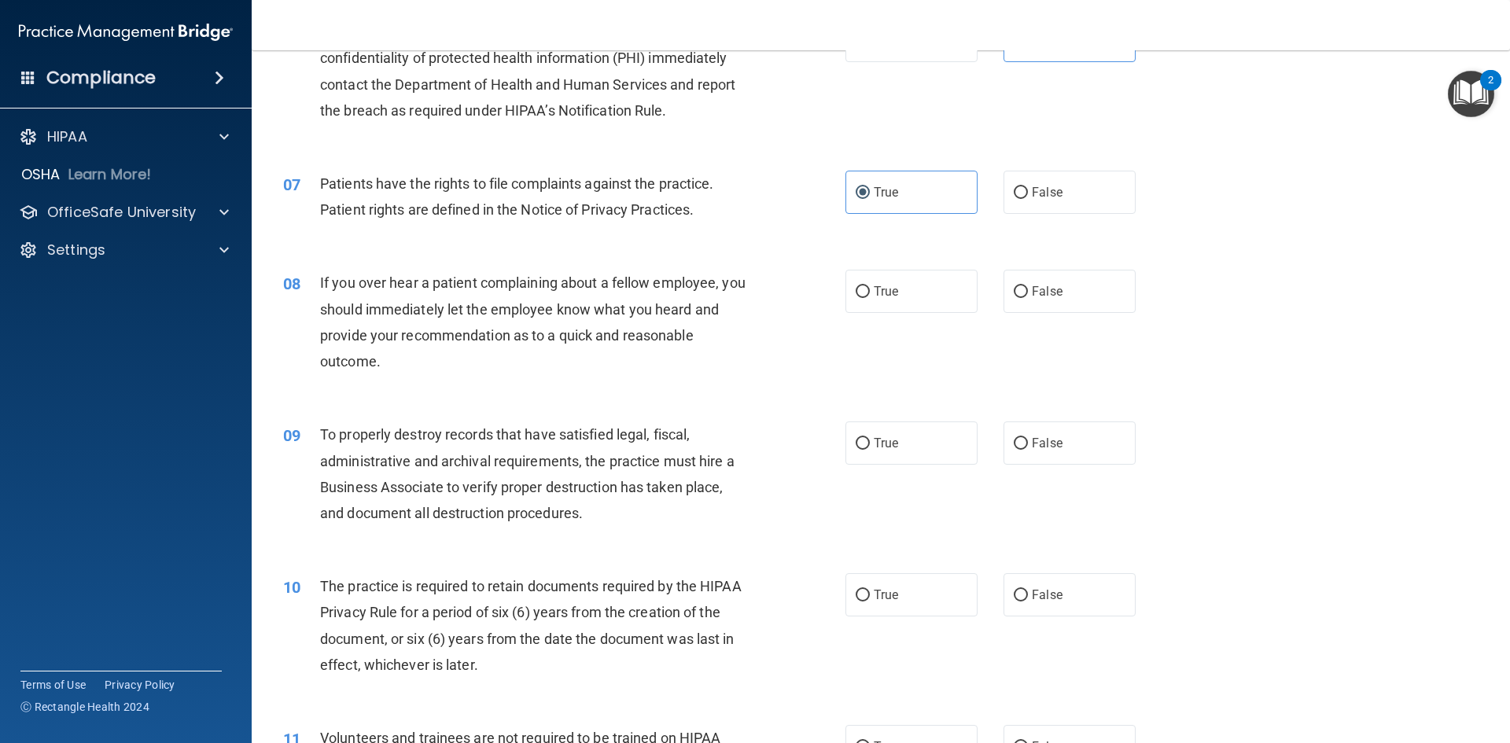
scroll to position [787, 0]
click at [1082, 287] on label "False" at bounding box center [1070, 290] width 132 height 43
click at [1028, 287] on input "False" at bounding box center [1021, 292] width 14 height 12
radio input "true"
click at [1077, 449] on label "False" at bounding box center [1070, 442] width 132 height 43
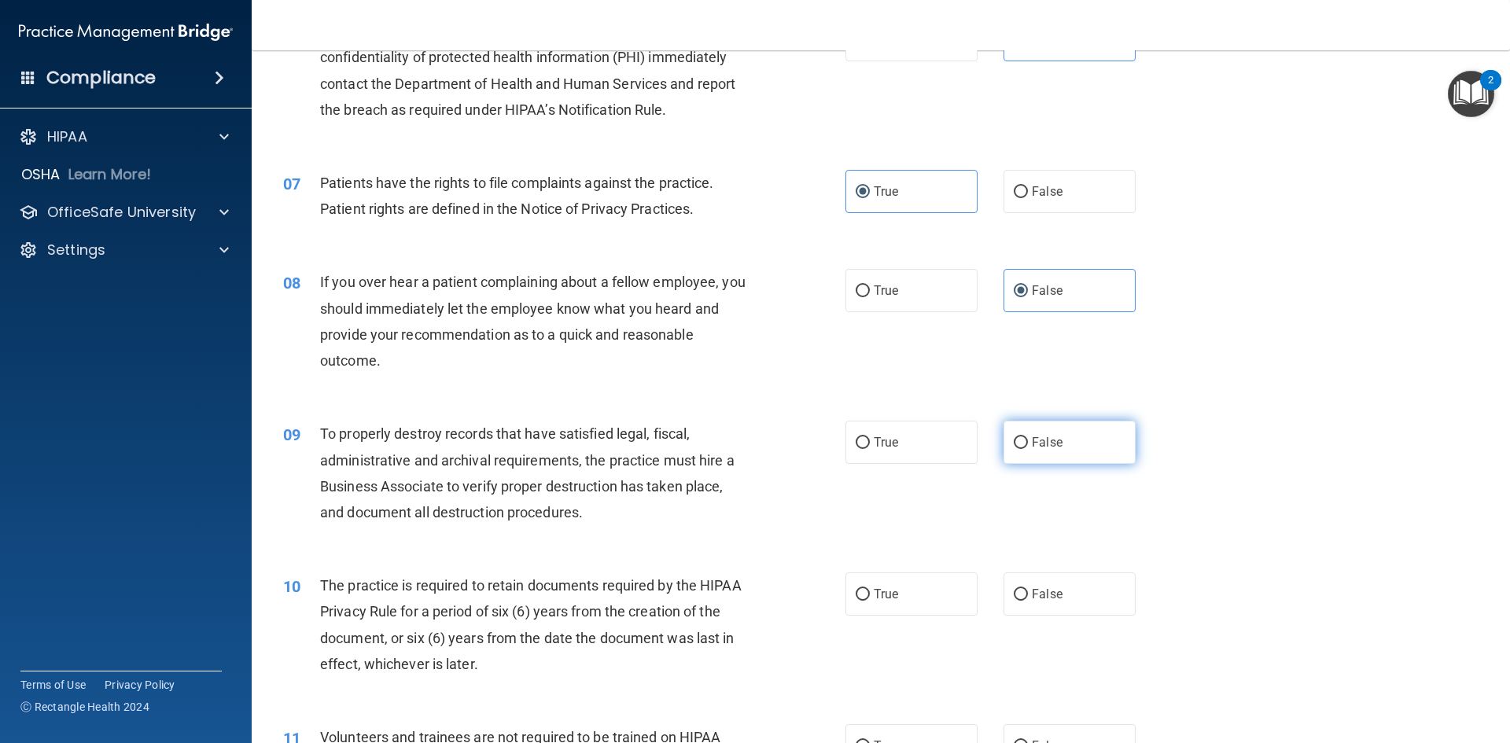
click at [1028, 449] on input "False" at bounding box center [1021, 443] width 14 height 12
radio input "true"
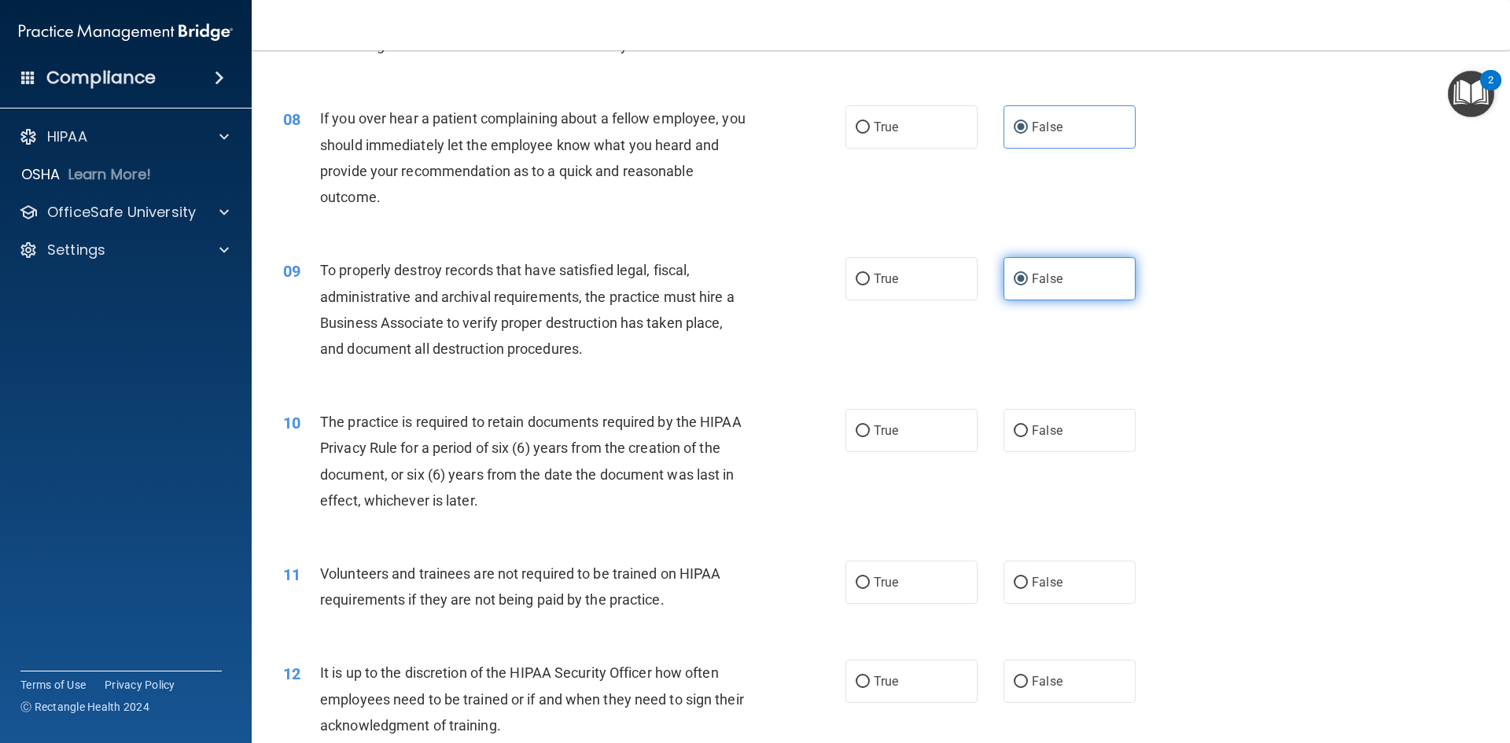
scroll to position [1023, 0]
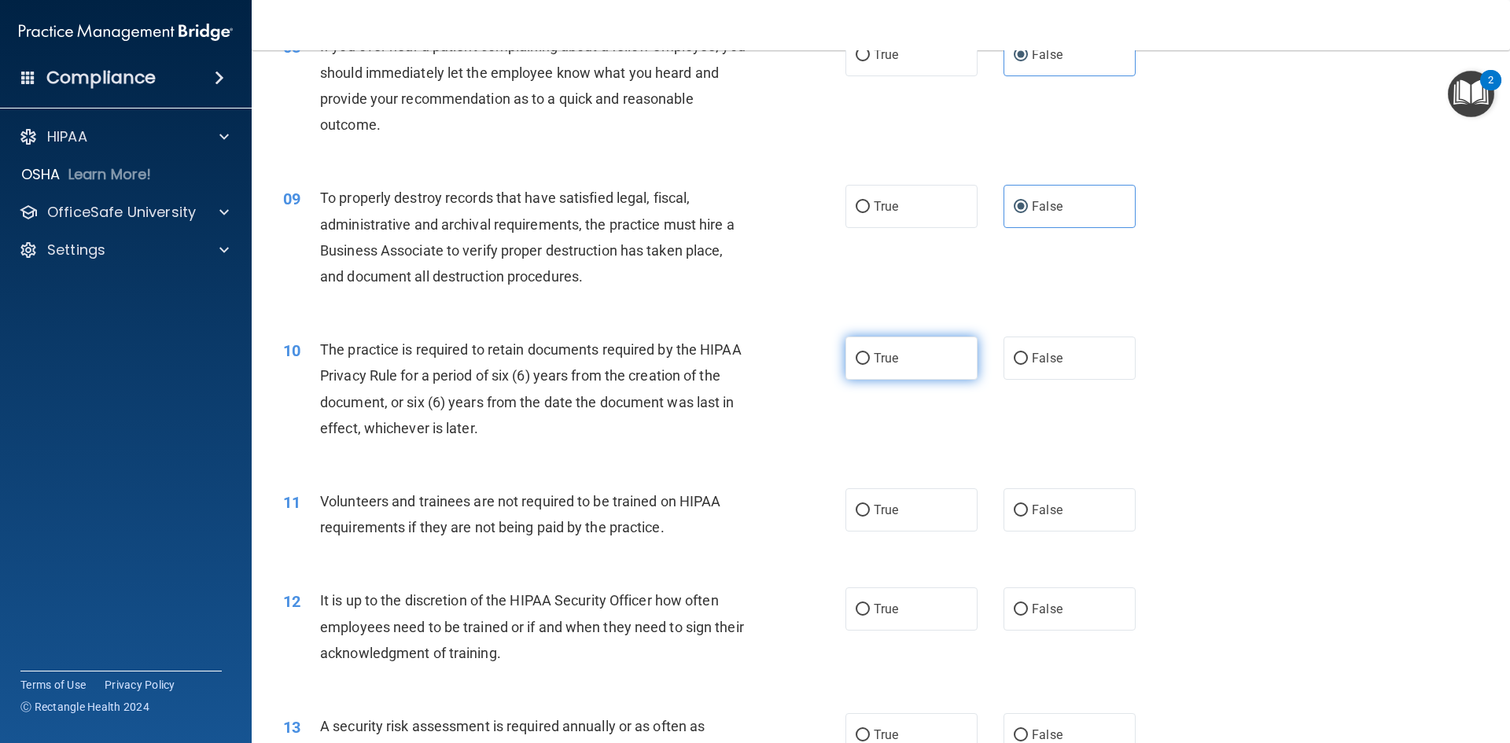
click at [899, 352] on label "True" at bounding box center [912, 358] width 132 height 43
click at [870, 353] on input "True" at bounding box center [863, 359] width 14 height 12
radio input "true"
click at [1076, 512] on label "False" at bounding box center [1070, 509] width 132 height 43
click at [1028, 512] on input "False" at bounding box center [1021, 511] width 14 height 12
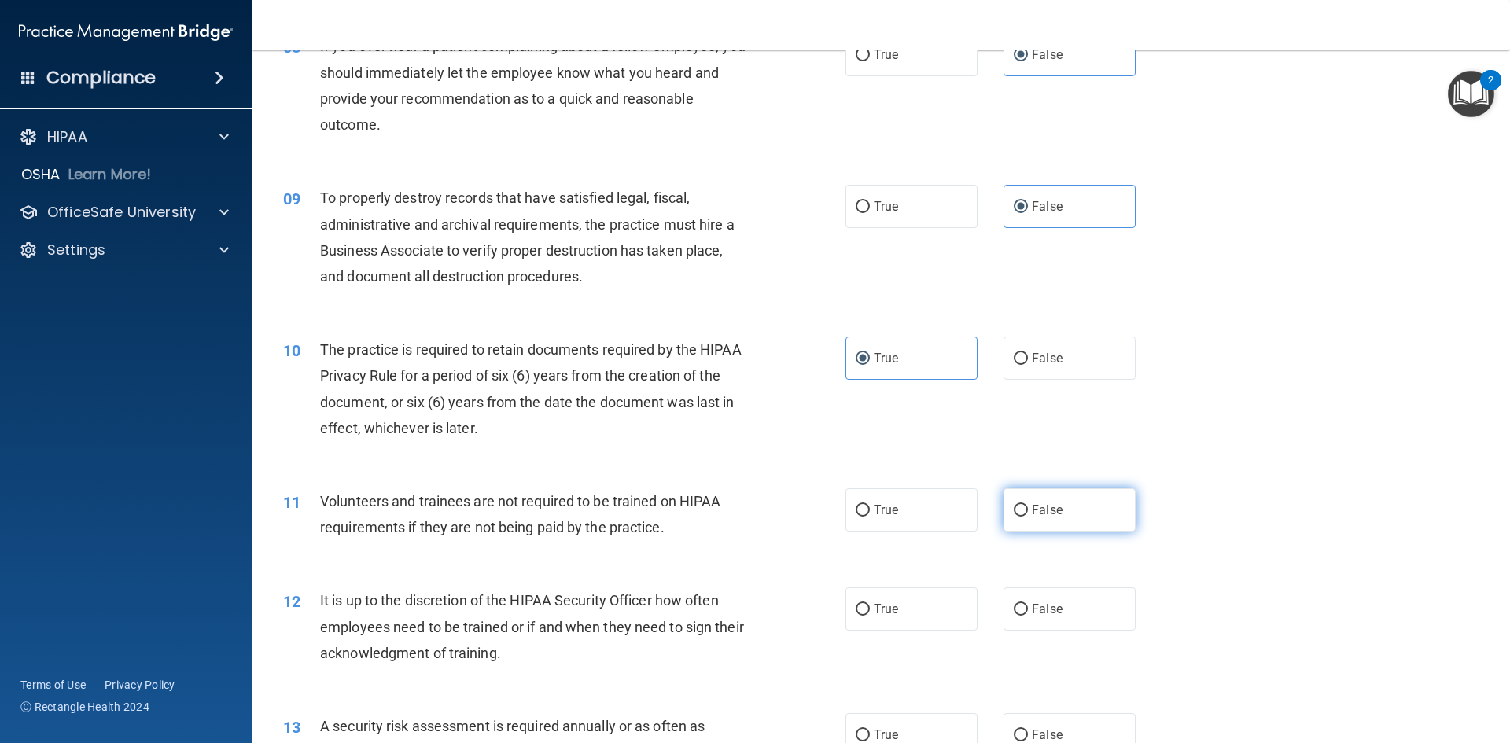
radio input "true"
click at [1069, 619] on label "False" at bounding box center [1070, 609] width 132 height 43
click at [1028, 616] on input "False" at bounding box center [1021, 610] width 14 height 12
radio input "true"
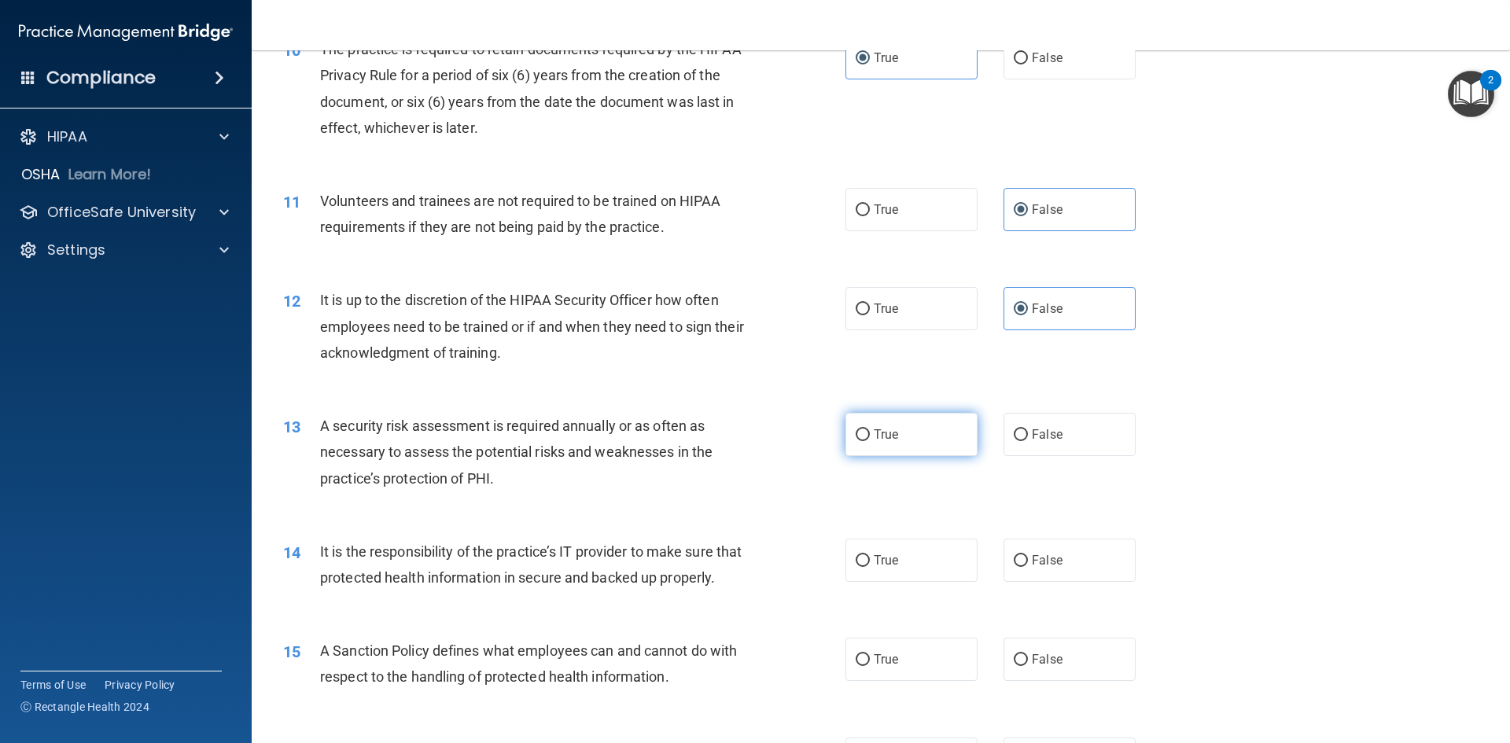
scroll to position [1337, 0]
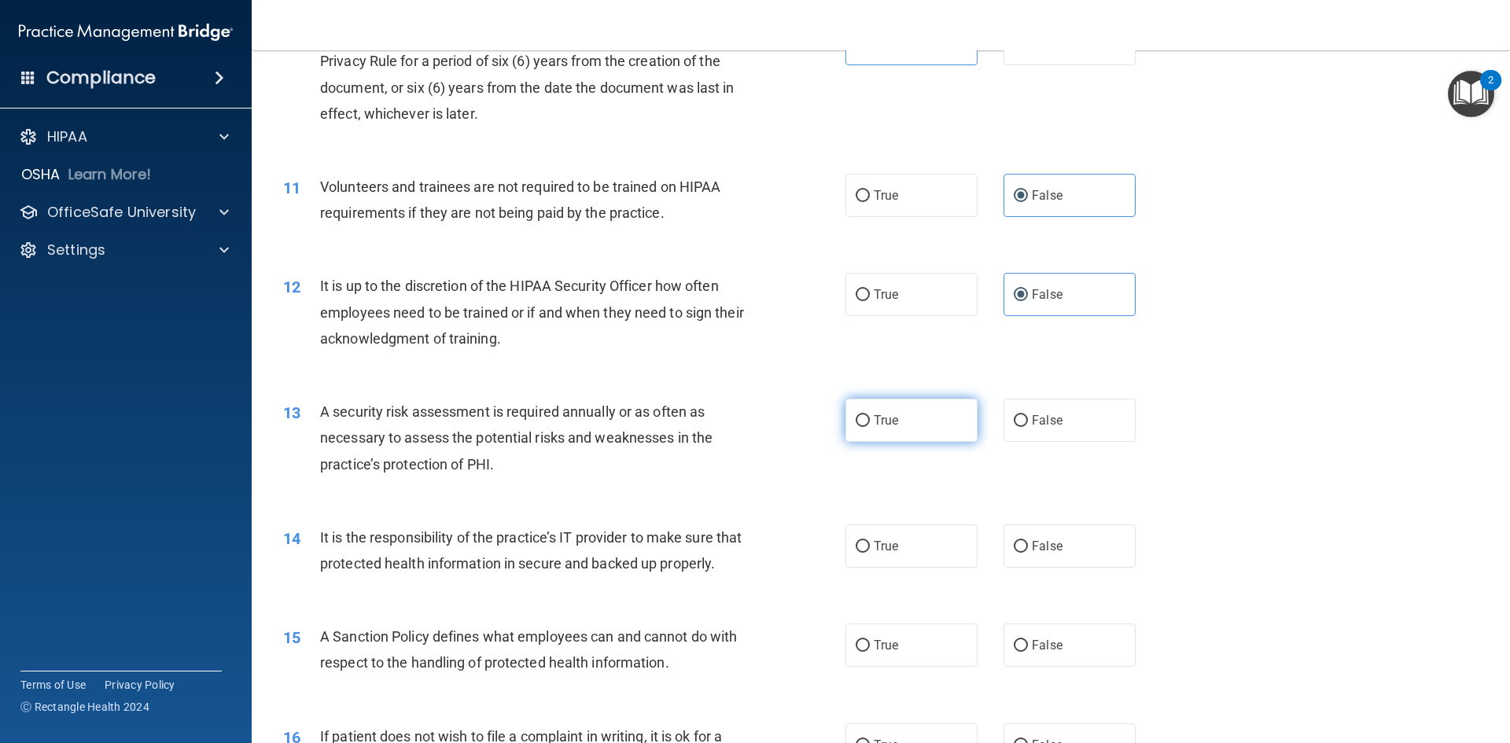
click at [891, 415] on span "True" at bounding box center [886, 420] width 24 height 15
click at [870, 415] on input "True" at bounding box center [863, 421] width 14 height 12
radio input "true"
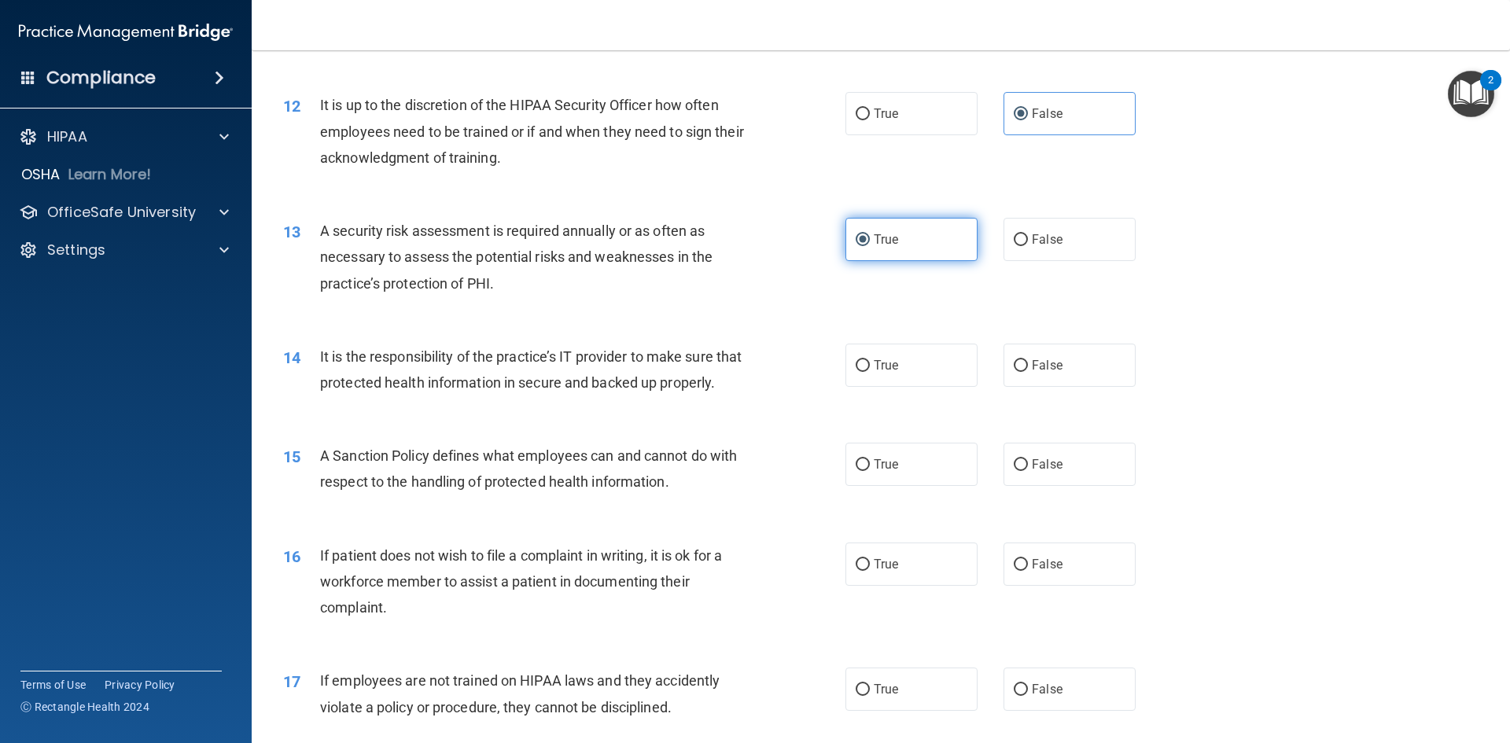
scroll to position [1573, 0]
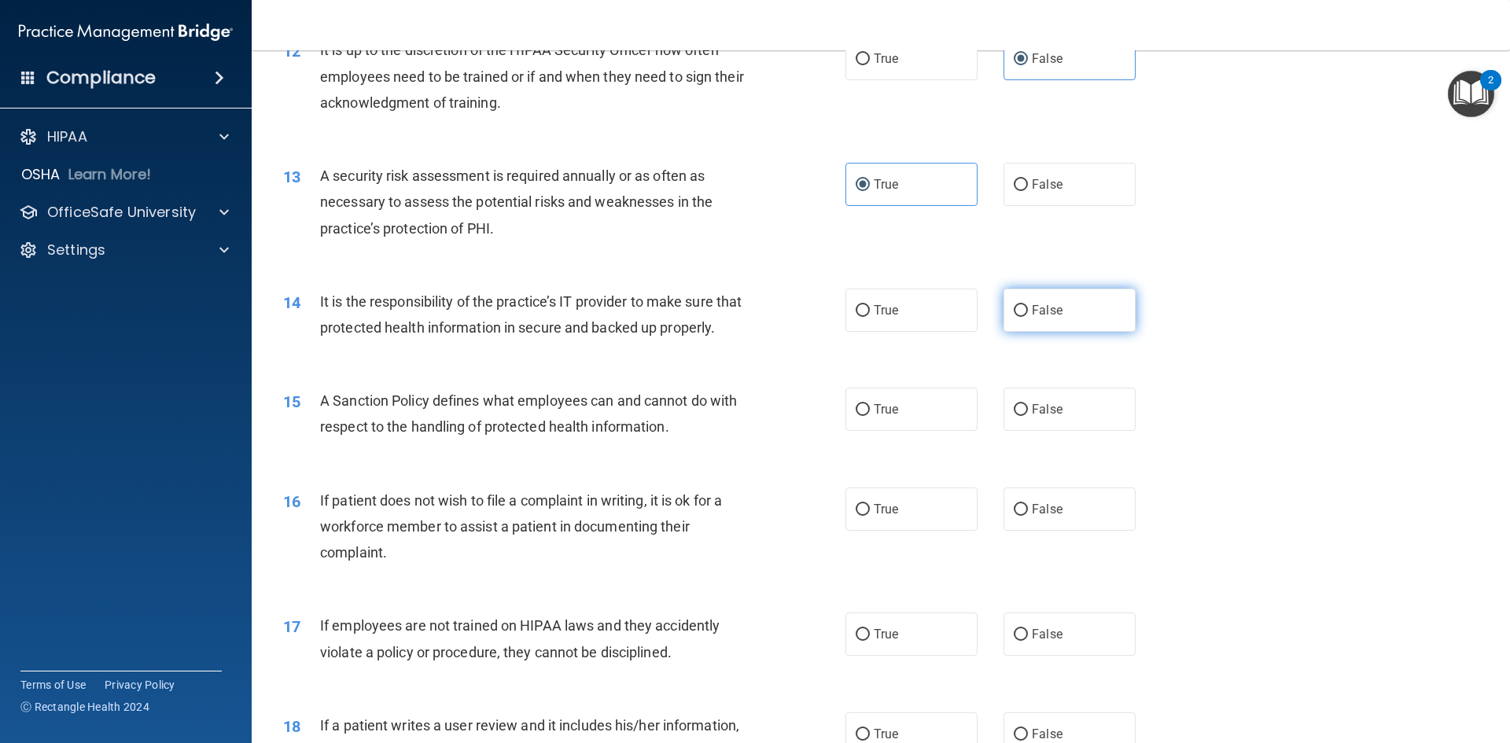
click at [1096, 290] on label "False" at bounding box center [1070, 310] width 132 height 43
click at [1028, 305] on input "False" at bounding box center [1021, 311] width 14 height 12
radio input "true"
click at [1092, 431] on label "False" at bounding box center [1070, 409] width 132 height 43
click at [1028, 416] on input "False" at bounding box center [1021, 410] width 14 height 12
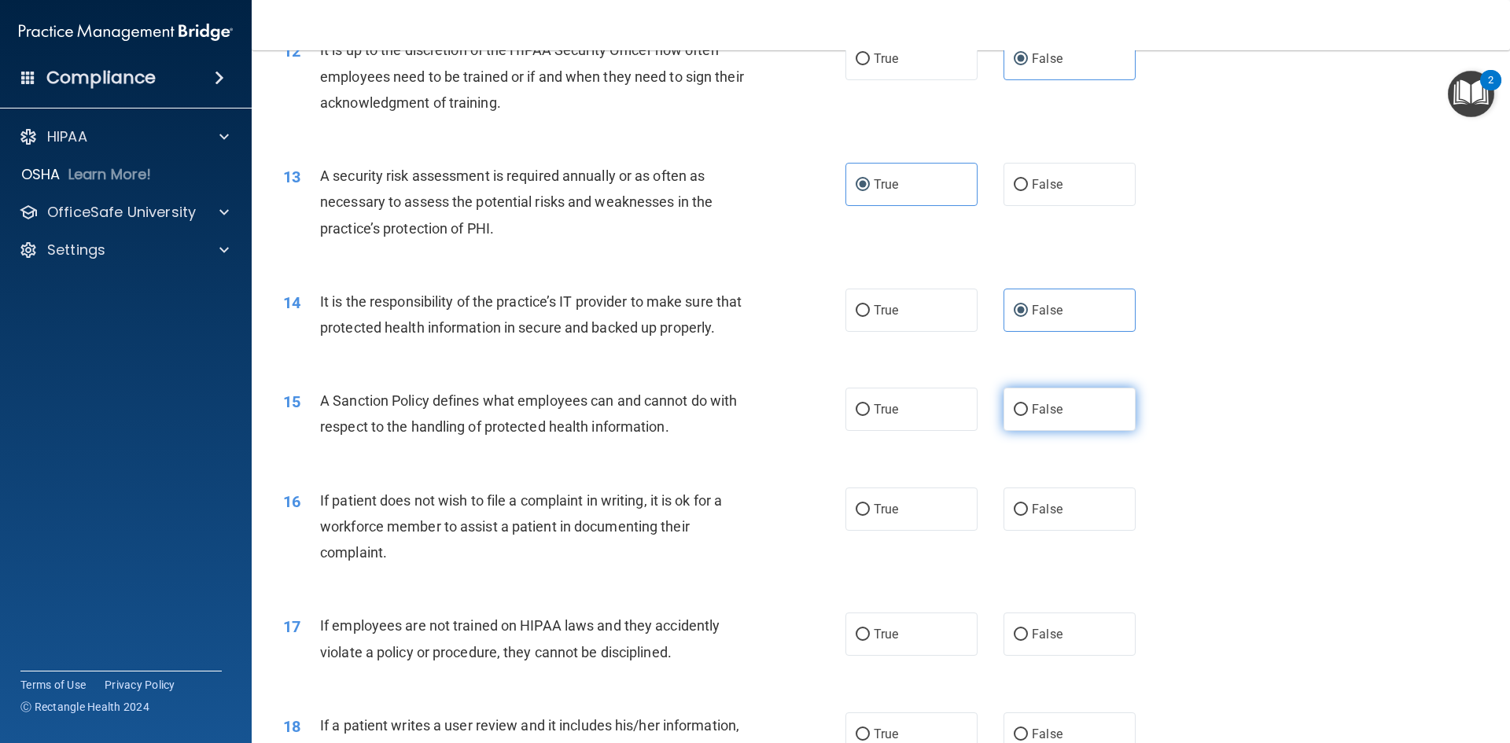
radio input "true"
click at [896, 530] on label "True" at bounding box center [912, 509] width 132 height 43
click at [870, 516] on input "True" at bounding box center [863, 510] width 14 height 12
radio input "true"
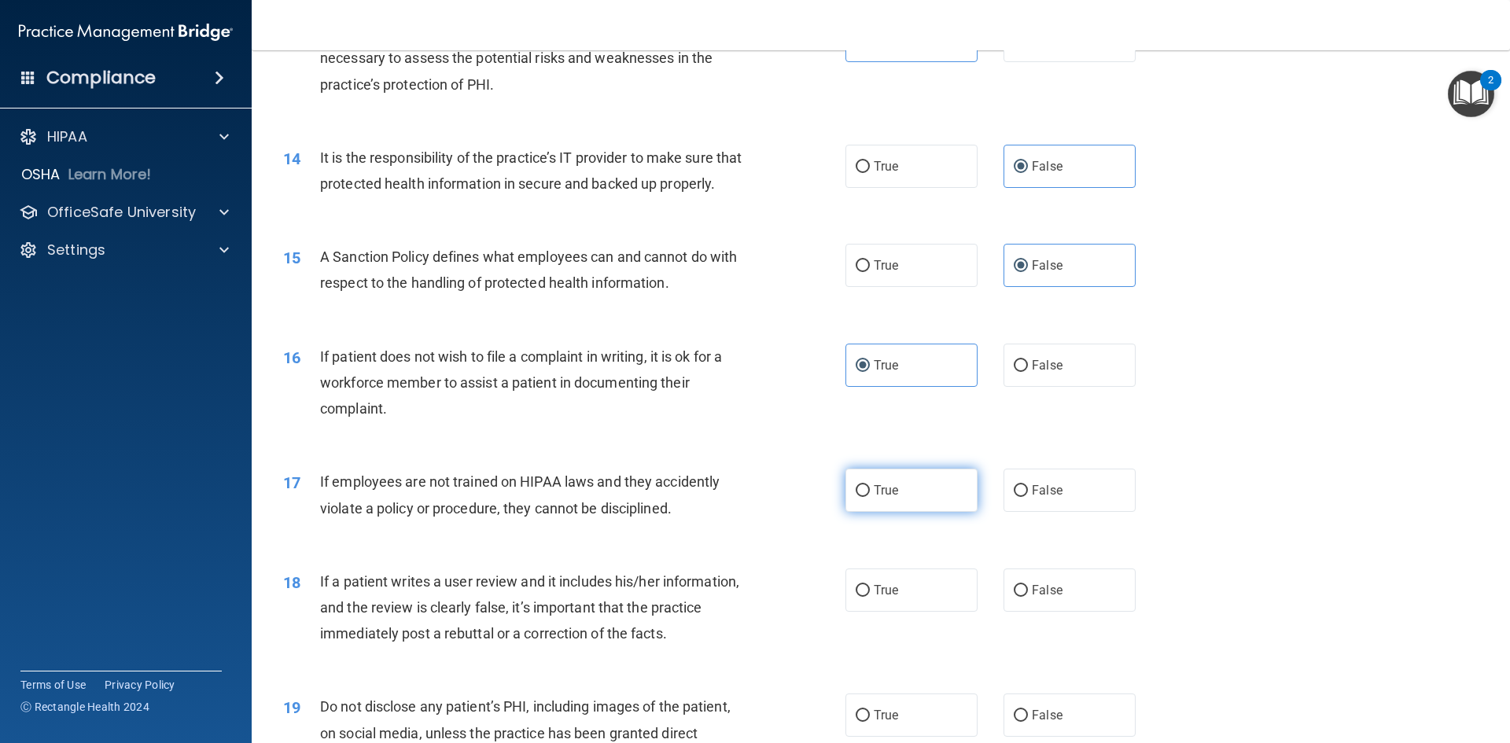
scroll to position [1730, 0]
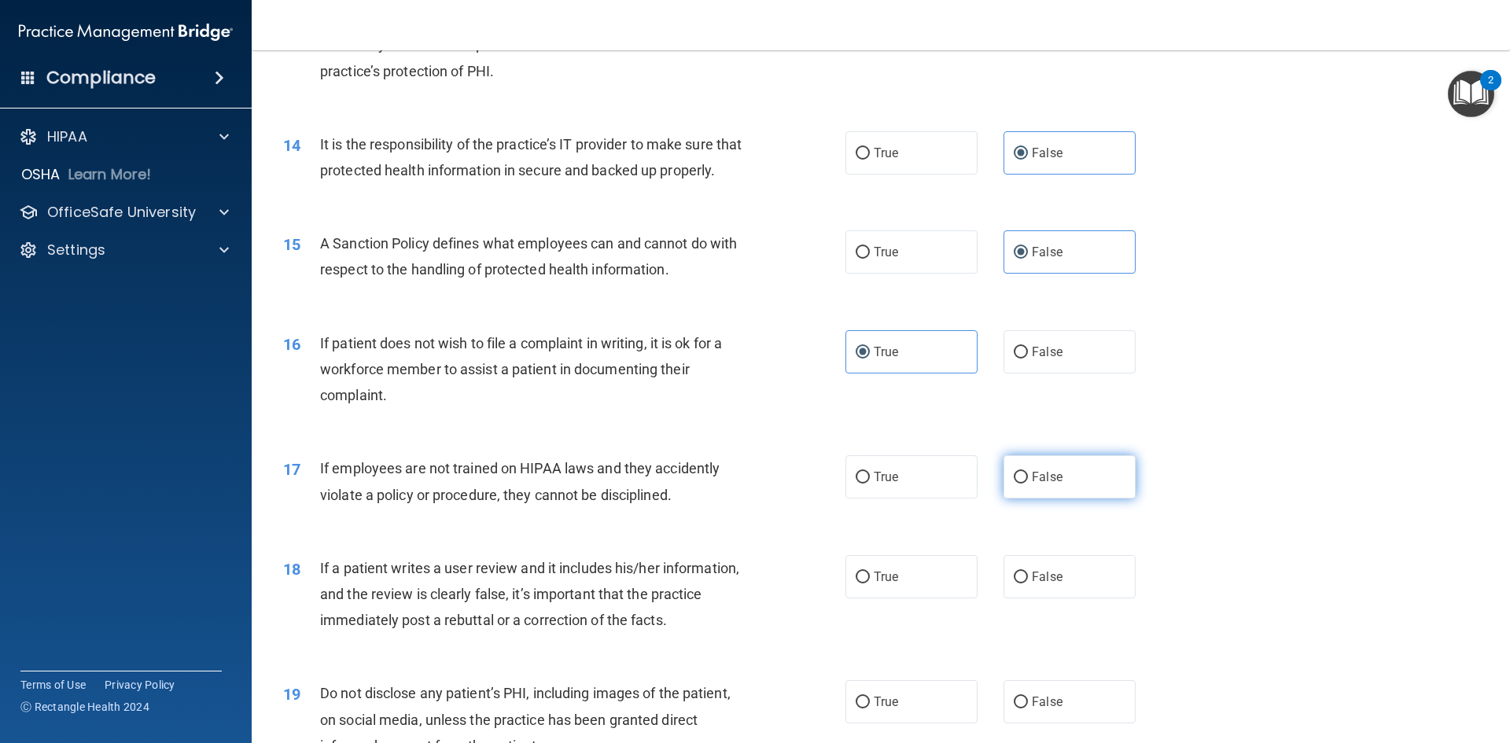
click at [1033, 485] on span "False" at bounding box center [1047, 477] width 31 height 15
click at [1028, 484] on input "False" at bounding box center [1021, 478] width 14 height 12
radio input "true"
click at [1042, 584] on span "False" at bounding box center [1047, 576] width 31 height 15
click at [1028, 584] on input "False" at bounding box center [1021, 578] width 14 height 12
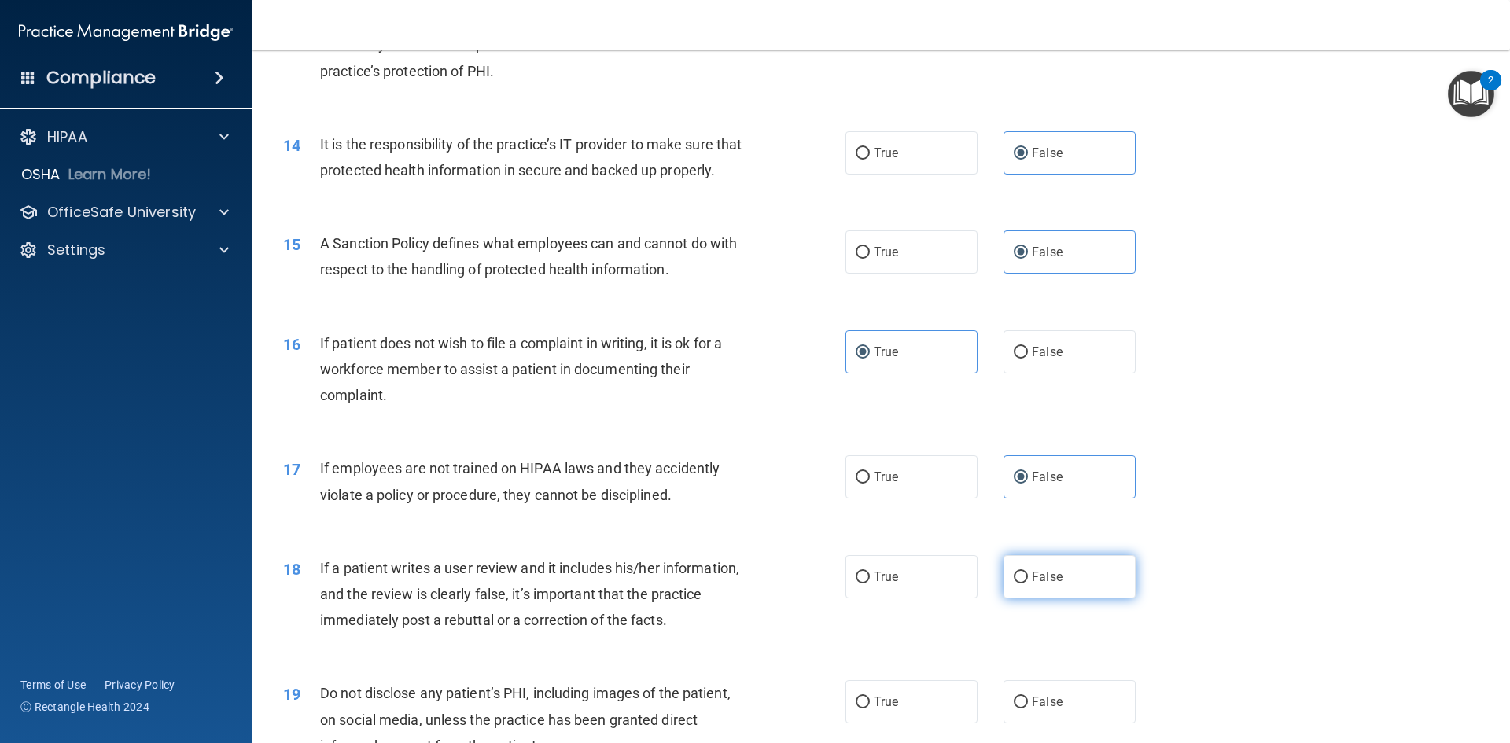
radio input "true"
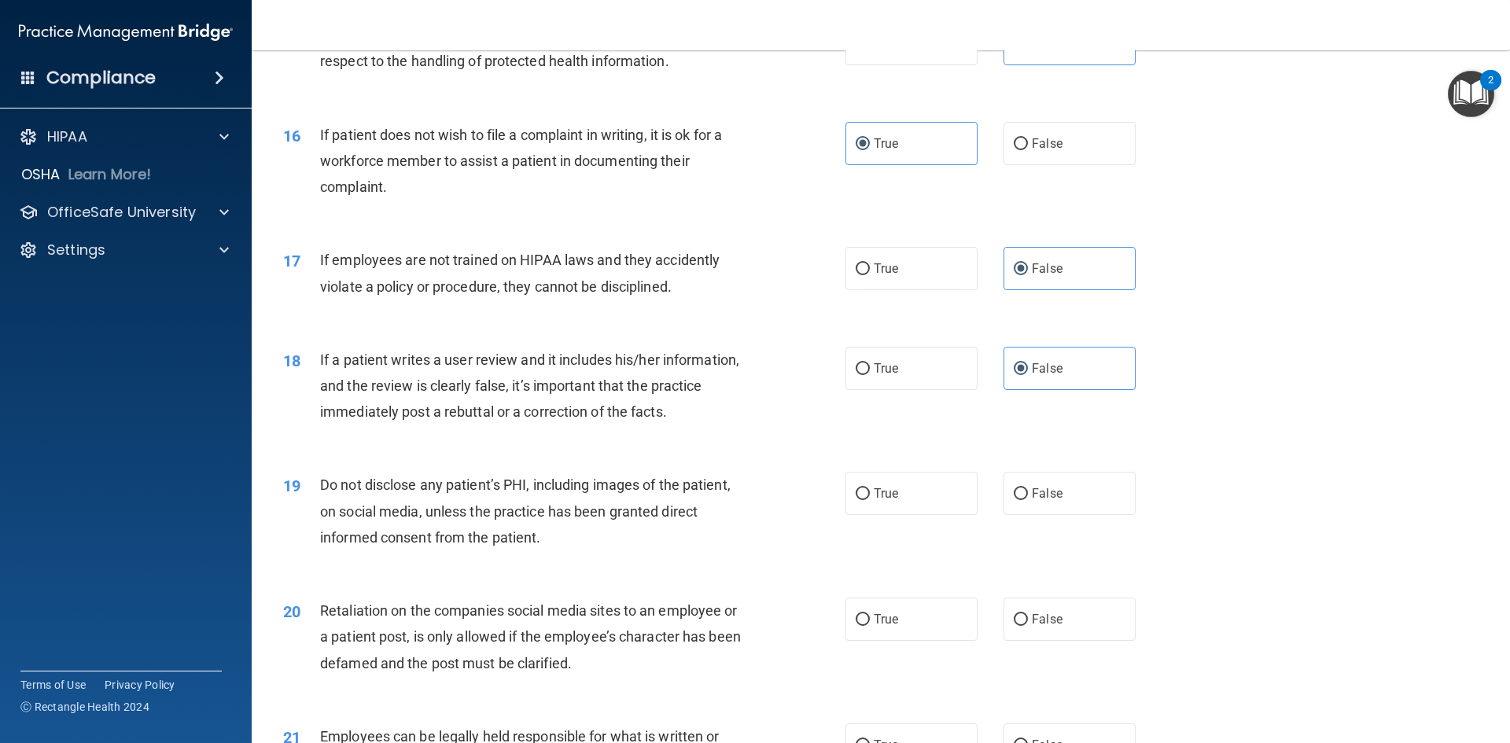
scroll to position [1966, 0]
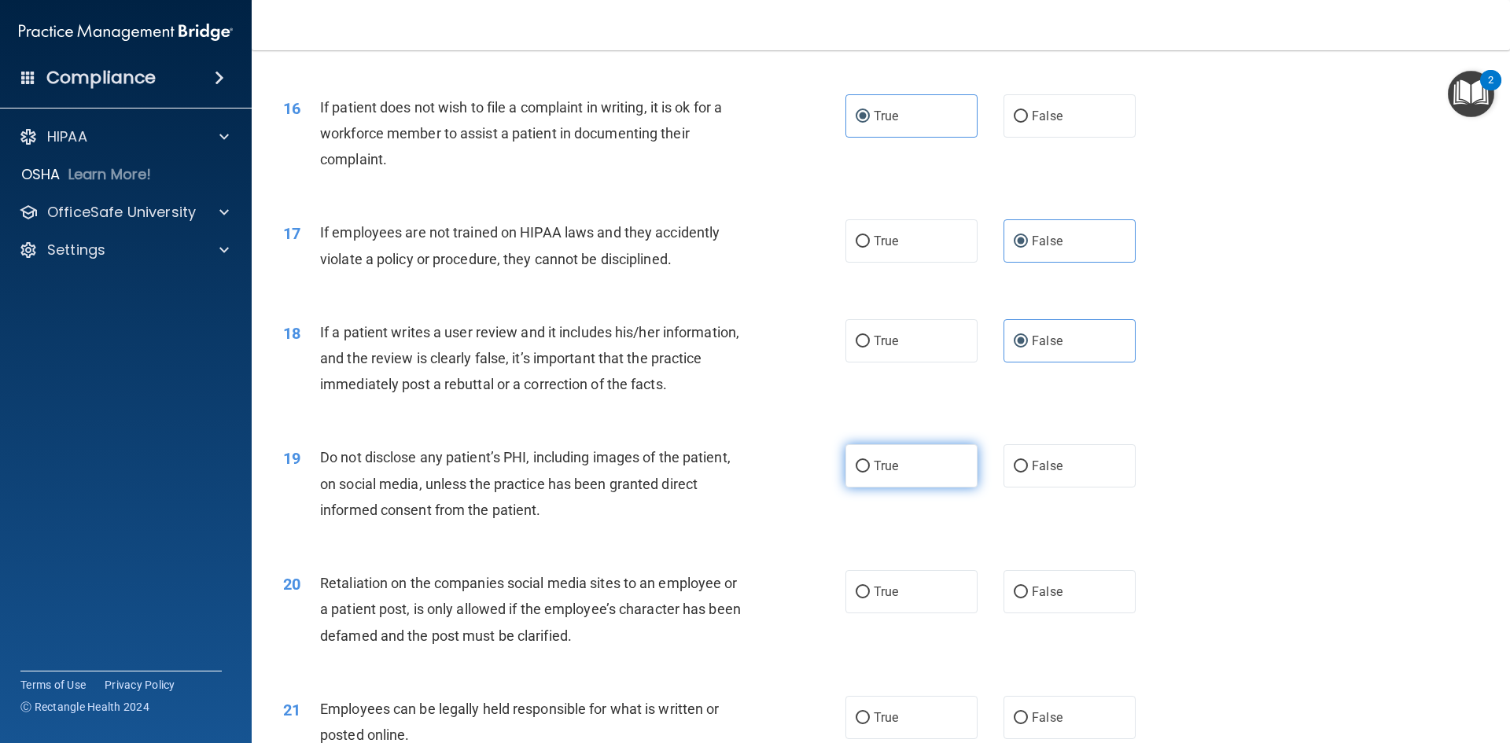
click at [909, 488] on label "True" at bounding box center [912, 465] width 132 height 43
click at [870, 473] on input "True" at bounding box center [863, 467] width 14 height 12
radio input "true"
click at [1048, 599] on span "False" at bounding box center [1047, 591] width 31 height 15
click at [1028, 599] on input "False" at bounding box center [1021, 593] width 14 height 12
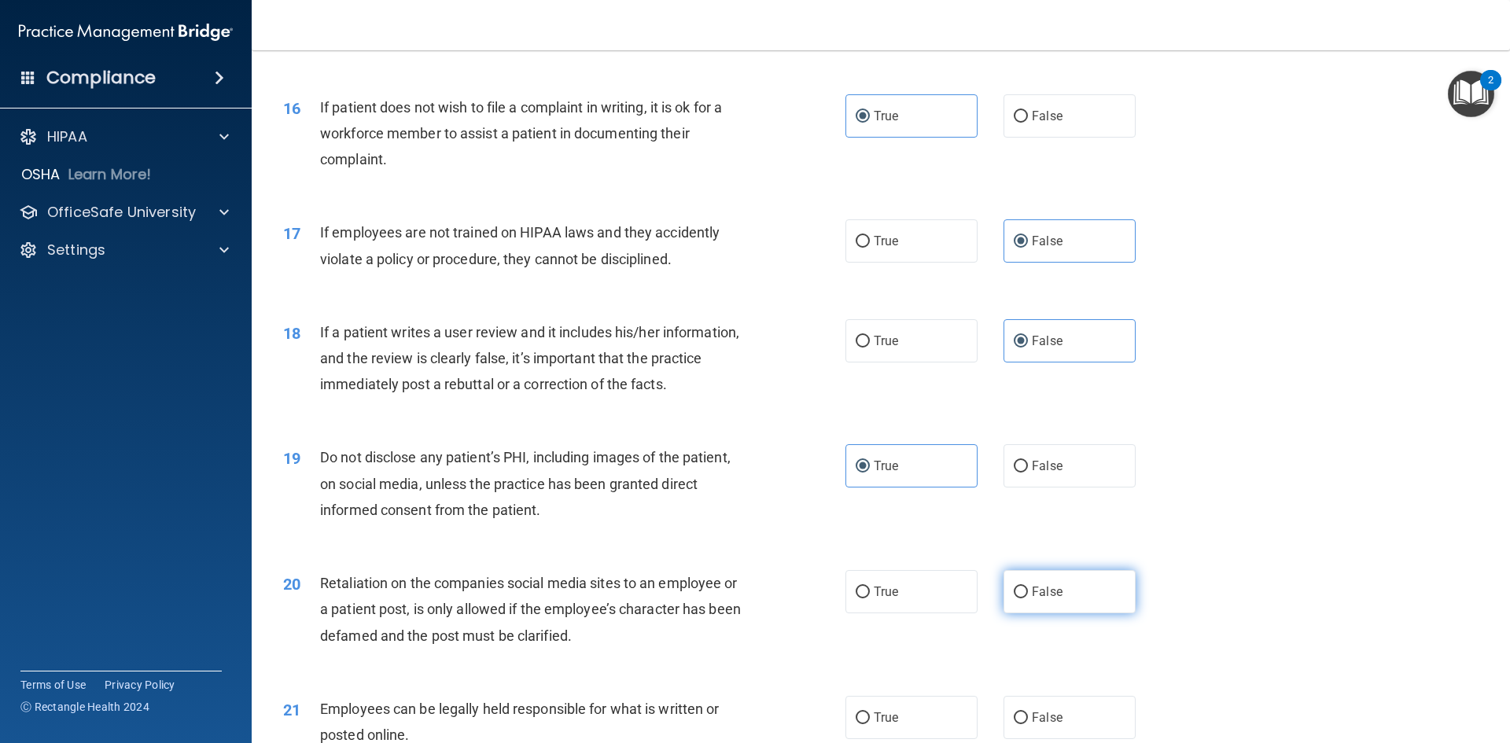
radio input "true"
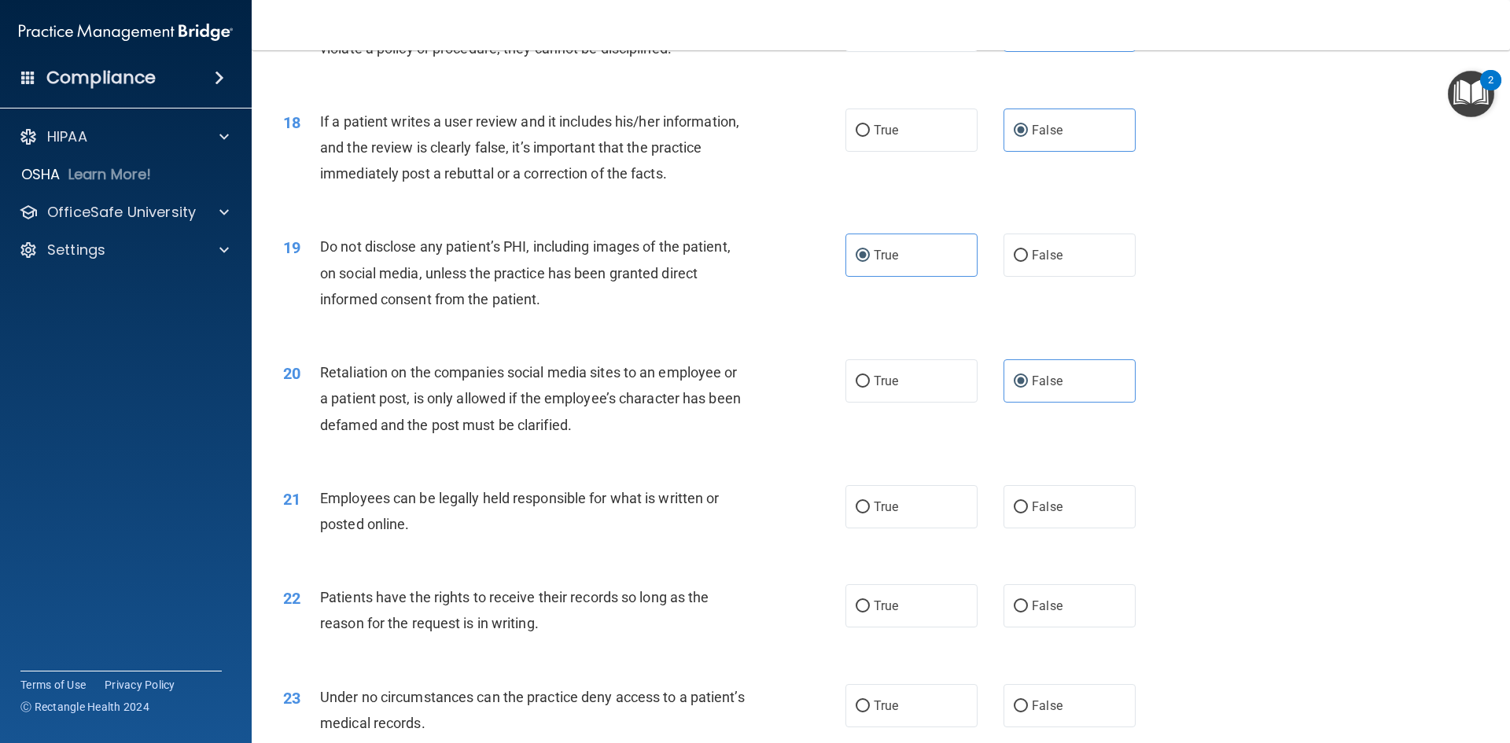
scroll to position [2202, 0]
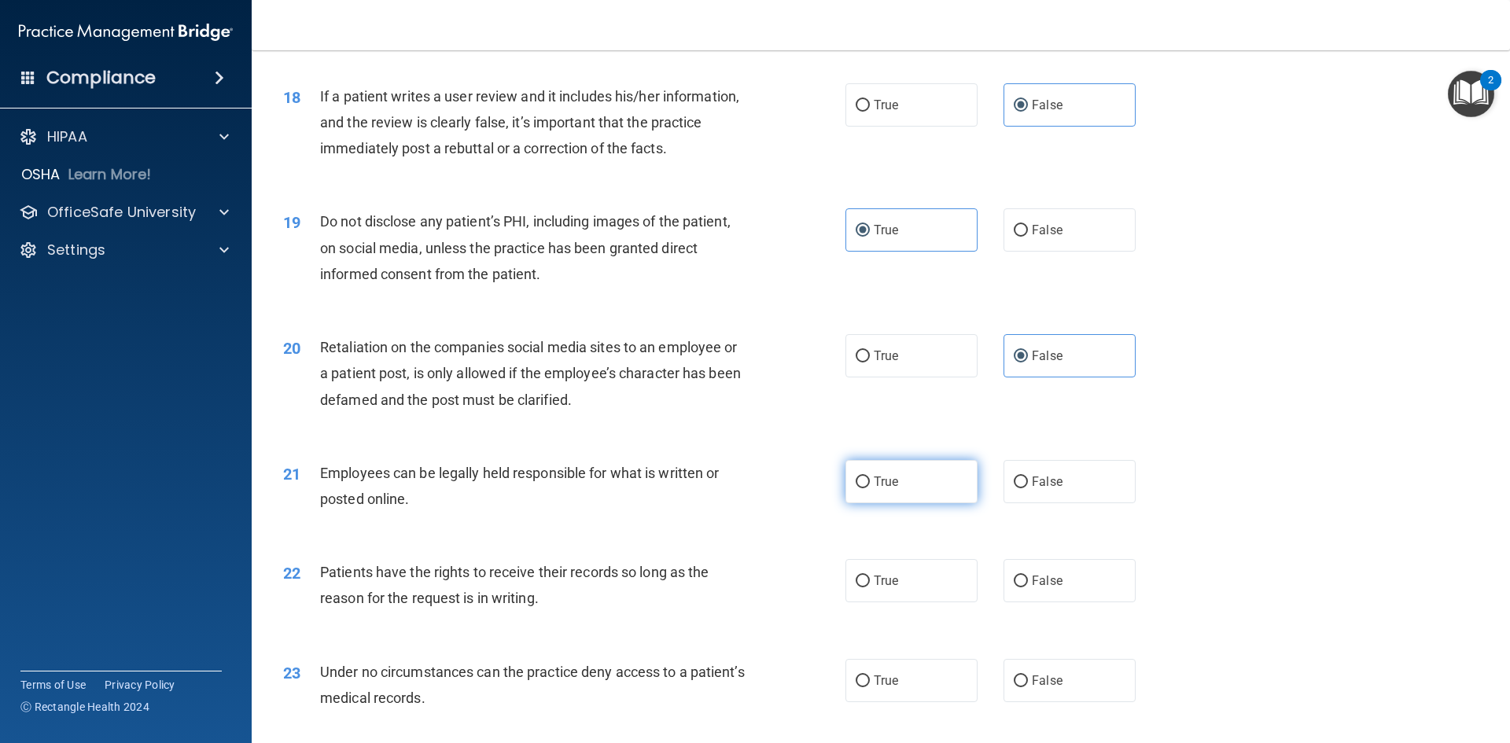
click at [877, 489] on span "True" at bounding box center [886, 481] width 24 height 15
click at [870, 488] on input "True" at bounding box center [863, 483] width 14 height 12
radio input "true"
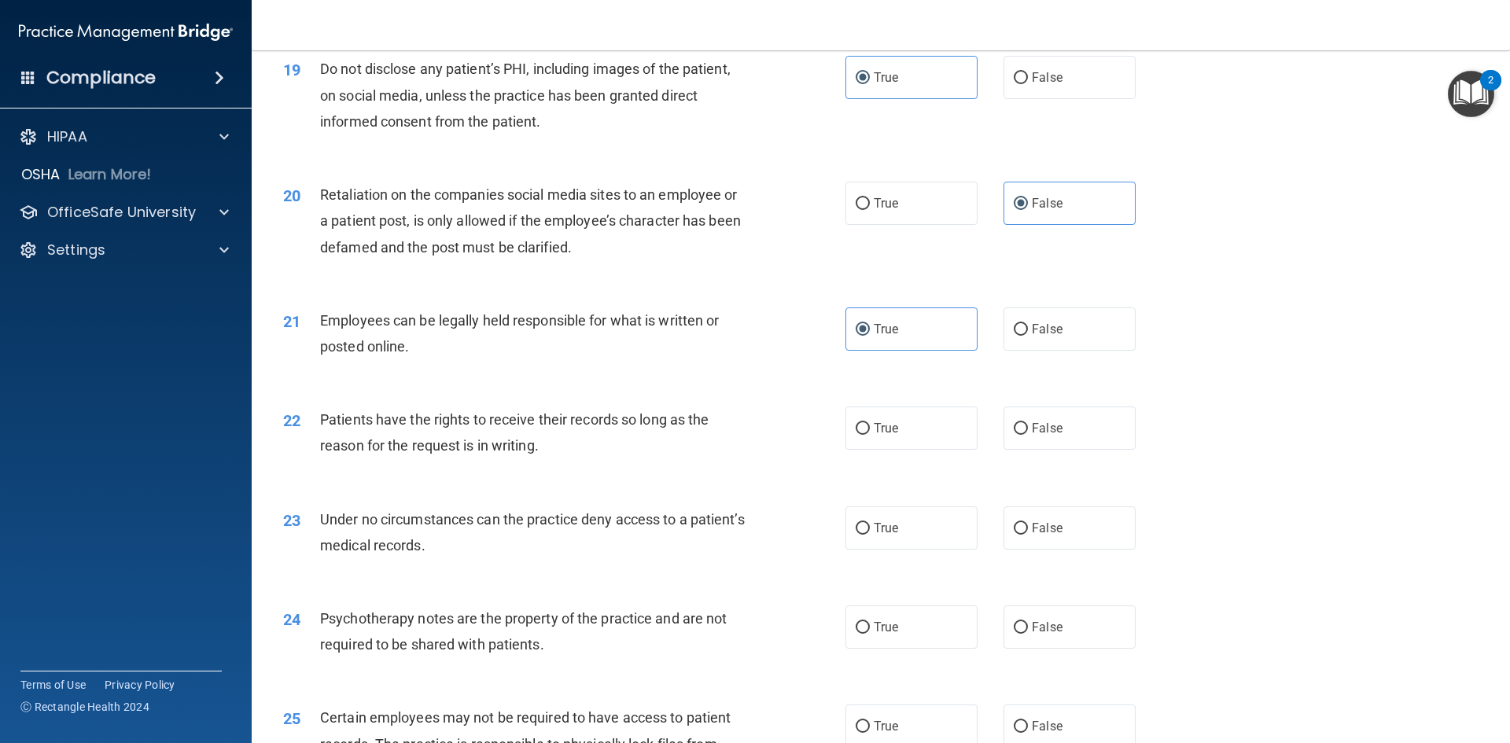
scroll to position [2360, 0]
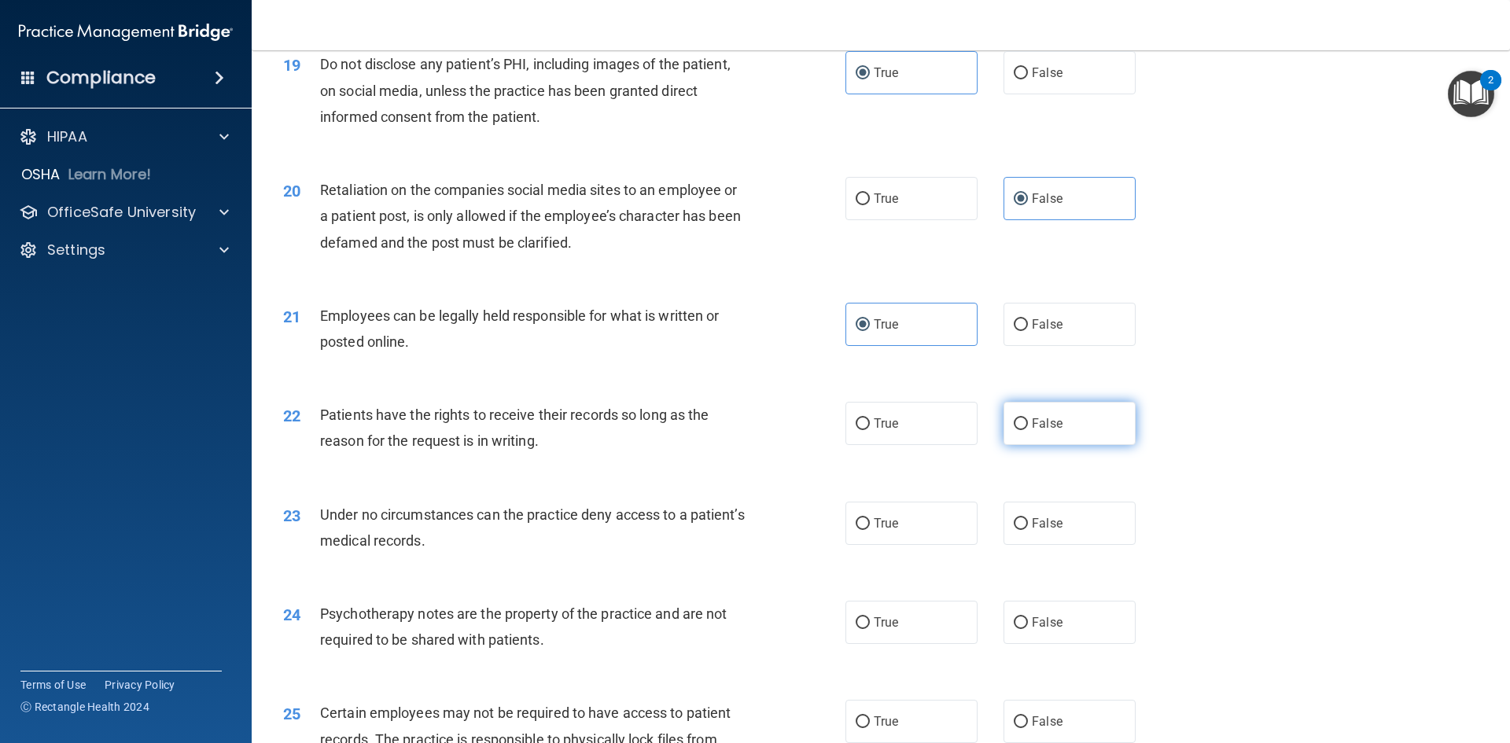
click at [1100, 445] on label "False" at bounding box center [1070, 423] width 132 height 43
click at [1028, 430] on input "False" at bounding box center [1021, 424] width 14 height 12
radio input "true"
click at [1093, 545] on label "False" at bounding box center [1070, 523] width 132 height 43
click at [1028, 530] on input "False" at bounding box center [1021, 524] width 14 height 12
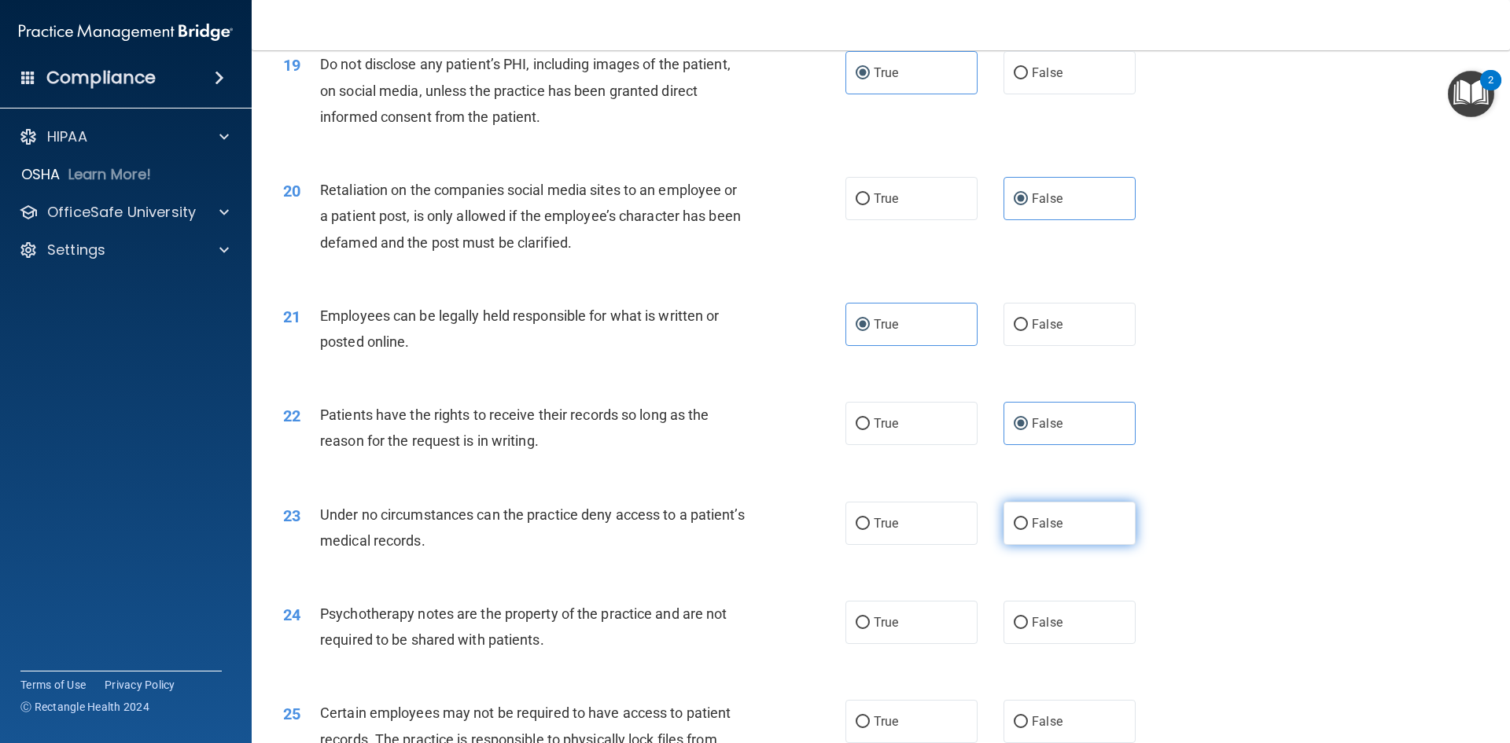
radio input "true"
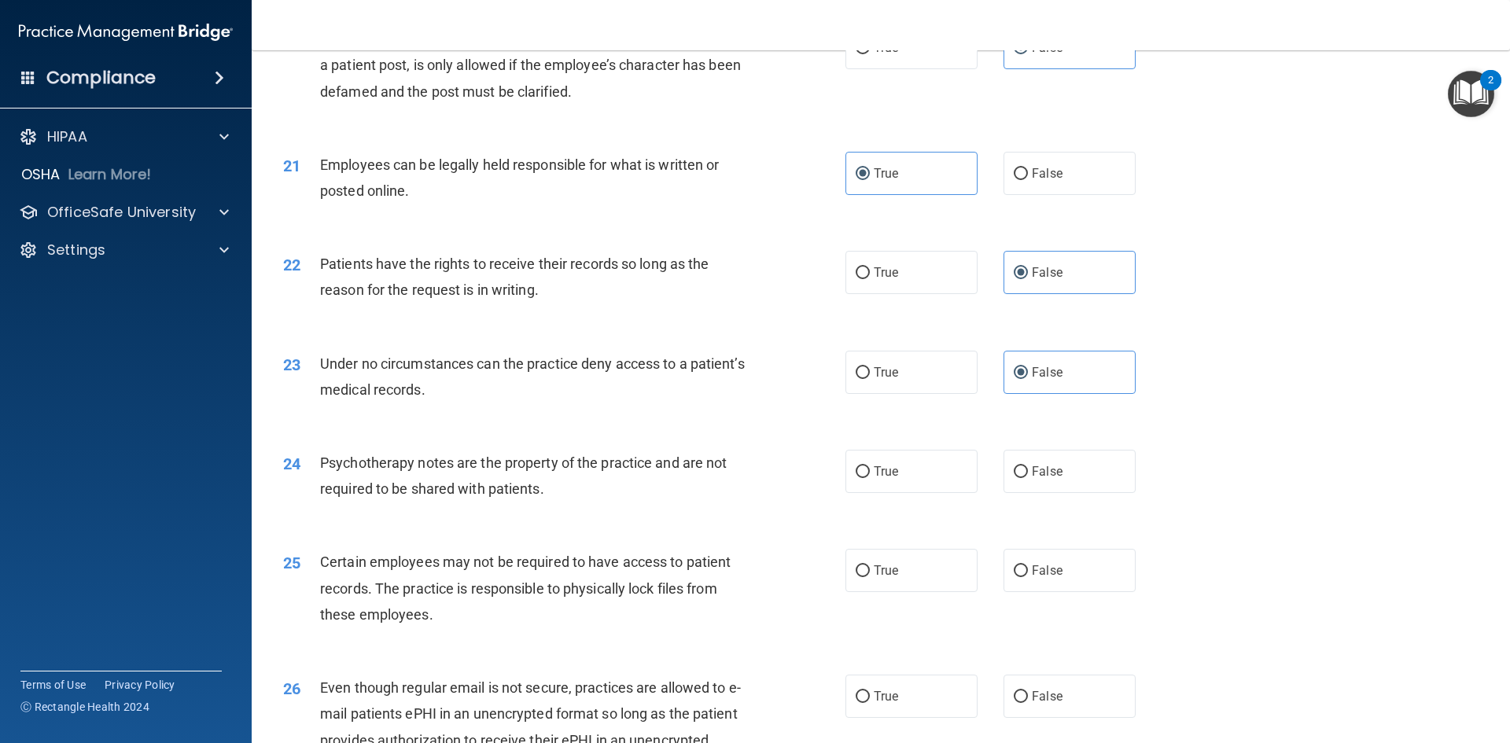
scroll to position [2517, 0]
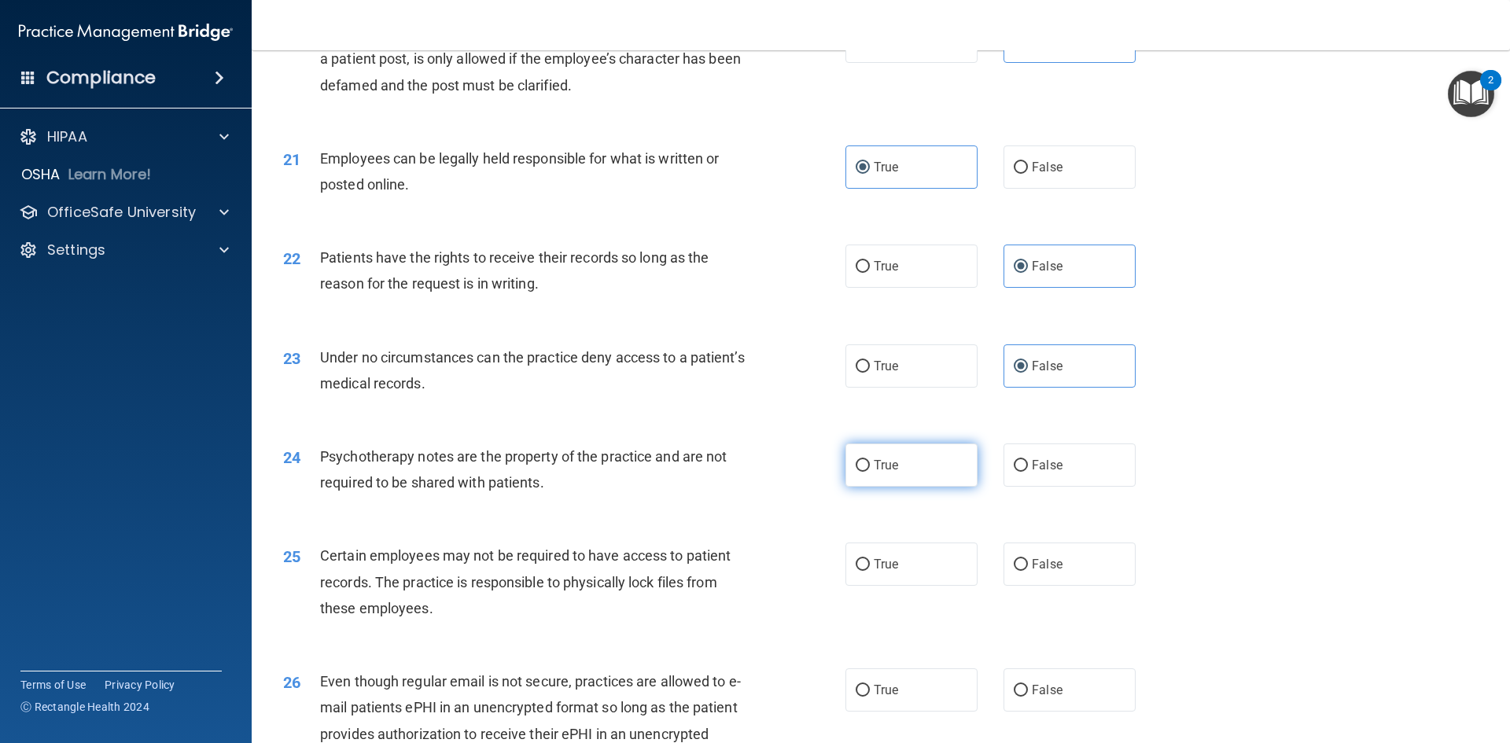
click at [901, 487] on label "True" at bounding box center [912, 465] width 132 height 43
click at [870, 472] on input "True" at bounding box center [863, 466] width 14 height 12
radio input "true"
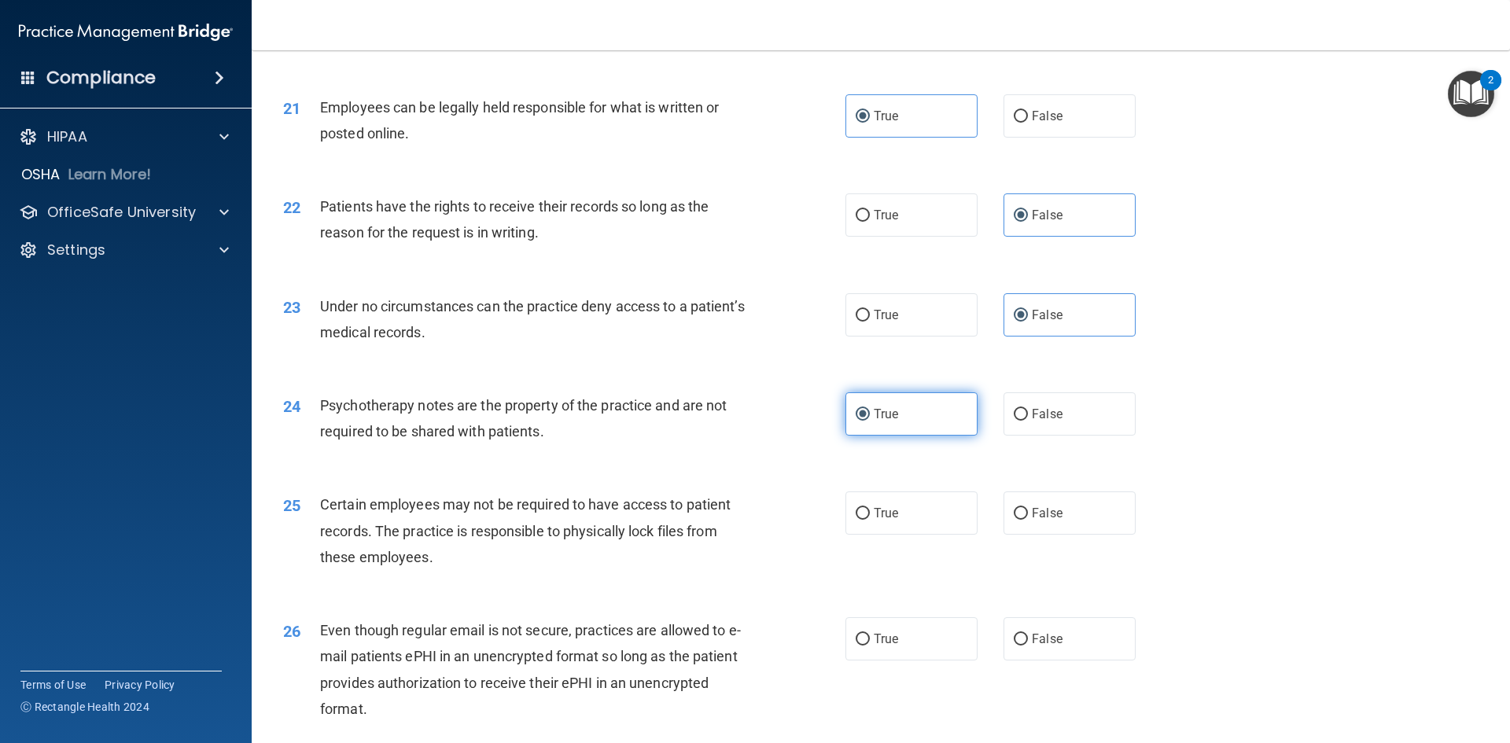
scroll to position [2596, 0]
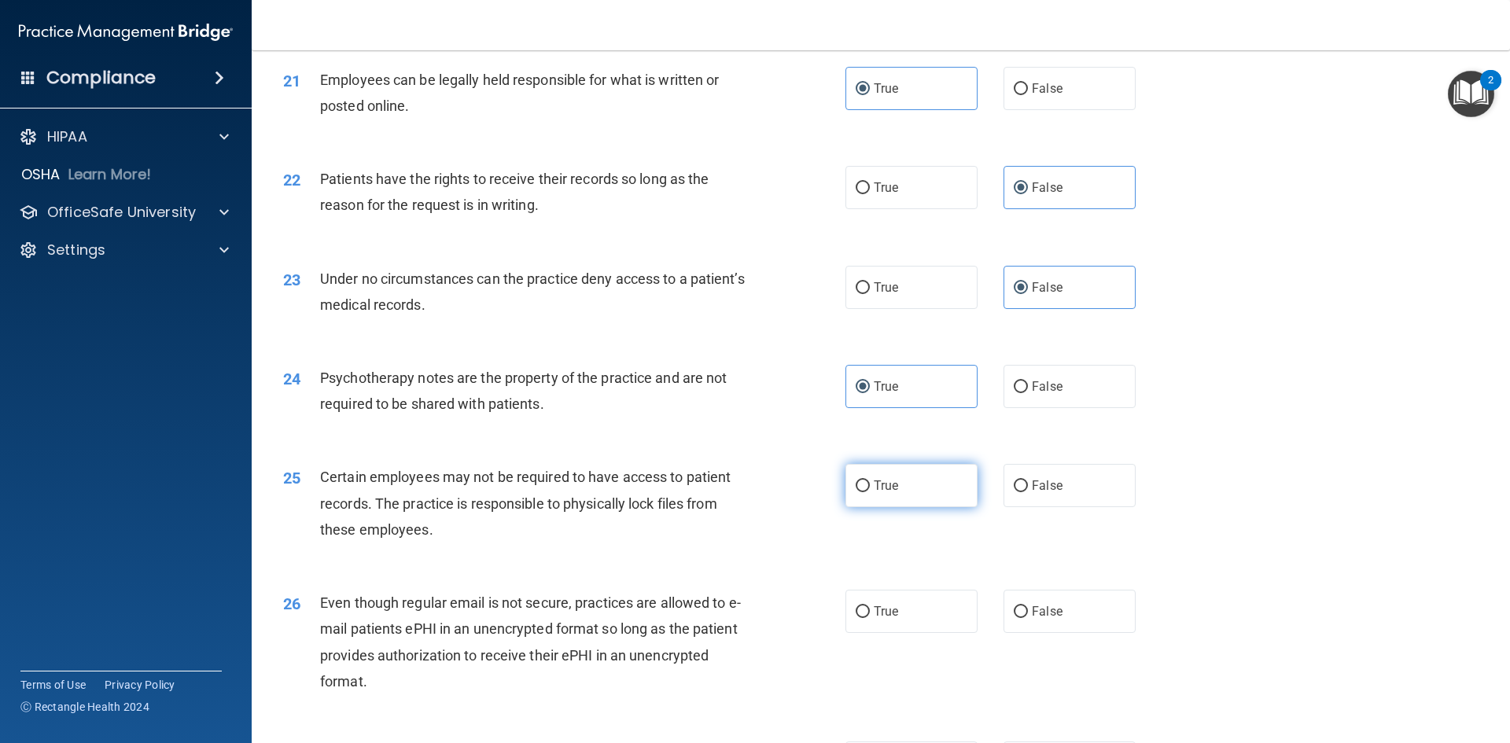
click at [901, 507] on label "True" at bounding box center [912, 485] width 132 height 43
click at [870, 492] on input "True" at bounding box center [863, 487] width 14 height 12
radio input "true"
click at [900, 633] on label "True" at bounding box center [912, 611] width 132 height 43
click at [870, 618] on input "True" at bounding box center [863, 612] width 14 height 12
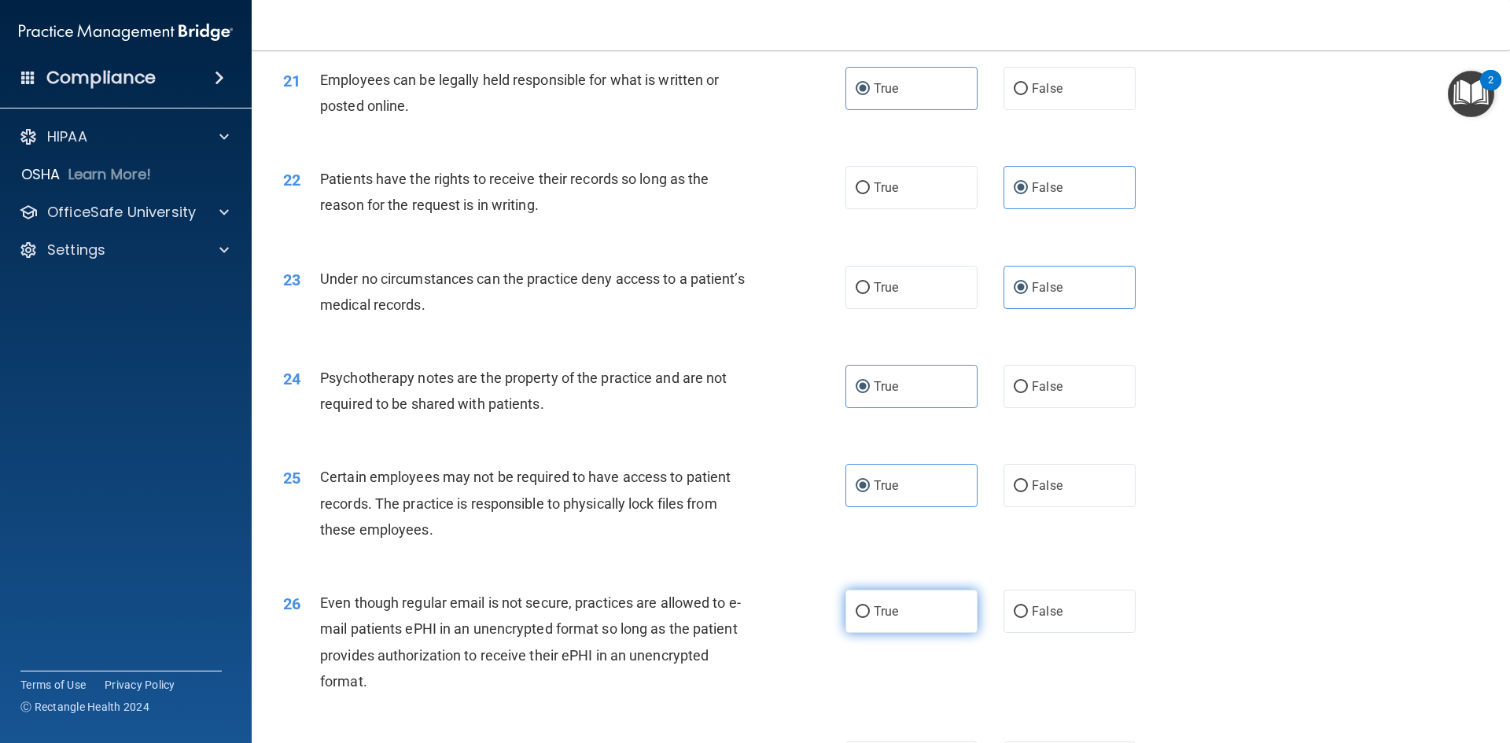
radio input "true"
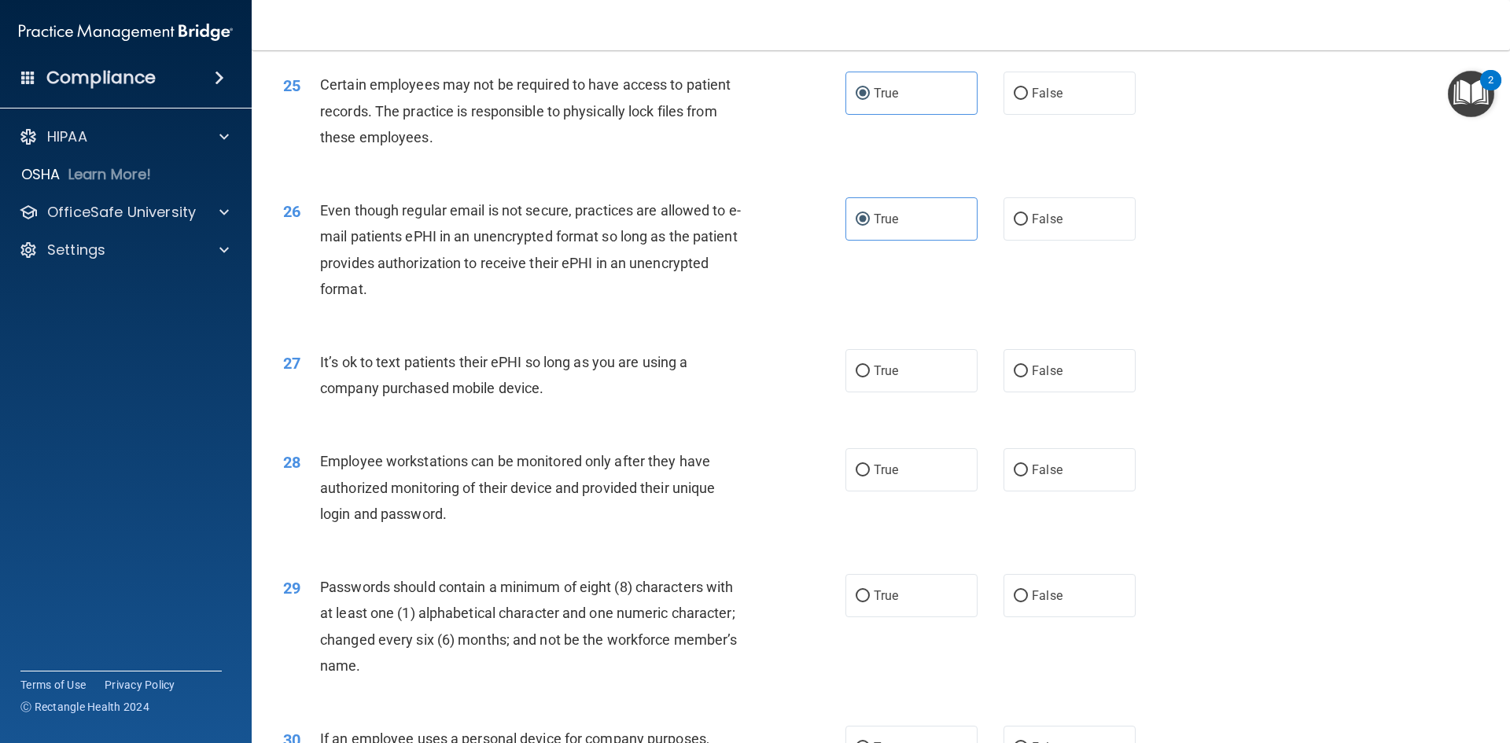
scroll to position [2989, 0]
click at [1048, 378] on span "False" at bounding box center [1047, 370] width 31 height 15
click at [1028, 377] on input "False" at bounding box center [1021, 371] width 14 height 12
radio input "true"
click at [1056, 491] on label "False" at bounding box center [1070, 469] width 132 height 43
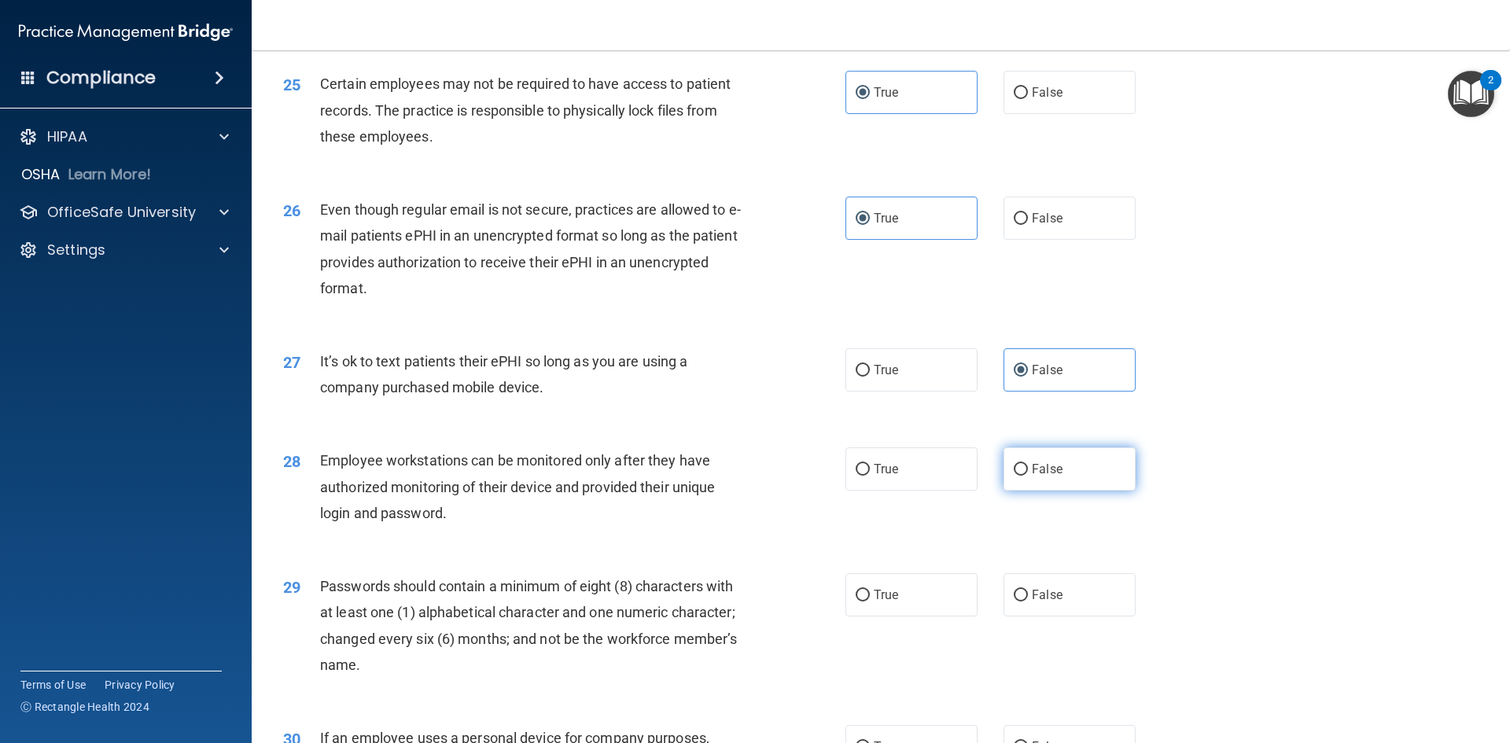
click at [1028, 476] on input "False" at bounding box center [1021, 470] width 14 height 12
radio input "true"
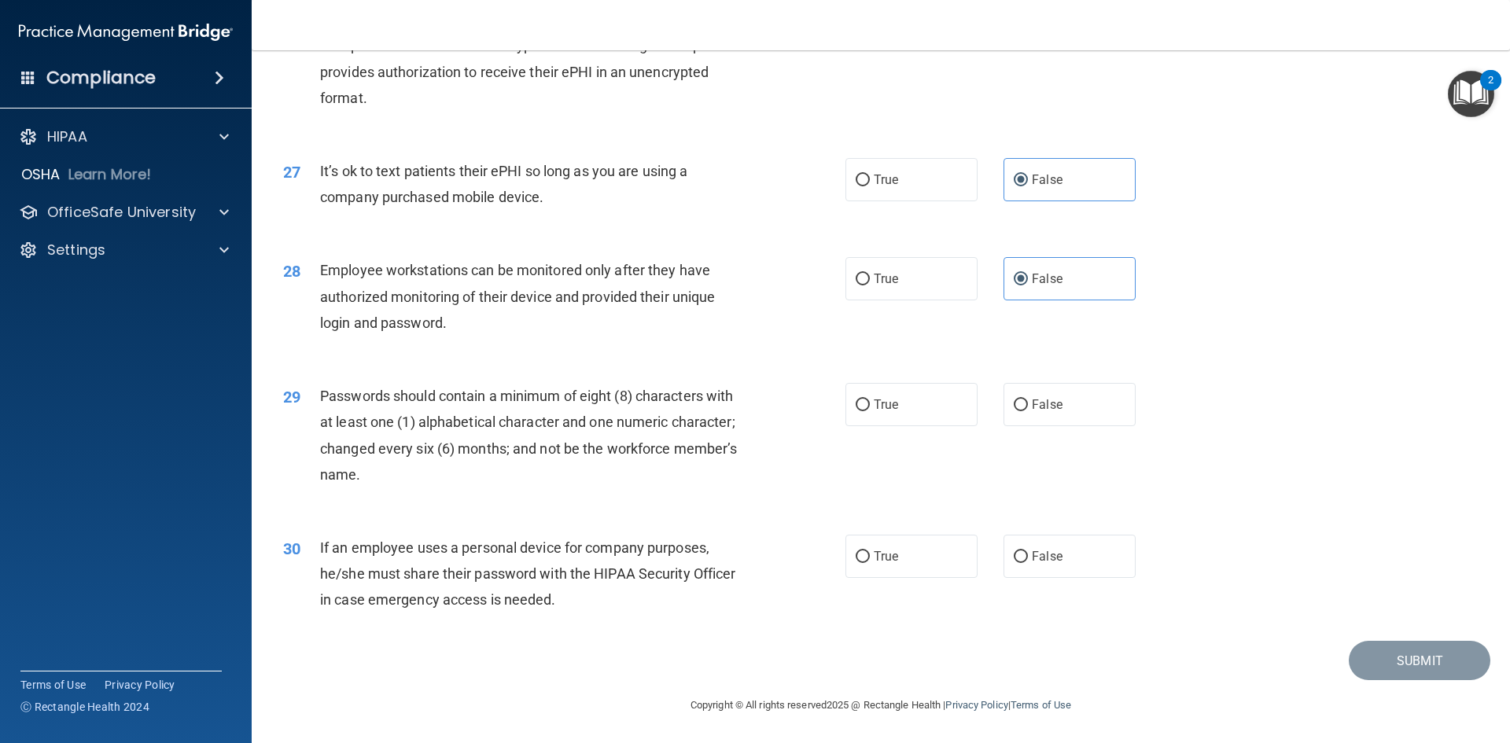
scroll to position [3205, 0]
click at [925, 415] on label "True" at bounding box center [912, 404] width 132 height 43
click at [870, 411] on input "True" at bounding box center [863, 406] width 14 height 12
radio input "true"
click at [1034, 559] on span "False" at bounding box center [1047, 556] width 31 height 15
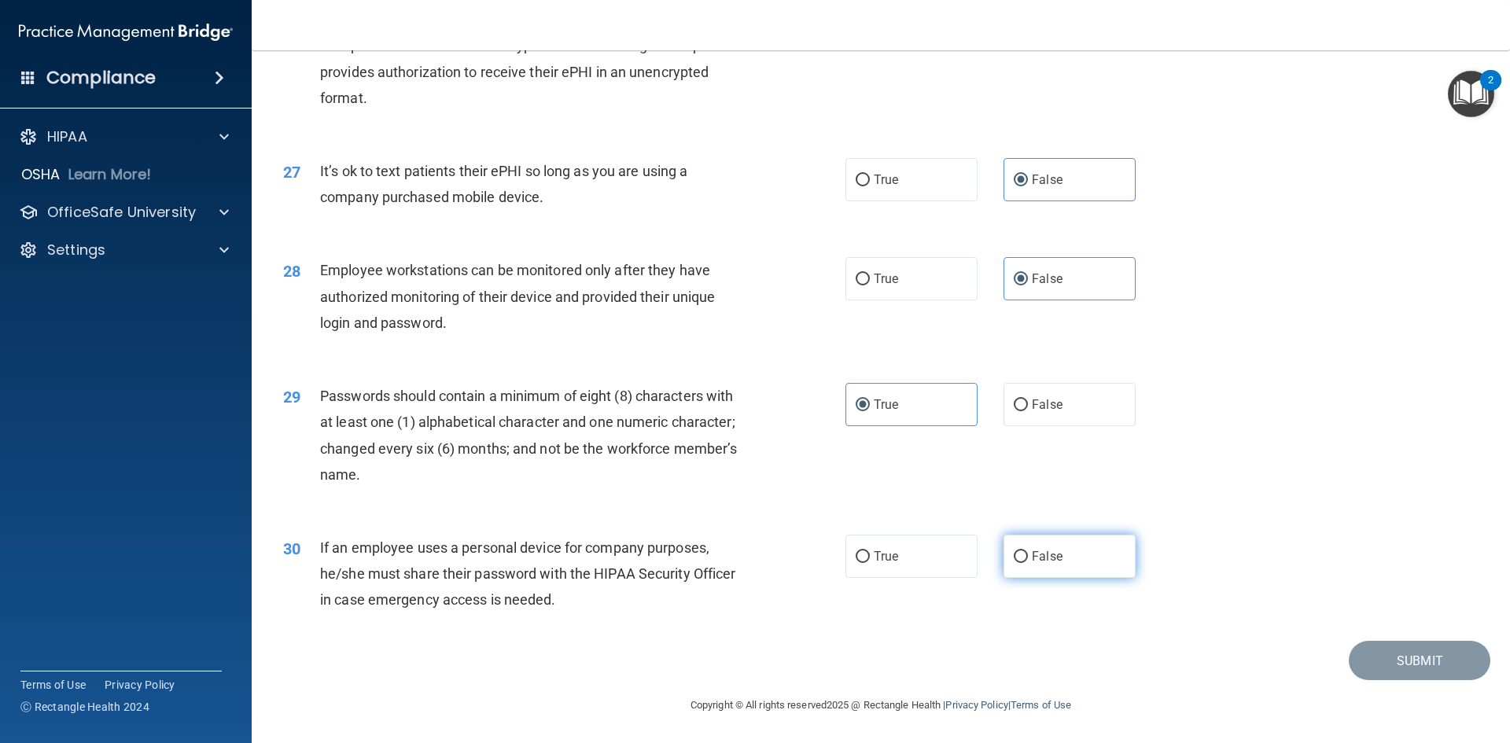
click at [1028, 559] on input "False" at bounding box center [1021, 557] width 14 height 12
radio input "true"
click at [1387, 654] on button "Submit" at bounding box center [1420, 661] width 142 height 40
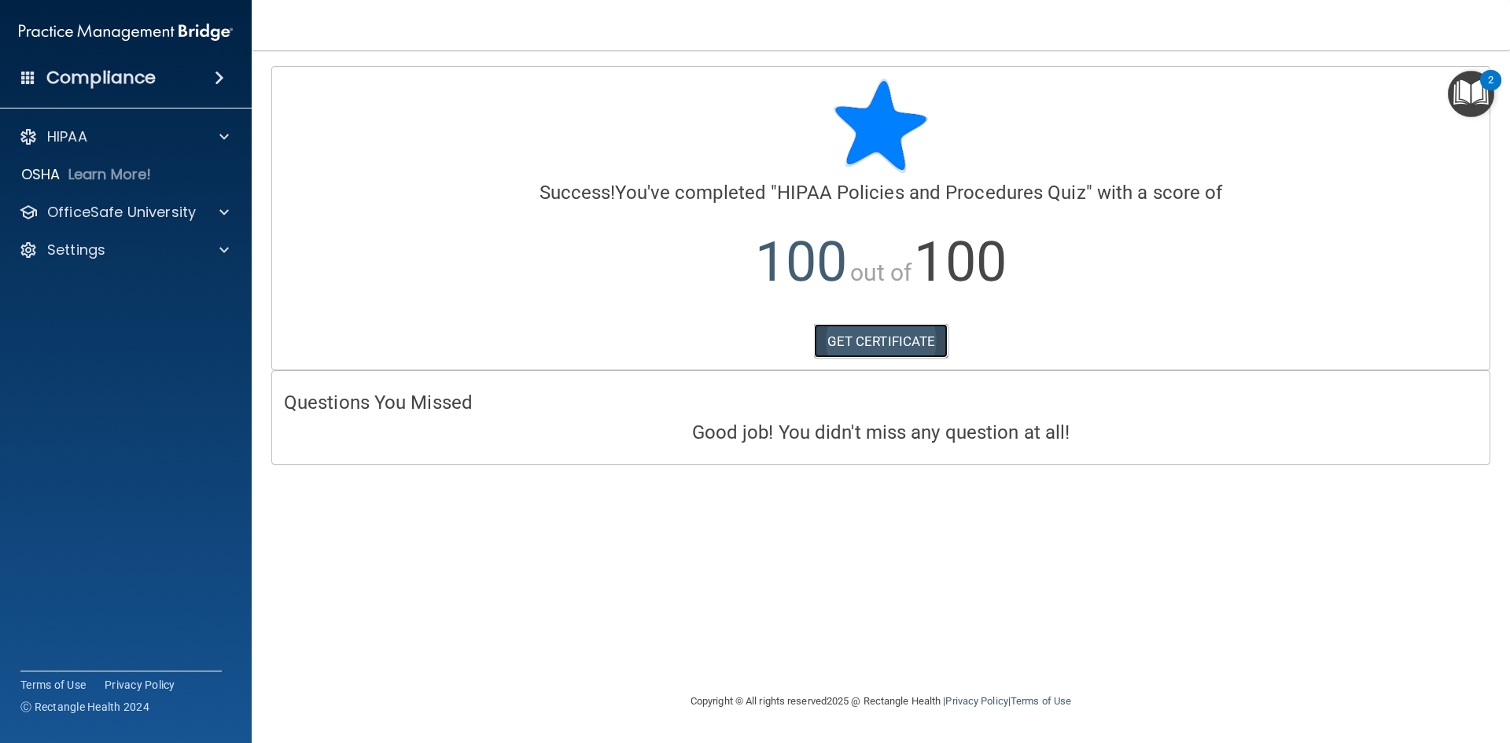
click at [887, 342] on link "GET CERTIFICATE" at bounding box center [881, 341] width 135 height 35
click at [65, 197] on div "OfficeSafe University" at bounding box center [126, 212] width 252 height 31
click at [230, 211] on div at bounding box center [221, 212] width 39 height 19
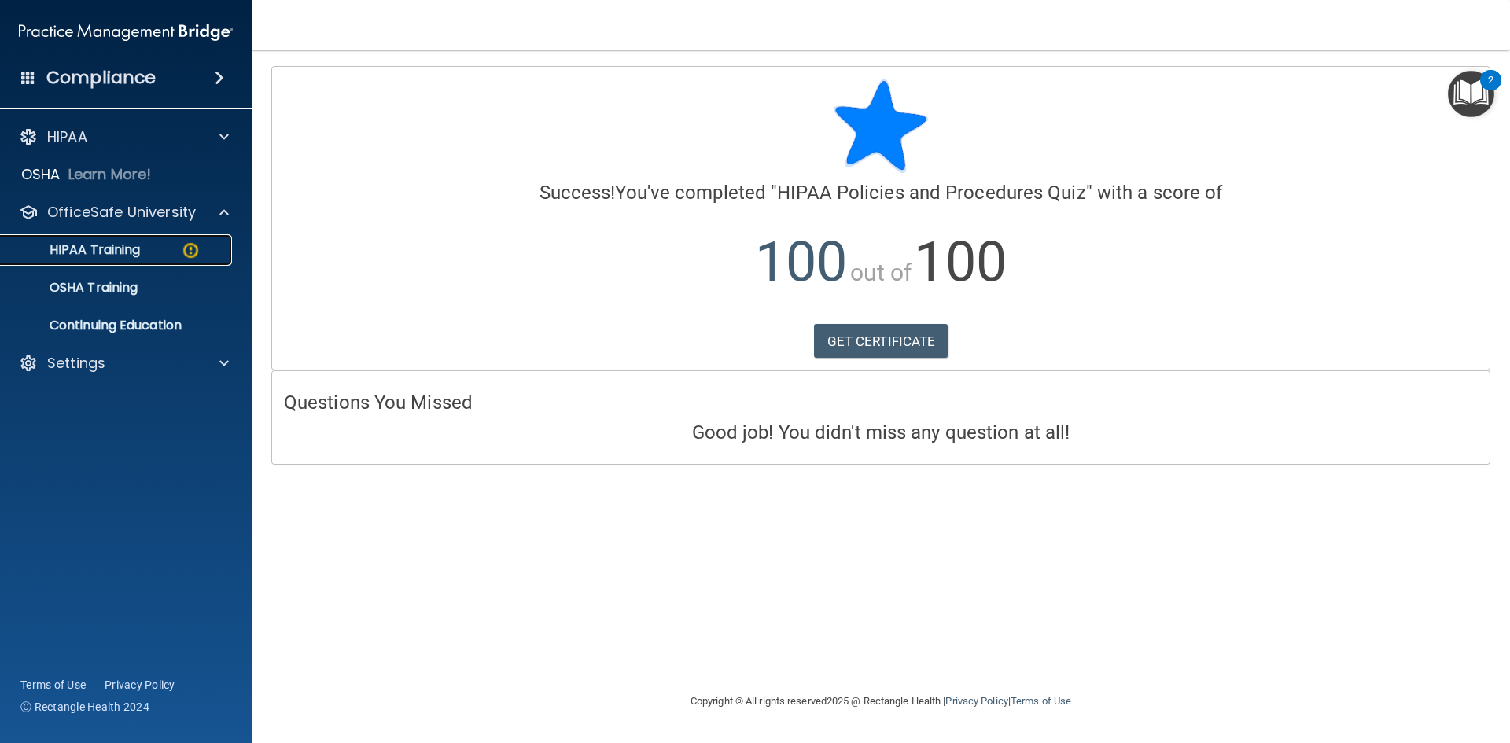
click at [106, 247] on p "HIPAA Training" at bounding box center [75, 250] width 130 height 16
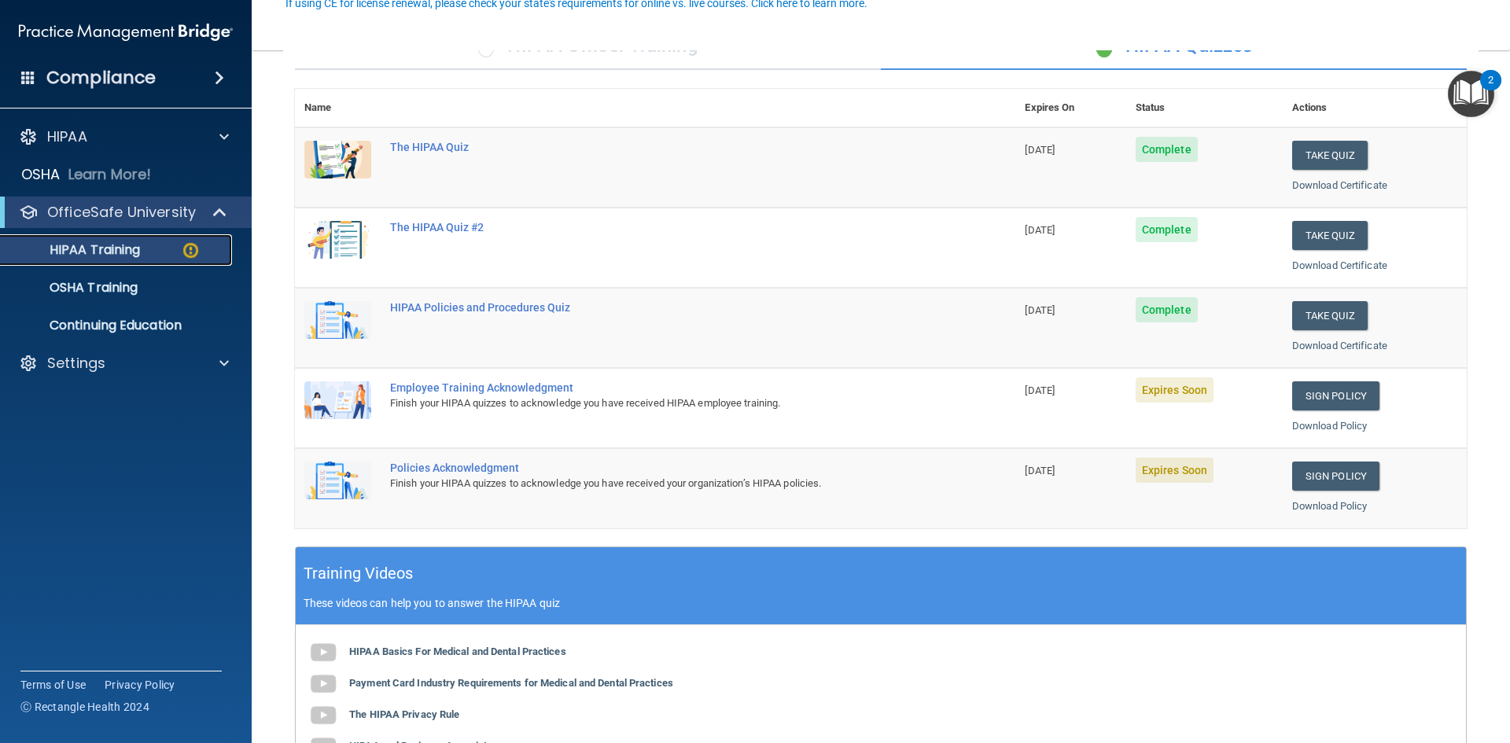
scroll to position [157, 0]
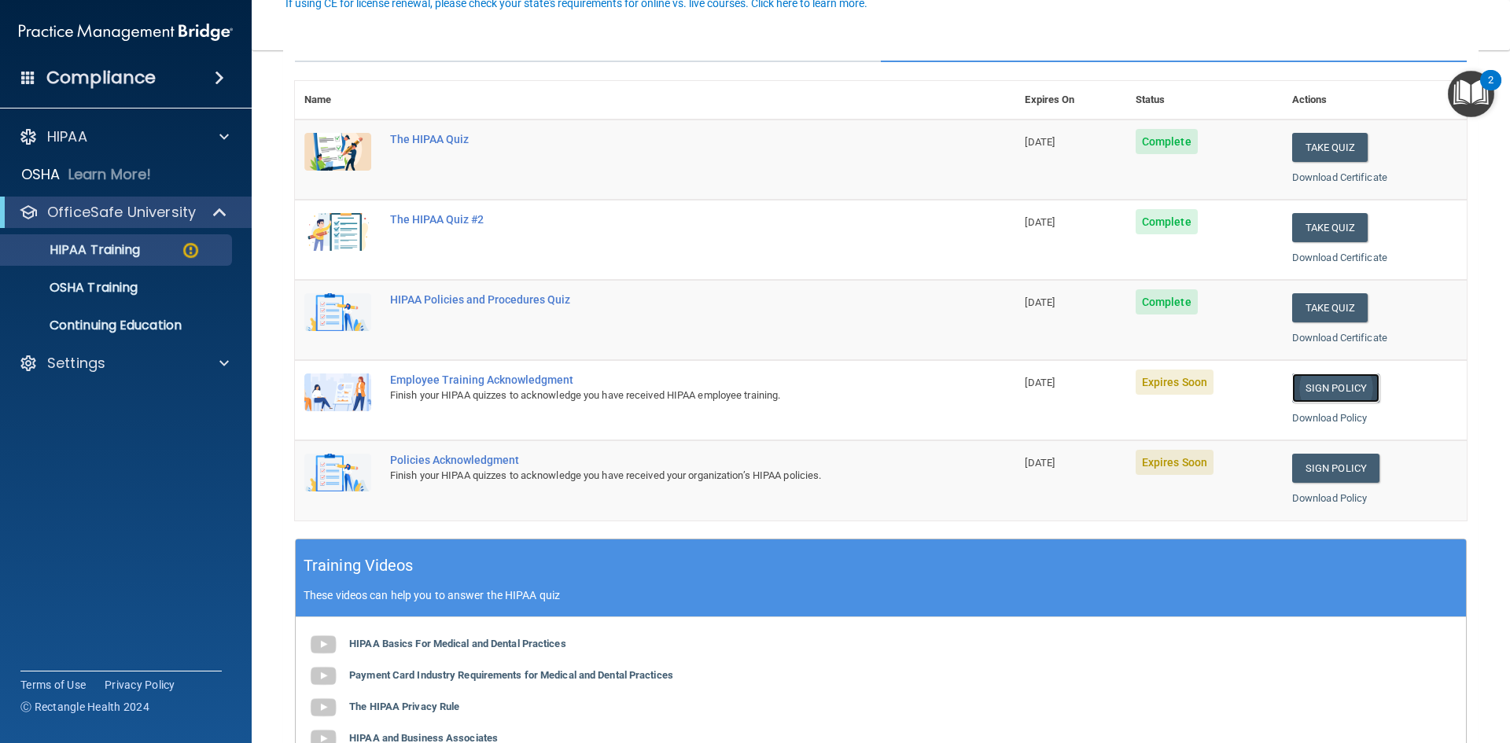
click at [1318, 386] on link "Sign Policy" at bounding box center [1335, 388] width 87 height 29
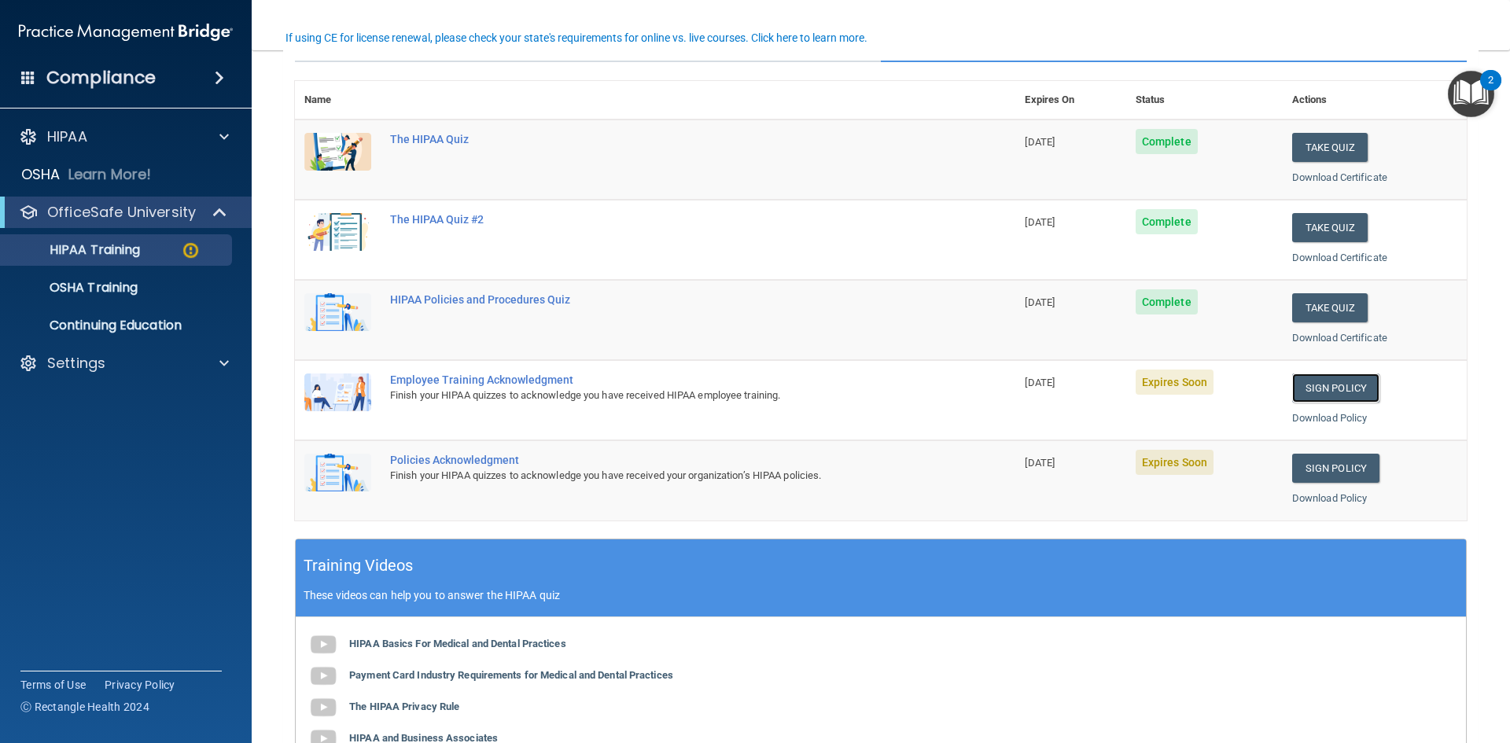
scroll to position [0, 0]
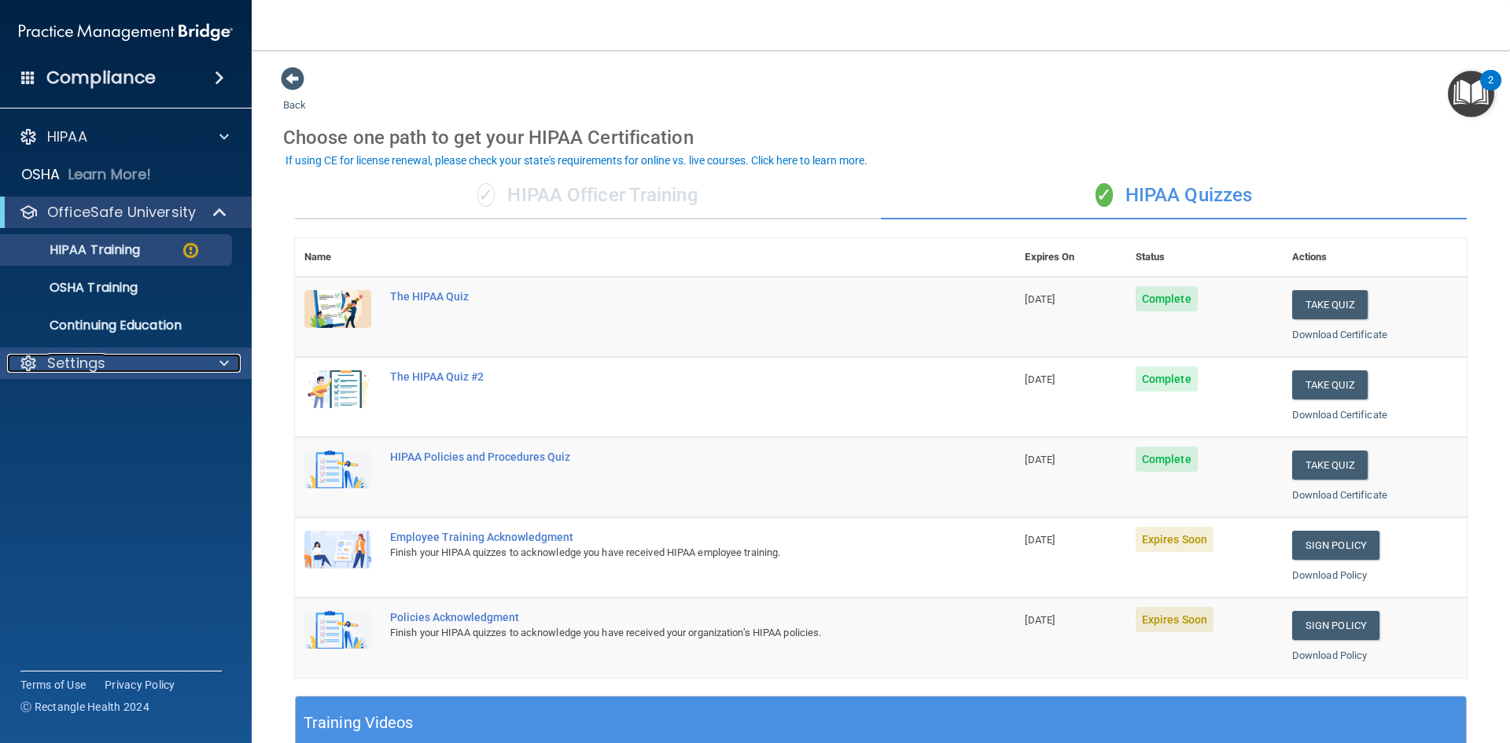
click at [215, 366] on div at bounding box center [221, 363] width 39 height 19
click at [106, 400] on p "My Account" at bounding box center [117, 401] width 215 height 16
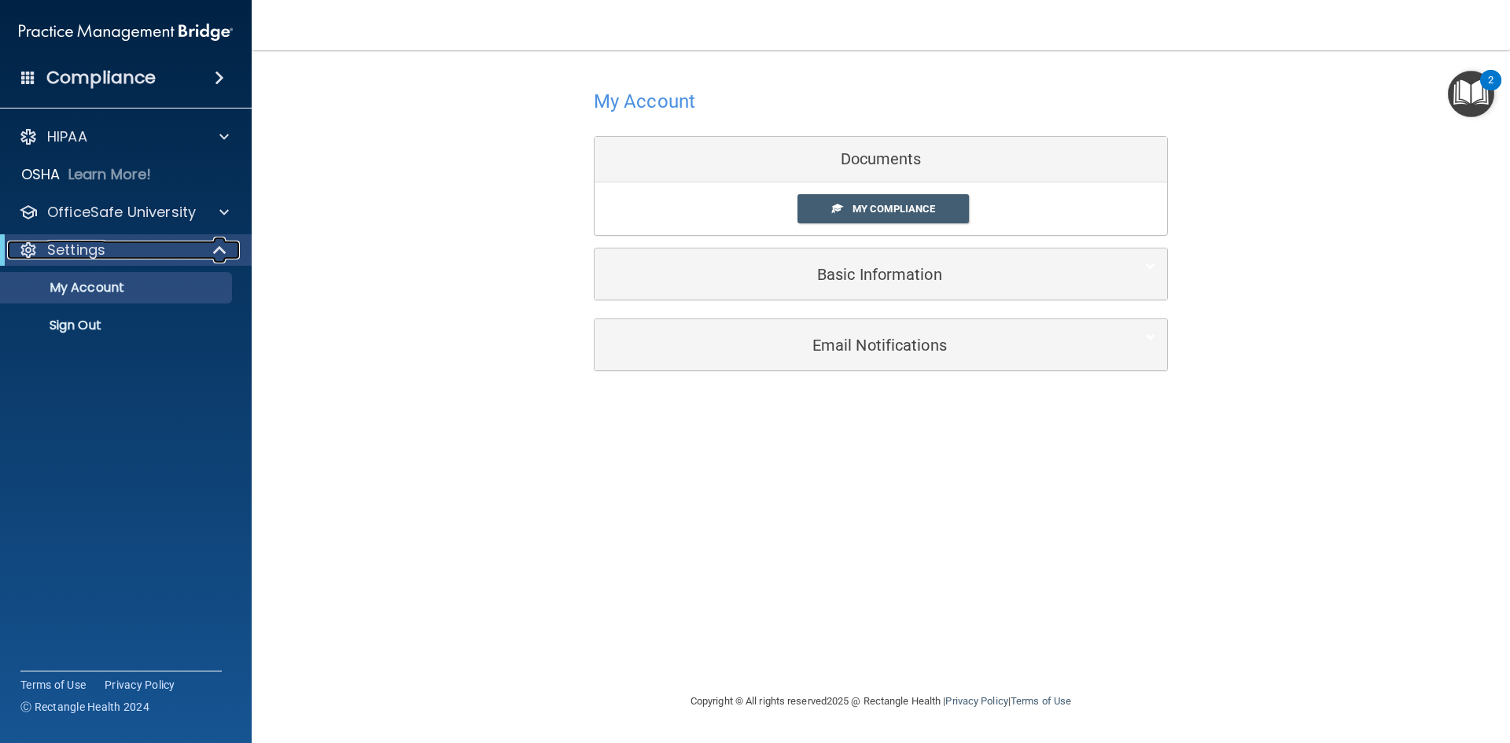
click at [221, 253] on span at bounding box center [221, 250] width 13 height 19
click at [221, 253] on span at bounding box center [223, 250] width 9 height 19
click at [229, 213] on div at bounding box center [221, 212] width 39 height 19
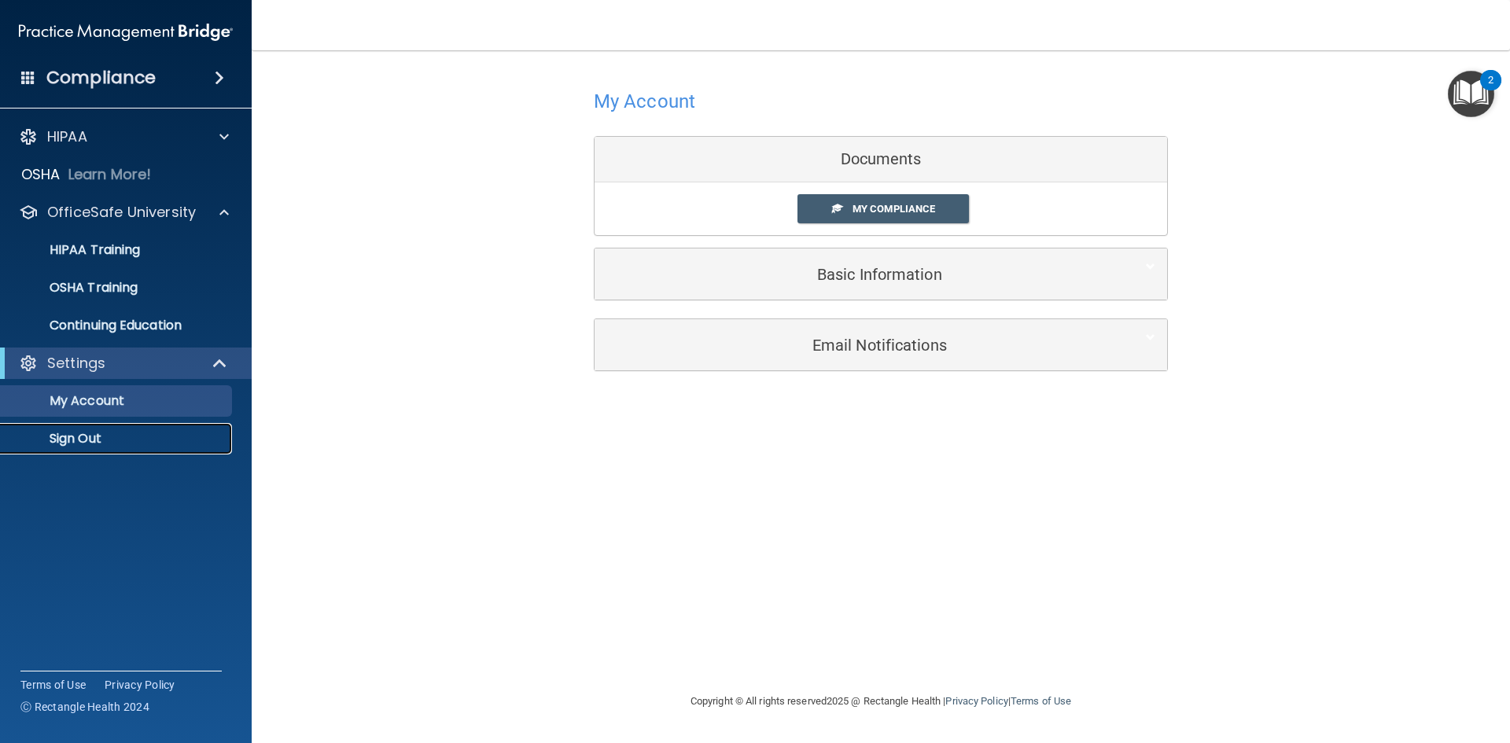
click at [83, 429] on link "Sign Out" at bounding box center [108, 438] width 248 height 31
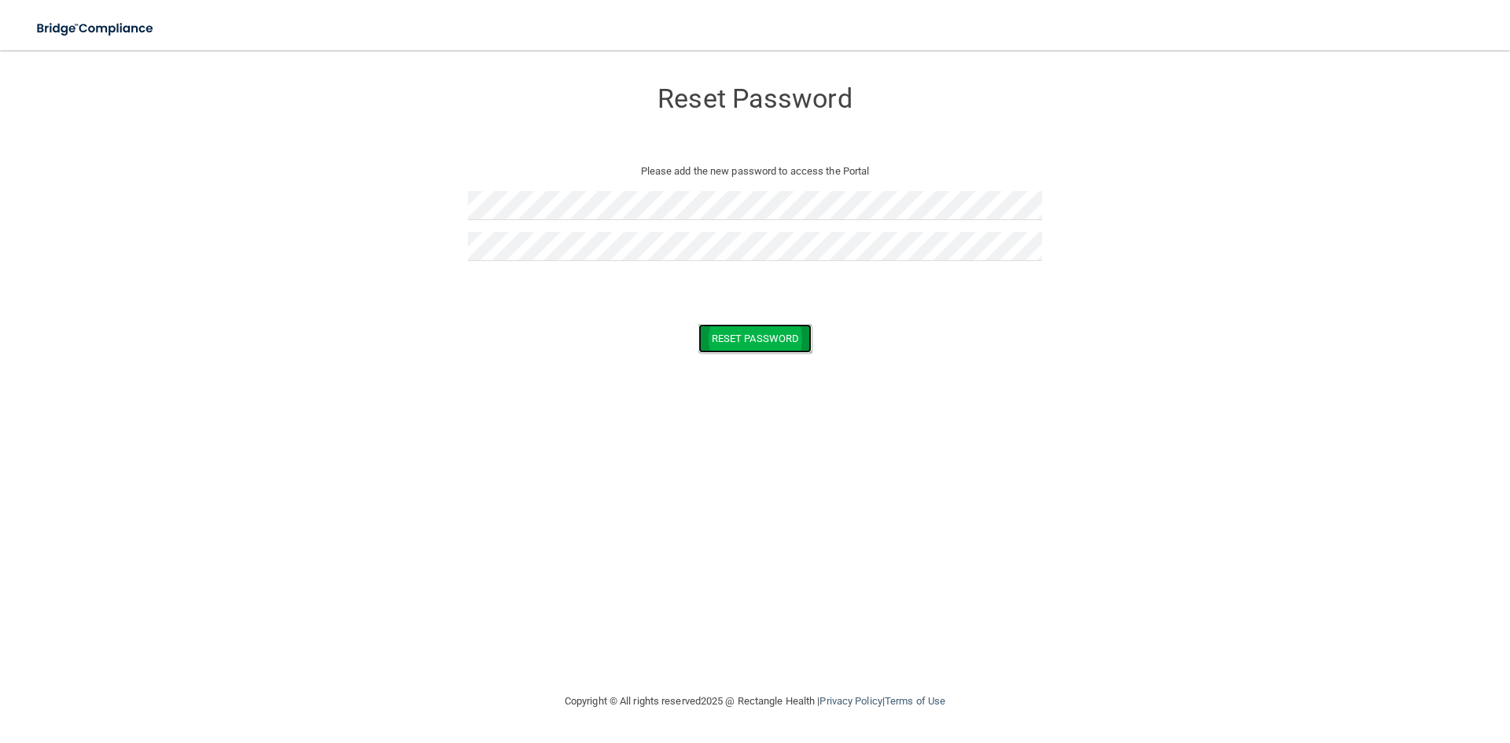
click at [784, 343] on button "Reset Password" at bounding box center [754, 338] width 113 height 29
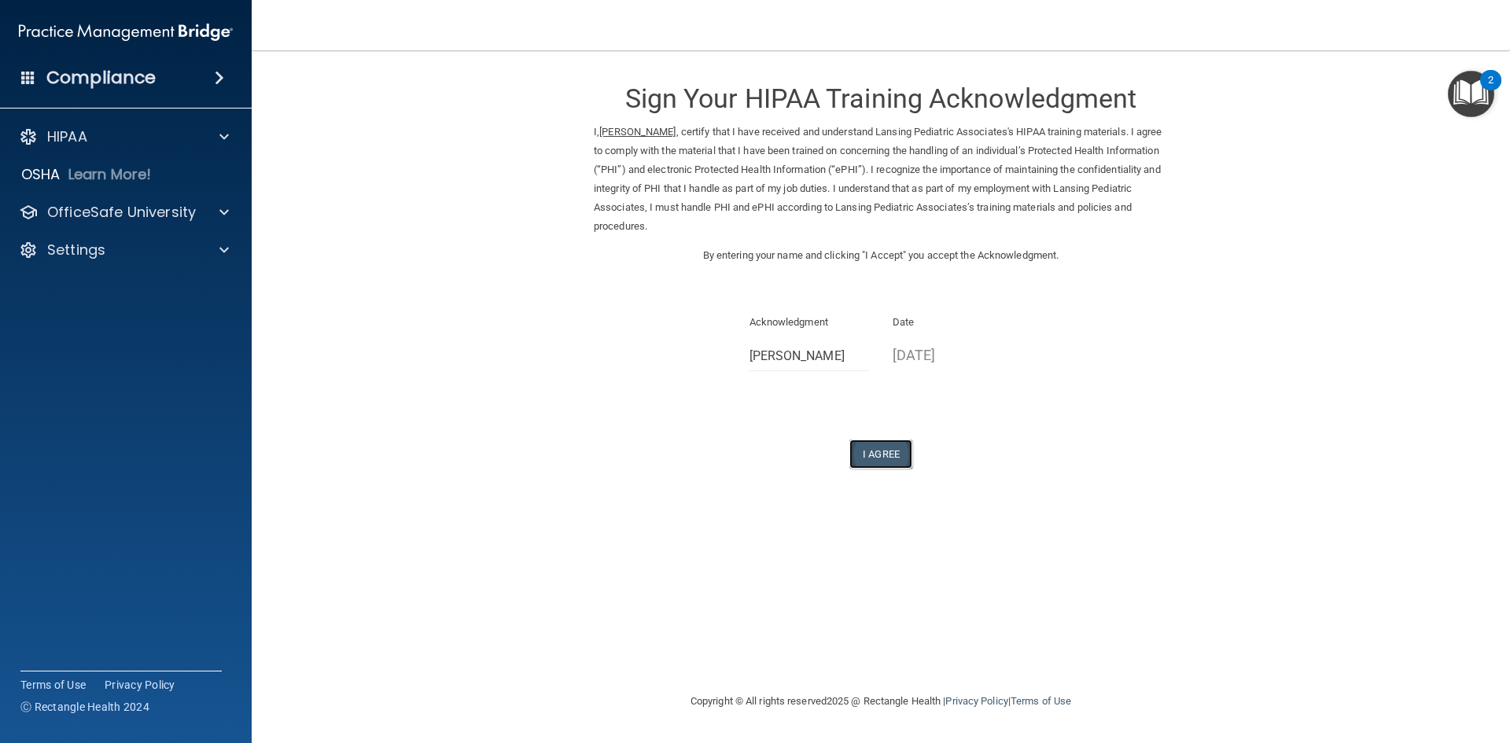
click at [897, 458] on button "I Agree" at bounding box center [880, 454] width 63 height 29
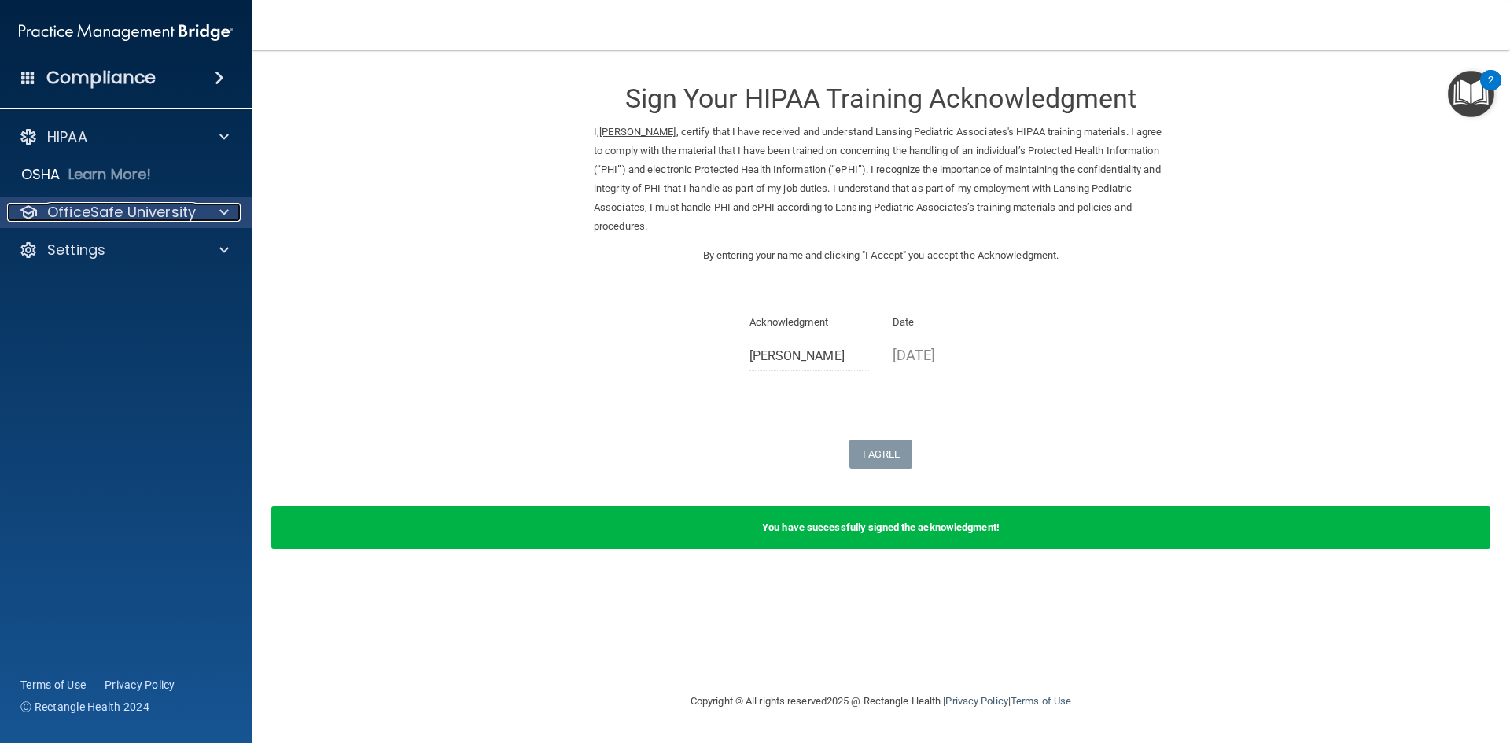
click at [229, 210] on div at bounding box center [221, 212] width 39 height 19
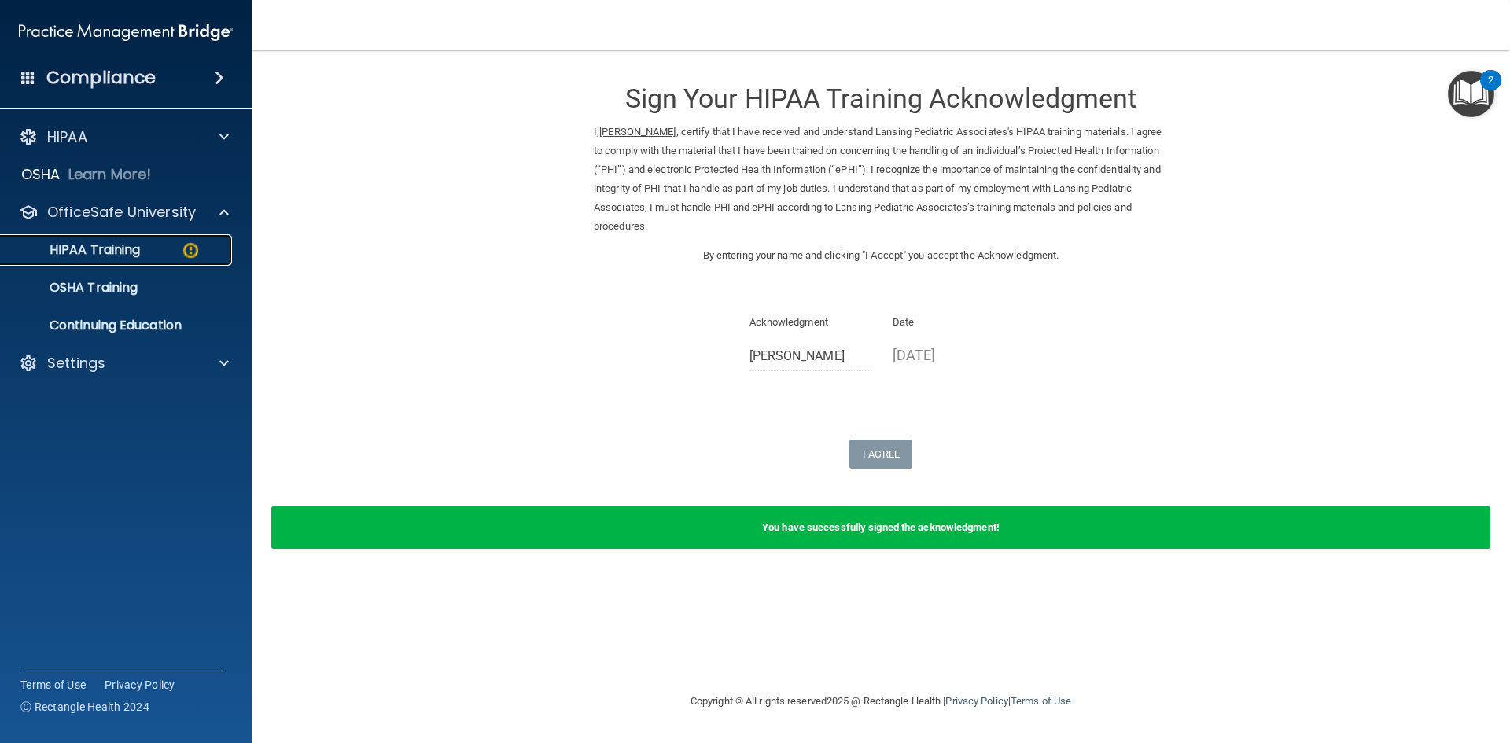
click at [138, 252] on p "HIPAA Training" at bounding box center [75, 250] width 130 height 16
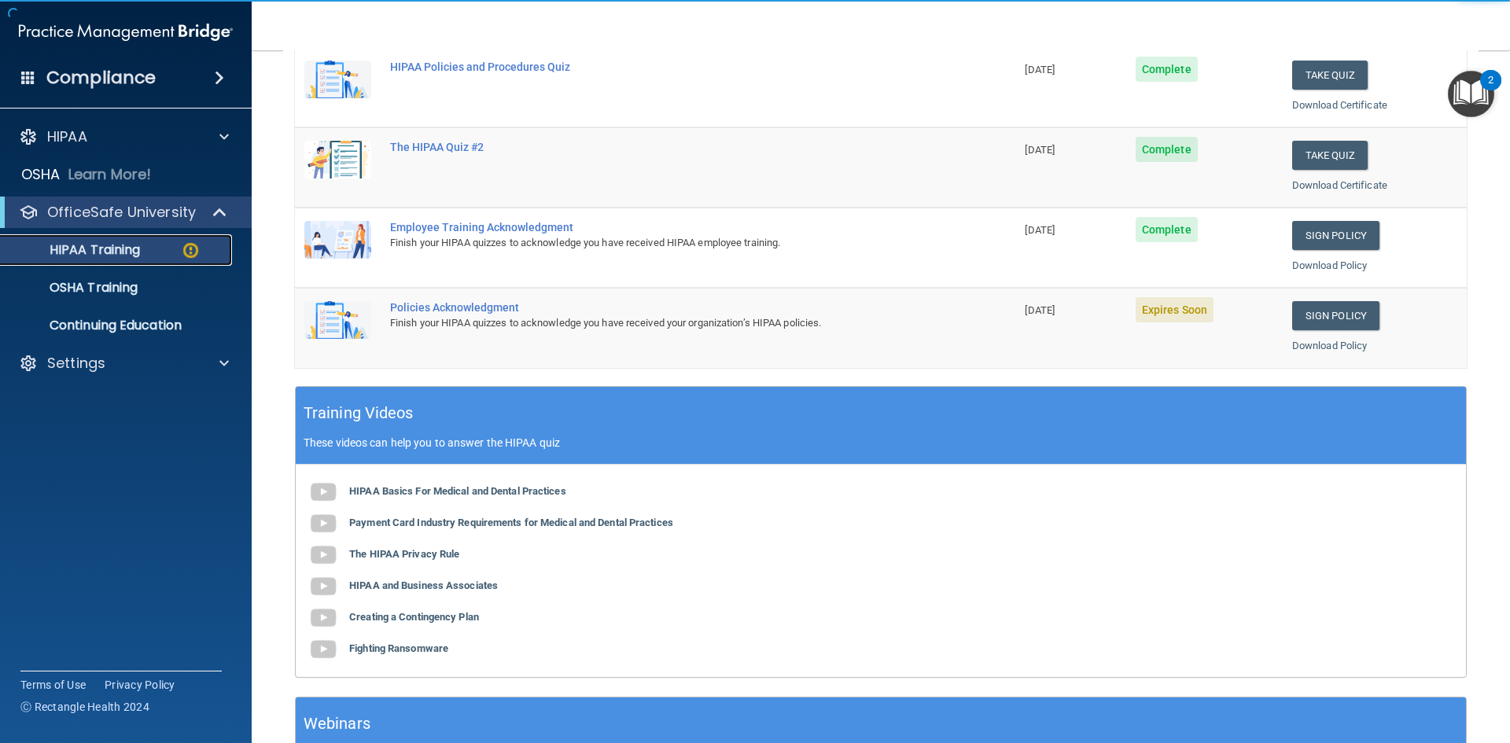
scroll to position [315, 0]
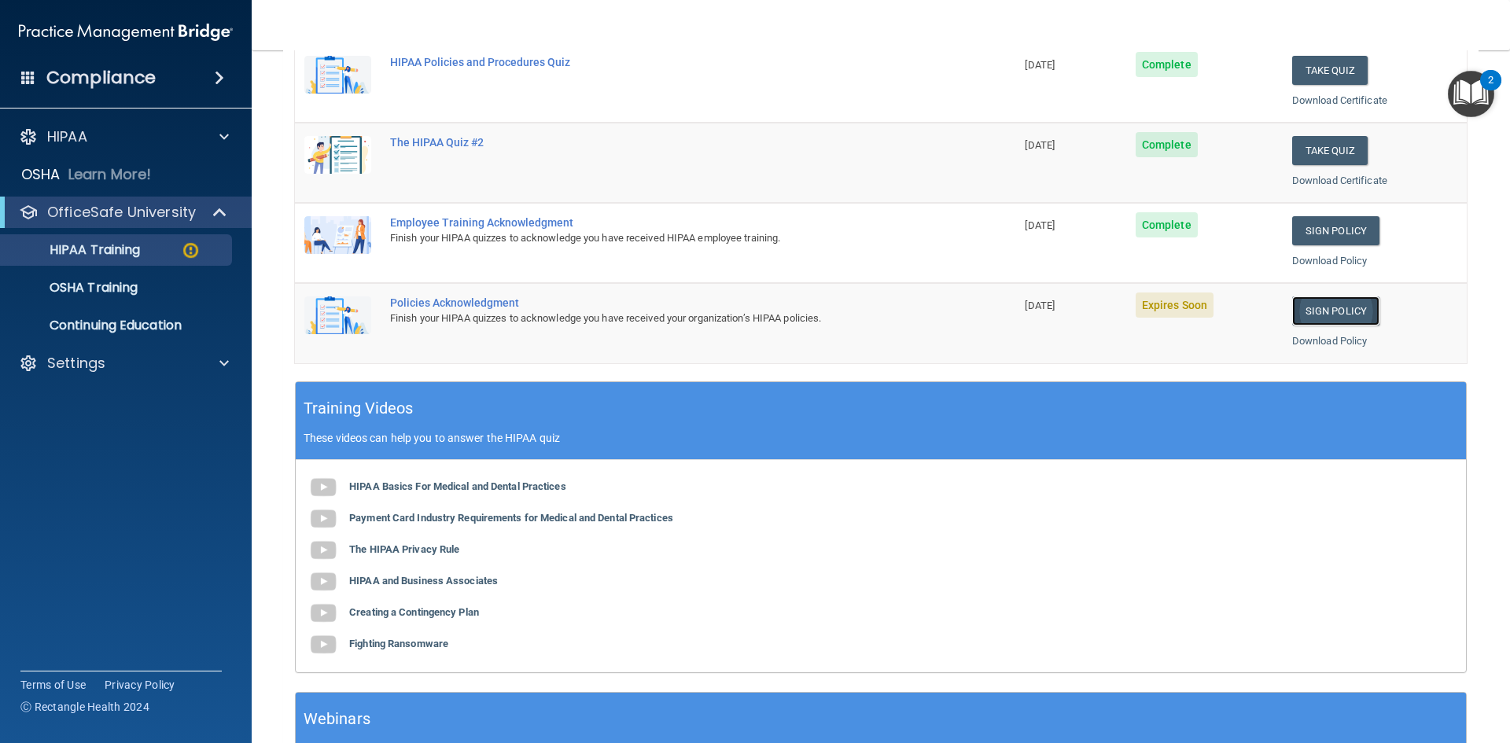
click at [1351, 310] on link "Sign Policy" at bounding box center [1335, 311] width 87 height 29
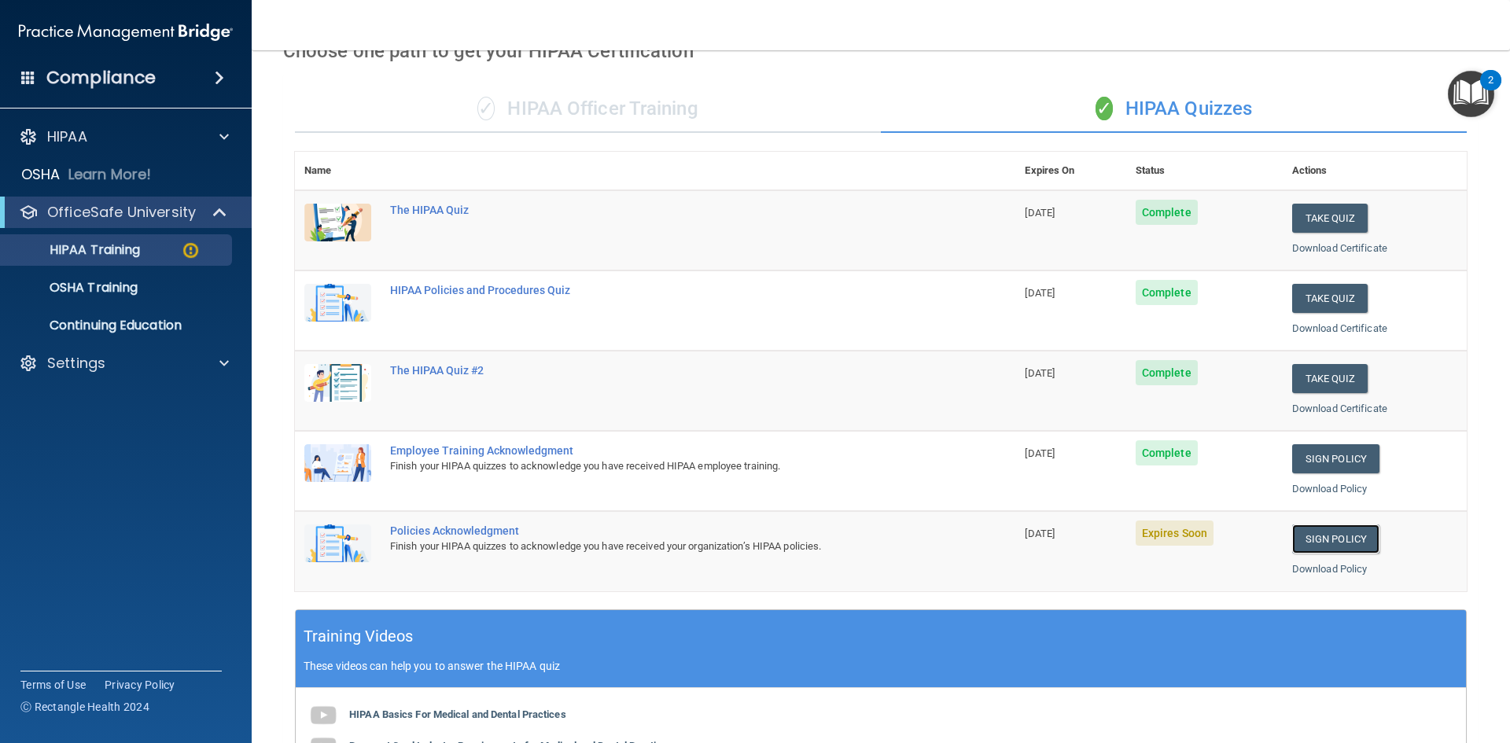
scroll to position [79, 0]
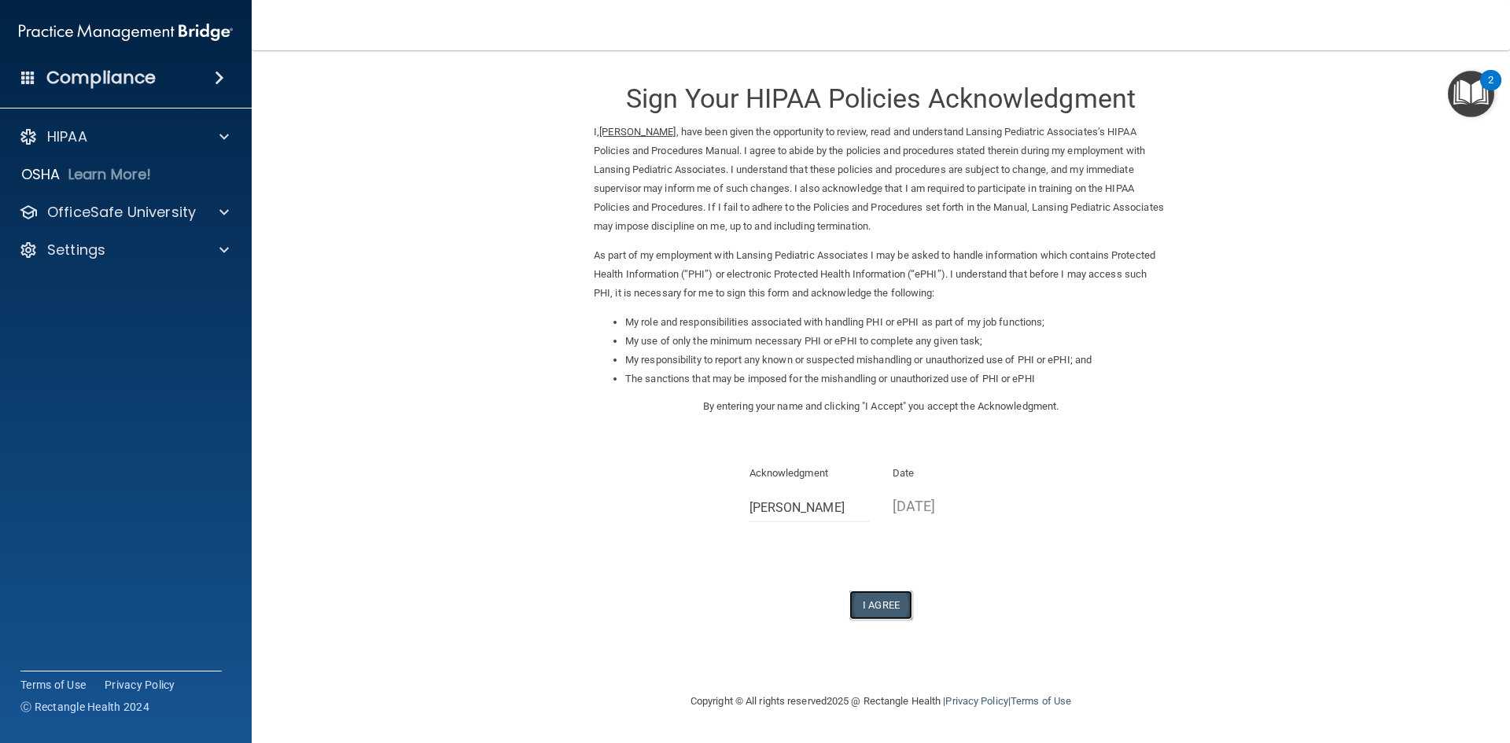
click at [881, 601] on button "I Agree" at bounding box center [880, 605] width 63 height 29
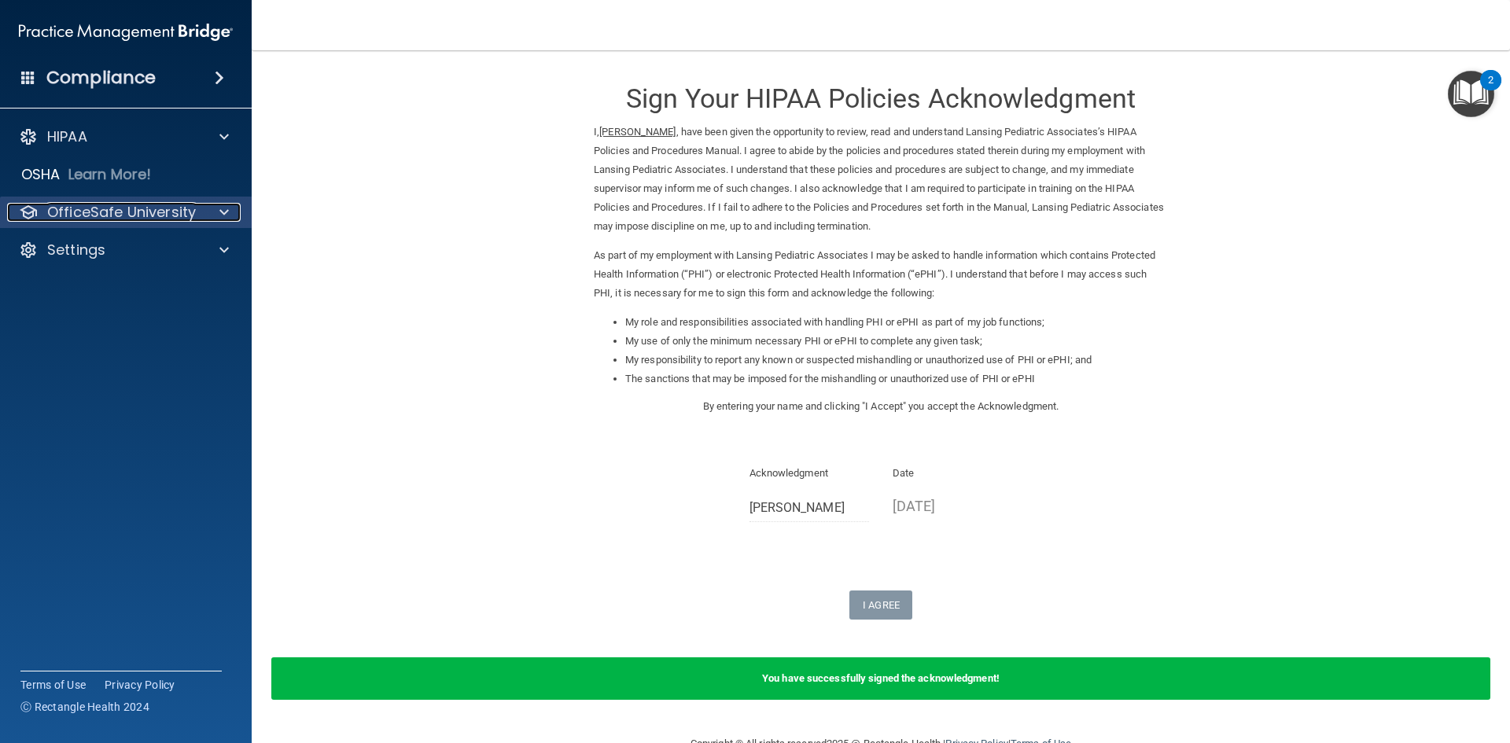
click at [225, 211] on span at bounding box center [223, 212] width 9 height 19
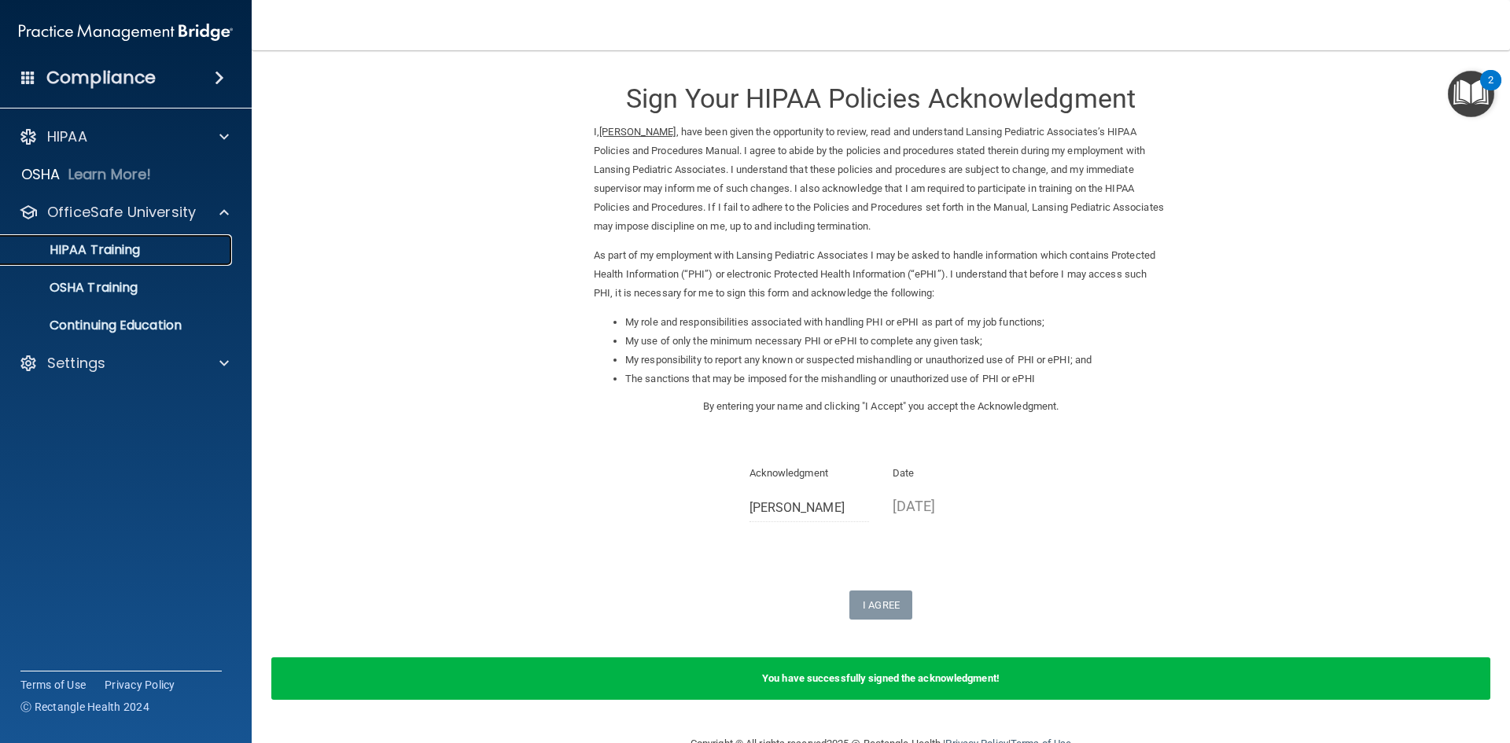
click at [157, 247] on div "HIPAA Training" at bounding box center [117, 250] width 215 height 16
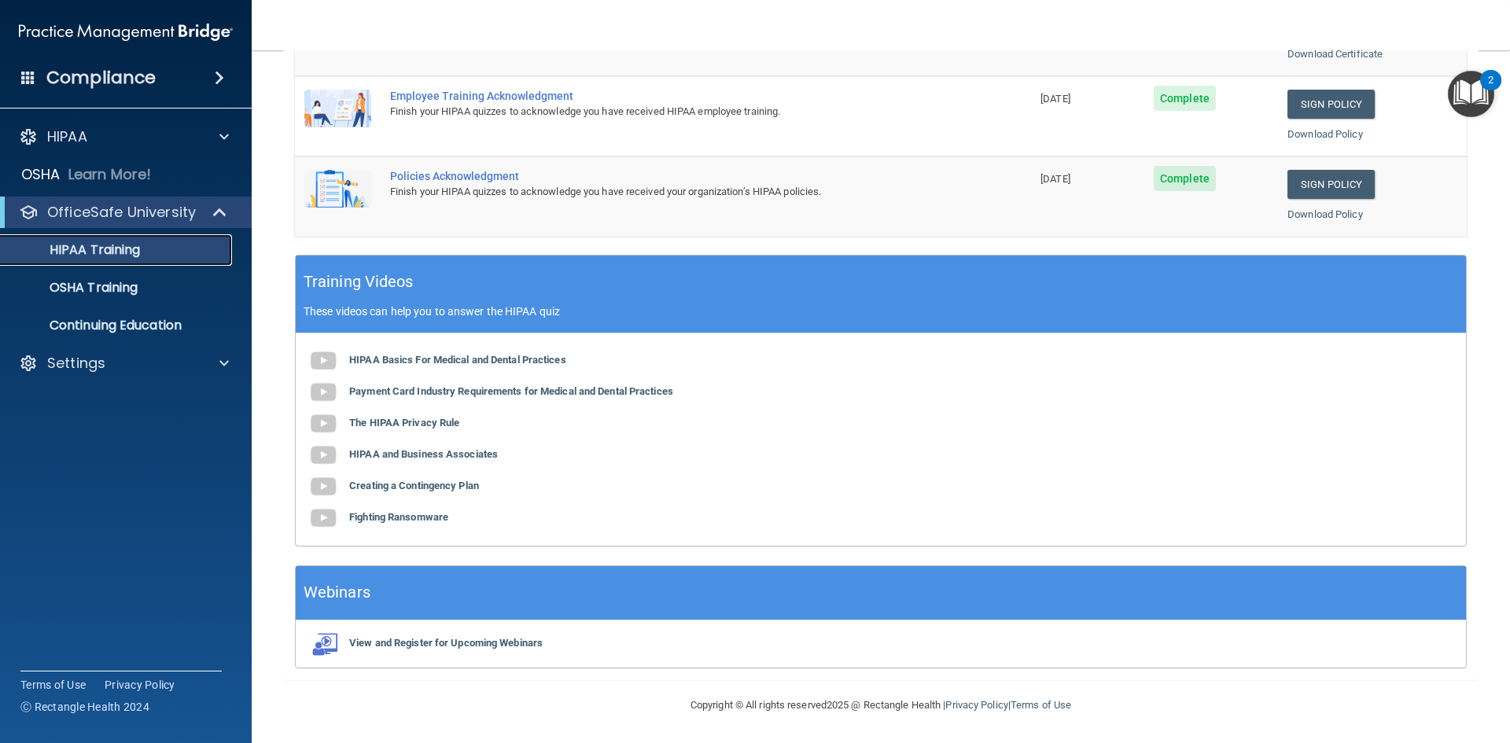
scroll to position [127, 0]
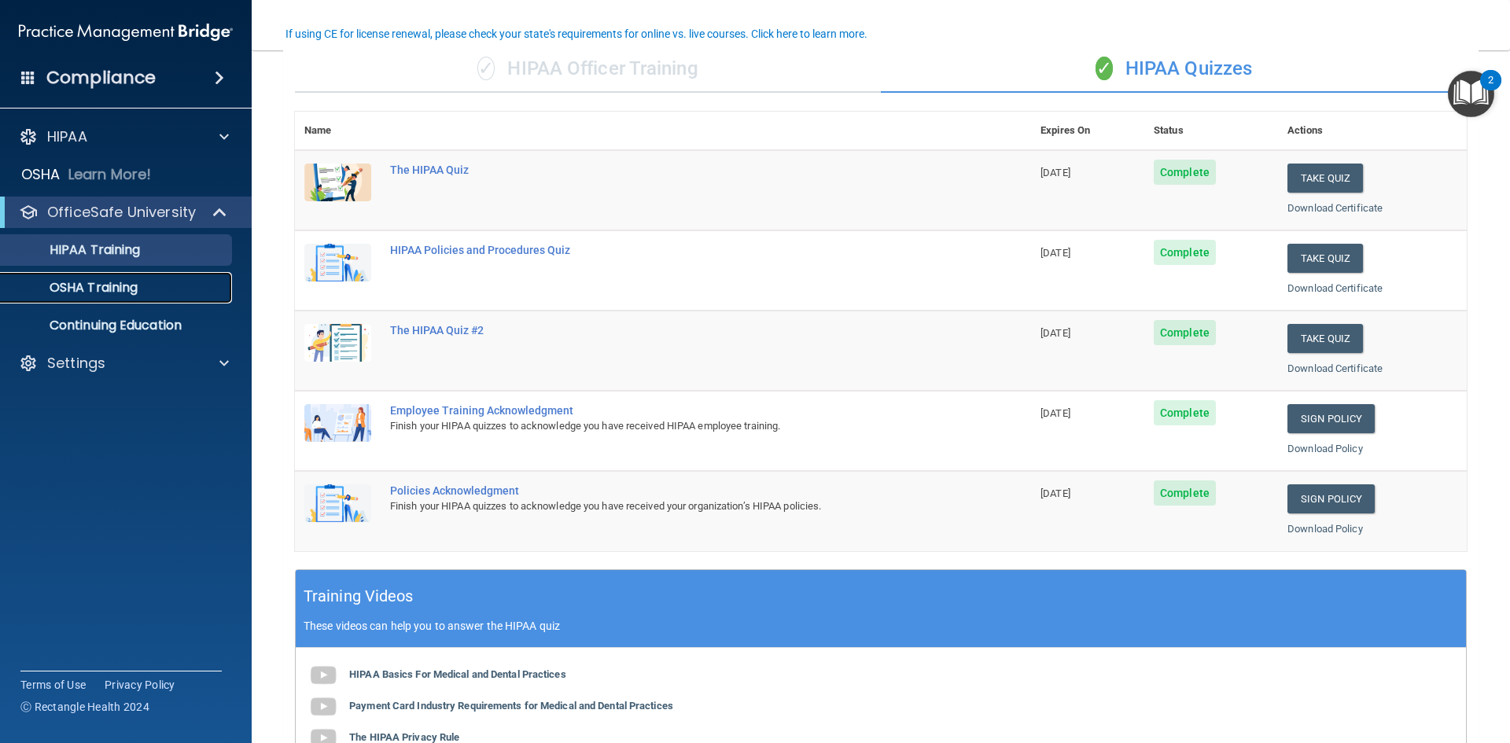
click at [140, 284] on div "OSHA Training" at bounding box center [117, 288] width 215 height 16
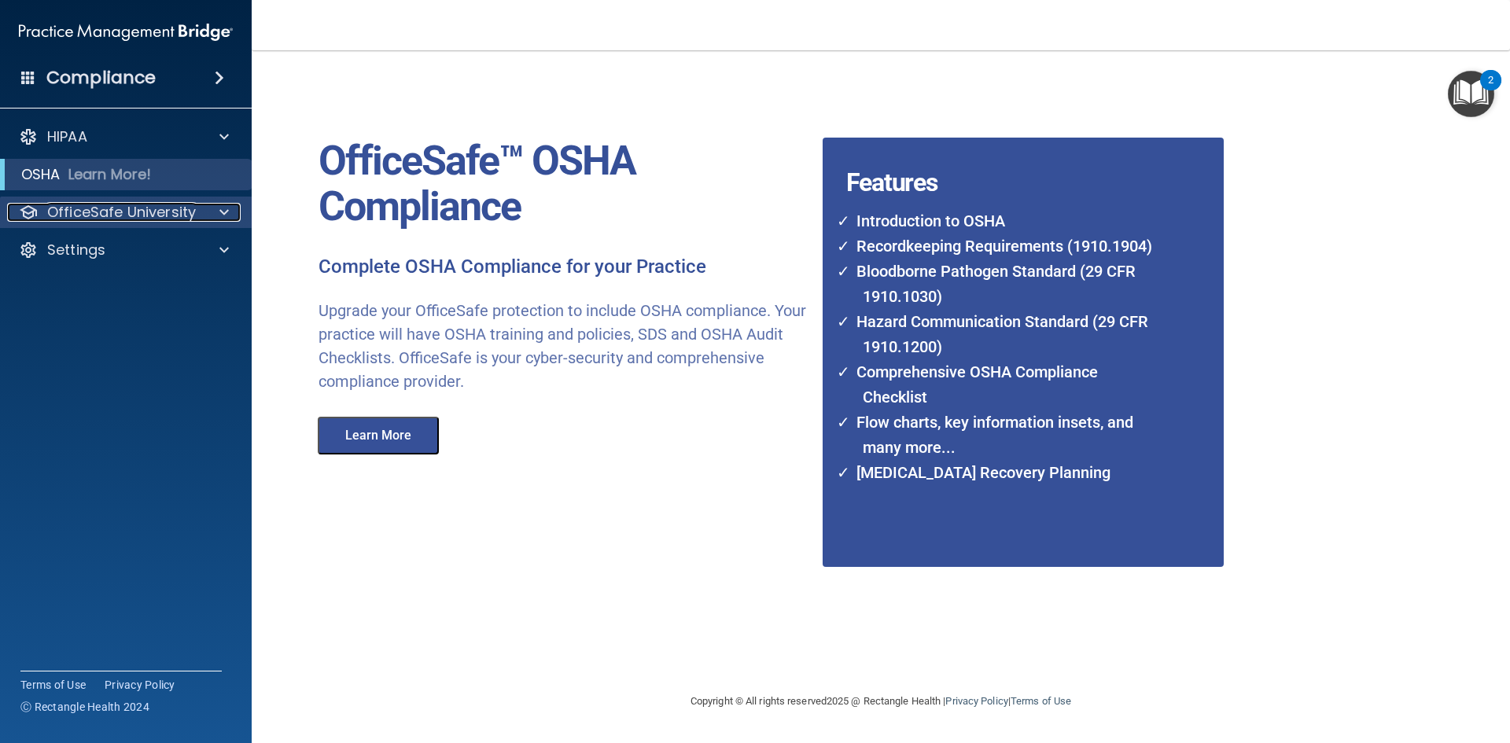
click at [230, 210] on div at bounding box center [221, 212] width 39 height 19
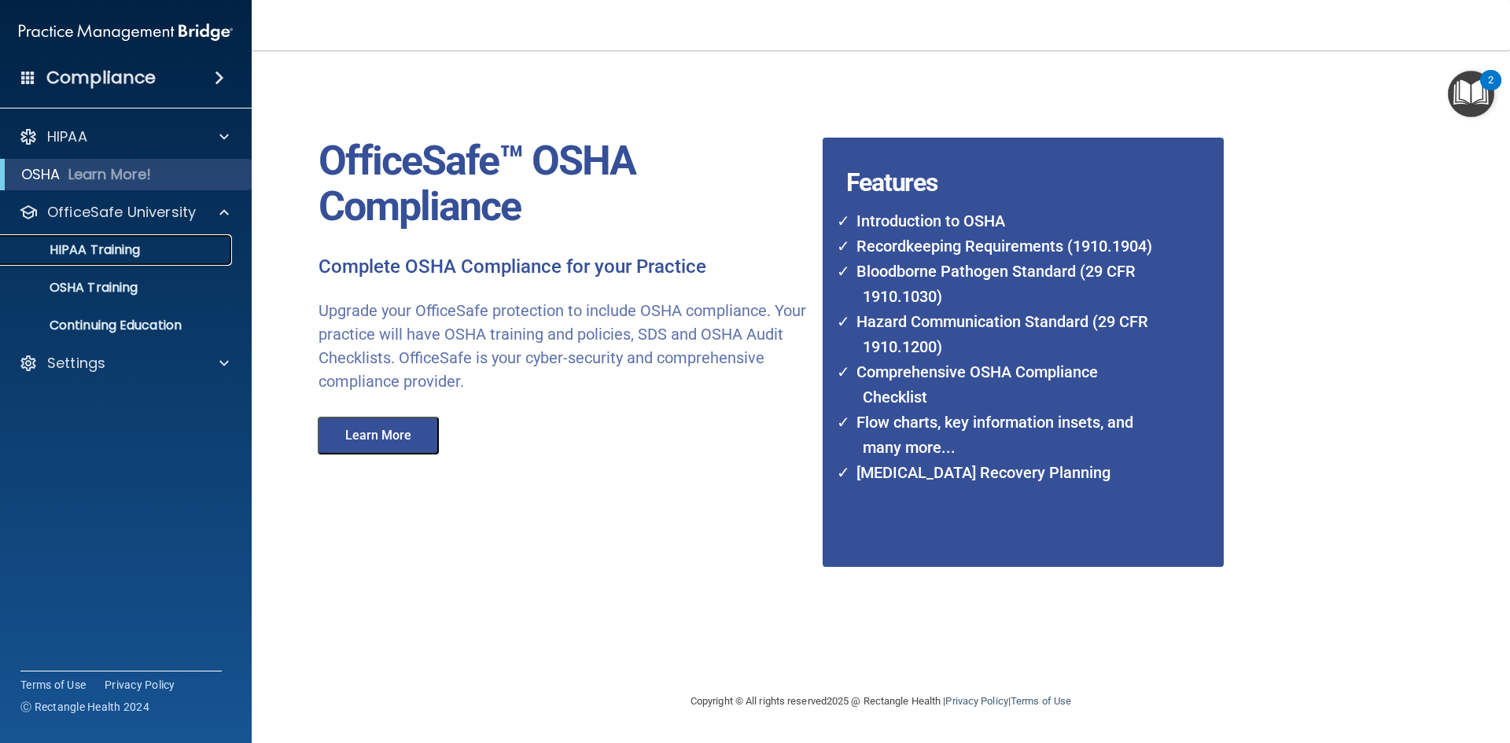
click at [139, 250] on p "HIPAA Training" at bounding box center [75, 250] width 130 height 16
